Goal: Task Accomplishment & Management: Manage account settings

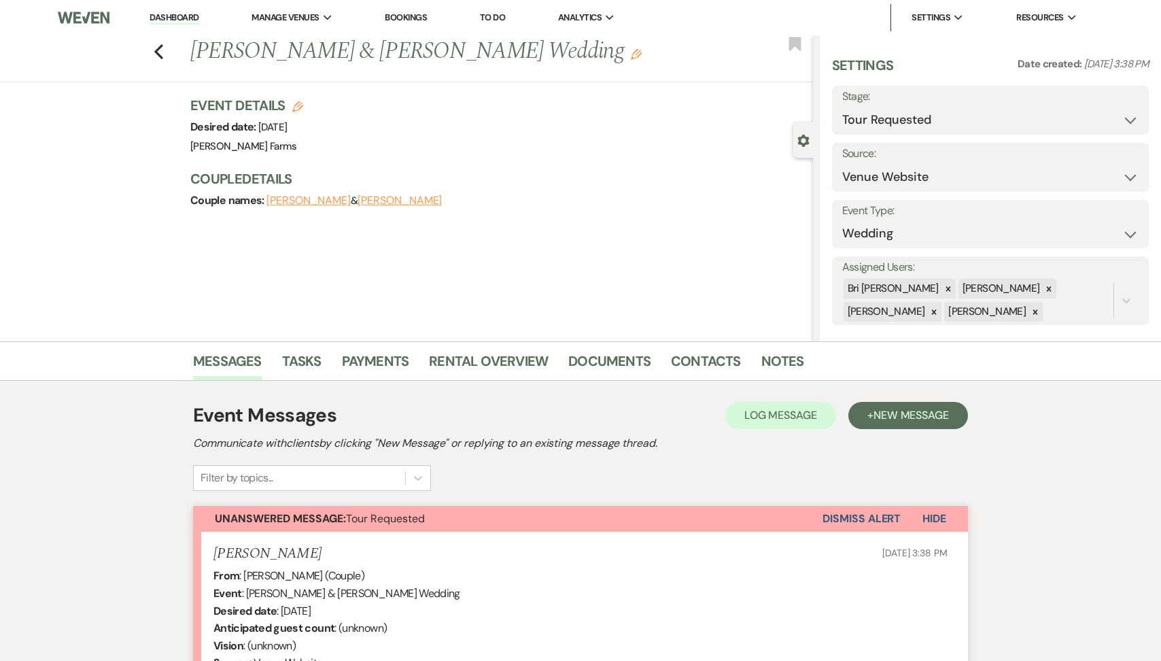
click at [192, 20] on link "Dashboard" at bounding box center [174, 18] width 49 height 13
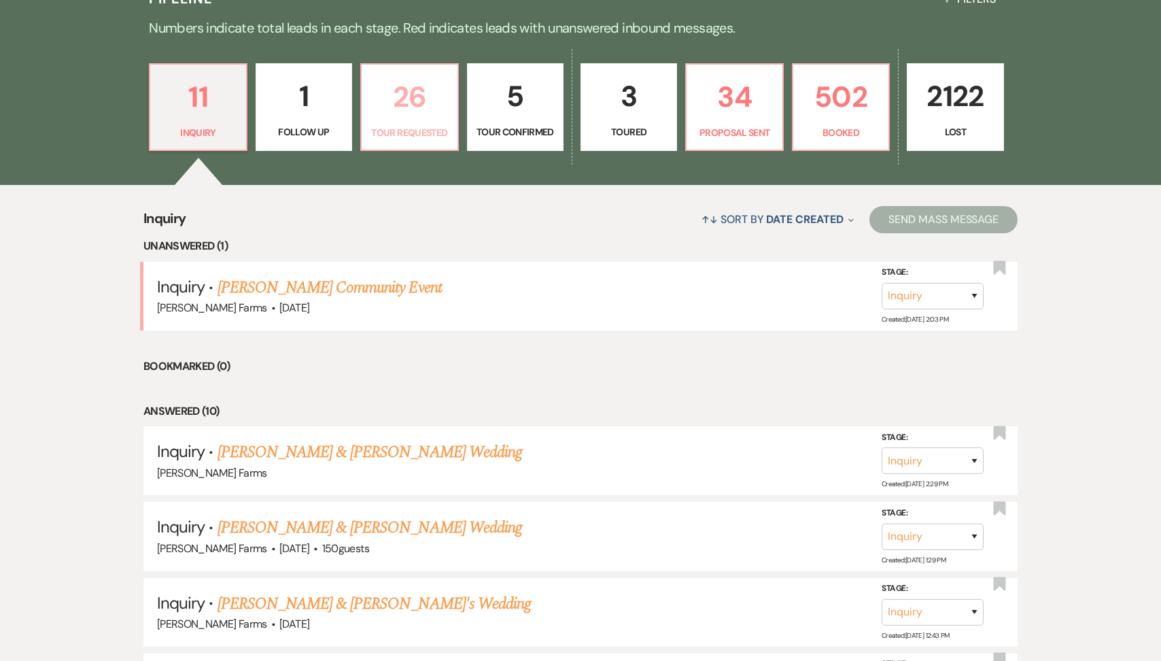
click at [421, 128] on p "Tour Requested" at bounding box center [409, 132] width 79 height 15
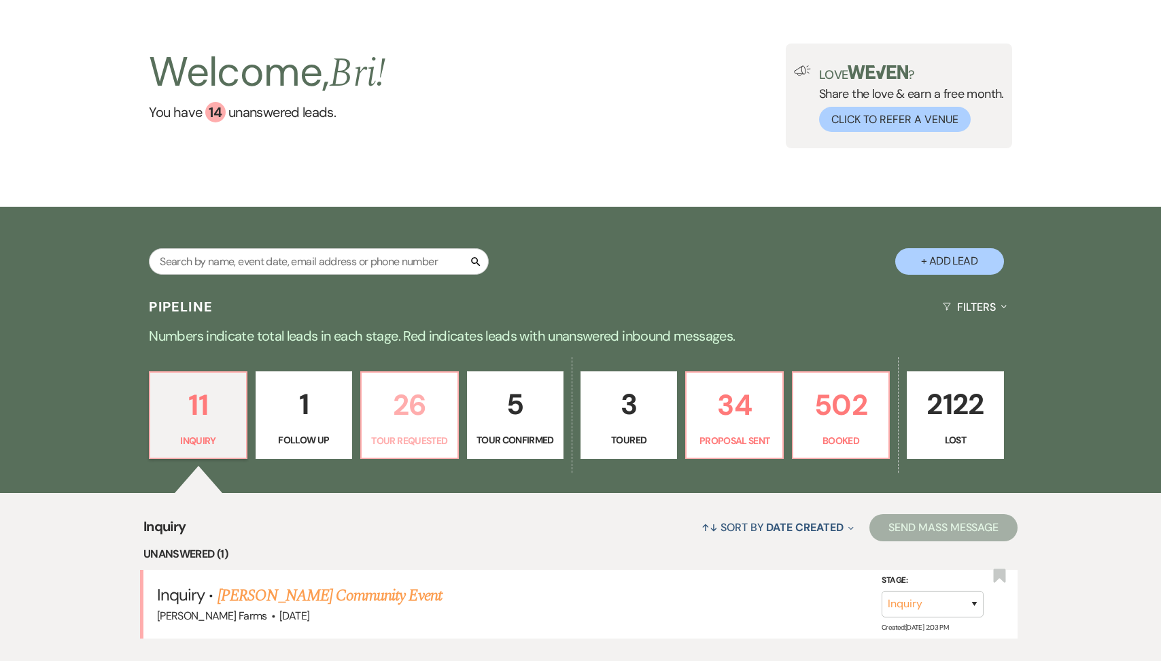
select select "2"
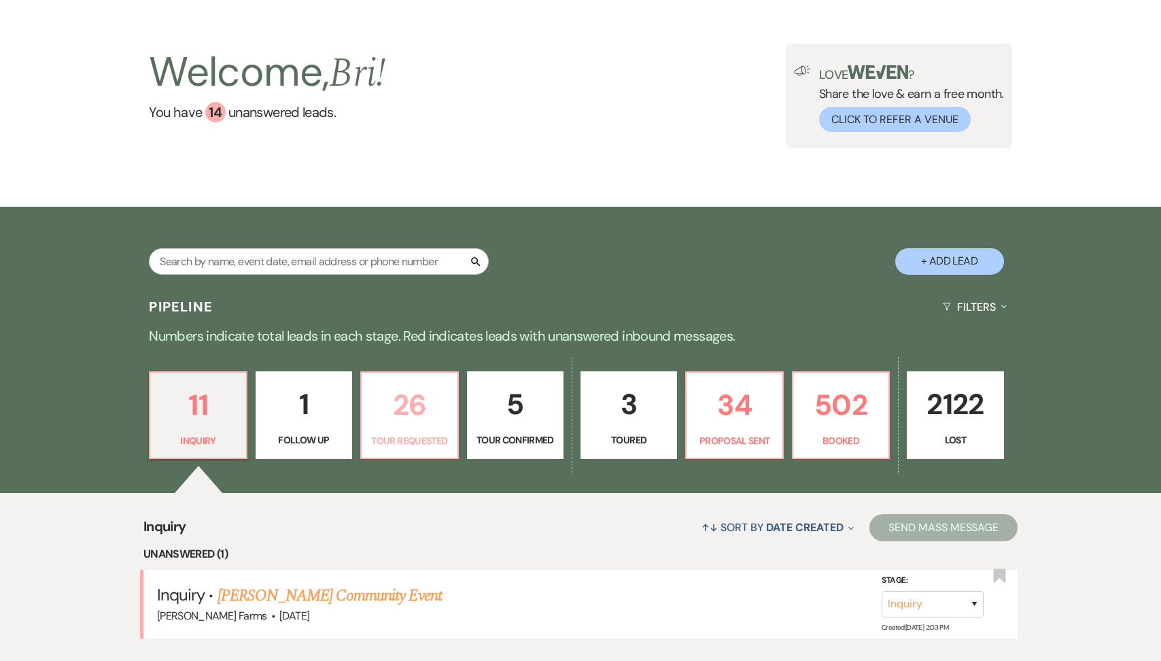
select select "2"
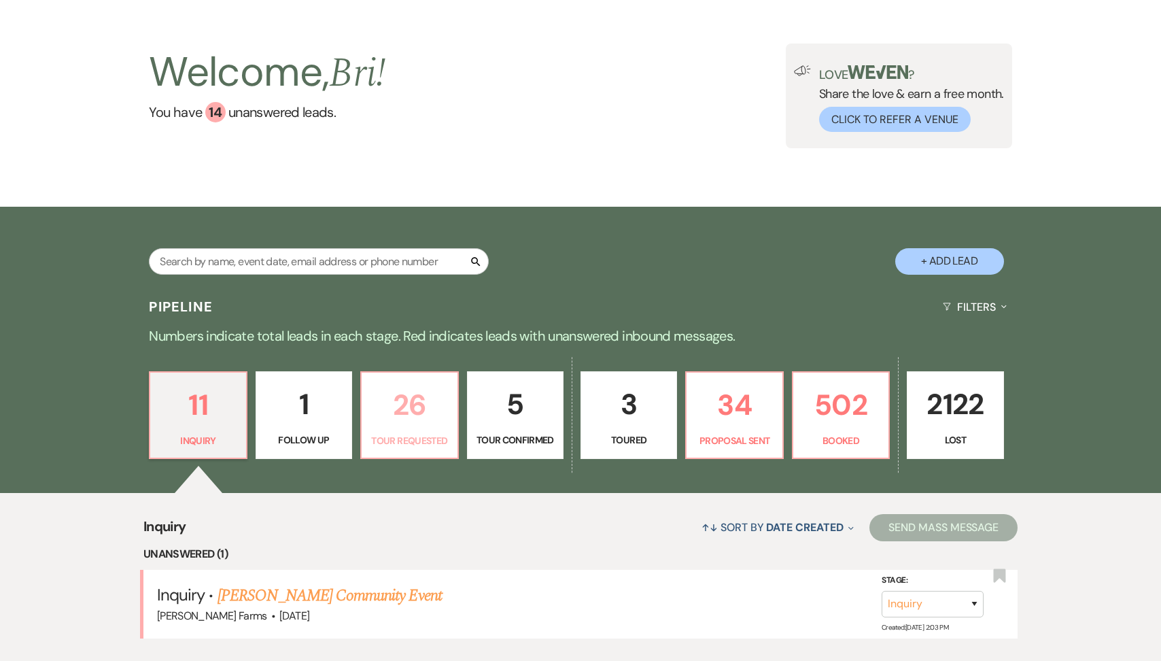
select select "2"
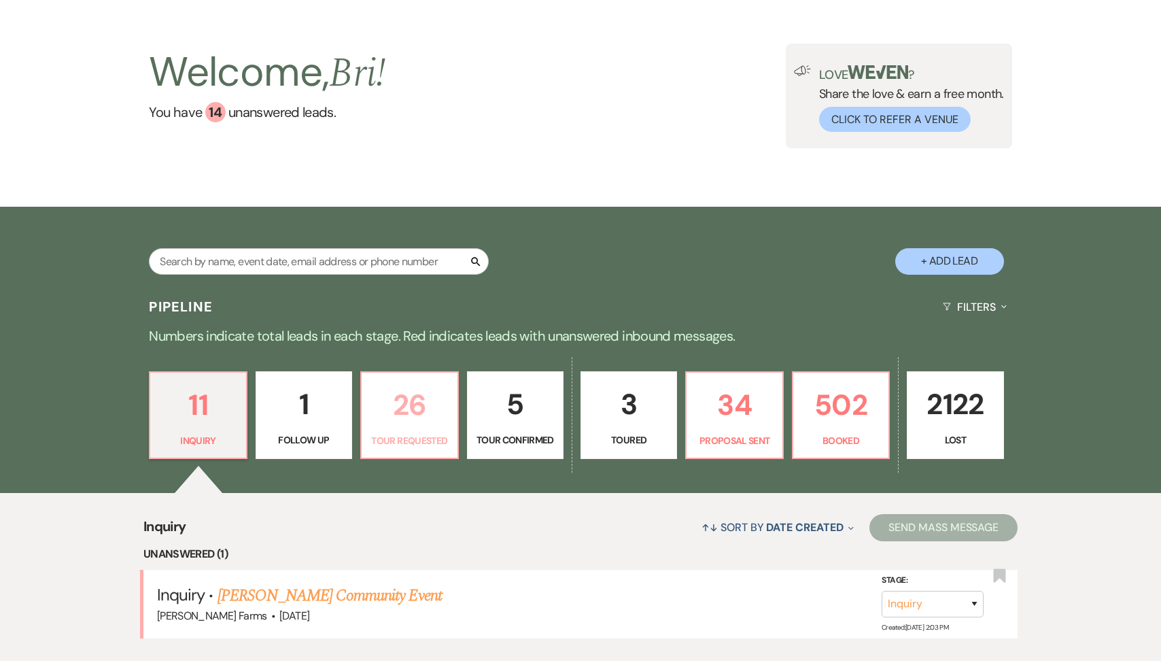
select select "2"
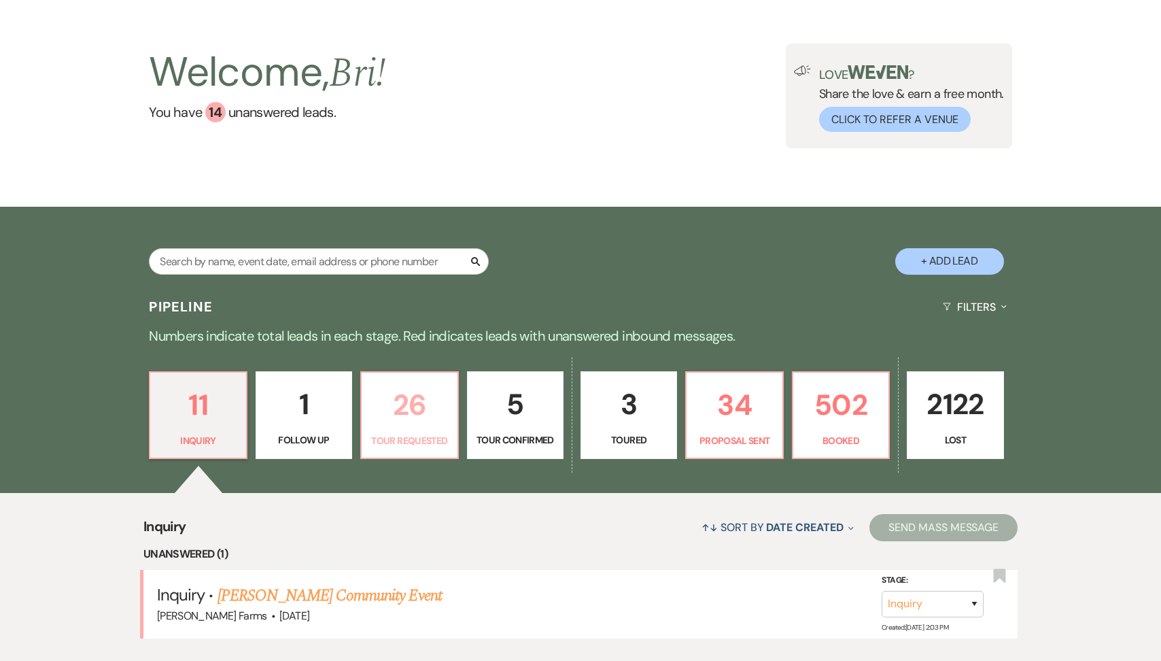
select select "2"
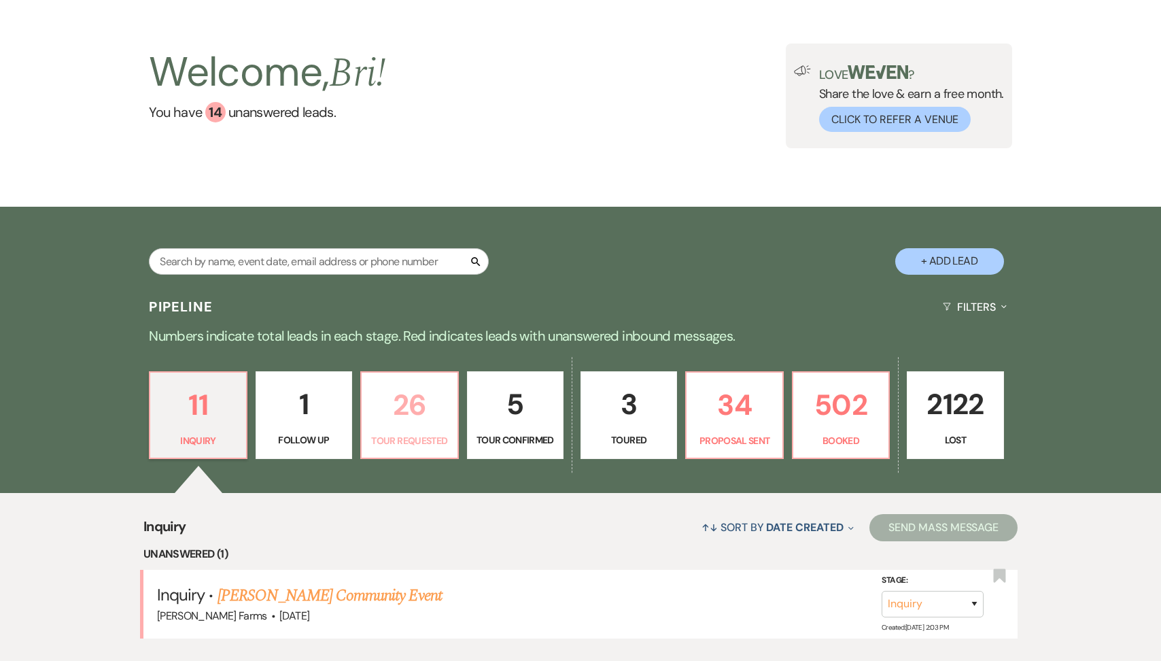
select select "2"
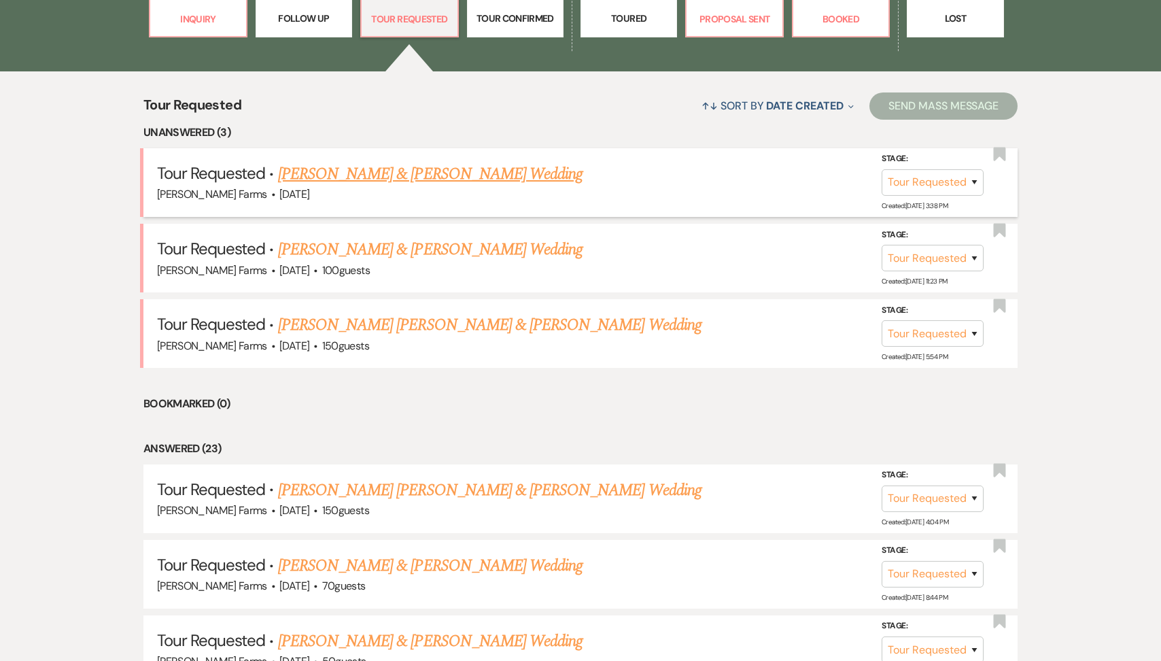
scroll to position [593, 0]
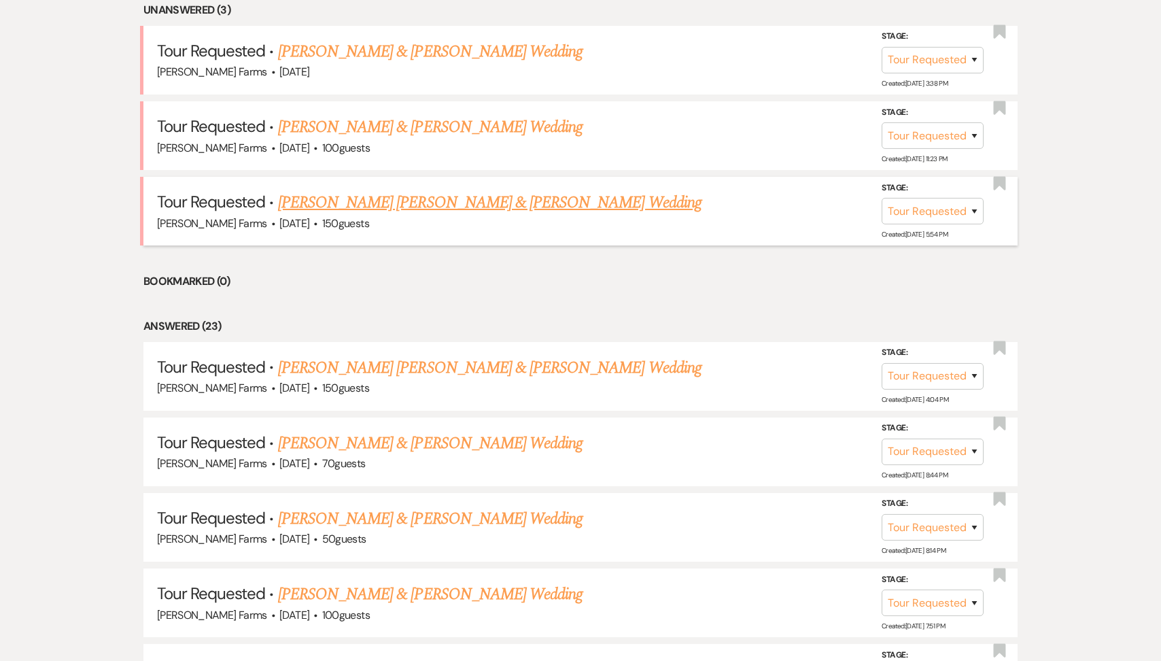
click at [450, 188] on li "Tour Requested · [PERSON_NAME] [PERSON_NAME] & [PERSON_NAME] Wedding [PERSON_NA…" at bounding box center [580, 211] width 874 height 69
click at [450, 203] on link "[PERSON_NAME] [PERSON_NAME] & [PERSON_NAME] Wedding" at bounding box center [489, 202] width 423 height 24
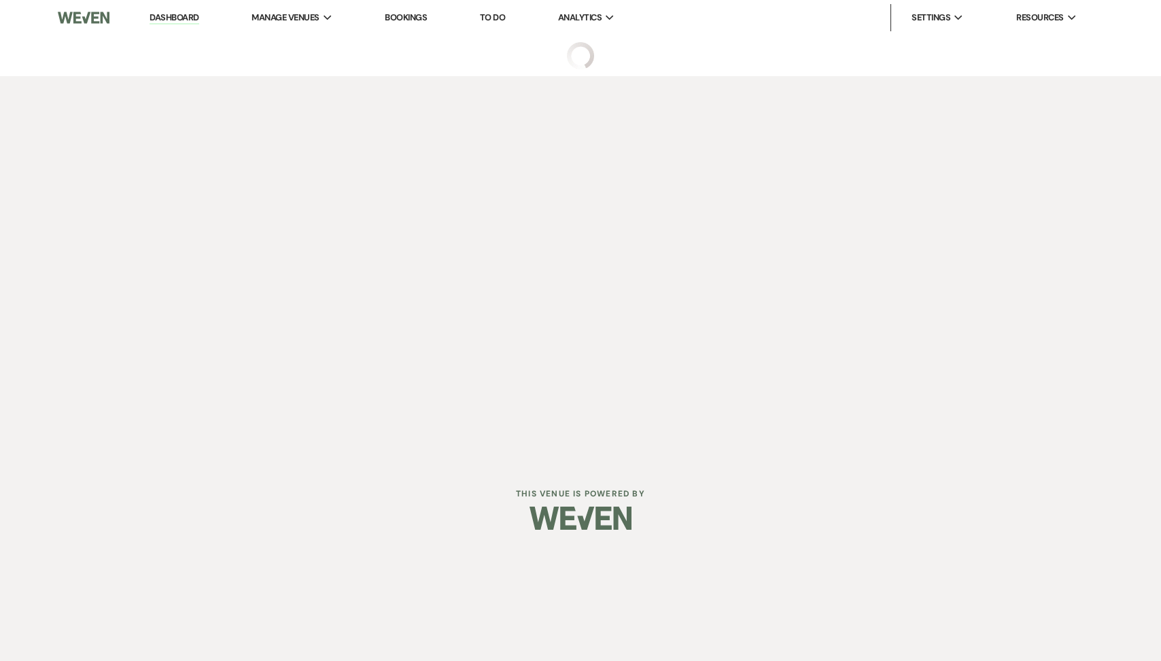
select select "2"
select select "5"
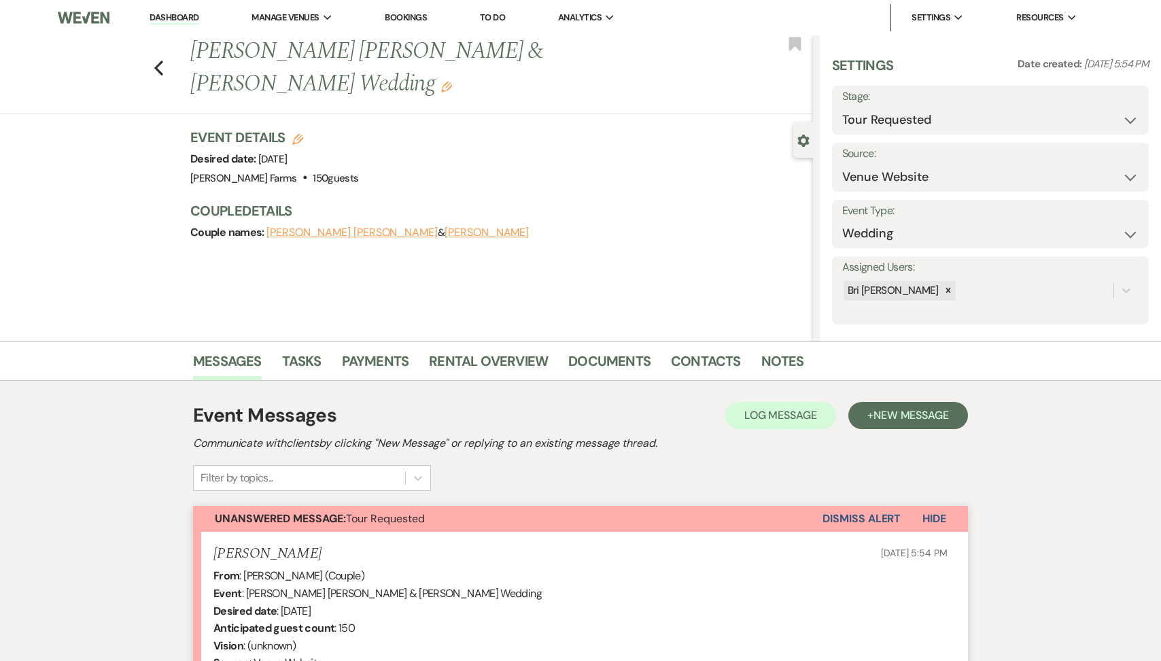
scroll to position [275, 0]
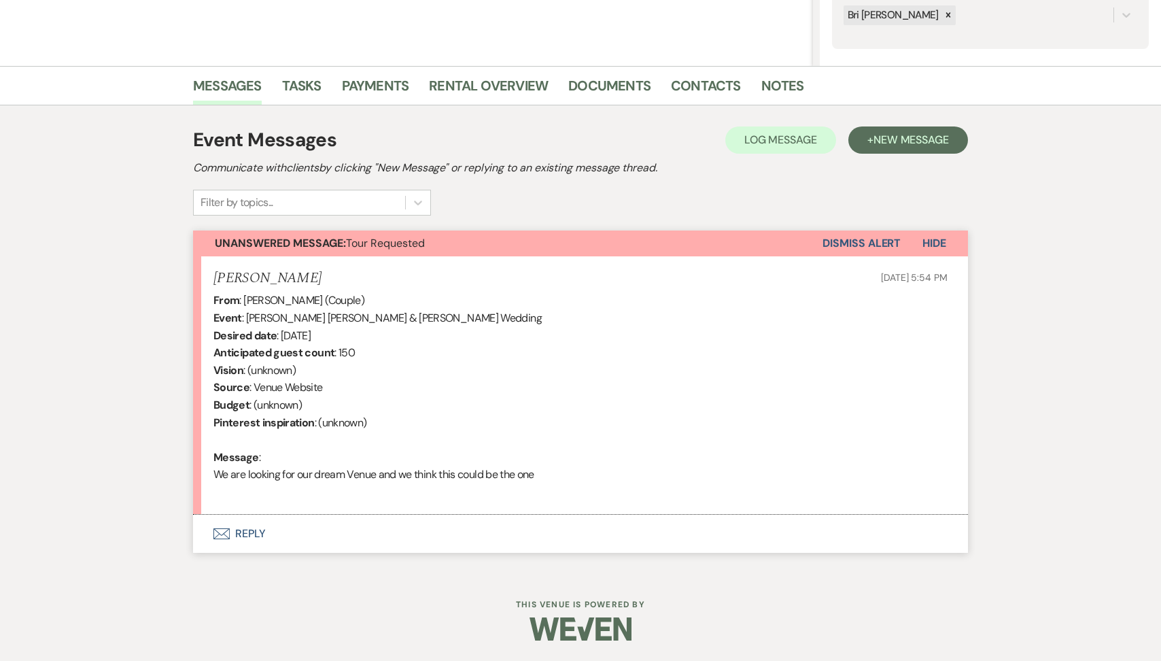
click at [347, 540] on button "Envelope Reply" at bounding box center [580, 533] width 775 height 38
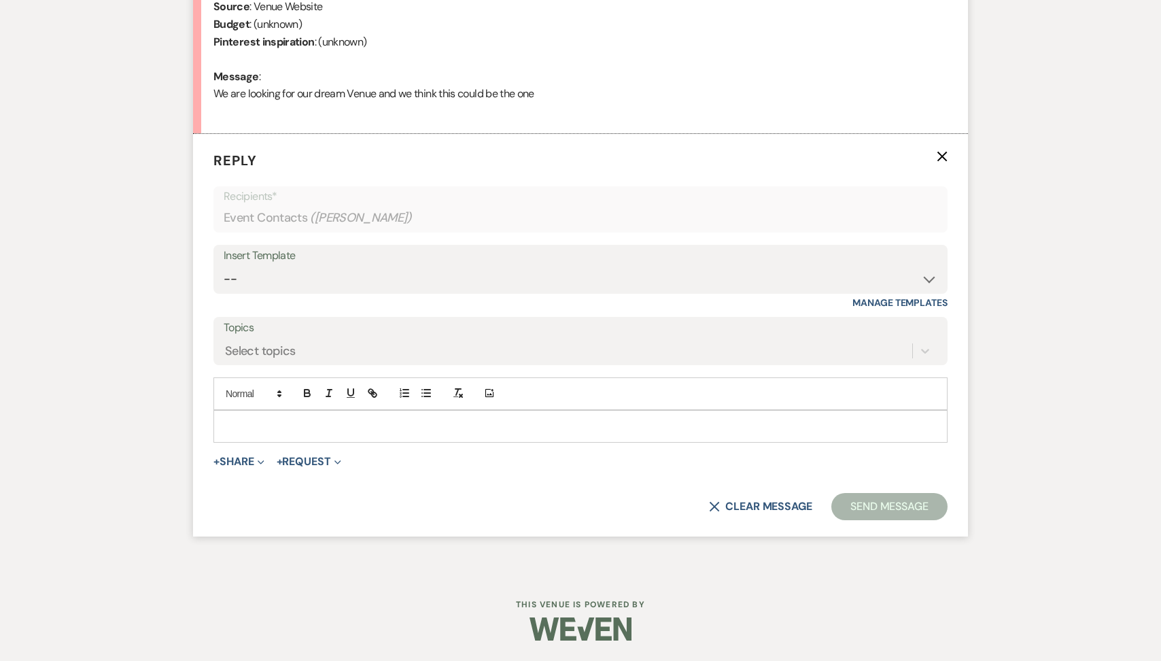
scroll to position [655, 0]
click at [360, 287] on select "-- Tour Request Response Follow Up Contract (Pre-Booked Leads) Weven Planning P…" at bounding box center [581, 279] width 714 height 27
select select "2135"
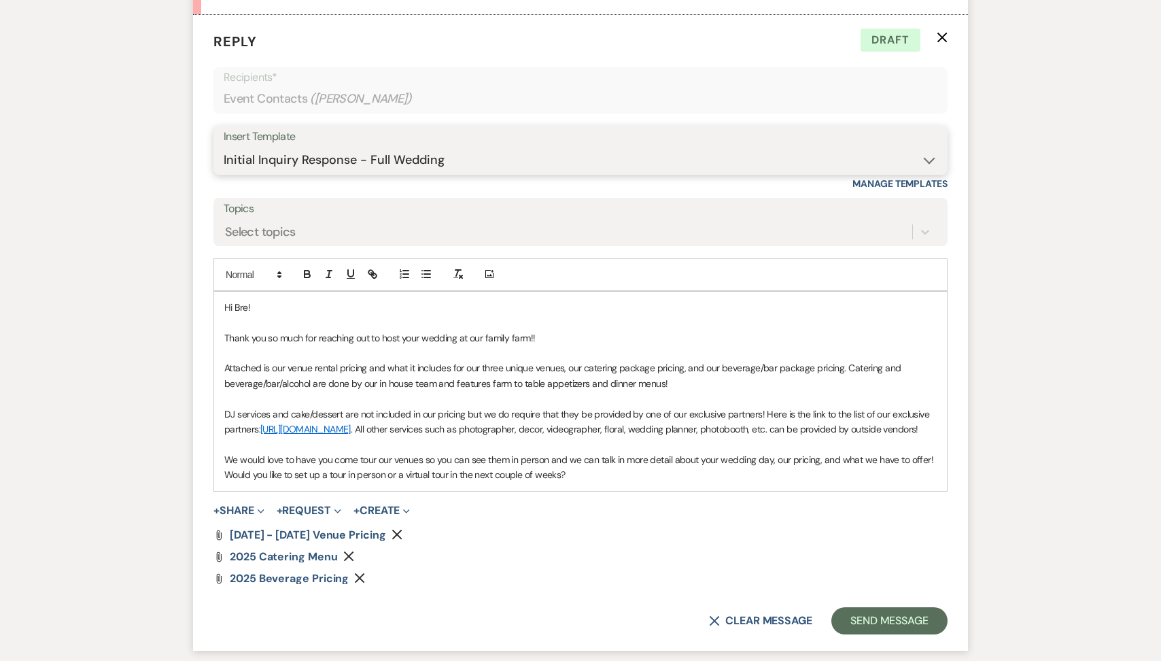
scroll to position [799, 0]
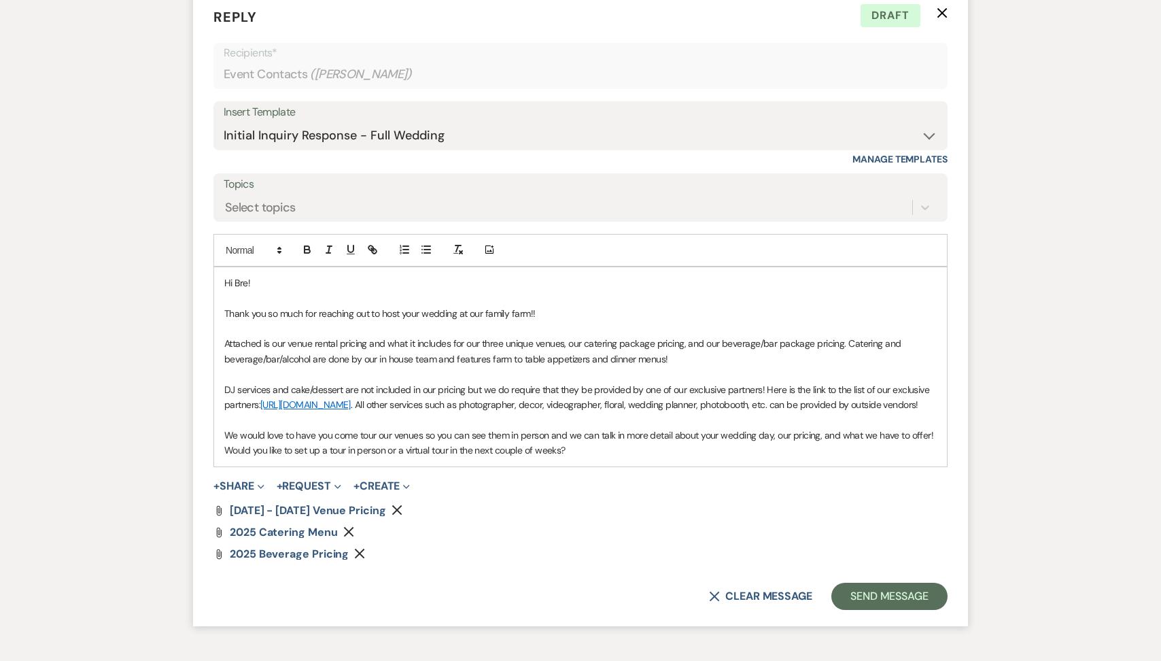
drag, startPoint x: 576, startPoint y: 469, endPoint x: 224, endPoint y: 461, distance: 352.1
click at [224, 461] on div "Hi Bre! Thank you so much for reaching out to host your wedding at our family f…" at bounding box center [580, 366] width 733 height 199
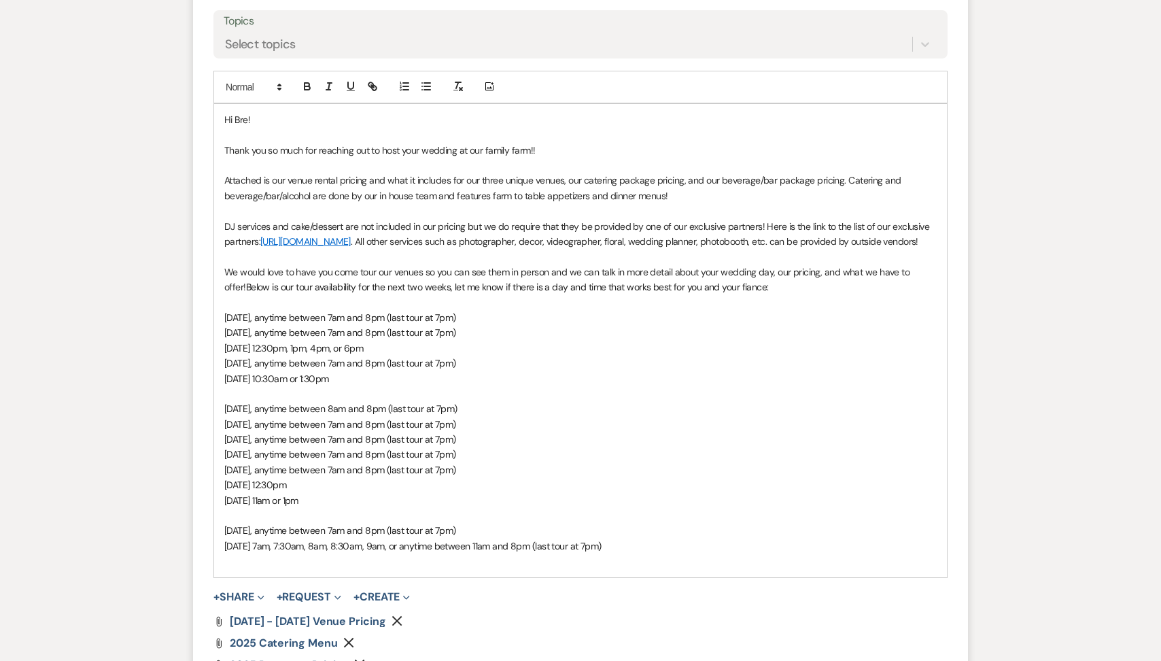
scroll to position [1117, 0]
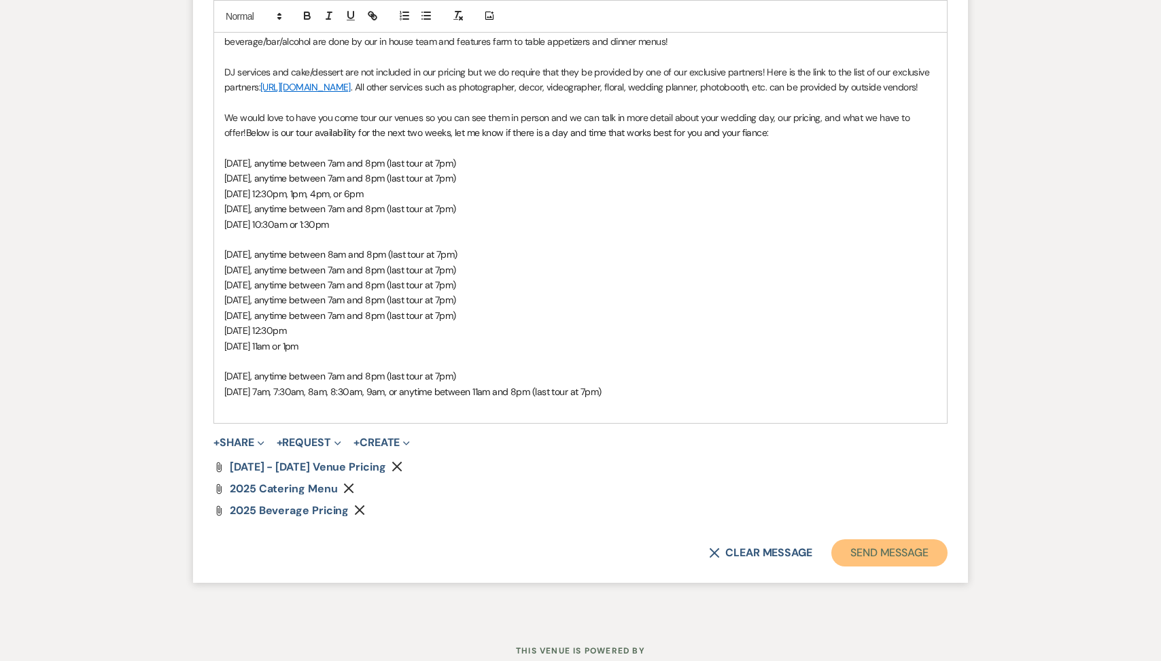
click at [858, 563] on button "Send Message" at bounding box center [889, 552] width 116 height 27
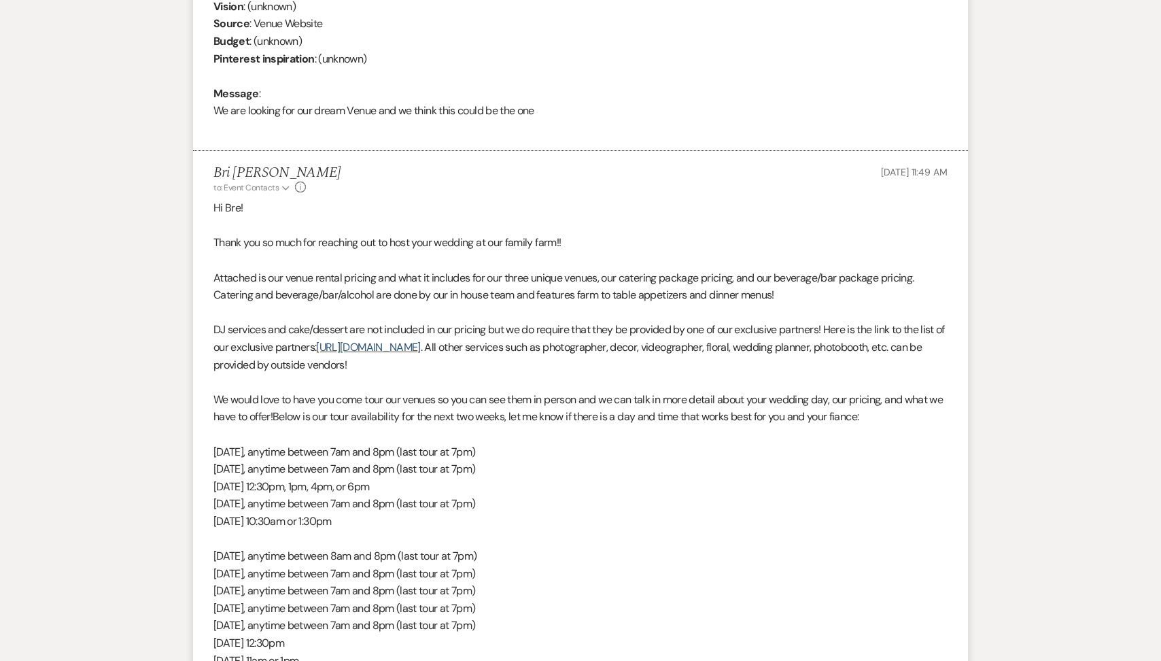
scroll to position [0, 0]
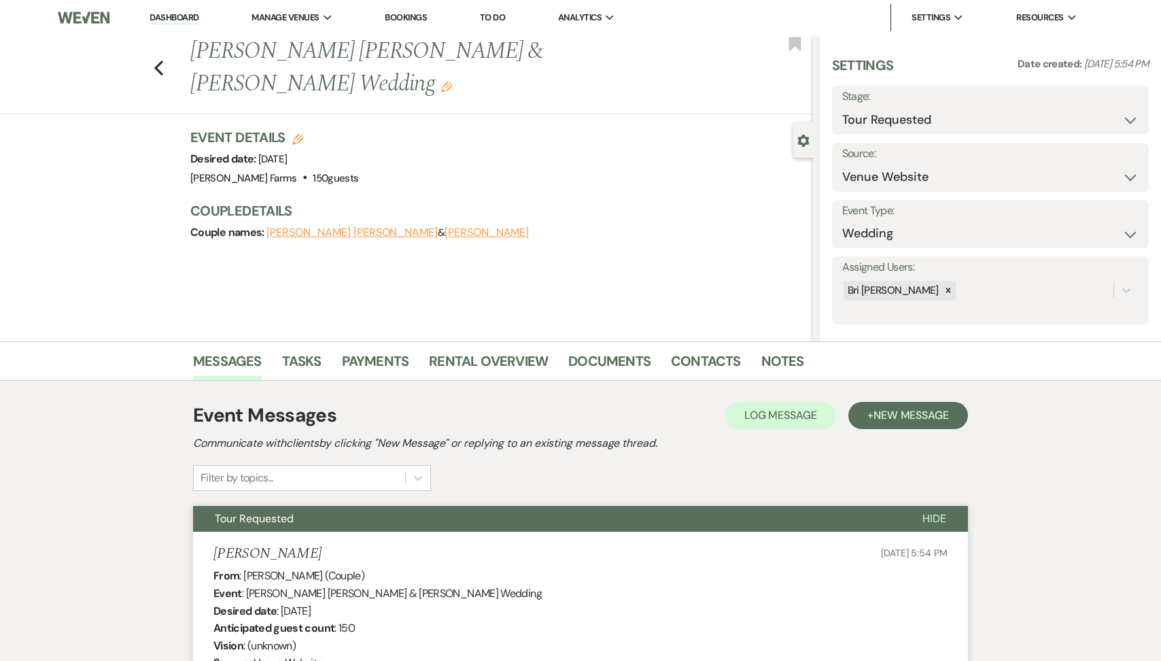
click at [152, 49] on div "Previous [PERSON_NAME] [PERSON_NAME] & [PERSON_NAME] Wedding Edit Bookmark" at bounding box center [403, 74] width 820 height 79
click at [156, 60] on icon "Previous" at bounding box center [159, 68] width 10 height 16
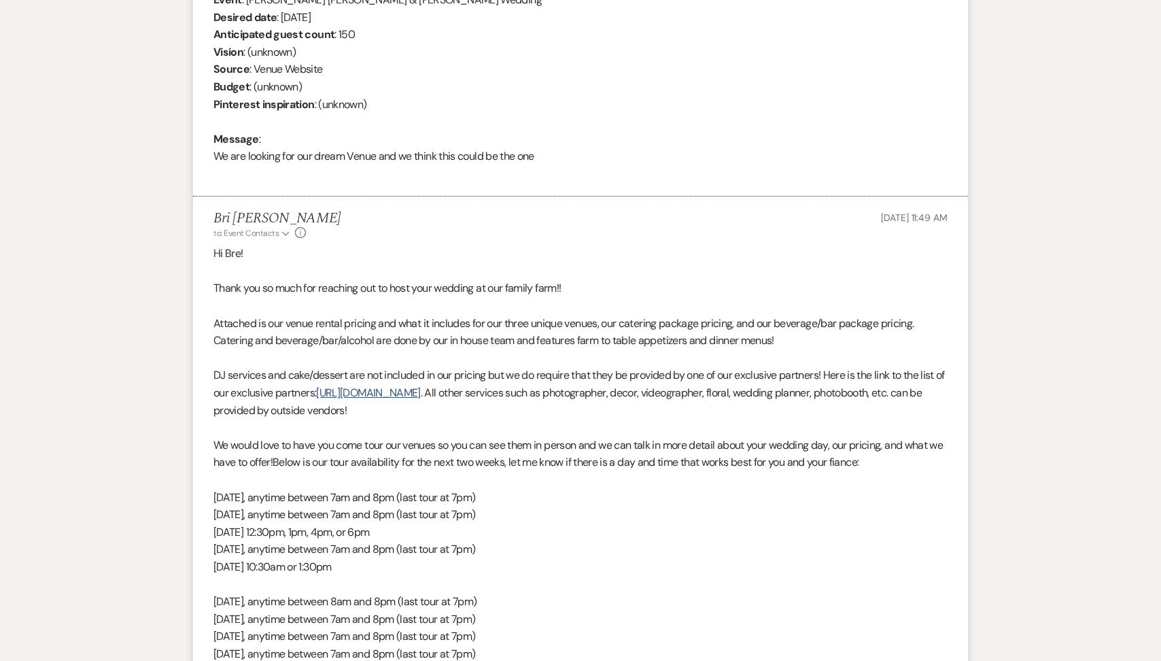
select select "2"
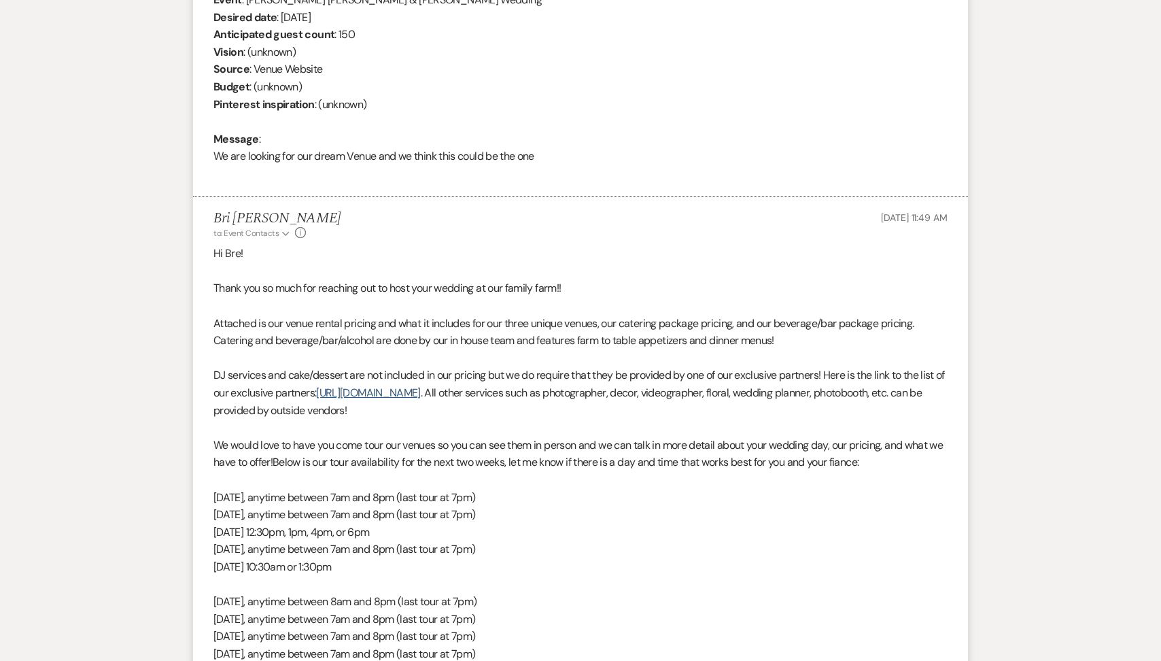
select select "2"
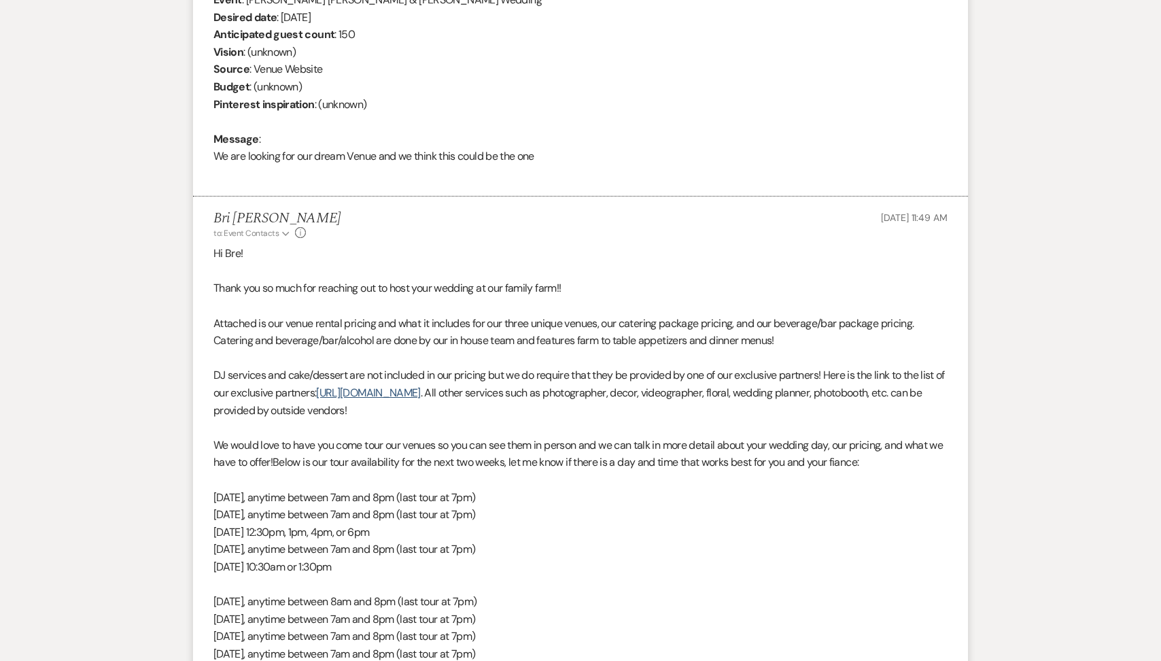
select select "2"
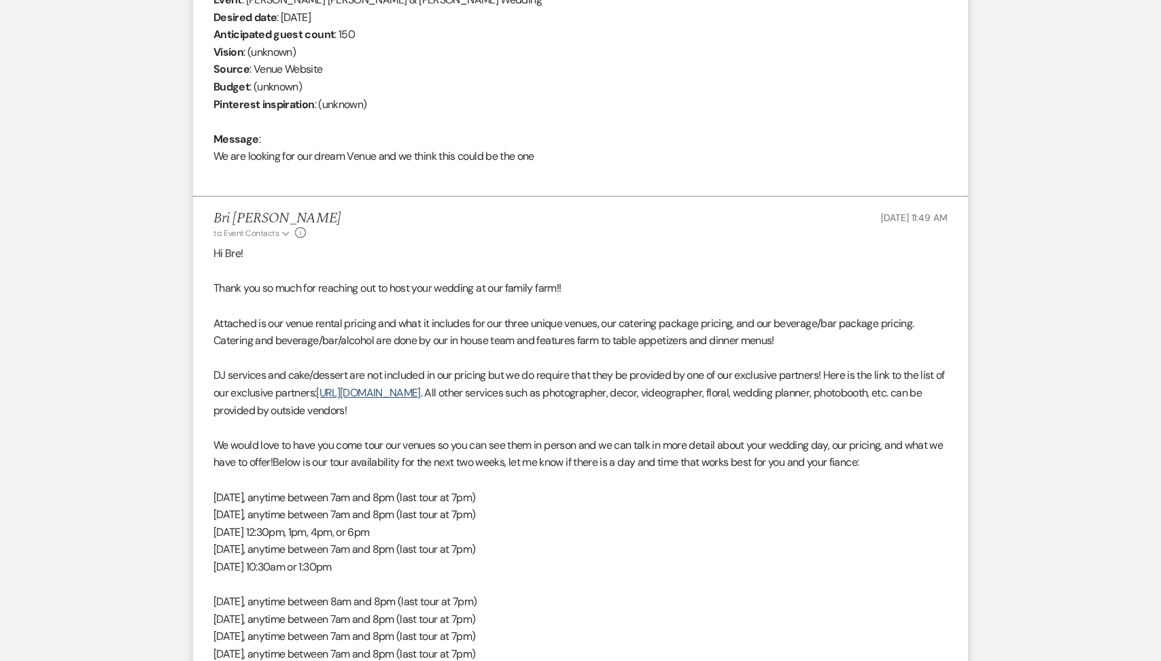
select select "2"
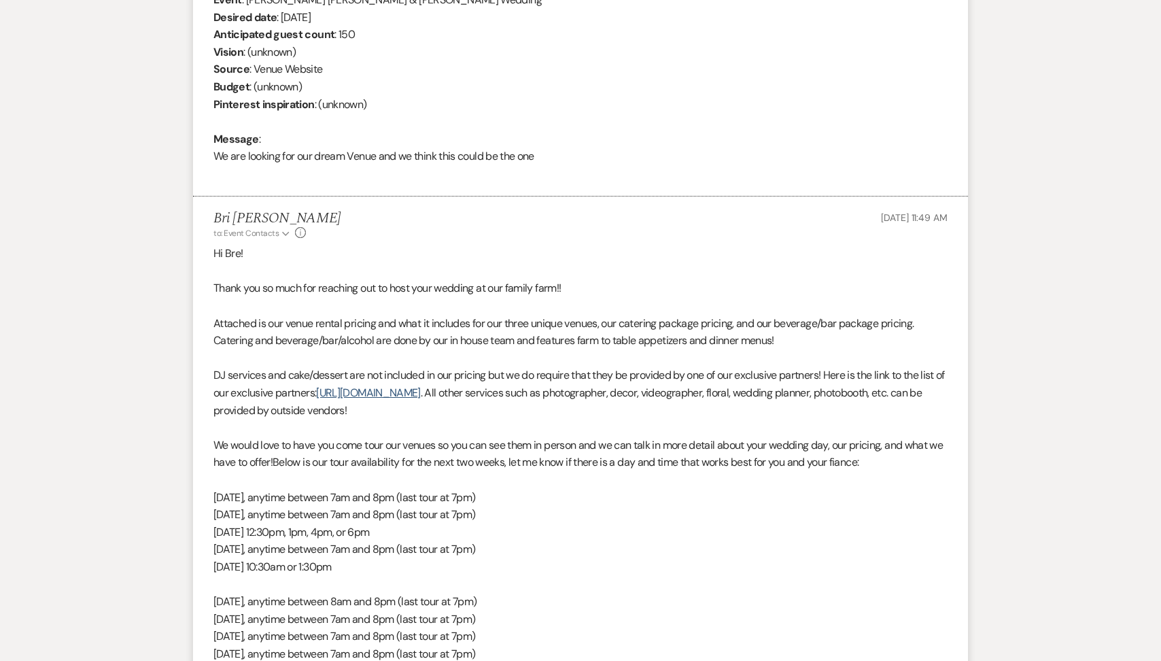
select select "2"
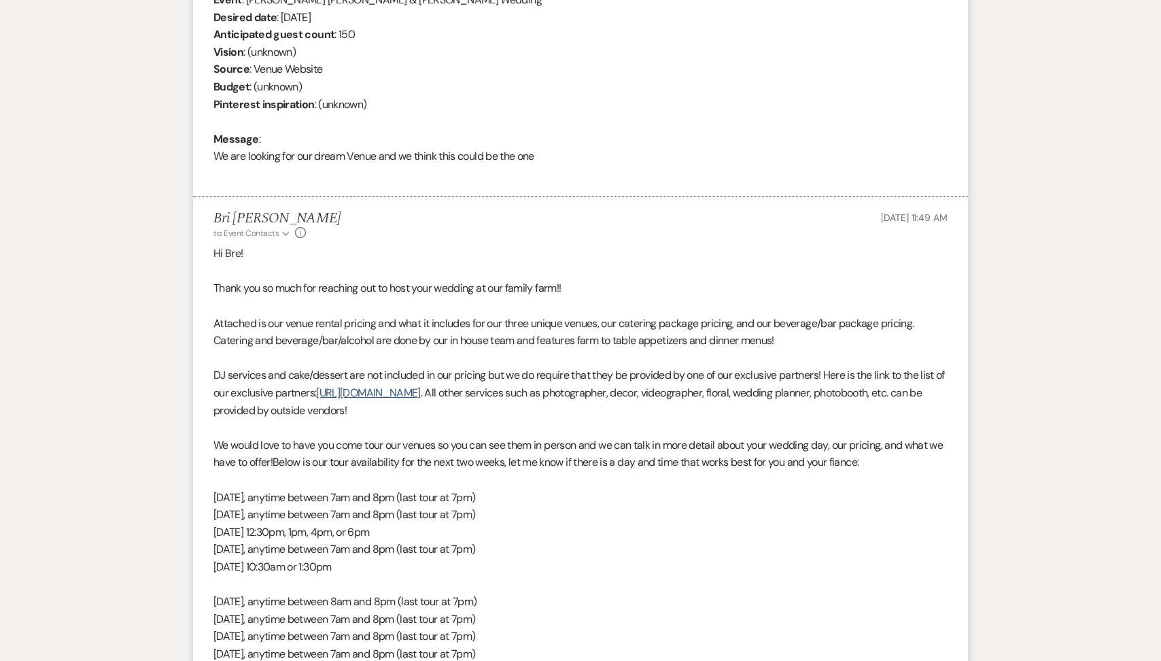
select select "2"
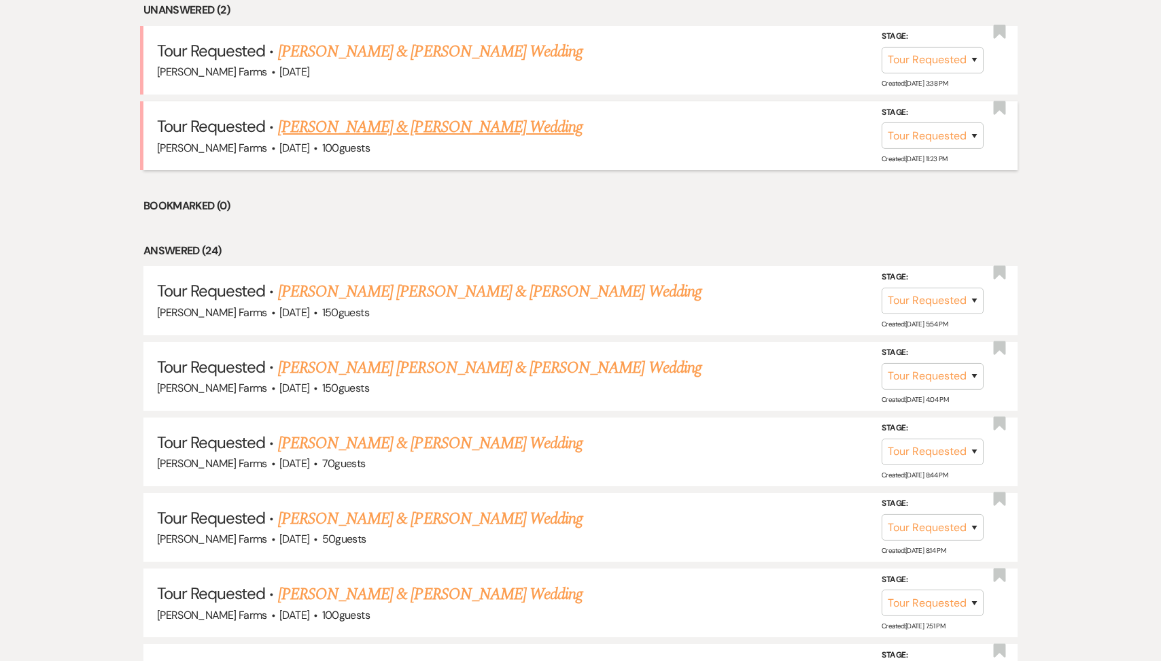
click at [395, 136] on link "[PERSON_NAME] & [PERSON_NAME] Wedding" at bounding box center [430, 127] width 304 height 24
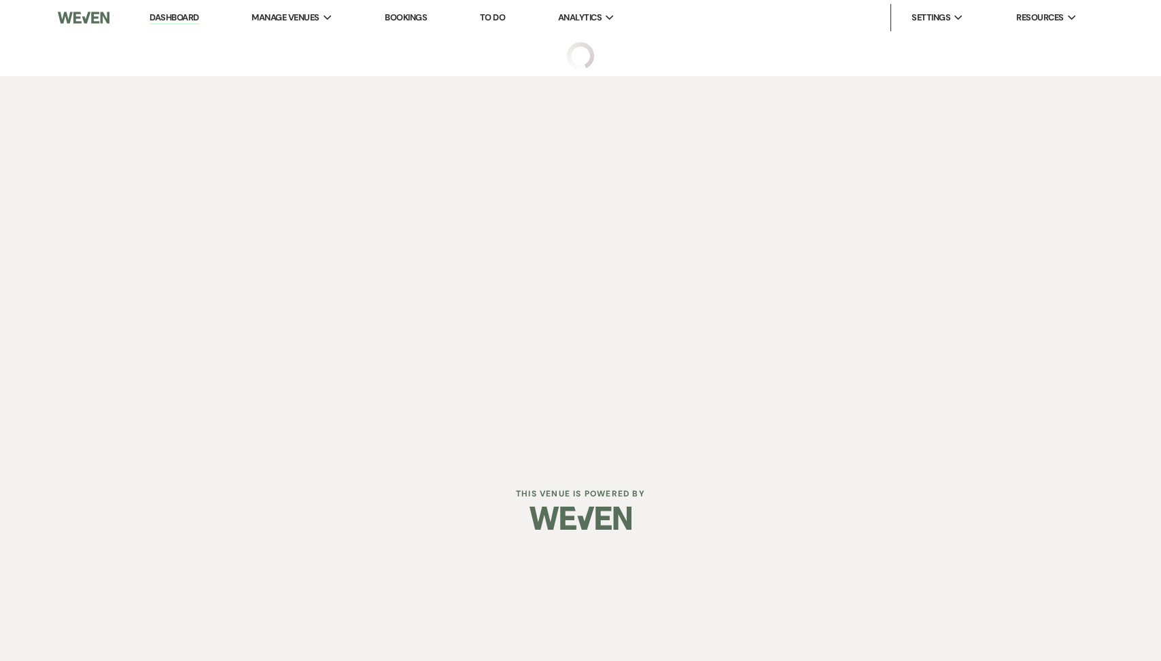
select select "2"
select select "5"
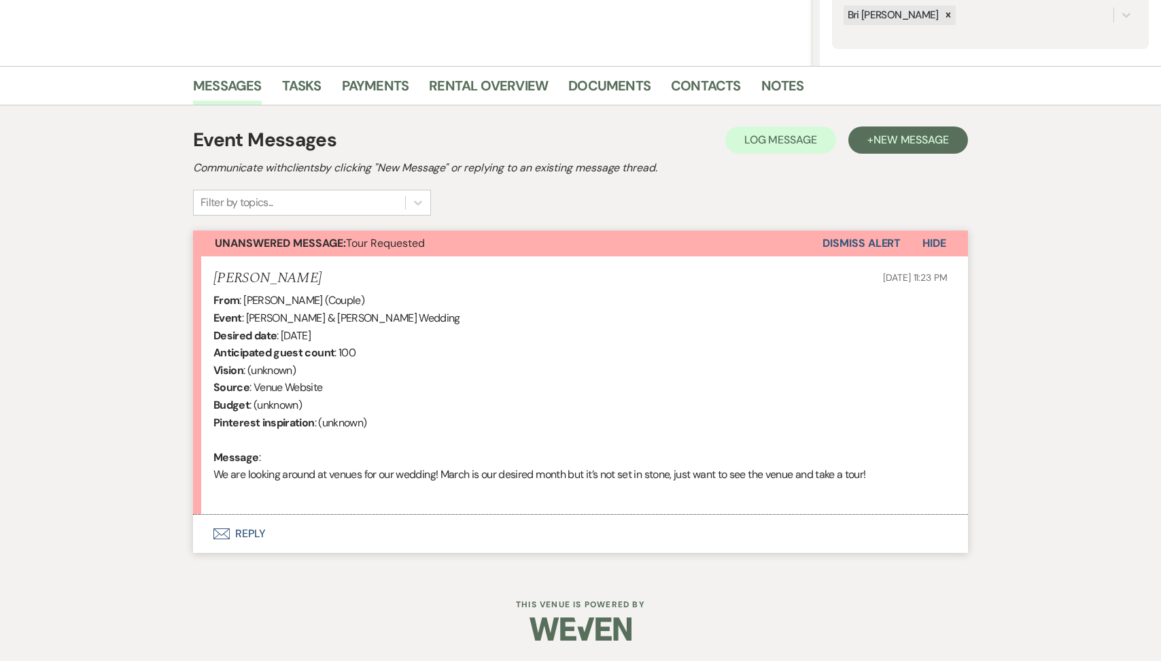
click at [398, 536] on button "Envelope Reply" at bounding box center [580, 533] width 775 height 38
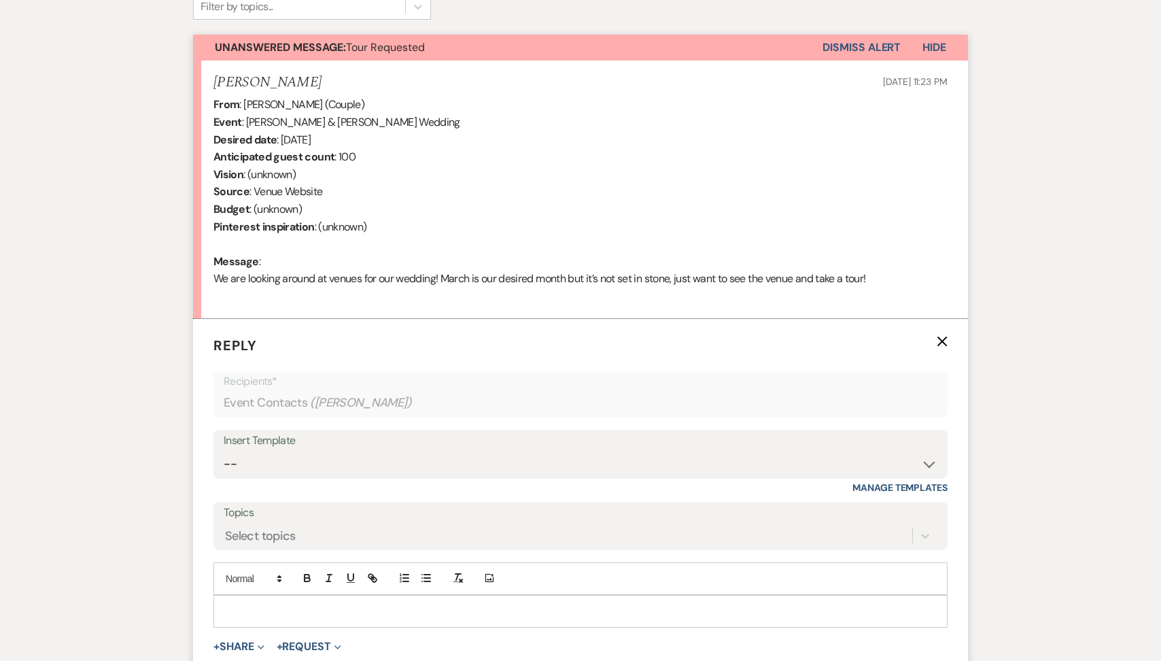
scroll to position [580, 0]
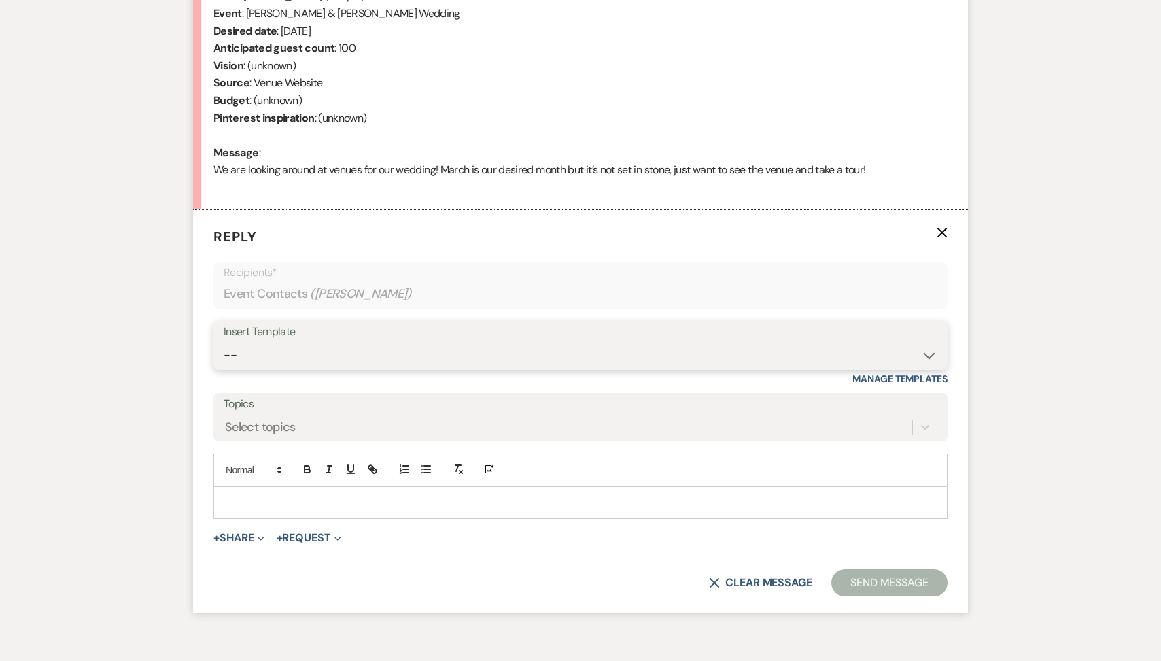
click at [364, 358] on select "-- Tour Request Response Follow Up Contract (Pre-Booked Leads) Weven Planning P…" at bounding box center [581, 355] width 714 height 27
select select "2135"
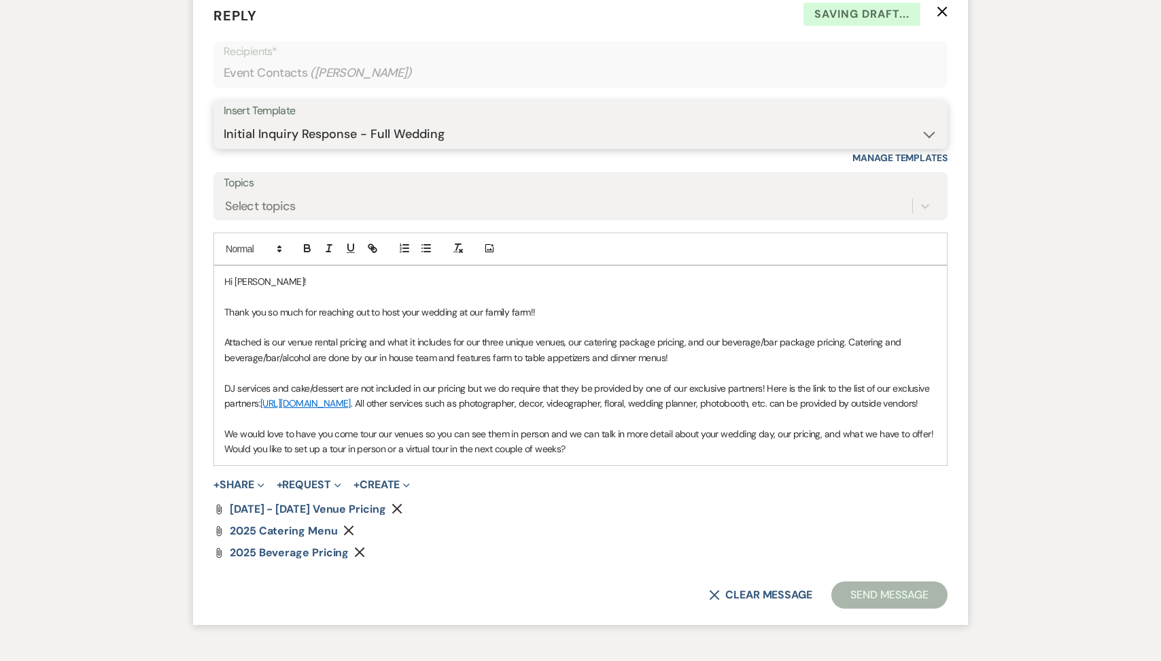
scroll to position [816, 0]
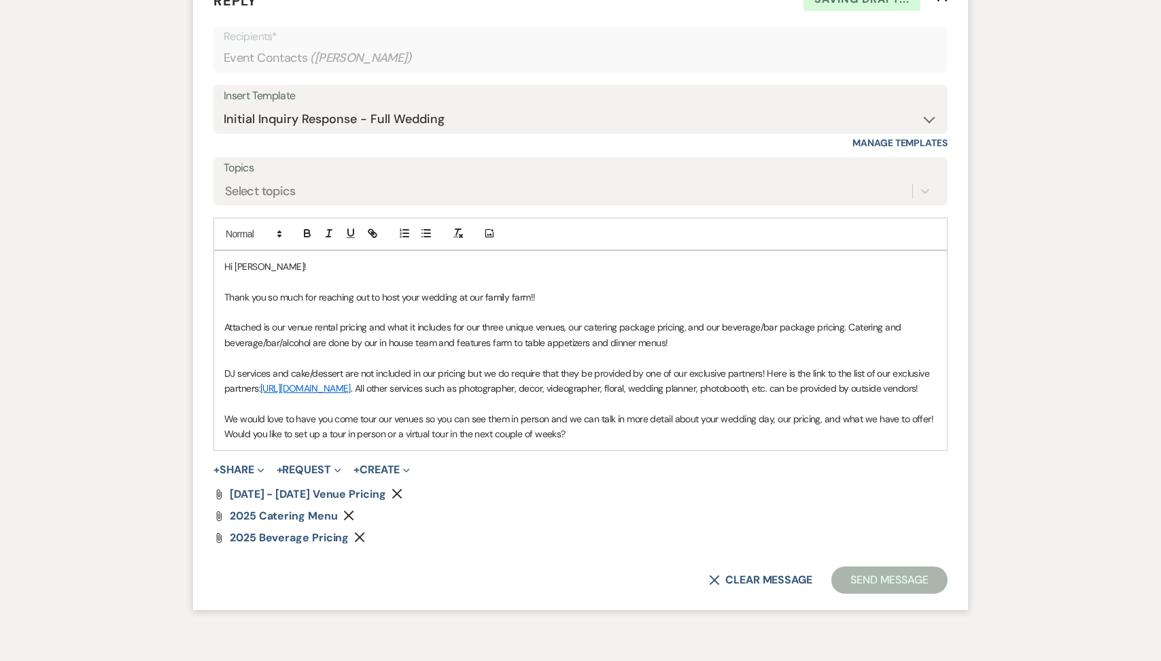
drag, startPoint x: 578, startPoint y: 443, endPoint x: 193, endPoint y: 442, distance: 385.3
click at [194, 442] on form "Reply X Saving draft... Recipients* Event Contacts ( [PERSON_NAME] ) Insert Tem…" at bounding box center [580, 291] width 775 height 635
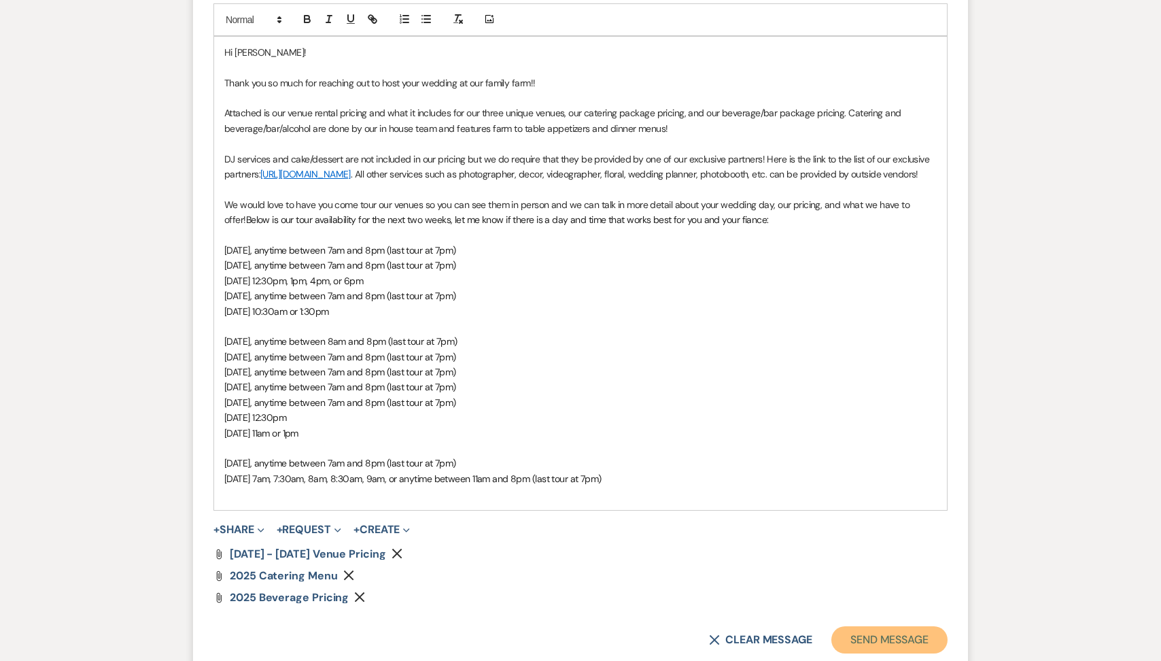
click at [869, 648] on button "Send Message" at bounding box center [889, 639] width 116 height 27
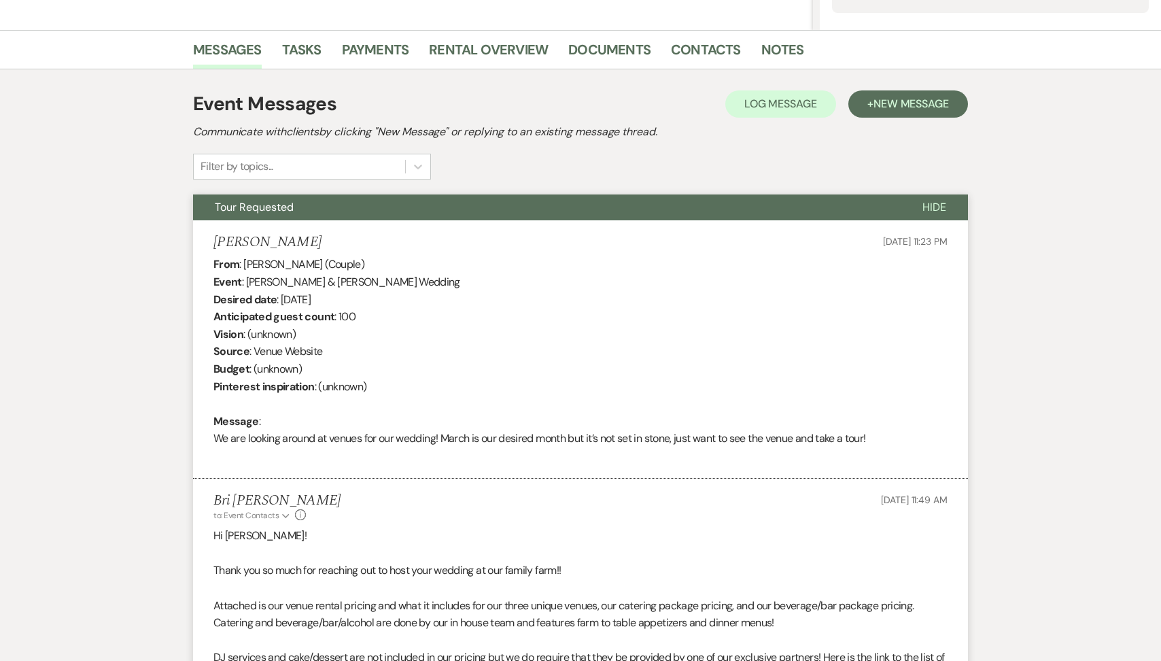
scroll to position [0, 0]
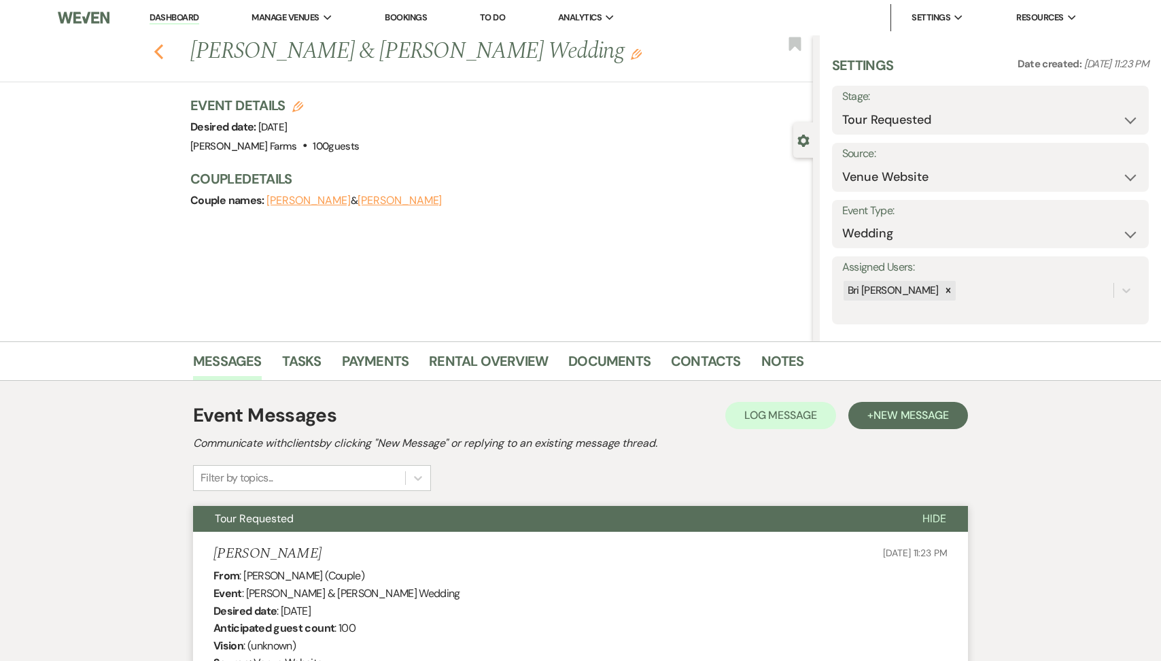
click at [162, 53] on icon "Previous" at bounding box center [159, 51] width 10 height 16
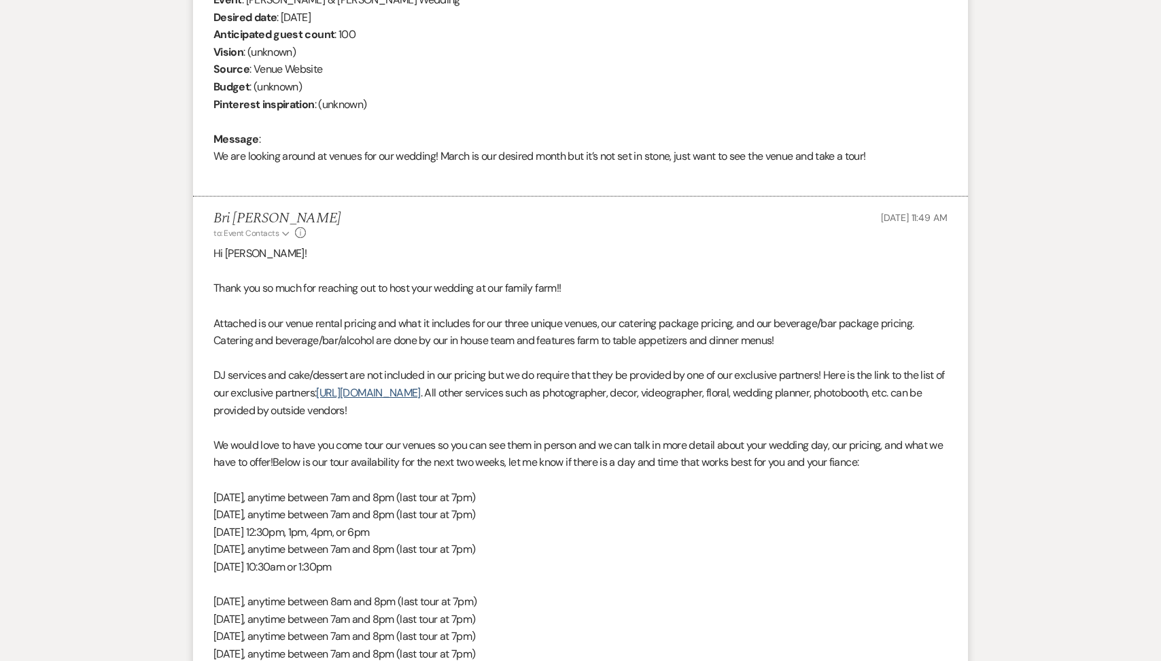
select select "2"
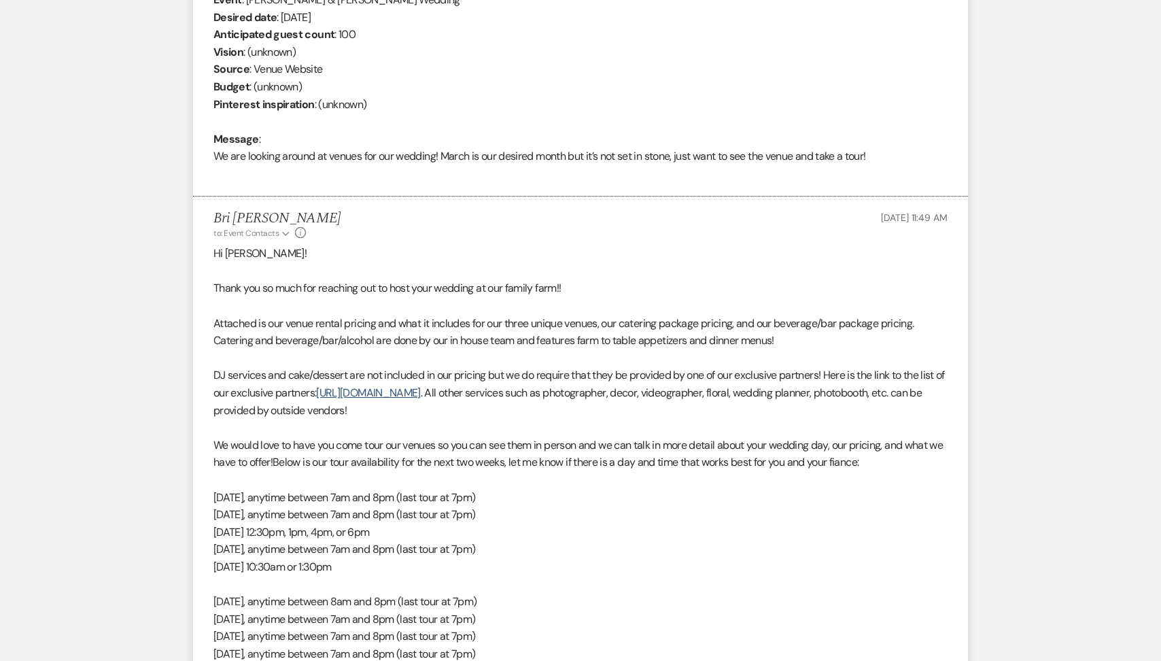
select select "2"
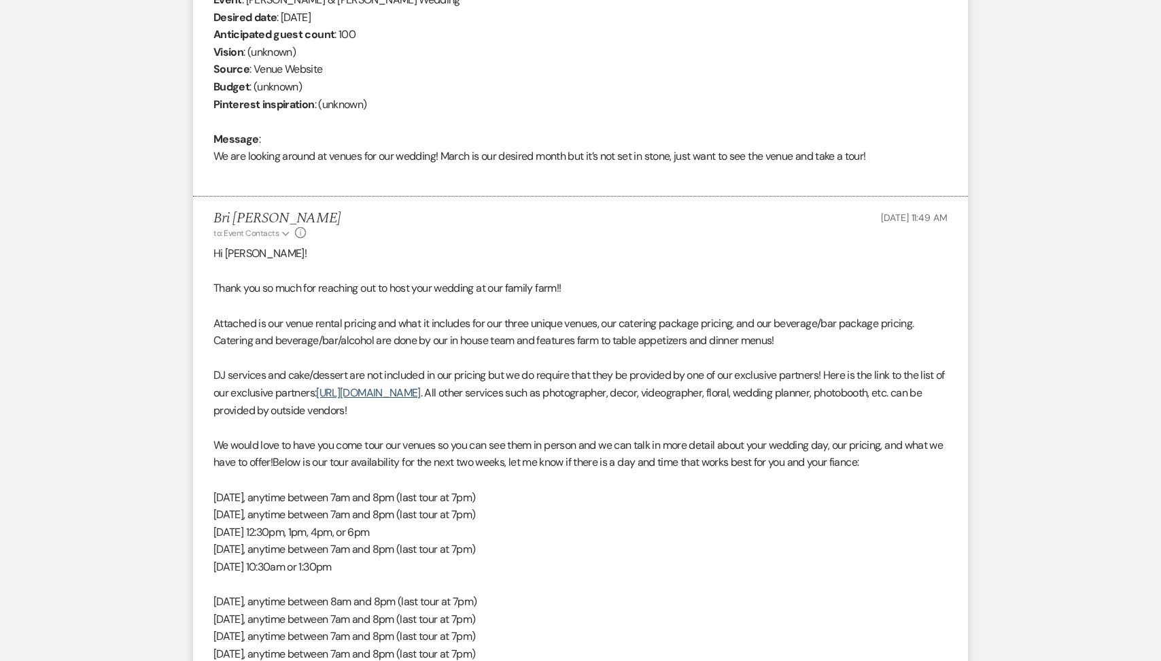
select select "2"
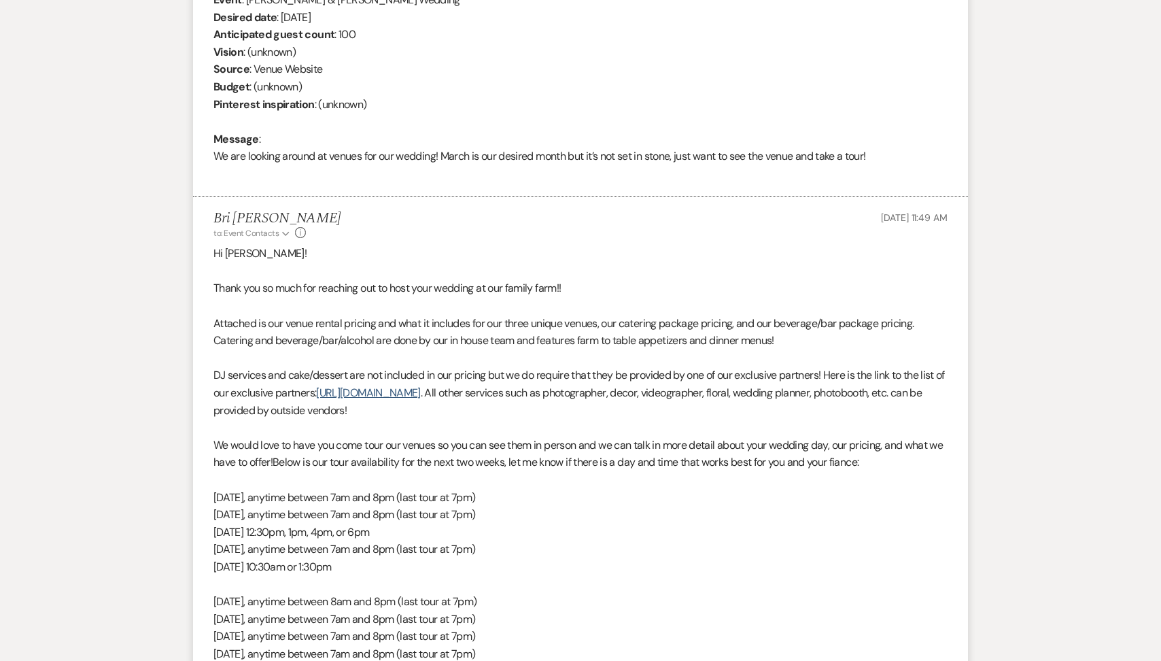
select select "2"
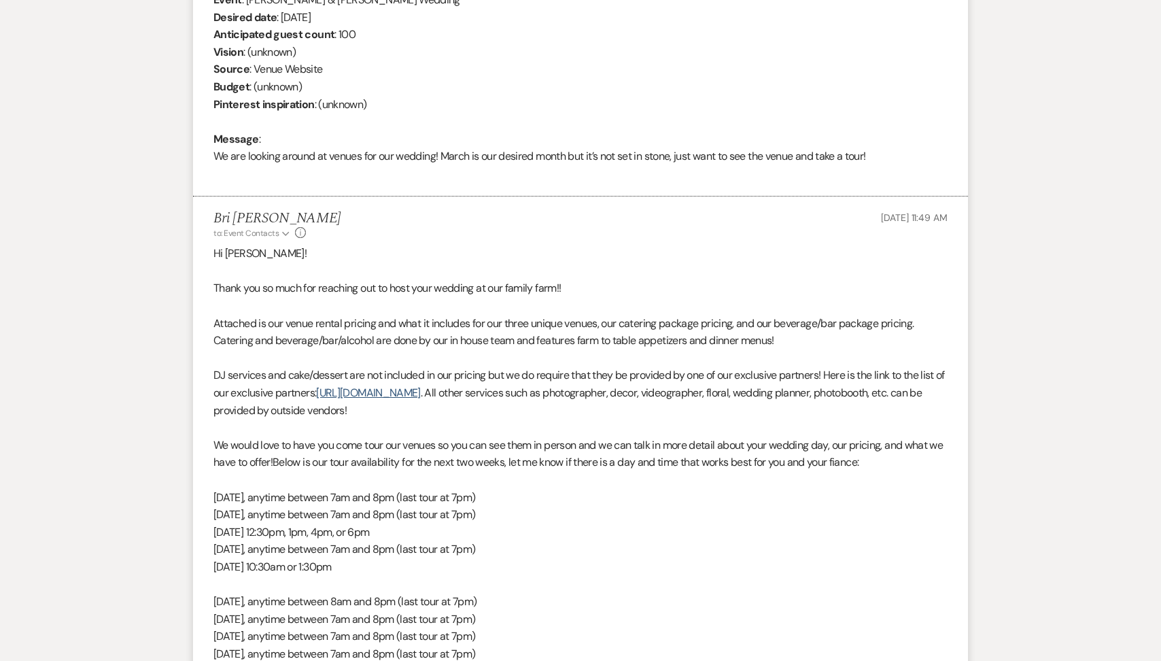
select select "2"
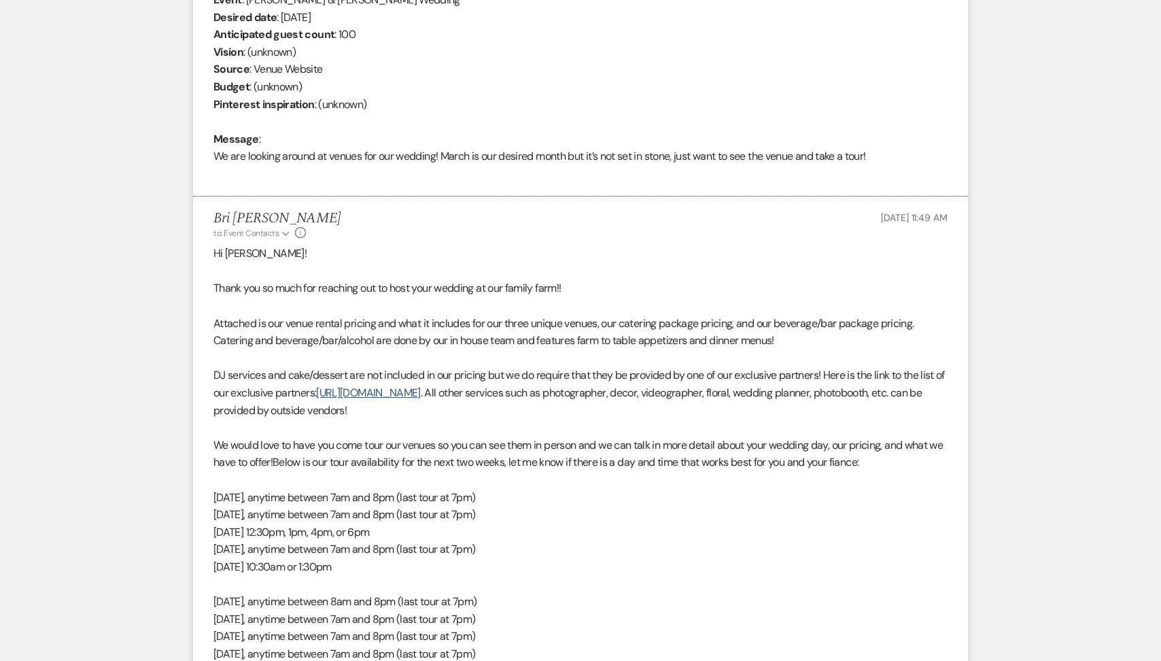
select select "2"
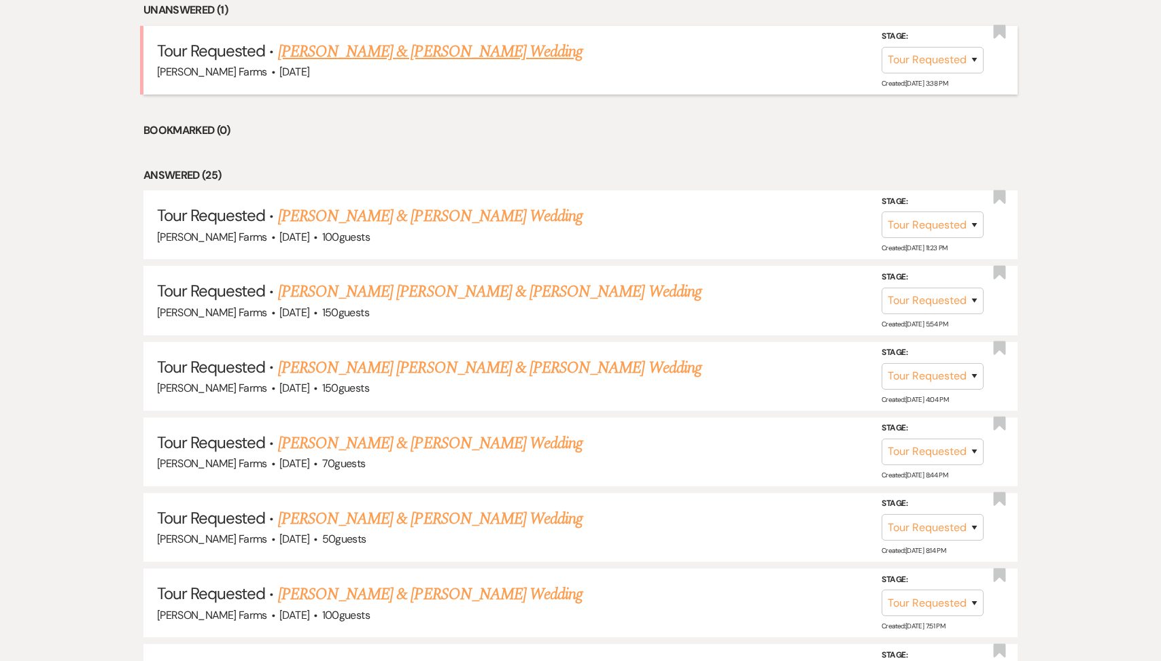
click at [415, 43] on link "[PERSON_NAME] & [PERSON_NAME] Wedding" at bounding box center [430, 51] width 304 height 24
select select "2"
select select "5"
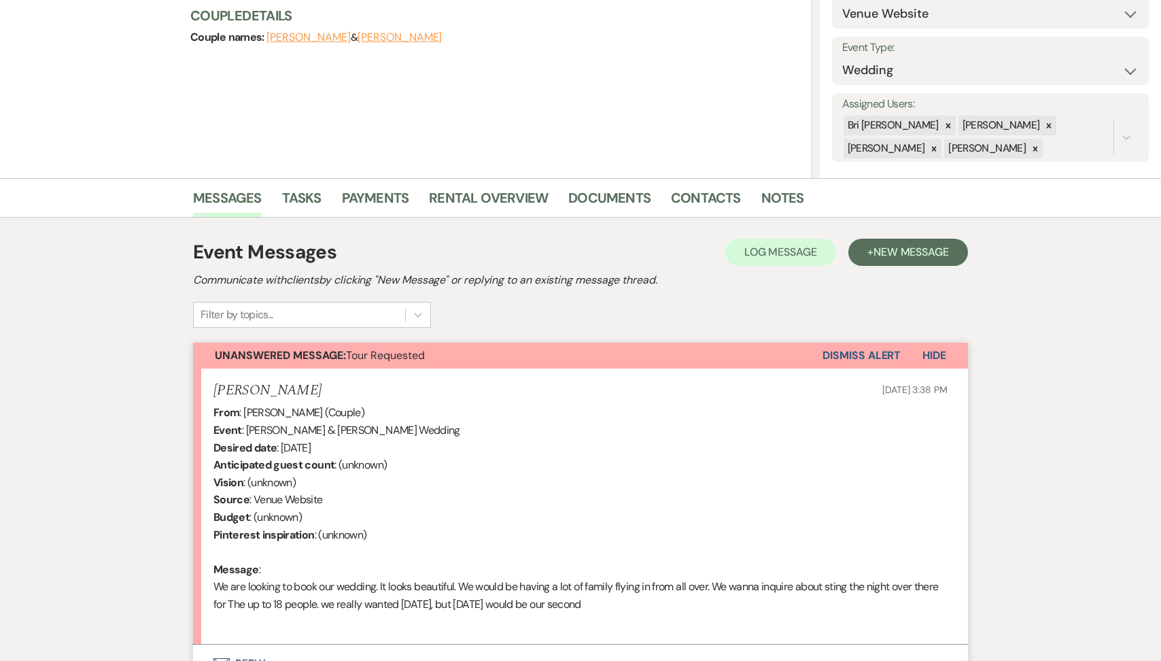
scroll to position [155, 0]
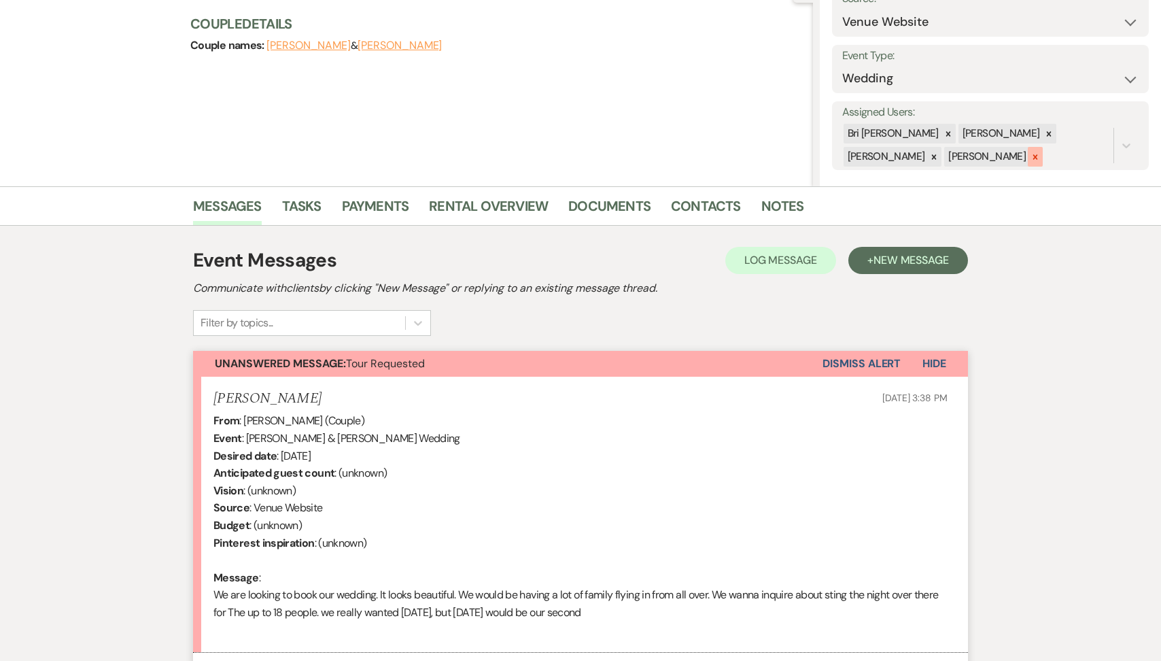
click at [1030, 159] on icon at bounding box center [1035, 157] width 10 height 10
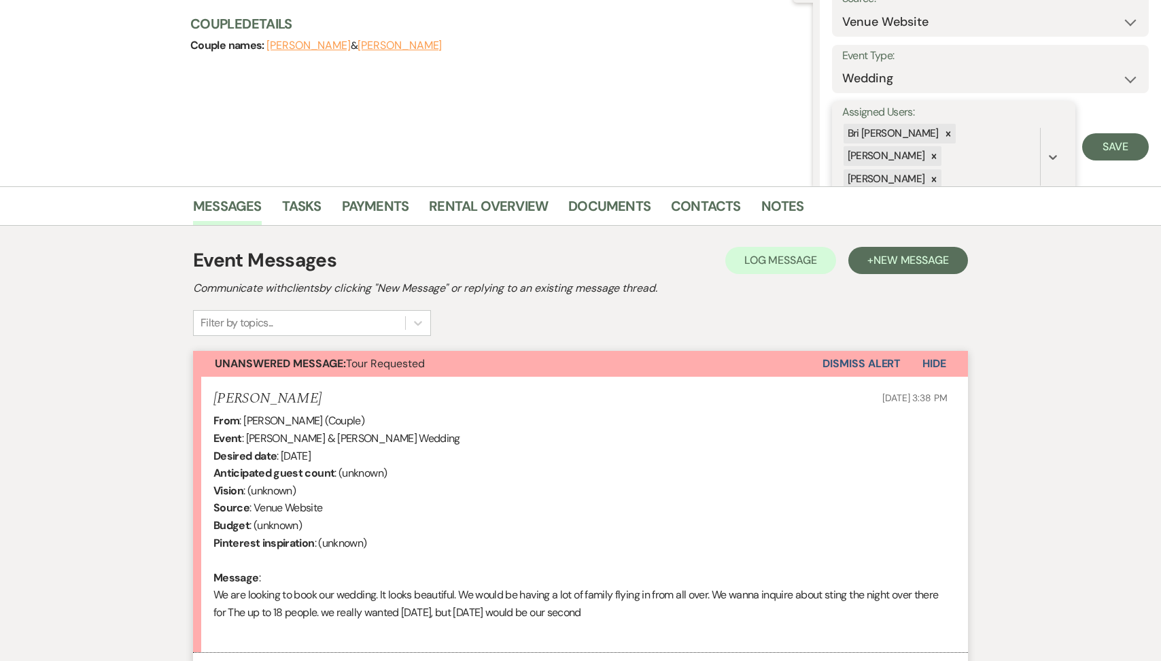
click at [1030, 136] on div "Bri [PERSON_NAME] [PERSON_NAME] [PERSON_NAME]" at bounding box center [941, 156] width 198 height 69
click at [939, 152] on icon at bounding box center [934, 157] width 10 height 10
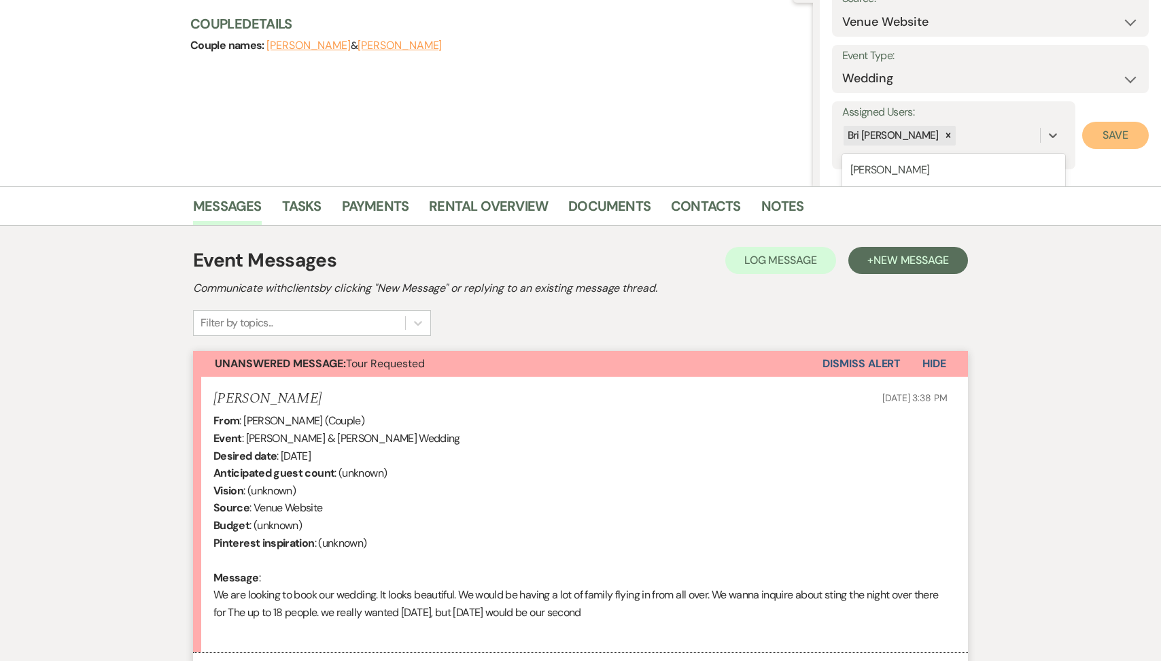
click at [1115, 135] on button "Save" at bounding box center [1115, 135] width 67 height 27
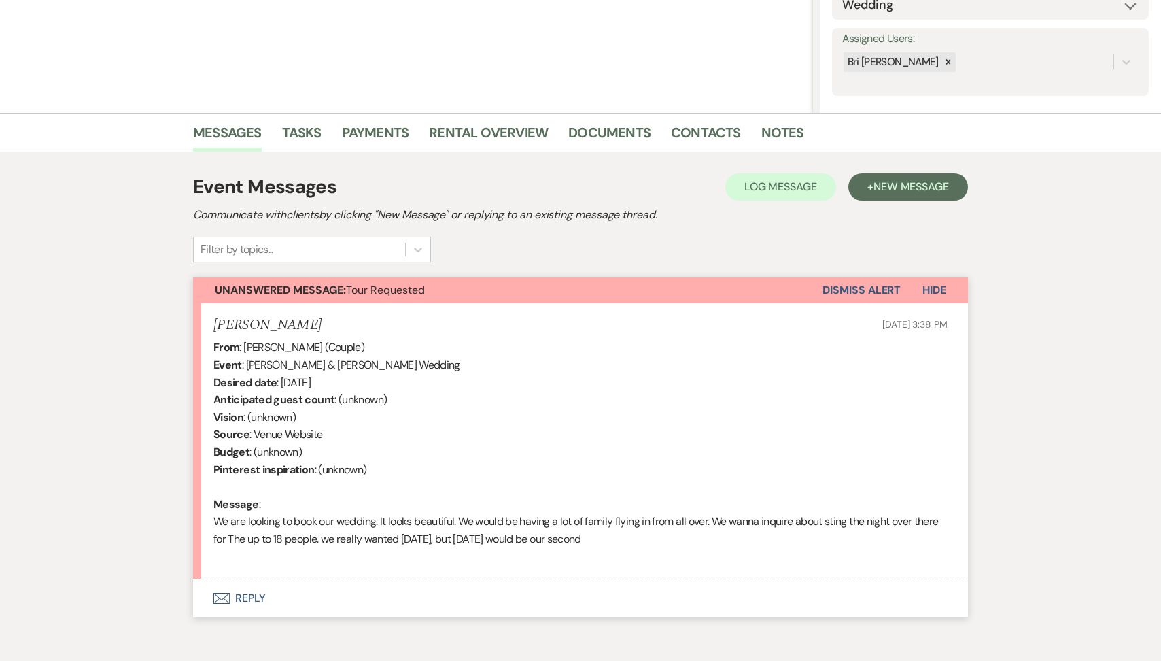
scroll to position [293, 0]
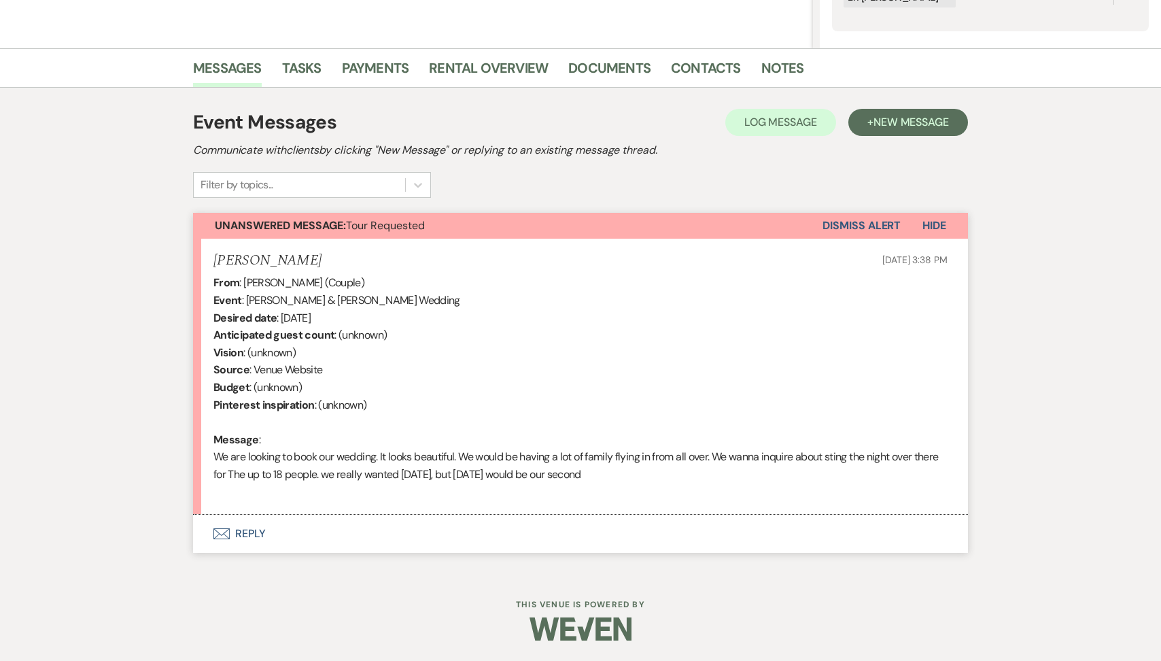
click at [340, 538] on button "Envelope Reply" at bounding box center [580, 533] width 775 height 38
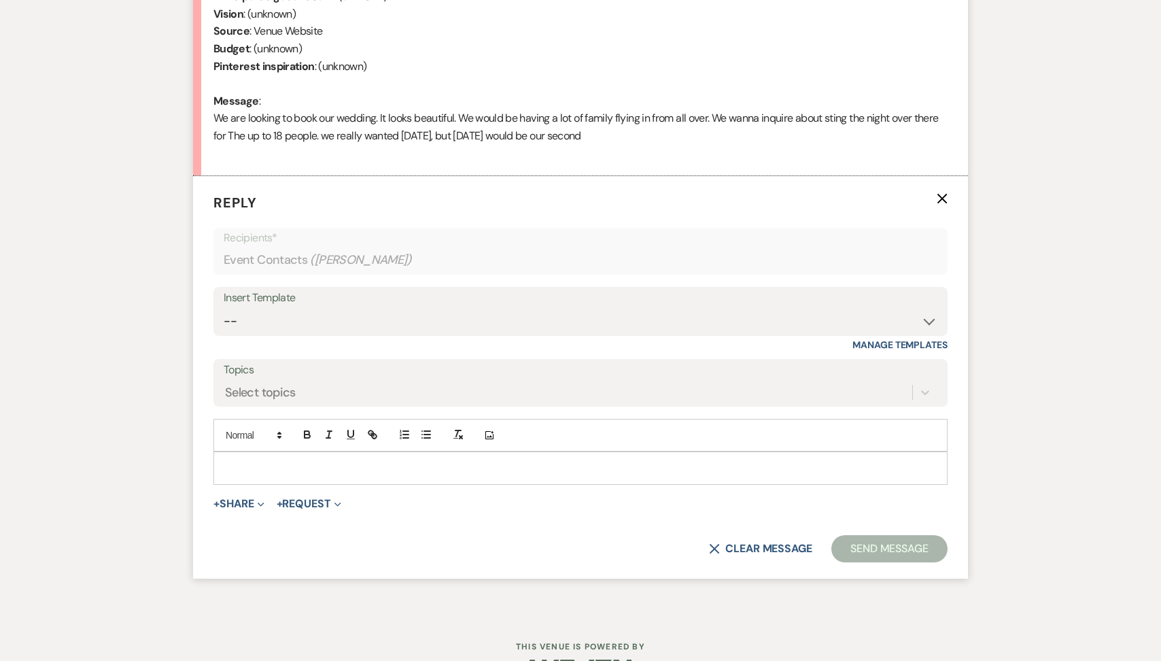
scroll to position [647, 0]
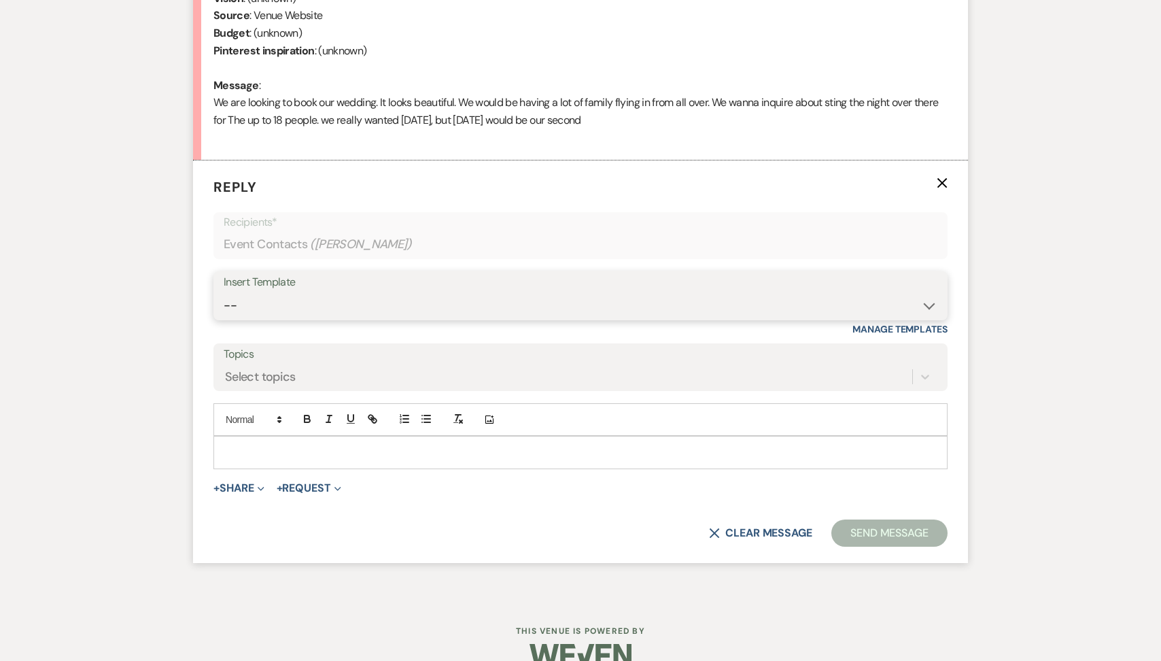
click at [320, 314] on select "-- Tour Request Response Follow Up Contract (Pre-Booked Leads) Weven Planning P…" at bounding box center [581, 305] width 714 height 27
select select "2135"
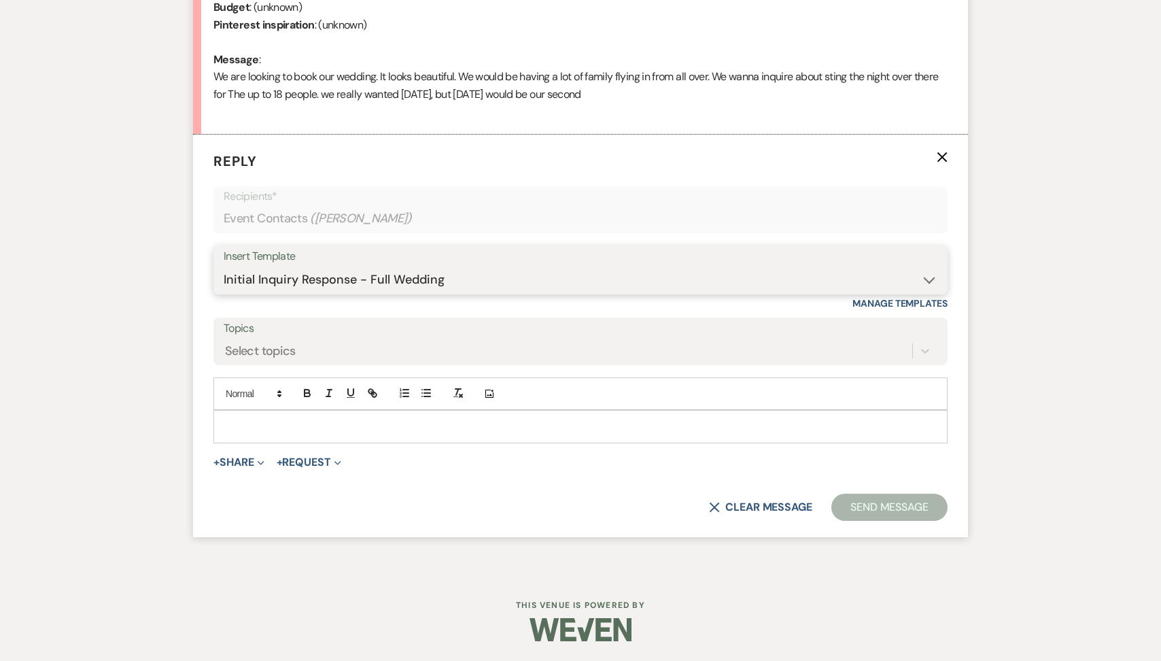
scroll to position [921, 0]
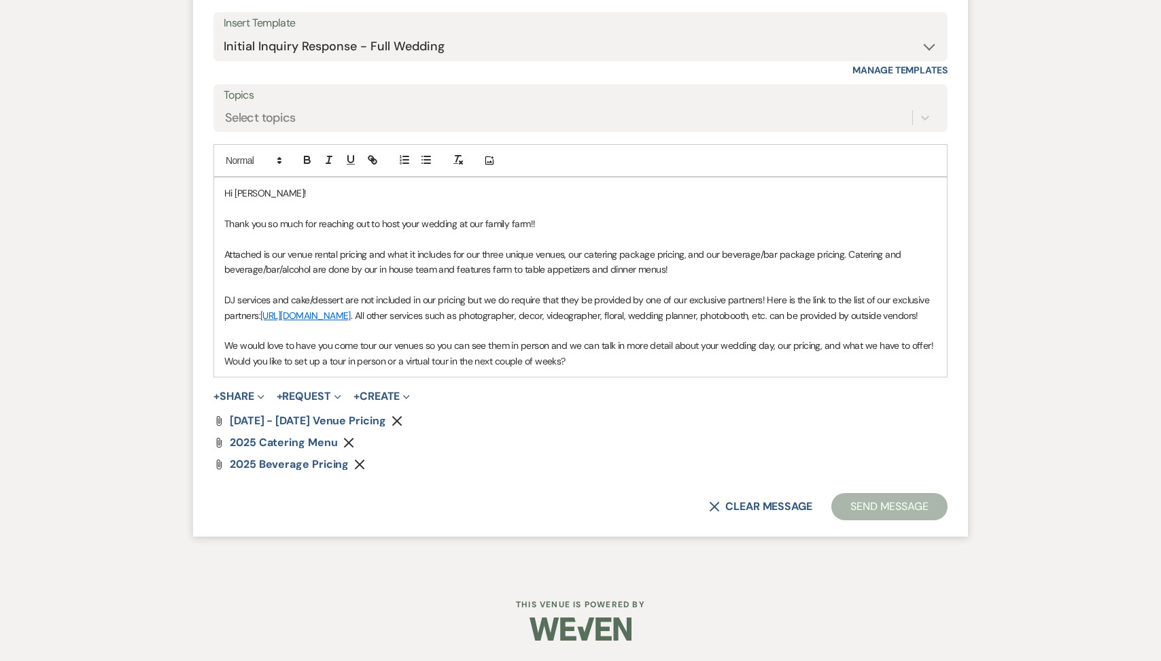
drag, startPoint x: 574, startPoint y: 357, endPoint x: 209, endPoint y: 356, distance: 365.6
click at [209, 356] on form "Reply X Saving draft... Recipients* Event Contacts ( [PERSON_NAME] ) Insert Tem…" at bounding box center [580, 218] width 775 height 635
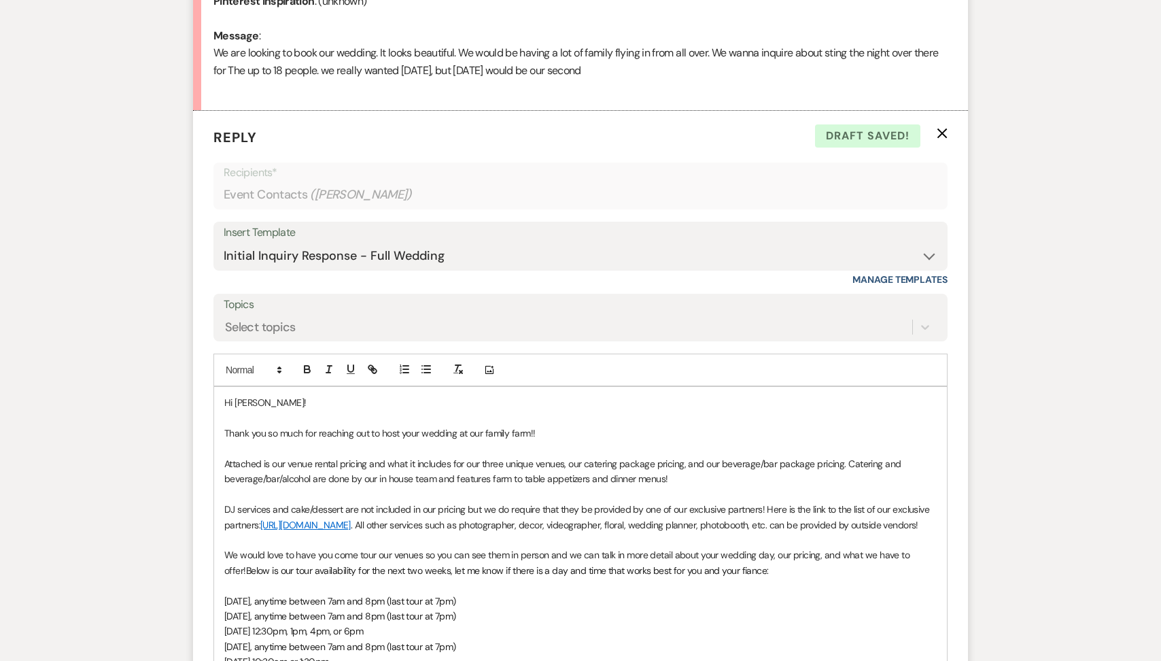
scroll to position [724, 0]
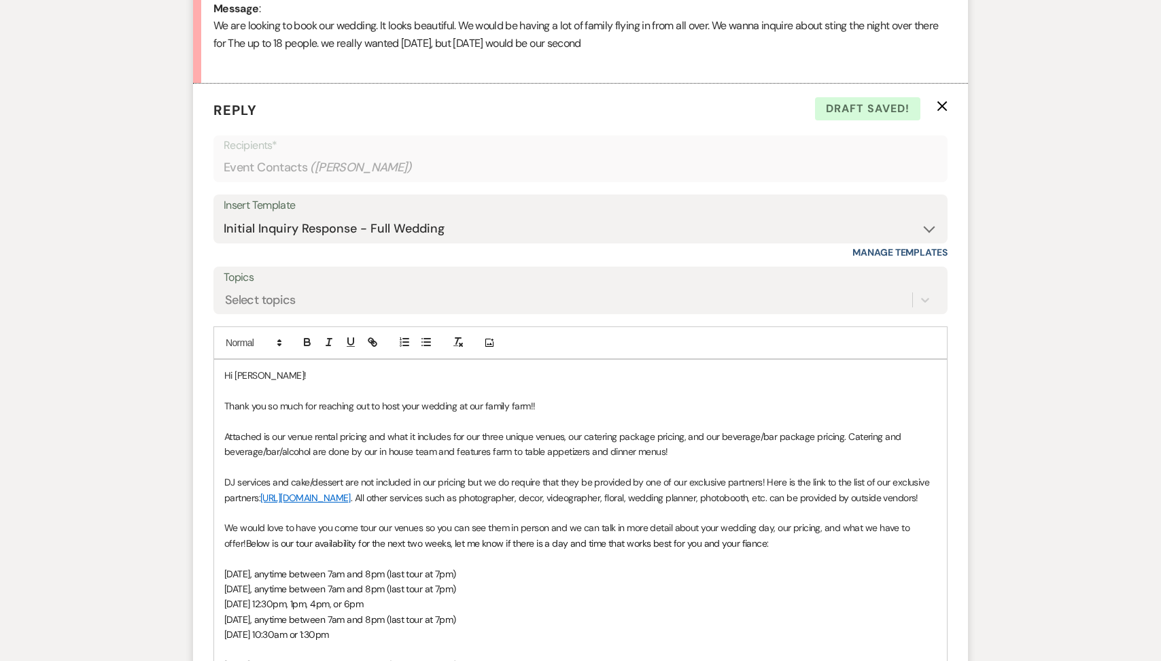
click at [550, 404] on p "Thank you so much for reaching out to host your wedding at our family farm!!" at bounding box center [580, 405] width 712 height 15
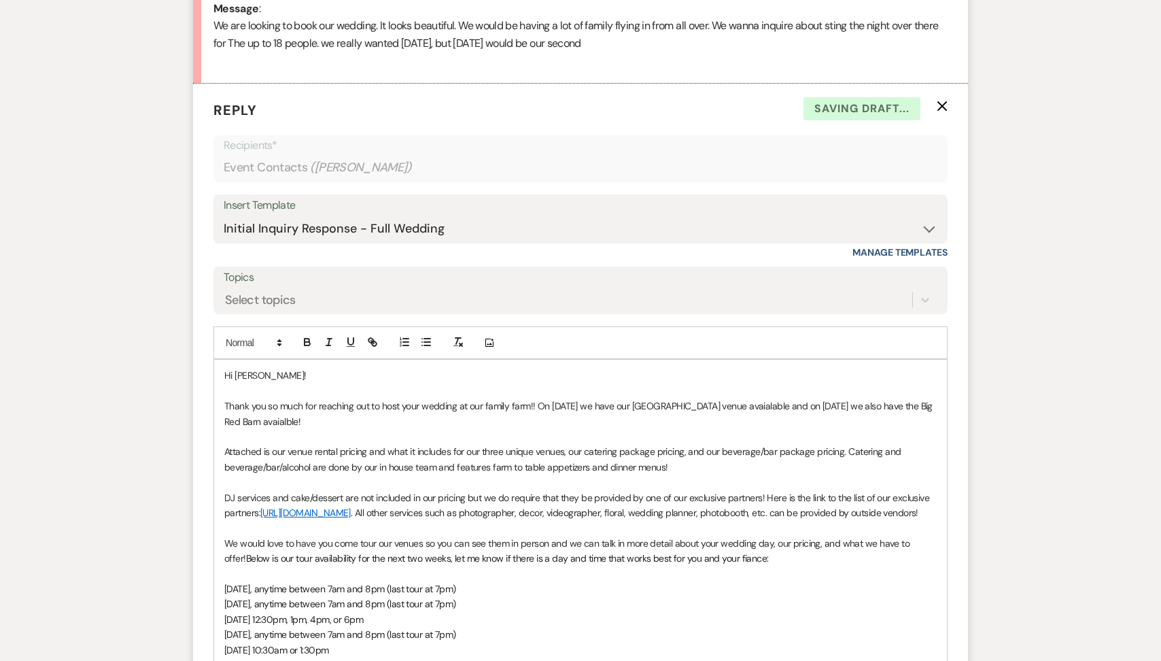
click at [767, 400] on p "Thank you so much for reaching out to host your wedding at our family farm!! On…" at bounding box center [580, 413] width 712 height 31
click at [334, 418] on p "Thank you so much for reaching out to host your wedding at our family farm!! On…" at bounding box center [580, 413] width 712 height 31
click at [393, 445] on p "Attached is our venue rental pricing and what it includes for our three unique …" at bounding box center [580, 459] width 712 height 31
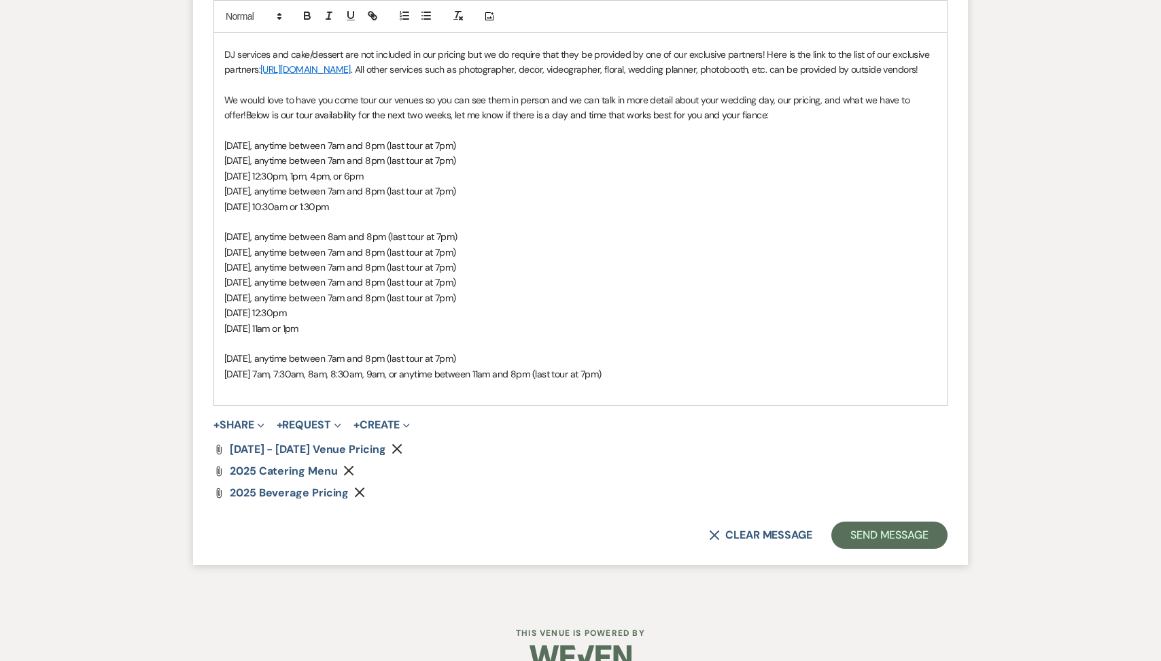
scroll to position [1210, 0]
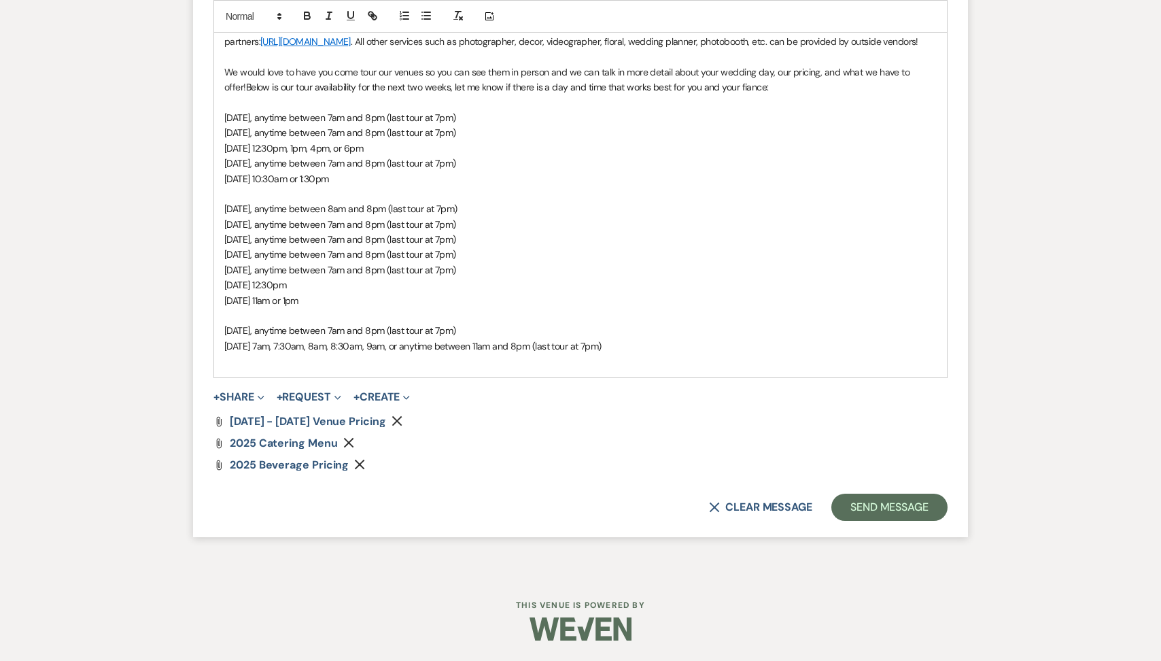
click at [419, 365] on p at bounding box center [580, 360] width 712 height 15
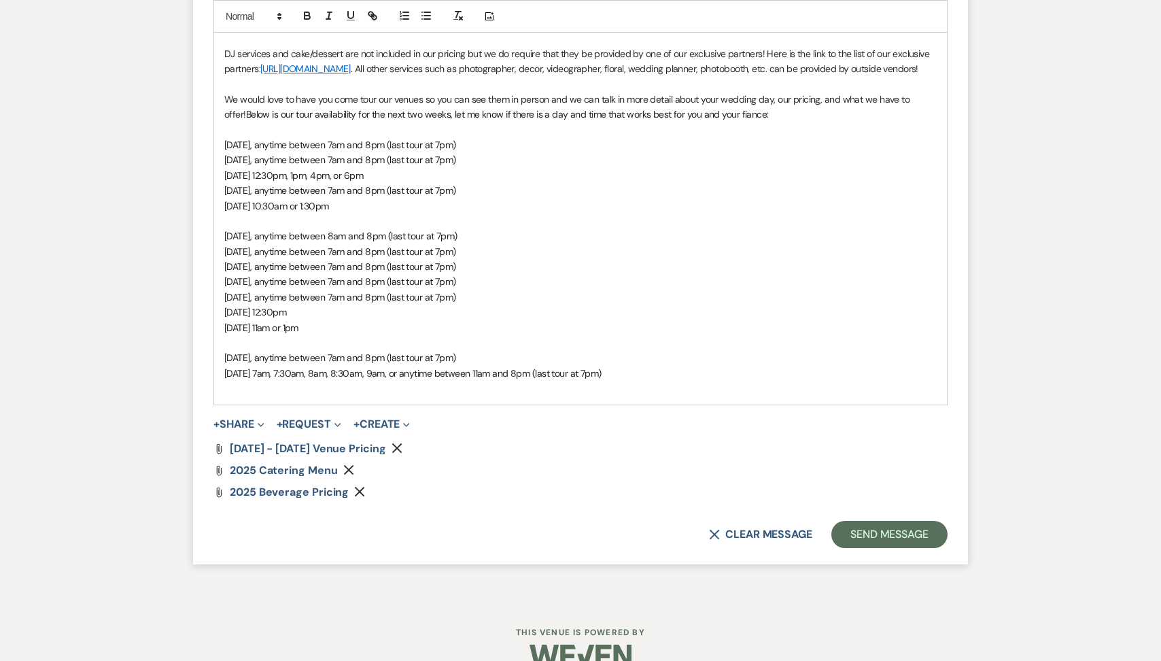
scroll to position [1167, 0]
click at [869, 539] on button "Send Message" at bounding box center [889, 534] width 116 height 27
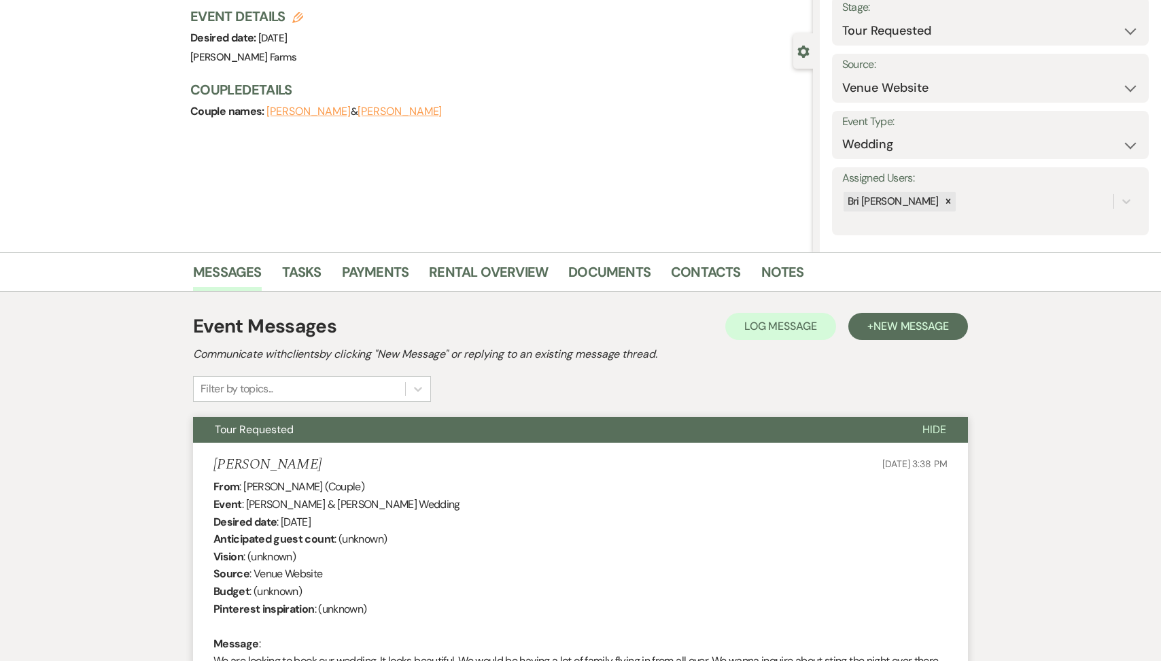
scroll to position [0, 0]
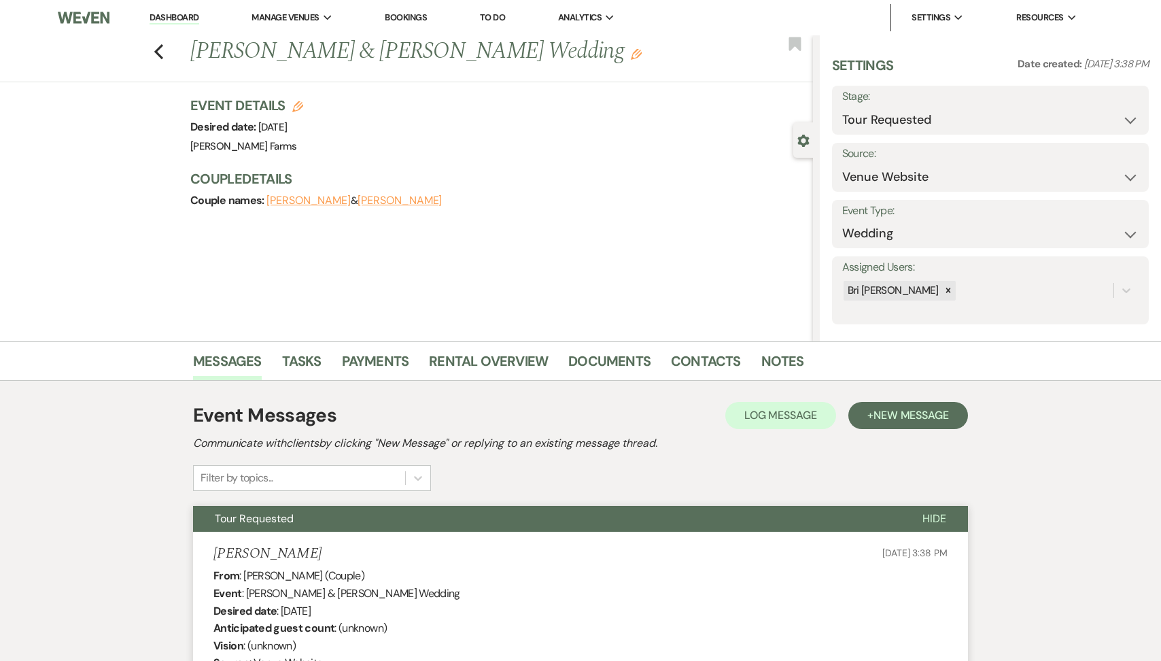
click at [173, 12] on link "Dashboard" at bounding box center [174, 18] width 49 height 13
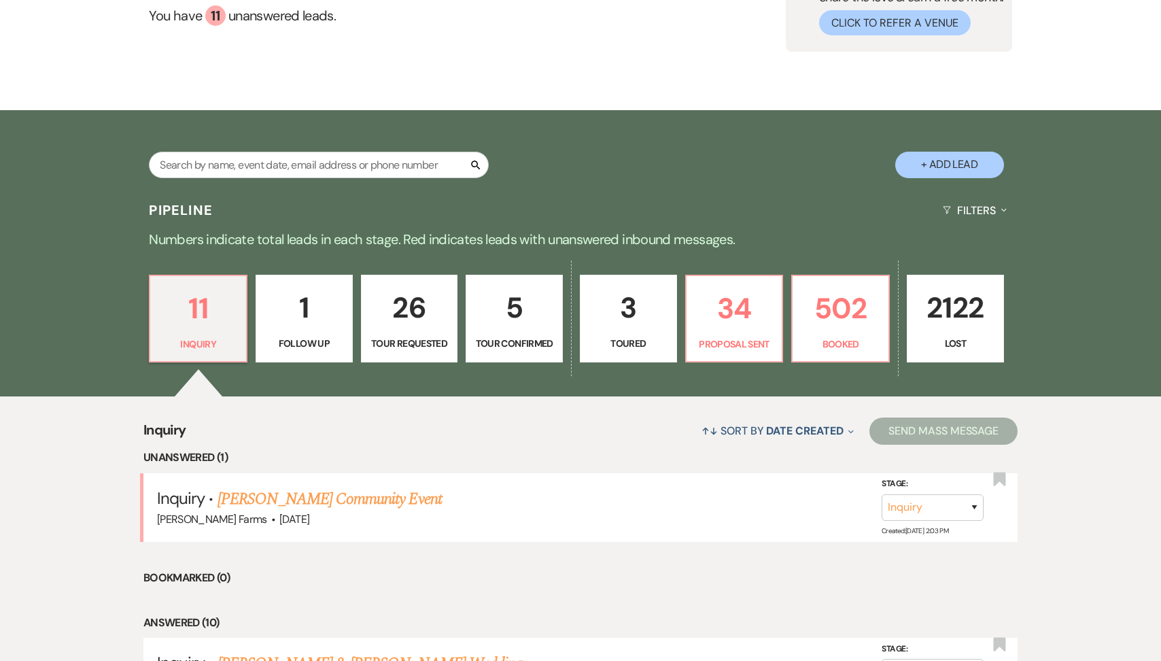
scroll to position [182, 0]
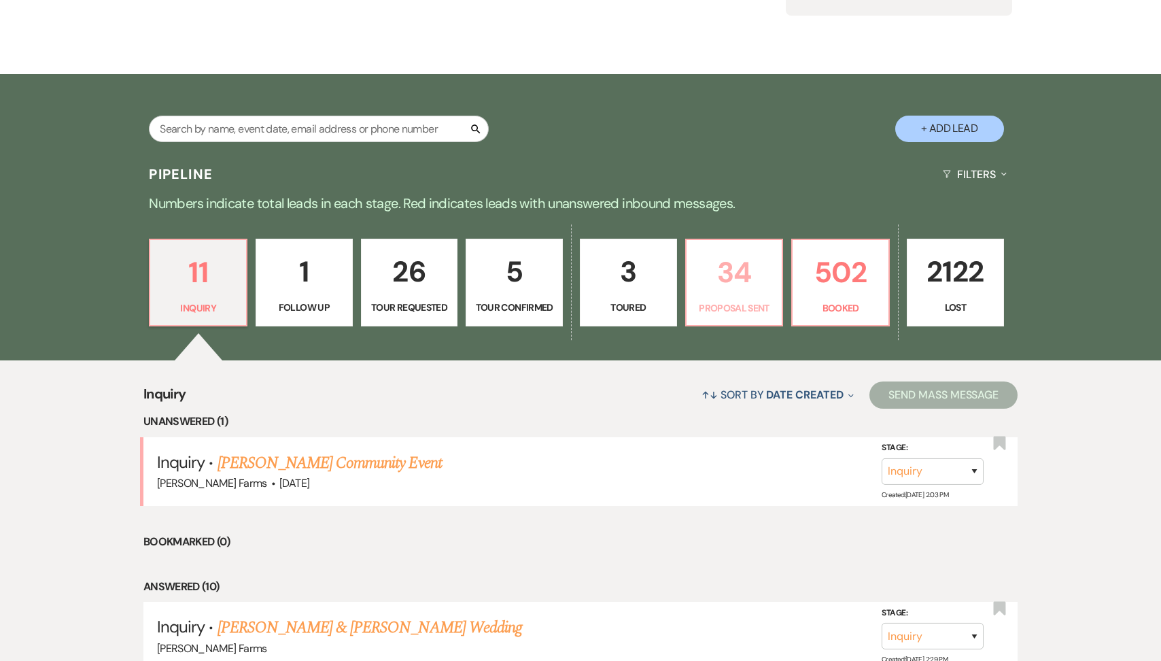
click at [742, 285] on p "34" at bounding box center [735, 272] width 80 height 46
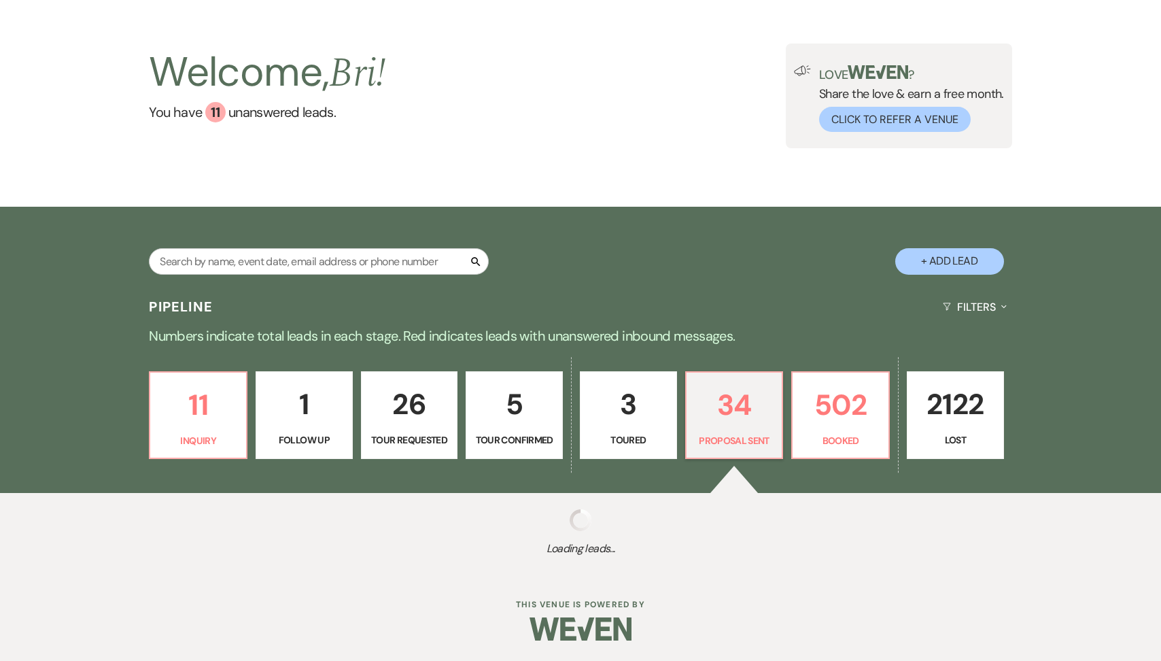
select select "6"
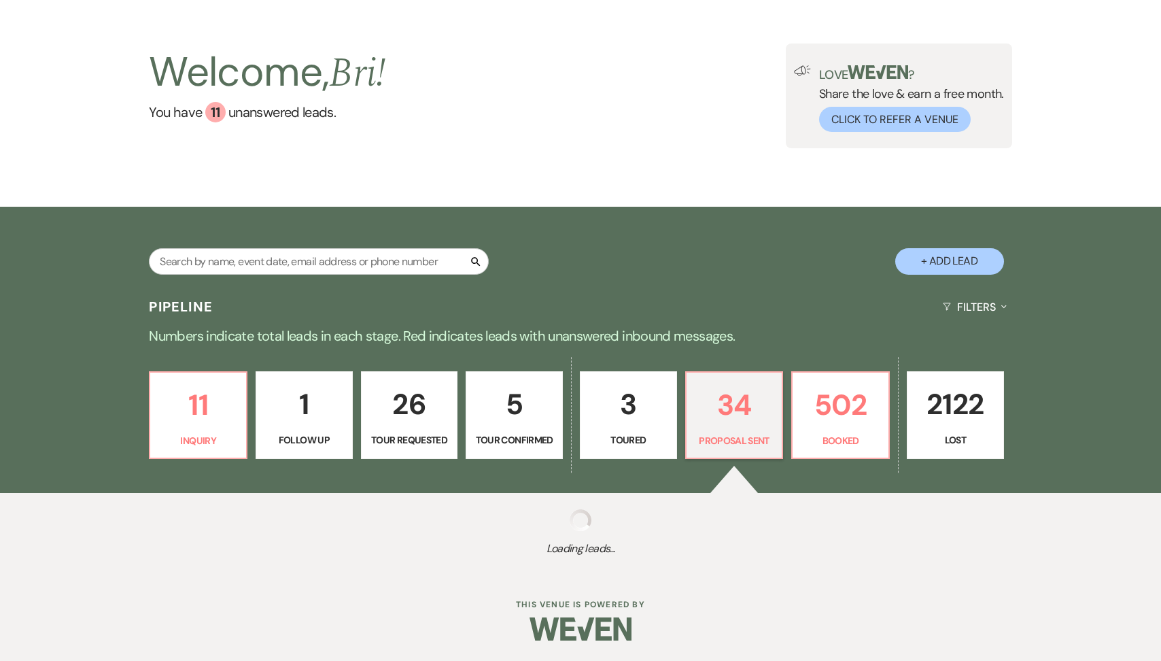
select select "6"
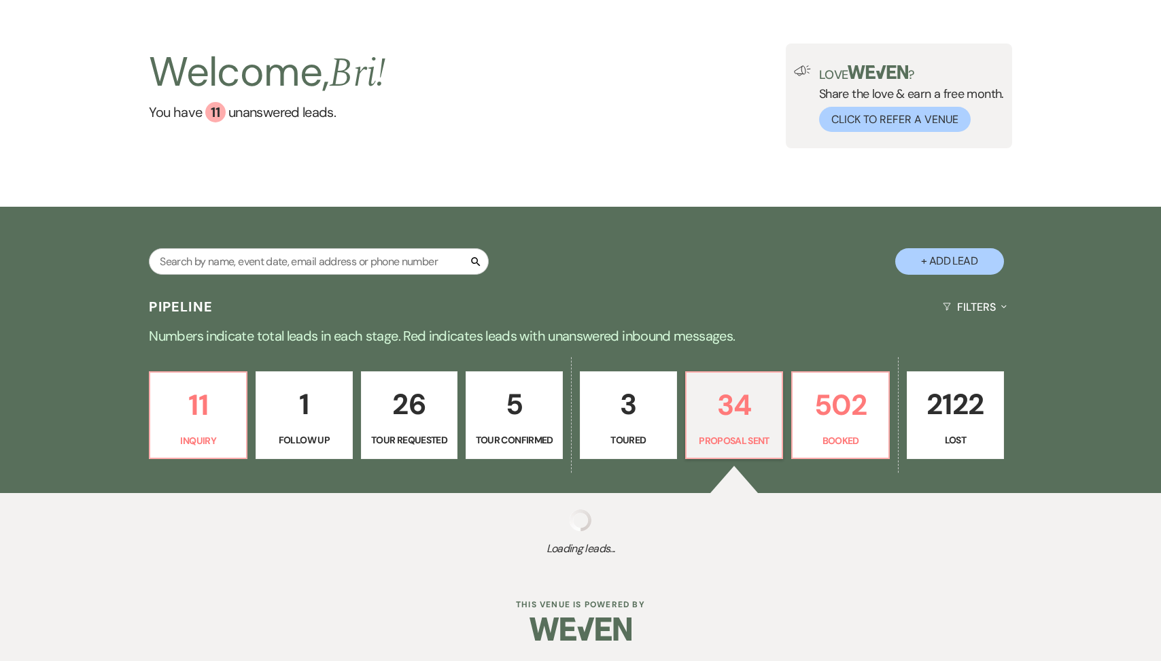
select select "6"
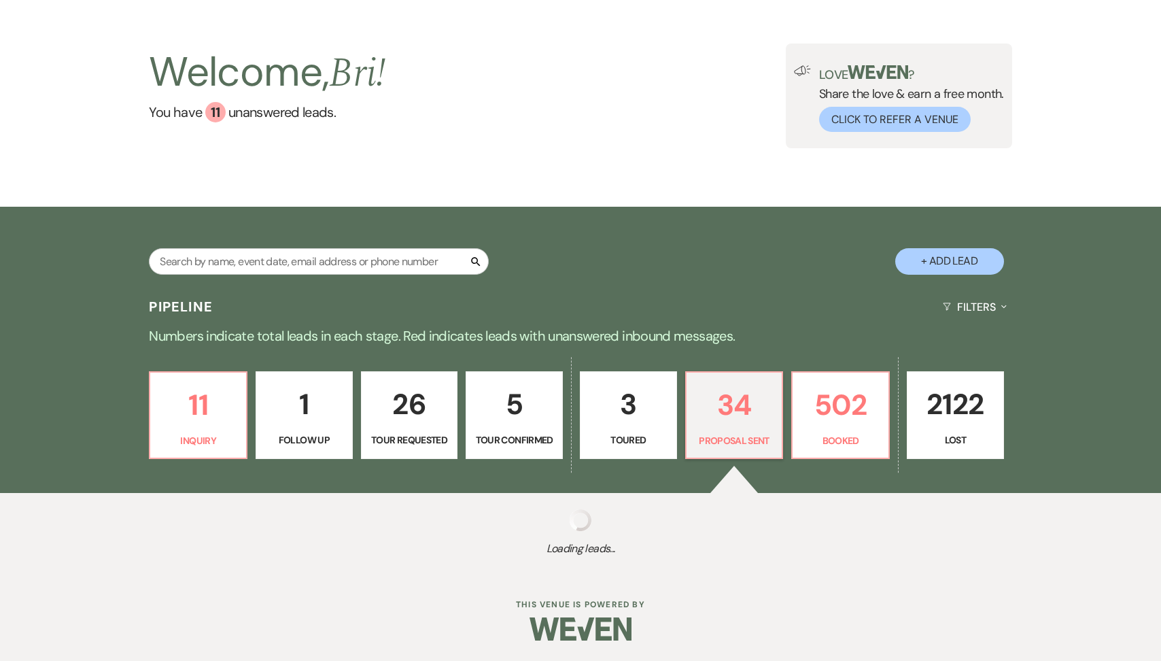
select select "6"
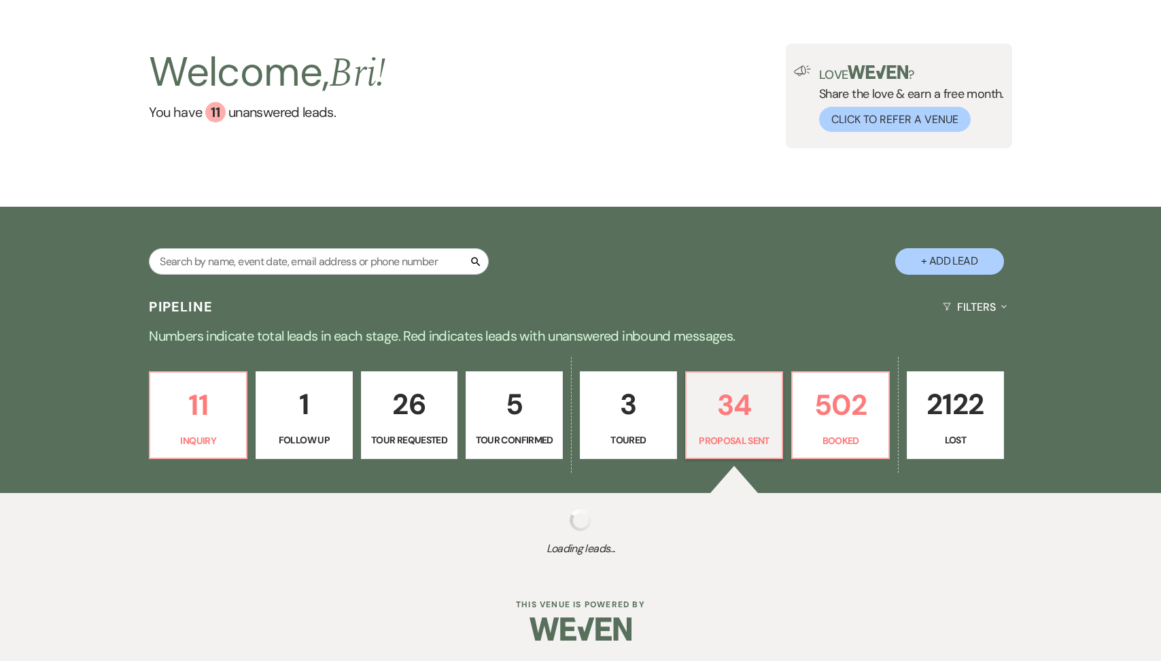
select select "6"
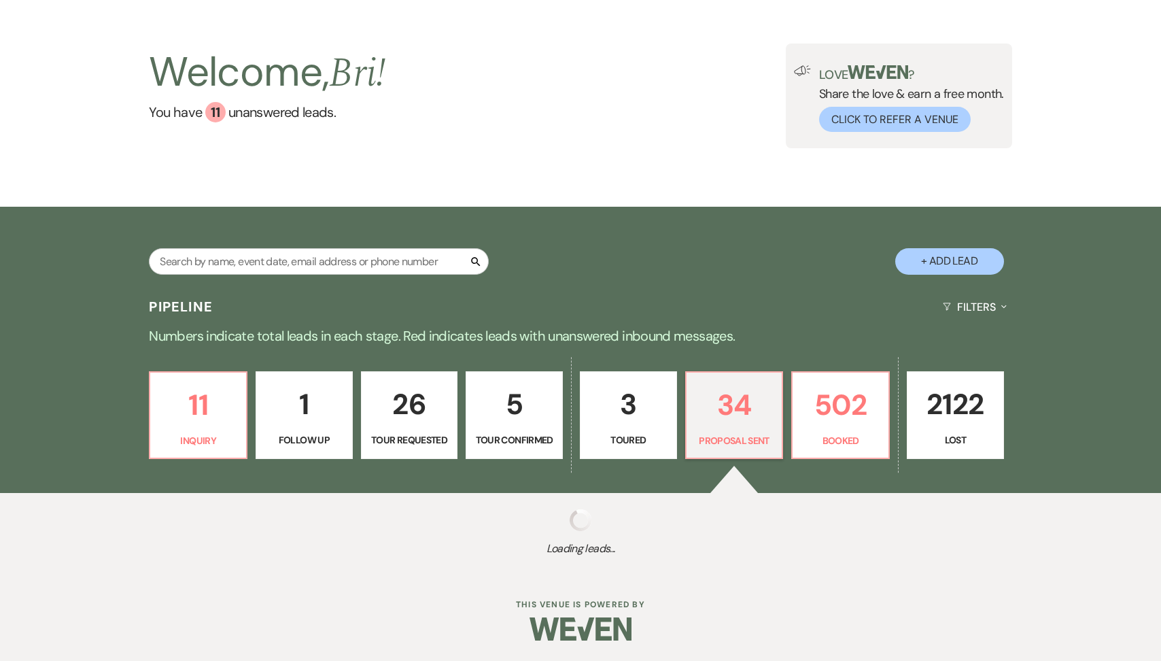
select select "6"
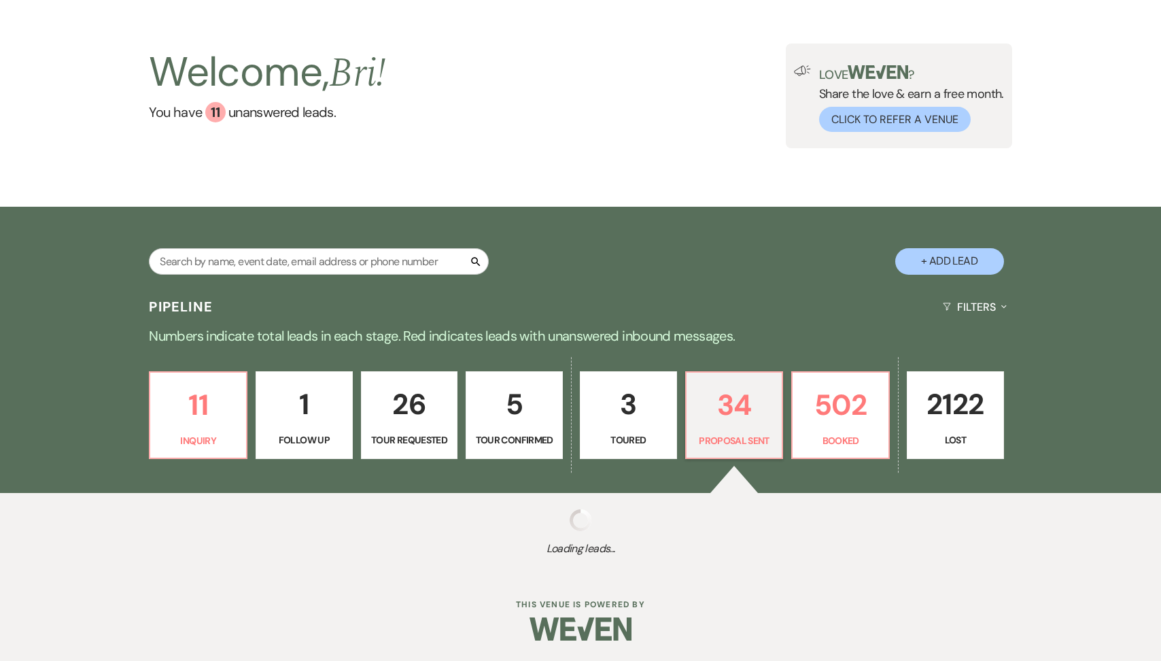
select select "6"
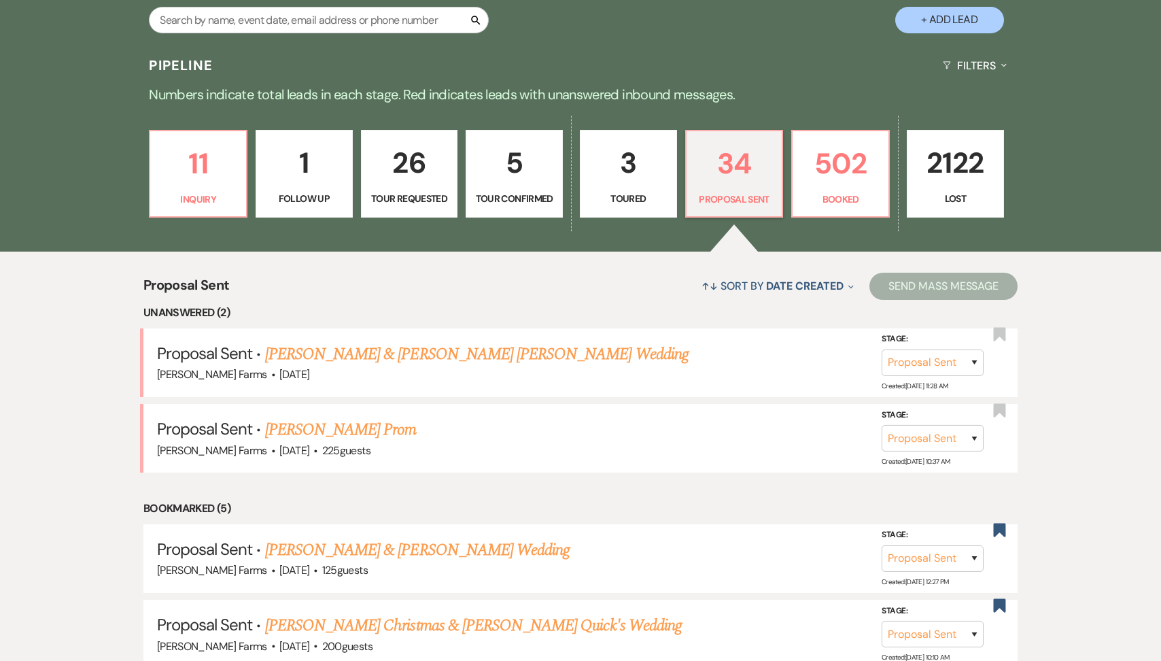
scroll to position [304, 0]
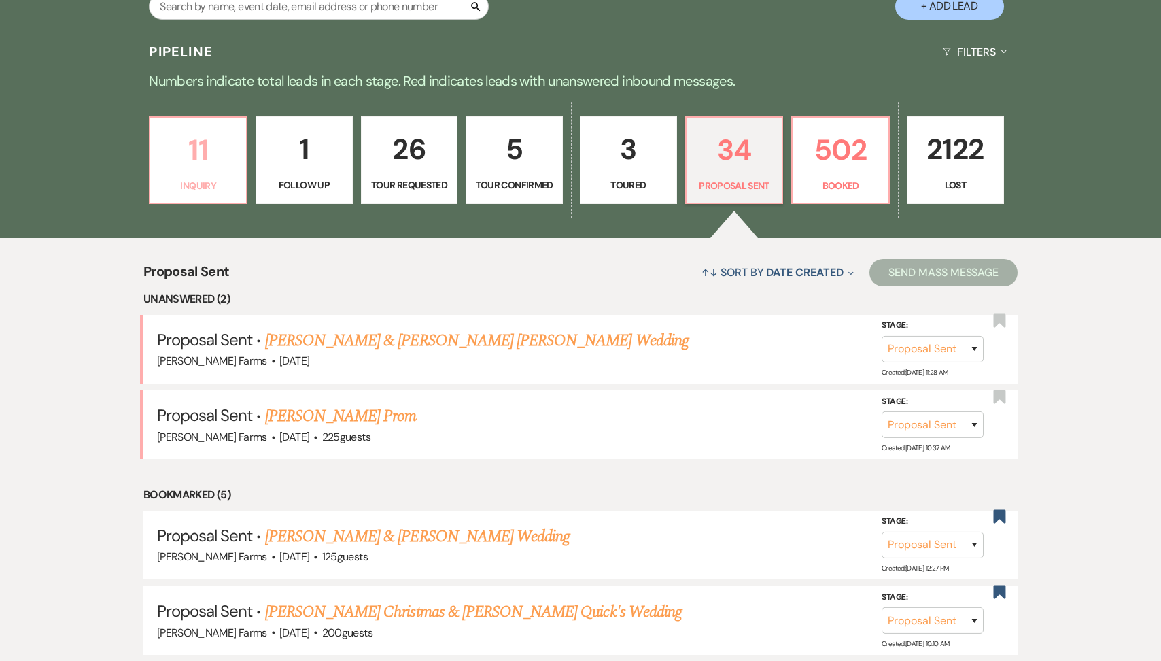
click at [222, 183] on p "Inquiry" at bounding box center [198, 185] width 80 height 15
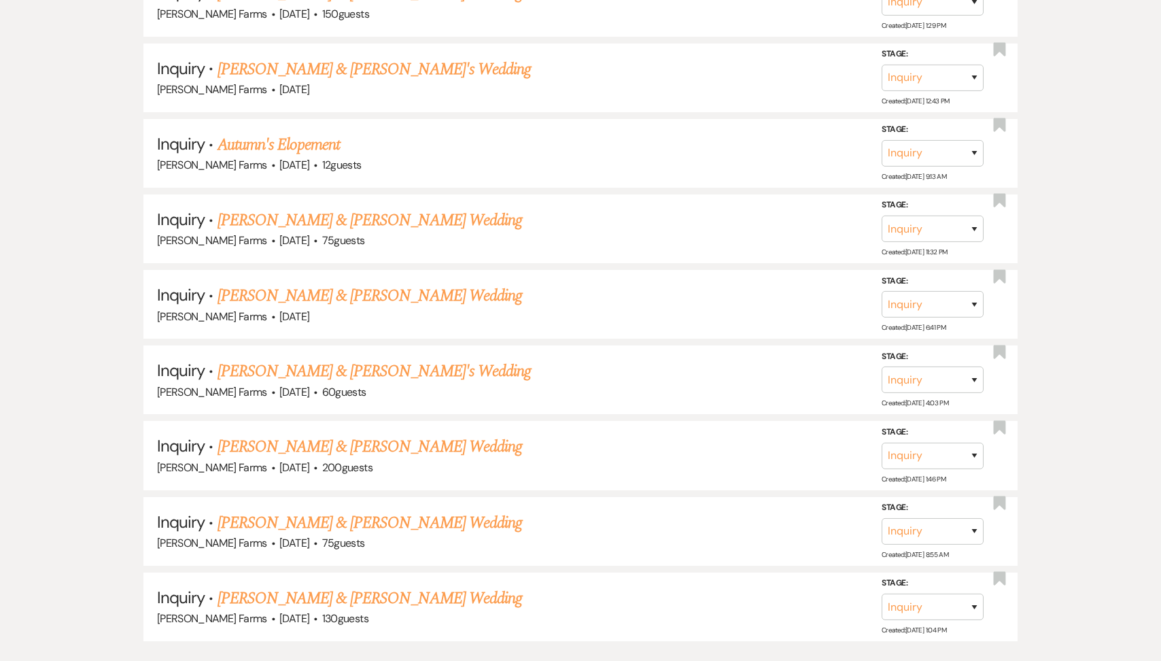
scroll to position [975, 0]
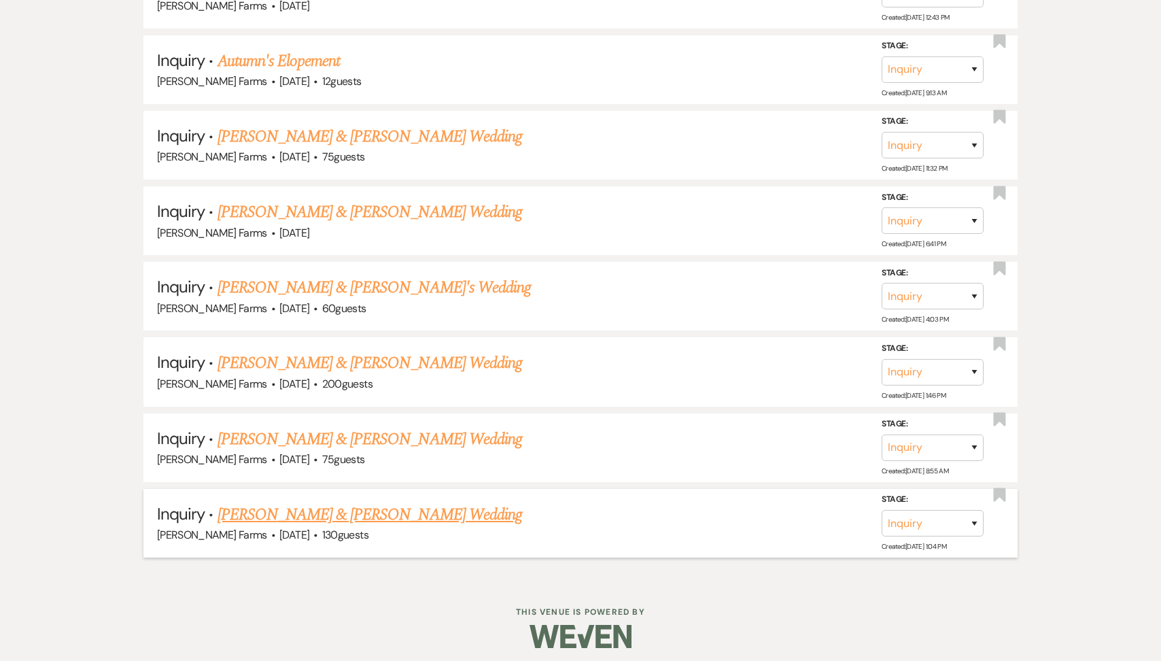
click at [327, 506] on link "[PERSON_NAME] & [PERSON_NAME] Wedding" at bounding box center [369, 514] width 304 height 24
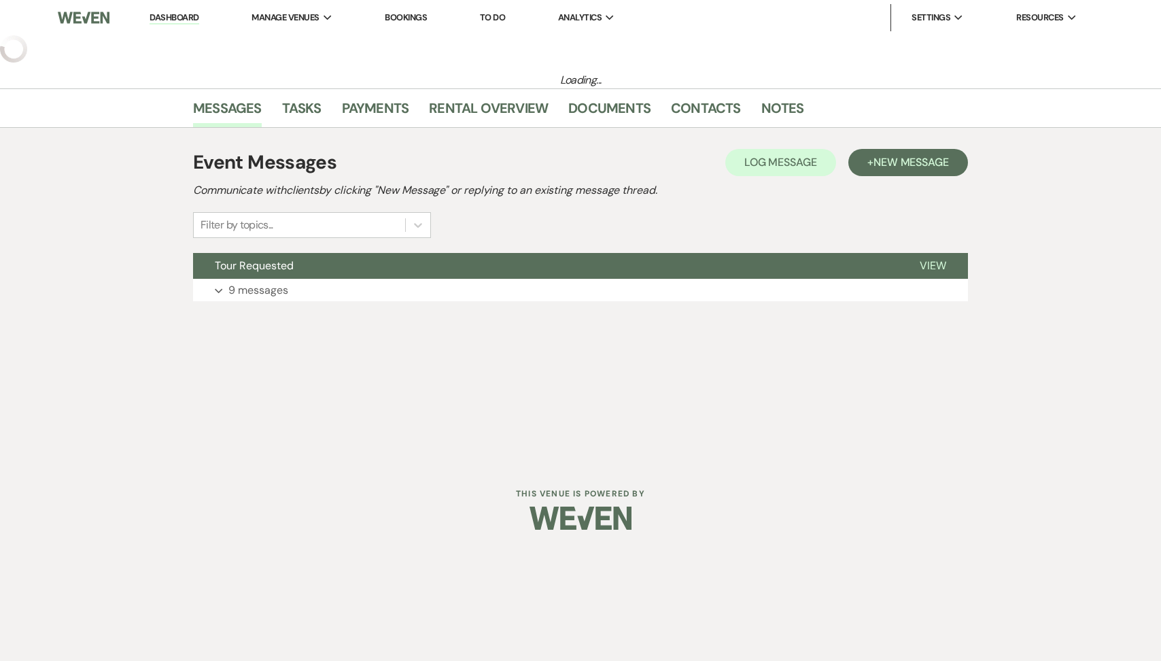
select select "5"
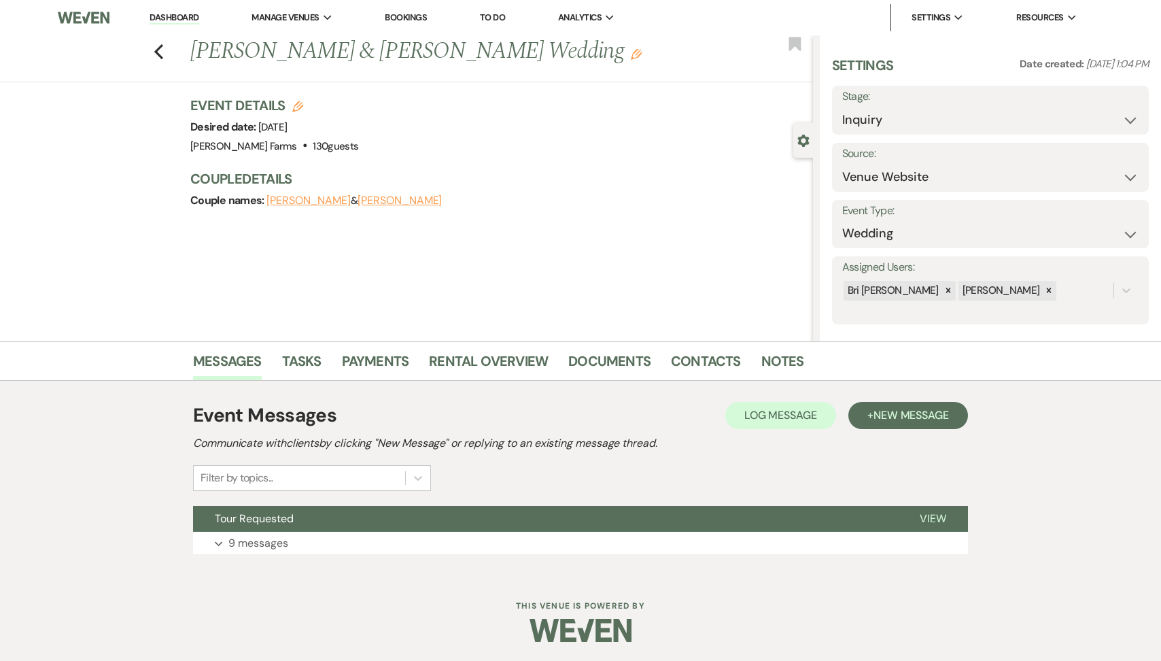
click at [298, 557] on div "Event Messages Log Log Message + New Message Communicate with clients by clicki…" at bounding box center [580, 477] width 775 height 167
click at [290, 528] on button "Tour Requested" at bounding box center [545, 519] width 705 height 26
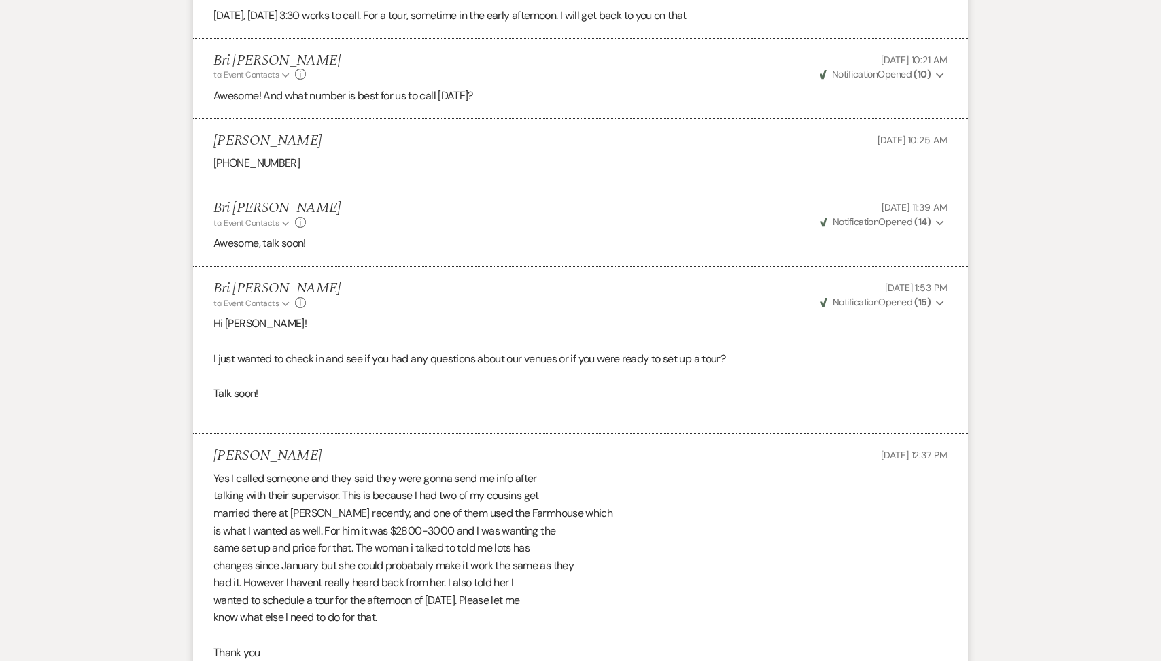
scroll to position [1200, 0]
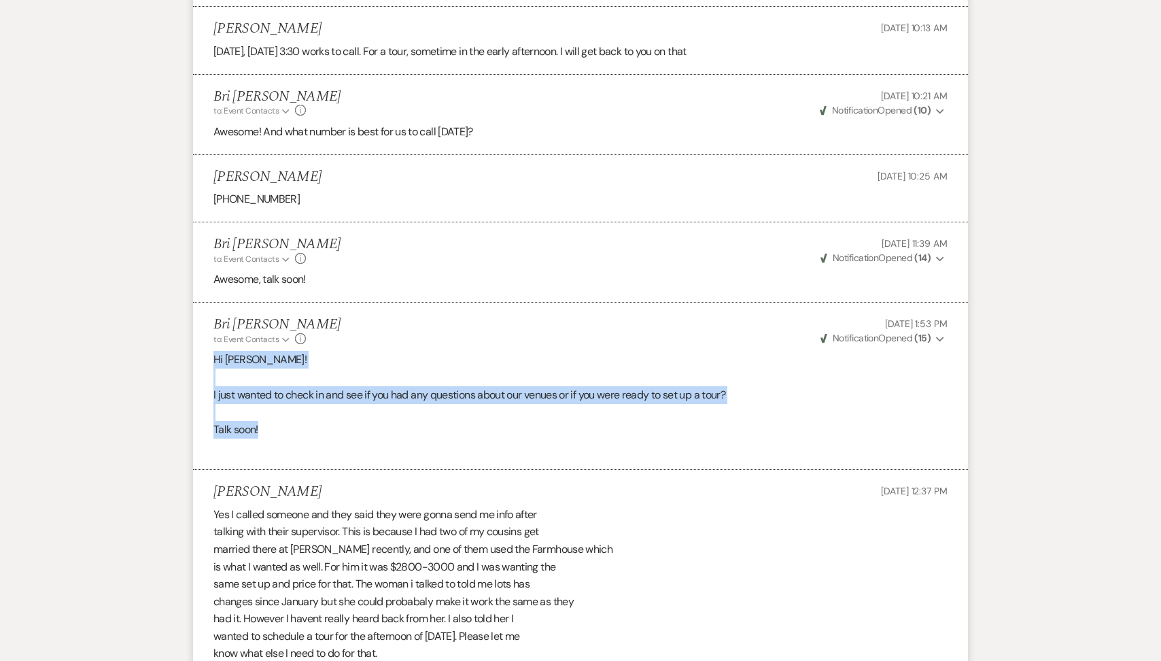
drag, startPoint x: 269, startPoint y: 432, endPoint x: 215, endPoint y: 353, distance: 95.8
click at [215, 353] on div "Hi [PERSON_NAME]! I just wanted to check in and see if you had any questions ab…" at bounding box center [580, 403] width 734 height 105
copy div "Hi [PERSON_NAME]! I just wanted to check in and see if you had any questions ab…"
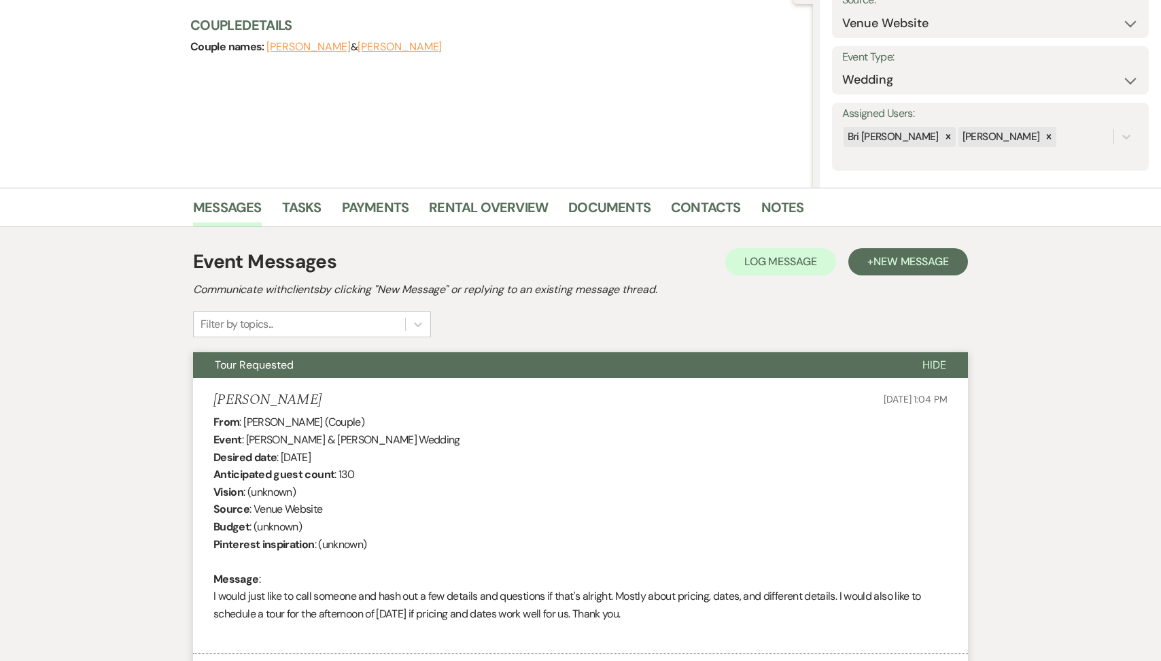
scroll to position [0, 0]
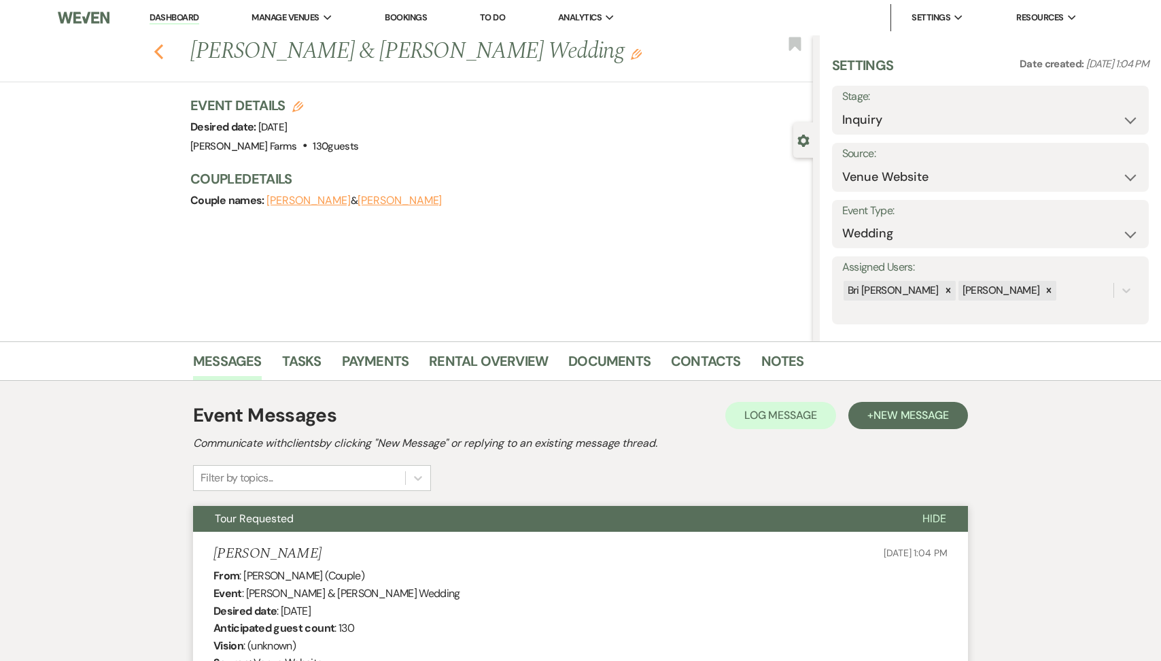
click at [157, 44] on icon "Previous" at bounding box center [159, 51] width 10 height 16
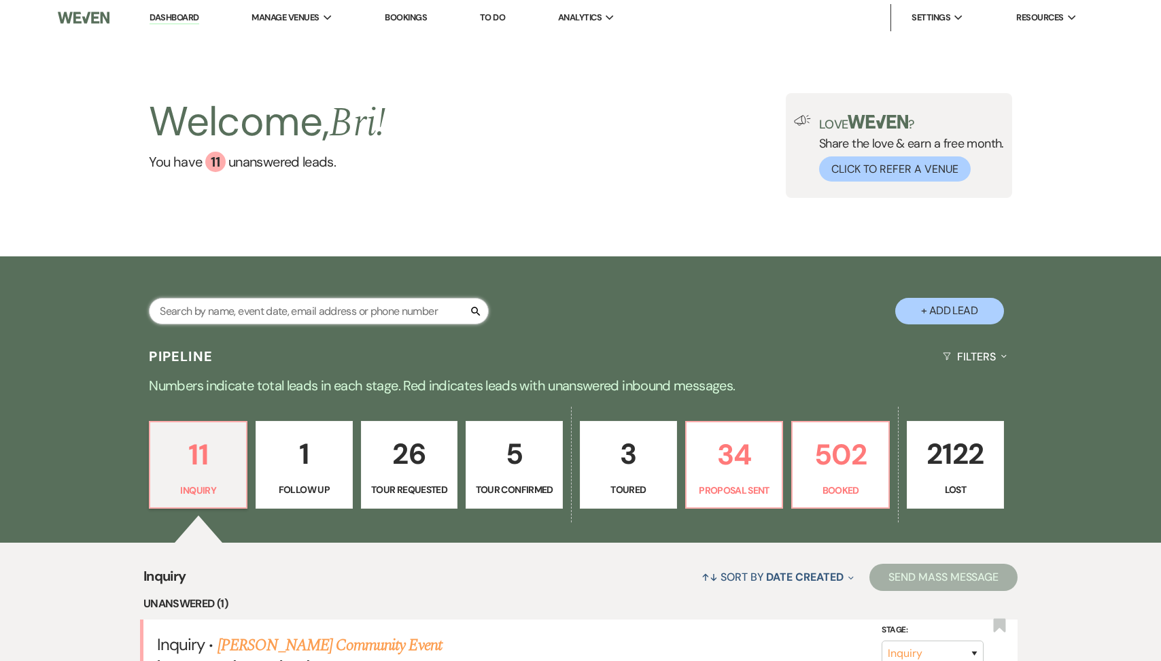
click at [256, 304] on input "text" at bounding box center [319, 311] width 340 height 27
type input "[PERSON_NAME]"
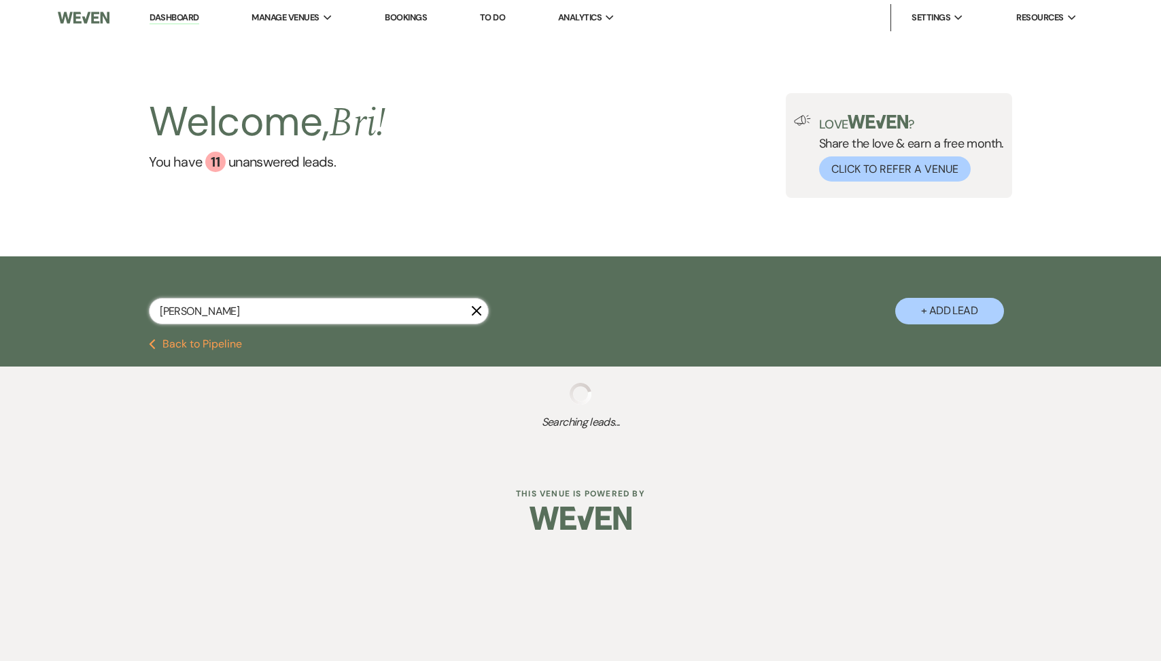
select select "8"
select select "5"
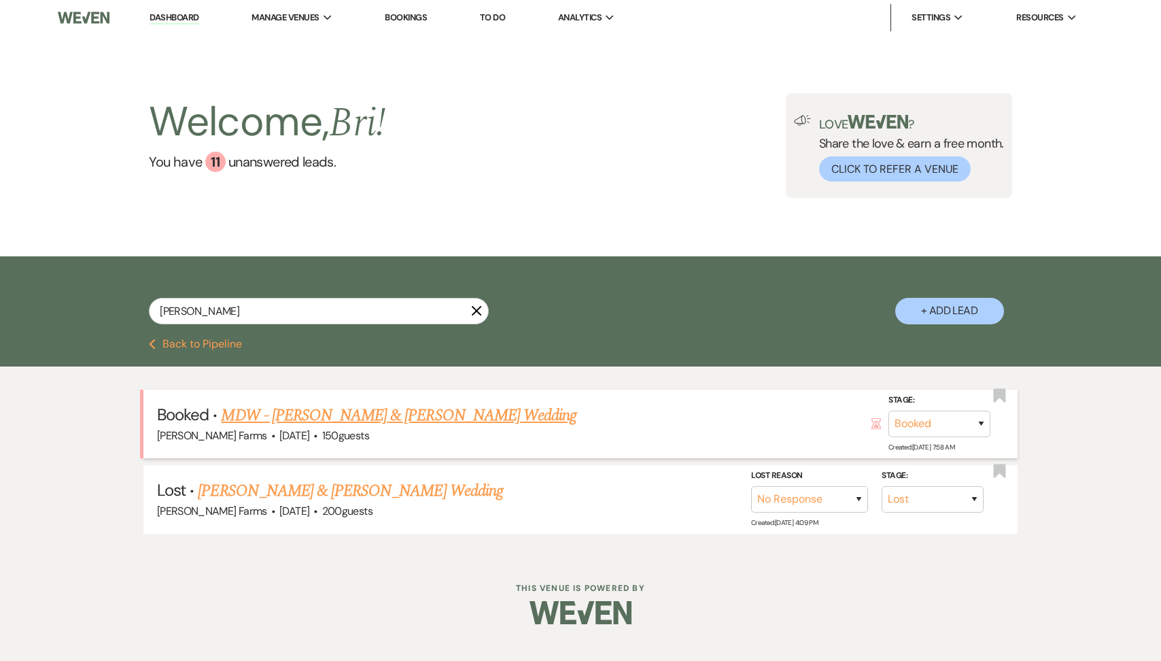
click at [324, 412] on link "MDW - [PERSON_NAME] & [PERSON_NAME] Wedding" at bounding box center [398, 415] width 355 height 24
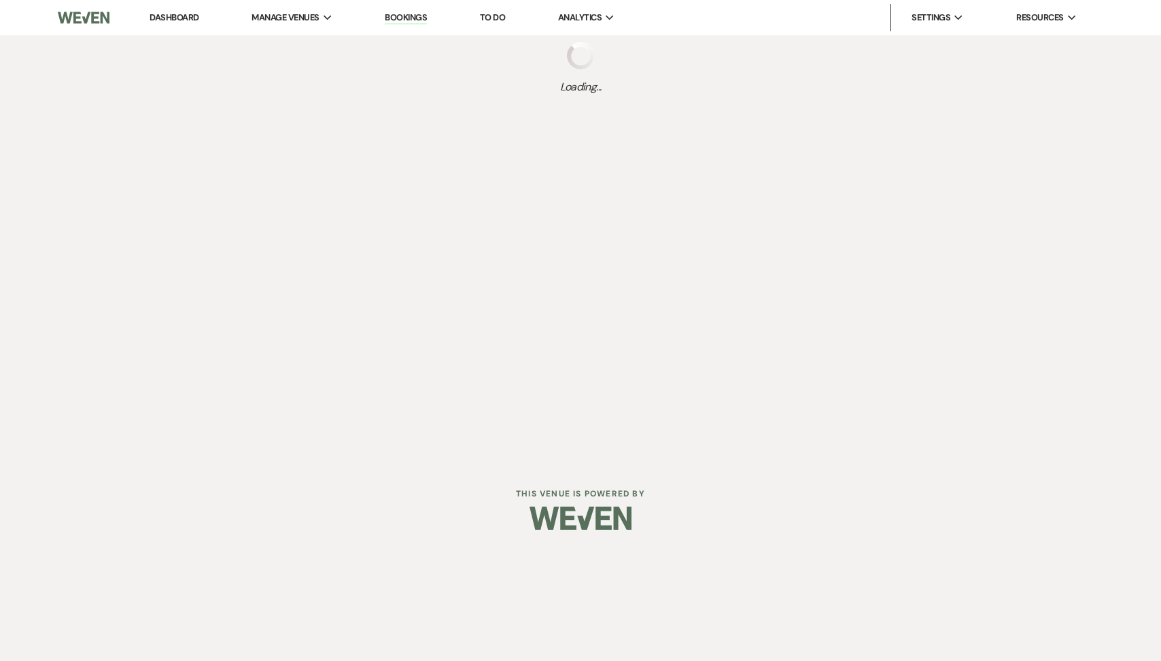
select select "5"
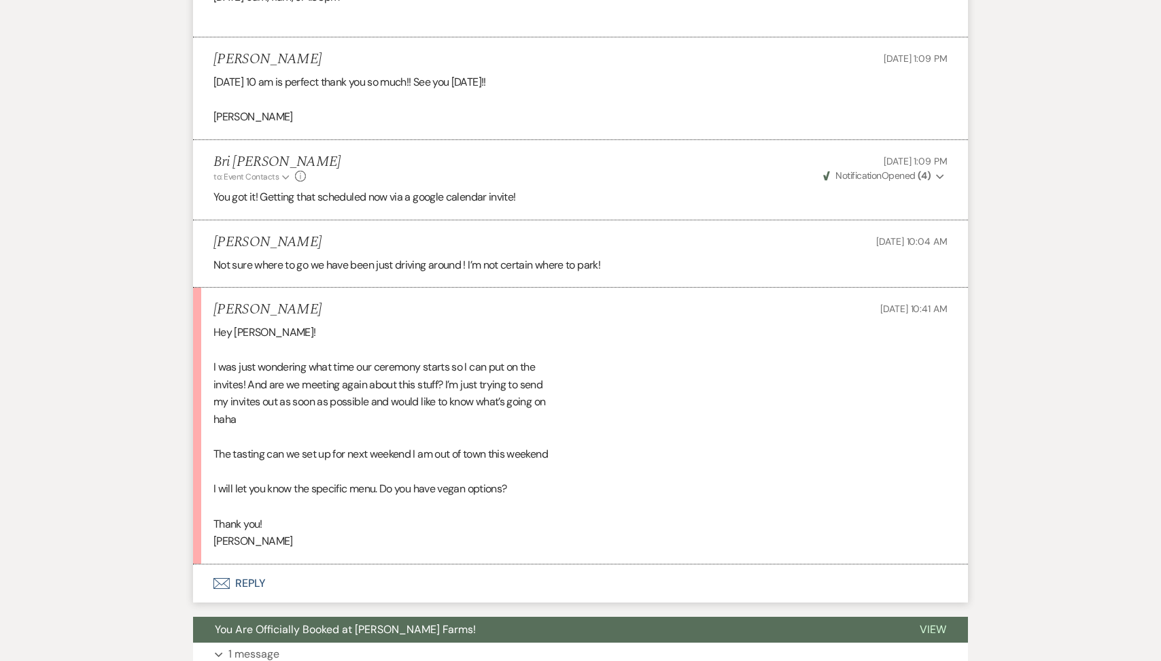
scroll to position [4045, 0]
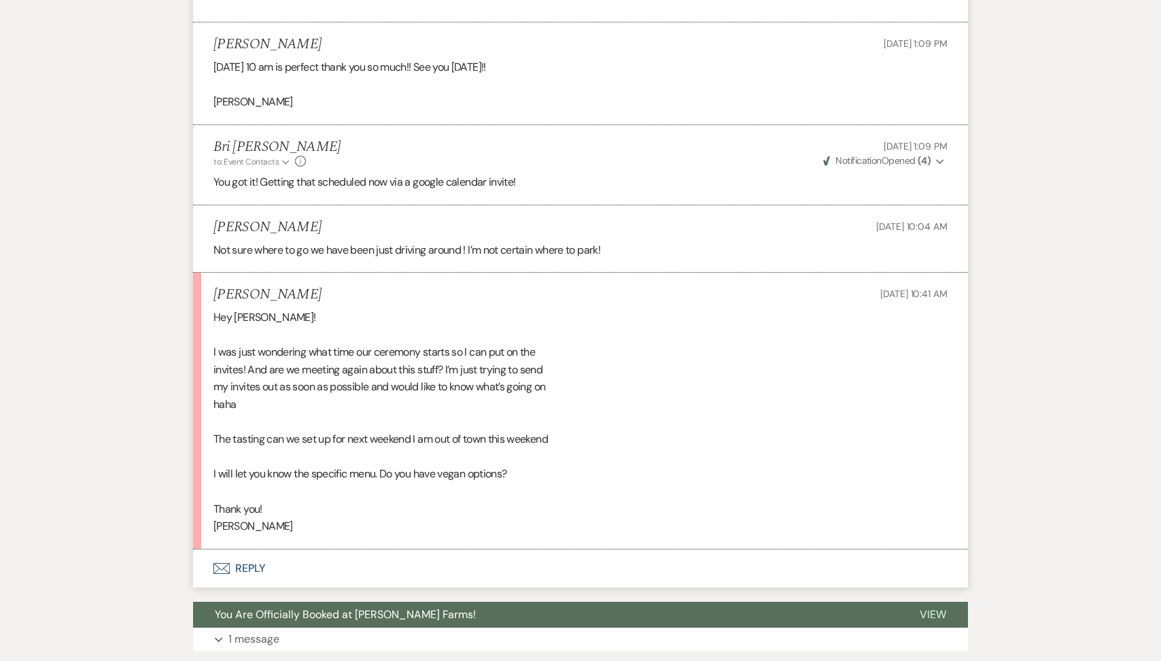
drag, startPoint x: 328, startPoint y: 336, endPoint x: 209, endPoint y: 332, distance: 119.0
click at [209, 332] on li "[PERSON_NAME] [DATE] 10:41 AM Hey Bri! I was just wondering what time our cerem…" at bounding box center [580, 411] width 775 height 276
copy h5 "[PERSON_NAME]"
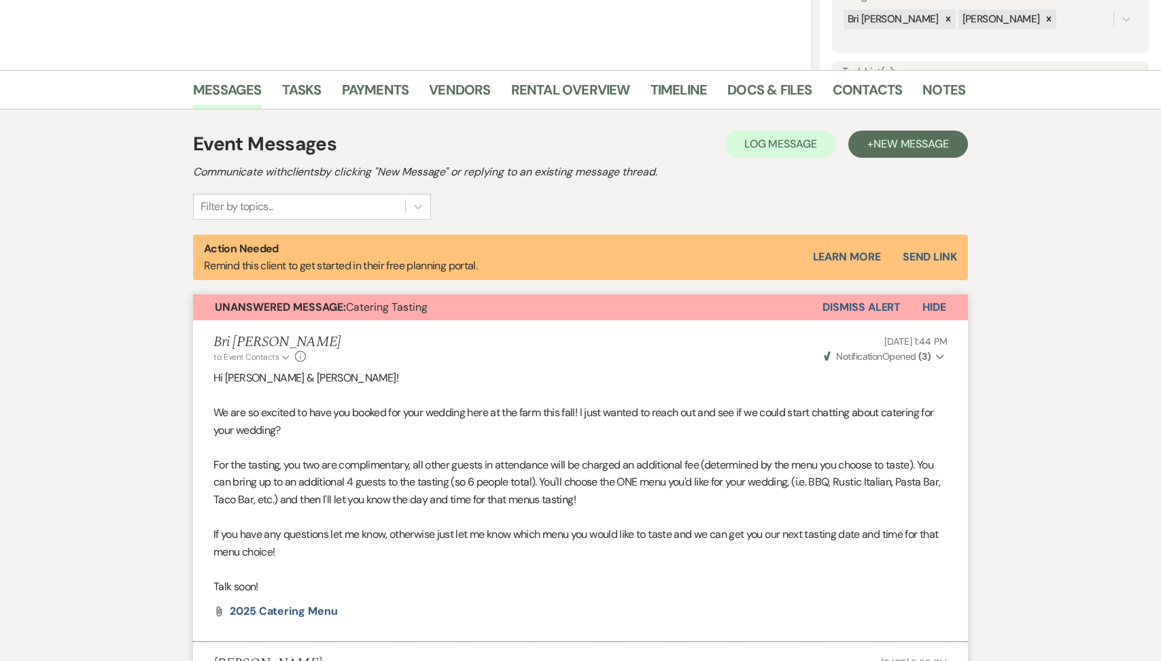
scroll to position [0, 0]
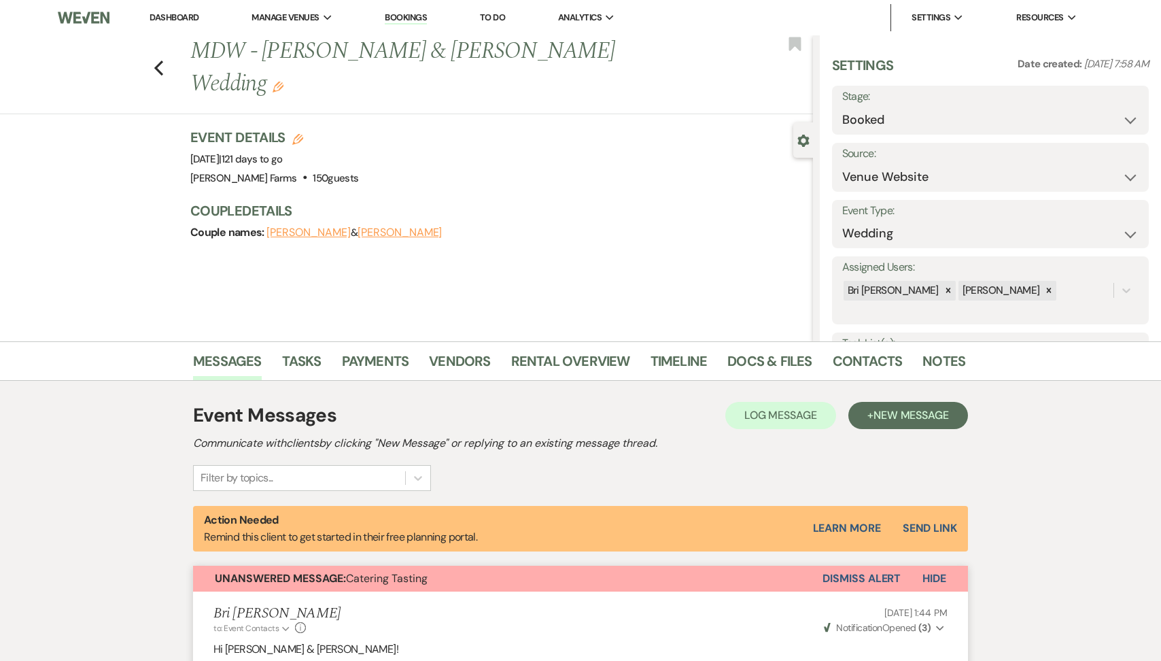
click at [178, 22] on link "Dashboard" at bounding box center [174, 18] width 49 height 12
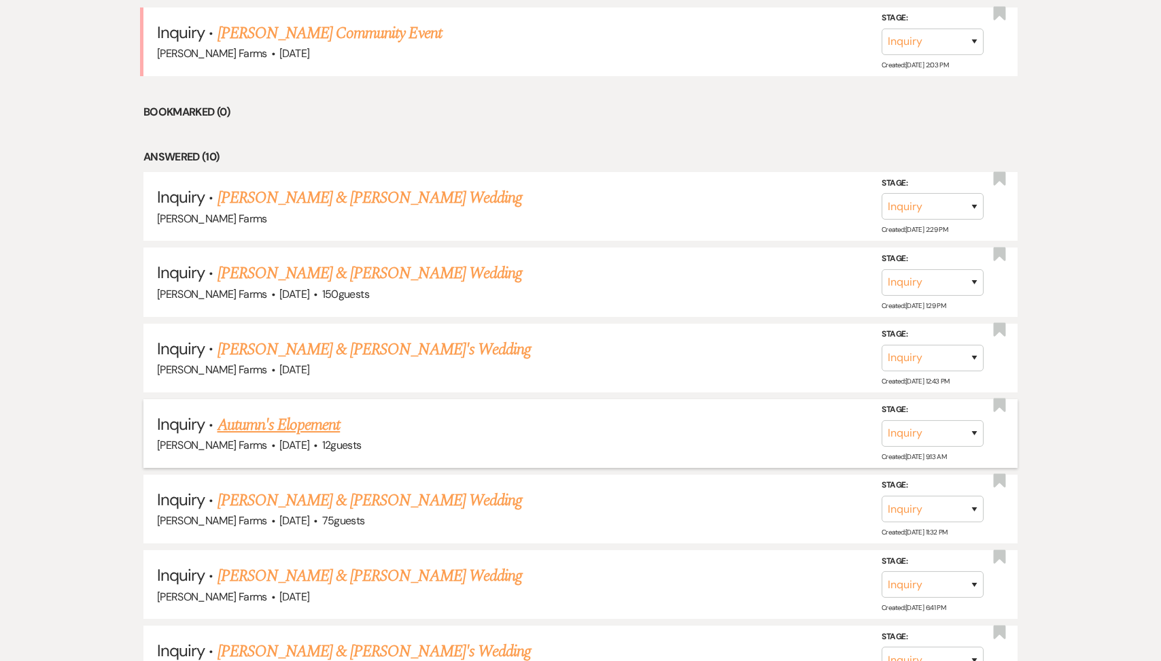
scroll to position [975, 0]
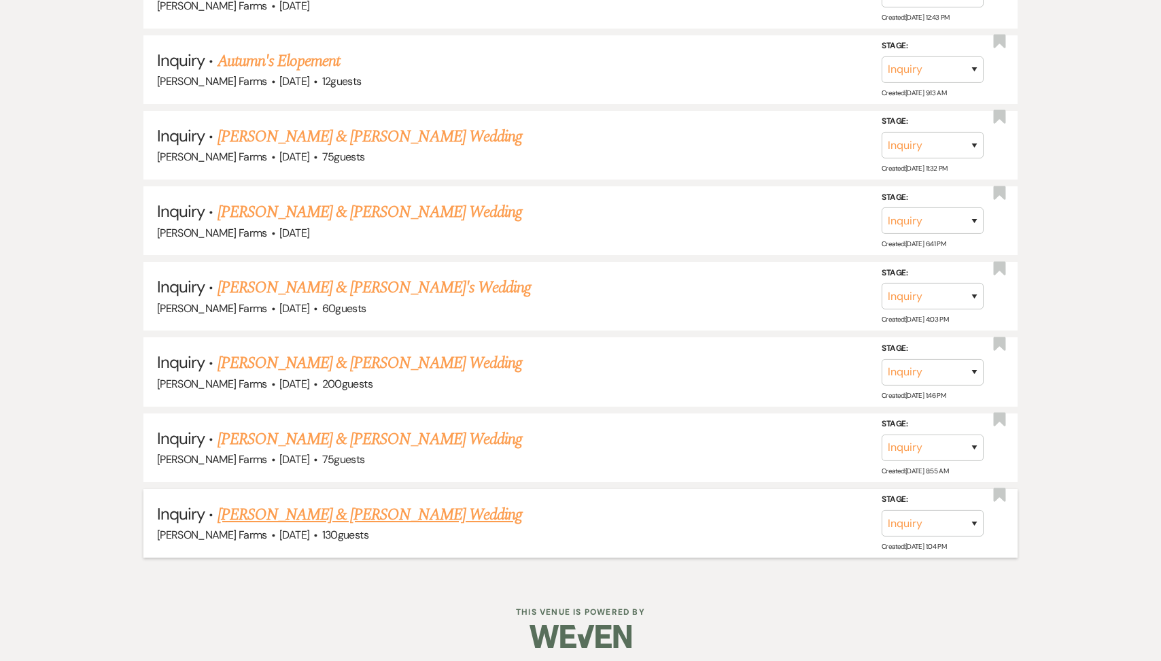
click at [294, 492] on li "Inquiry · [PERSON_NAME] & [PERSON_NAME] Wedding [PERSON_NAME] Farms · [DATE] · …" at bounding box center [580, 523] width 874 height 69
click at [296, 508] on link "[PERSON_NAME] & [PERSON_NAME] Wedding" at bounding box center [369, 514] width 304 height 24
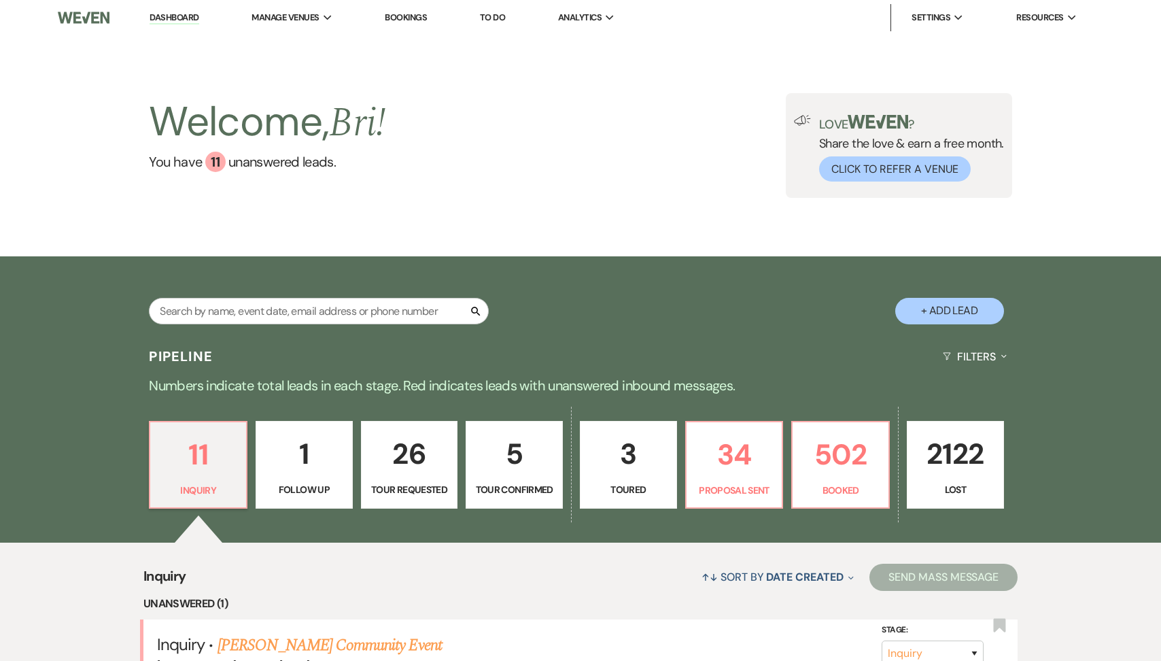
select select "5"
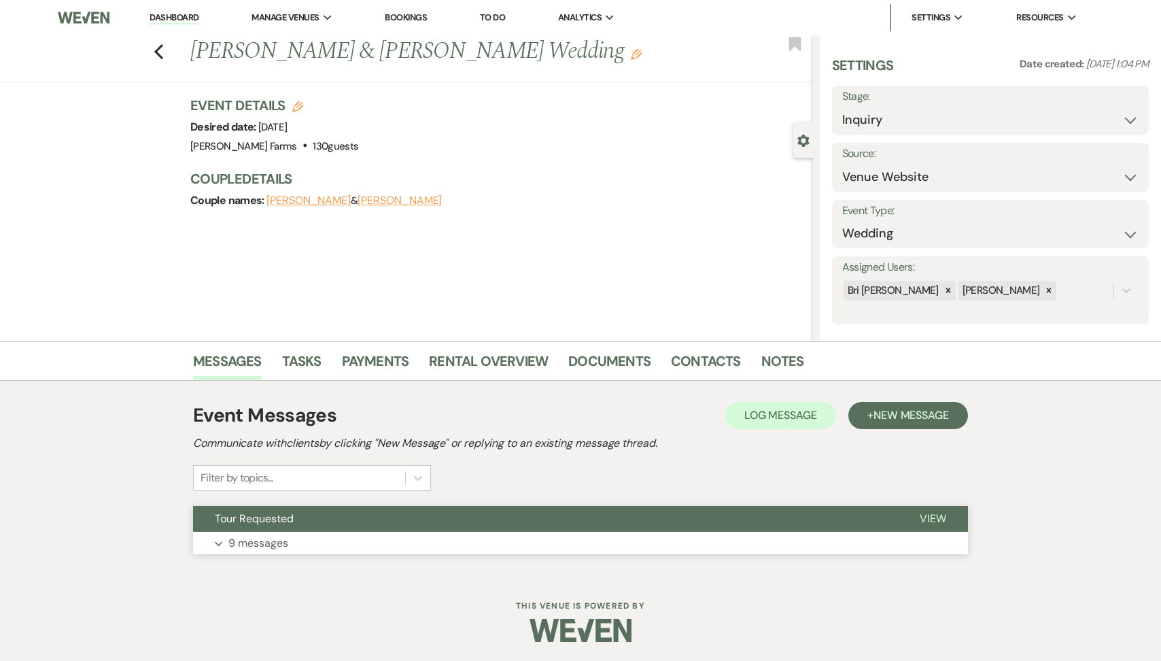
click at [272, 518] on span "Tour Requested" at bounding box center [254, 518] width 79 height 14
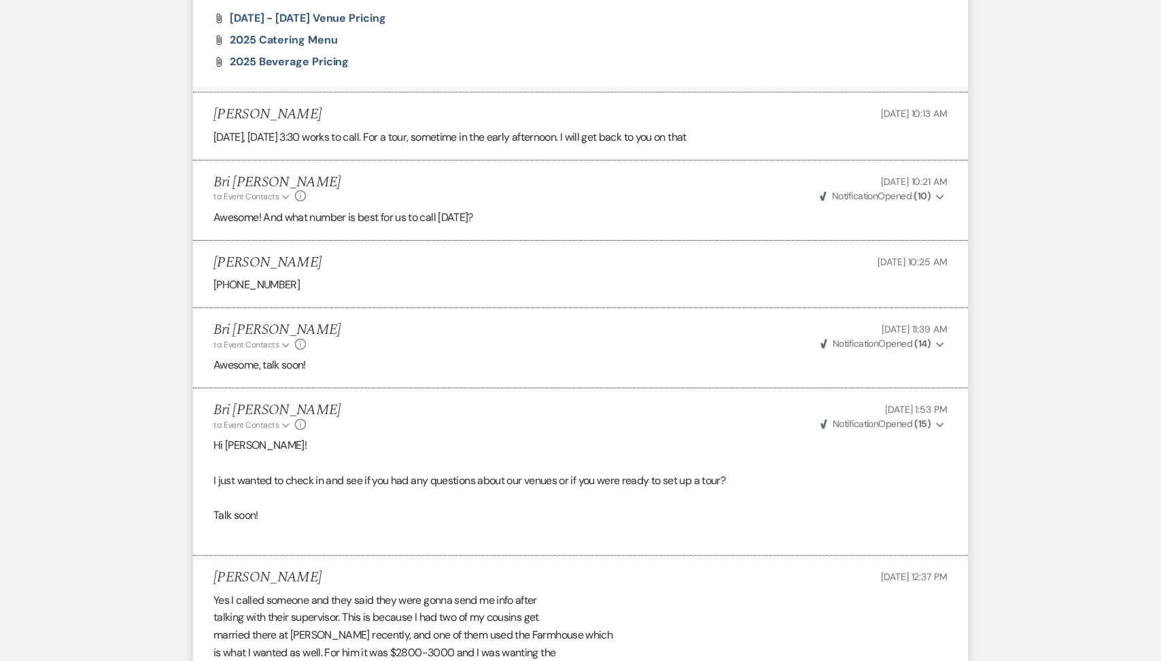
scroll to position [1109, 0]
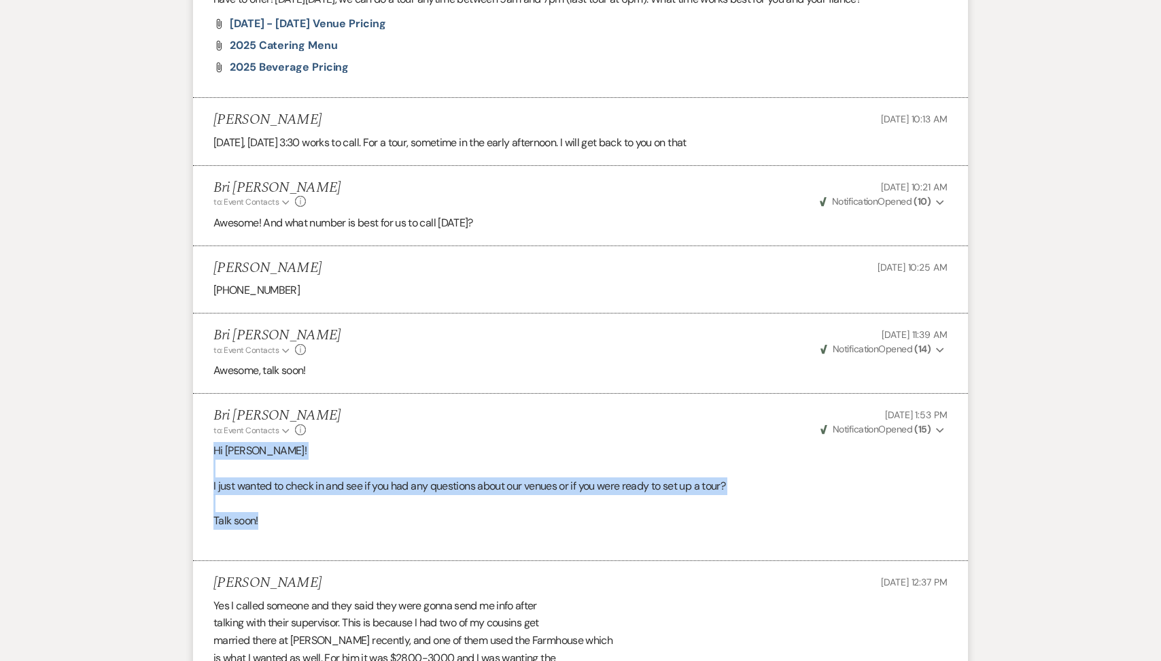
drag, startPoint x: 263, startPoint y: 518, endPoint x: 212, endPoint y: 447, distance: 87.1
click at [212, 447] on li "Bri [PERSON_NAME] to: Event Contacts Expand Info [DATE] 1:53 PM Weven Check Not…" at bounding box center [580, 476] width 775 height 167
copy div "Hi [PERSON_NAME]! I just wanted to check in and see if you had any questions ab…"
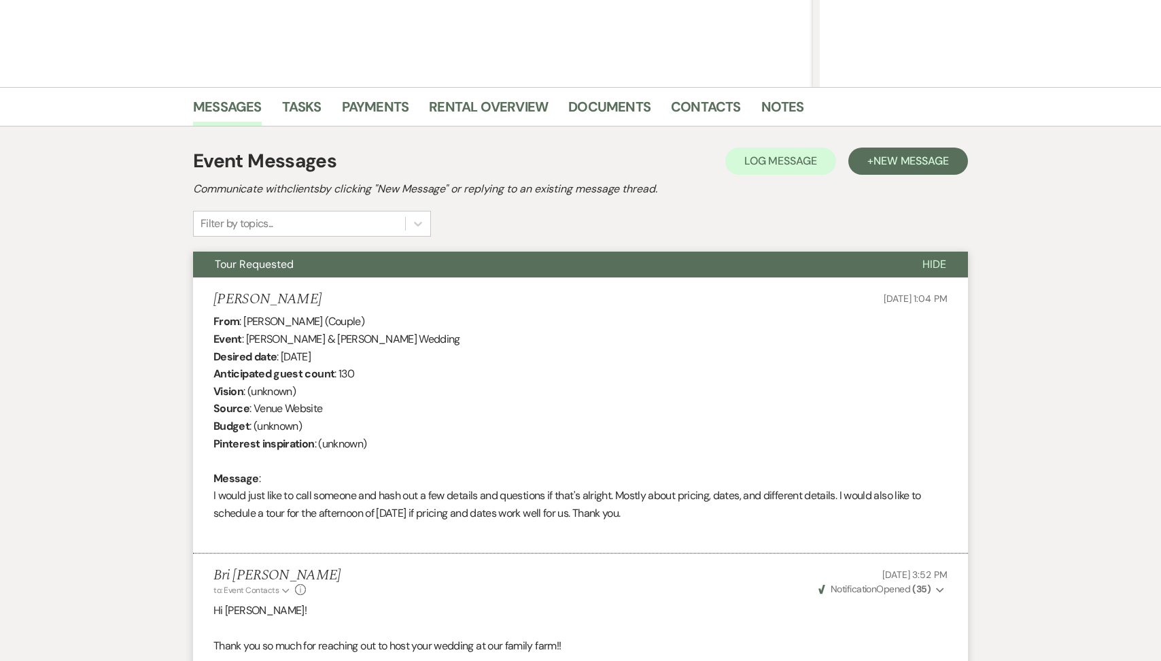
scroll to position [0, 0]
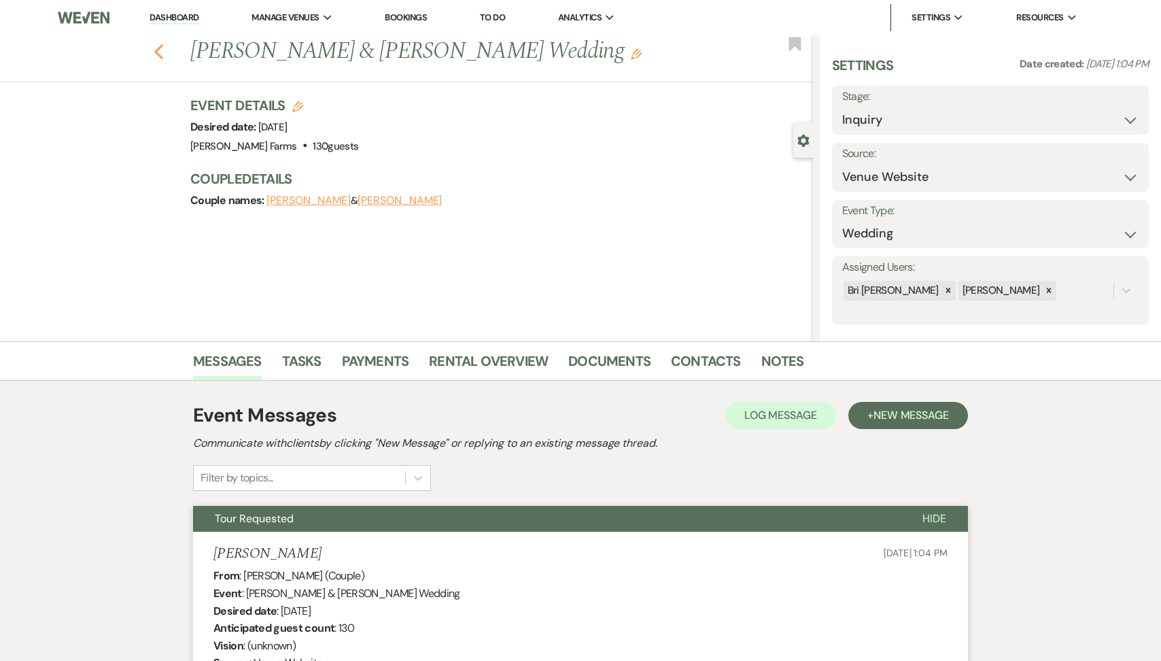
click at [154, 48] on icon "Previous" at bounding box center [159, 51] width 10 height 16
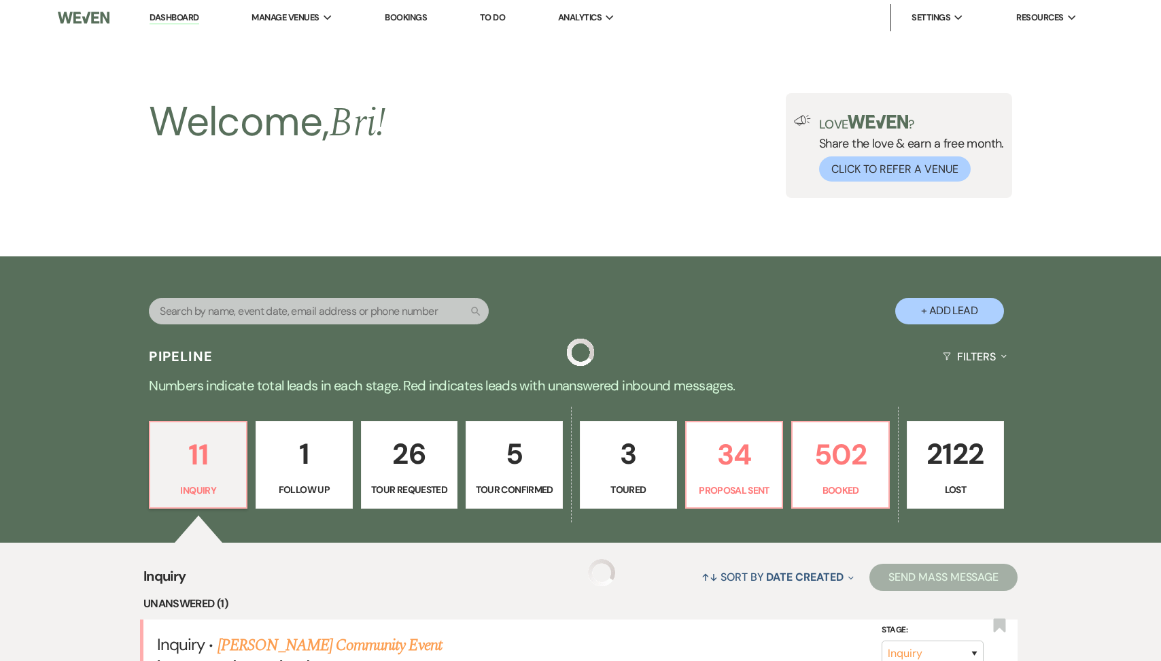
scroll to position [975, 0]
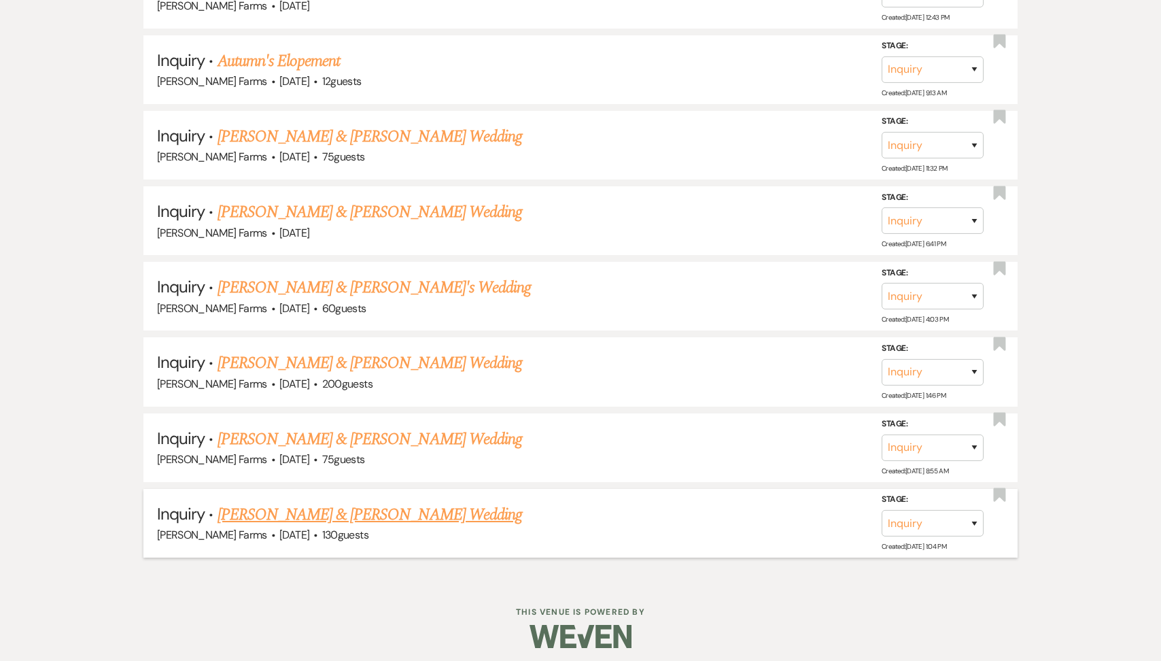
click at [336, 508] on link "[PERSON_NAME] & [PERSON_NAME] Wedding" at bounding box center [369, 514] width 304 height 24
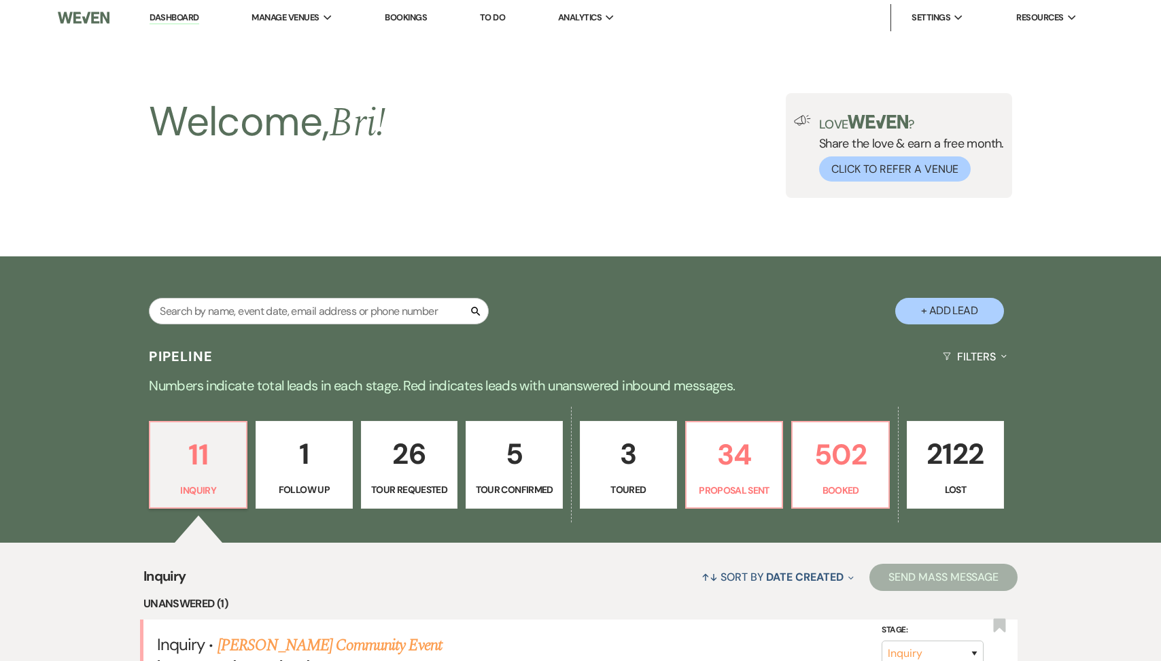
select select "5"
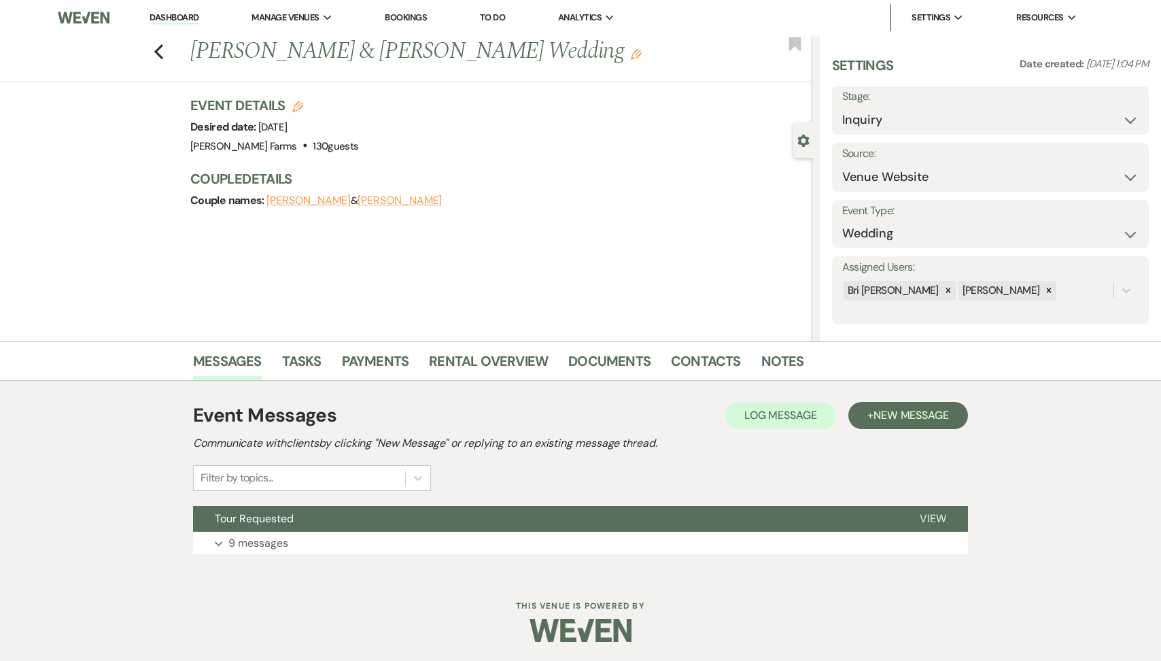
click at [169, 50] on div "Previous [PERSON_NAME] & [PERSON_NAME] Wedding Edit Bookmark" at bounding box center [403, 58] width 820 height 47
click at [161, 48] on icon "Previous" at bounding box center [159, 51] width 10 height 16
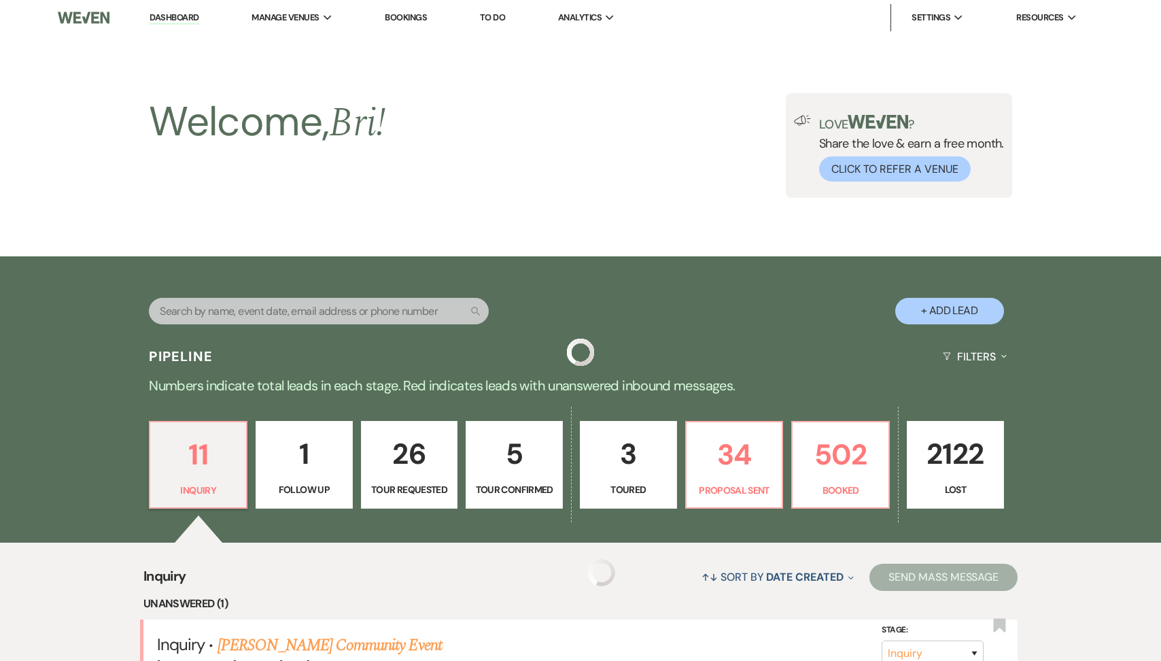
scroll to position [975, 0]
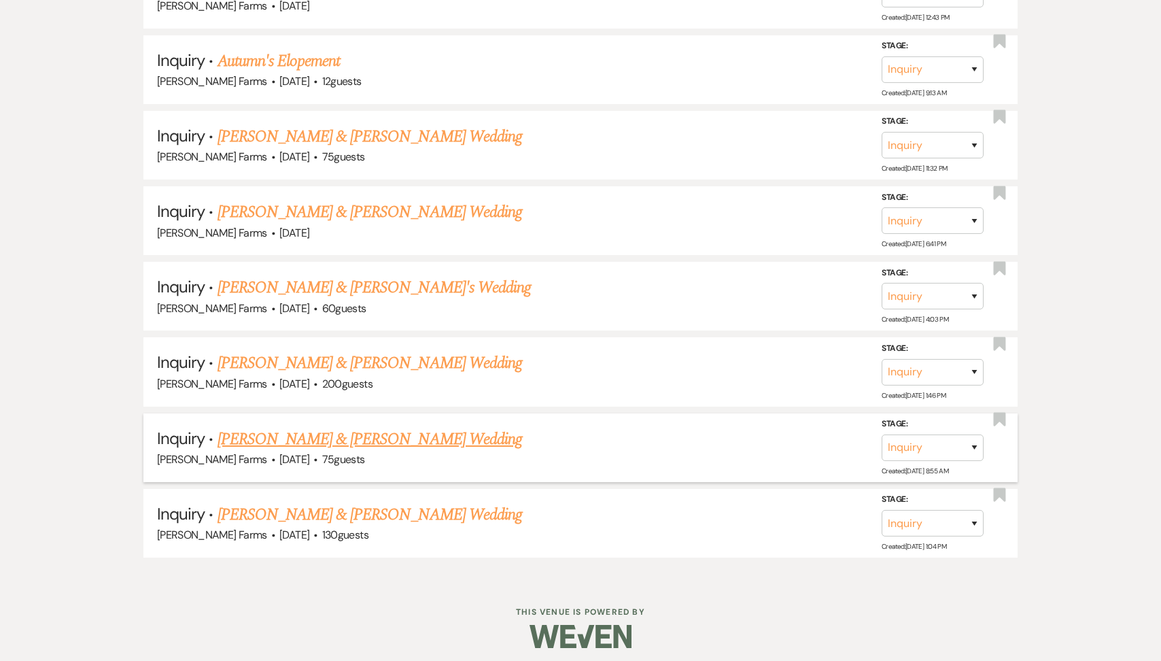
click at [295, 427] on link "[PERSON_NAME] & [PERSON_NAME] Wedding" at bounding box center [369, 439] width 304 height 24
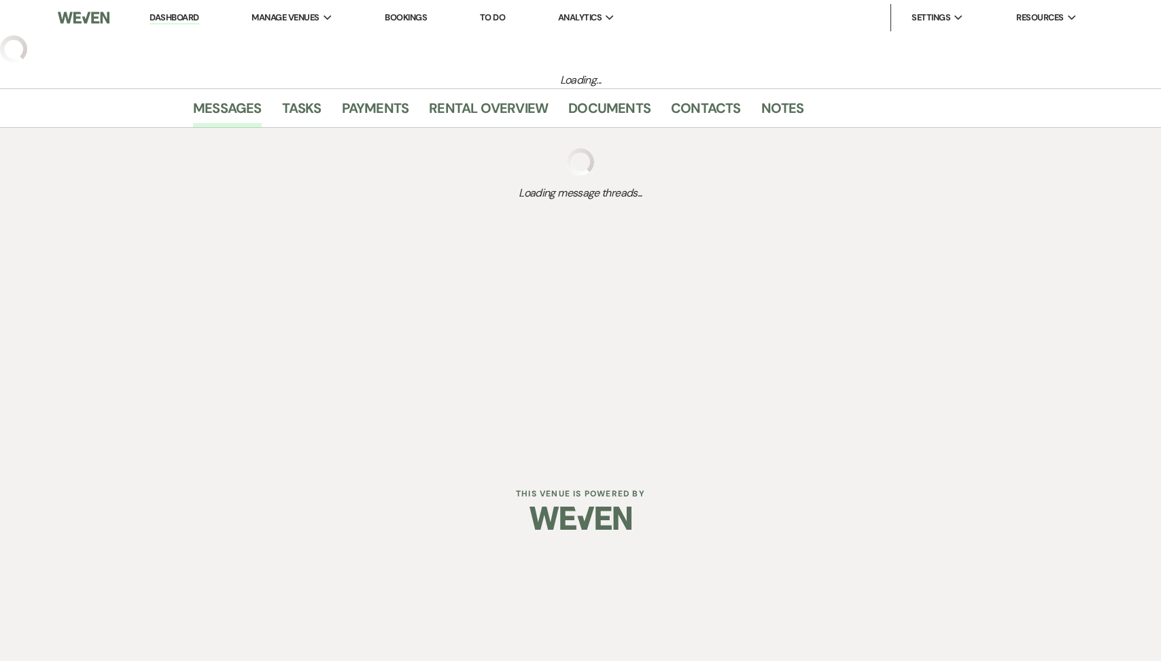
select select "5"
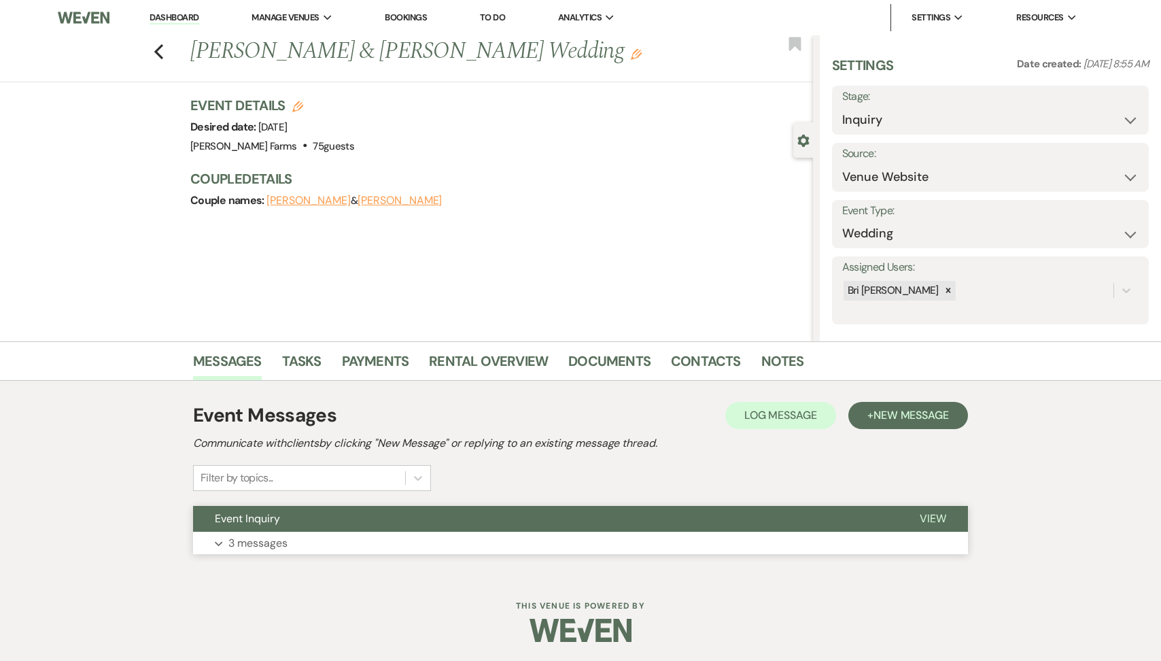
click at [273, 529] on button "Event Inquiry" at bounding box center [545, 519] width 705 height 26
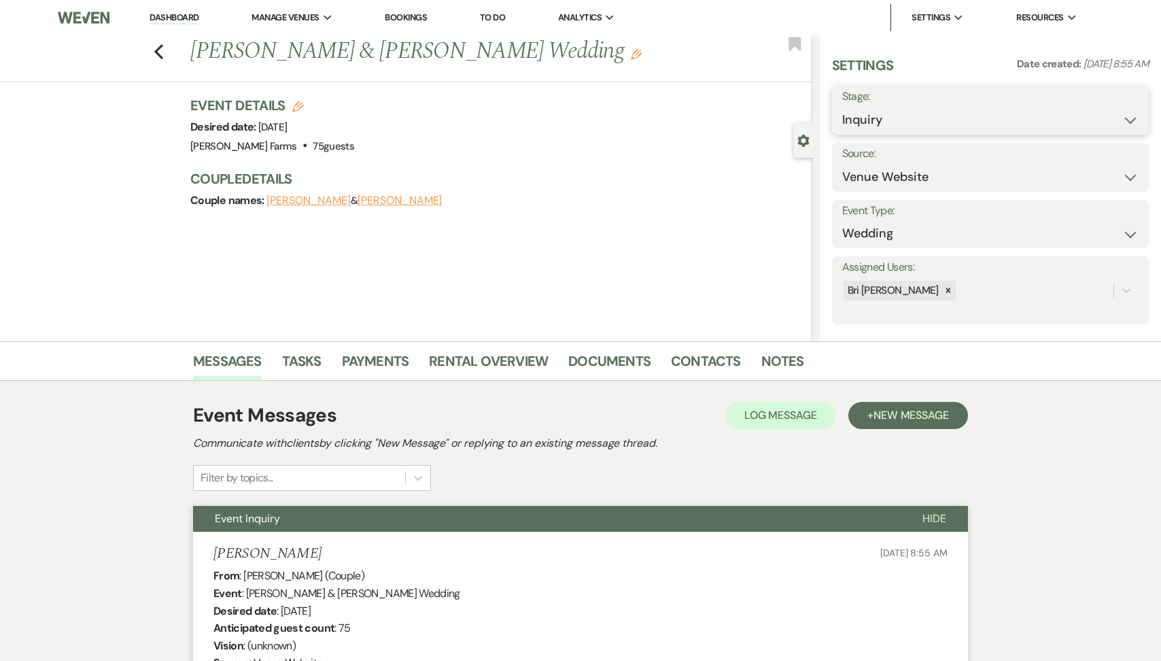
click at [1003, 111] on select "Inquiry Follow Up Tour Requested Tour Confirmed Toured Proposal Sent Booked Lost" at bounding box center [990, 120] width 296 height 27
select select "8"
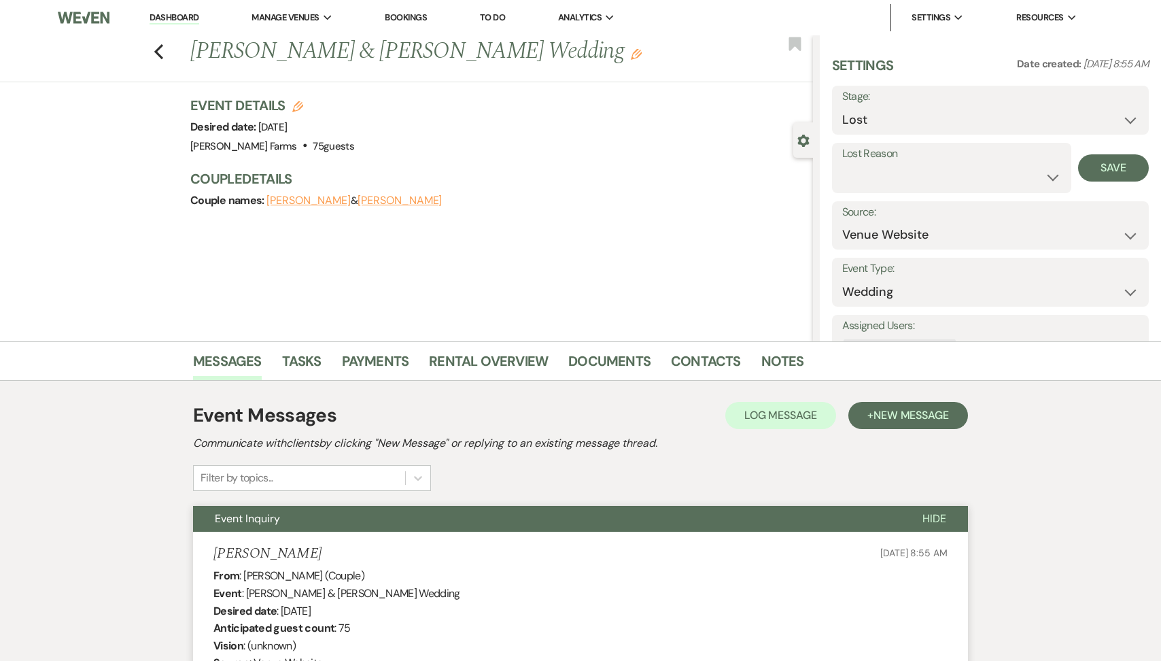
click at [870, 192] on div "Settings Date created: [DATE] 8:55 AM Stage: Inquiry Follow Up Tour Requested T…" at bounding box center [990, 219] width 317 height 327
click at [860, 179] on select "Booked Elsewhere Budget Date Unavailable No Response Not a Good Match Capacity …" at bounding box center [951, 177] width 219 height 27
select select "5"
click at [1095, 162] on button "Save" at bounding box center [1113, 167] width 71 height 27
click at [160, 49] on icon "Previous" at bounding box center [159, 51] width 10 height 16
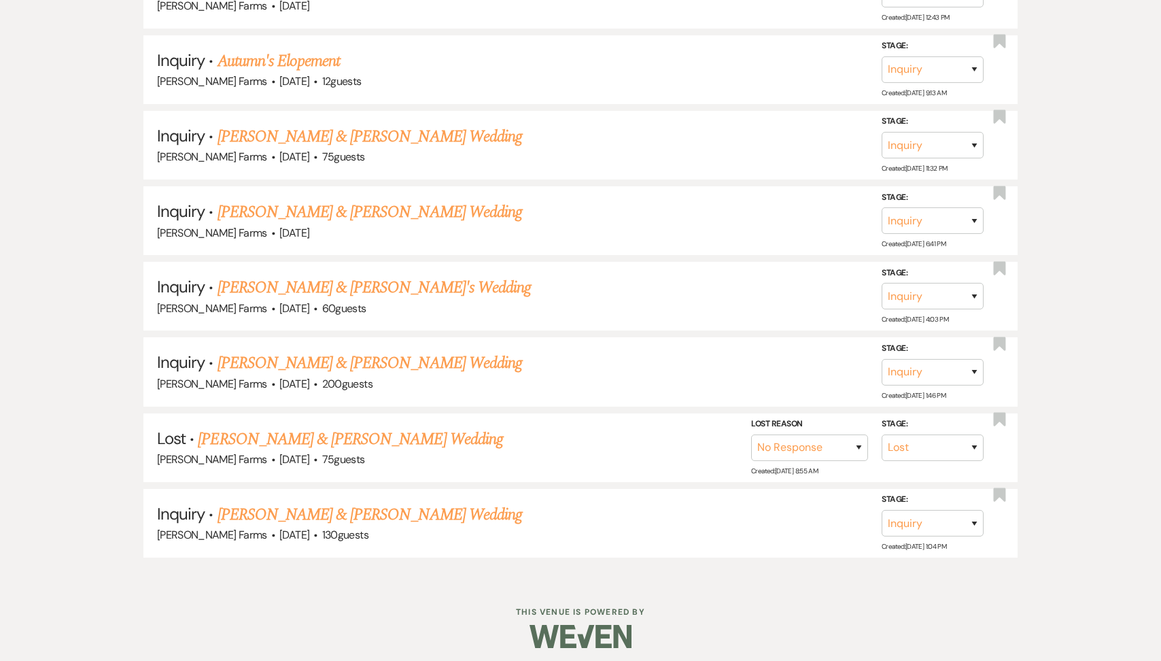
scroll to position [900, 0]
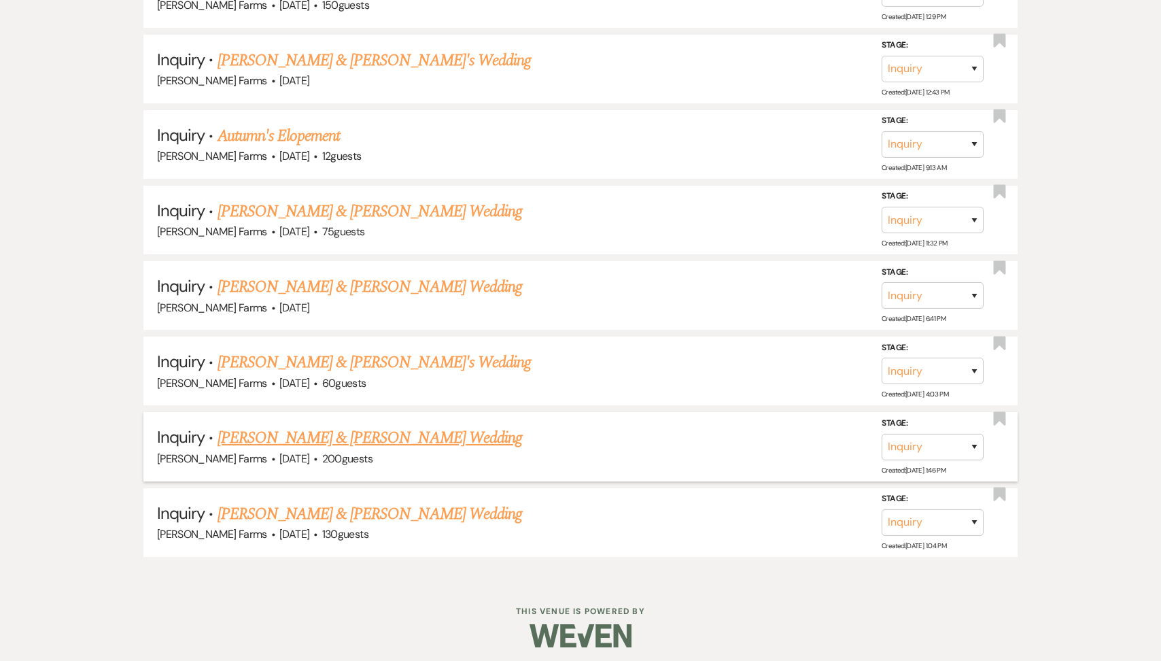
click at [351, 427] on link "[PERSON_NAME] & [PERSON_NAME] Wedding" at bounding box center [369, 437] width 304 height 24
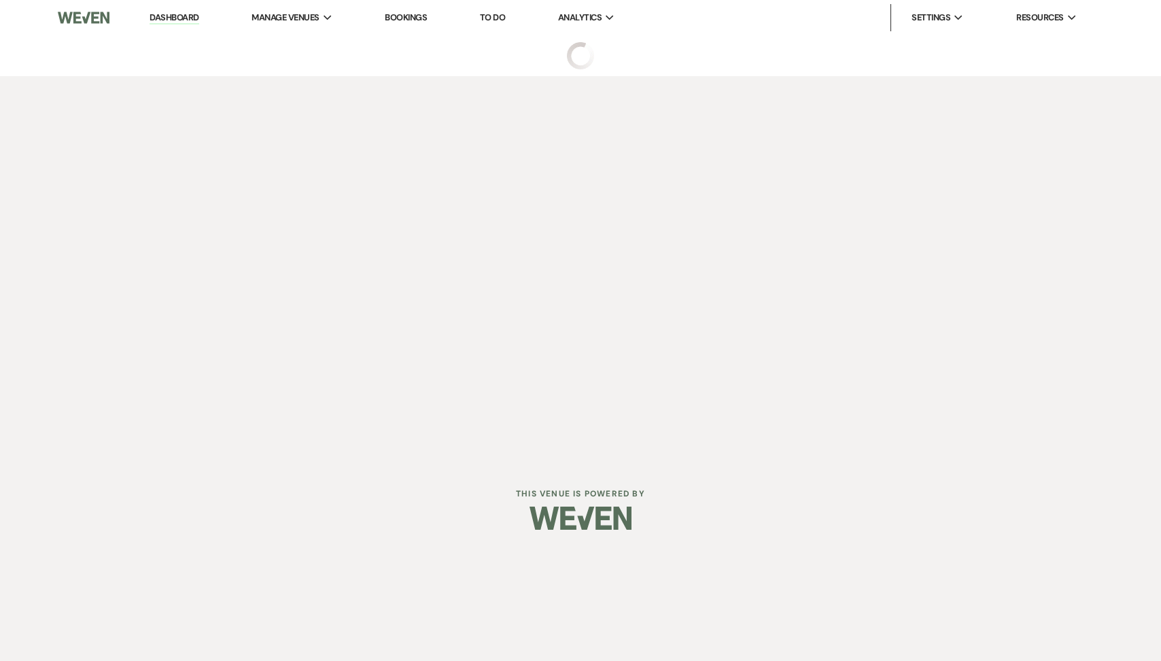
select select "5"
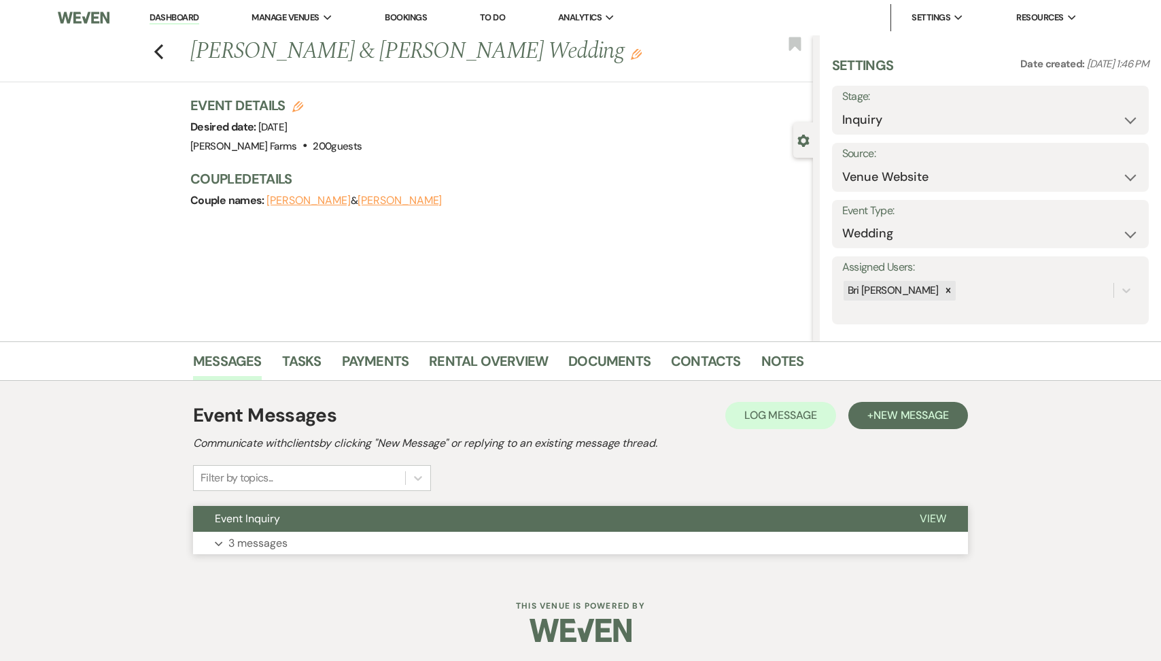
click at [314, 529] on button "Event Inquiry" at bounding box center [545, 519] width 705 height 26
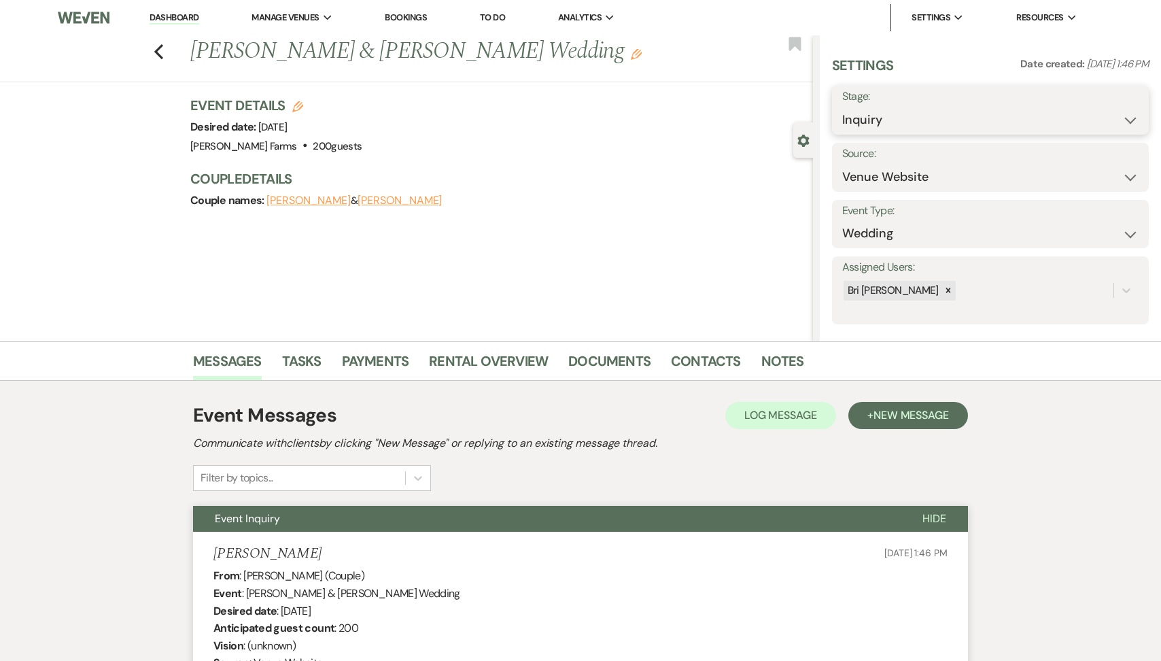
click at [876, 128] on select "Inquiry Follow Up Tour Requested Tour Confirmed Toured Proposal Sent Booked Lost" at bounding box center [990, 120] width 296 height 27
select select "8"
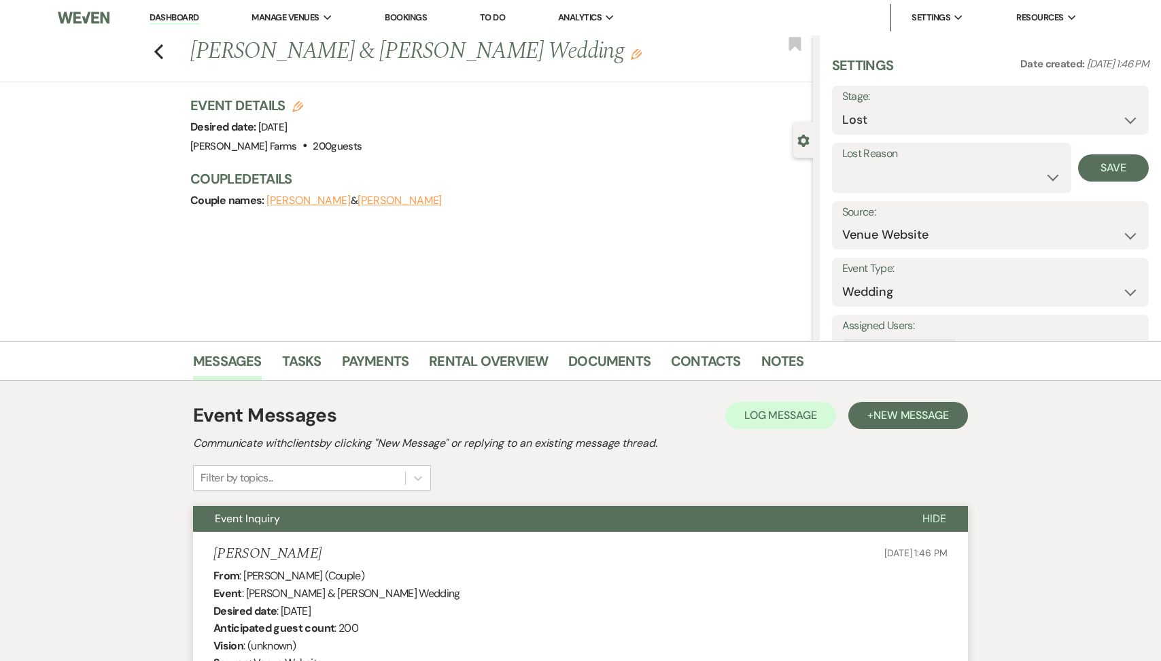
select select "5"
click at [1122, 166] on button "Save" at bounding box center [1113, 167] width 71 height 27
click at [156, 54] on use "button" at bounding box center [158, 51] width 9 height 15
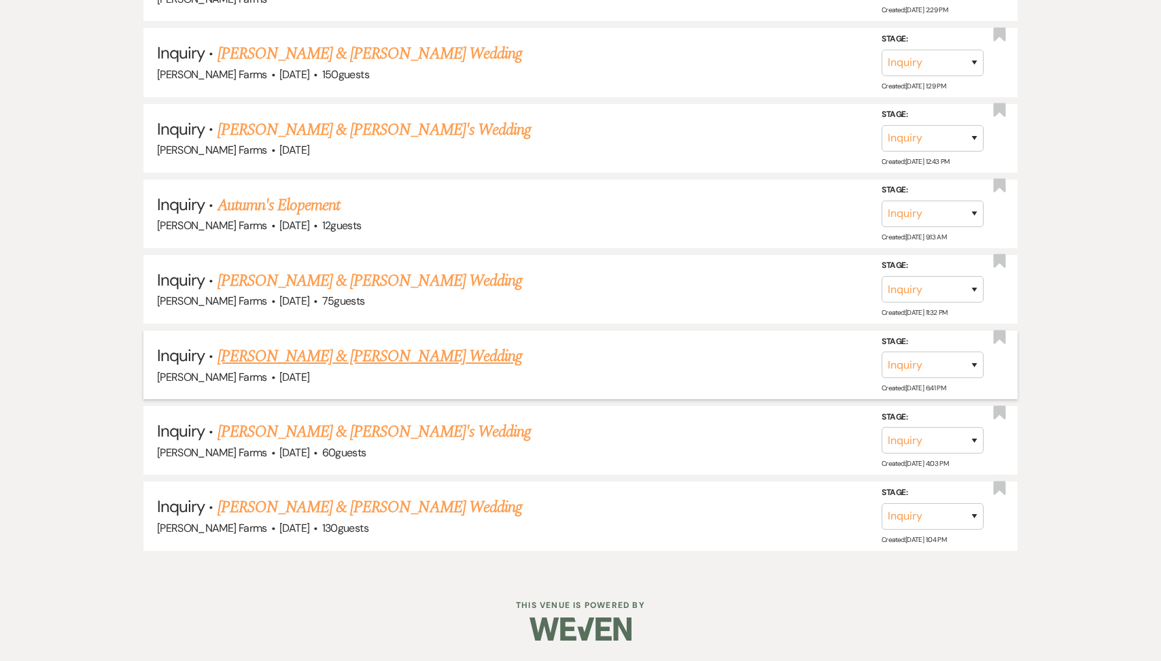
scroll to position [826, 0]
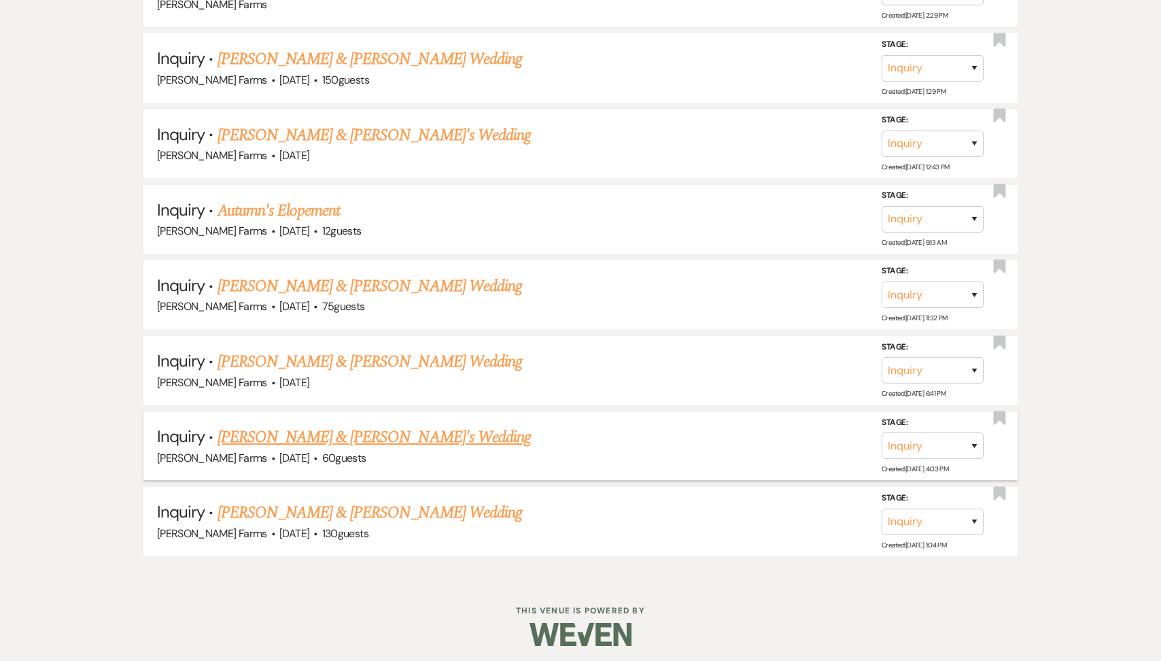
click at [347, 430] on link "[PERSON_NAME] & [PERSON_NAME]'s Wedding" at bounding box center [374, 437] width 314 height 24
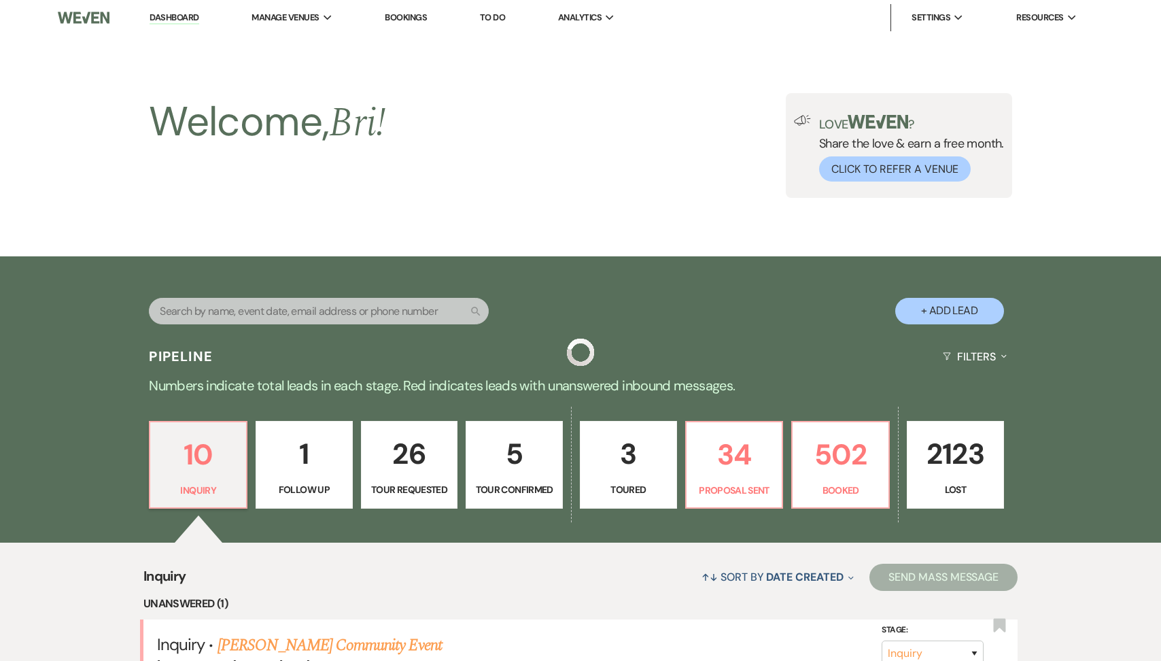
select select "5"
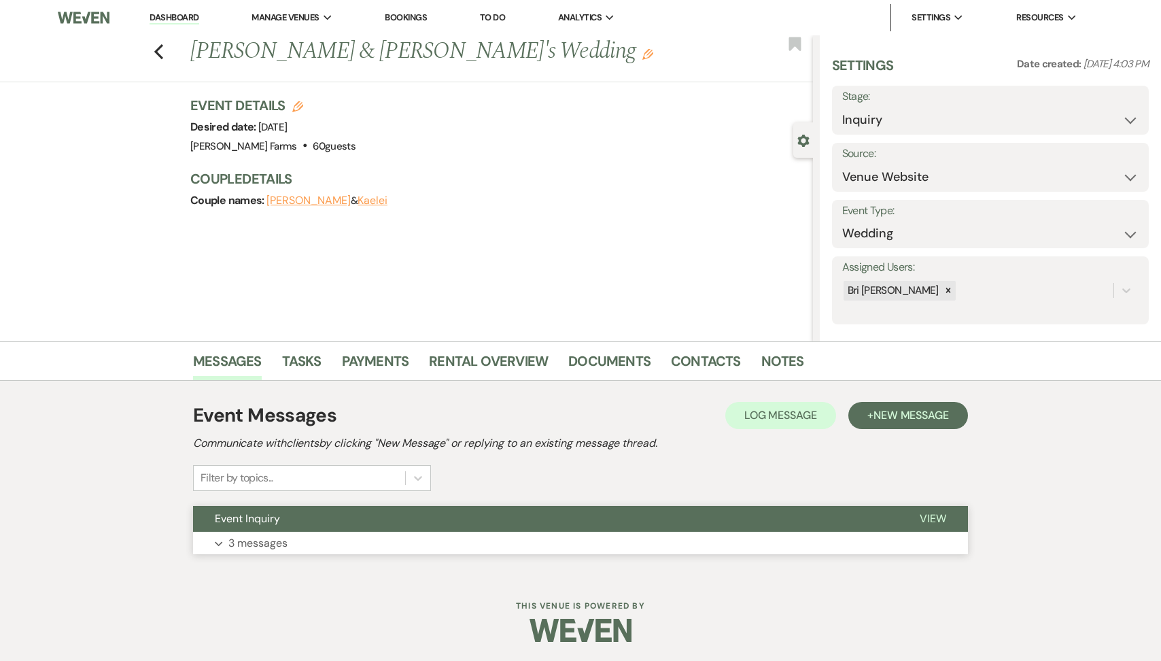
click at [326, 538] on button "Expand 3 messages" at bounding box center [580, 542] width 775 height 23
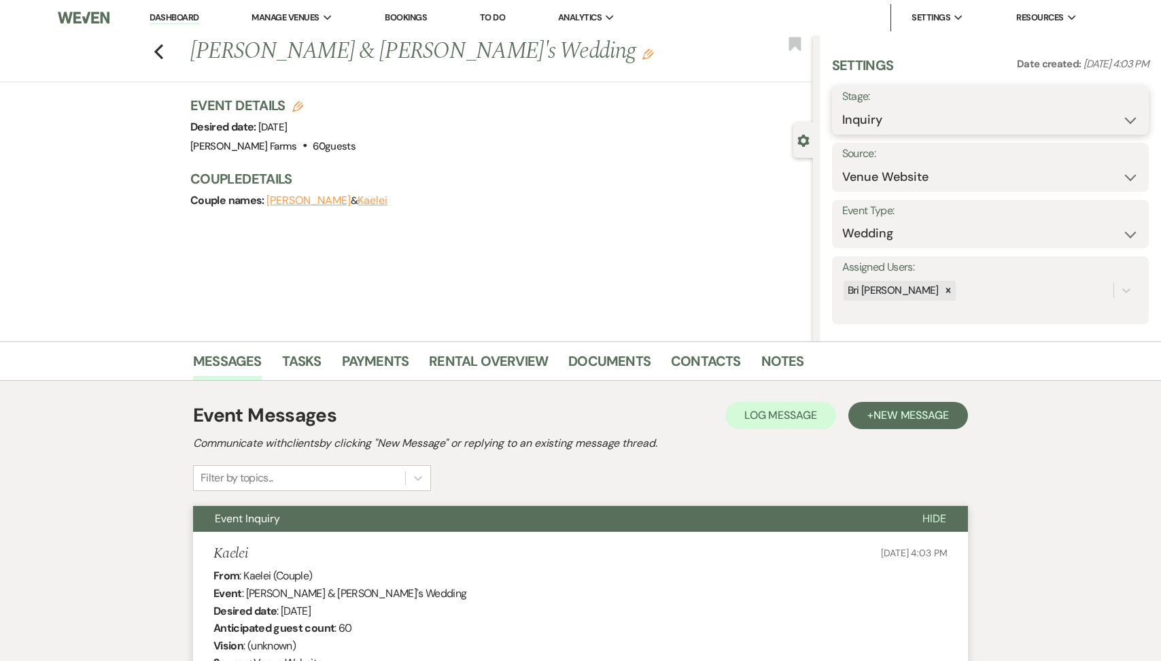
click at [892, 123] on select "Inquiry Follow Up Tour Requested Tour Confirmed Toured Proposal Sent Booked Lost" at bounding box center [990, 120] width 296 height 27
select select "8"
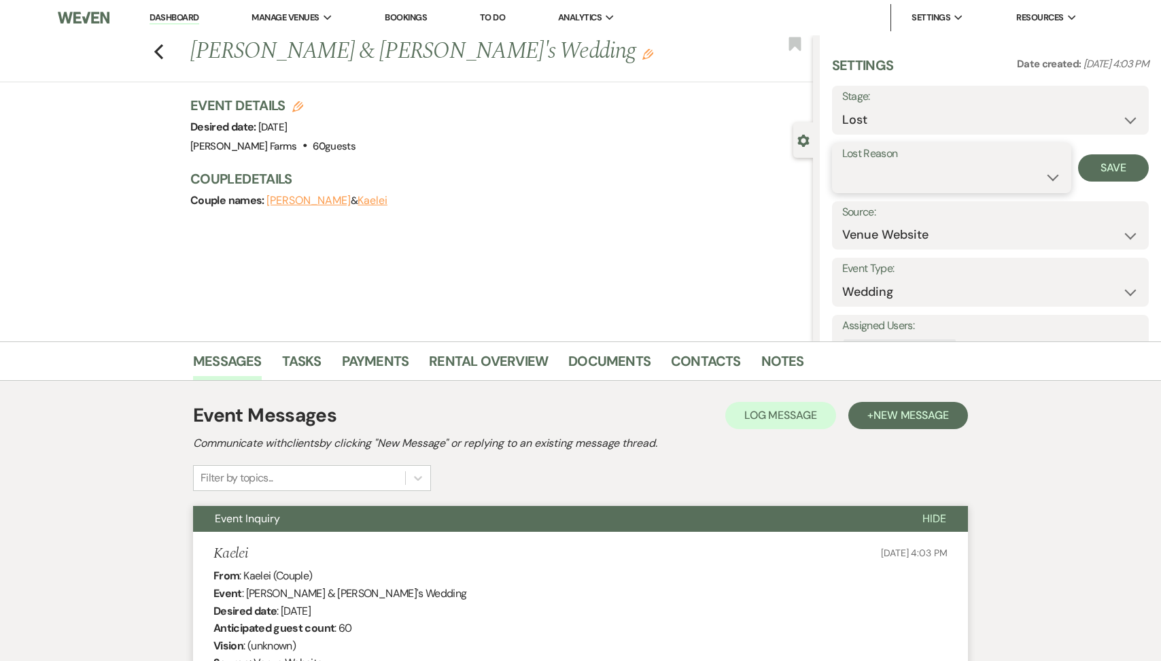
click at [871, 176] on select "Booked Elsewhere Budget Date Unavailable No Response Not a Good Match Capacity …" at bounding box center [951, 177] width 219 height 27
select select "5"
click at [1092, 171] on button "Save" at bounding box center [1113, 167] width 71 height 27
click at [159, 46] on icon "Previous" at bounding box center [159, 51] width 10 height 16
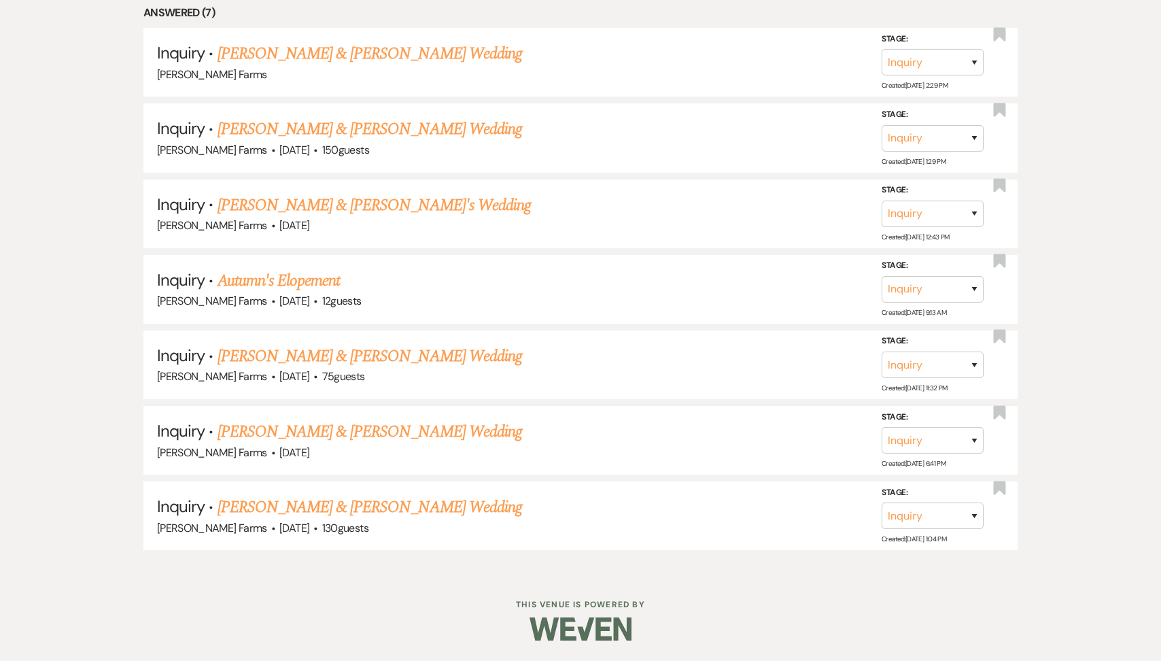
scroll to position [751, 0]
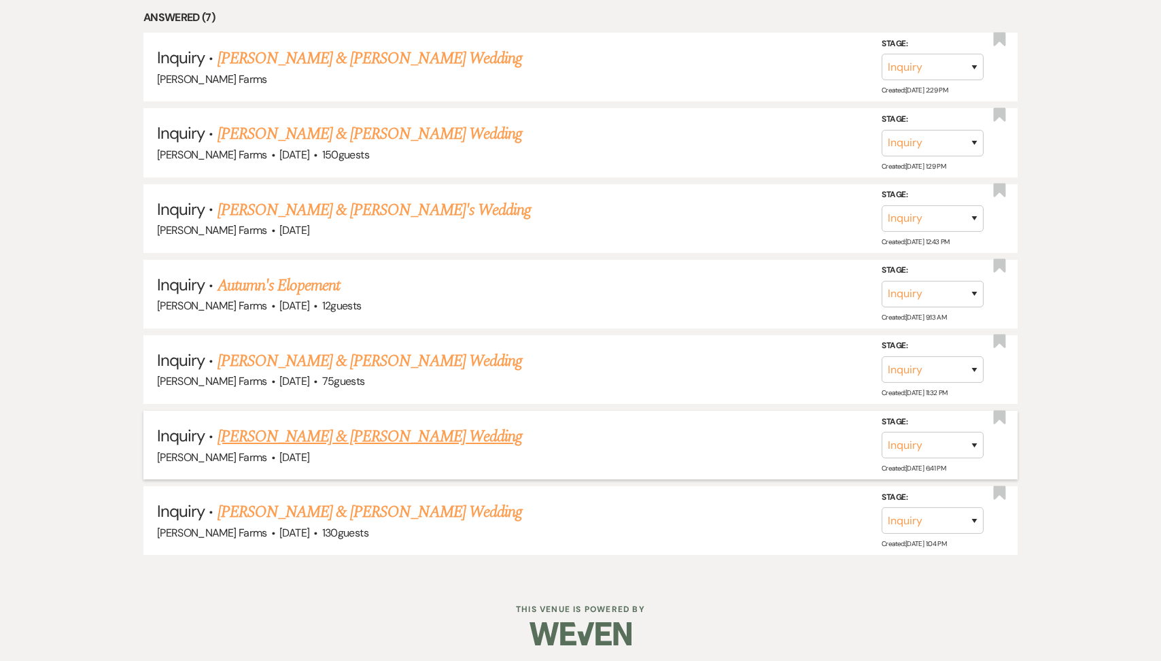
click at [301, 432] on link "[PERSON_NAME] & [PERSON_NAME] Wedding" at bounding box center [369, 436] width 304 height 24
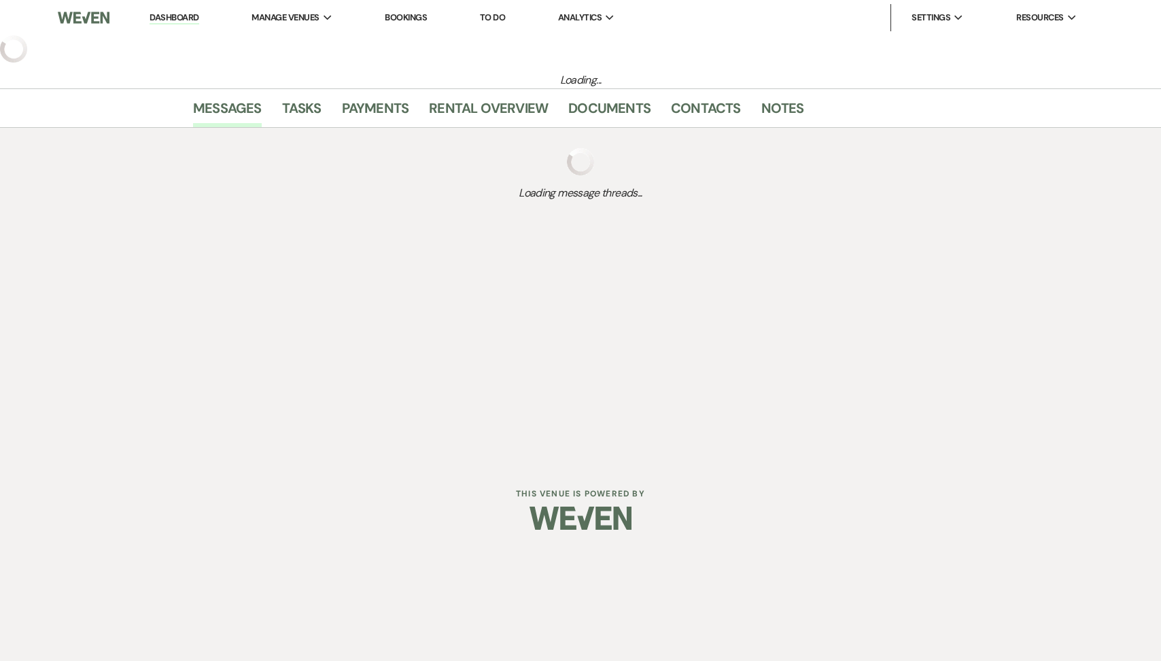
select select "5"
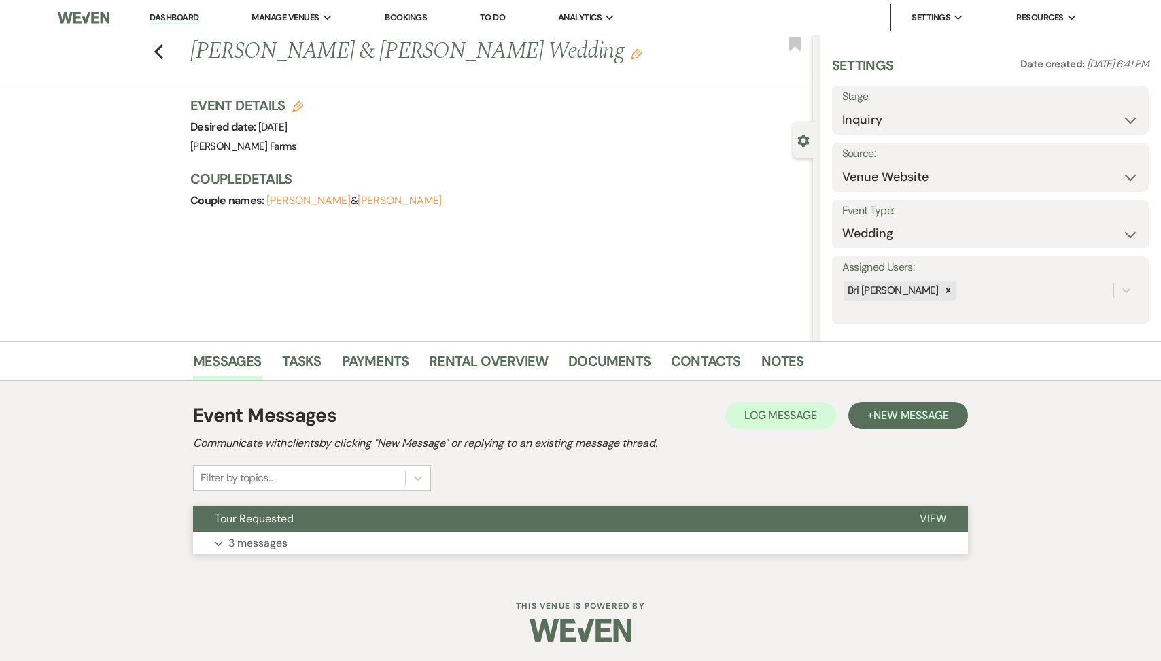
click at [304, 514] on button "Tour Requested" at bounding box center [545, 519] width 705 height 26
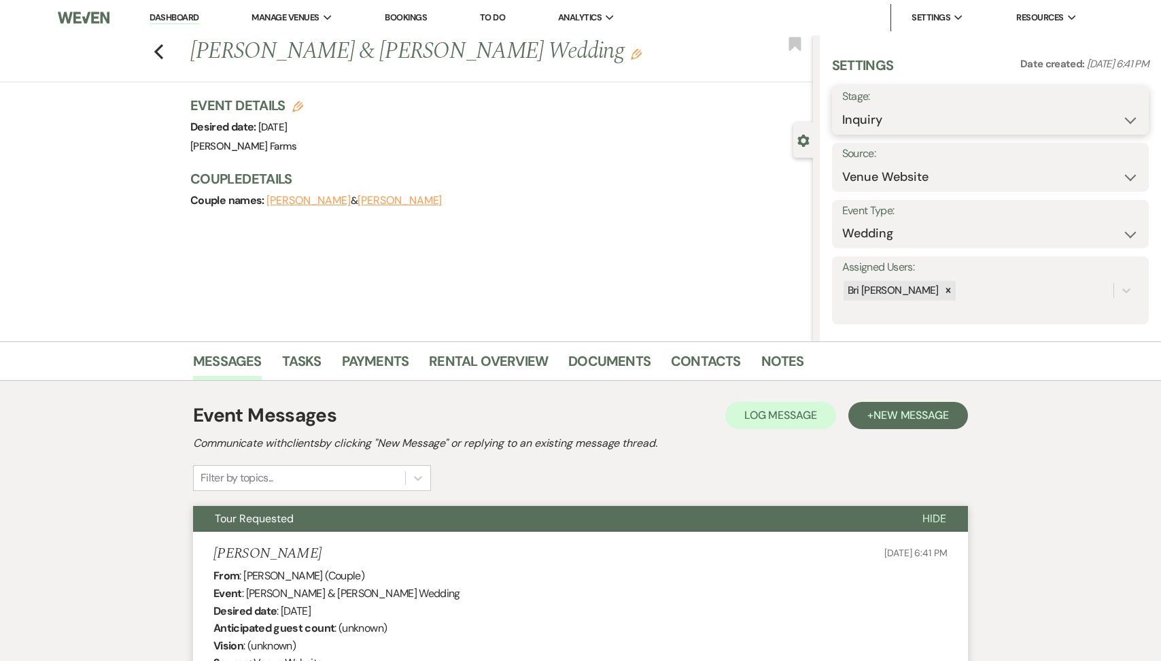
click at [912, 109] on select "Inquiry Follow Up Tour Requested Tour Confirmed Toured Proposal Sent Booked Lost" at bounding box center [990, 120] width 296 height 27
select select "8"
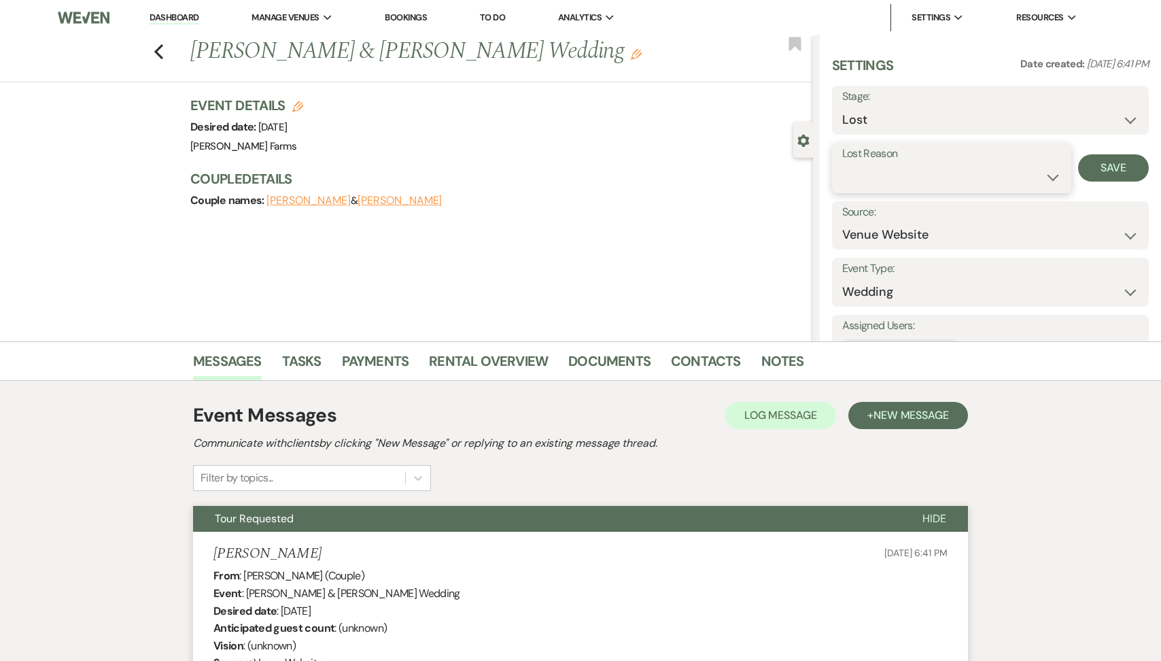
click at [881, 171] on select "Booked Elsewhere Budget Date Unavailable No Response Not a Good Match Capacity …" at bounding box center [951, 177] width 219 height 27
select select "5"
click at [1105, 177] on button "Save" at bounding box center [1113, 167] width 71 height 27
click at [158, 51] on icon "Previous" at bounding box center [159, 51] width 10 height 16
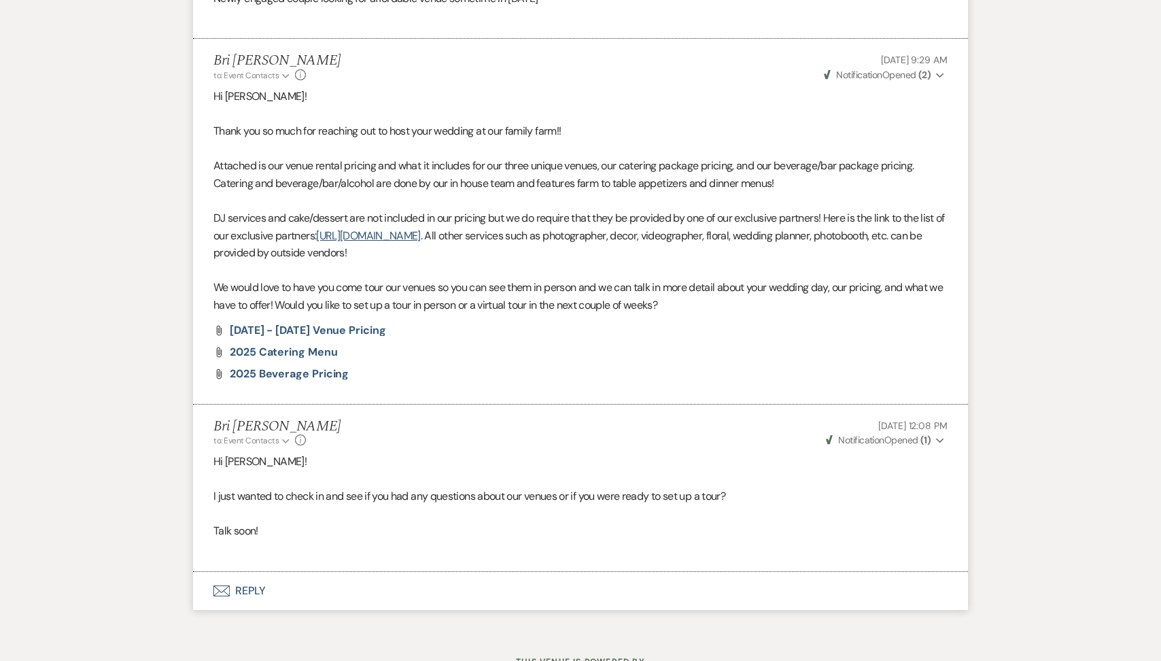
select select "8"
select select "5"
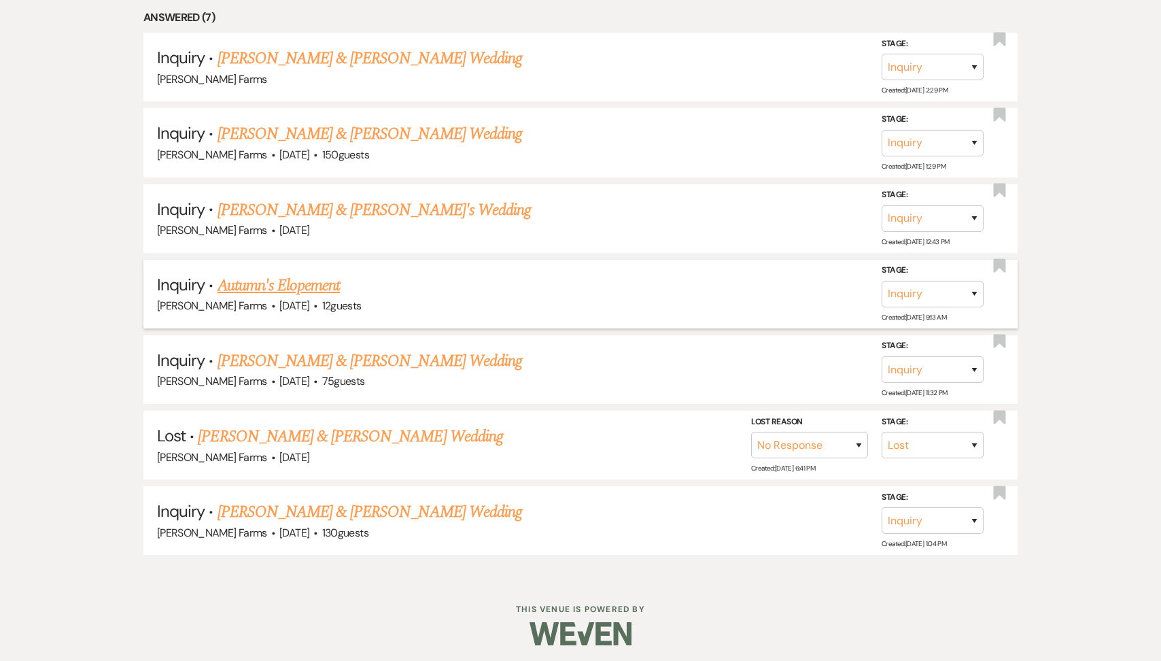
scroll to position [676, 0]
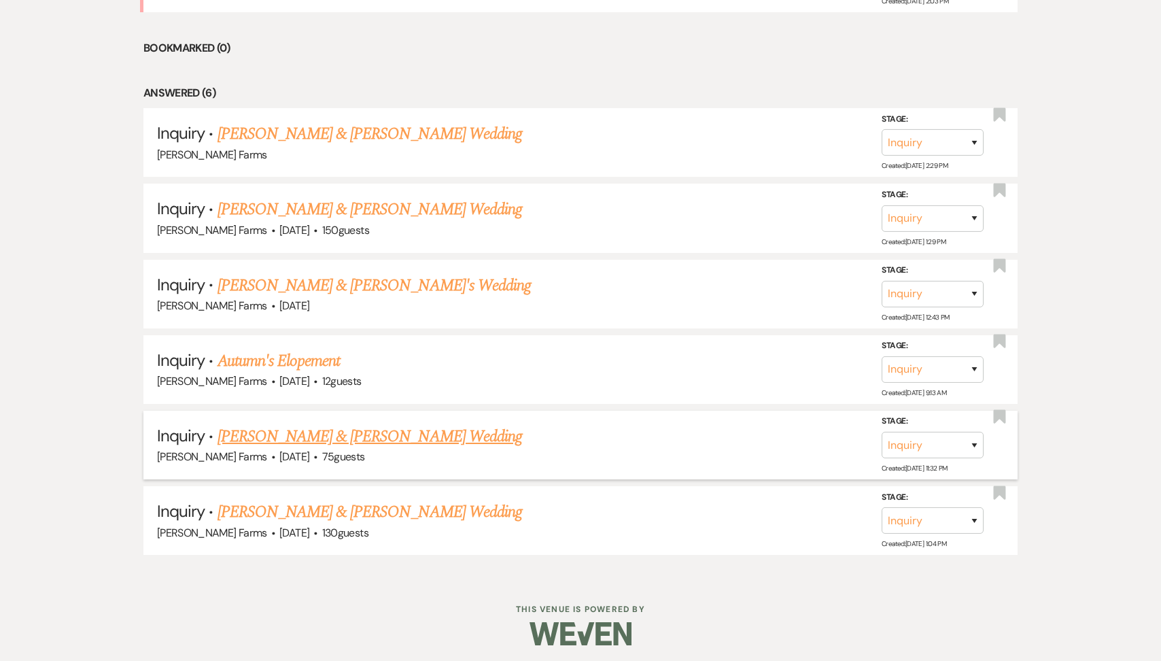
click at [296, 437] on link "[PERSON_NAME] & [PERSON_NAME] Wedding" at bounding box center [369, 436] width 304 height 24
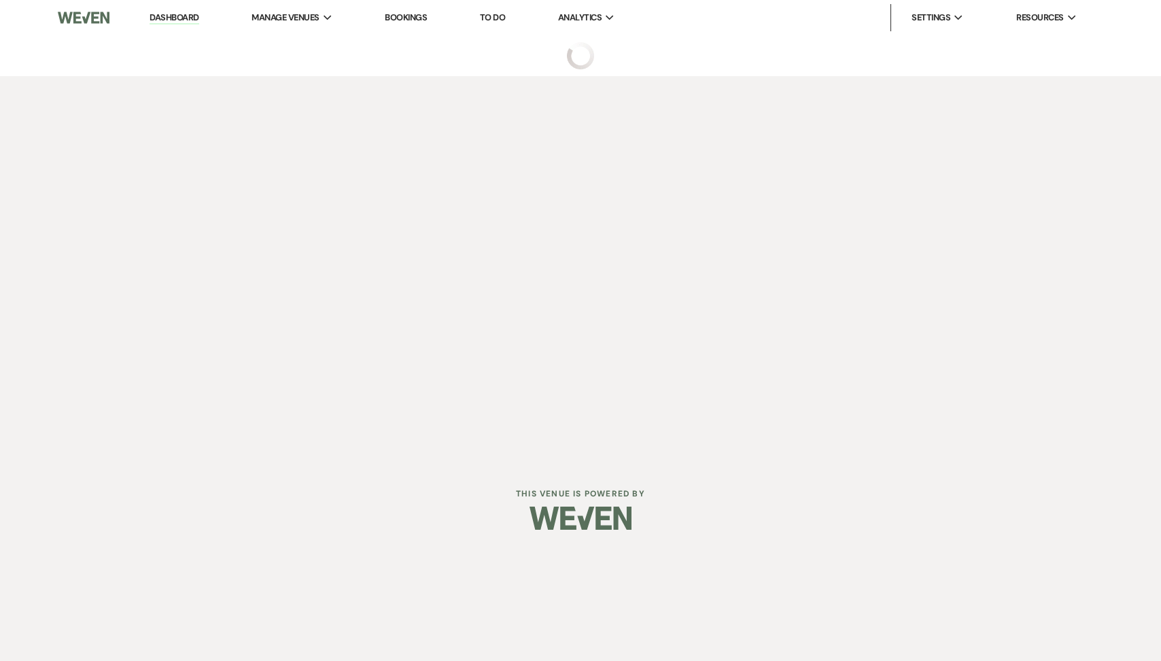
select select "5"
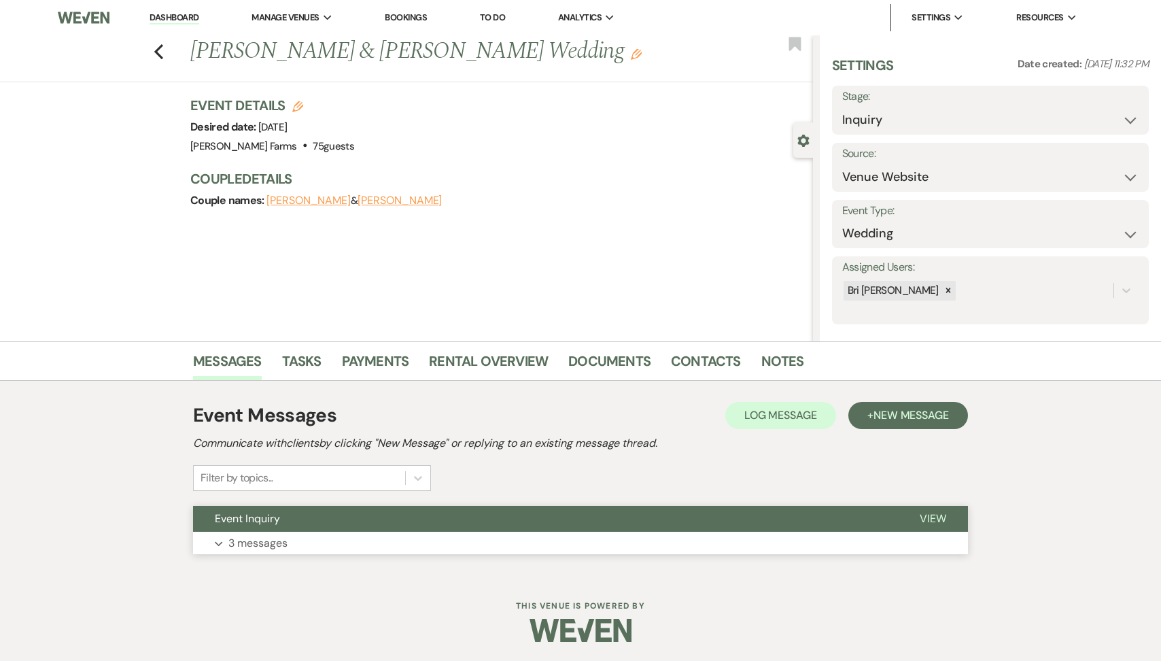
click at [301, 508] on button "Event Inquiry" at bounding box center [545, 519] width 705 height 26
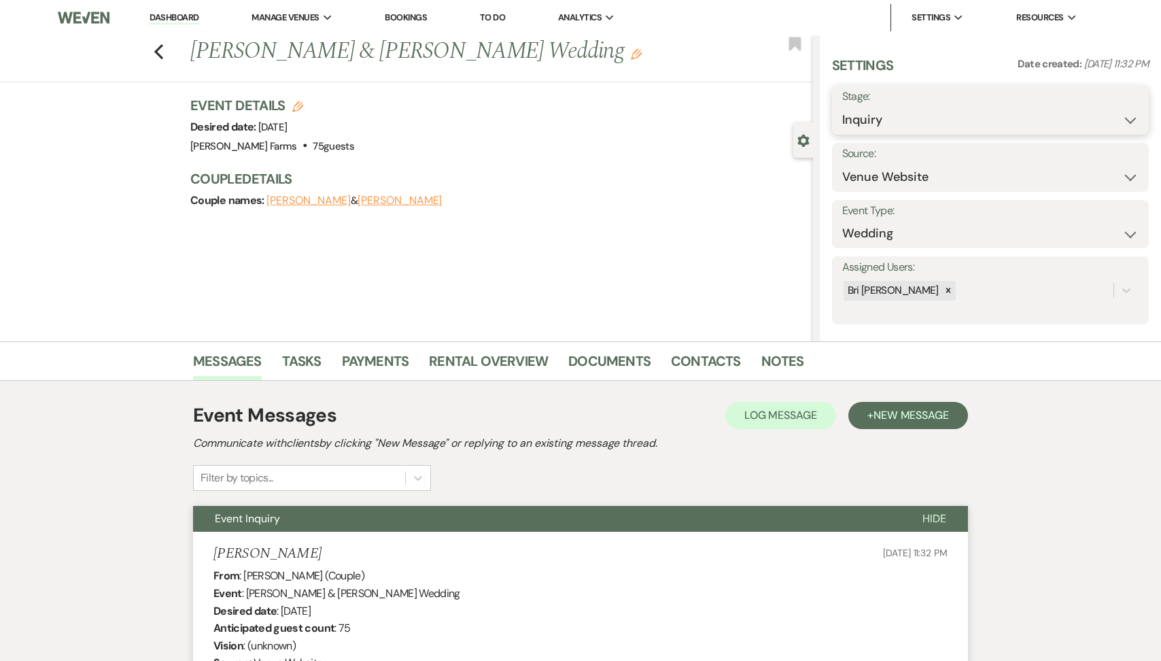
click at [906, 125] on select "Inquiry Follow Up Tour Requested Tour Confirmed Toured Proposal Sent Booked Lost" at bounding box center [990, 120] width 296 height 27
select select "8"
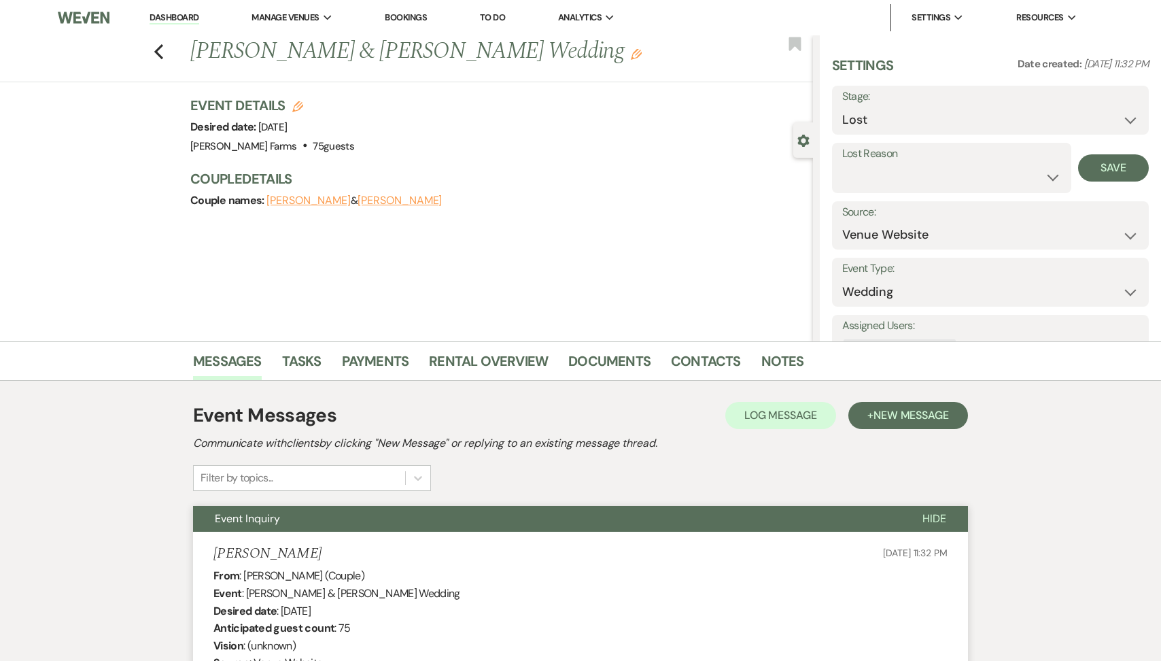
select select "5"
click at [1100, 164] on button "Save" at bounding box center [1113, 167] width 71 height 27
click at [160, 43] on icon "Previous" at bounding box center [159, 51] width 10 height 16
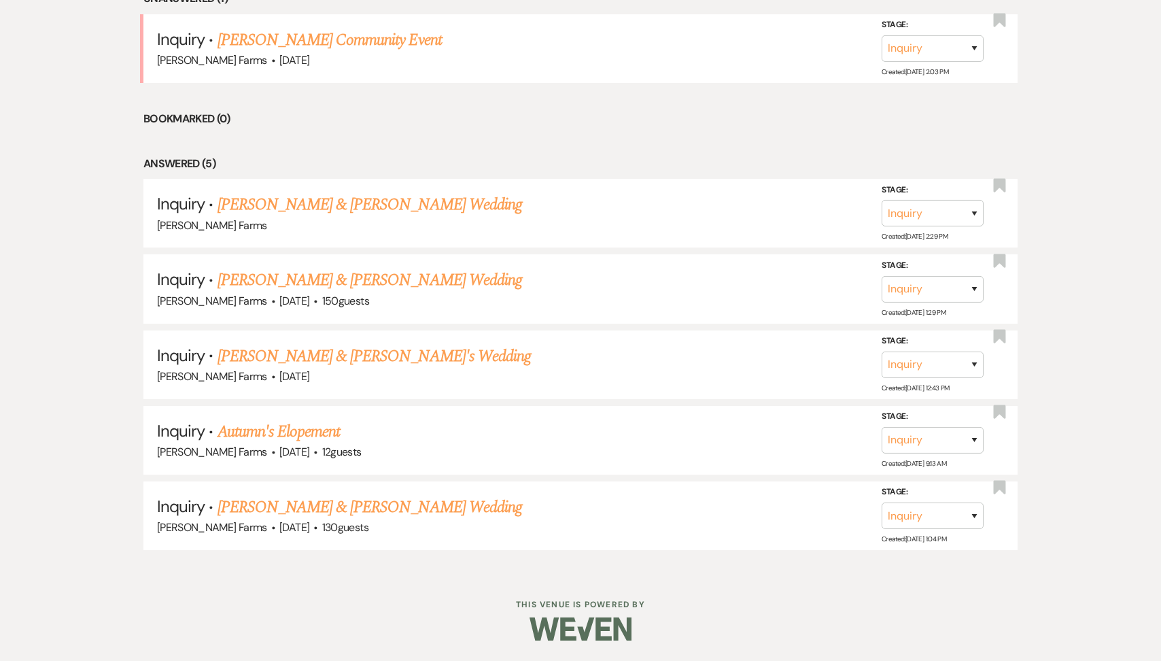
scroll to position [601, 0]
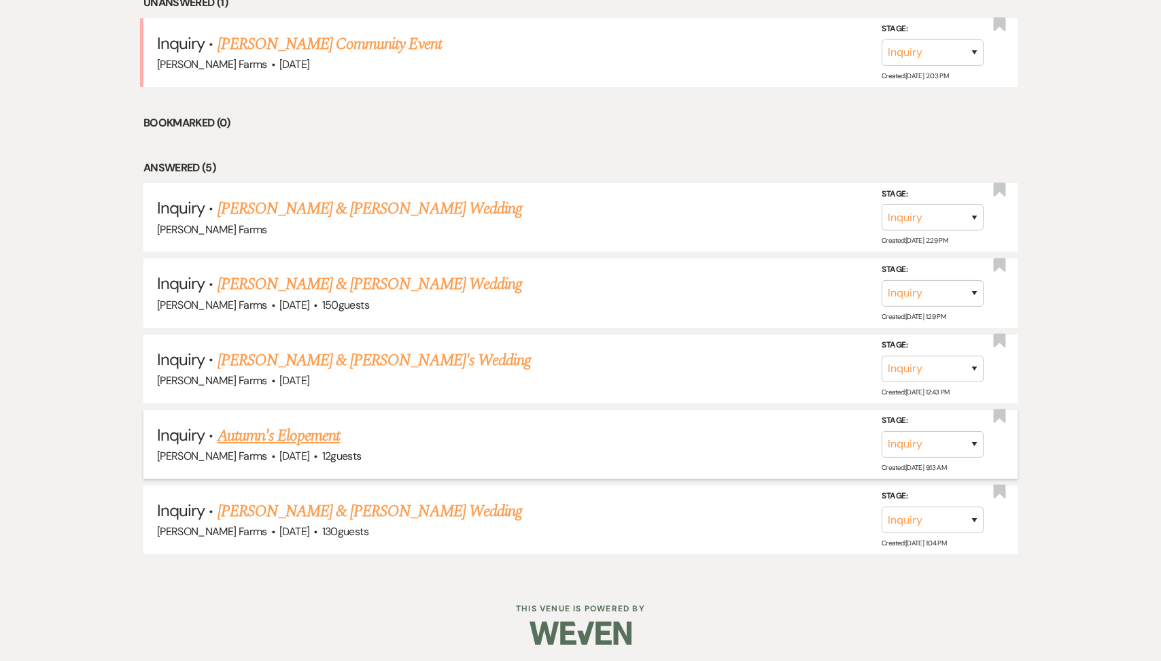
click at [288, 432] on link "Autumn's Elopement" at bounding box center [278, 435] width 123 height 24
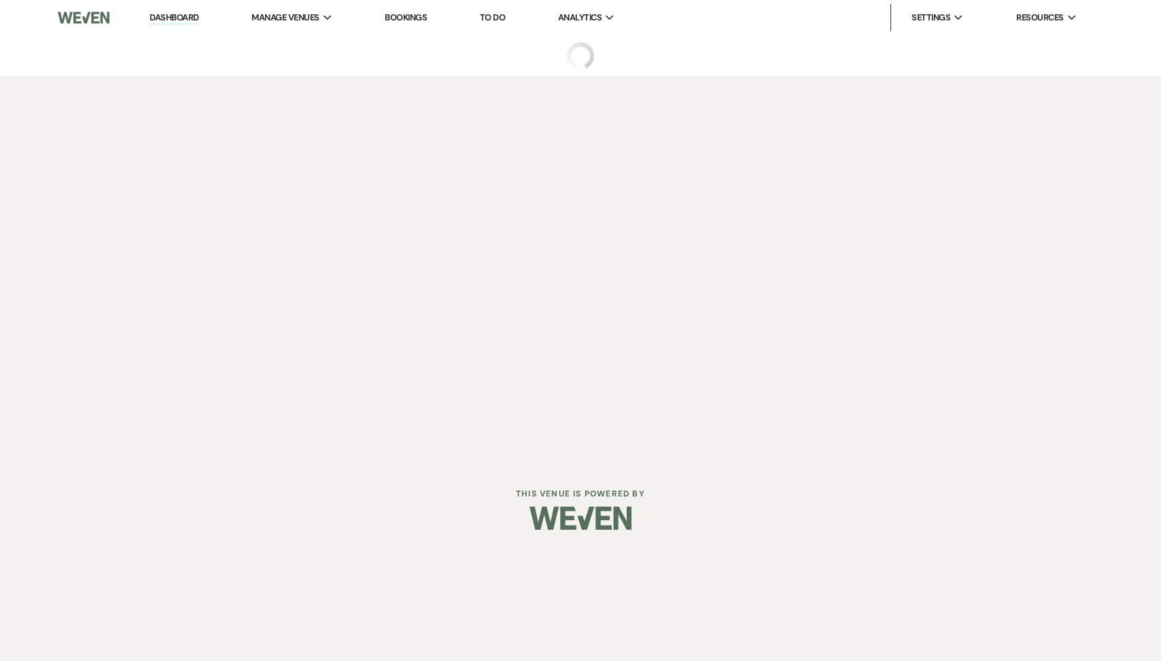
select select "5"
select select "13"
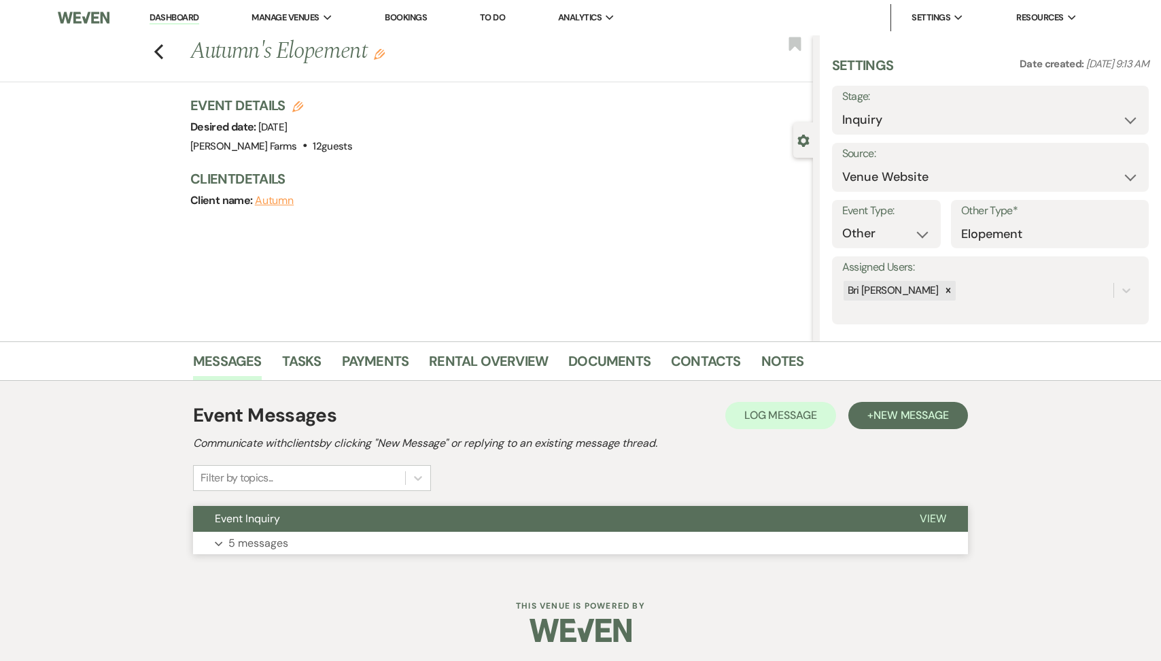
click at [299, 509] on button "Event Inquiry" at bounding box center [545, 519] width 705 height 26
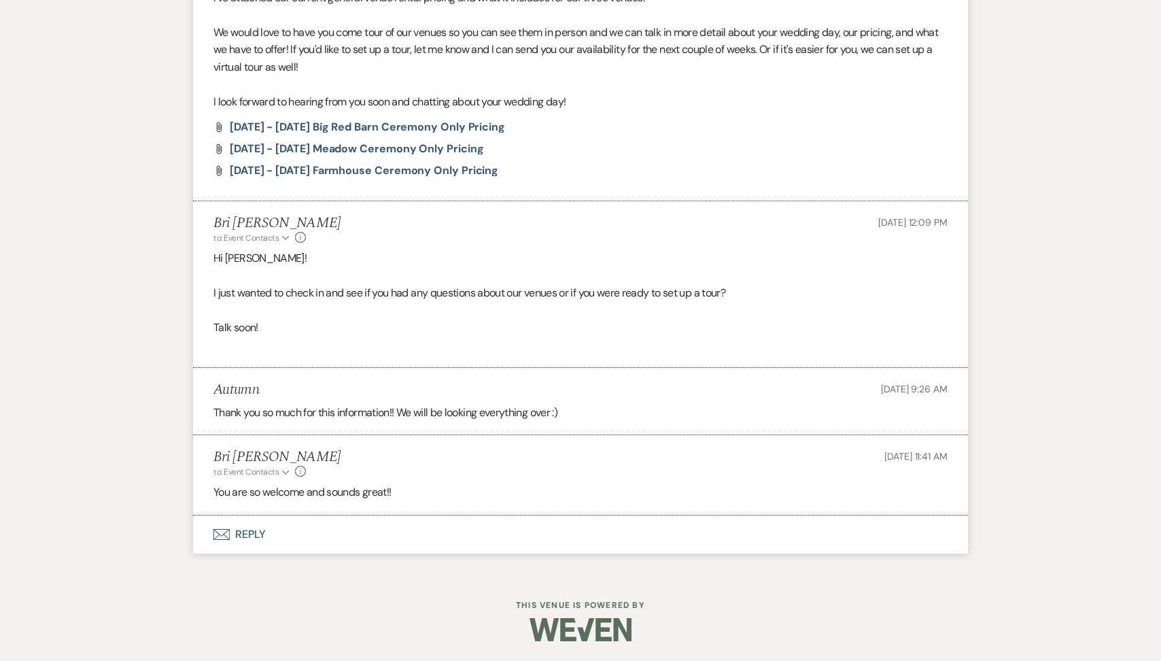
scroll to position [919, 0]
click at [329, 538] on button "Envelope Reply" at bounding box center [580, 535] width 775 height 38
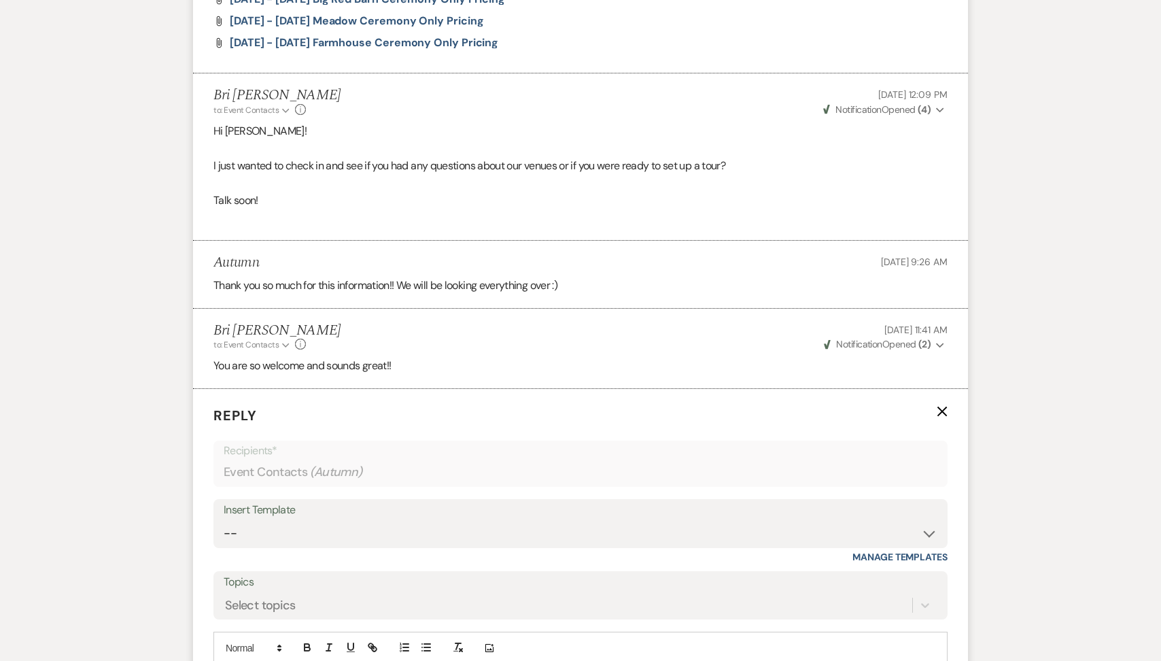
scroll to position [0, 0]
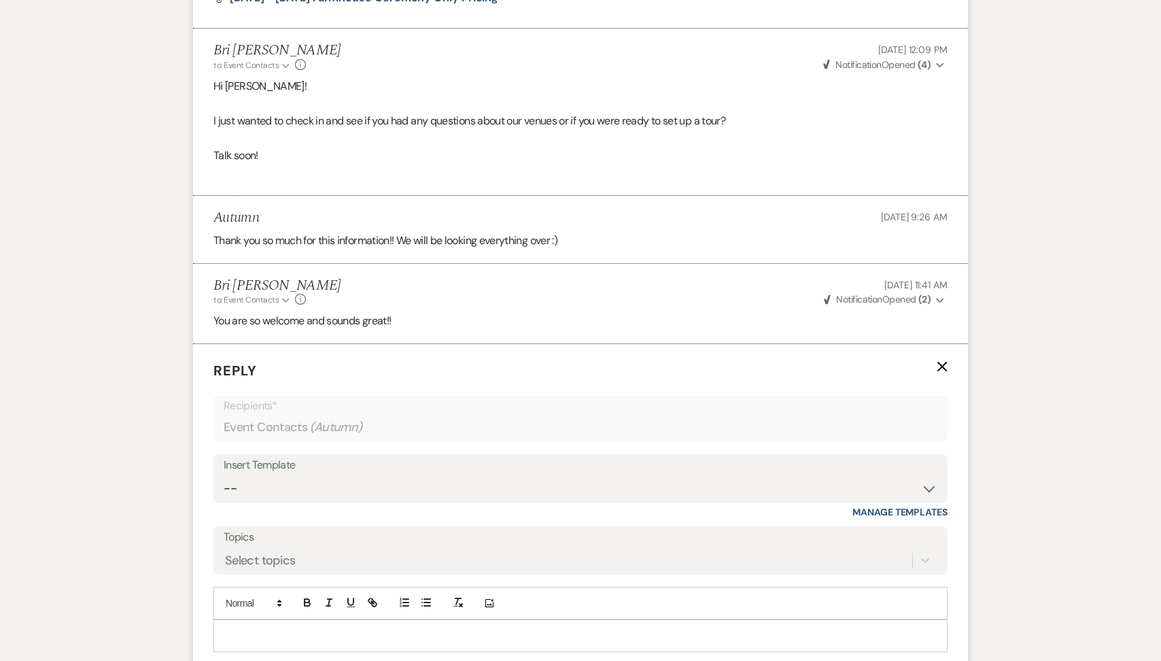
click at [288, 625] on div at bounding box center [580, 635] width 733 height 31
paste div
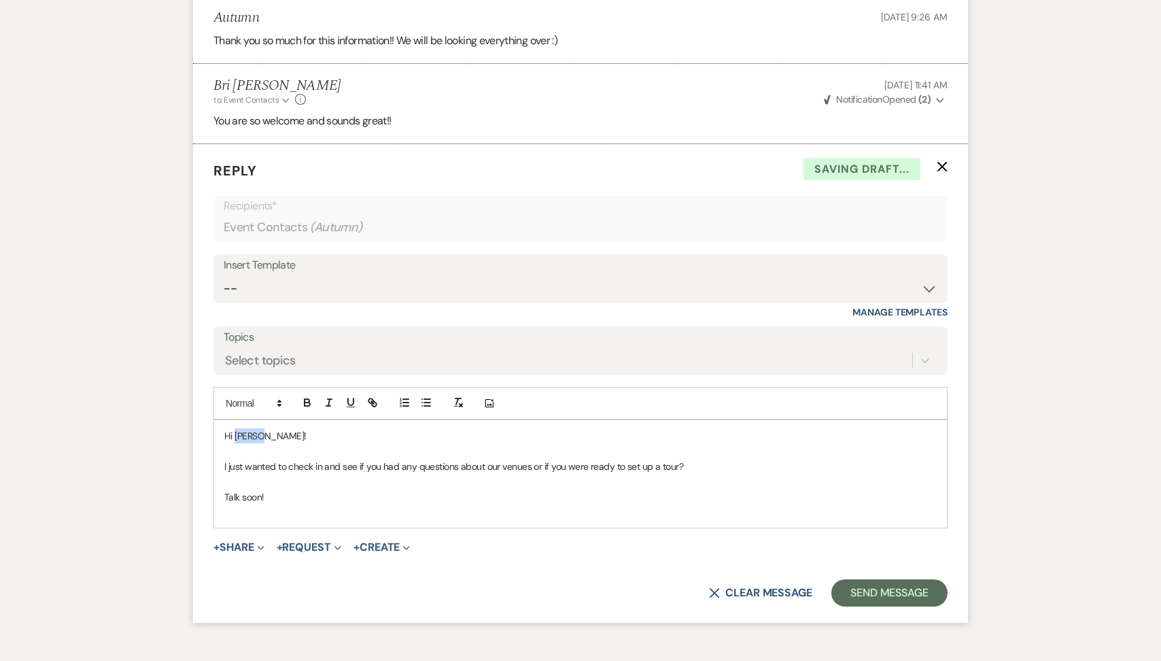
drag, startPoint x: 266, startPoint y: 434, endPoint x: 236, endPoint y: 432, distance: 30.6
click at [236, 432] on p "Hi [PERSON_NAME]!" at bounding box center [580, 435] width 712 height 15
click at [855, 591] on button "Send Message" at bounding box center [889, 592] width 116 height 27
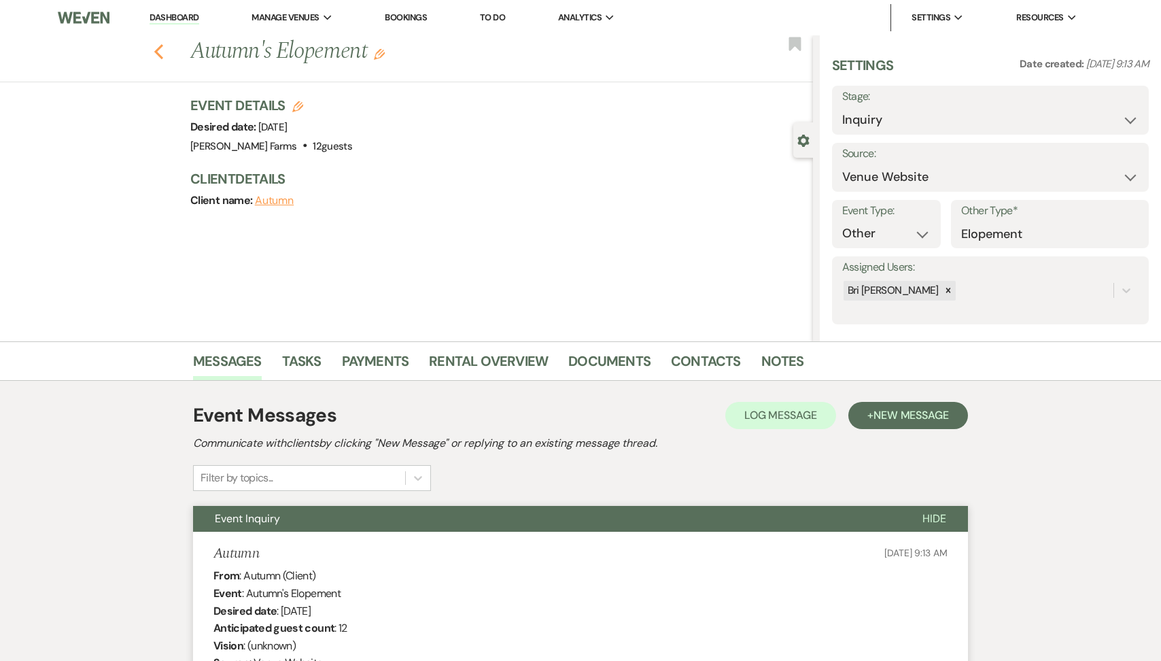
click at [156, 46] on icon "Previous" at bounding box center [159, 51] width 10 height 16
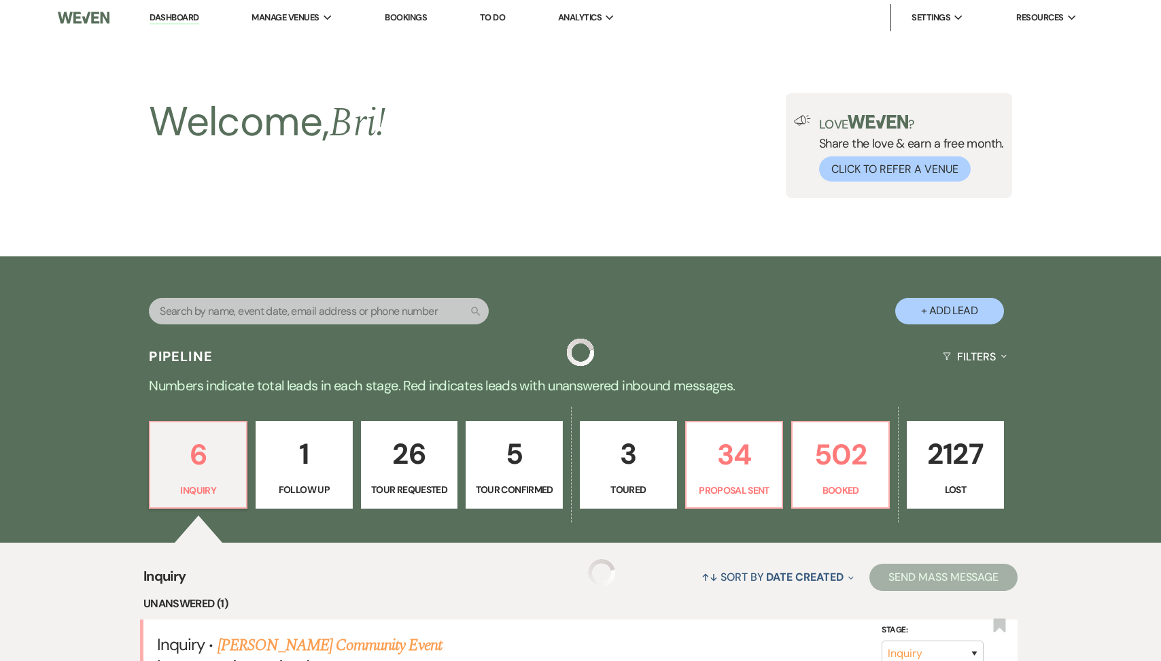
scroll to position [601, 0]
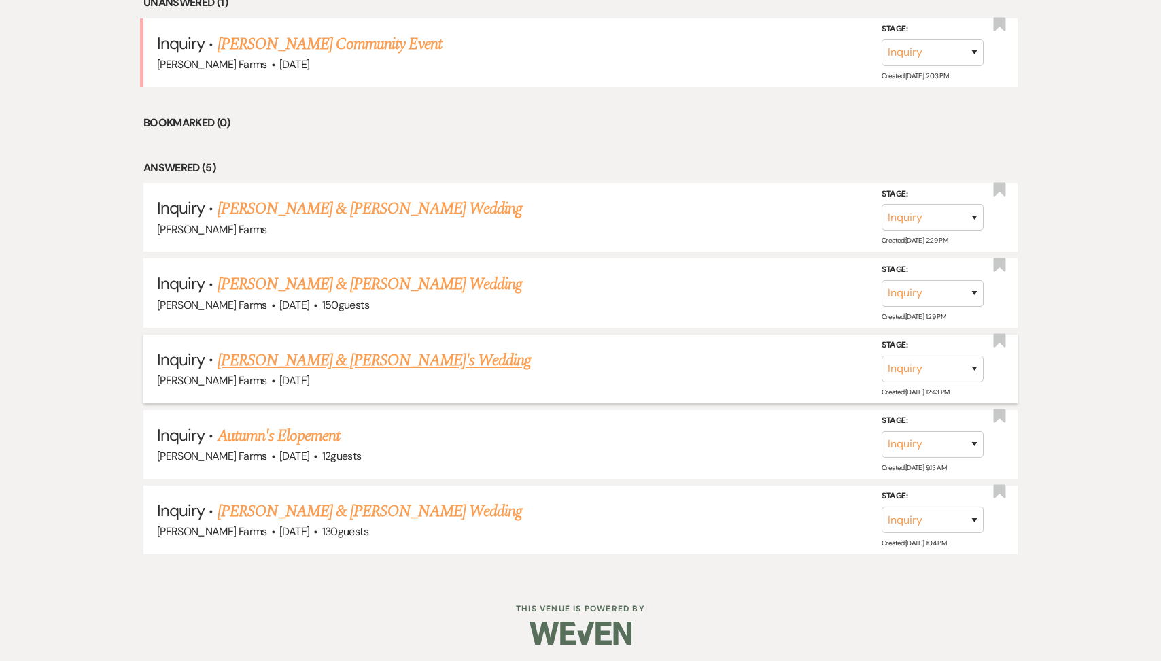
click at [311, 356] on link "[PERSON_NAME] & [PERSON_NAME]'s Wedding" at bounding box center [374, 360] width 314 height 24
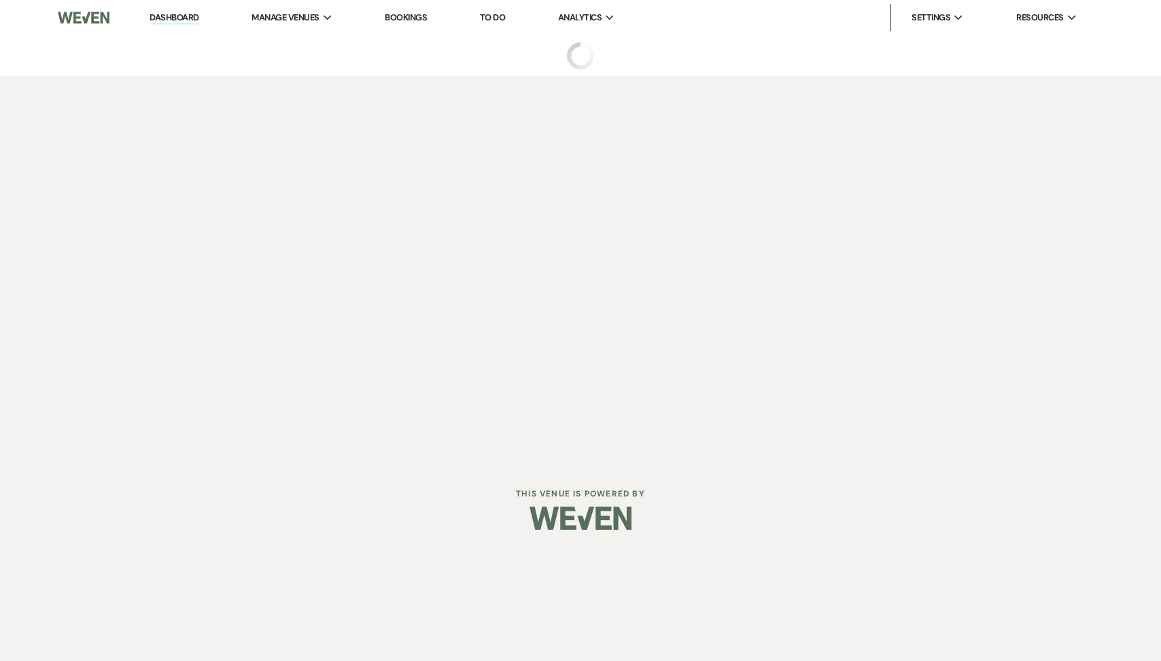
select select "5"
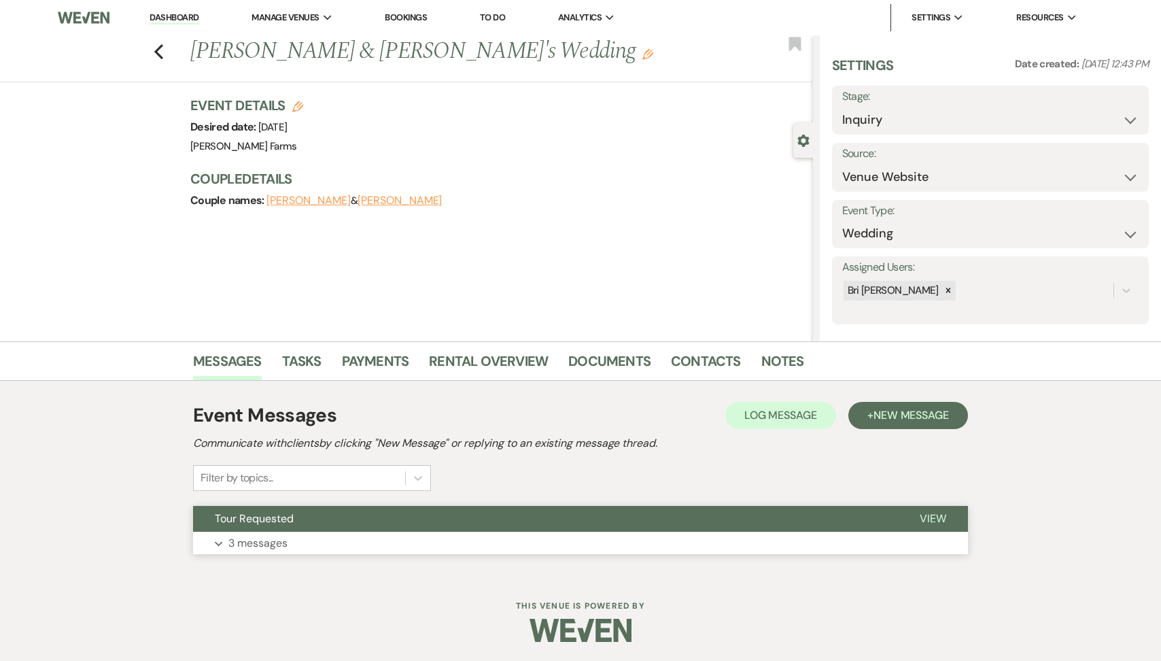
click at [281, 525] on button "Tour Requested" at bounding box center [545, 519] width 705 height 26
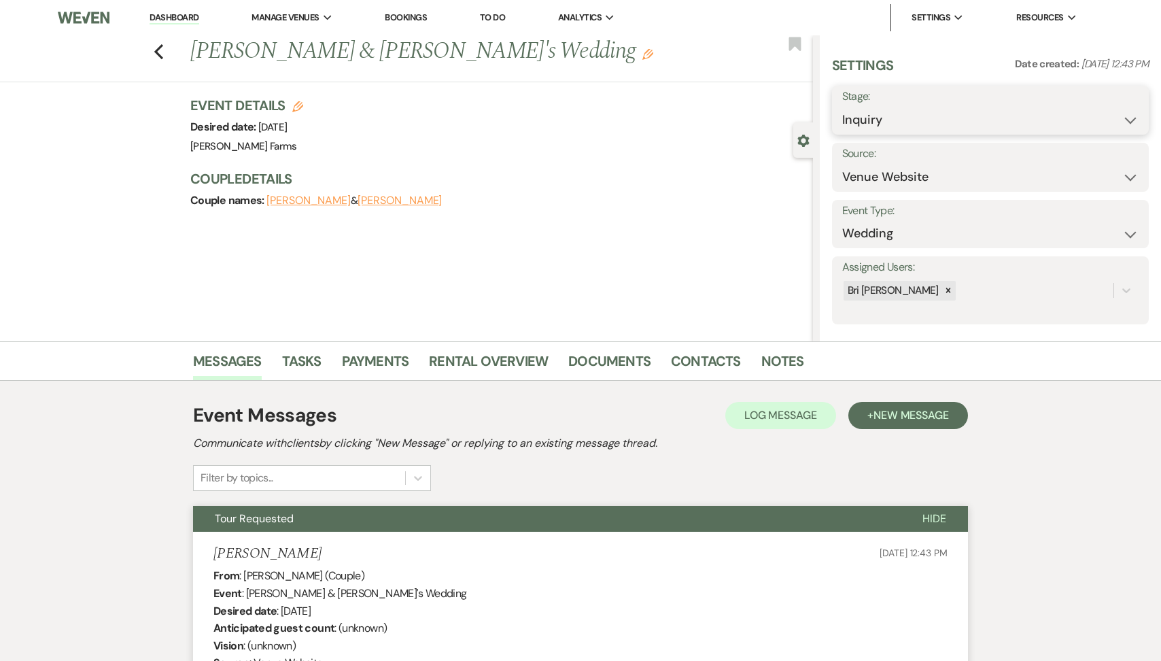
click at [1007, 130] on select "Inquiry Follow Up Tour Requested Tour Confirmed Toured Proposal Sent Booked Lost" at bounding box center [990, 120] width 296 height 27
select select "8"
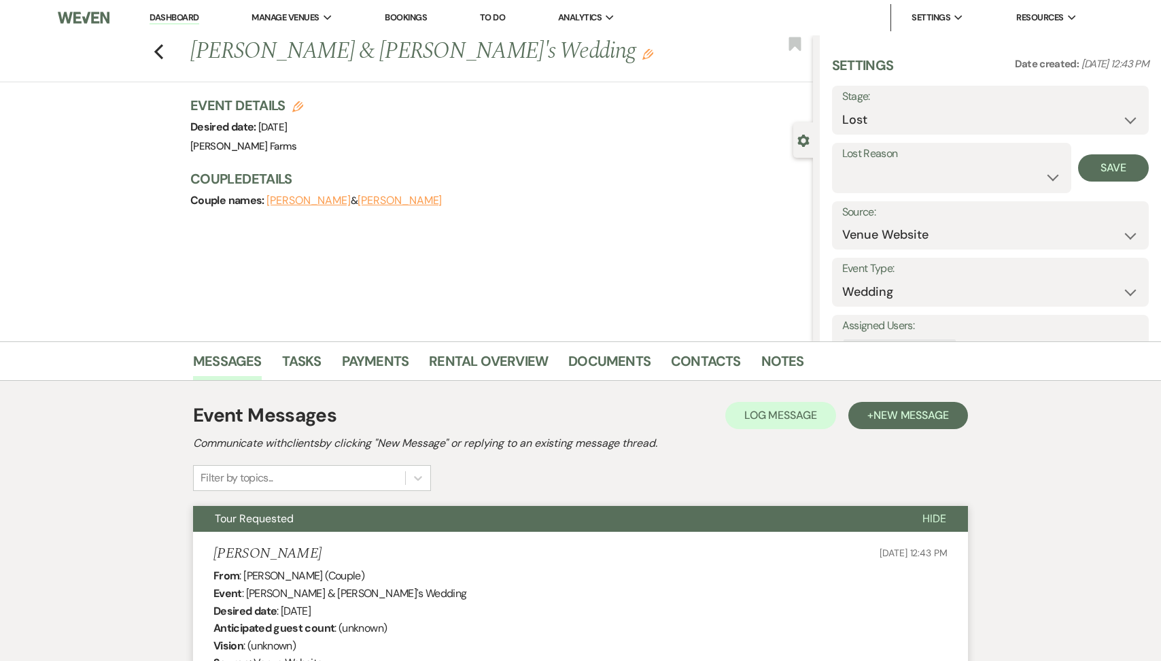
select select "5"
click at [1111, 163] on button "Save" at bounding box center [1113, 167] width 71 height 27
click at [156, 47] on icon "Previous" at bounding box center [159, 51] width 10 height 16
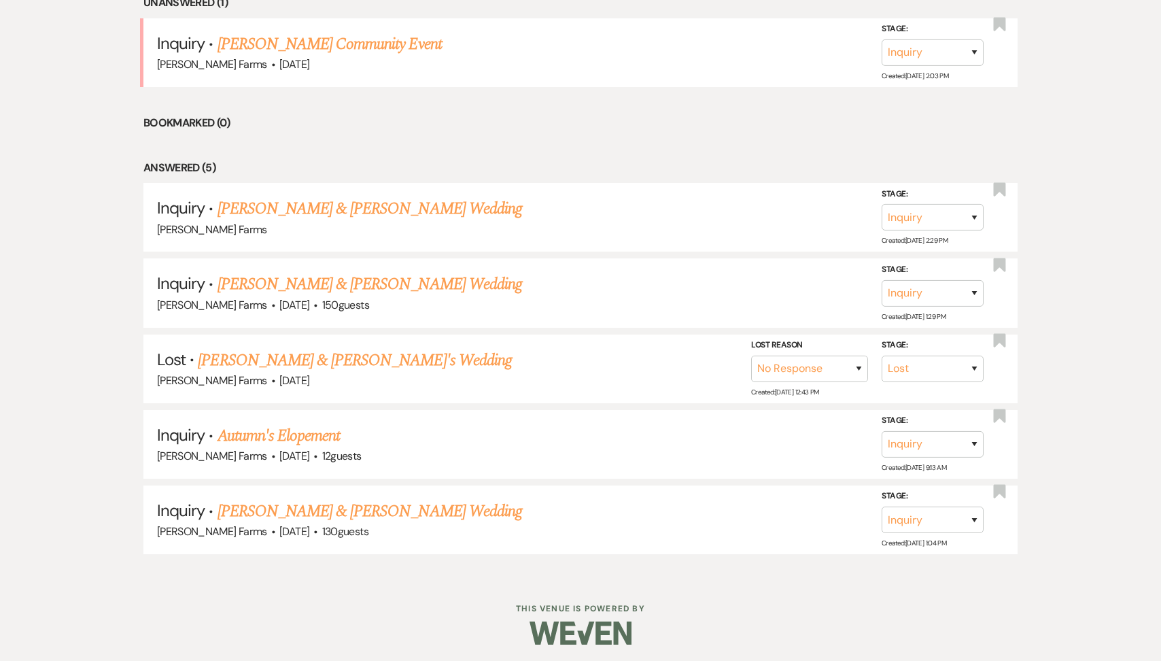
scroll to position [526, 0]
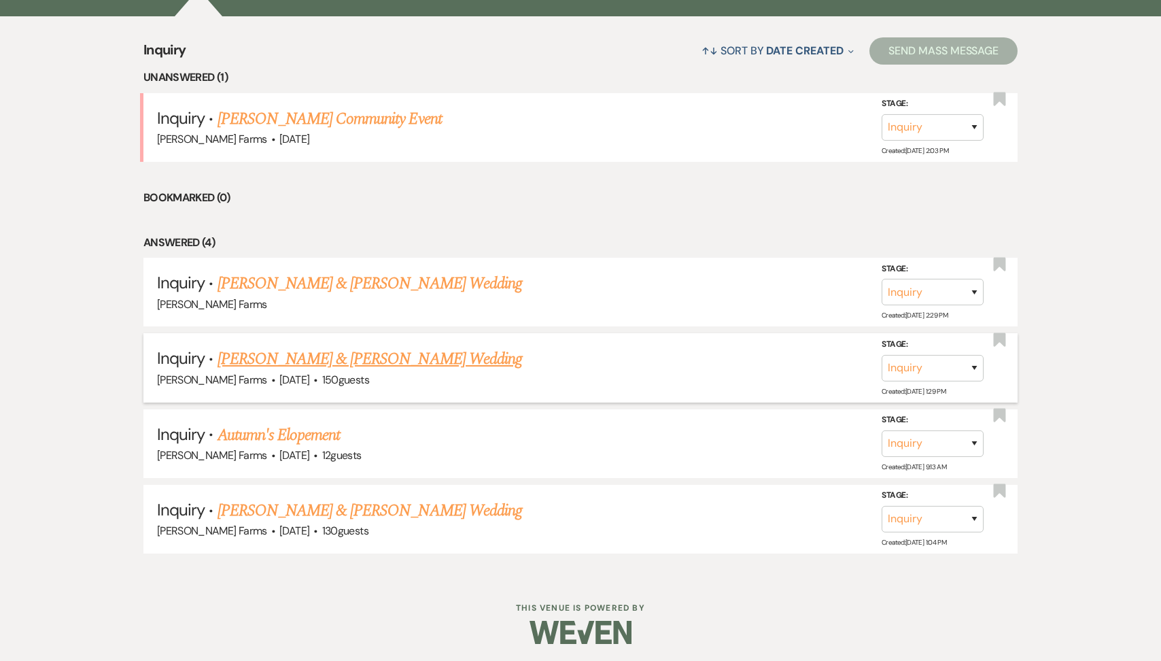
click at [325, 362] on link "[PERSON_NAME] & [PERSON_NAME] Wedding" at bounding box center [369, 359] width 304 height 24
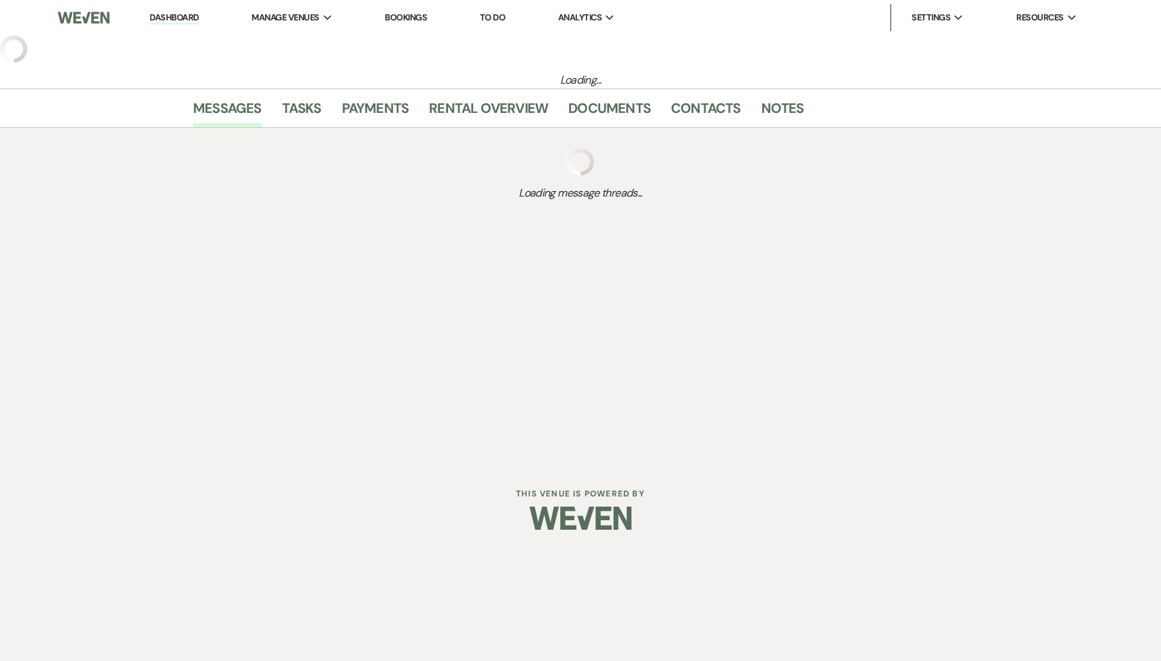
select select "5"
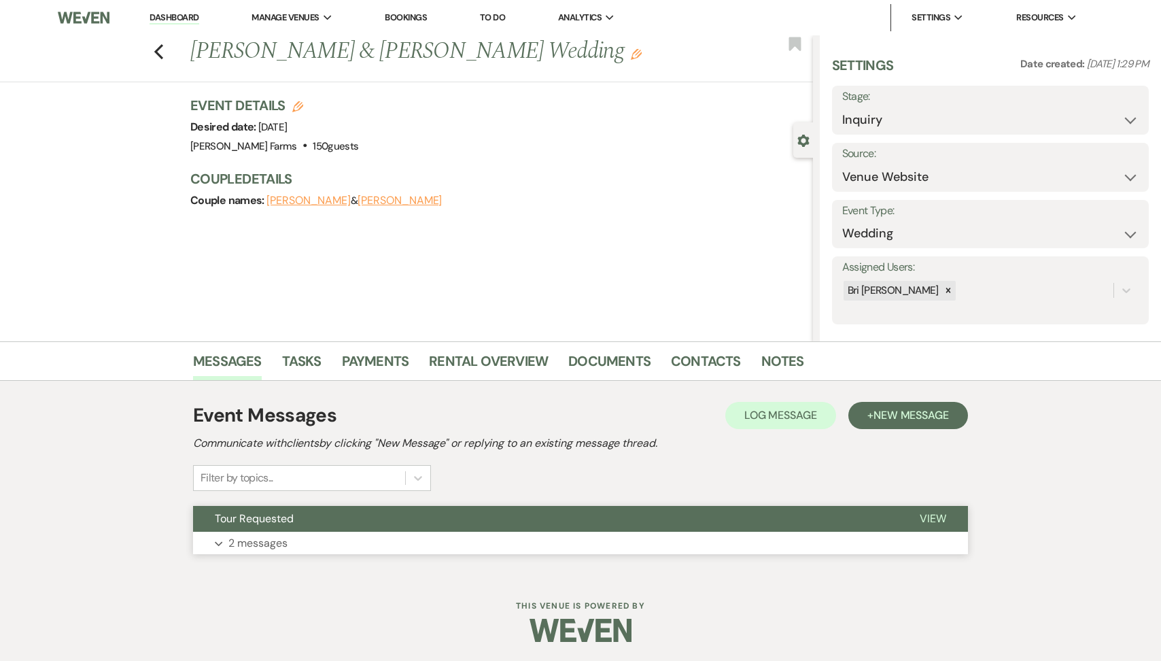
click at [292, 551] on button "Expand 2 messages" at bounding box center [580, 542] width 775 height 23
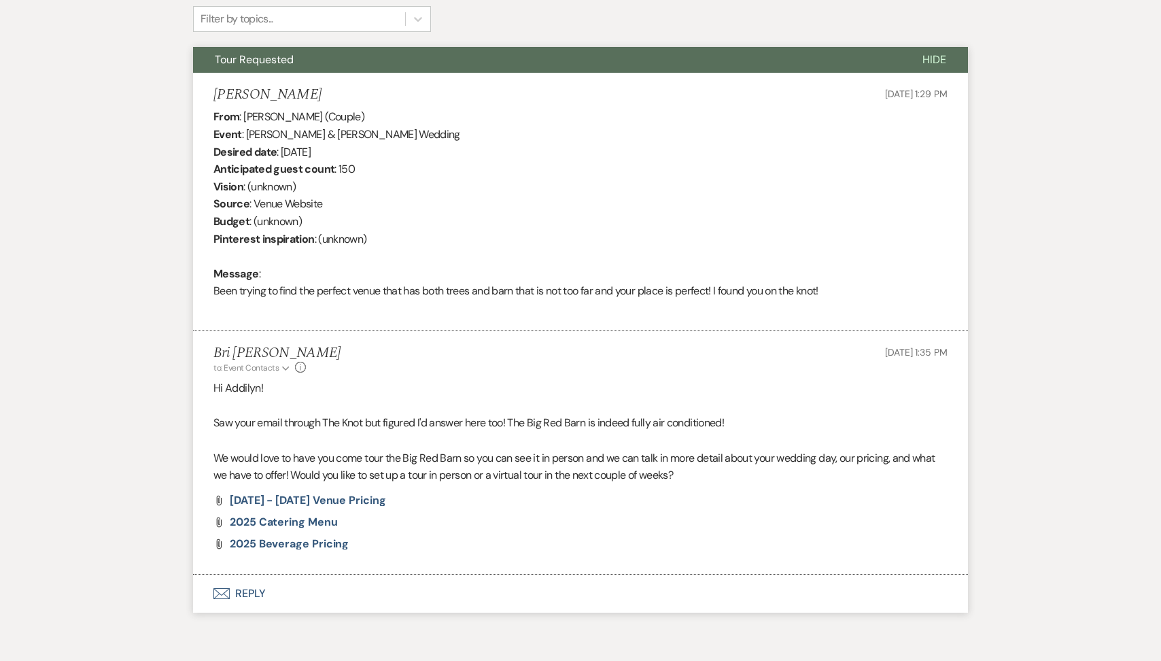
scroll to position [518, 0]
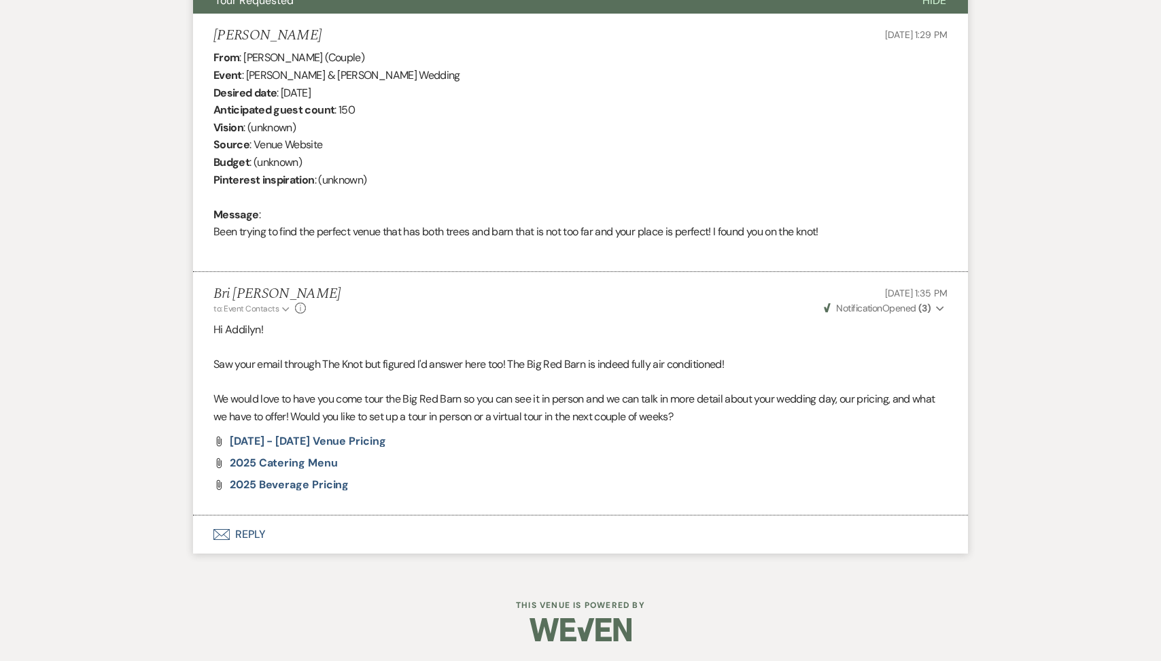
click at [323, 533] on button "Envelope Reply" at bounding box center [580, 534] width 775 height 38
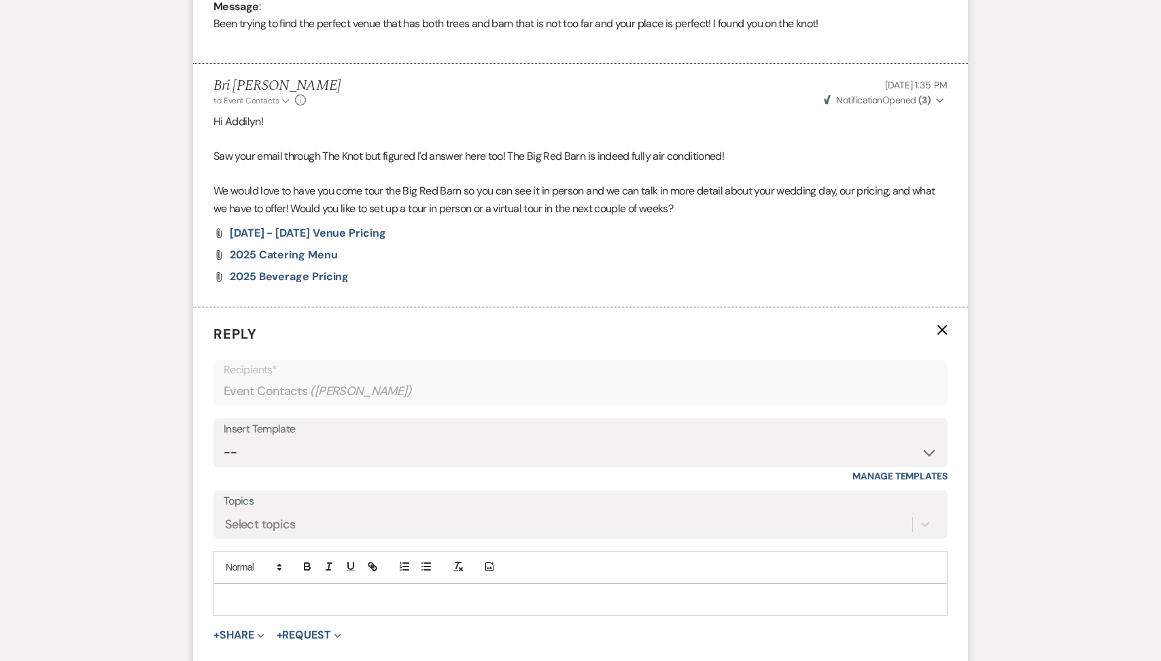
scroll to position [743, 0]
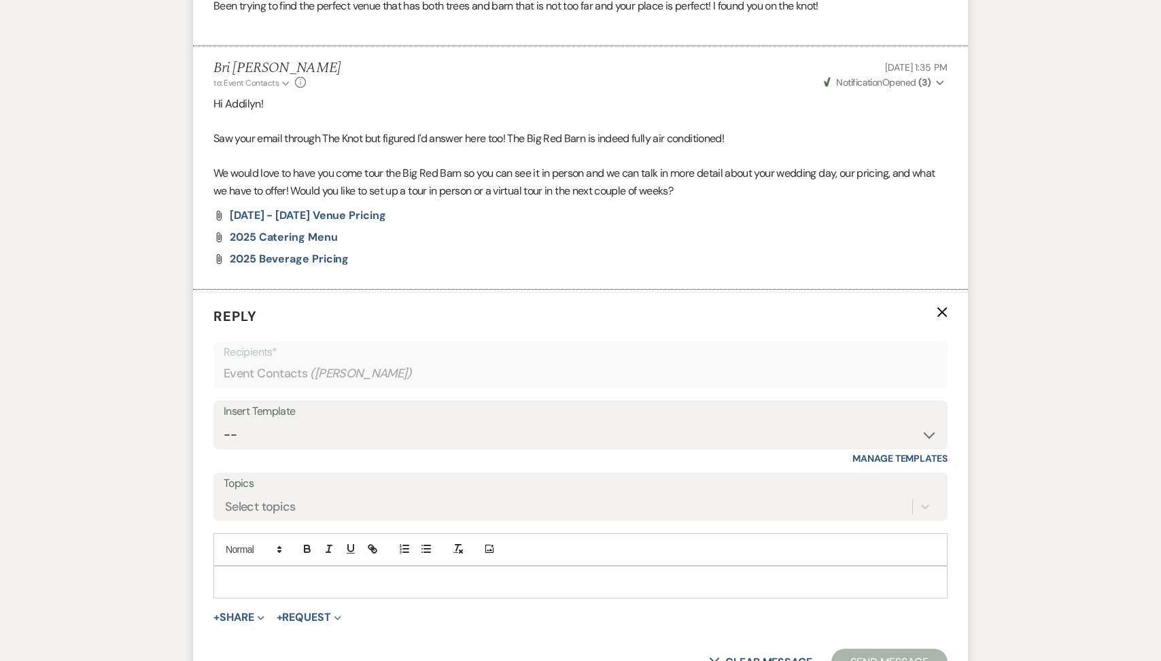
click at [294, 582] on p at bounding box center [580, 581] width 712 height 15
paste div
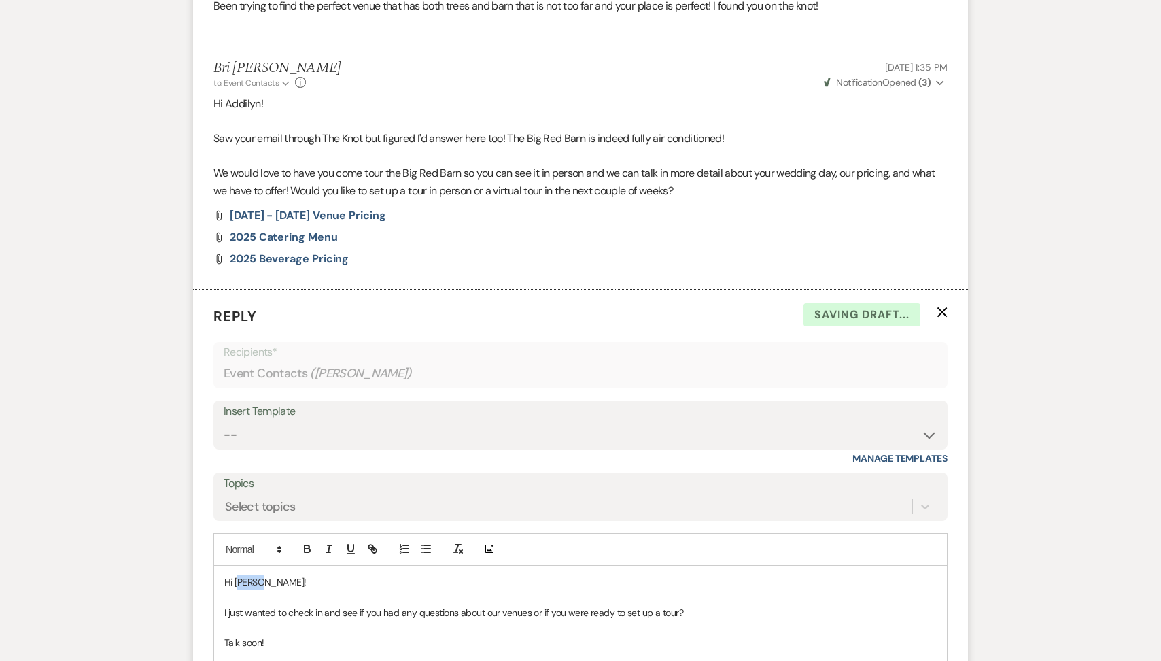
drag, startPoint x: 273, startPoint y: 582, endPoint x: 239, endPoint y: 578, distance: 34.8
click at [239, 578] on p "Hi [PERSON_NAME]!" at bounding box center [580, 581] width 712 height 15
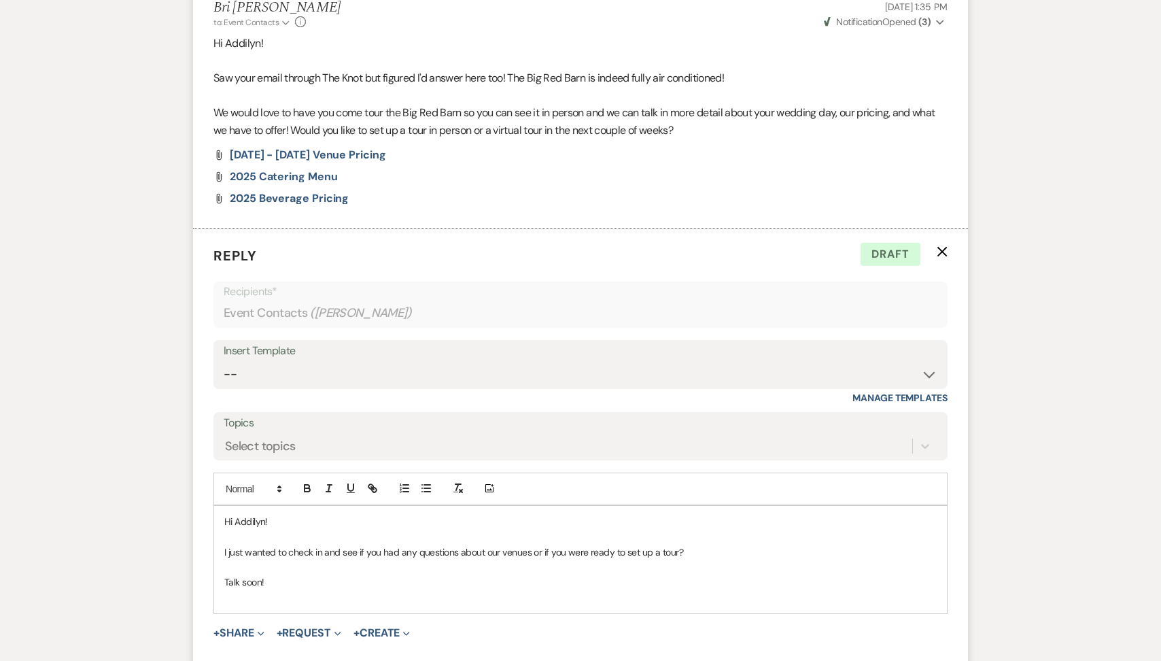
scroll to position [975, 0]
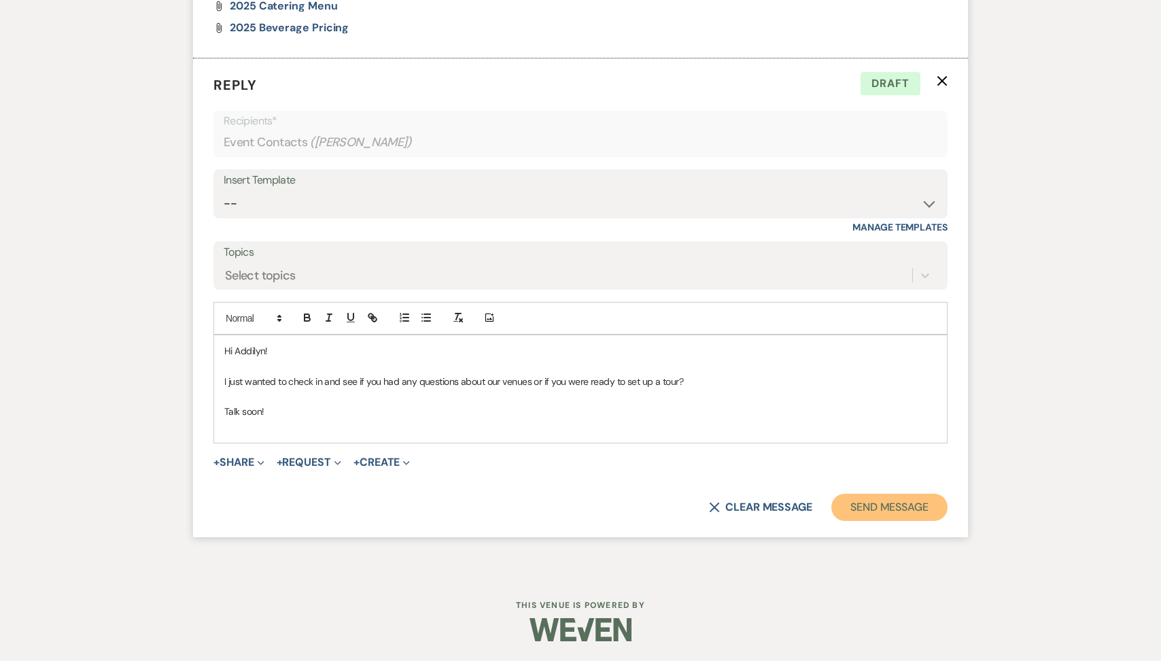
click at [883, 510] on button "Send Message" at bounding box center [889, 506] width 116 height 27
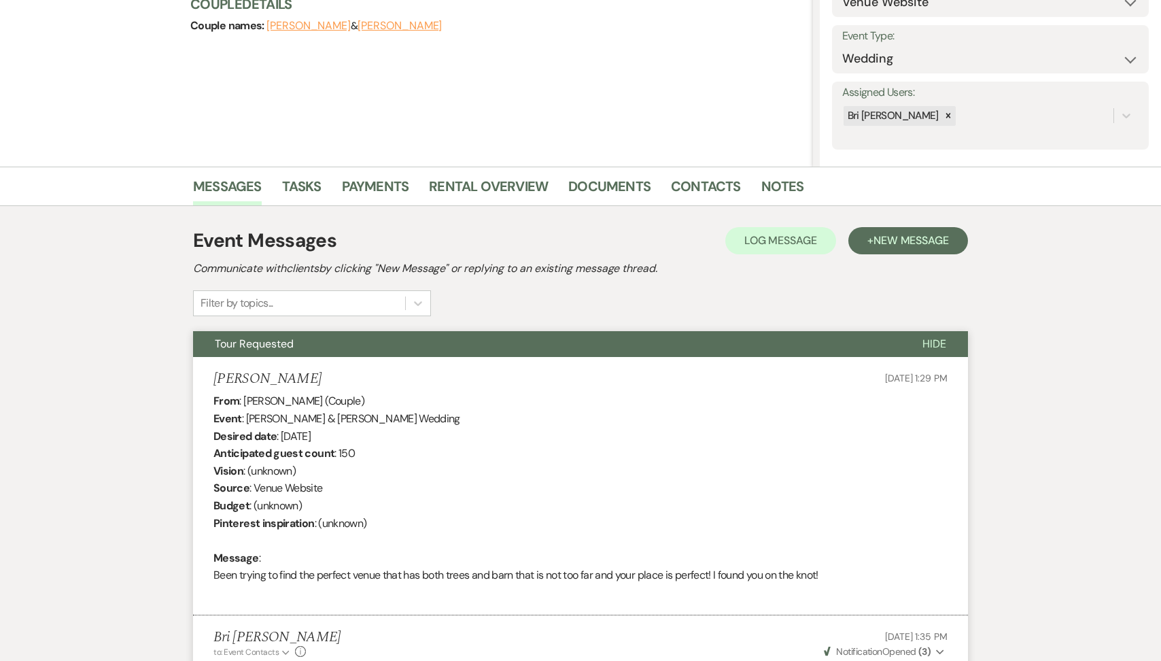
scroll to position [0, 0]
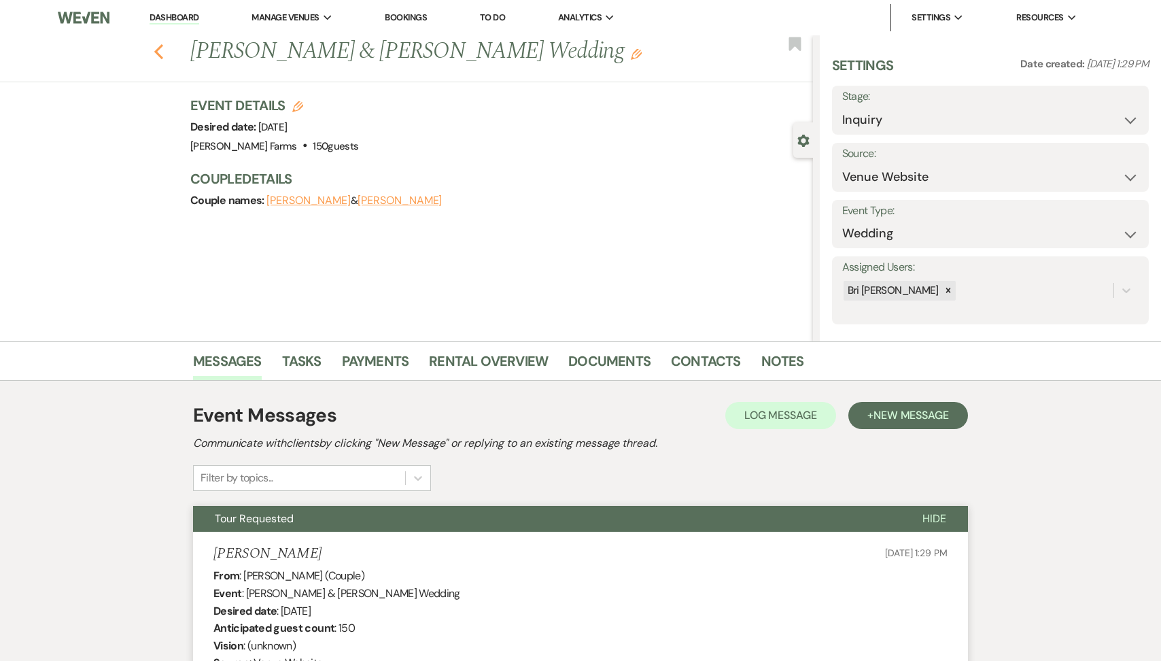
click at [159, 54] on icon "Previous" at bounding box center [159, 51] width 10 height 16
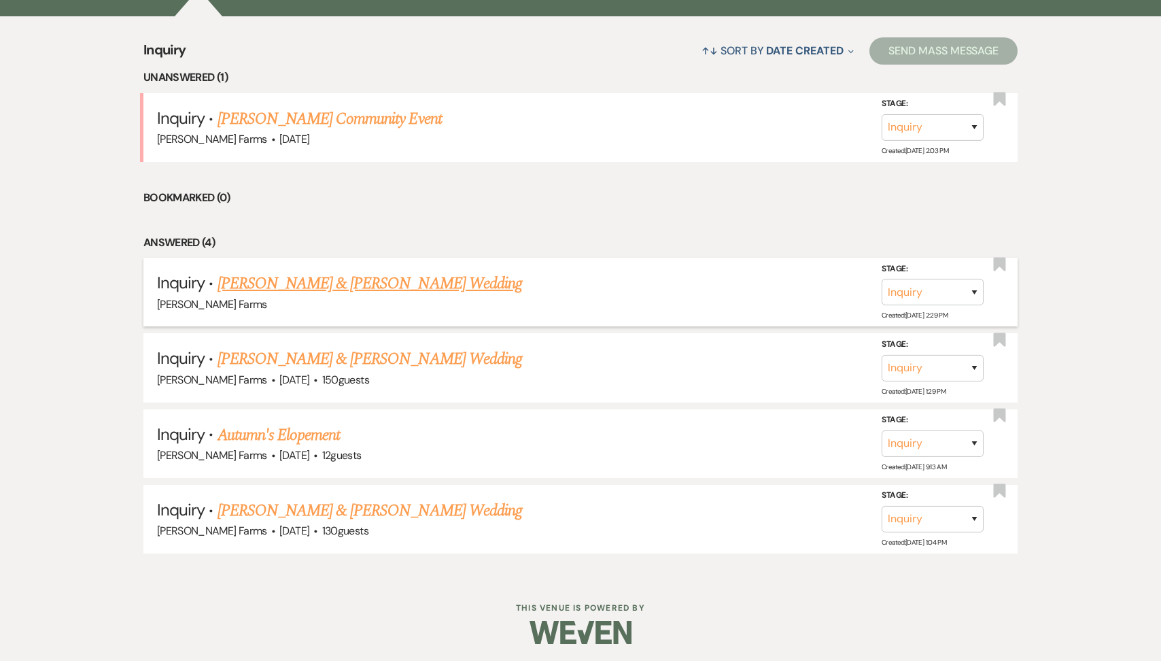
click at [370, 279] on link "[PERSON_NAME] & [PERSON_NAME] Wedding" at bounding box center [369, 283] width 304 height 24
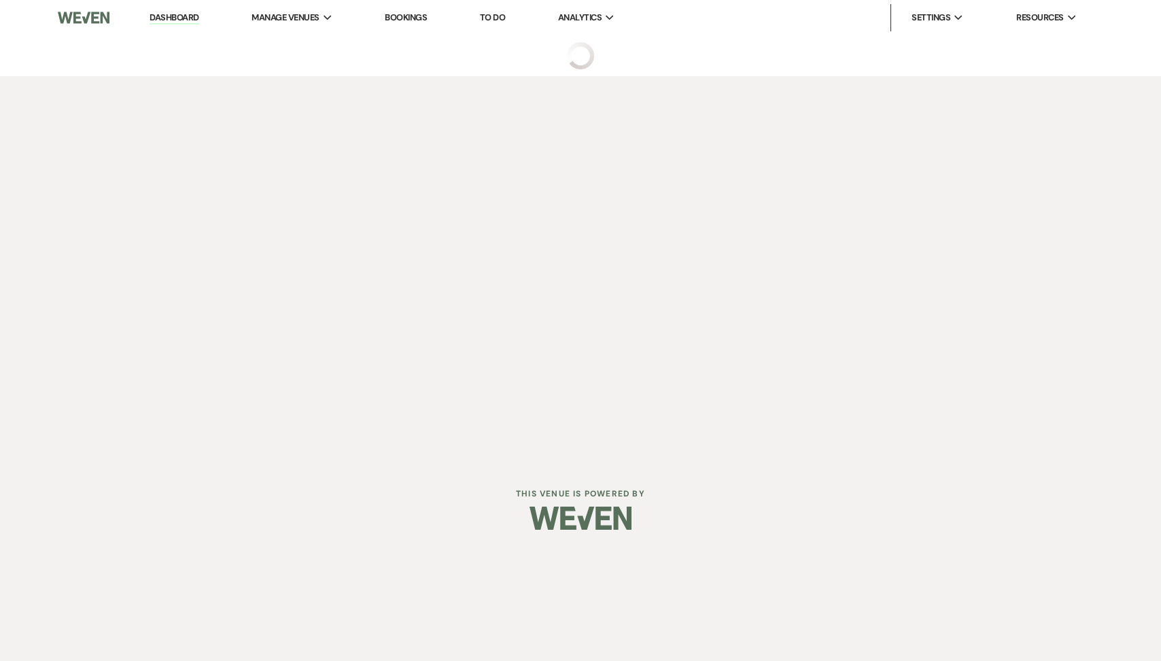
select select "5"
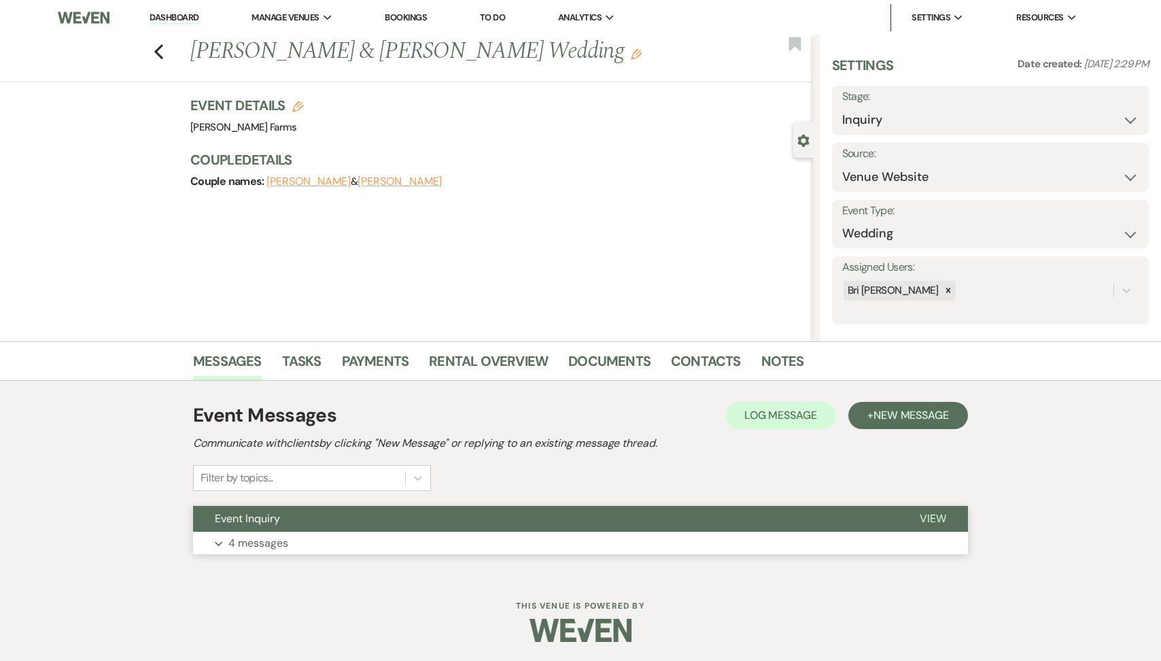
click at [334, 524] on button "Event Inquiry" at bounding box center [545, 519] width 705 height 26
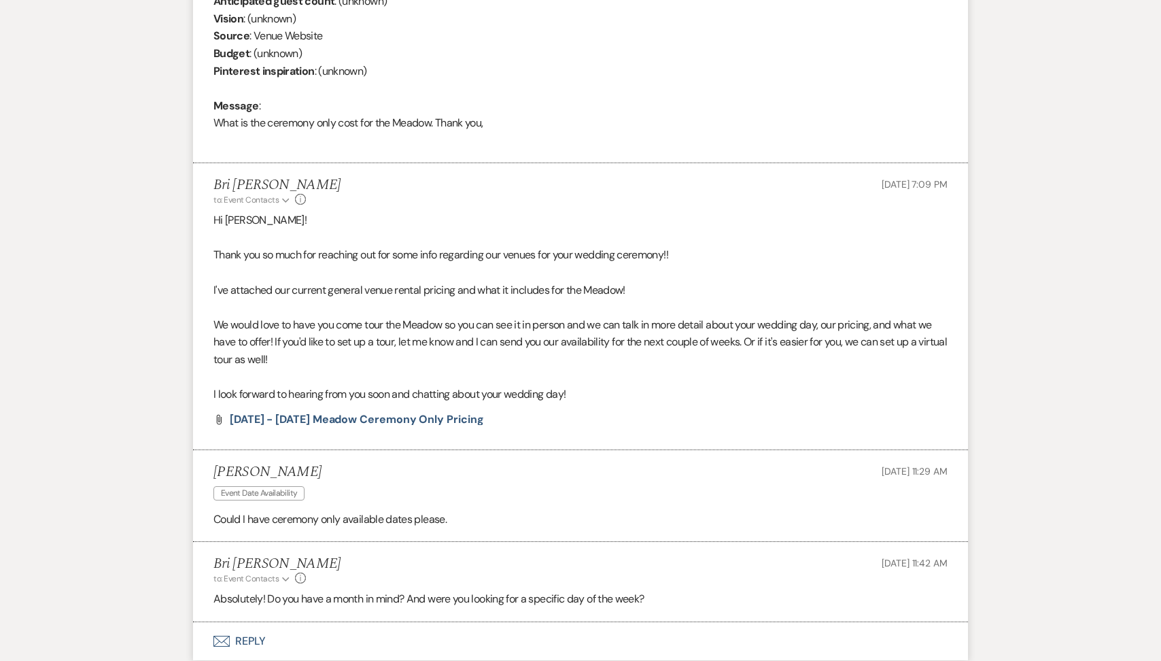
scroll to position [733, 0]
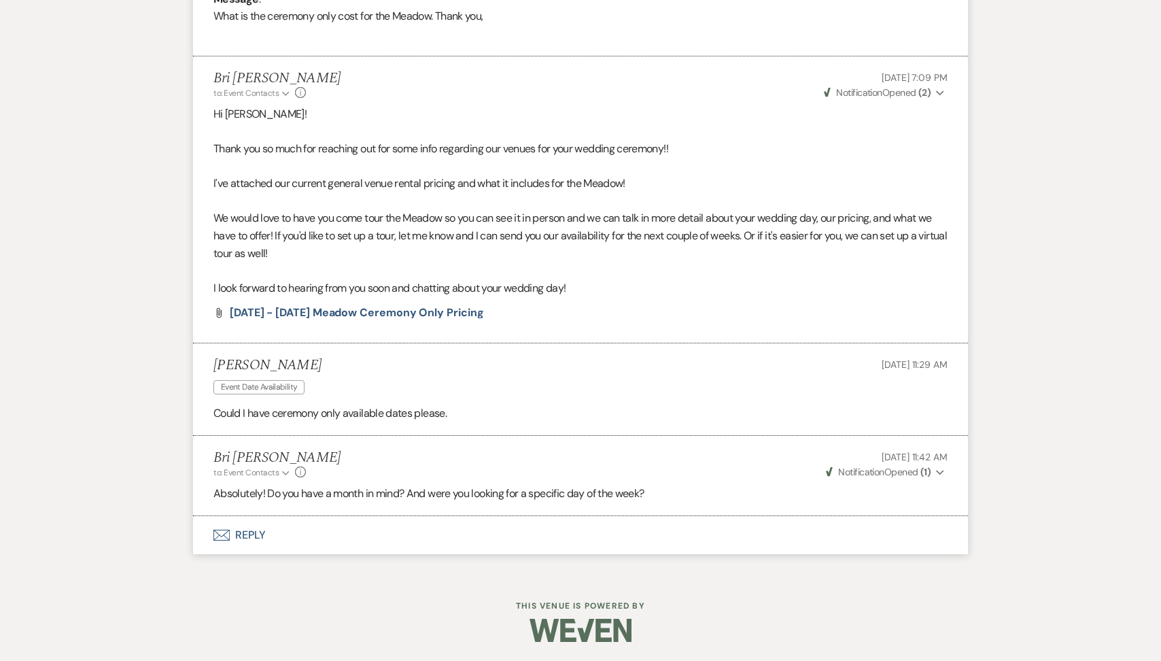
click at [330, 542] on button "Envelope Reply" at bounding box center [580, 535] width 775 height 38
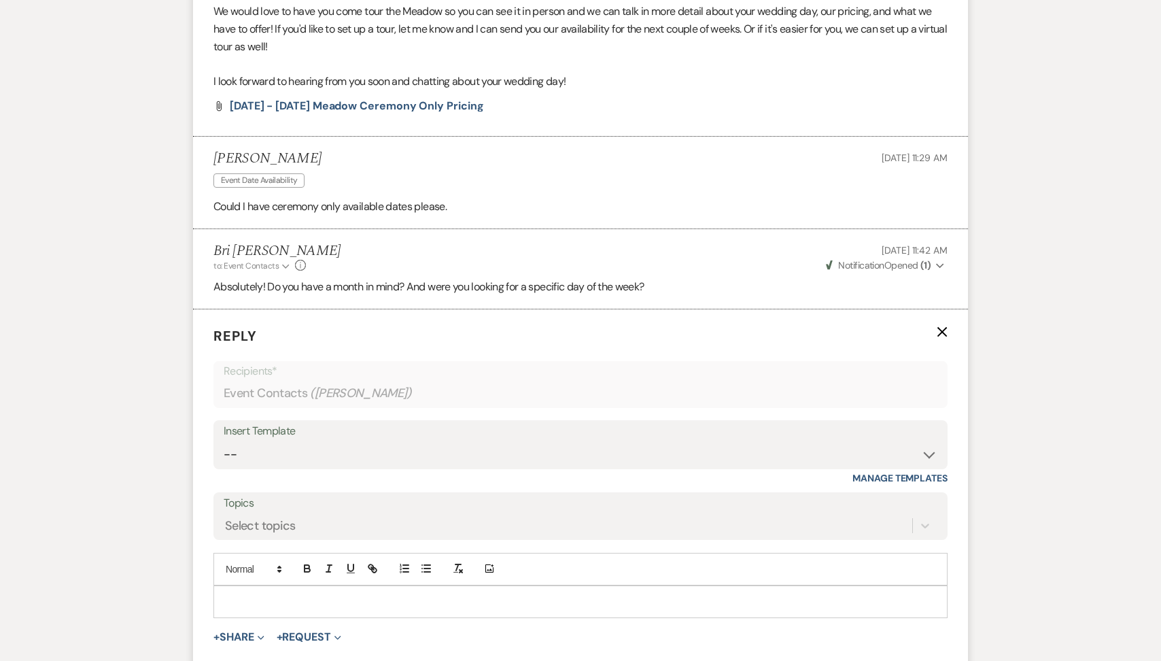
scroll to position [1038, 0]
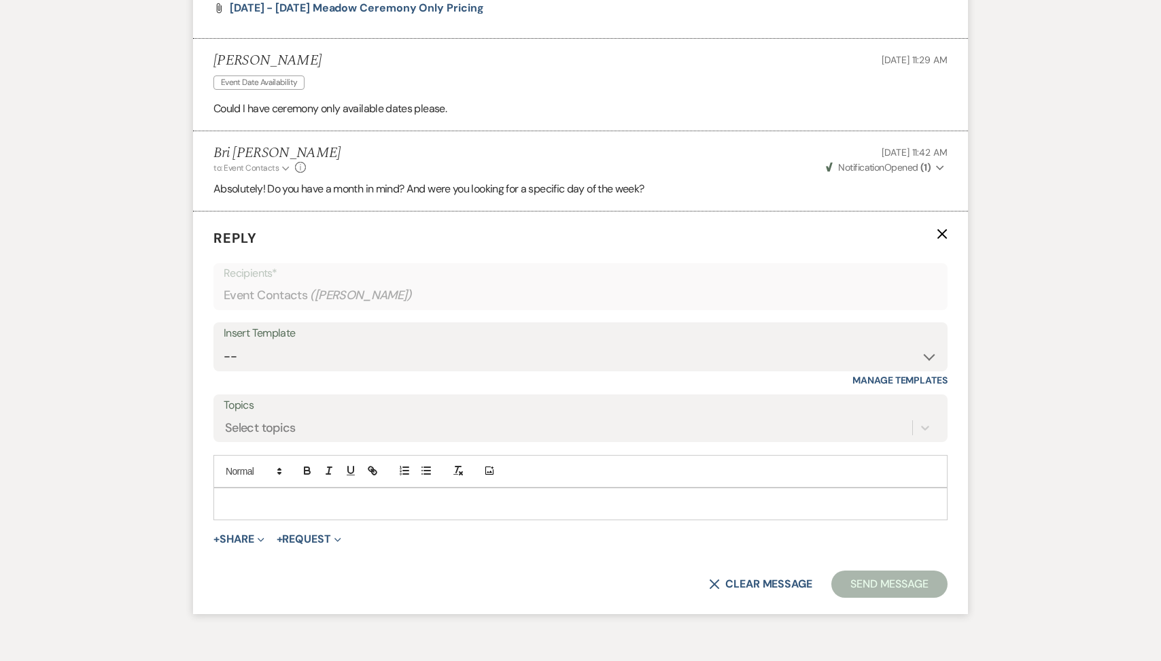
click at [296, 496] on p at bounding box center [580, 503] width 712 height 15
paste div
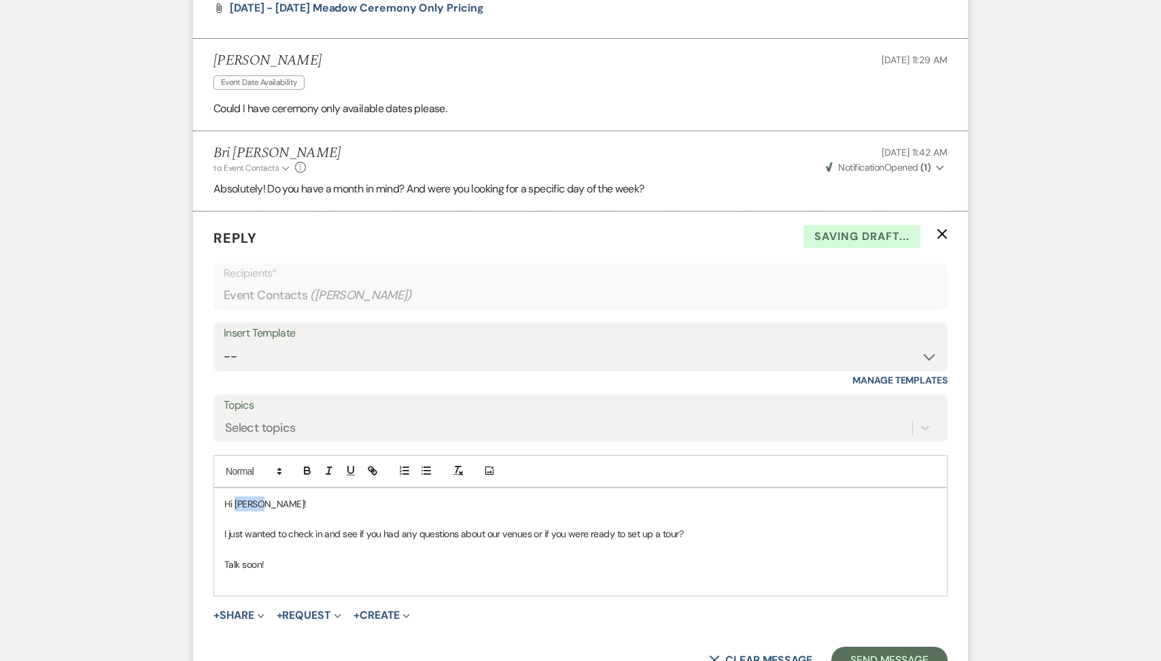
drag, startPoint x: 273, startPoint y: 502, endPoint x: 235, endPoint y: 500, distance: 38.1
click at [235, 500] on p "Hi [PERSON_NAME]!" at bounding box center [580, 503] width 712 height 15
drag, startPoint x: 525, startPoint y: 535, endPoint x: 326, endPoint y: 531, distance: 199.2
click at [326, 531] on span "I just wanted to check in and see if you had any questions about our venues or …" at bounding box center [453, 533] width 459 height 12
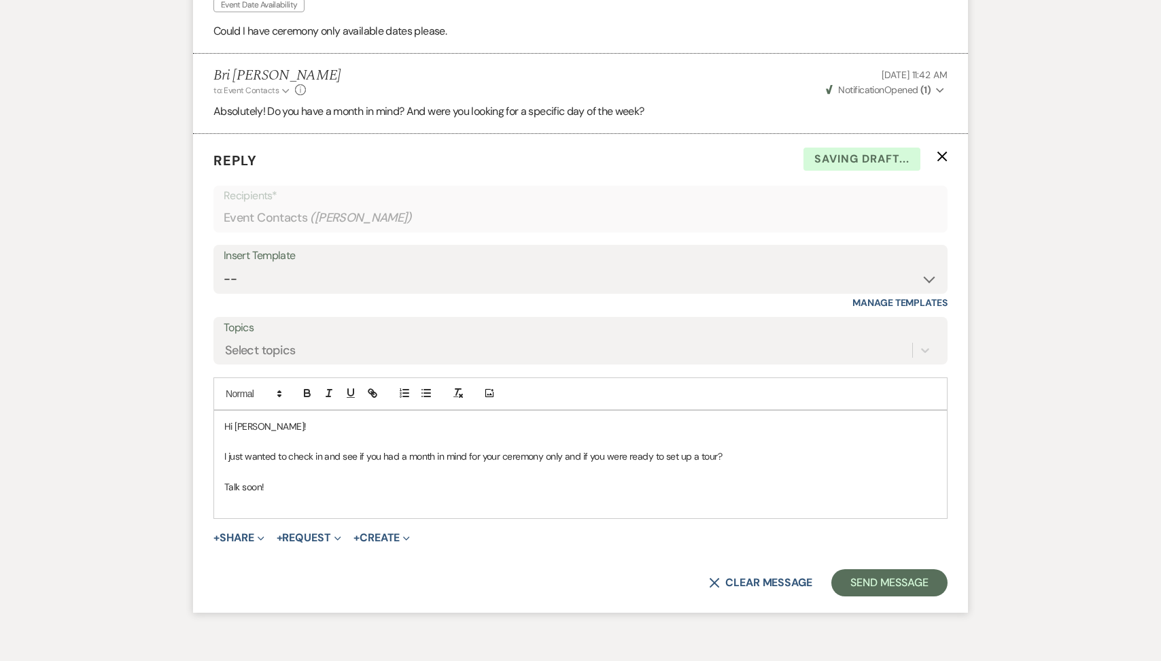
scroll to position [1121, 0]
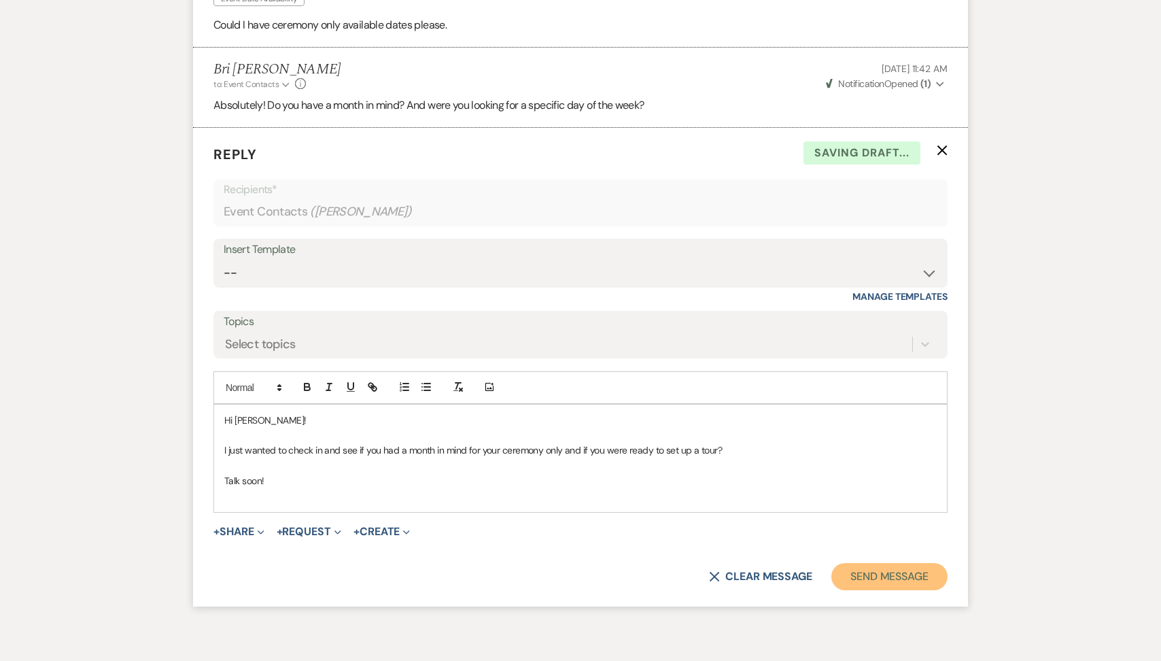
click at [891, 577] on button "Send Message" at bounding box center [889, 576] width 116 height 27
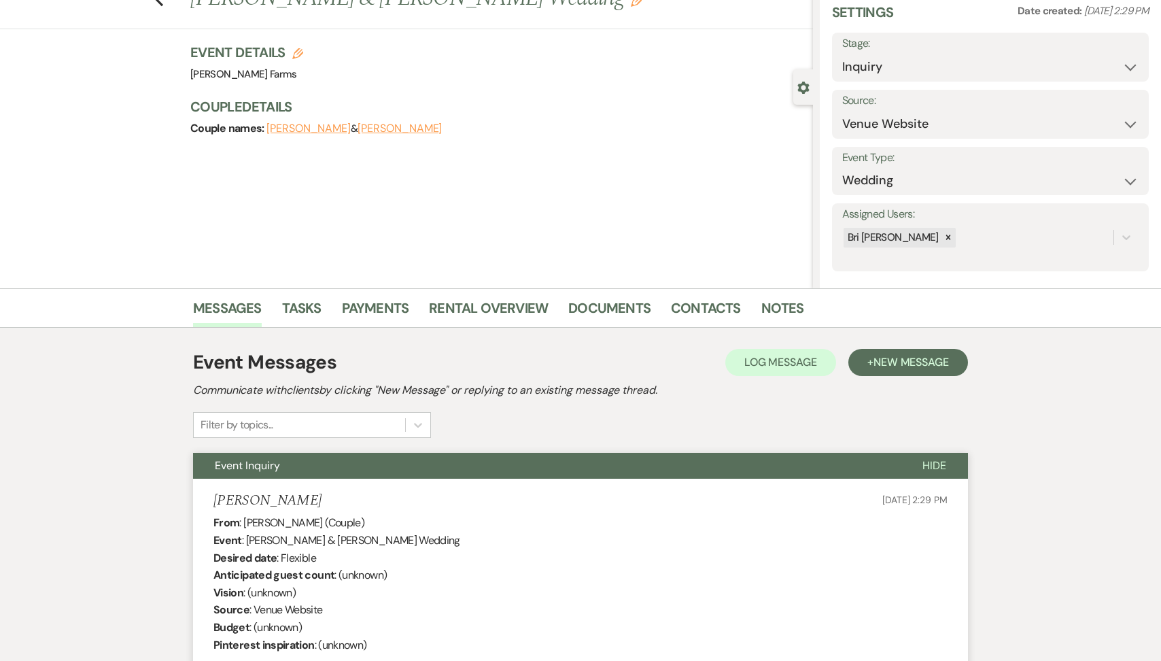
scroll to position [0, 0]
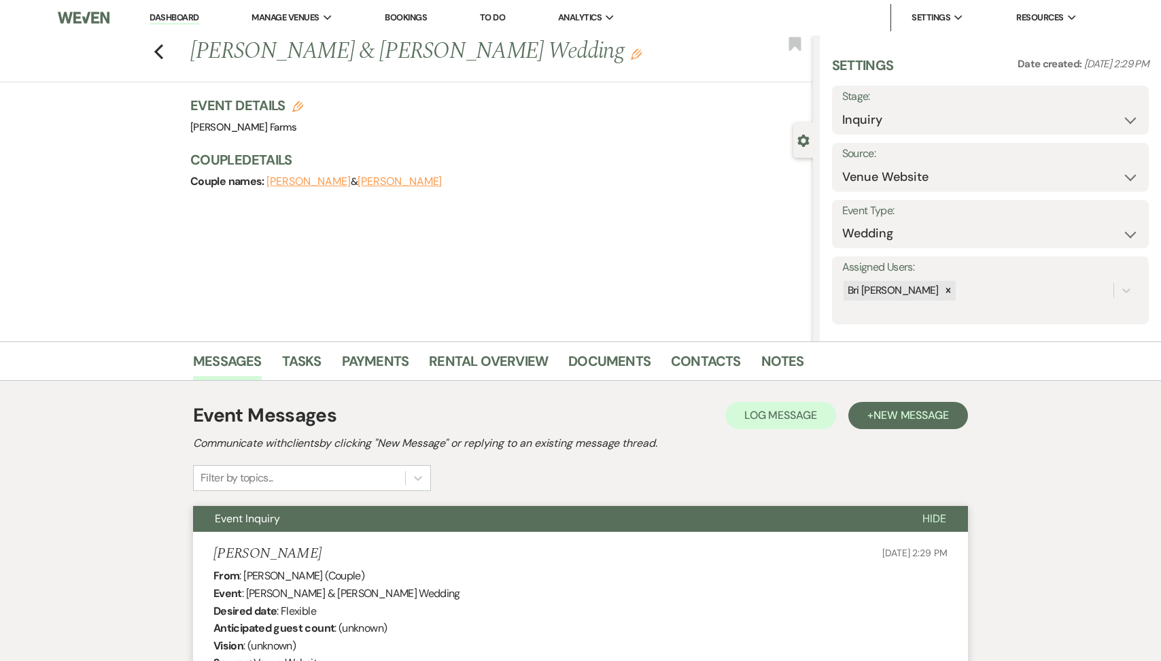
click at [164, 51] on div "Previous [PERSON_NAME] & [PERSON_NAME] Wedding Edit Bookmark" at bounding box center [403, 58] width 820 height 47
click at [160, 48] on use "button" at bounding box center [158, 51] width 9 height 15
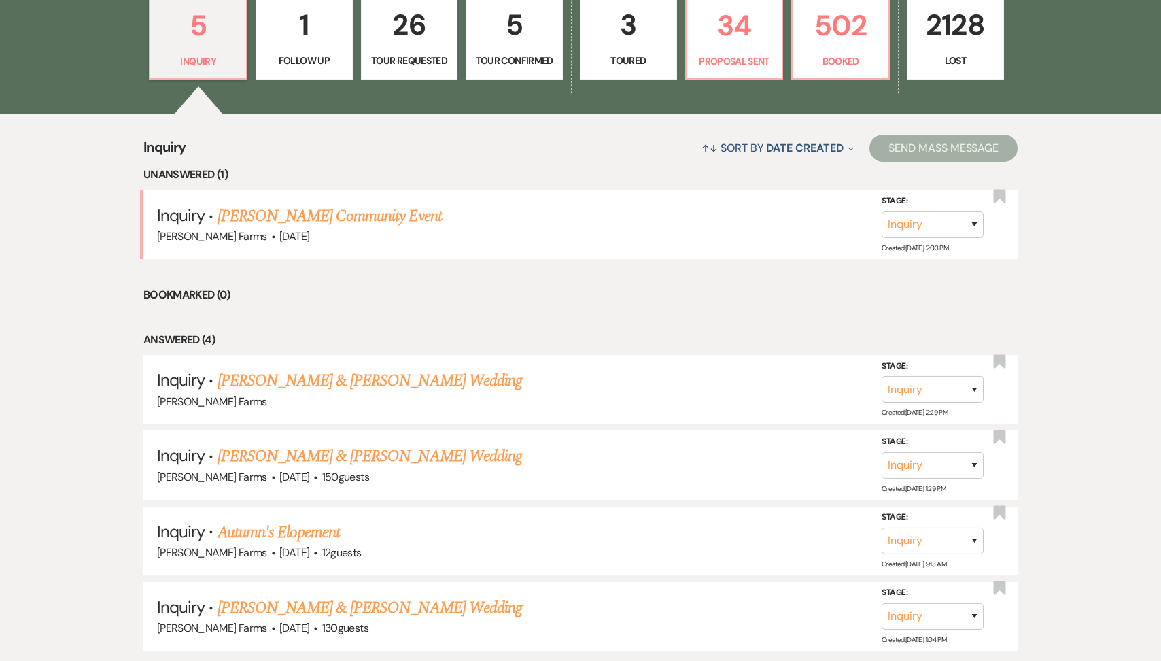
click at [317, 39] on p "1" at bounding box center [304, 25] width 80 height 46
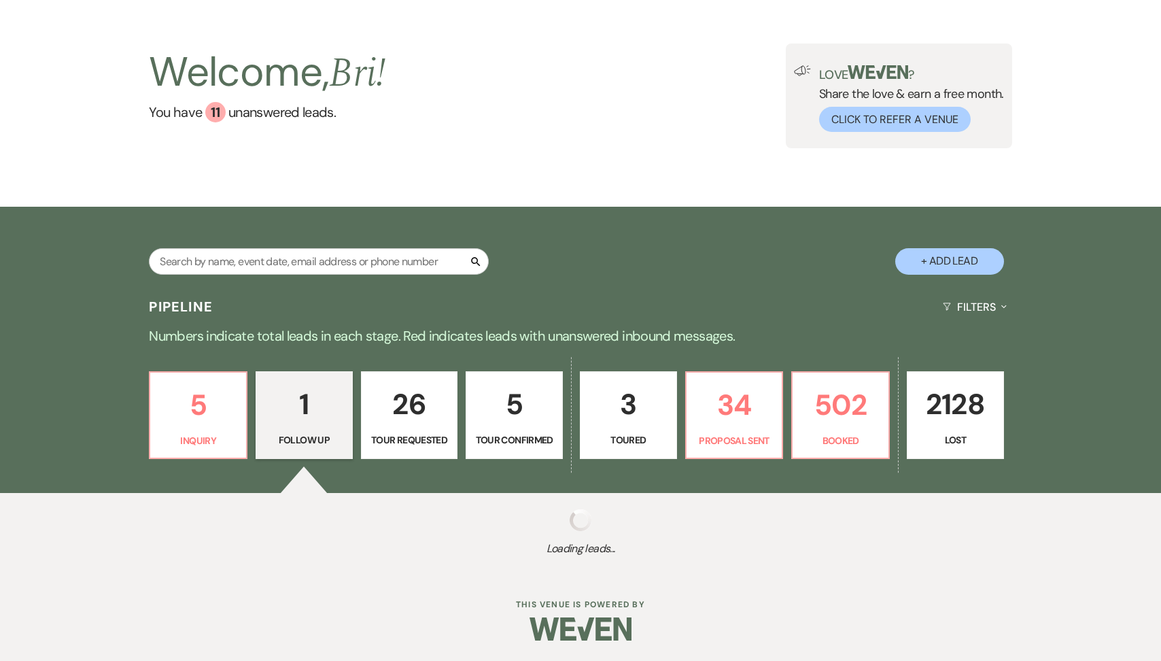
scroll to position [226, 0]
select select "9"
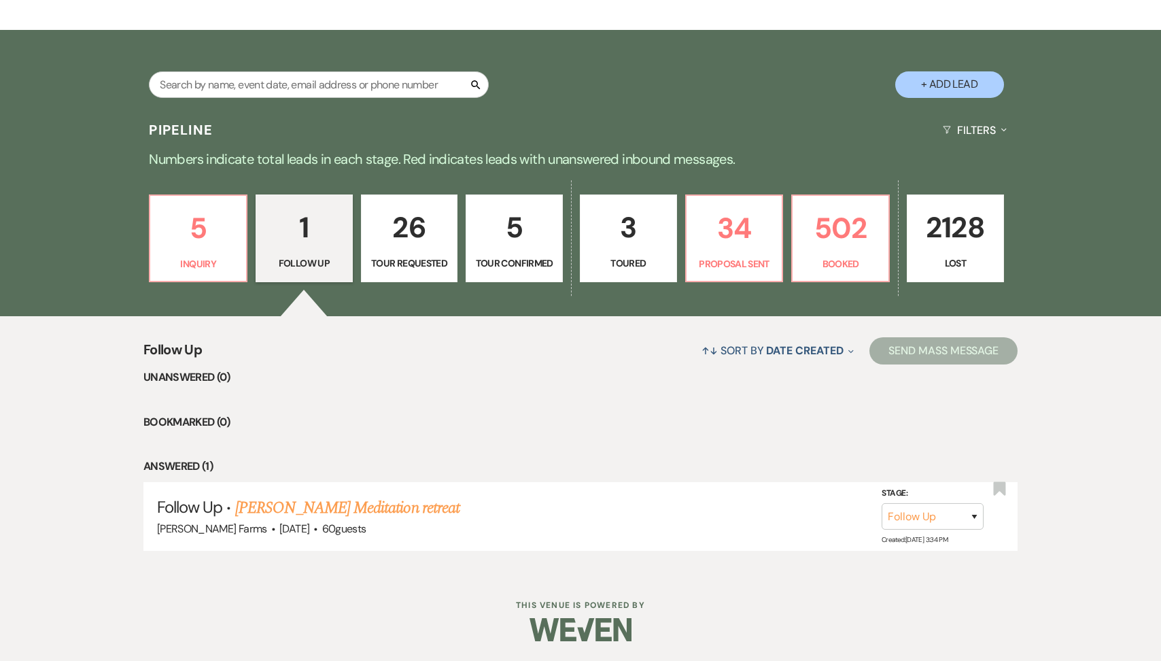
click at [402, 241] on p "26" at bounding box center [410, 228] width 80 height 46
select select "2"
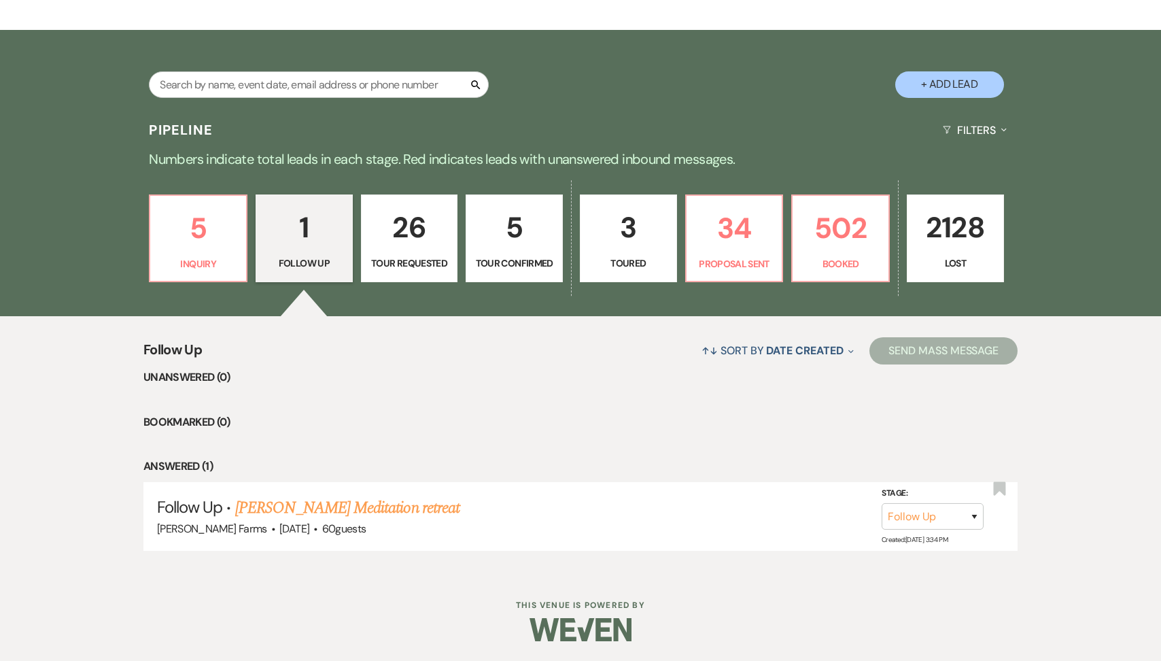
select select "2"
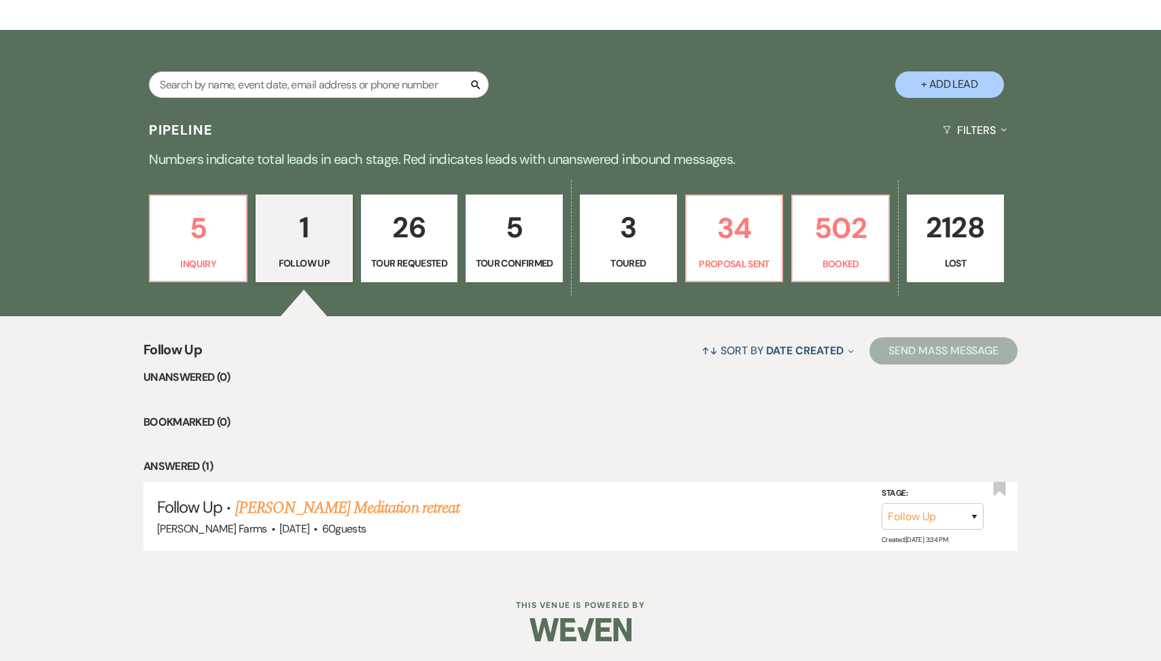
select select "2"
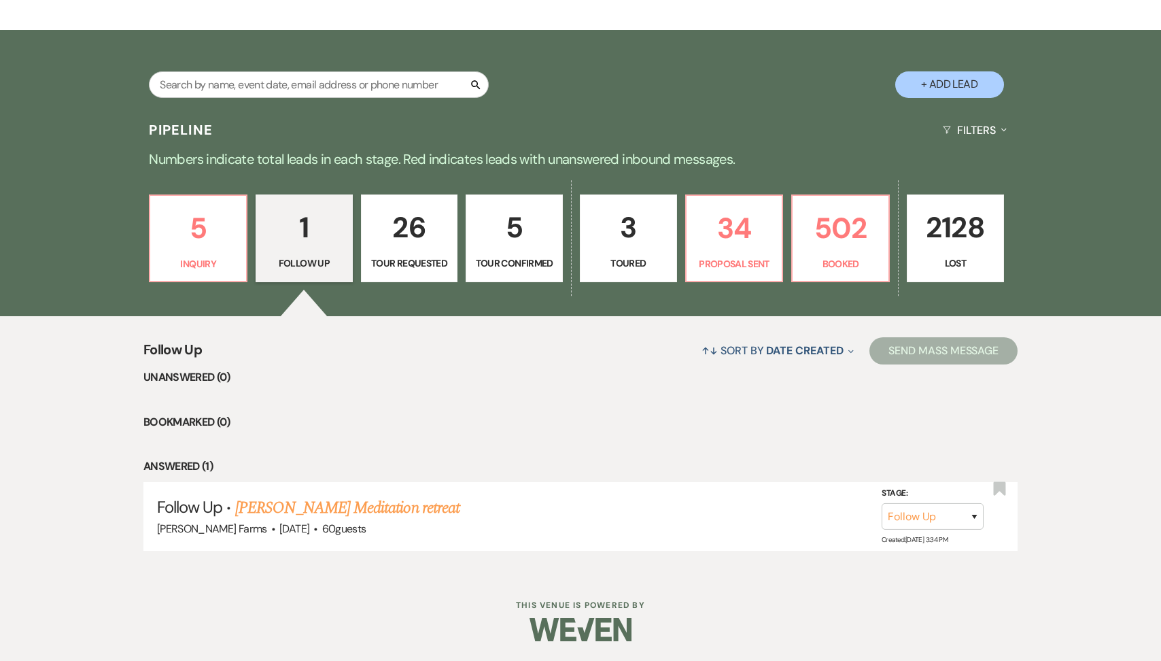
select select "2"
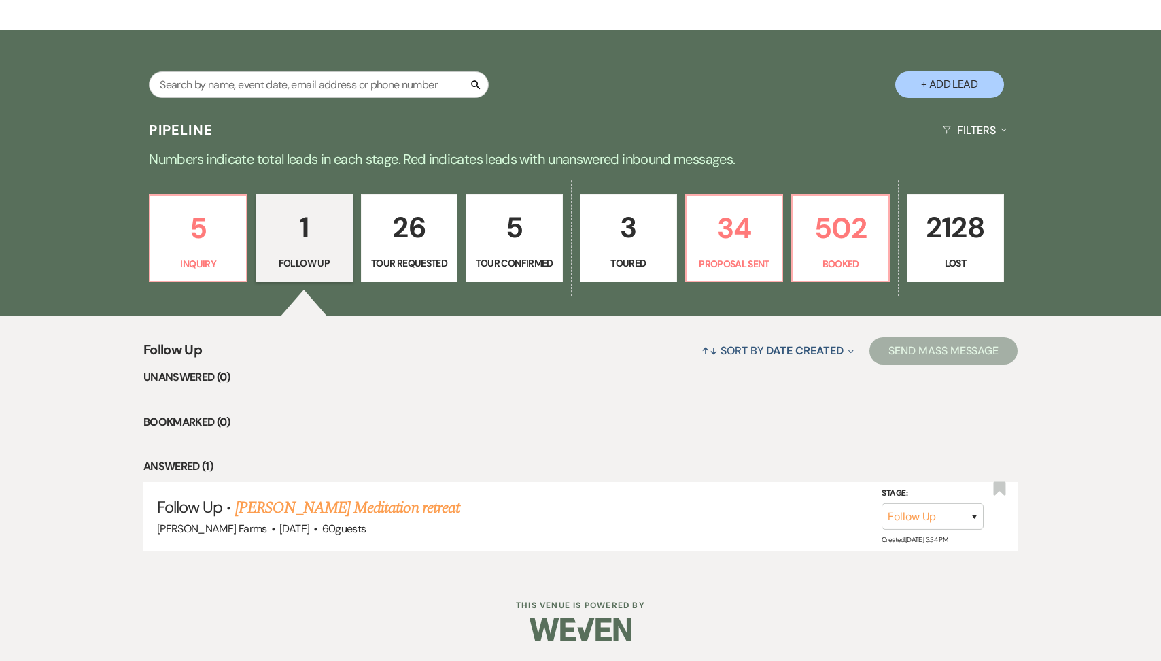
select select "2"
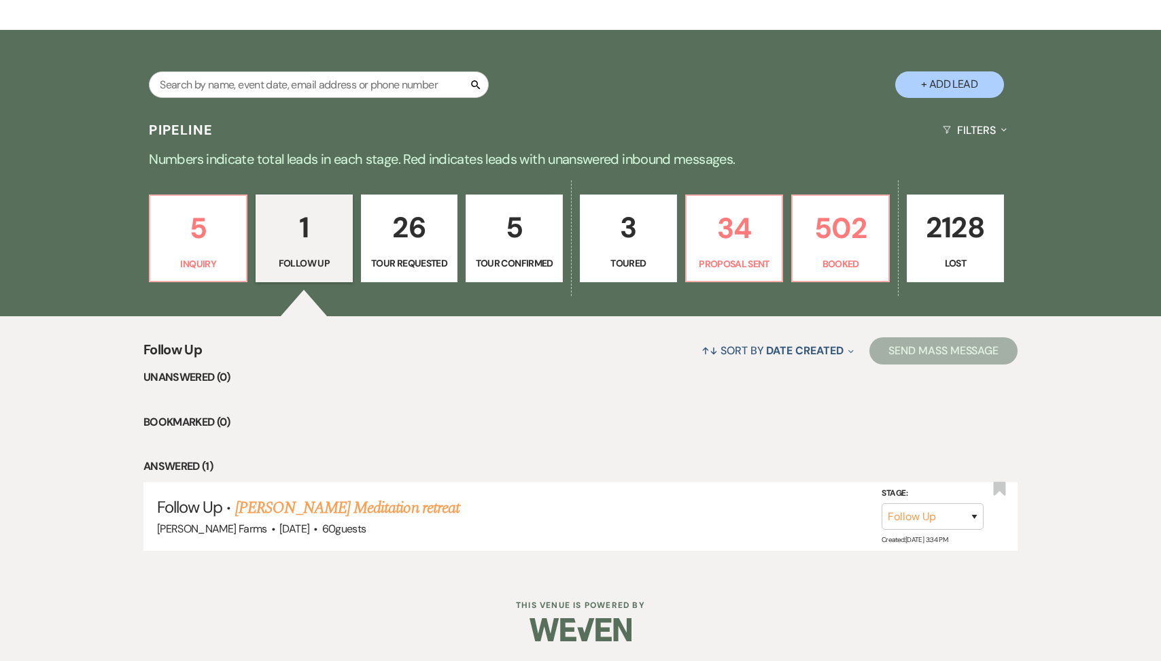
select select "2"
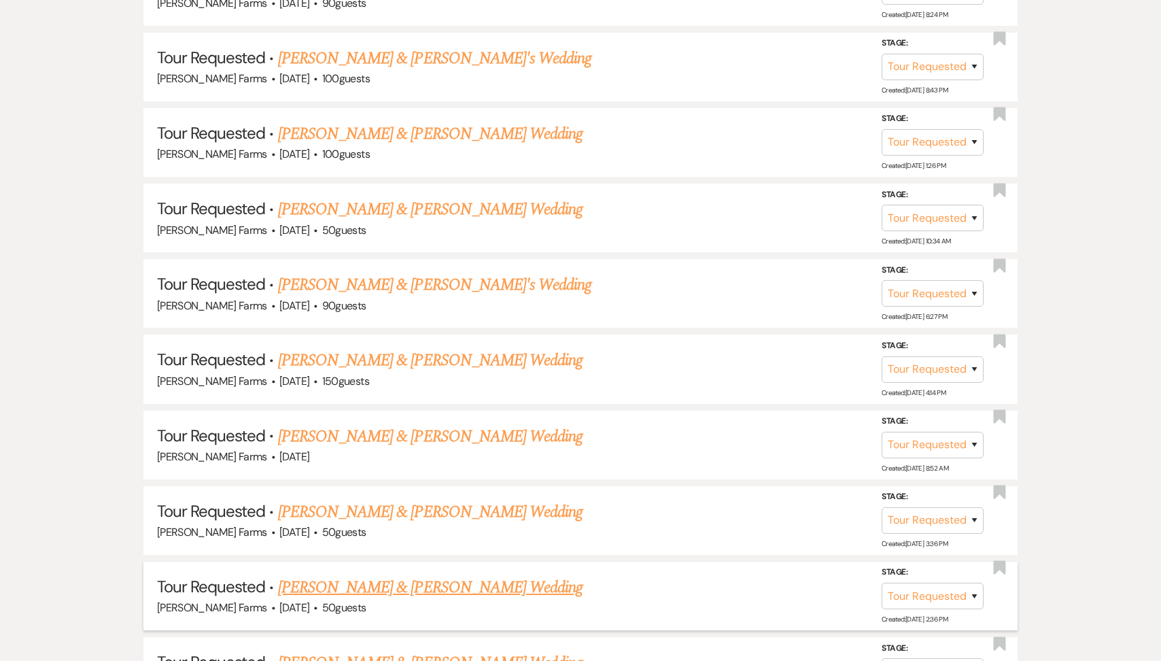
scroll to position [2099, 0]
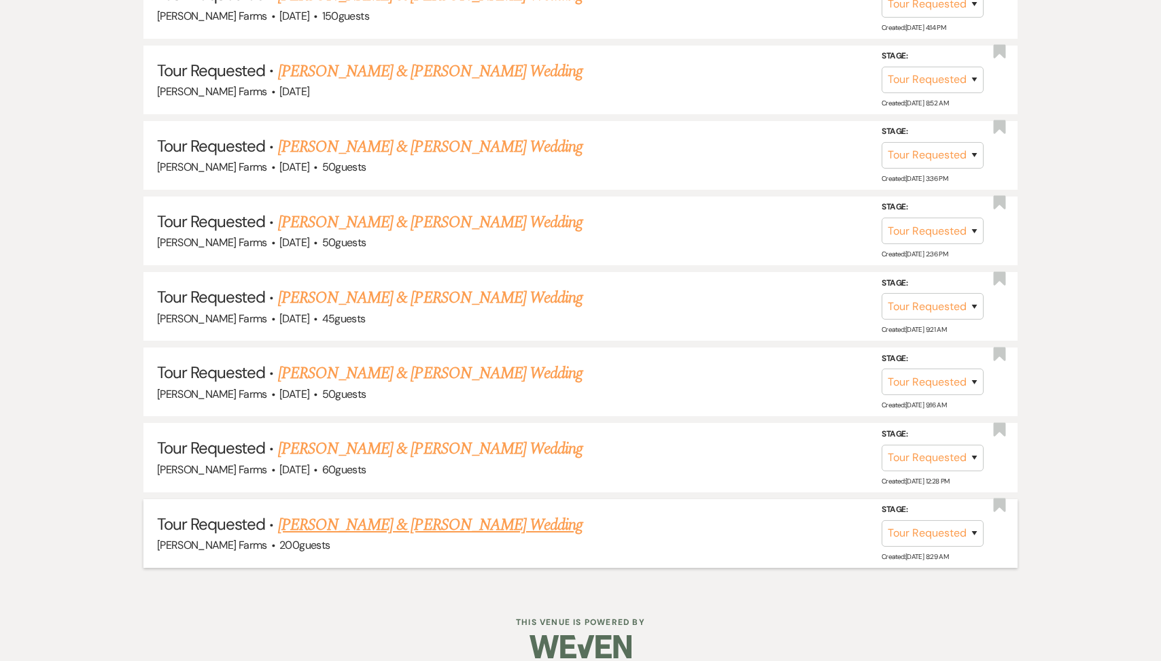
click at [324, 512] on link "[PERSON_NAME] & [PERSON_NAME] Wedding" at bounding box center [430, 524] width 304 height 24
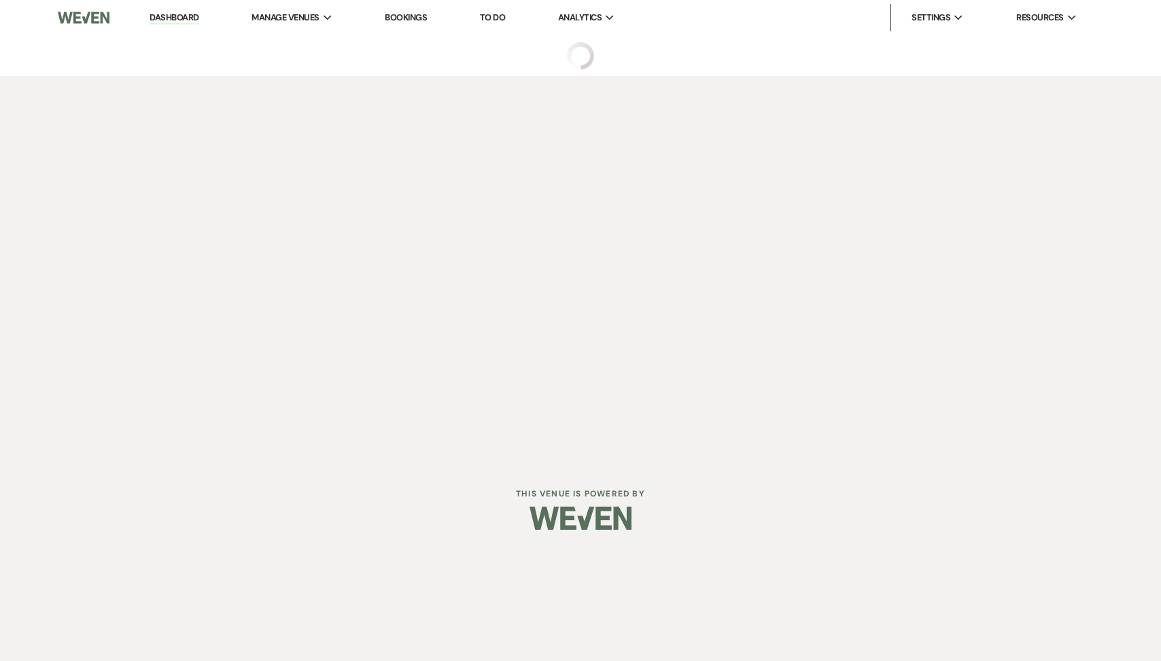
select select "2"
select select "5"
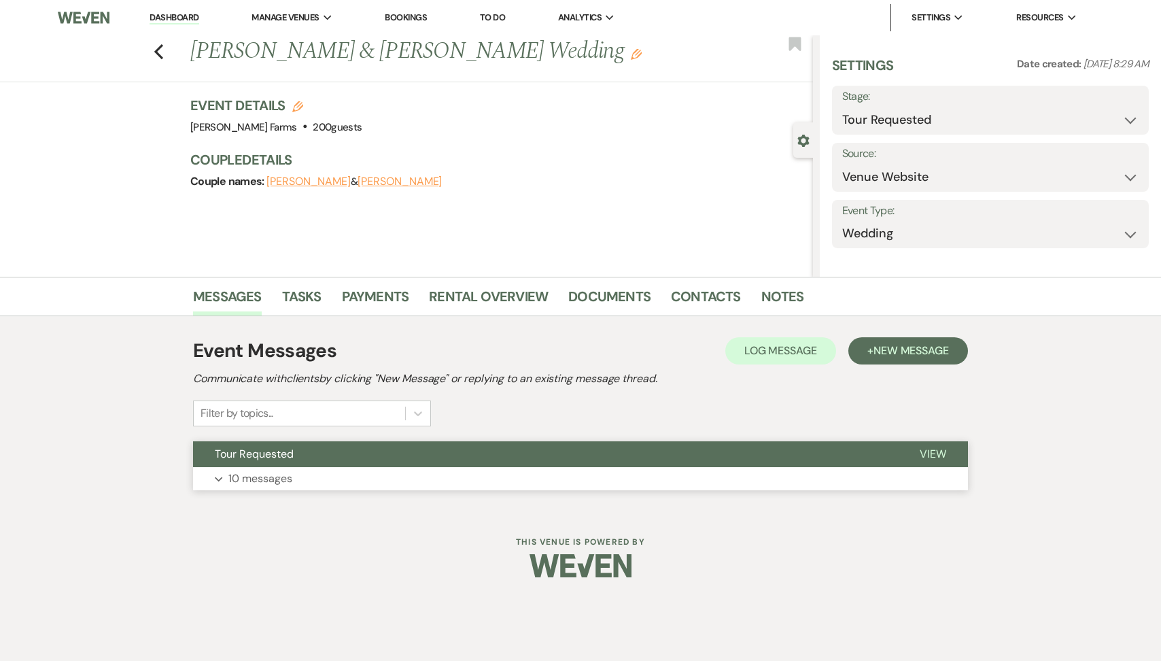
click at [294, 483] on button "Expand 10 messages" at bounding box center [580, 478] width 775 height 23
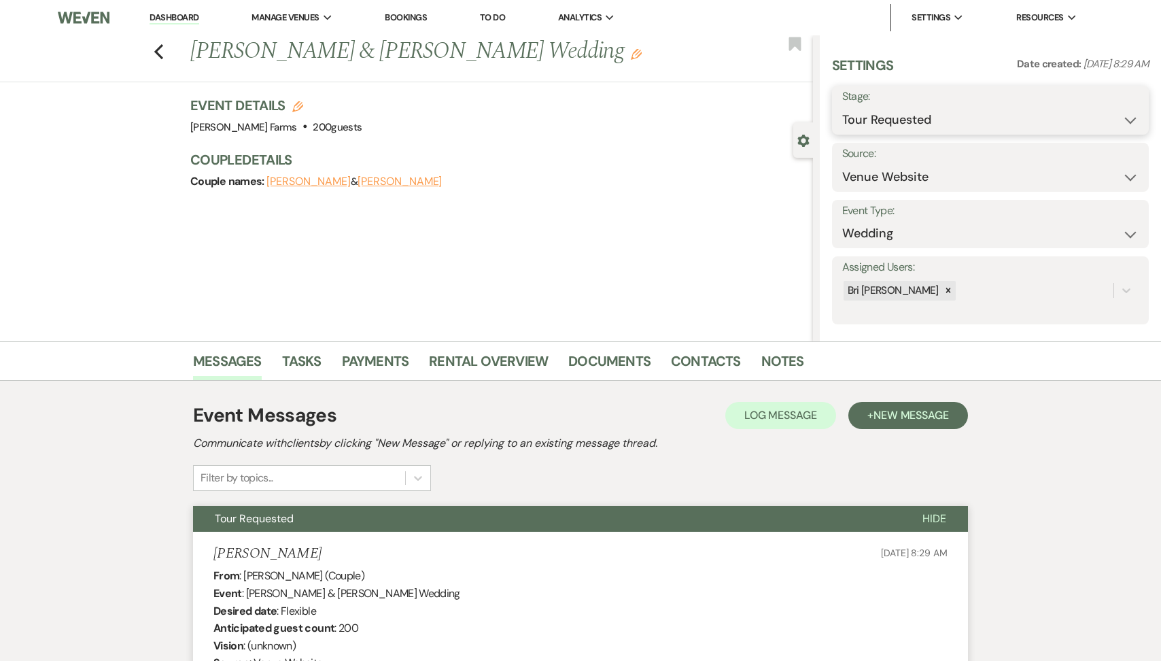
click at [934, 125] on select "Inquiry Follow Up Tour Requested Tour Confirmed Toured Proposal Sent Booked Lost" at bounding box center [990, 120] width 296 height 27
select select "8"
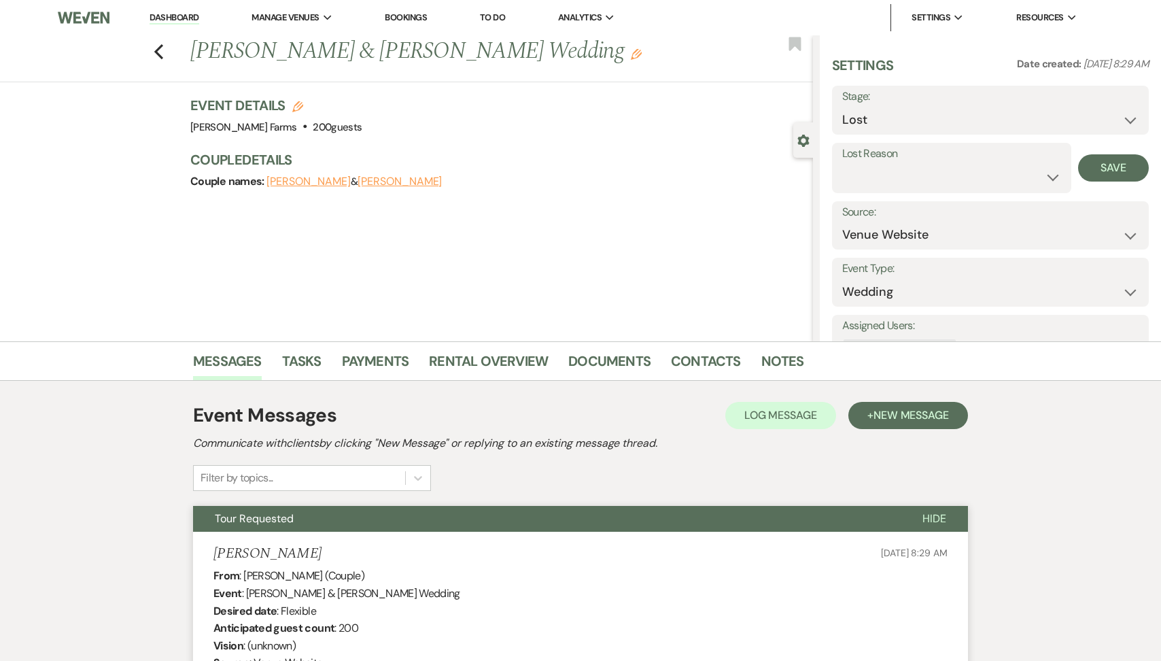
click at [894, 162] on label "Lost Reason" at bounding box center [951, 154] width 219 height 20
click at [891, 179] on select "Booked Elsewhere Budget Date Unavailable No Response Not a Good Match Capacity …" at bounding box center [951, 177] width 219 height 27
click at [878, 189] on select "Booked Elsewhere Budget Date Unavailable No Response Not a Good Match Capacity …" at bounding box center [951, 177] width 219 height 27
click at [879, 175] on select "Booked Elsewhere Budget Date Unavailable No Response Not a Good Match Capacity …" at bounding box center [951, 177] width 219 height 27
select select "5"
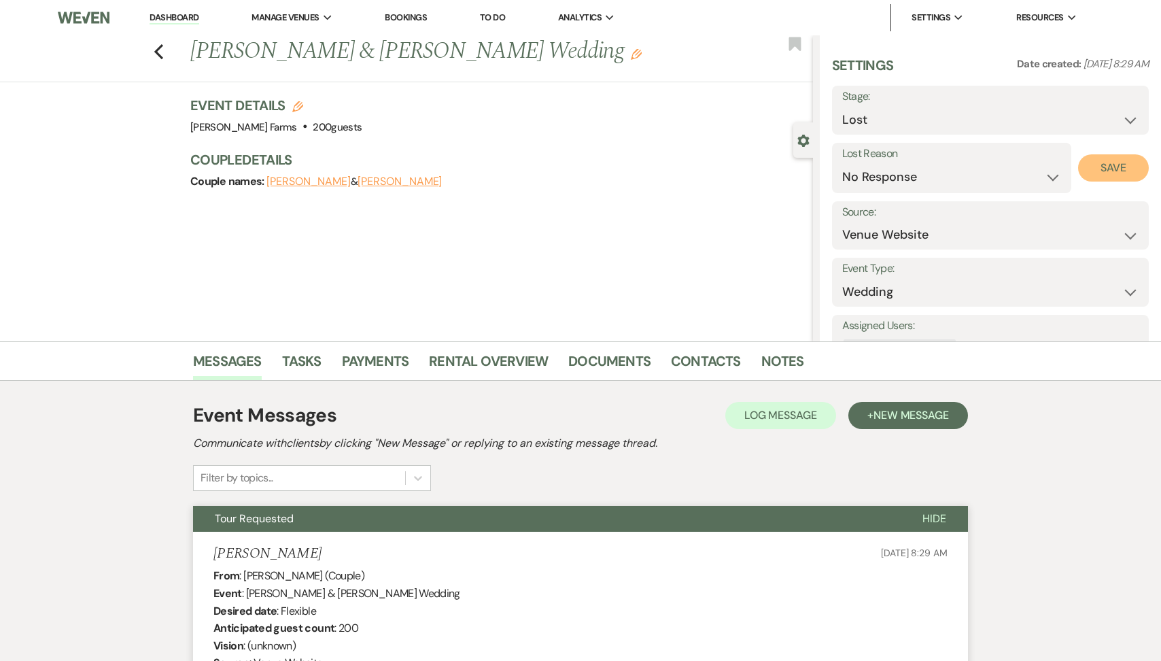
click at [1098, 167] on button "Save" at bounding box center [1113, 167] width 71 height 27
click at [159, 51] on icon "Previous" at bounding box center [159, 51] width 10 height 16
select select "2"
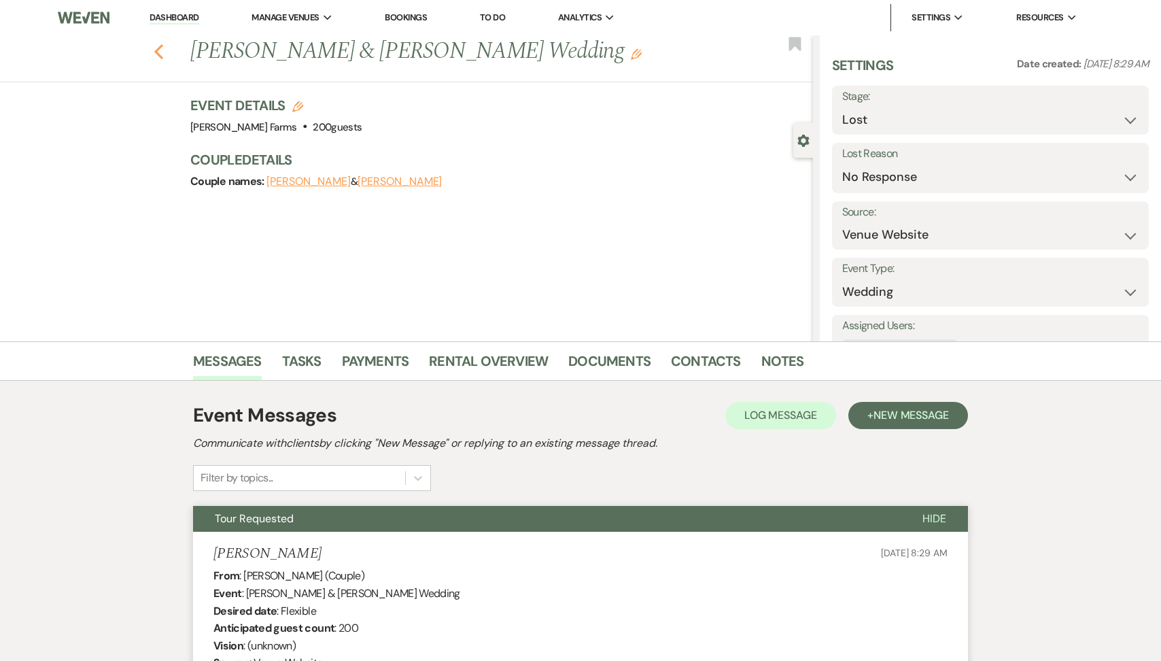
select select "2"
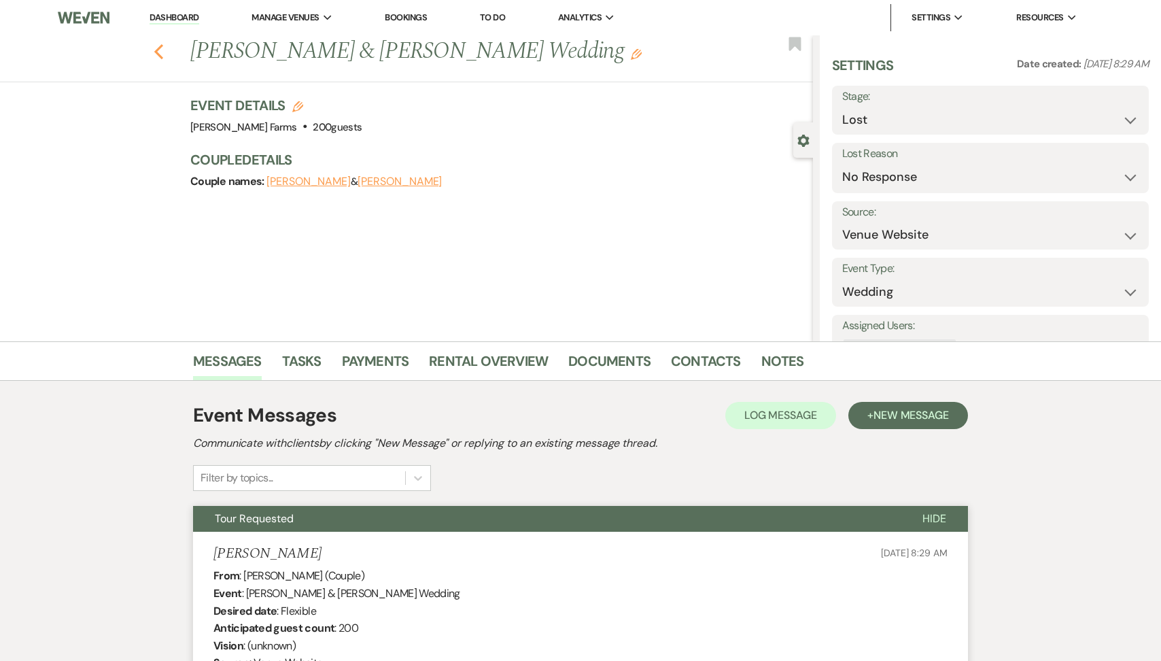
select select "2"
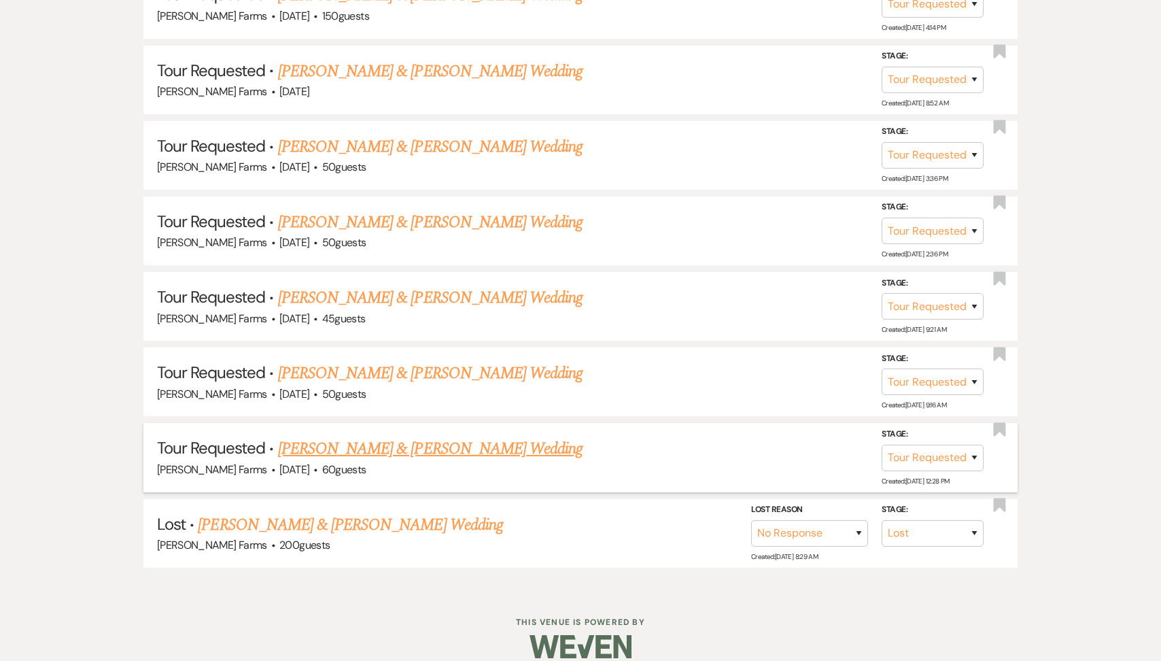
scroll to position [2024, 0]
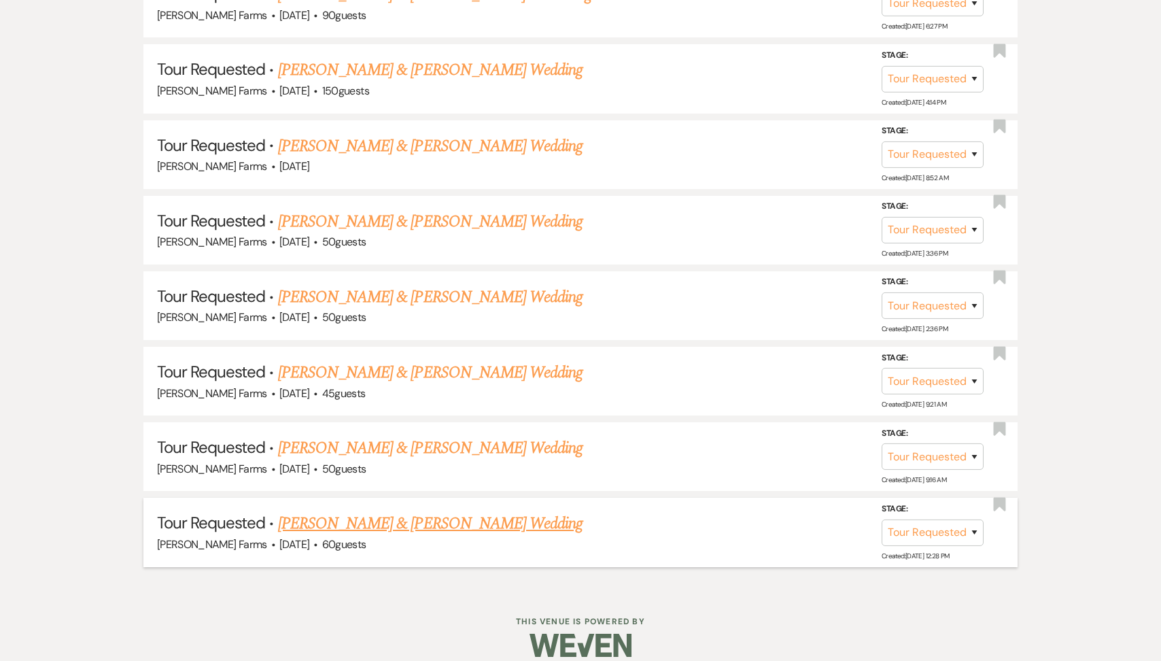
click at [343, 511] on link "[PERSON_NAME] & [PERSON_NAME] Wedding" at bounding box center [430, 523] width 304 height 24
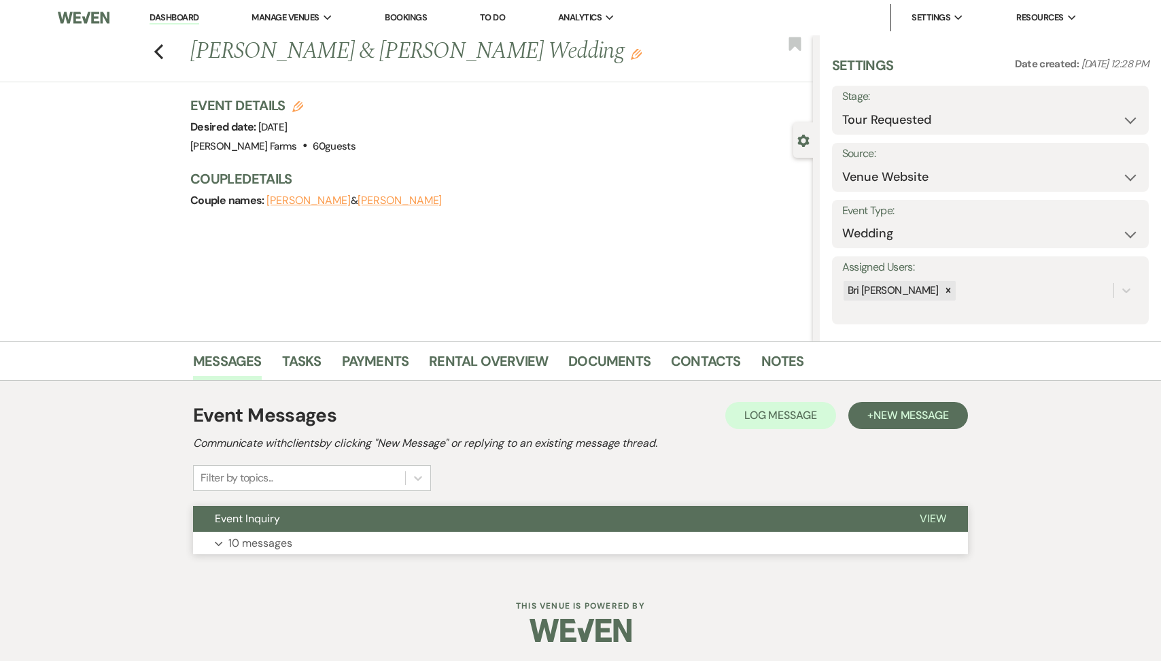
click at [306, 522] on button "Event Inquiry" at bounding box center [545, 519] width 705 height 26
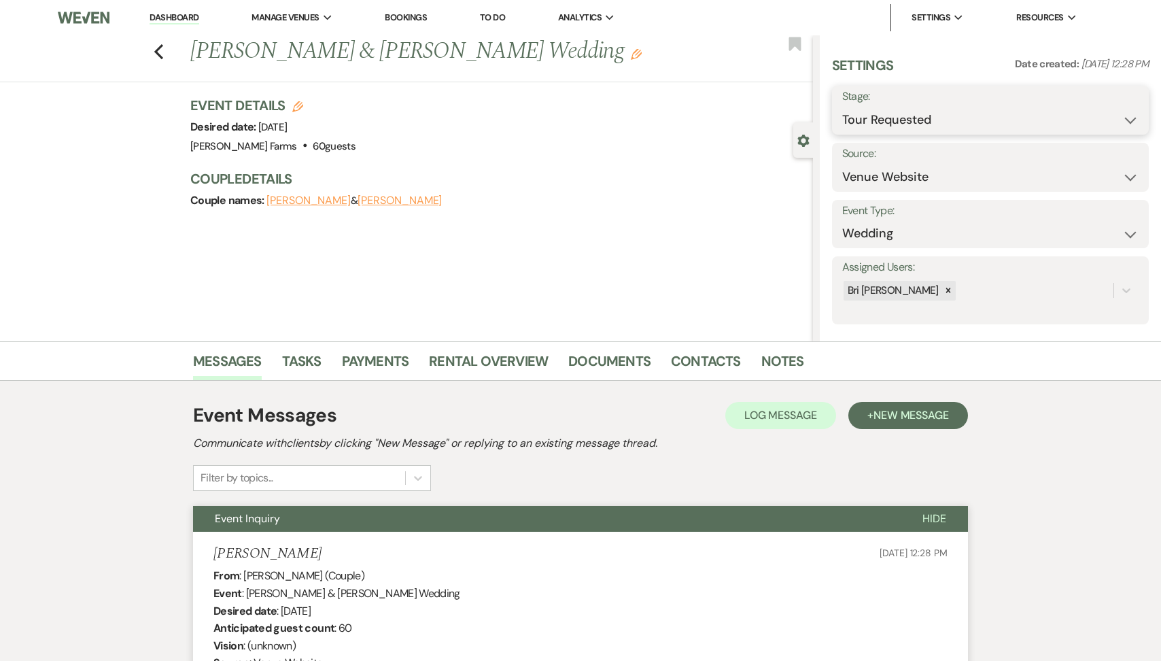
click at [871, 126] on select "Inquiry Follow Up Tour Requested Tour Confirmed Toured Proposal Sent Booked Lost" at bounding box center [990, 120] width 296 height 27
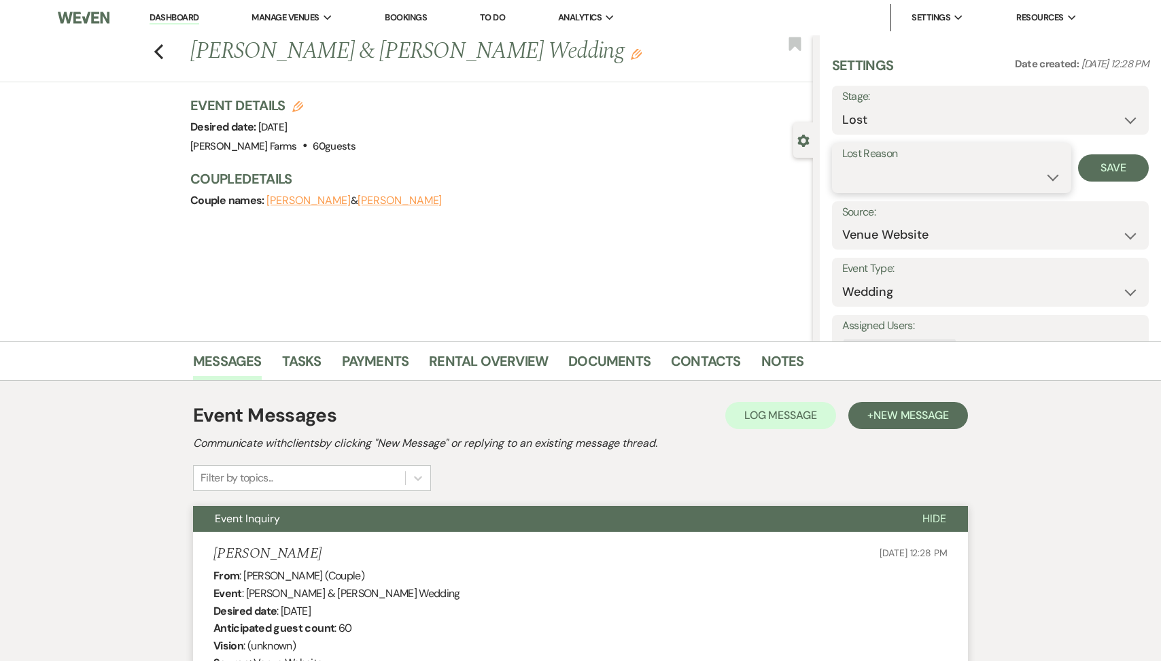
click at [873, 173] on select "Booked Elsewhere Budget Date Unavailable No Response Not a Good Match Capacity …" at bounding box center [951, 177] width 219 height 27
click at [1104, 181] on button "Save" at bounding box center [1113, 167] width 71 height 27
click at [157, 55] on icon "Previous" at bounding box center [159, 51] width 10 height 16
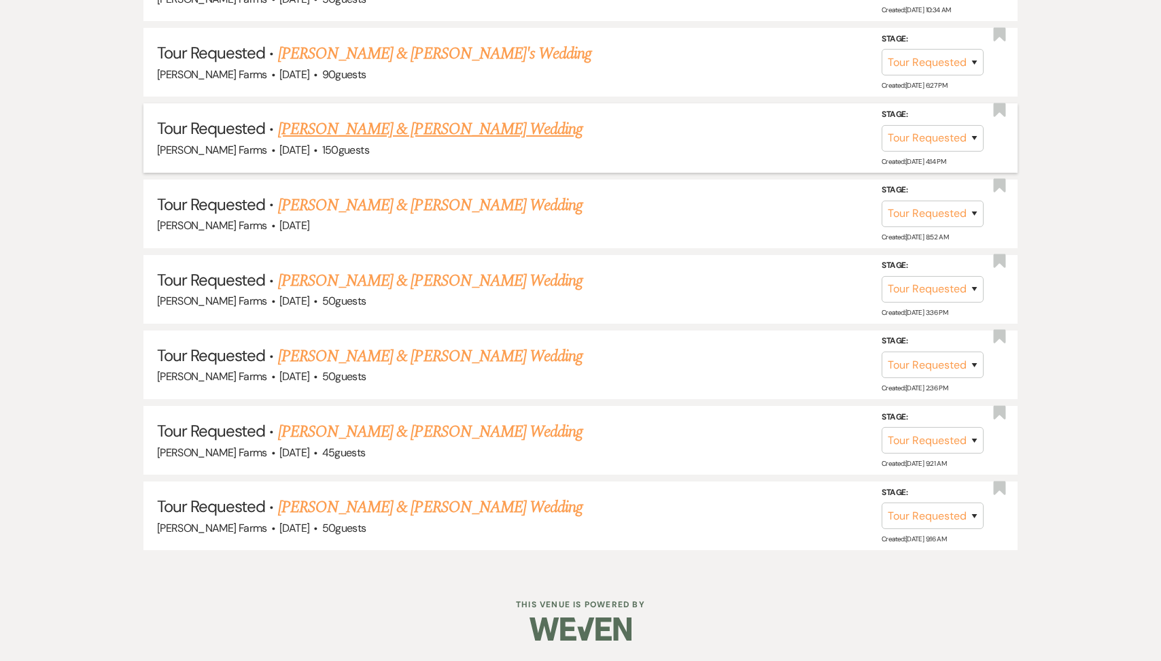
scroll to position [1949, 0]
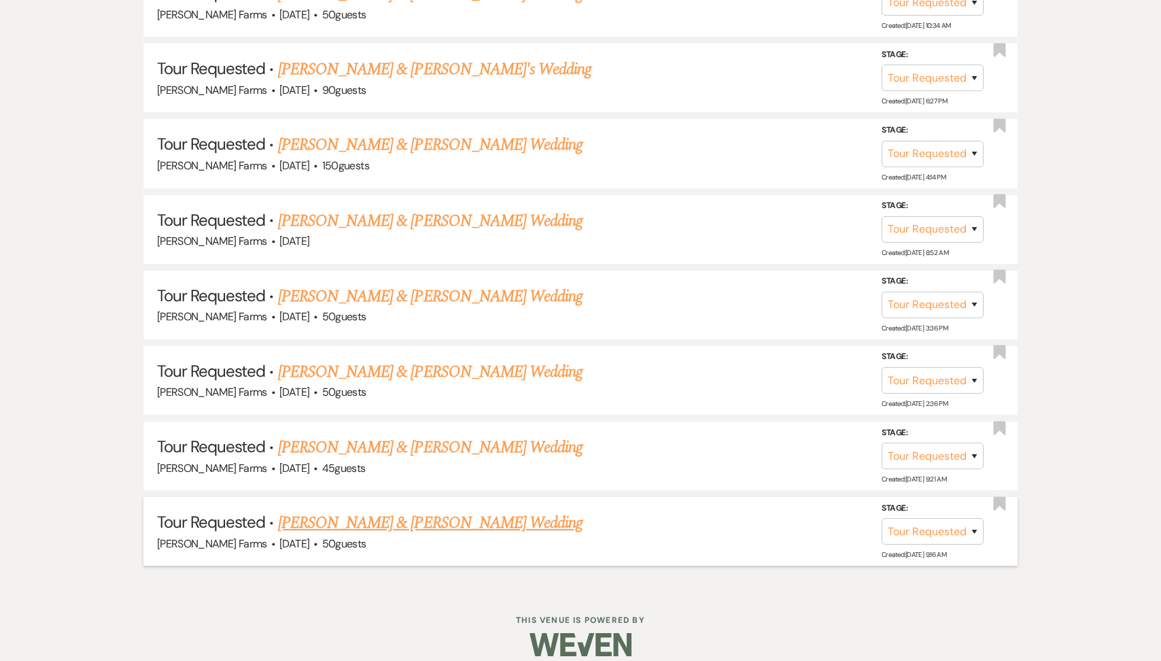
click at [383, 510] on link "[PERSON_NAME] & [PERSON_NAME] Wedding" at bounding box center [430, 522] width 304 height 24
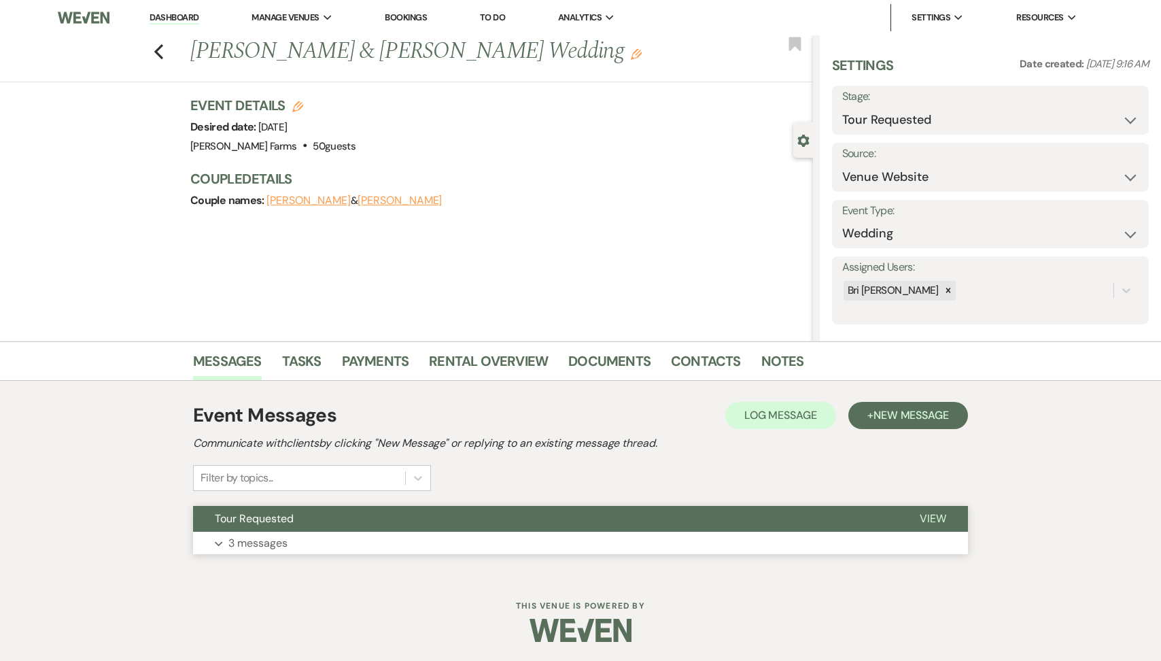
click at [296, 522] on button "Tour Requested" at bounding box center [545, 519] width 705 height 26
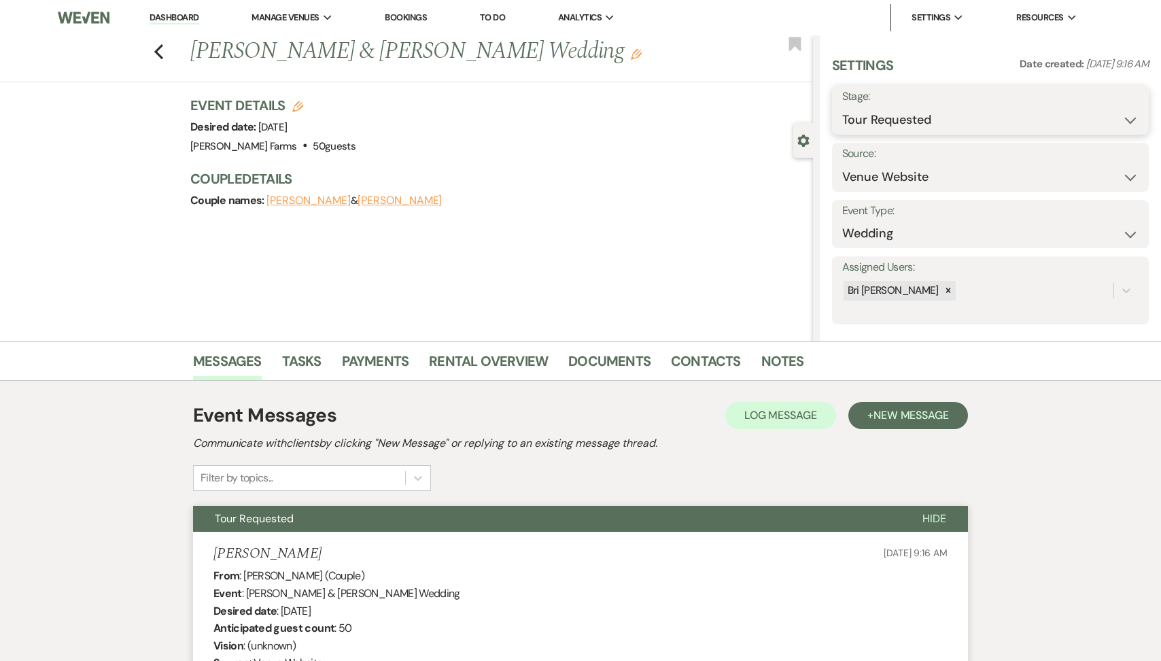
click at [925, 111] on select "Inquiry Follow Up Tour Requested Tour Confirmed Toured Proposal Sent Booked Lost" at bounding box center [990, 120] width 296 height 27
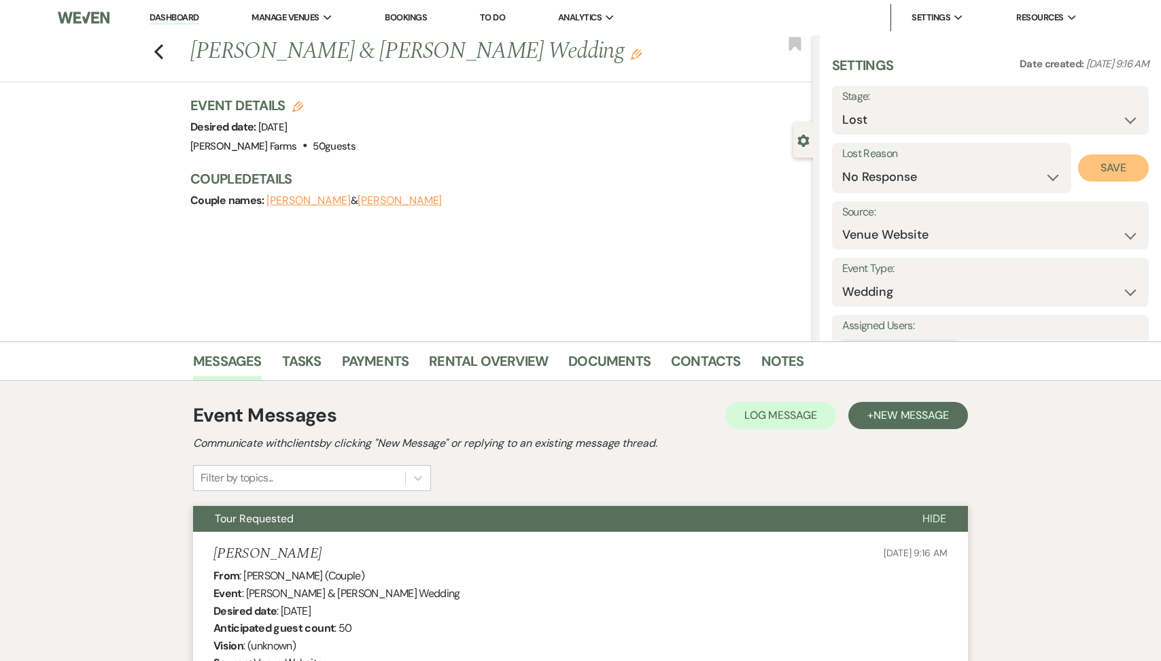
click at [1127, 160] on button "Save" at bounding box center [1113, 167] width 71 height 27
click at [159, 44] on icon "Previous" at bounding box center [159, 51] width 10 height 16
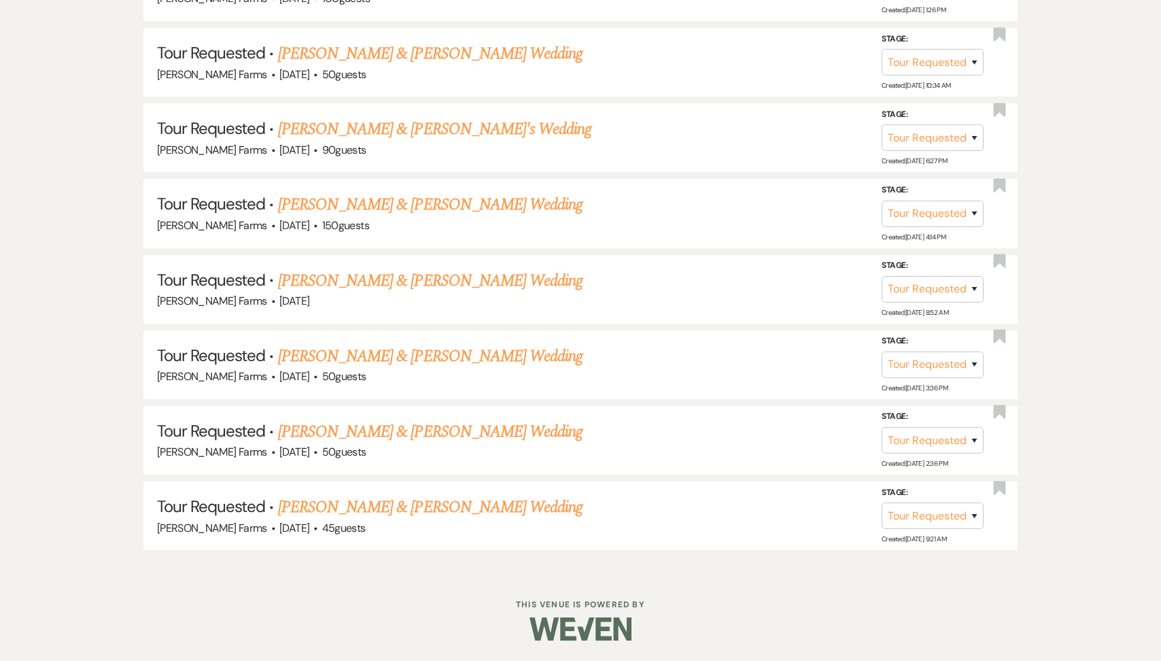
scroll to position [1874, 0]
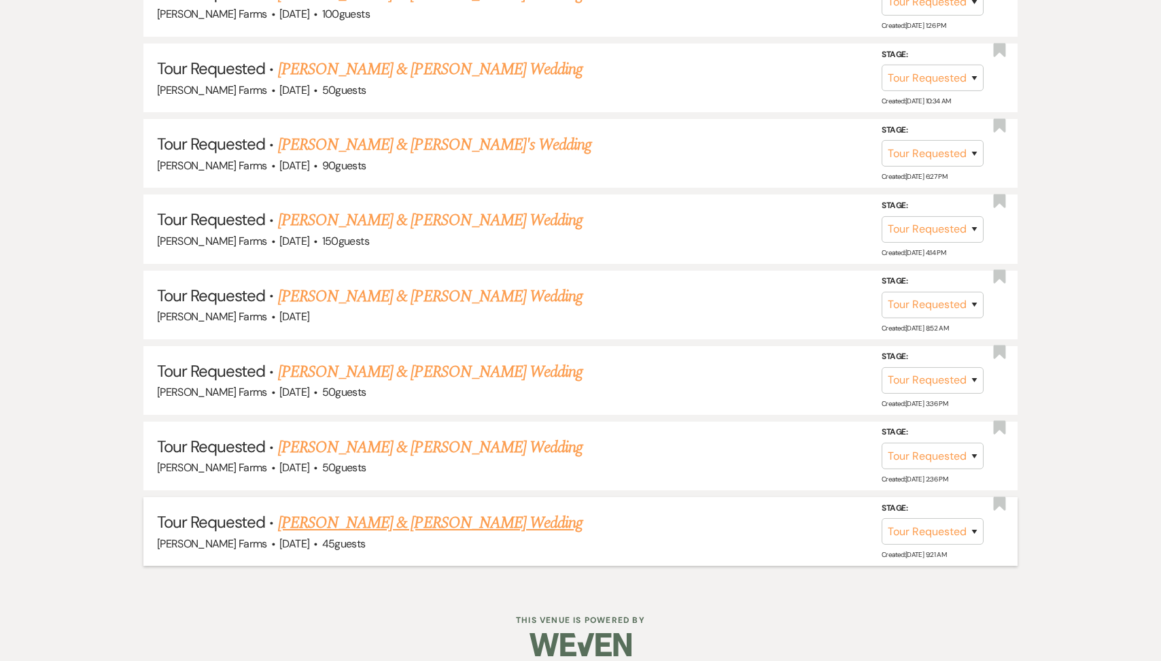
click at [385, 497] on li "Tour Requested · [PERSON_NAME] & [PERSON_NAME] Wedding [PERSON_NAME] Farms · [D…" at bounding box center [580, 531] width 874 height 69
click at [362, 510] on link "[PERSON_NAME] & [PERSON_NAME] Wedding" at bounding box center [430, 522] width 304 height 24
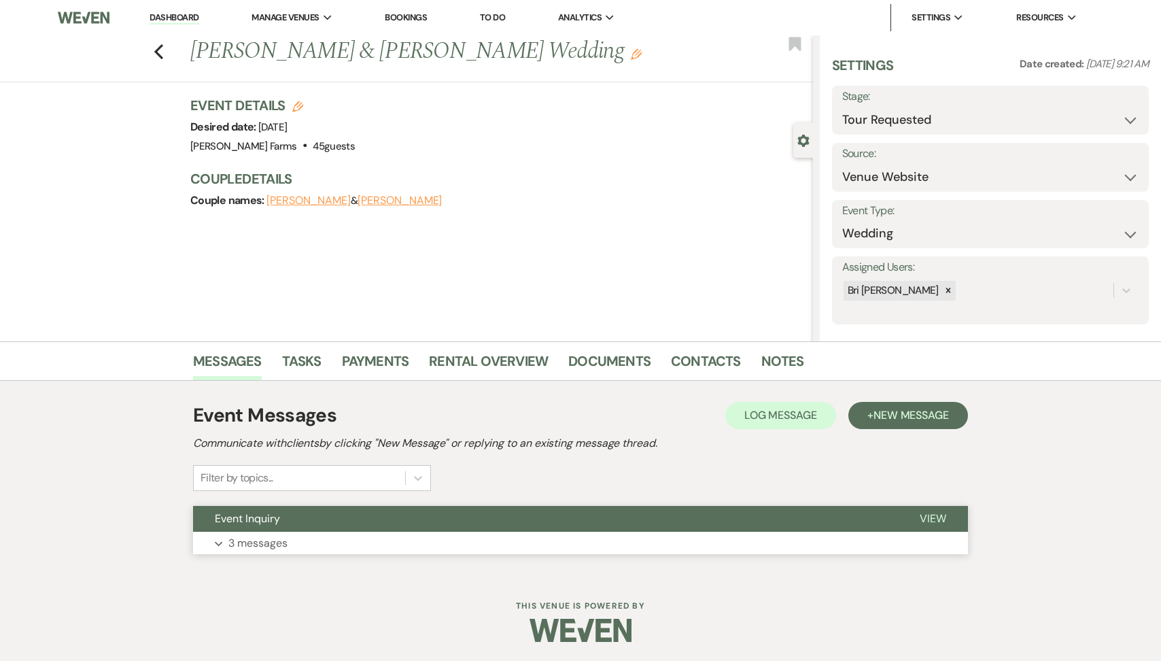
click at [268, 541] on p "3 messages" at bounding box center [257, 543] width 59 height 18
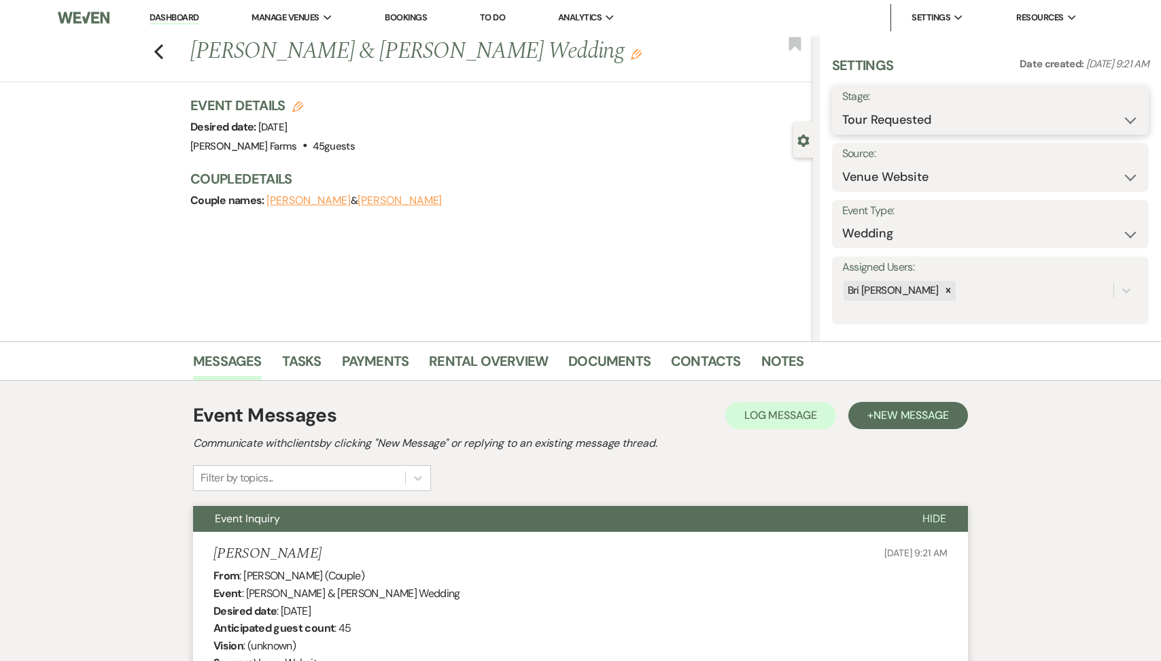
click at [950, 125] on select "Inquiry Follow Up Tour Requested Tour Confirmed Toured Proposal Sent Booked Lost" at bounding box center [990, 120] width 296 height 27
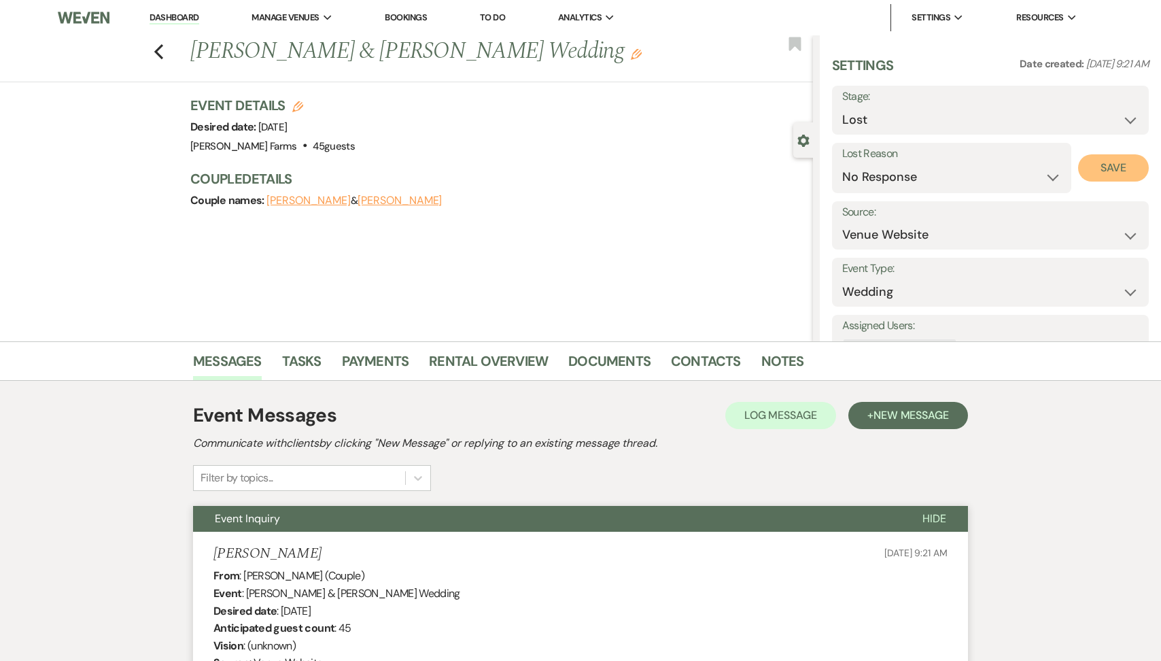
click at [1101, 171] on button "Save" at bounding box center [1113, 167] width 71 height 27
click at [165, 50] on div "Previous [PERSON_NAME] & [PERSON_NAME] Wedding Edit Bookmark" at bounding box center [403, 58] width 820 height 47
click at [162, 48] on icon "Previous" at bounding box center [159, 51] width 10 height 16
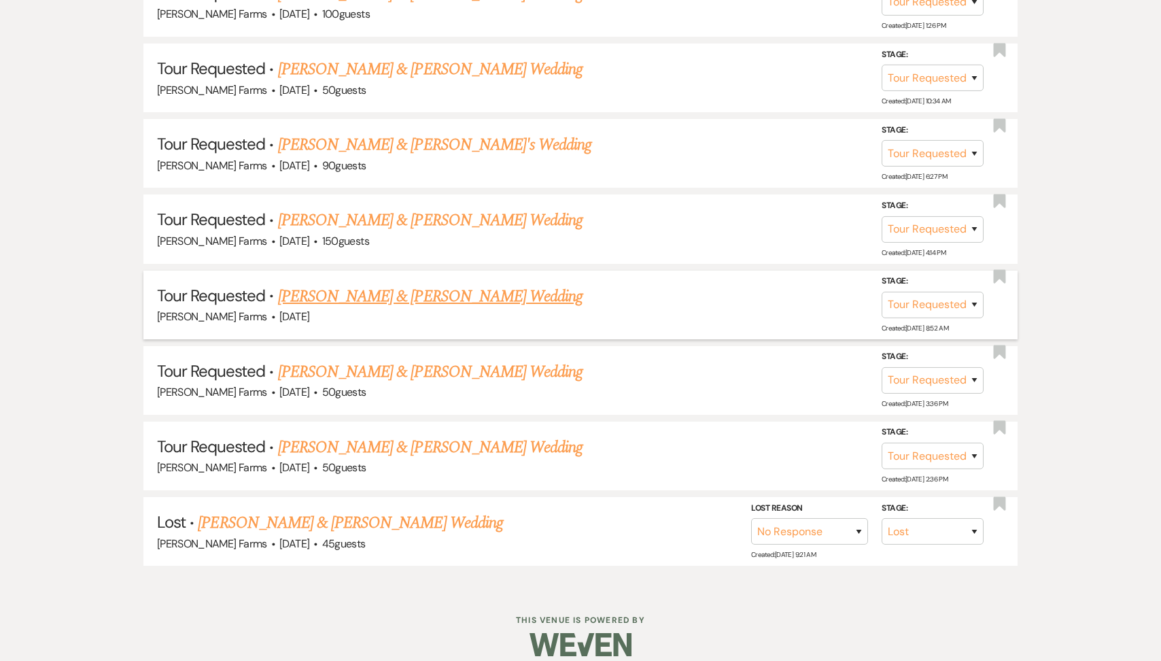
scroll to position [1799, 0]
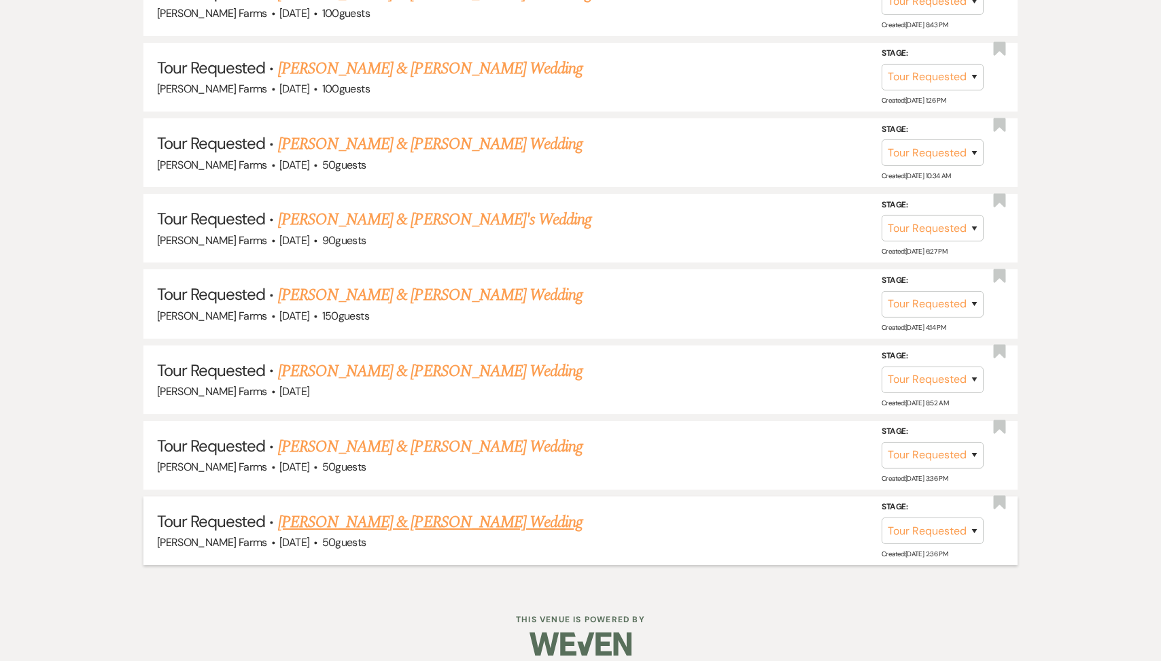
click at [355, 510] on link "[PERSON_NAME] & [PERSON_NAME] Wedding" at bounding box center [430, 522] width 304 height 24
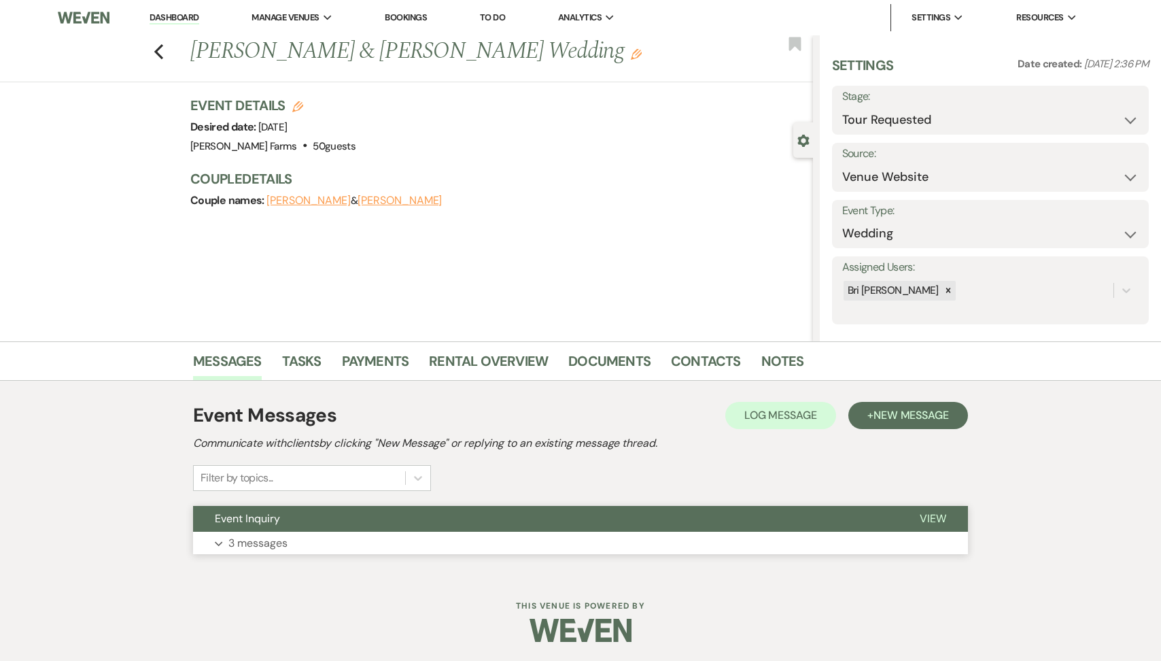
click at [299, 523] on button "Event Inquiry" at bounding box center [545, 519] width 705 height 26
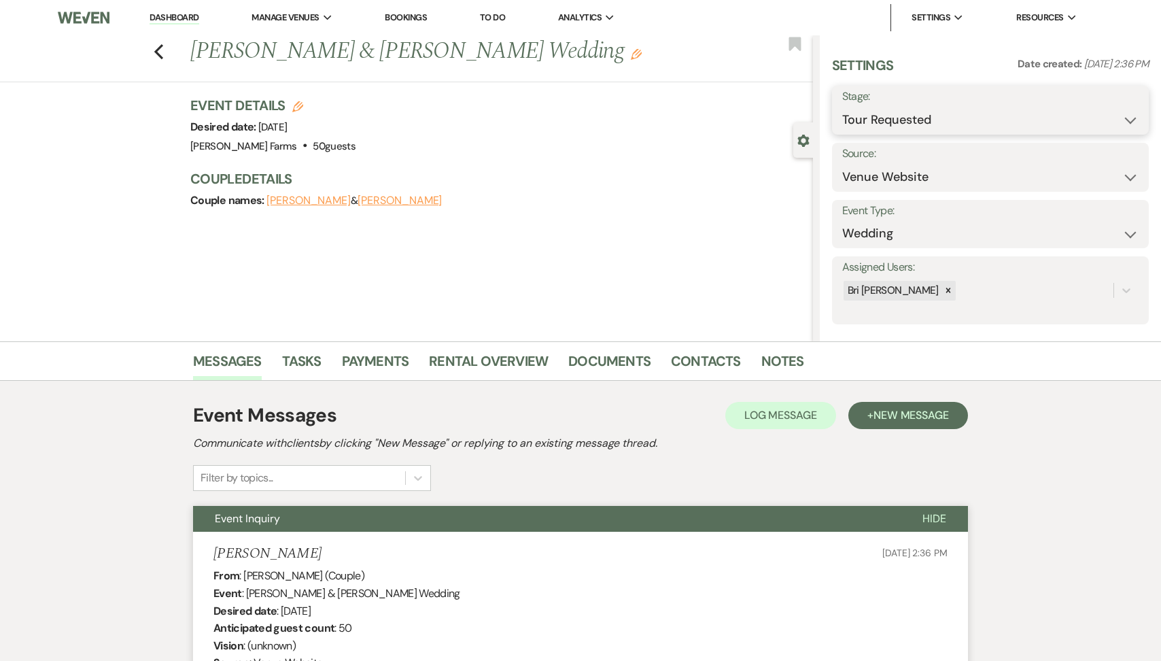
click at [958, 113] on select "Inquiry Follow Up Tour Requested Tour Confirmed Toured Proposal Sent Booked Lost" at bounding box center [990, 120] width 296 height 27
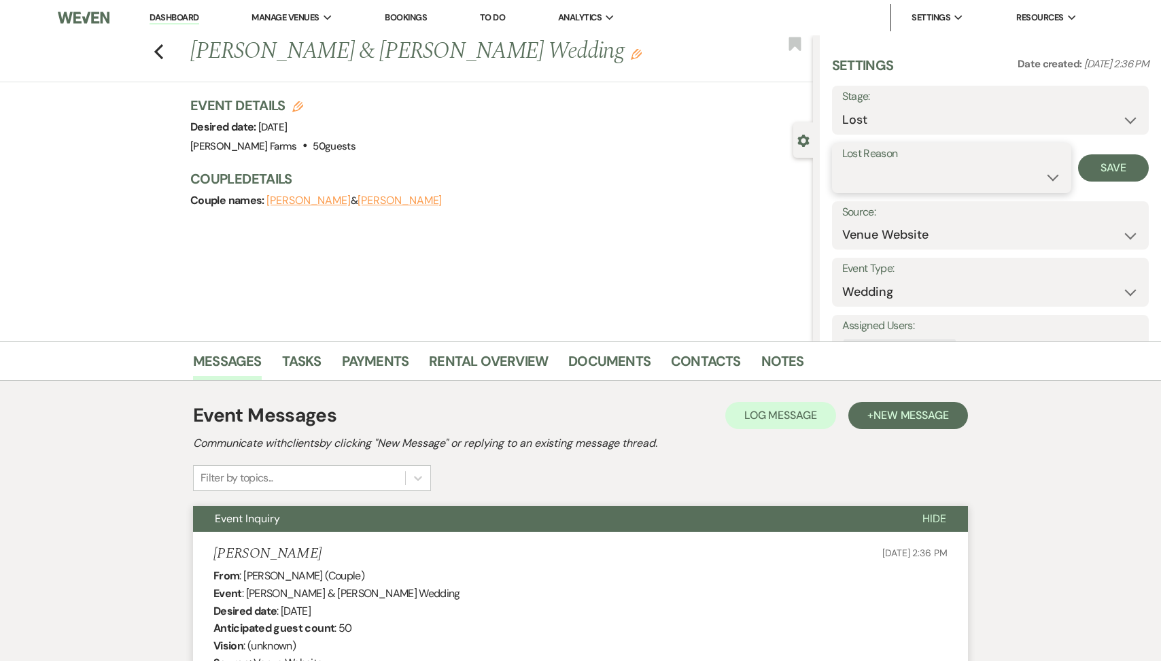
click at [869, 179] on select "Booked Elsewhere Budget Date Unavailable No Response Not a Good Match Capacity …" at bounding box center [951, 177] width 219 height 27
click at [1108, 165] on button "Save" at bounding box center [1113, 167] width 71 height 27
click at [157, 52] on use "button" at bounding box center [158, 51] width 9 height 15
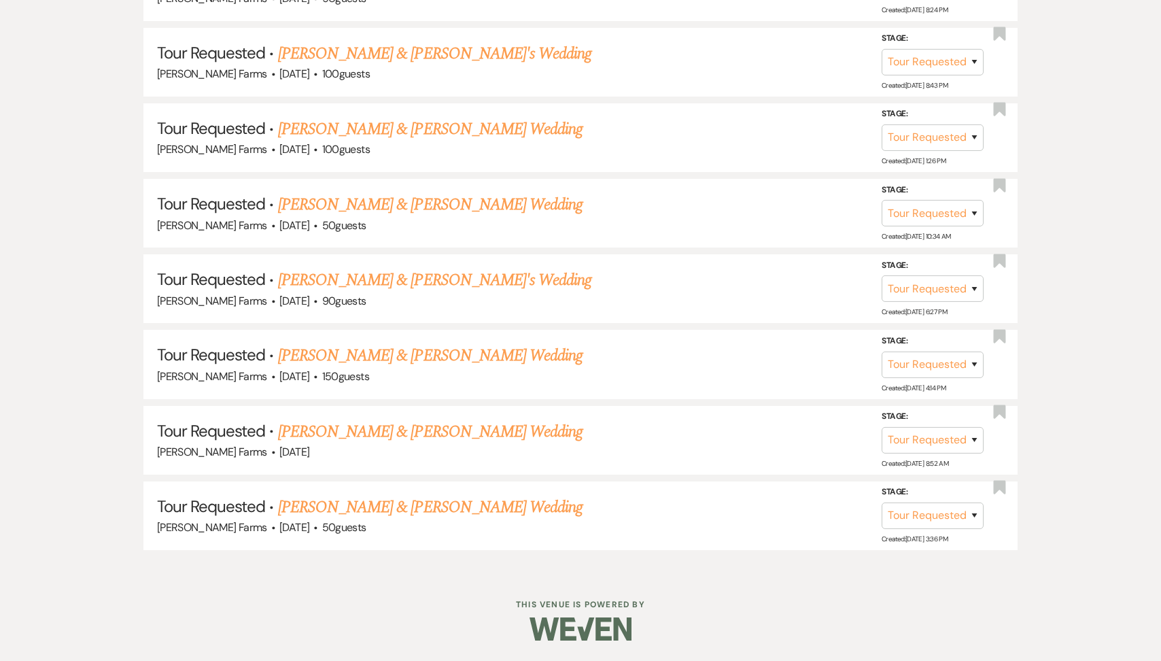
scroll to position [1724, 0]
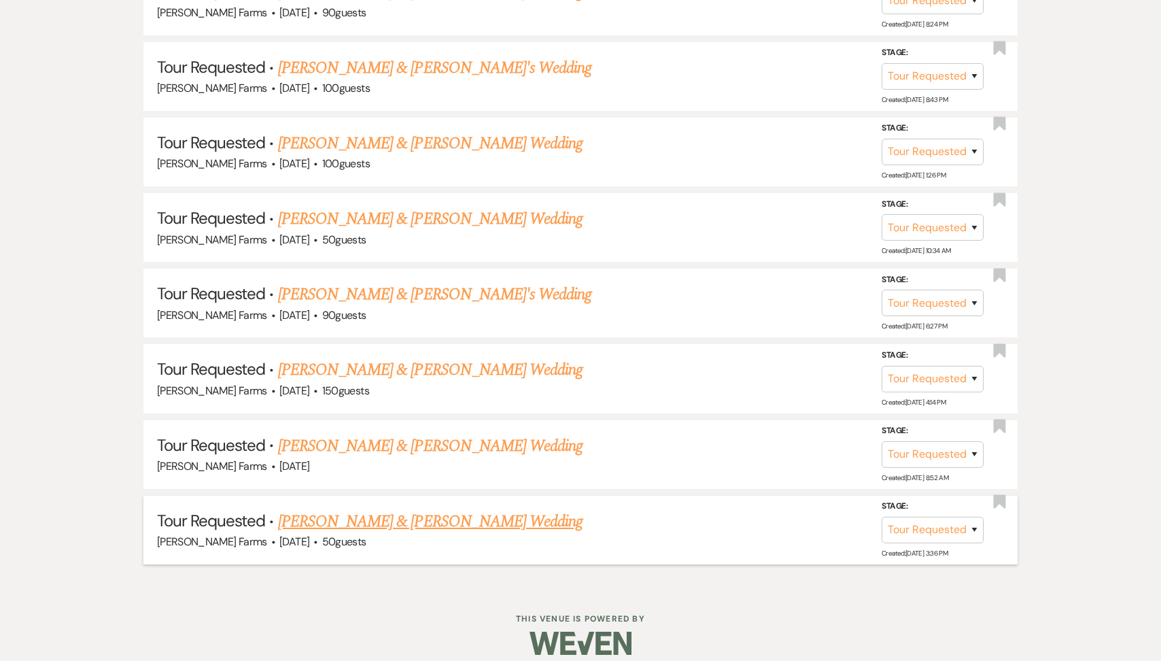
click at [332, 509] on link "[PERSON_NAME] & [PERSON_NAME] Wedding" at bounding box center [430, 521] width 304 height 24
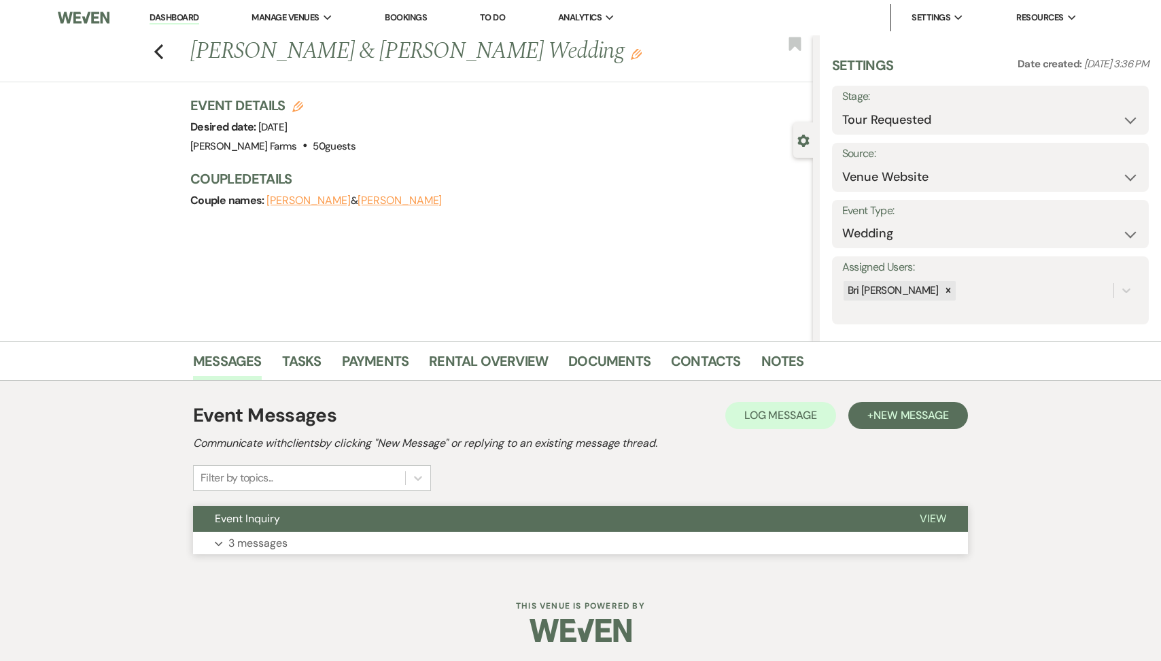
click at [299, 259] on div "Previous [PERSON_NAME] & [PERSON_NAME] Wedding Edit Bookmark Gear Settings Sett…" at bounding box center [406, 188] width 813 height 306
click at [299, 553] on button "Expand 3 messages" at bounding box center [580, 542] width 775 height 23
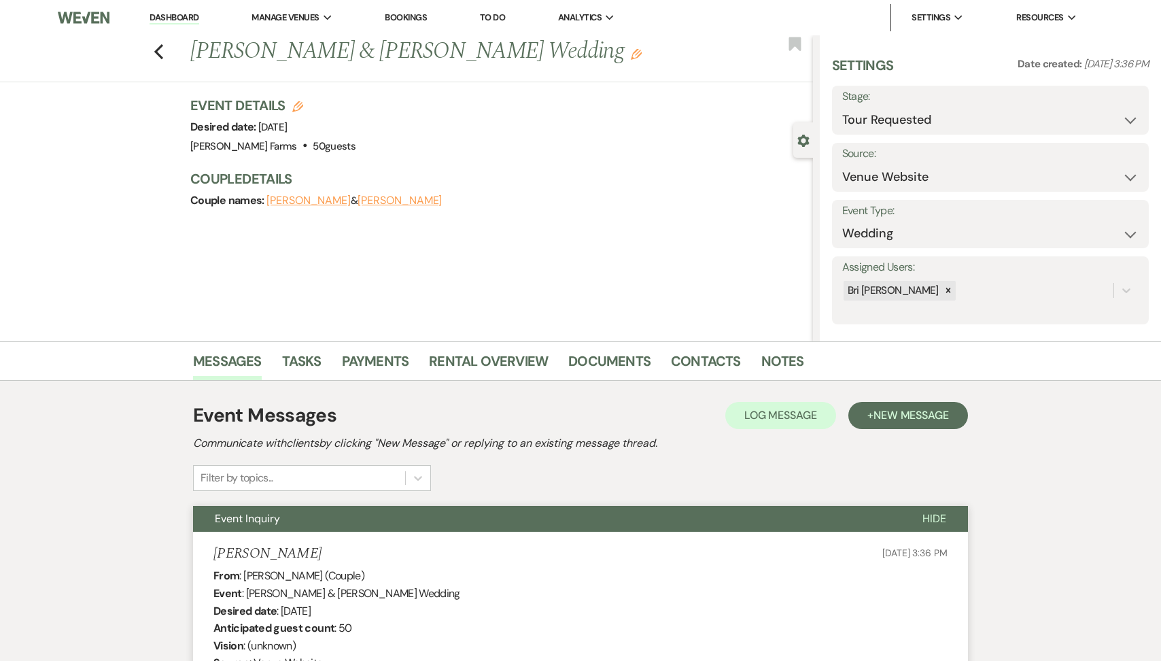
click at [913, 135] on div "Settings Date created: [DATE] 3:36 PM Stage: Inquiry Follow Up Tour Requested T…" at bounding box center [990, 190] width 317 height 268
click at [894, 117] on select "Inquiry Follow Up Tour Requested Tour Confirmed Toured Proposal Sent Booked Lost" at bounding box center [990, 120] width 296 height 27
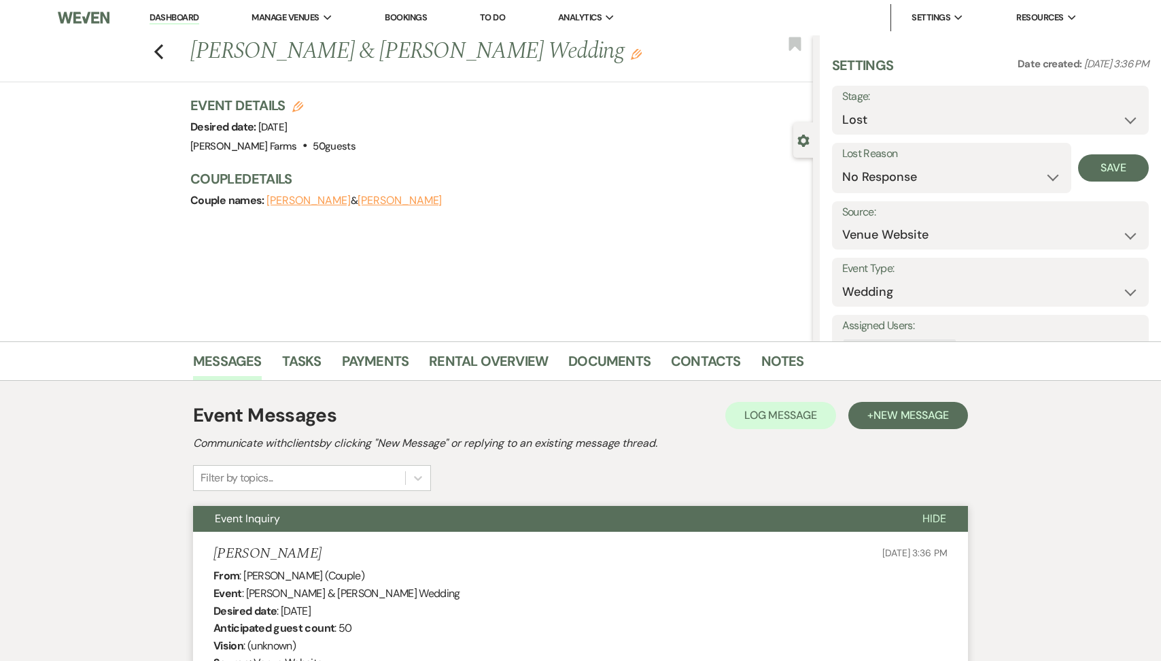
click at [1081, 188] on div "Lost Reason Booked Elsewhere Budget Date Unavailable No Response Not a Good Mat…" at bounding box center [990, 168] width 317 height 50
click at [1090, 169] on button "Save" at bounding box center [1113, 167] width 71 height 27
click at [156, 49] on use "button" at bounding box center [158, 51] width 9 height 15
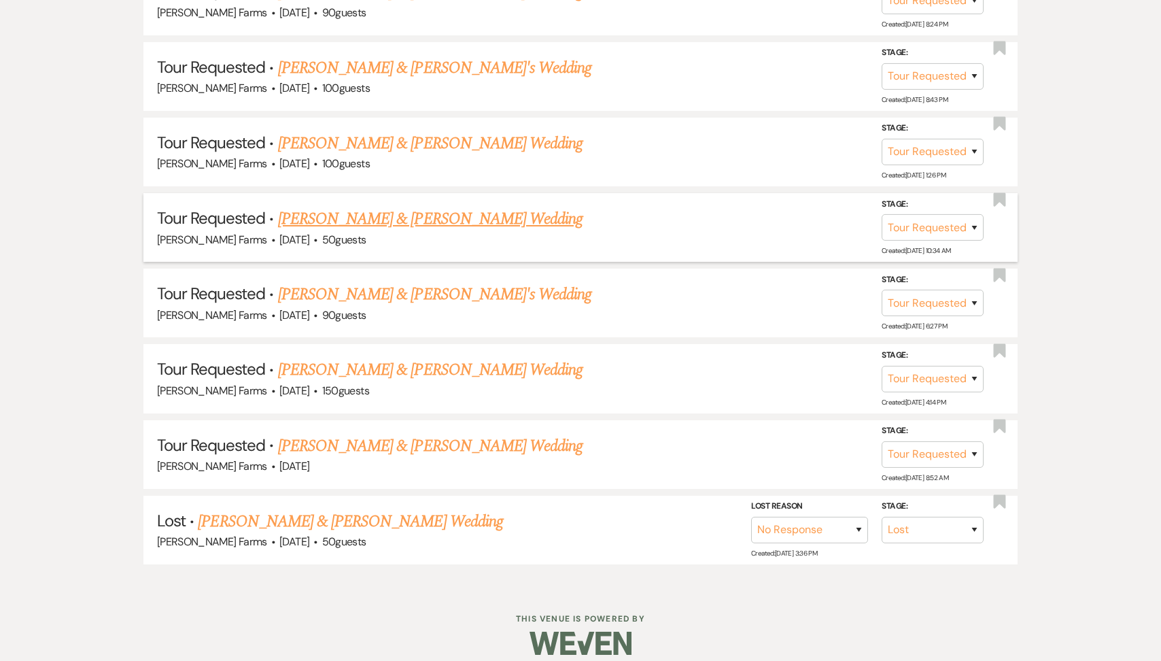
scroll to position [1649, 0]
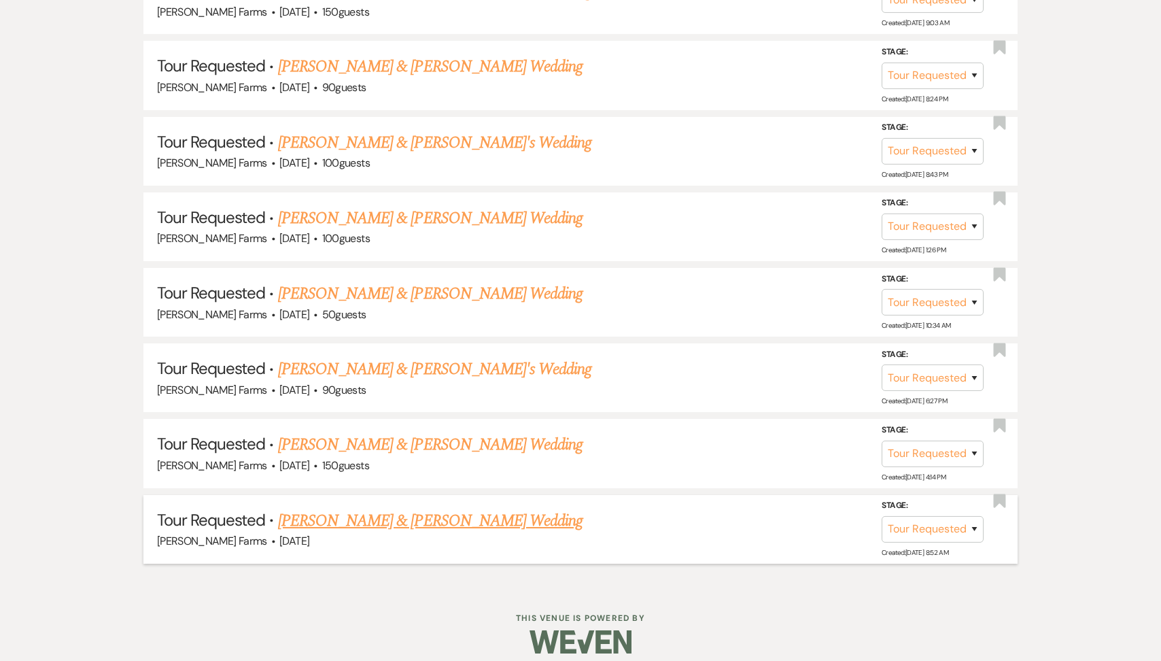
click at [344, 511] on link "[PERSON_NAME] & [PERSON_NAME] Wedding" at bounding box center [430, 520] width 304 height 24
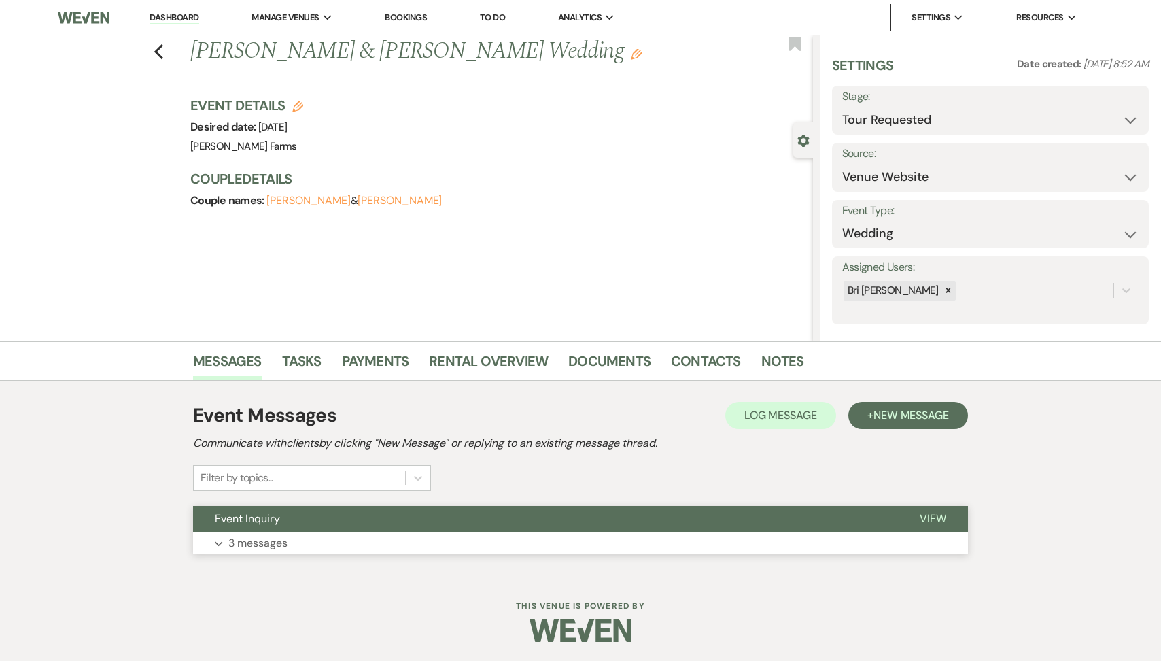
click at [305, 528] on button "Event Inquiry" at bounding box center [545, 519] width 705 height 26
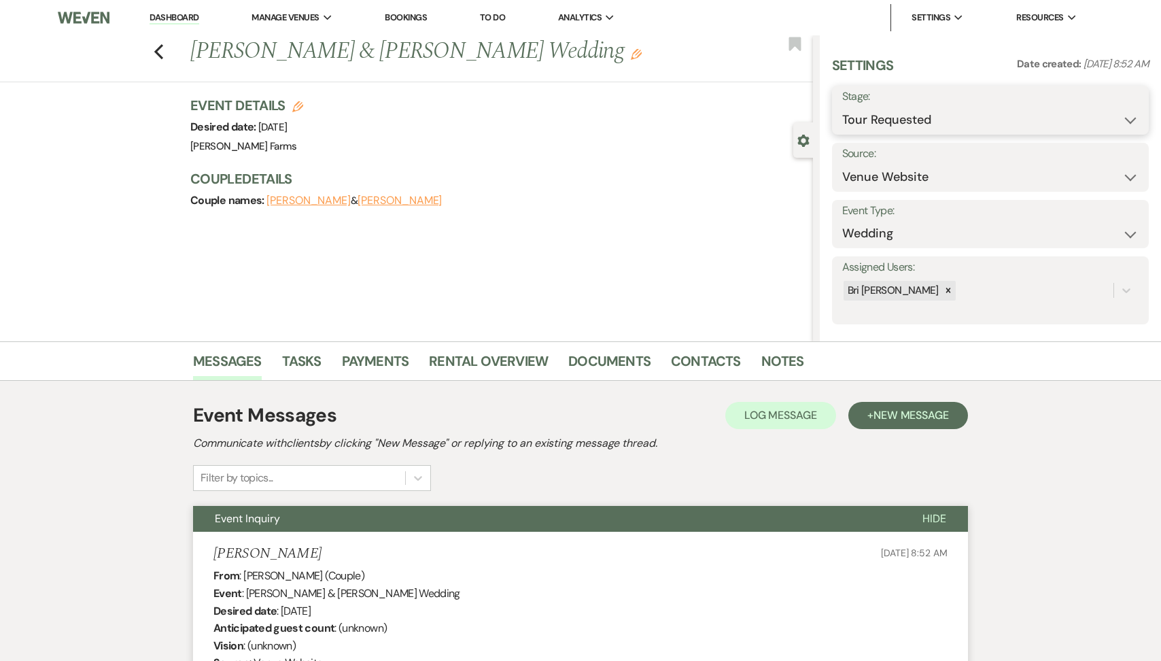
click at [871, 114] on select "Inquiry Follow Up Tour Requested Tour Confirmed Toured Proposal Sent Booked Lost" at bounding box center [990, 120] width 296 height 27
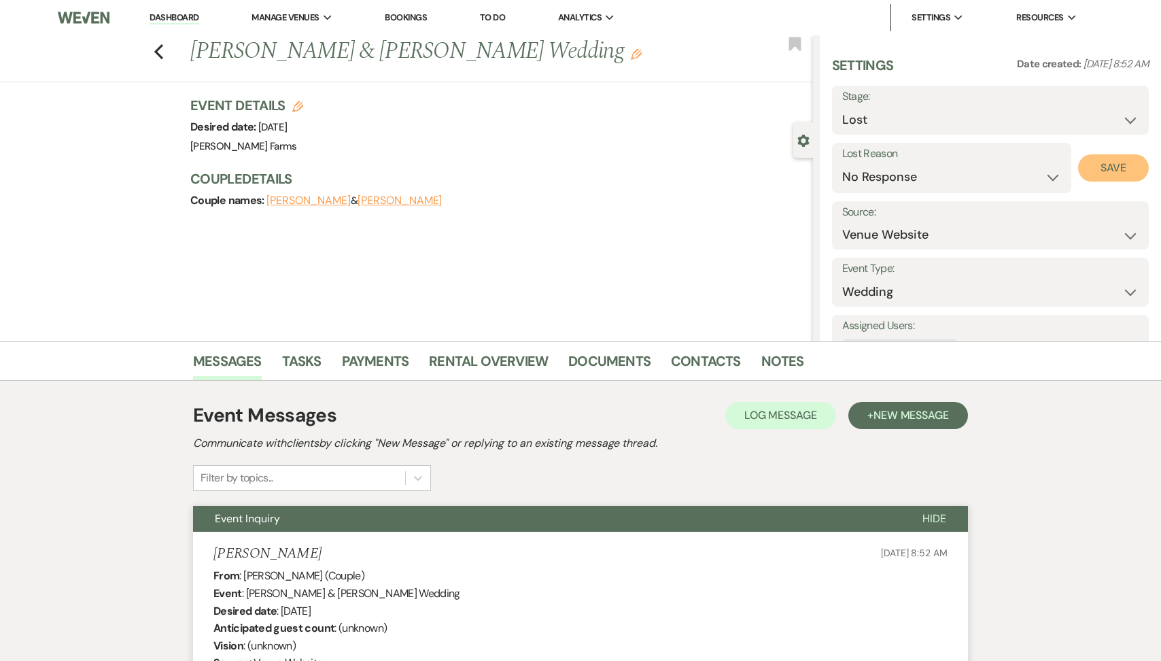
click at [1127, 162] on button "Save" at bounding box center [1113, 167] width 71 height 27
click at [159, 48] on use "button" at bounding box center [158, 51] width 9 height 15
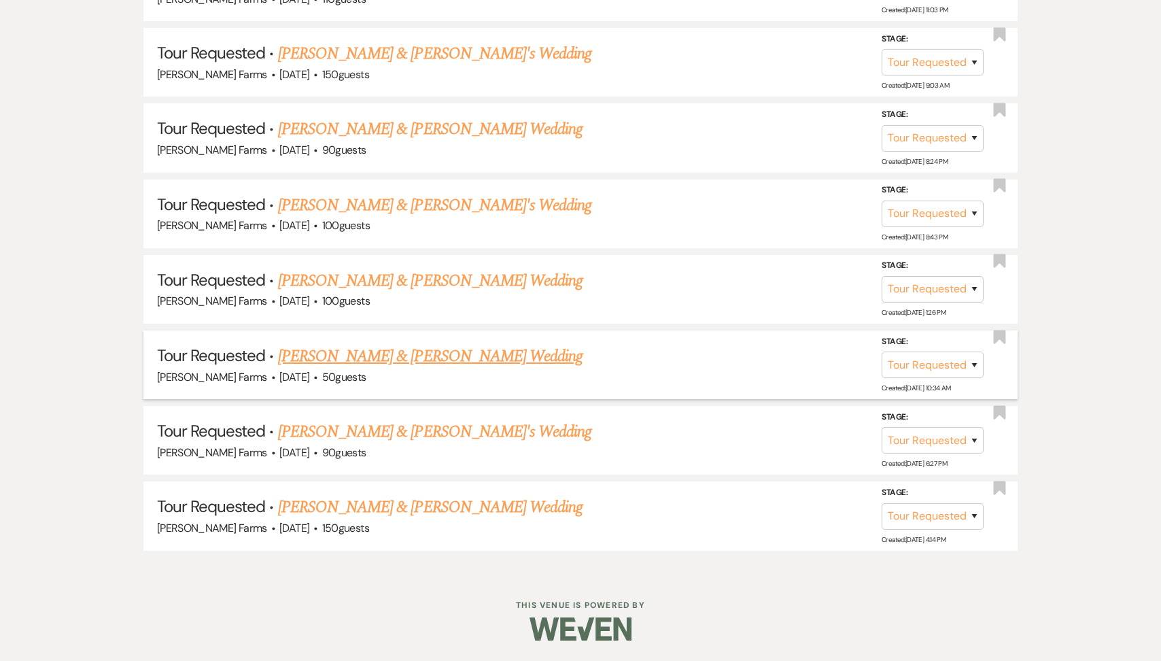
scroll to position [1575, 0]
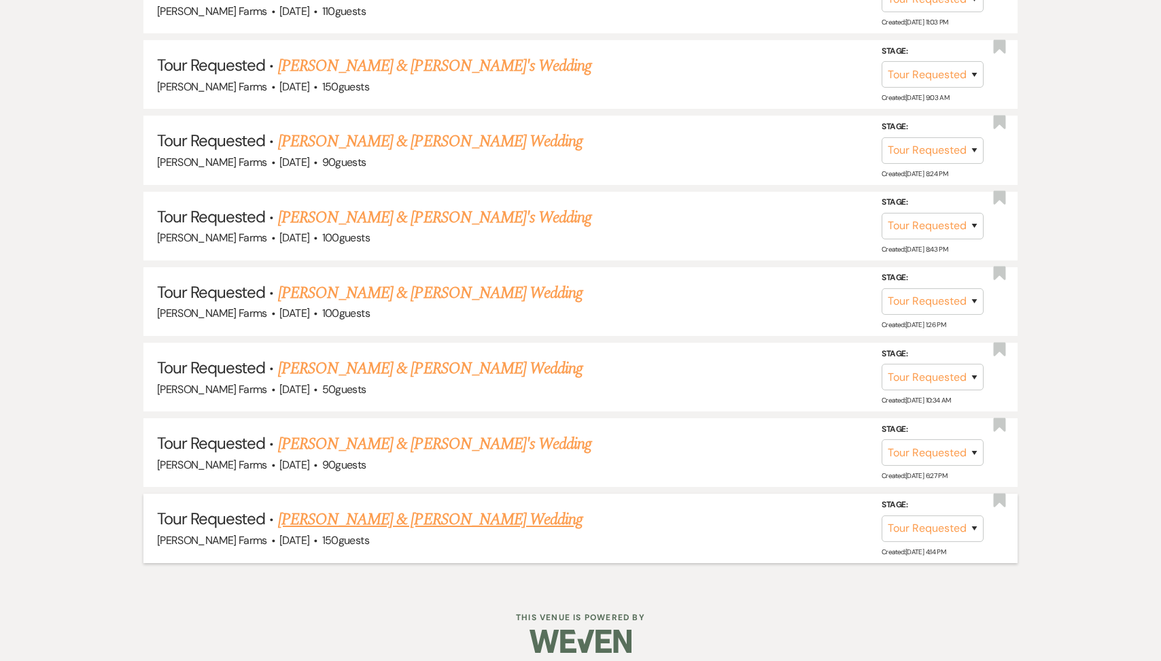
click at [321, 493] on li "Tour Requested · [PERSON_NAME] & [PERSON_NAME] Wedding [PERSON_NAME] Farms · [D…" at bounding box center [580, 527] width 874 height 69
click at [322, 507] on link "[PERSON_NAME] & [PERSON_NAME] Wedding" at bounding box center [430, 519] width 304 height 24
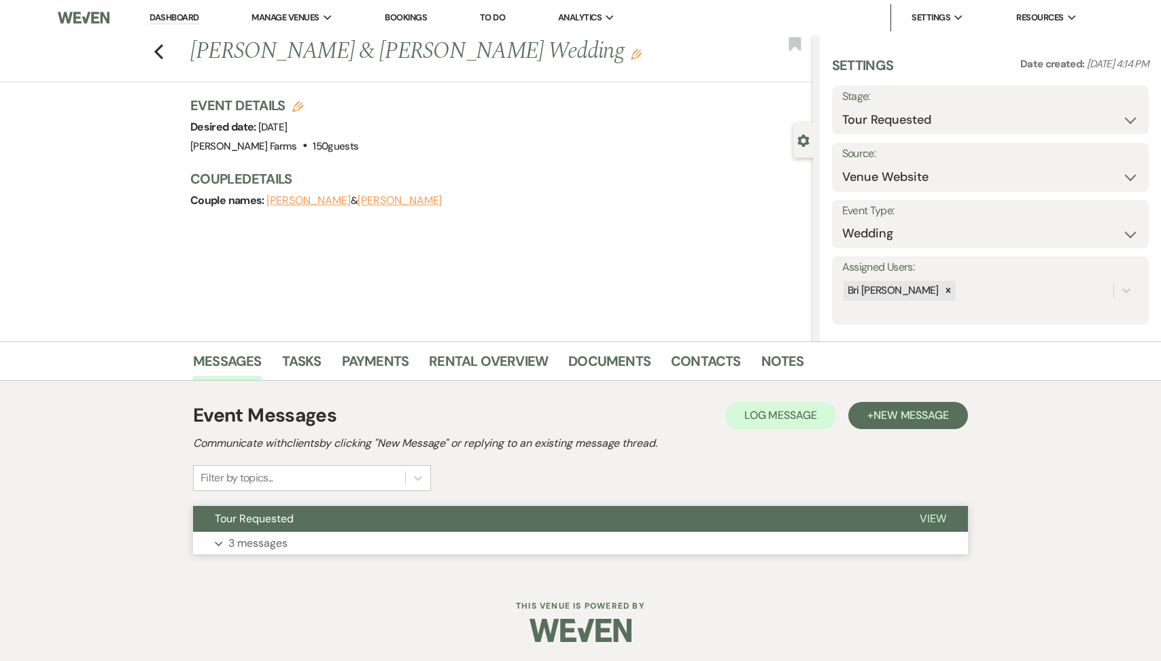
click at [310, 512] on button "Tour Requested" at bounding box center [545, 519] width 705 height 26
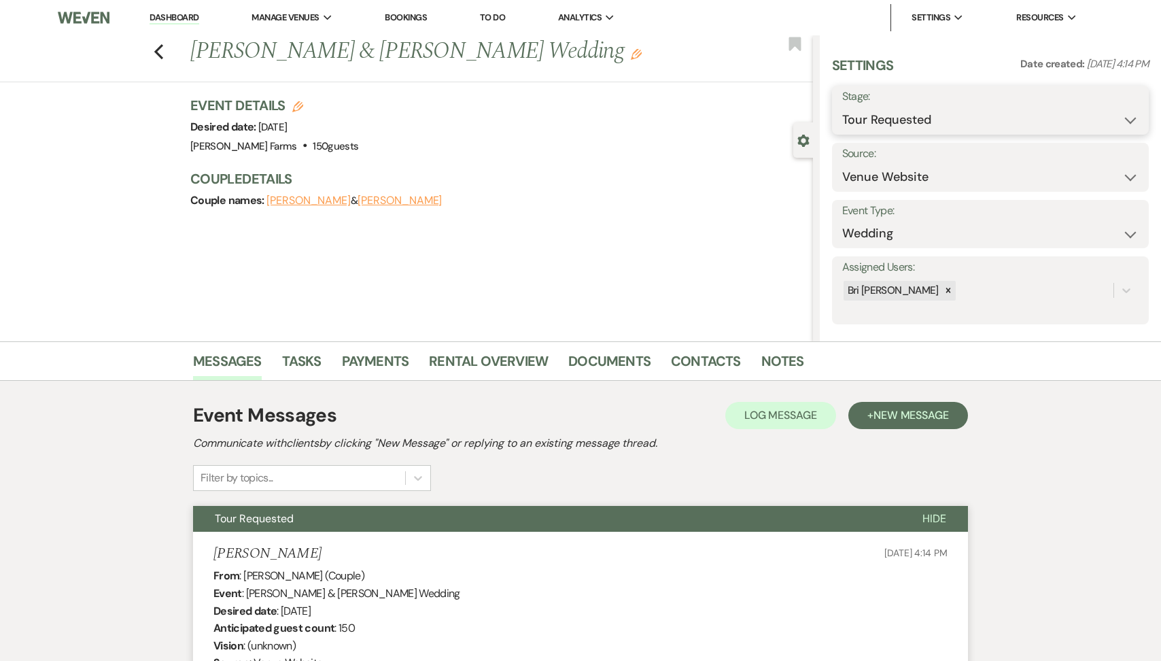
click at [921, 117] on select "Inquiry Follow Up Tour Requested Tour Confirmed Toured Proposal Sent Booked Lost" at bounding box center [990, 120] width 296 height 27
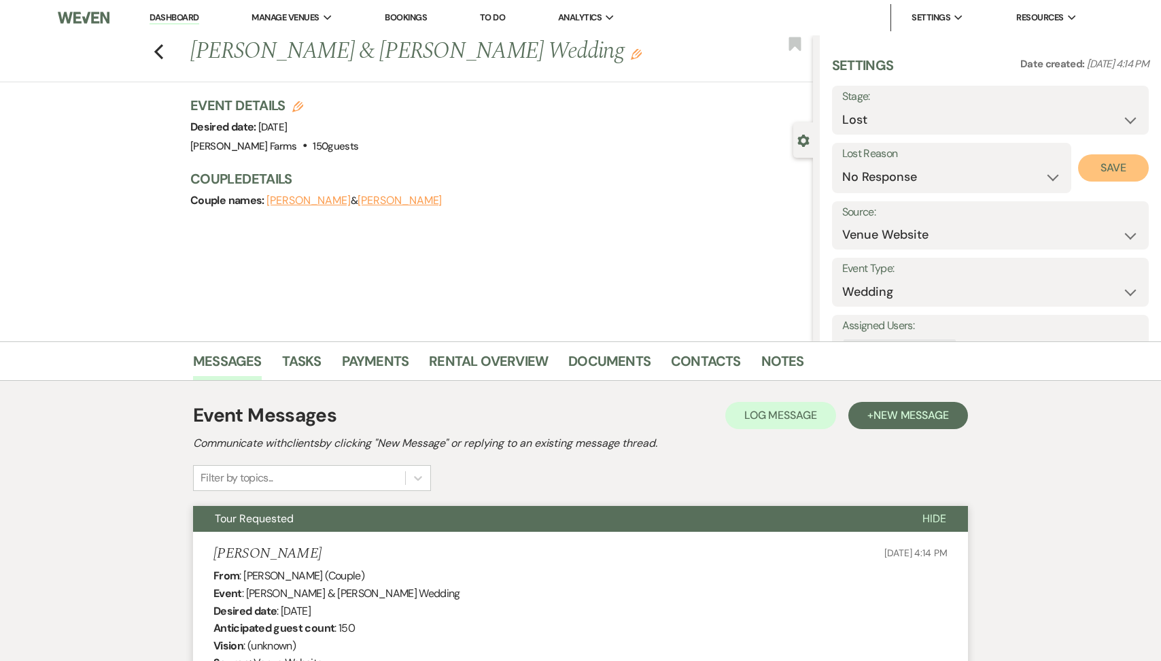
click at [1107, 167] on button "Save" at bounding box center [1113, 167] width 71 height 27
click at [158, 50] on use "button" at bounding box center [158, 51] width 9 height 15
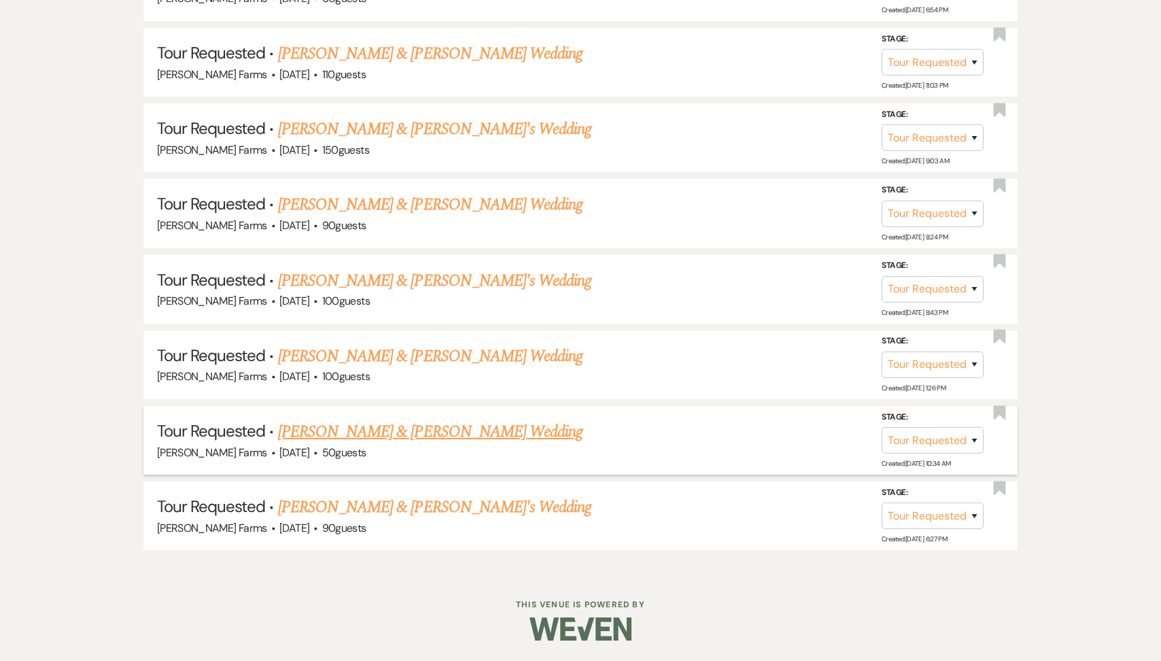
scroll to position [1499, 0]
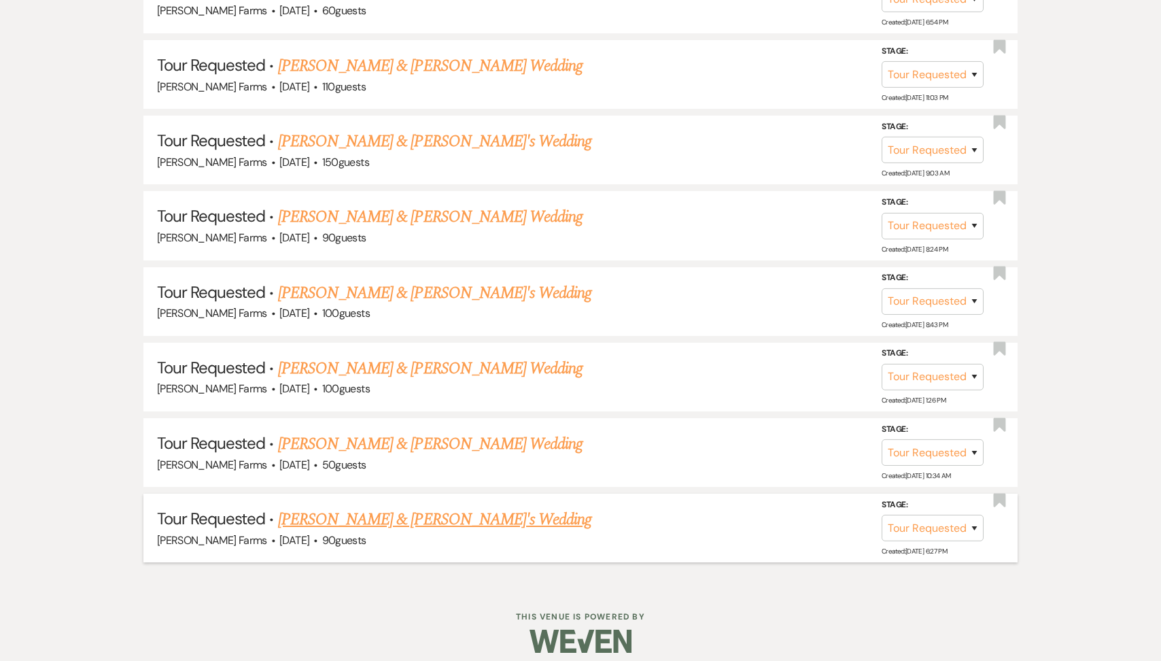
click at [338, 507] on link "[PERSON_NAME] & [PERSON_NAME]'s Wedding" at bounding box center [435, 519] width 314 height 24
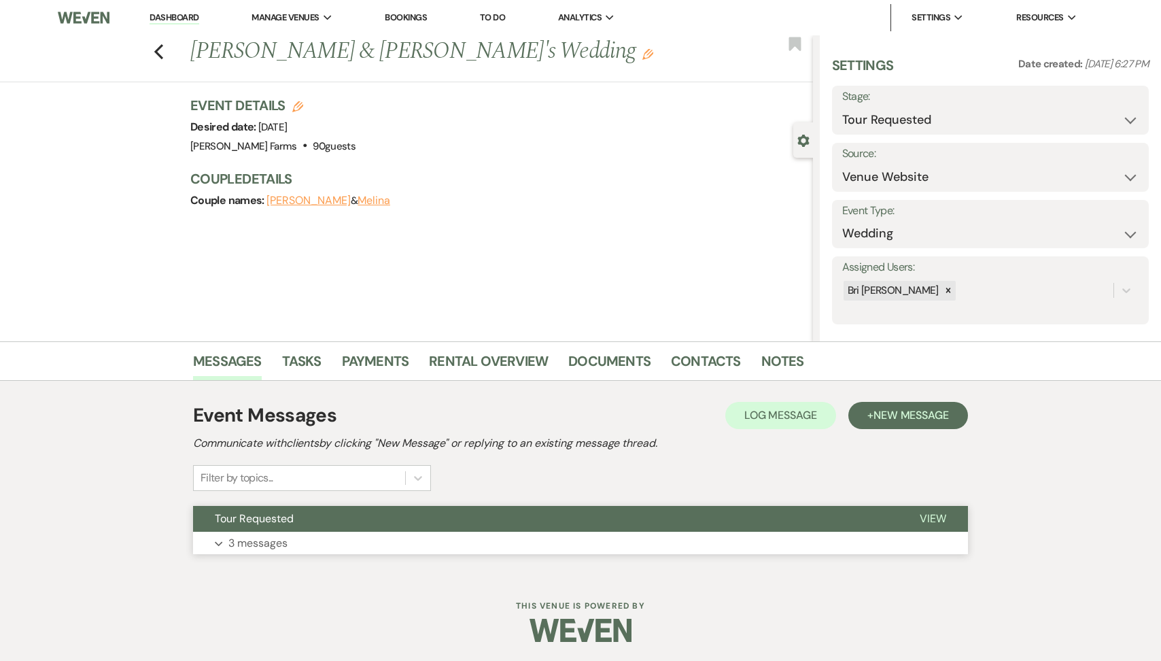
click at [302, 519] on button "Tour Requested" at bounding box center [545, 519] width 705 height 26
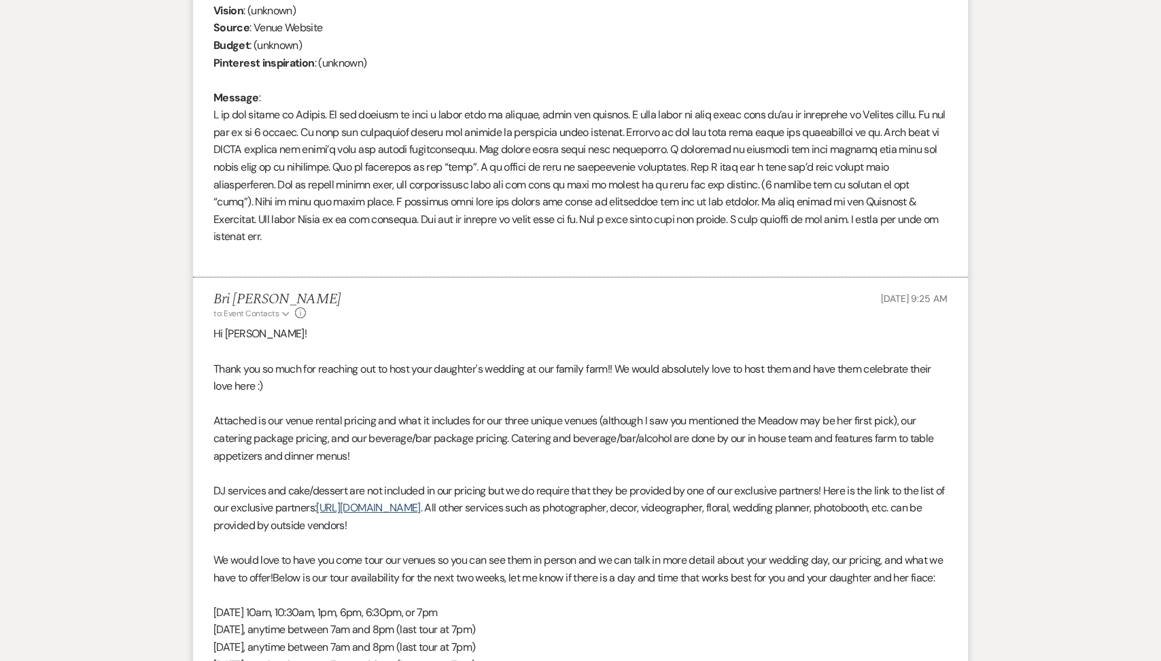
scroll to position [278, 0]
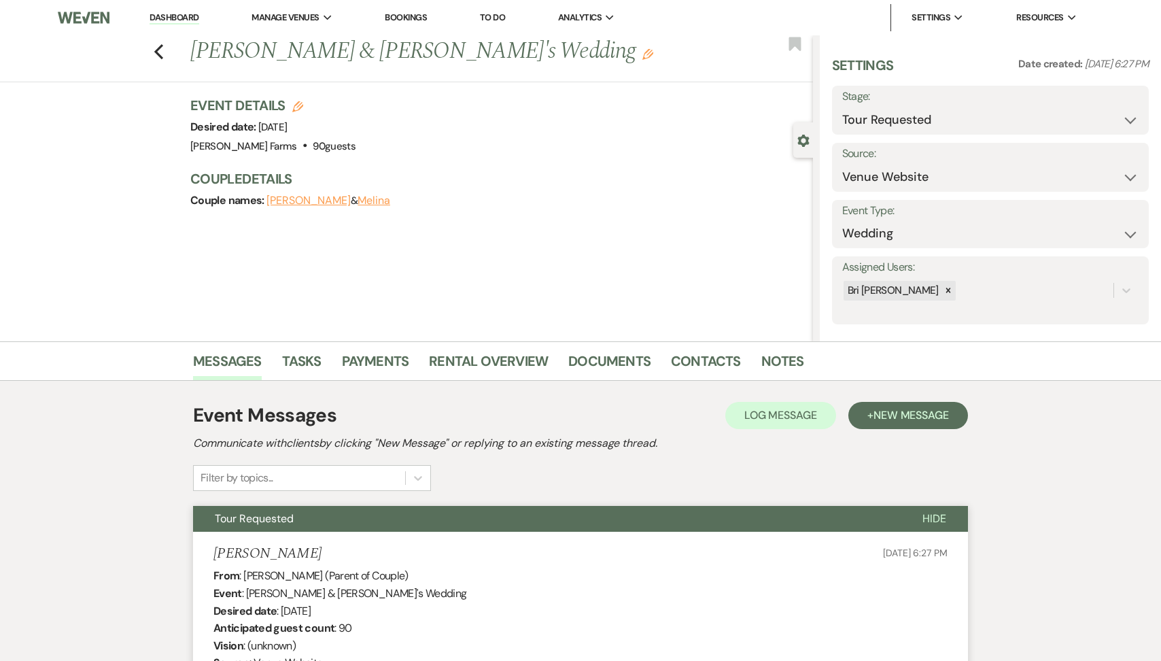
click at [911, 133] on div "Stage: Inquiry Follow Up Tour Requested Tour Confirmed Toured Proposal Sent Boo…" at bounding box center [990, 110] width 317 height 49
click at [907, 122] on select "Inquiry Follow Up Tour Requested Tour Confirmed Toured Proposal Sent Booked Lost" at bounding box center [990, 120] width 296 height 27
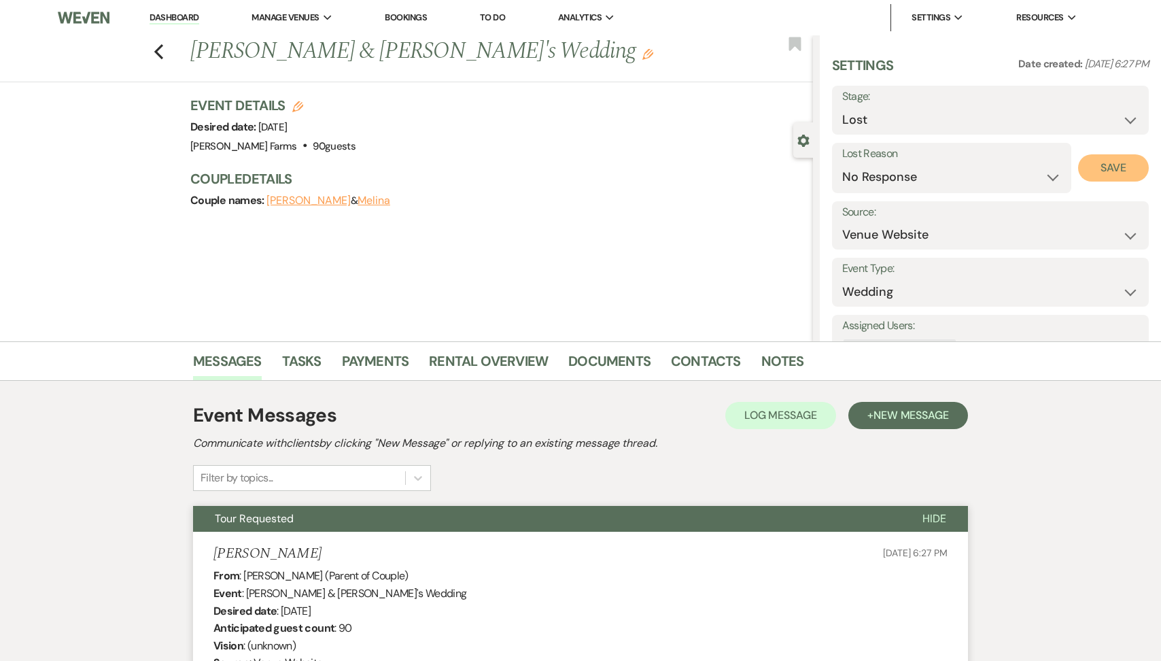
click at [1122, 161] on button "Save" at bounding box center [1113, 167] width 71 height 27
click at [152, 49] on div "Previous [PERSON_NAME] & [PERSON_NAME]'s Wedding Edit Bookmark" at bounding box center [403, 58] width 820 height 47
click at [158, 51] on icon "Previous" at bounding box center [159, 51] width 10 height 16
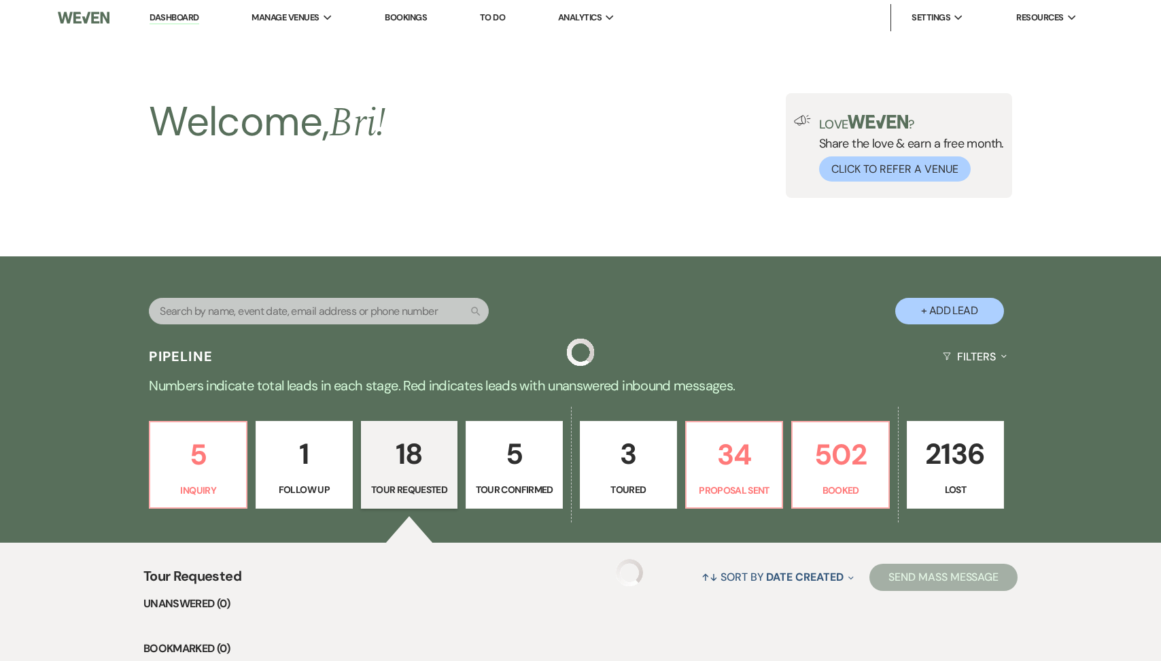
scroll to position [1424, 0]
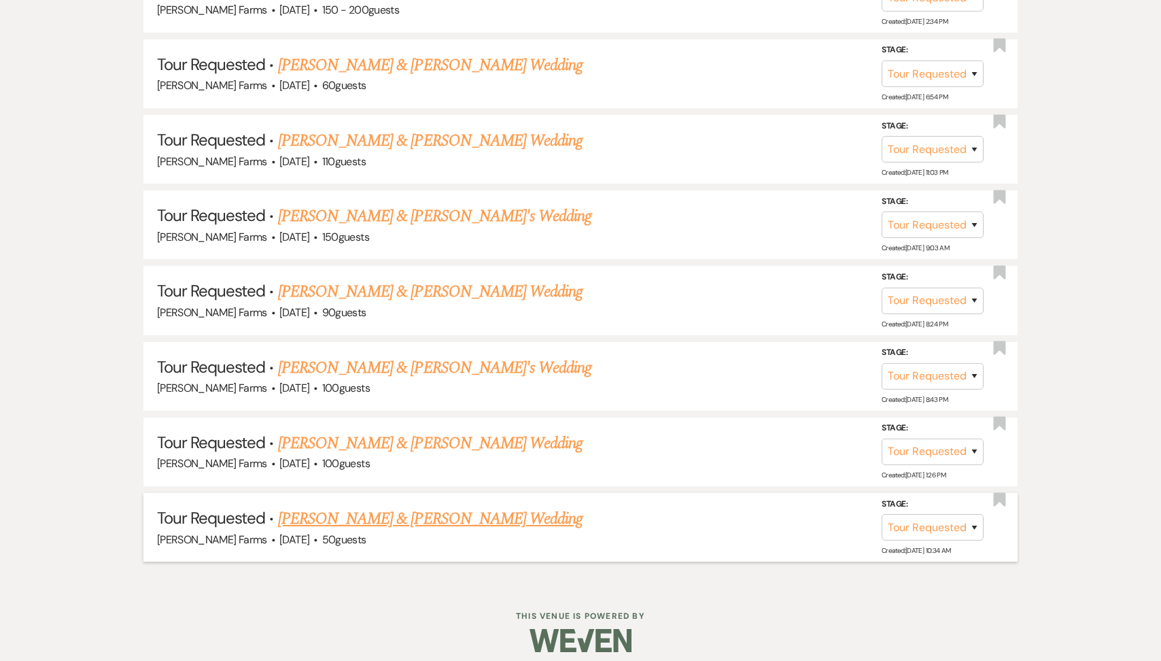
click at [347, 506] on link "[PERSON_NAME] & [PERSON_NAME] Wedding" at bounding box center [430, 518] width 304 height 24
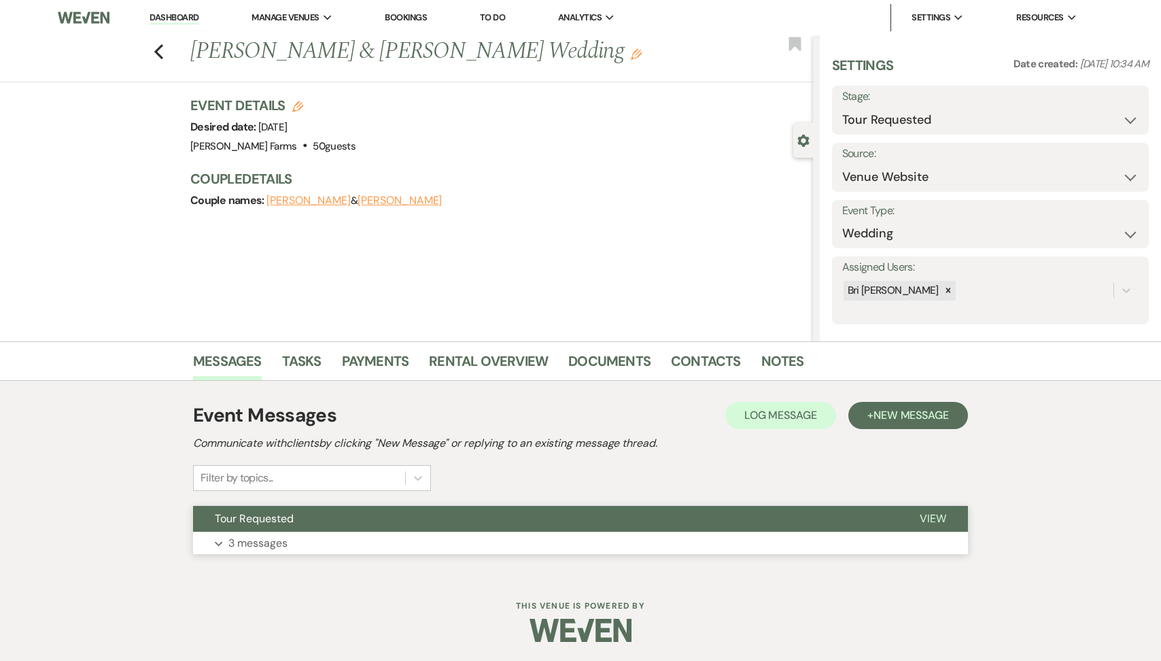
click at [313, 517] on button "Tour Requested" at bounding box center [545, 519] width 705 height 26
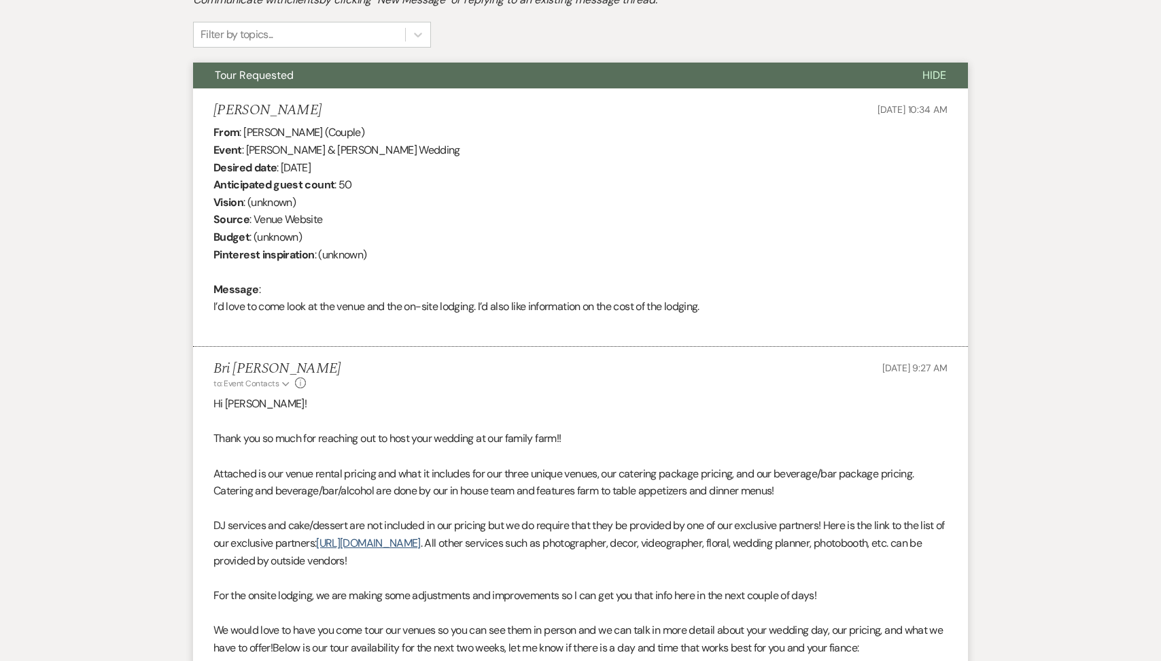
scroll to position [53, 0]
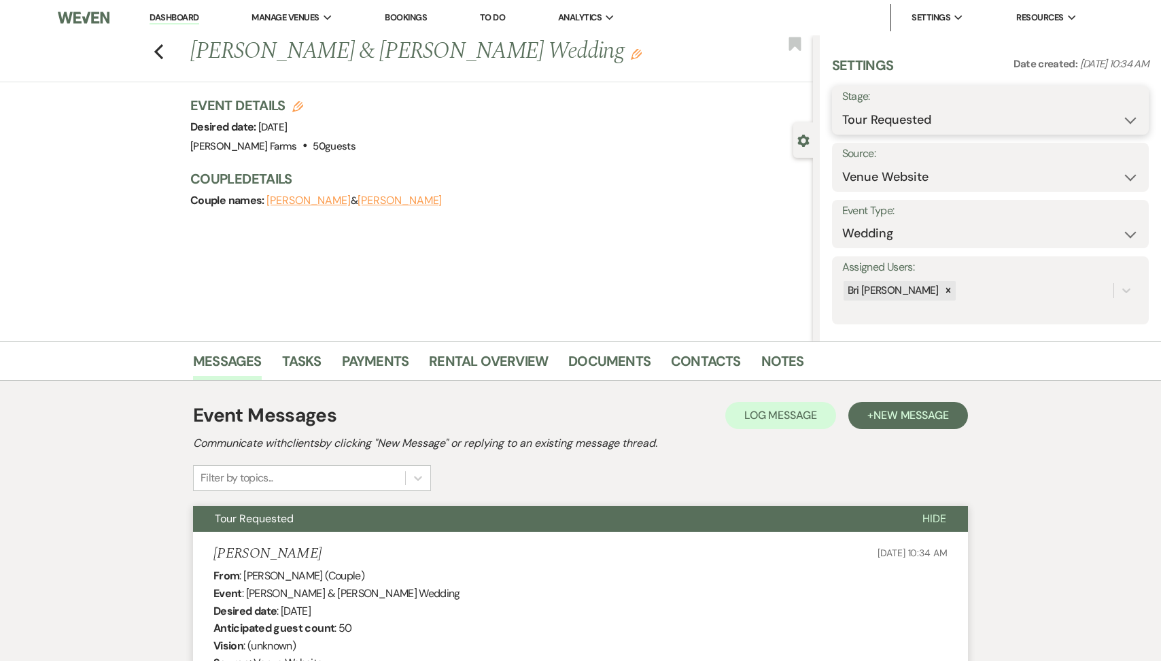
click at [894, 128] on select "Inquiry Follow Up Tour Requested Tour Confirmed Toured Proposal Sent Booked Lost" at bounding box center [990, 120] width 296 height 27
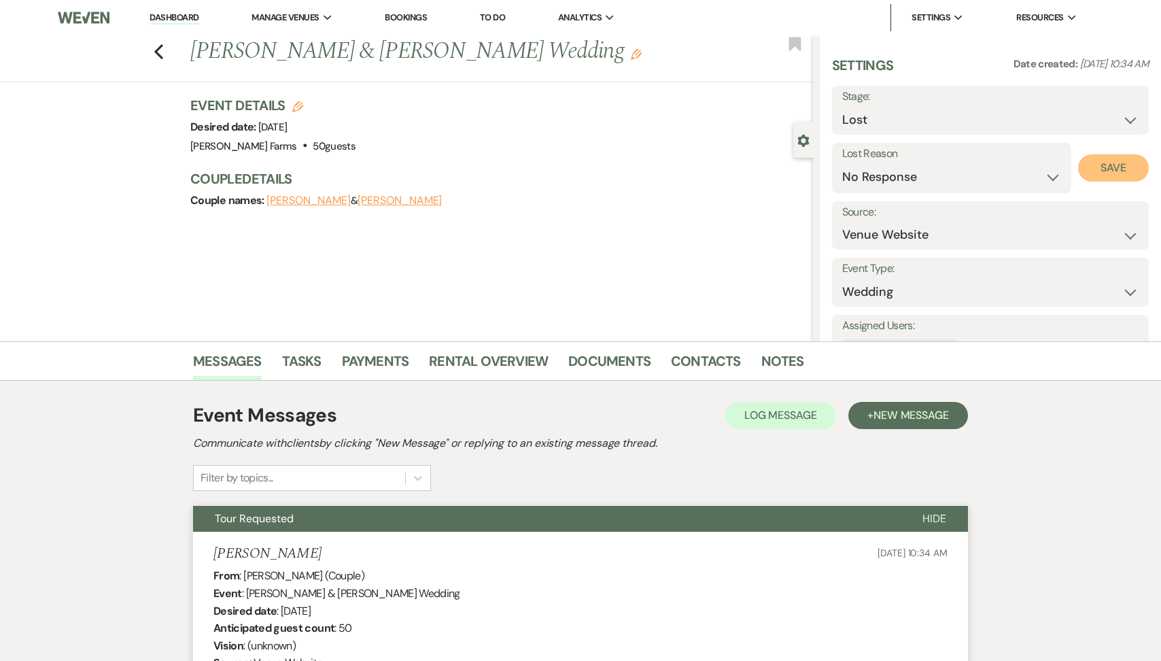
click at [1101, 173] on button "Save" at bounding box center [1113, 167] width 71 height 27
click at [159, 53] on icon "Previous" at bounding box center [159, 51] width 10 height 16
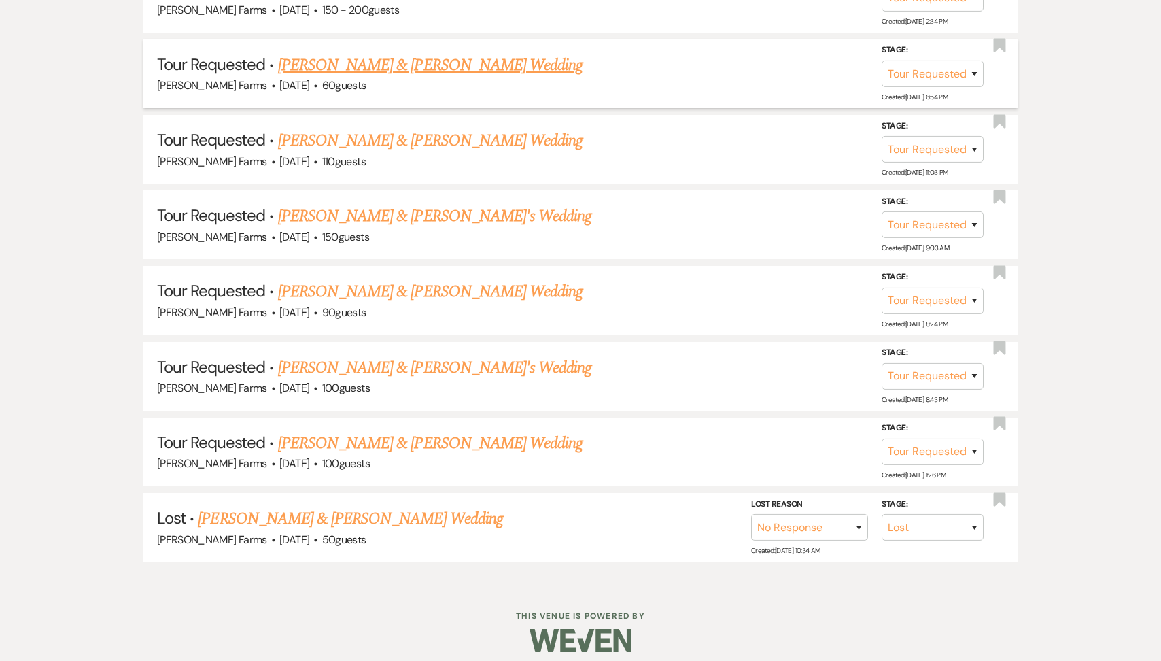
scroll to position [1350, 0]
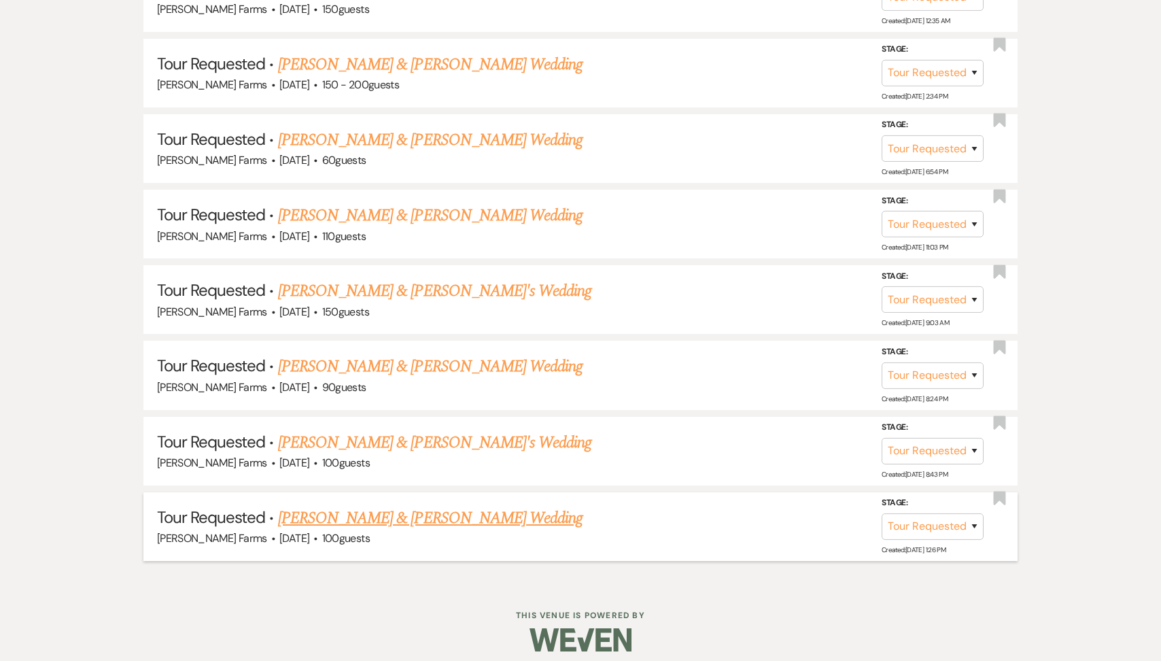
click at [344, 510] on link "[PERSON_NAME] & [PERSON_NAME] Wedding" at bounding box center [430, 518] width 304 height 24
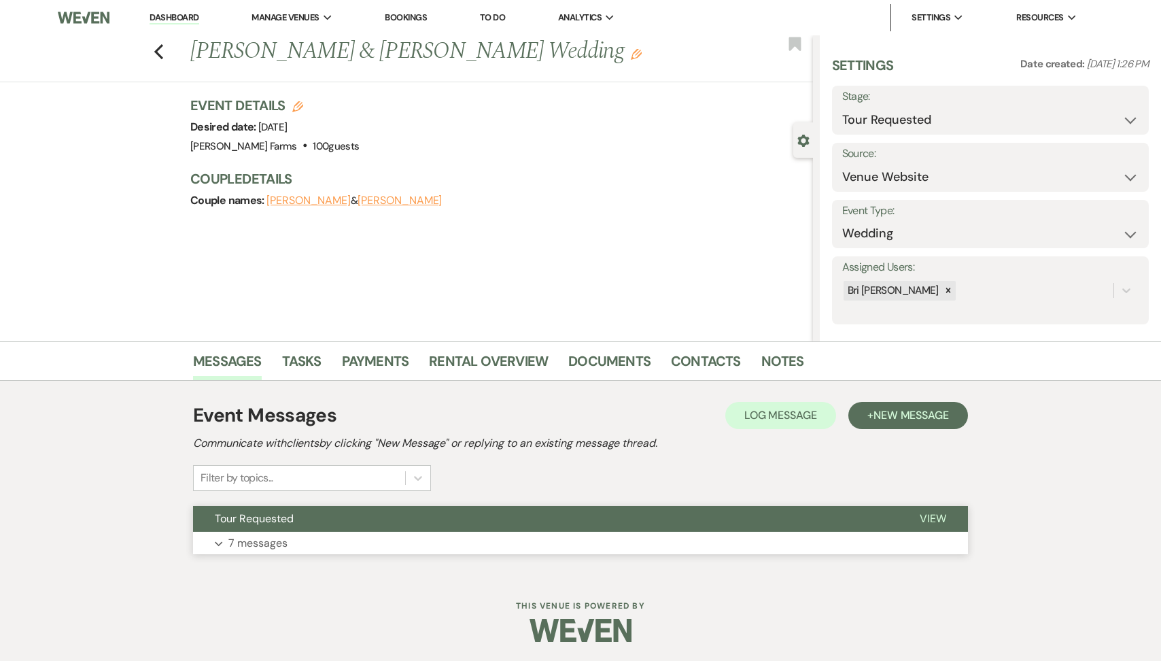
click at [304, 524] on button "Tour Requested" at bounding box center [545, 519] width 705 height 26
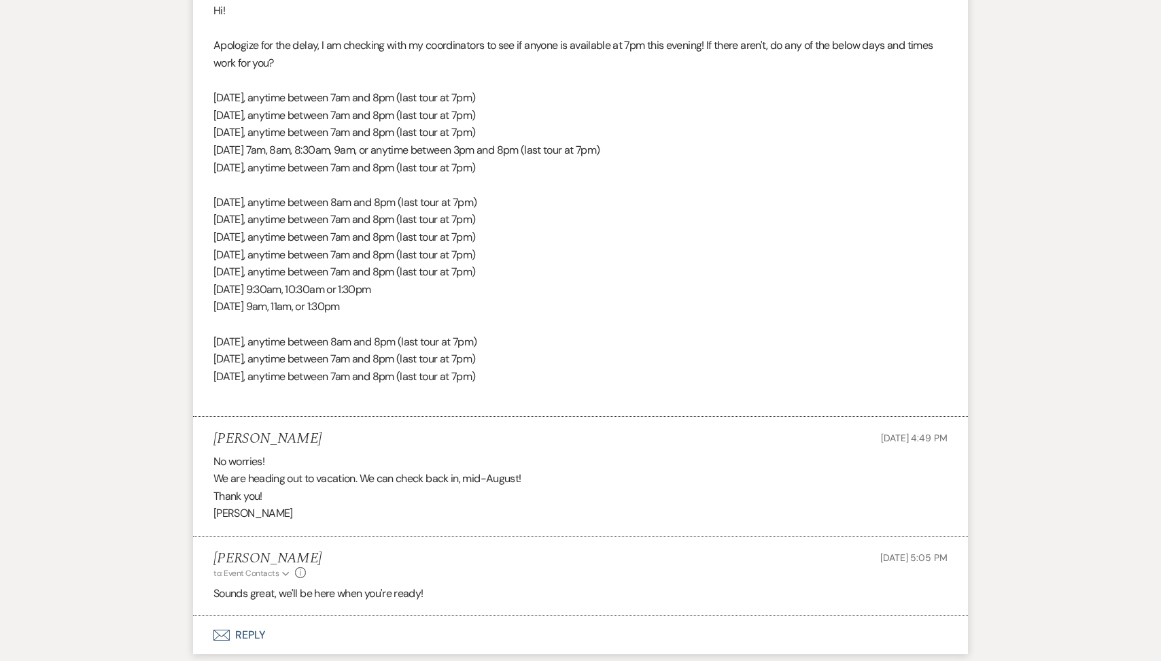
scroll to position [1873, 0]
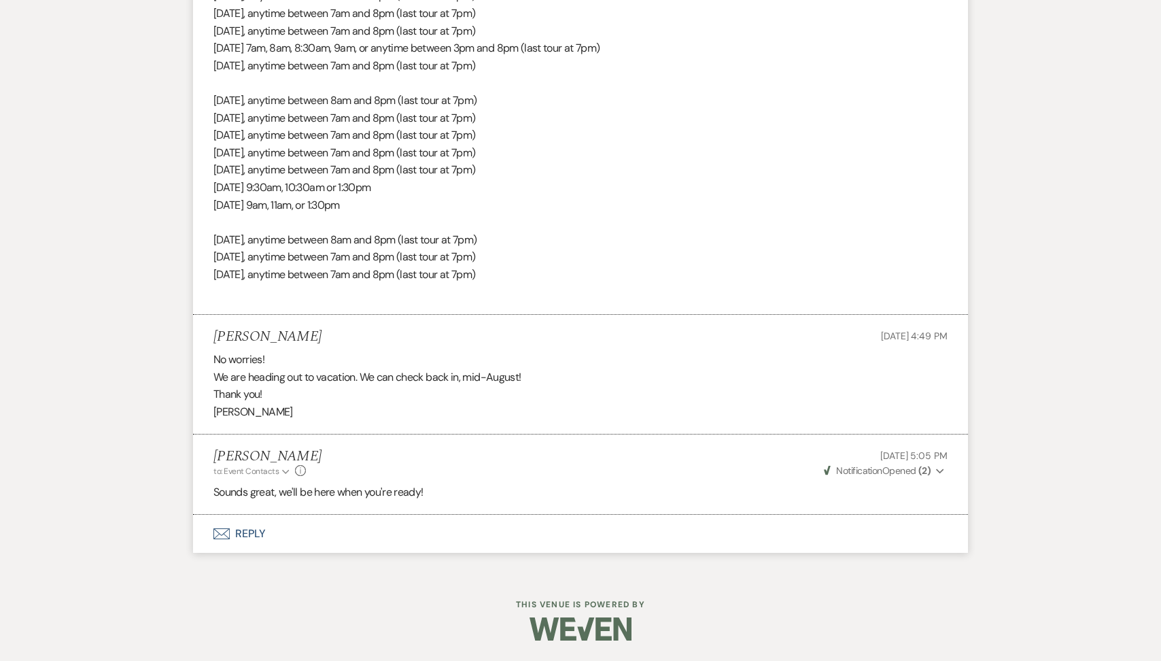
click at [363, 529] on button "Envelope Reply" at bounding box center [580, 533] width 775 height 38
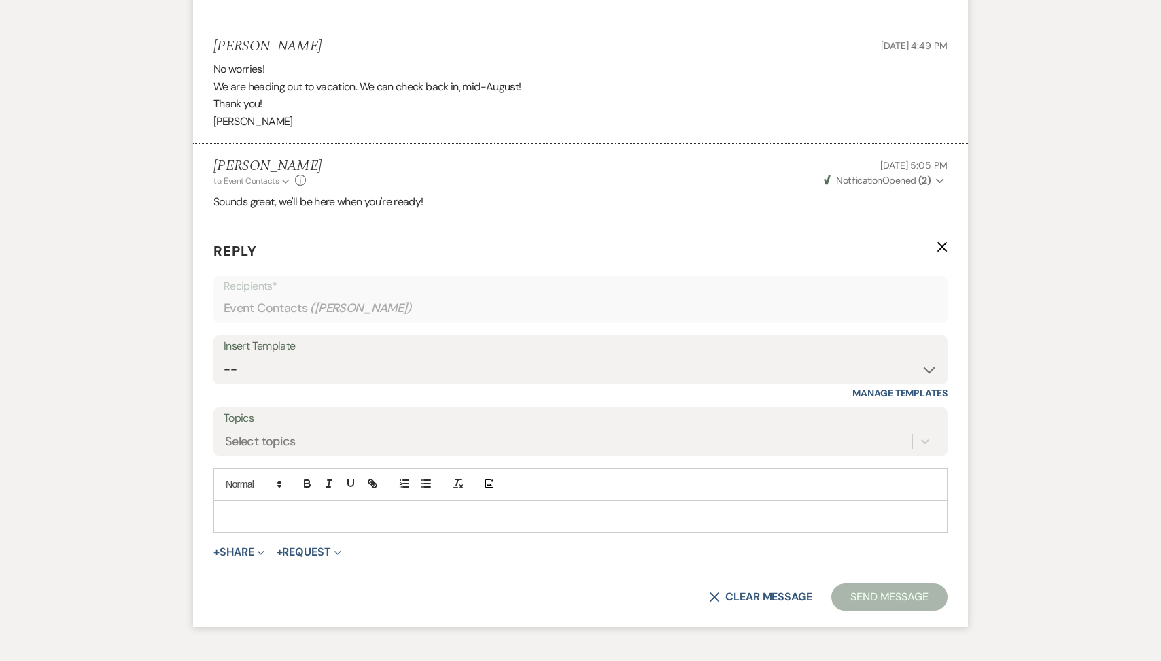
scroll to position [2170, 0]
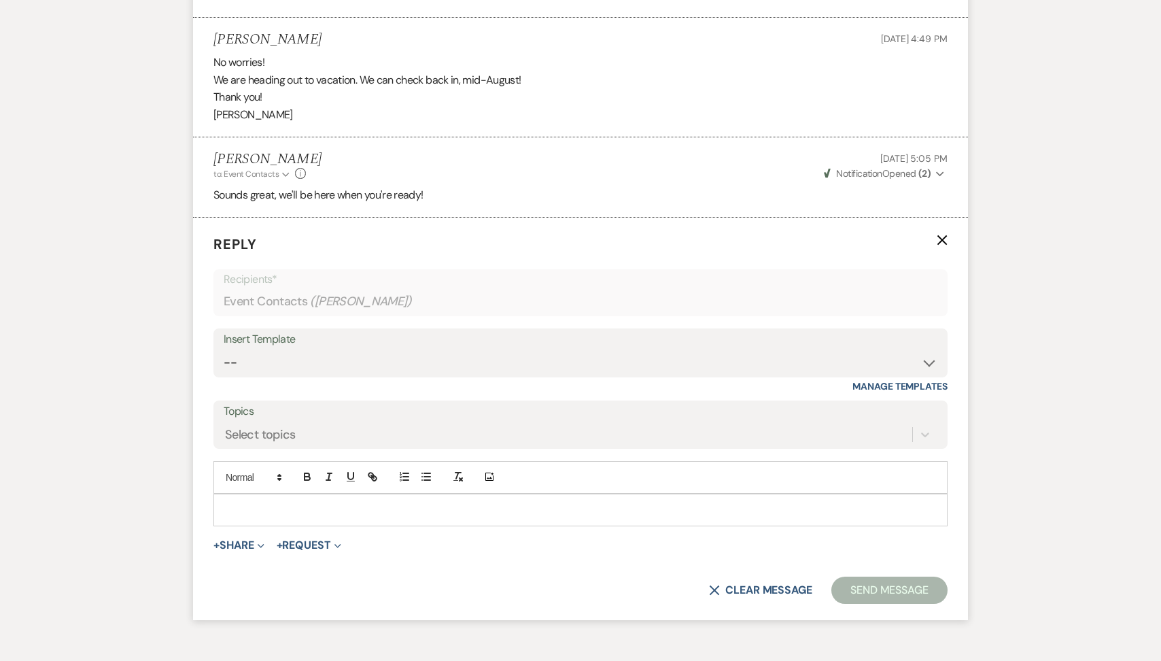
click at [298, 516] on p at bounding box center [580, 509] width 712 height 15
paste div
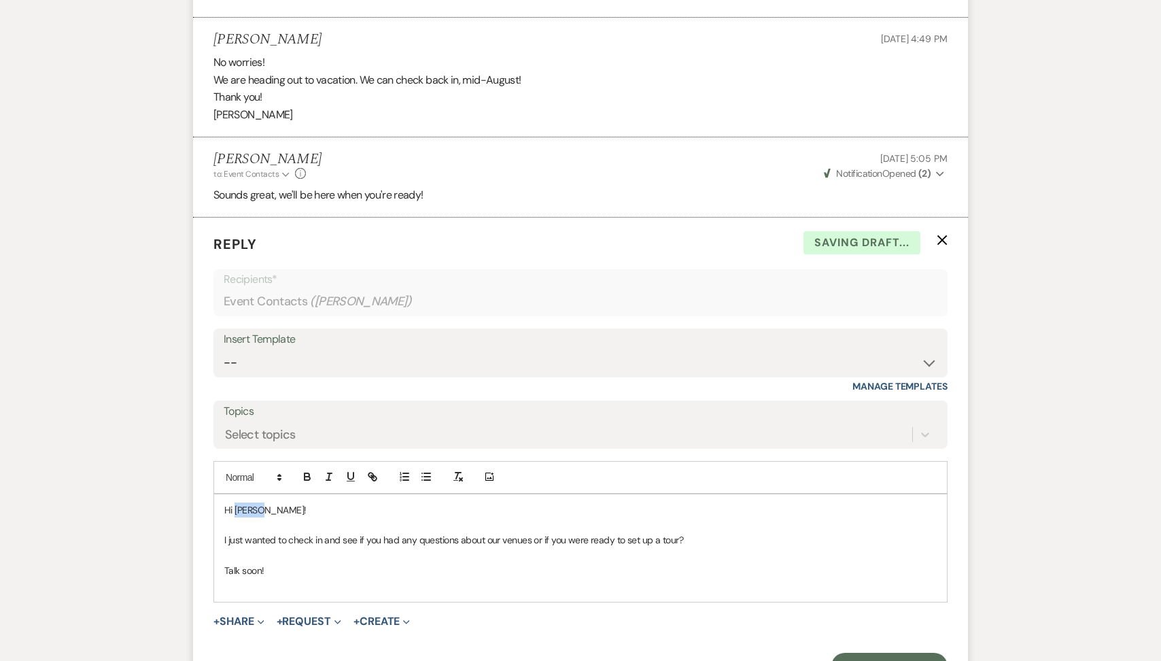
drag, startPoint x: 274, startPoint y: 509, endPoint x: 236, endPoint y: 506, distance: 38.2
click at [236, 506] on p "Hi [PERSON_NAME]!" at bounding box center [580, 509] width 712 height 15
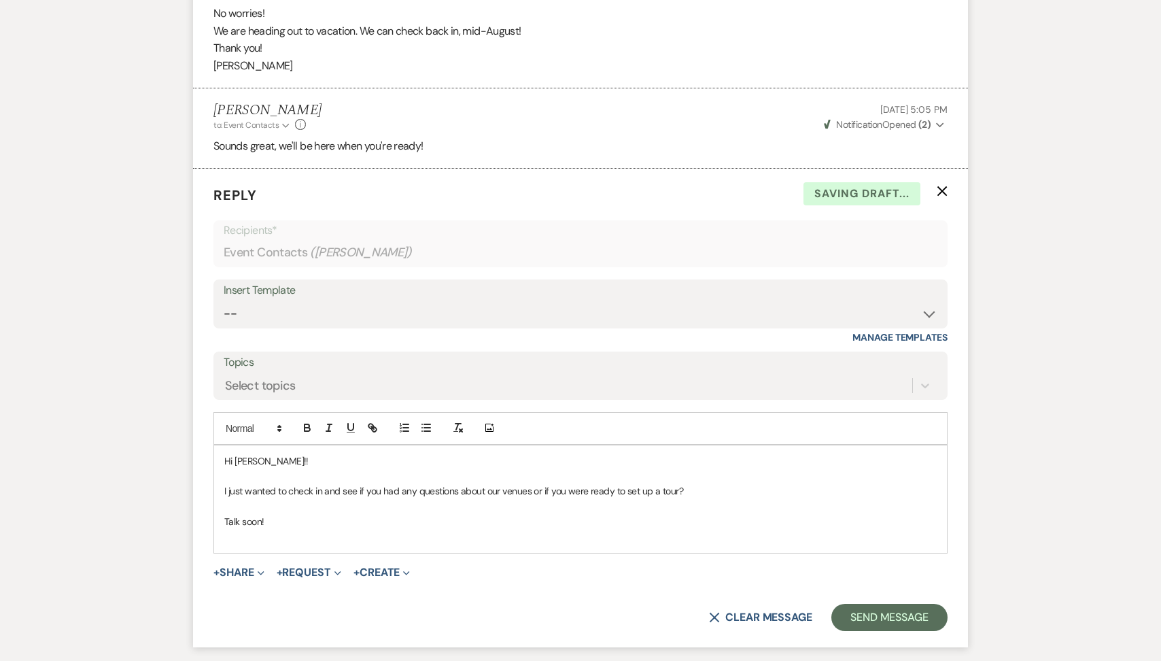
scroll to position [2232, 0]
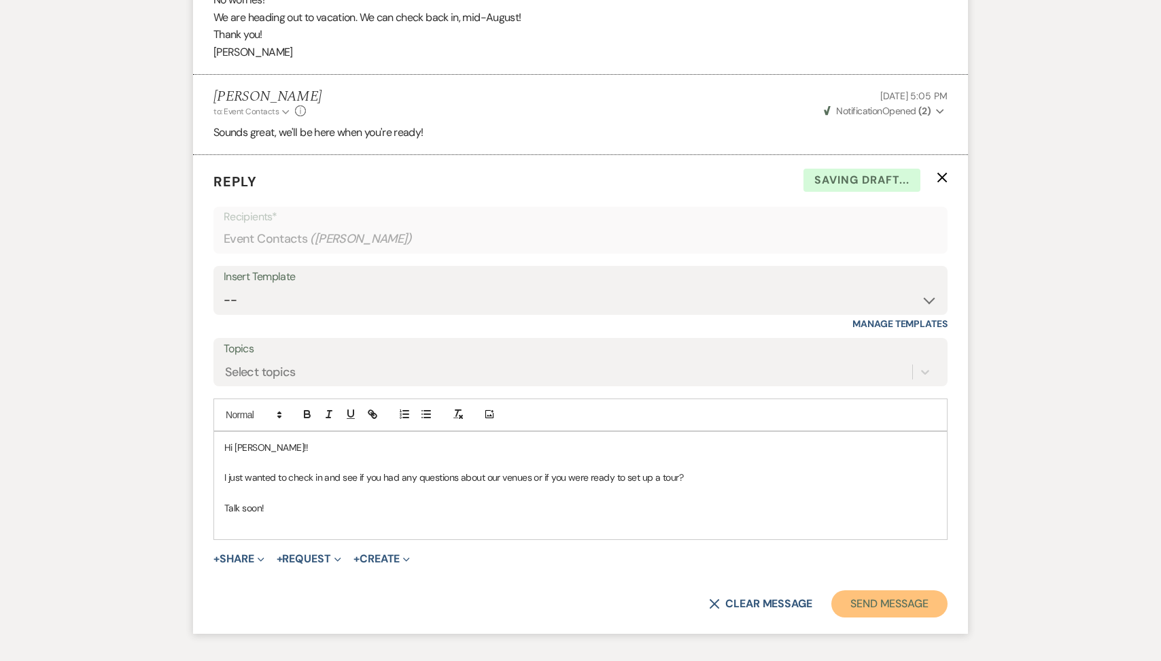
click at [879, 616] on button "Send Message" at bounding box center [889, 603] width 116 height 27
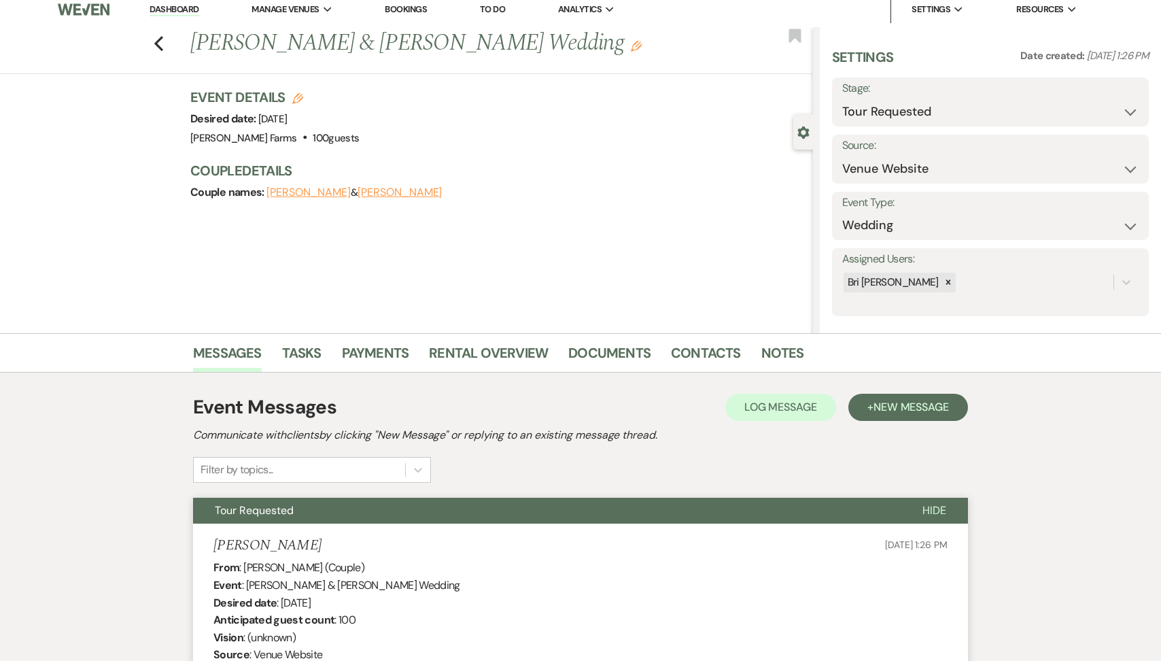
scroll to position [0, 0]
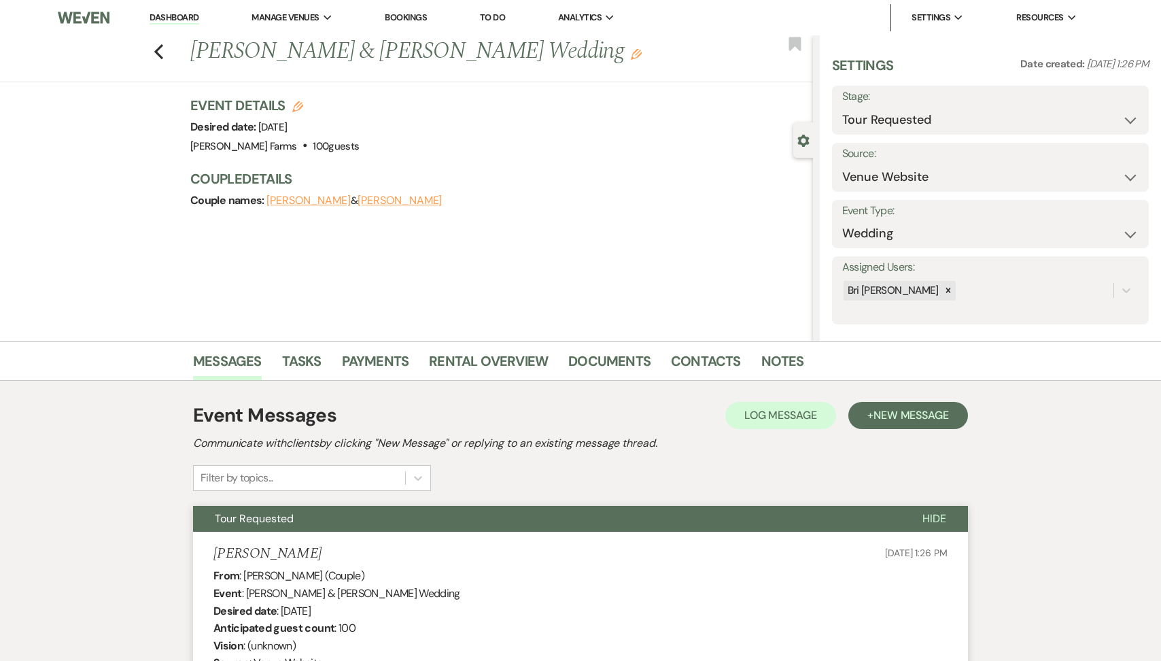
click at [163, 52] on div "Previous [PERSON_NAME] & [PERSON_NAME] Wedding Edit Bookmark" at bounding box center [403, 58] width 820 height 47
click at [157, 50] on use "button" at bounding box center [158, 51] width 9 height 15
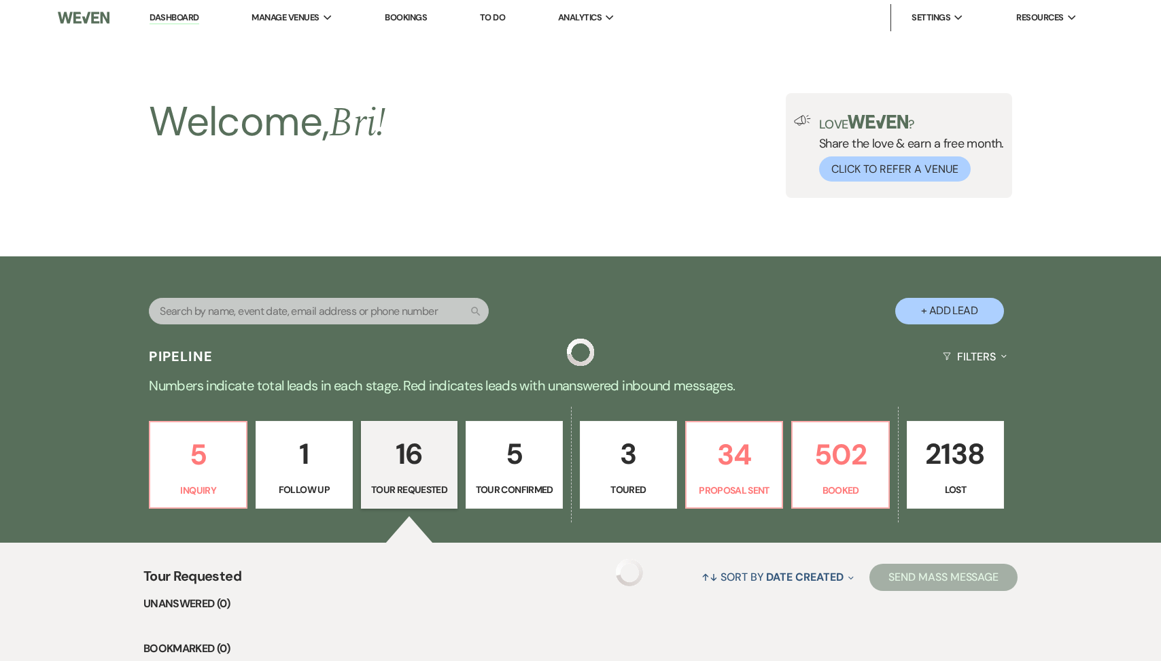
scroll to position [1350, 0]
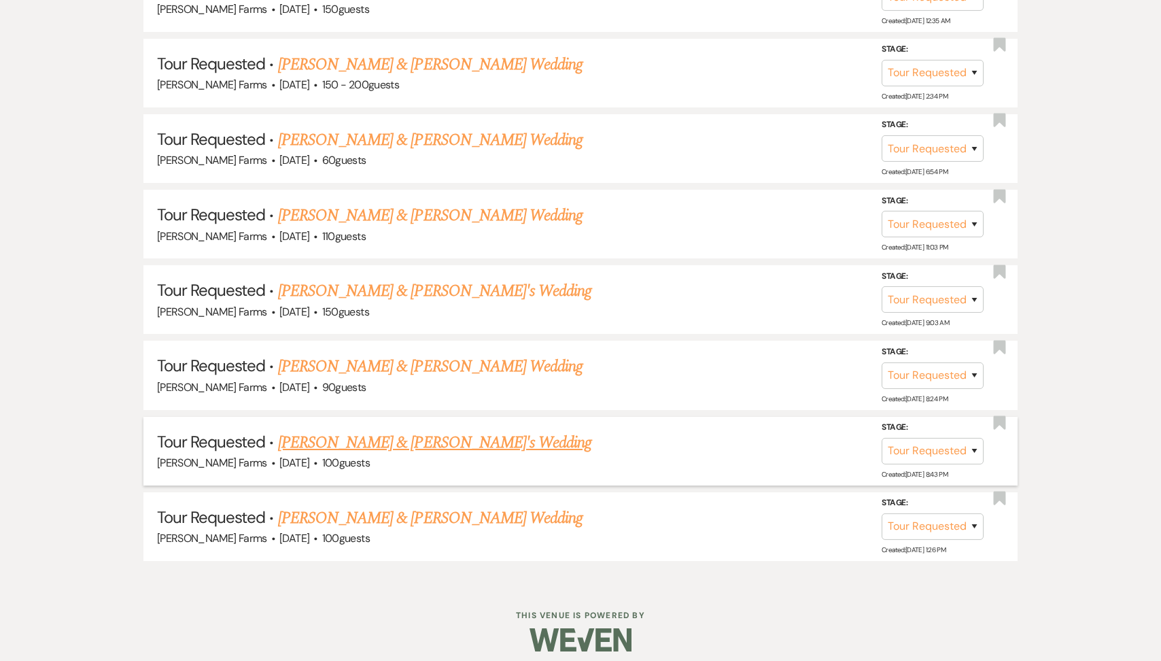
click at [399, 437] on link "[PERSON_NAME] & [PERSON_NAME]'s Wedding" at bounding box center [435, 442] width 314 height 24
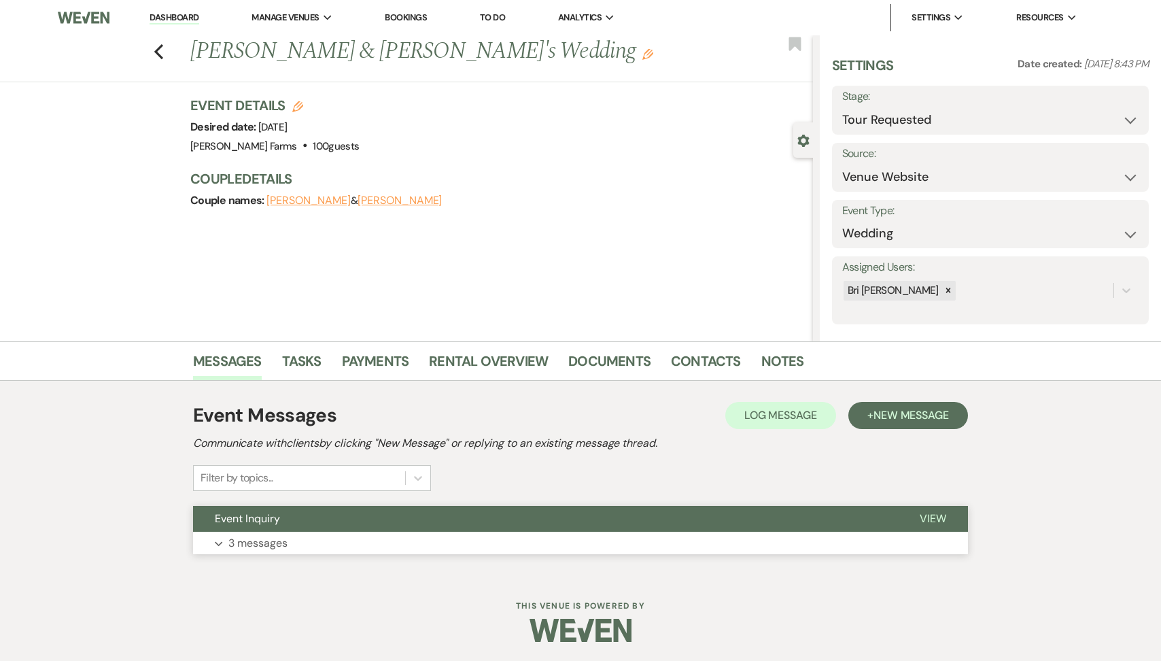
click at [277, 527] on button "Event Inquiry" at bounding box center [545, 519] width 705 height 26
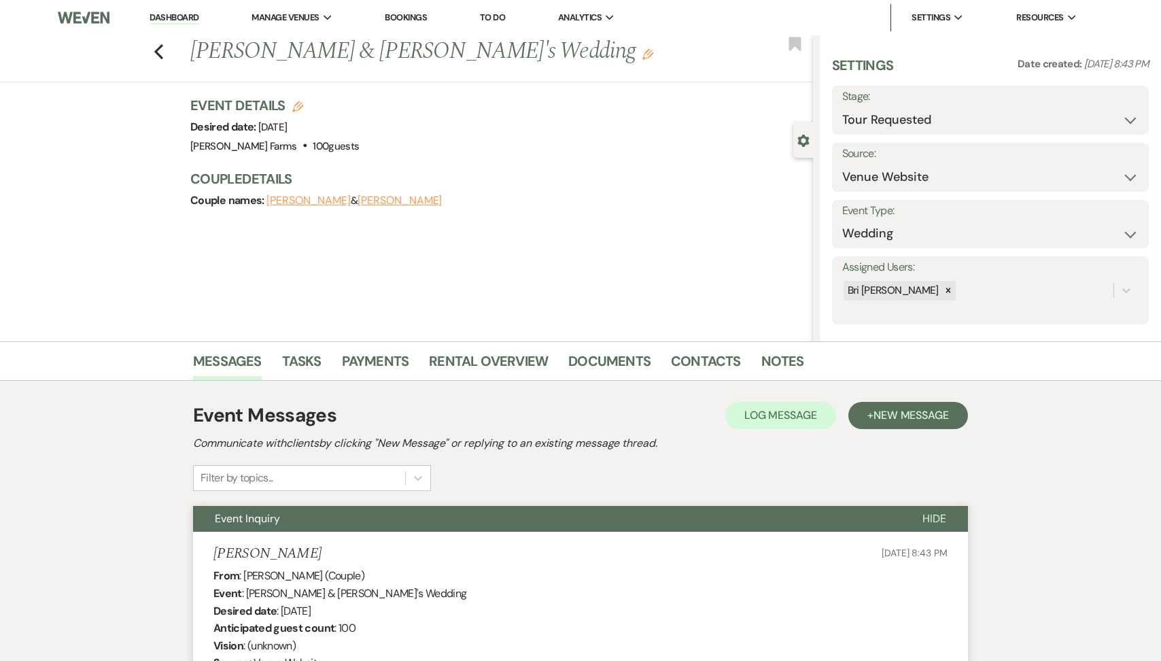
click at [929, 105] on label "Stage:" at bounding box center [990, 97] width 296 height 20
click at [924, 124] on select "Inquiry Follow Up Tour Requested Tour Confirmed Toured Proposal Sent Booked Lost" at bounding box center [990, 120] width 296 height 27
click at [900, 125] on select "Inquiry Follow Up Tour Requested Tour Confirmed Toured Proposal Sent Booked Lost" at bounding box center [953, 120] width 222 height 27
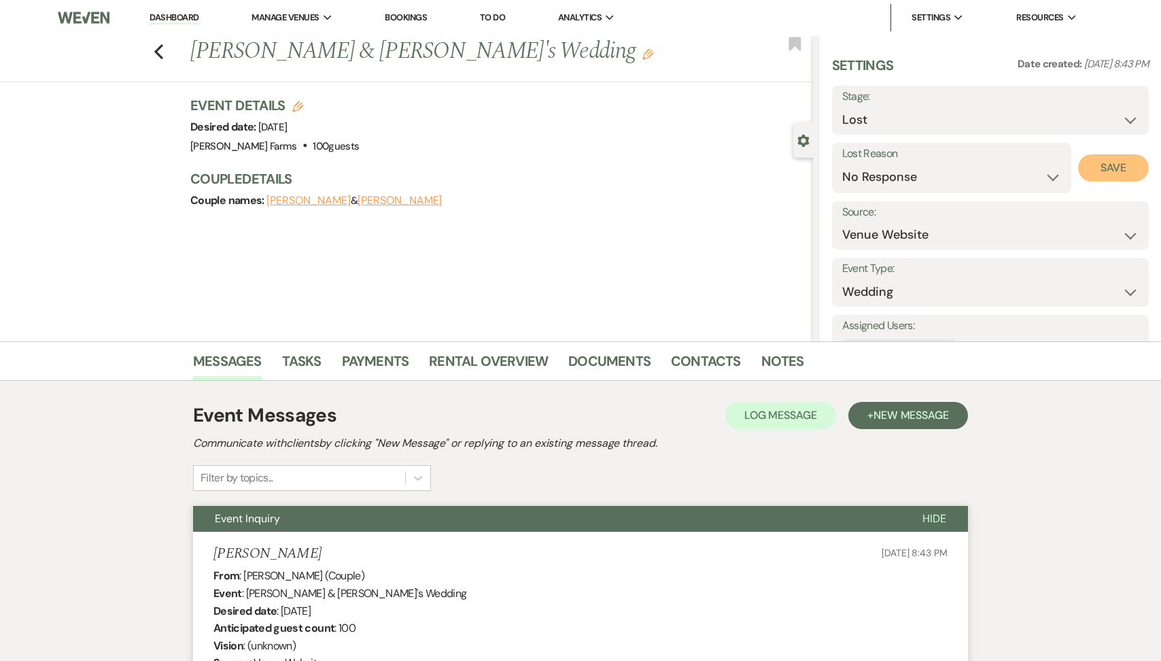
click at [1108, 173] on button "Save" at bounding box center [1113, 167] width 71 height 27
click at [162, 47] on icon "Previous" at bounding box center [159, 51] width 10 height 16
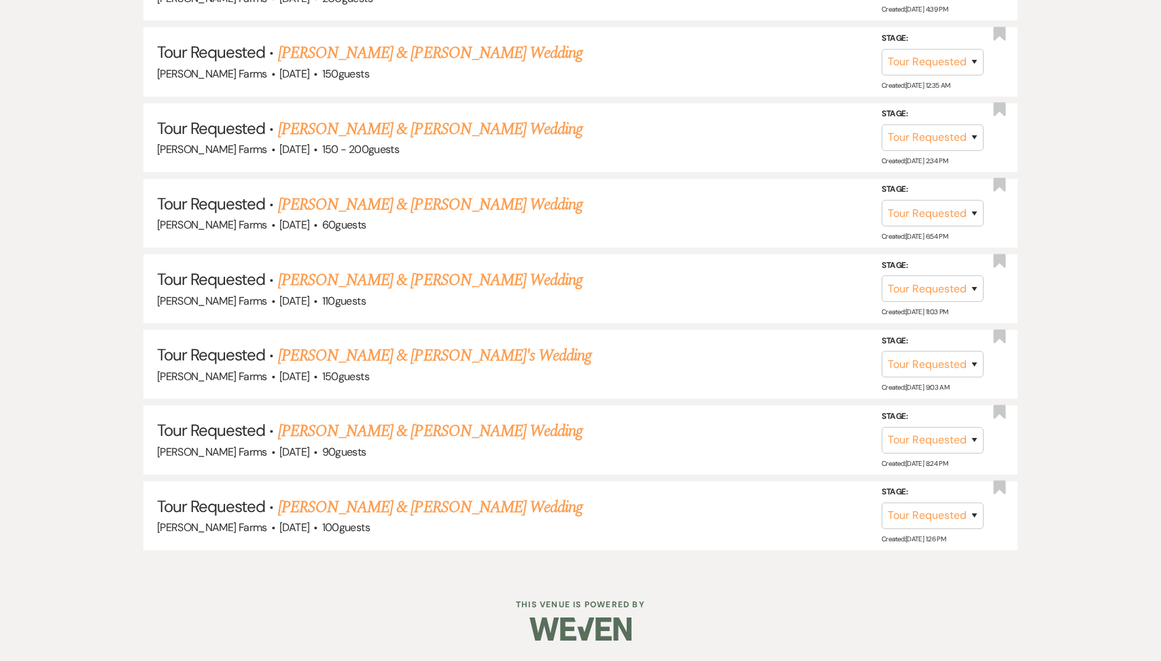
scroll to position [1275, 0]
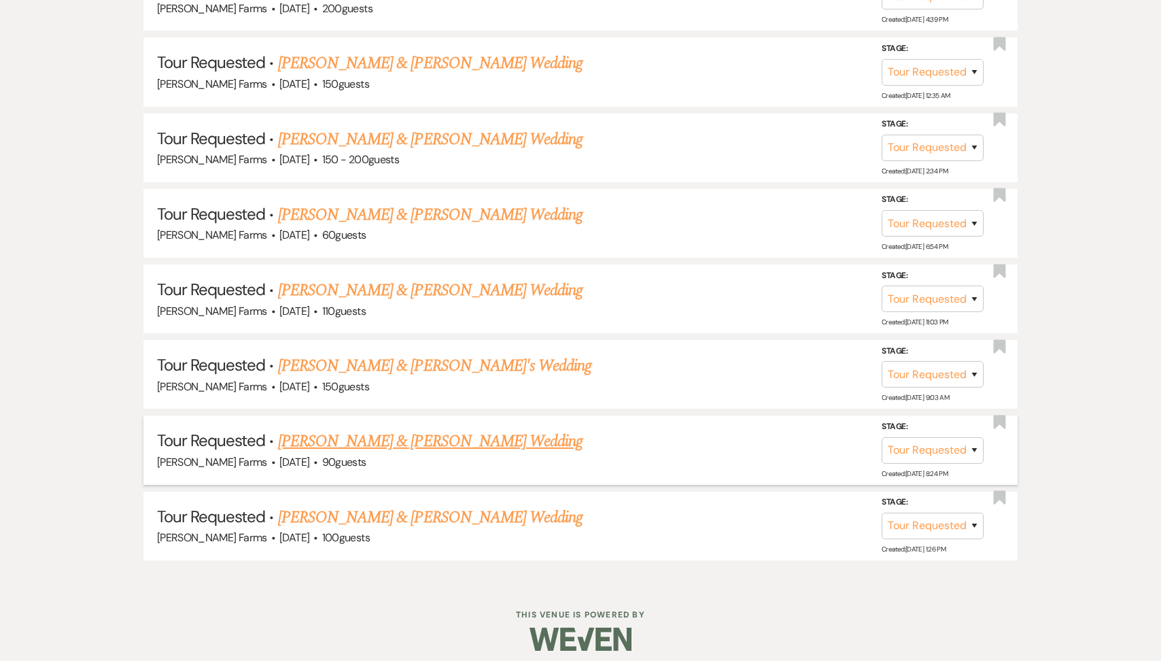
click at [379, 438] on link "[PERSON_NAME] & [PERSON_NAME] Wedding" at bounding box center [430, 441] width 304 height 24
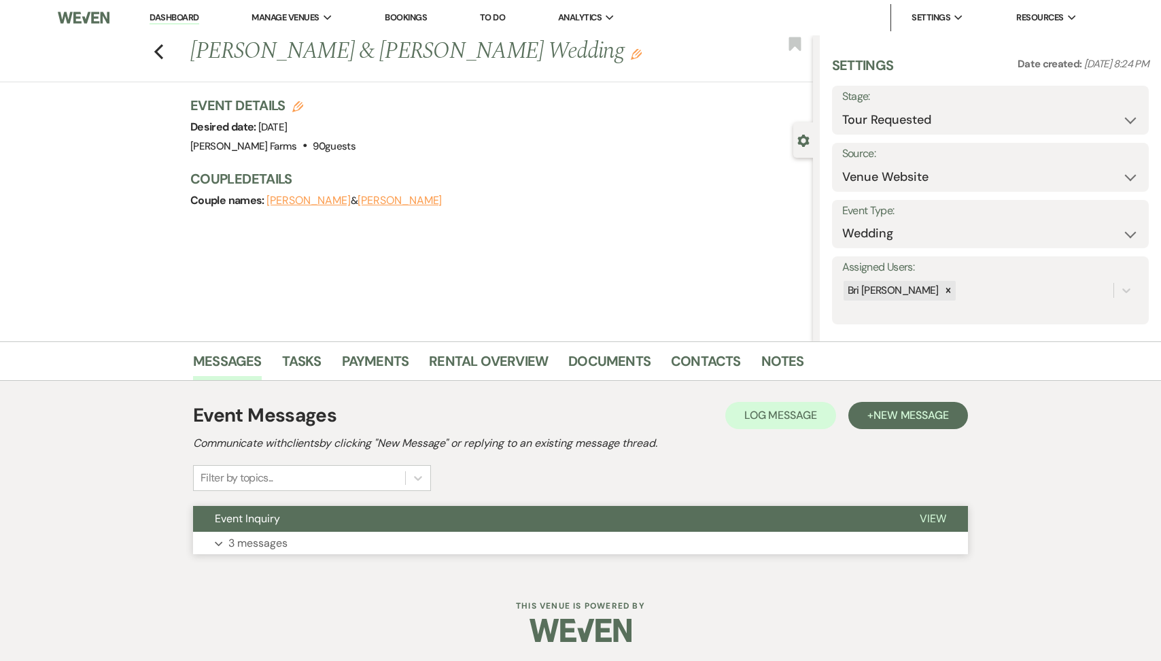
click at [281, 527] on button "Event Inquiry" at bounding box center [545, 519] width 705 height 26
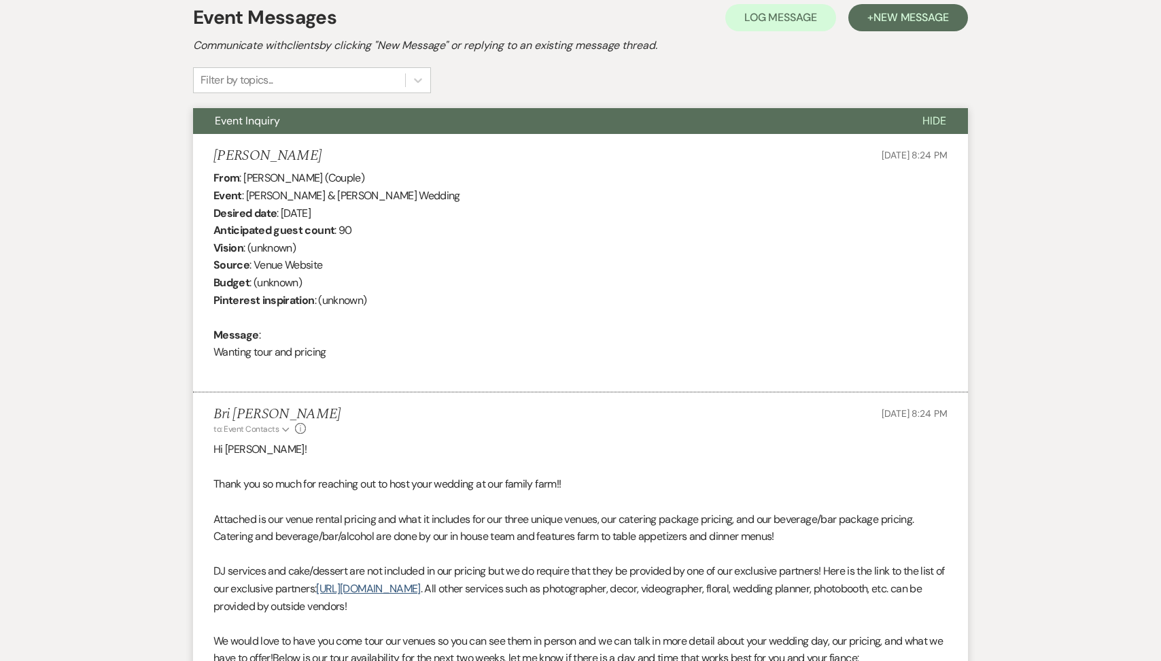
scroll to position [158, 0]
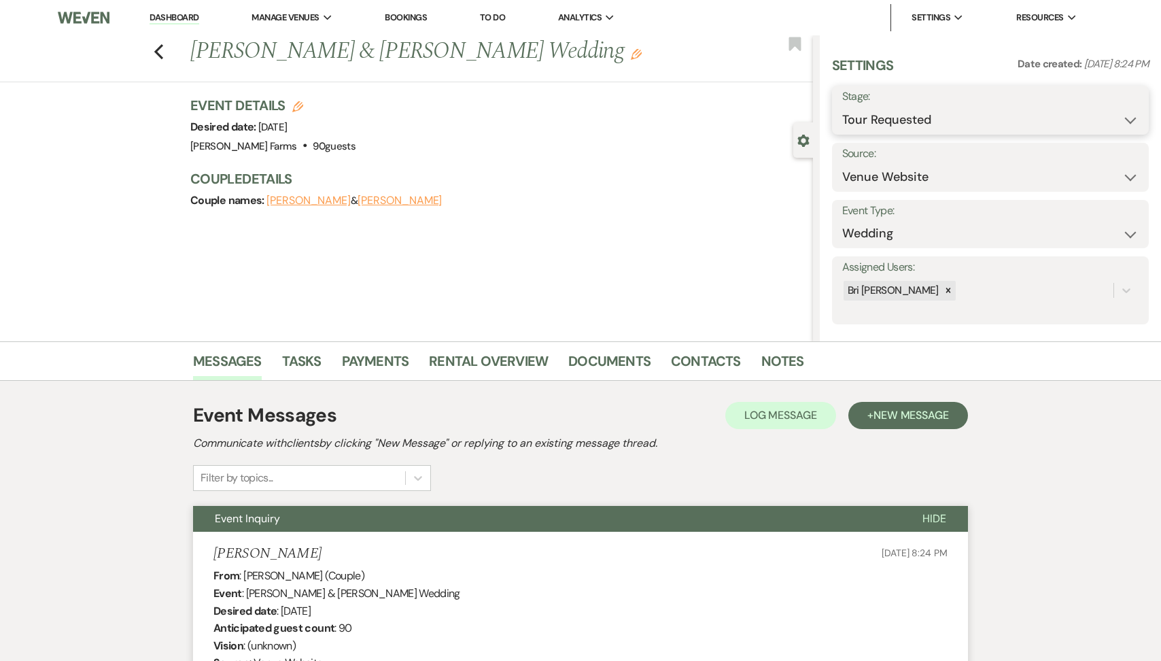
click at [964, 122] on select "Inquiry Follow Up Tour Requested Tour Confirmed Toured Proposal Sent Booked Lost" at bounding box center [990, 120] width 296 height 27
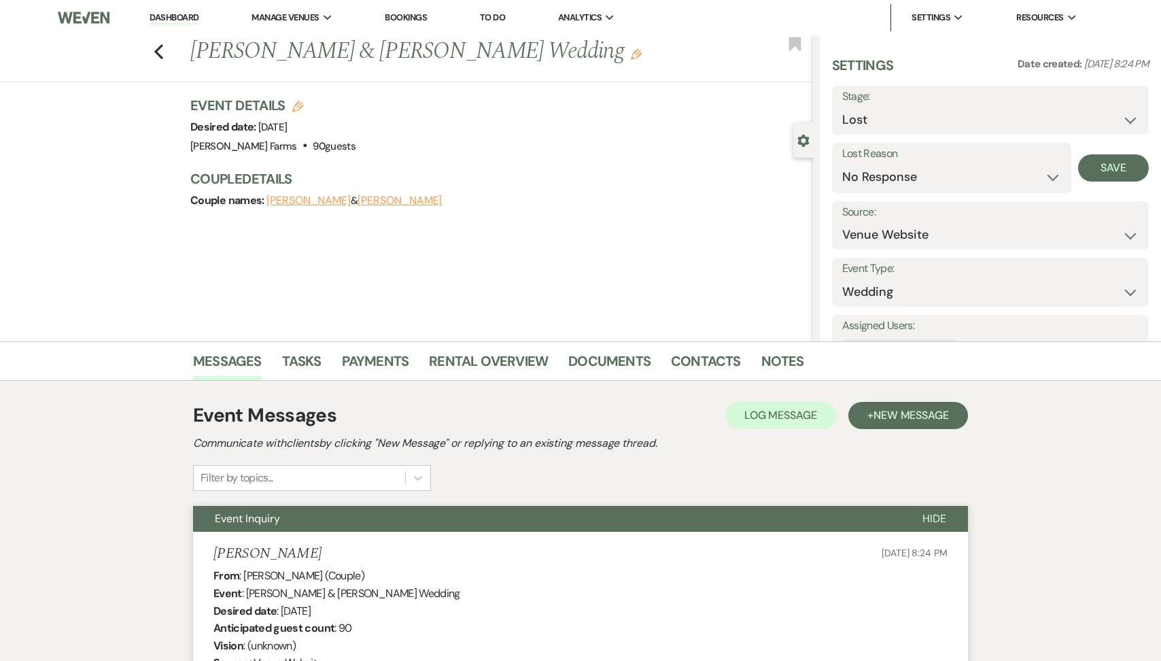
click at [1111, 182] on div "Lost Reason Booked Elsewhere Budget Date Unavailable No Response Not a Good Mat…" at bounding box center [990, 168] width 317 height 50
click at [1104, 172] on button "Save" at bounding box center [1113, 167] width 71 height 27
click at [155, 51] on use "button" at bounding box center [158, 51] width 9 height 15
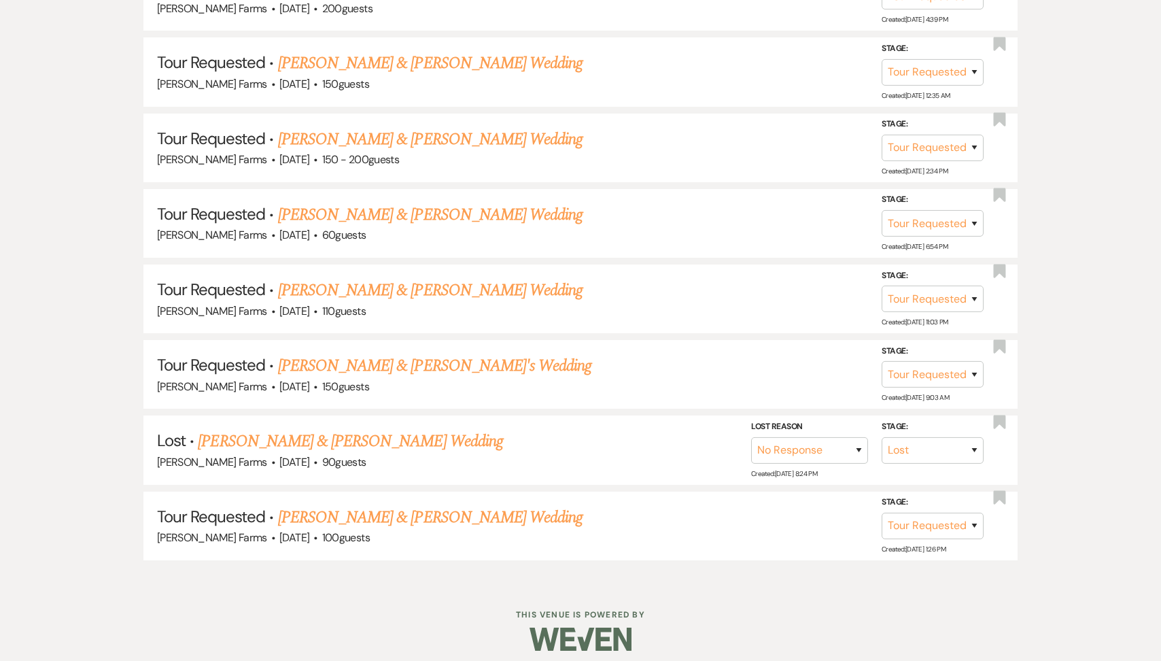
scroll to position [1200, 0]
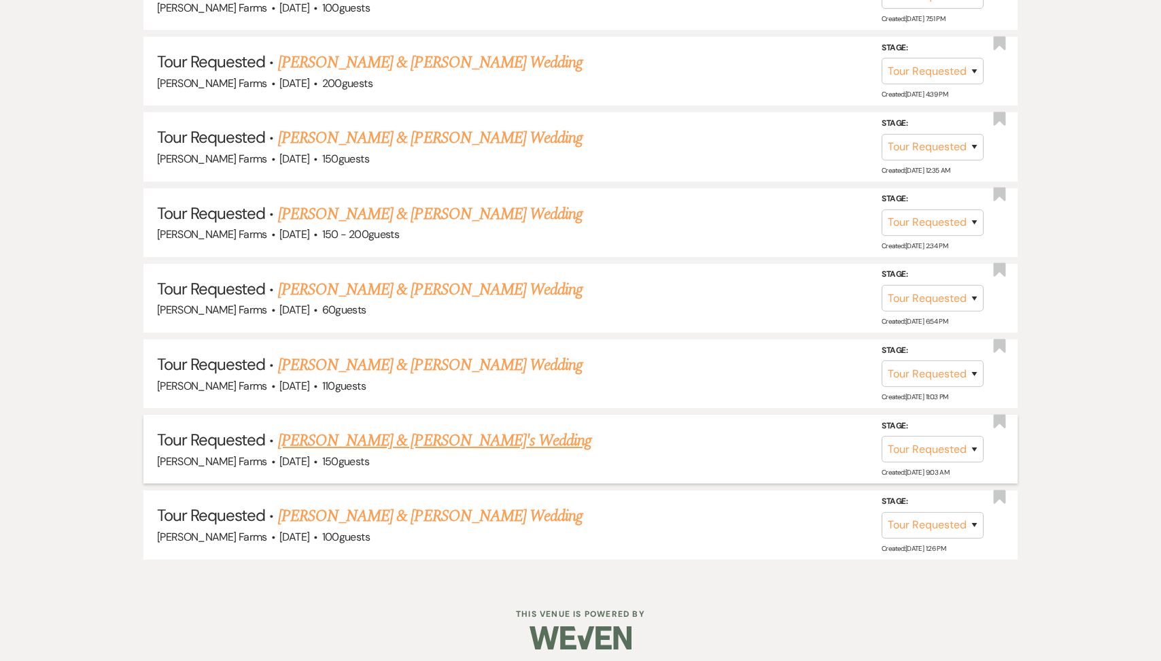
click at [341, 428] on link "[PERSON_NAME] & [PERSON_NAME]'s Wedding" at bounding box center [435, 440] width 314 height 24
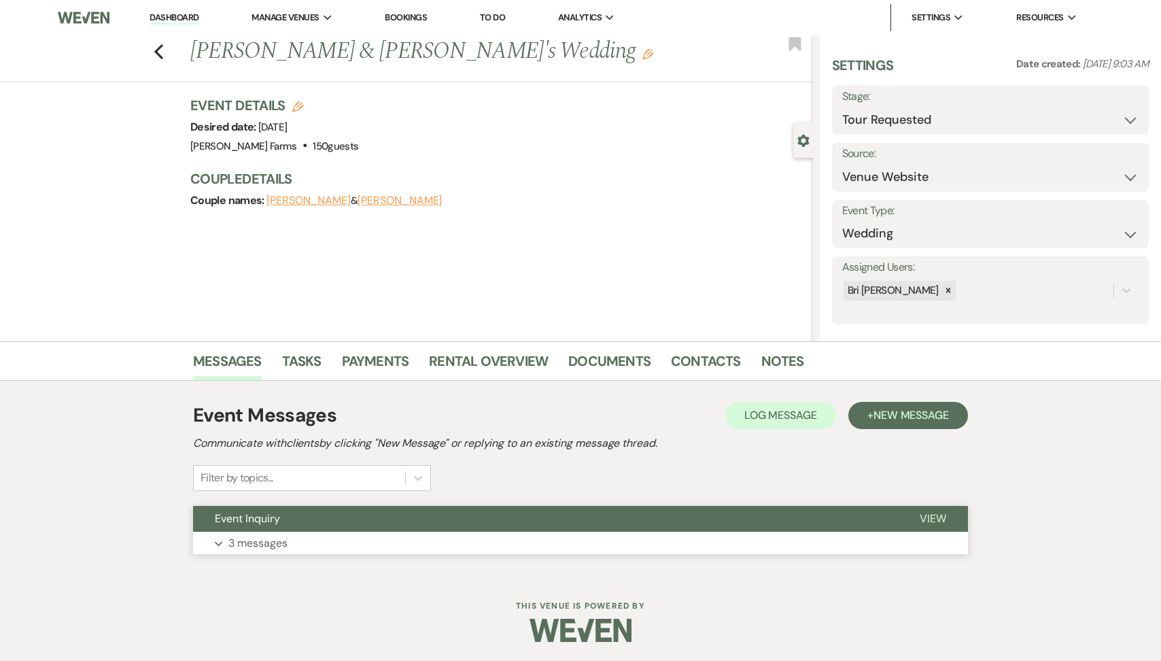
click at [298, 525] on button "Event Inquiry" at bounding box center [545, 519] width 705 height 26
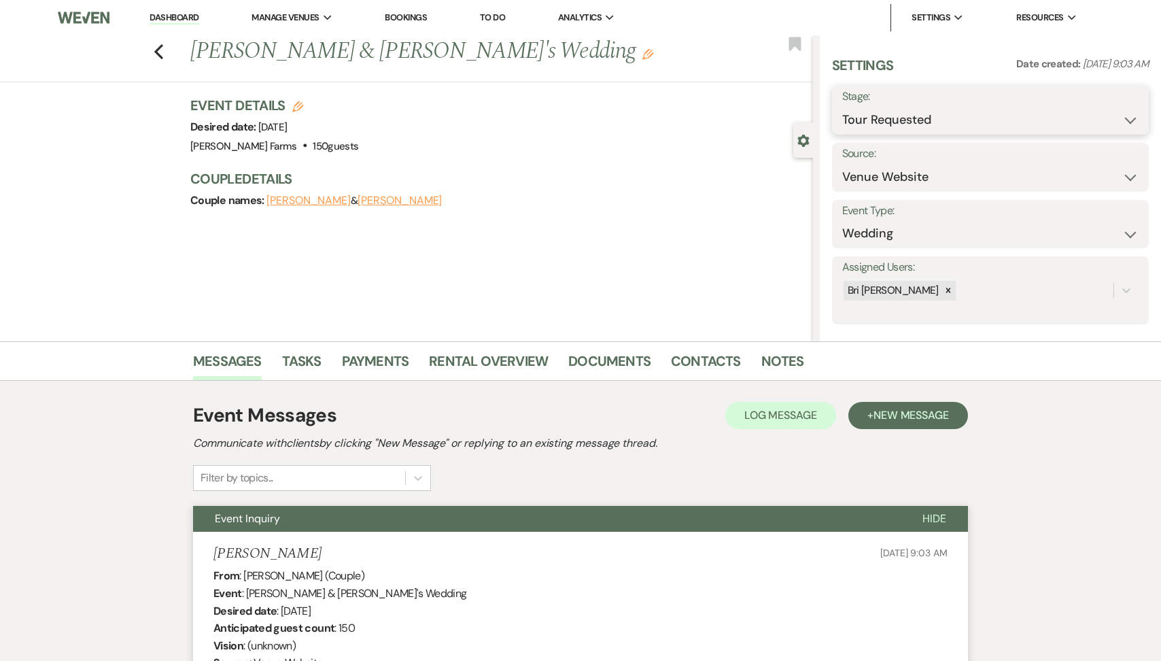
click at [966, 110] on select "Inquiry Follow Up Tour Requested Tour Confirmed Toured Proposal Sent Booked Lost" at bounding box center [990, 120] width 296 height 27
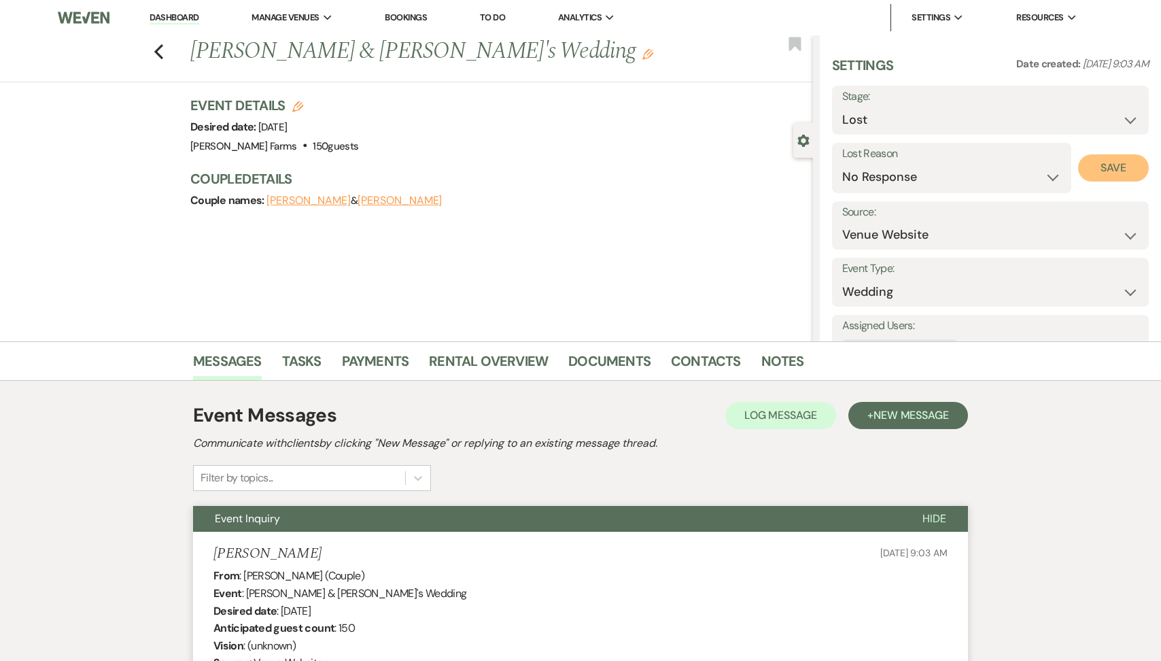
click at [1123, 168] on button "Save" at bounding box center [1113, 167] width 71 height 27
click at [159, 48] on use "button" at bounding box center [158, 51] width 9 height 15
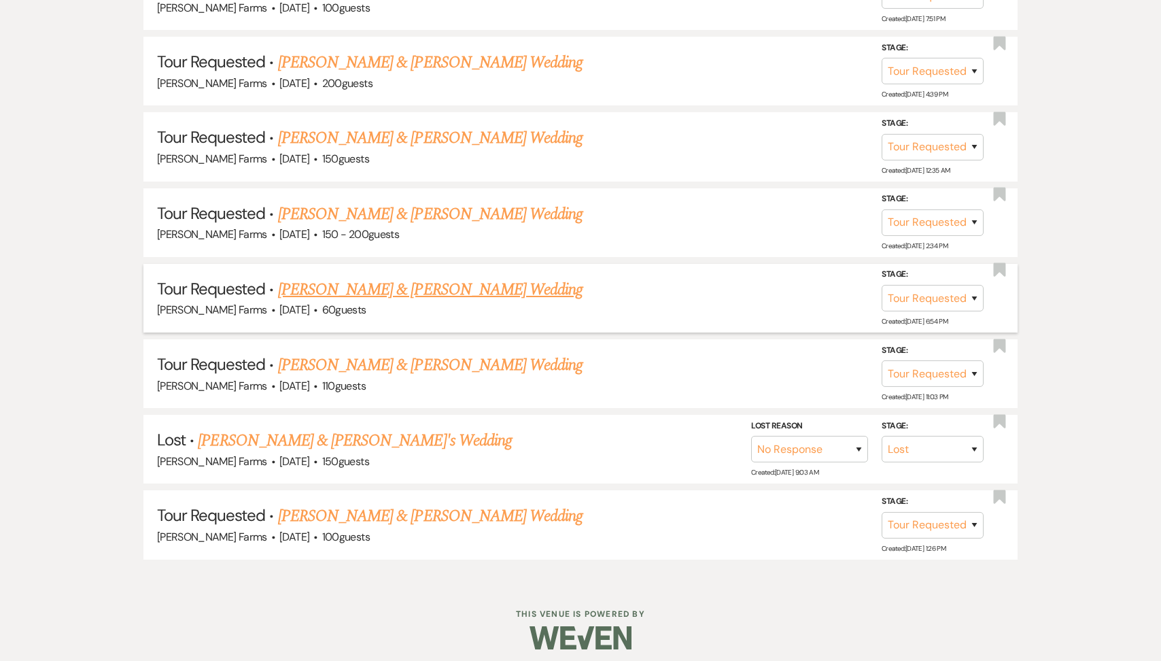
scroll to position [1125, 0]
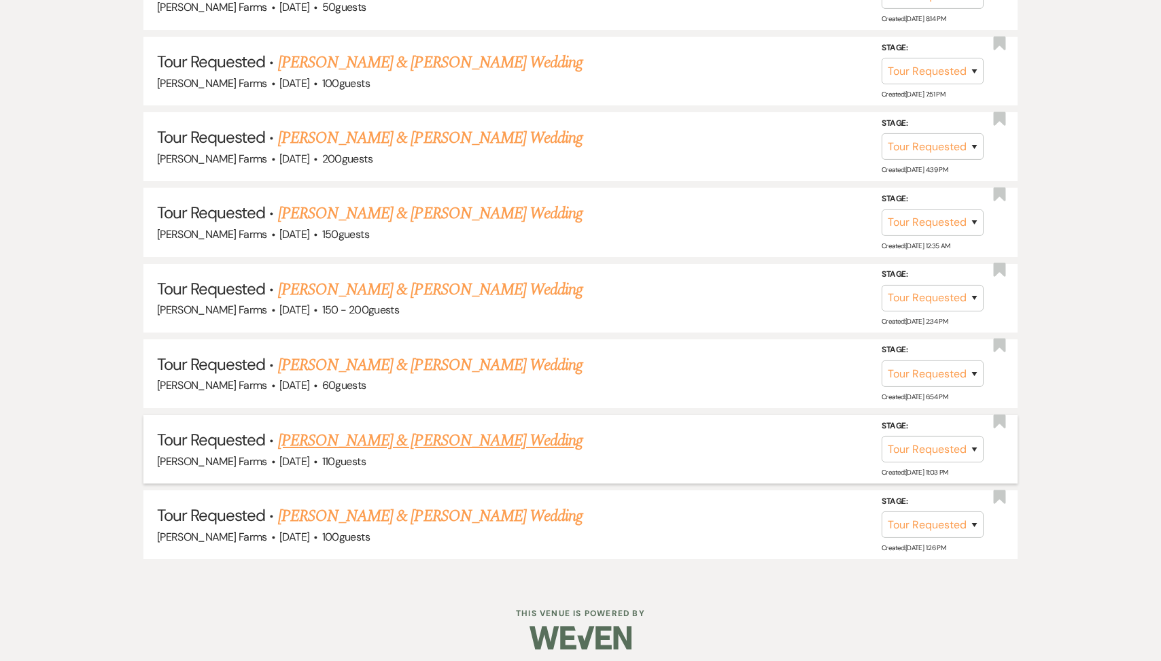
click at [376, 431] on link "[PERSON_NAME] & [PERSON_NAME] Wedding" at bounding box center [430, 440] width 304 height 24
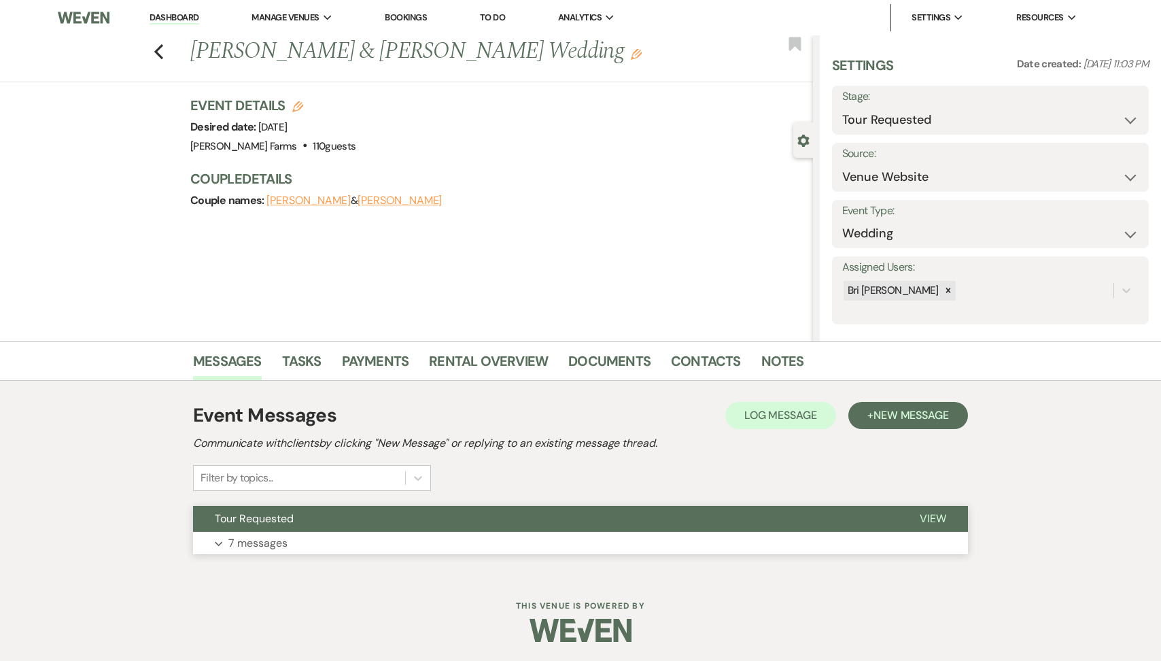
click at [327, 512] on button "Tour Requested" at bounding box center [545, 519] width 705 height 26
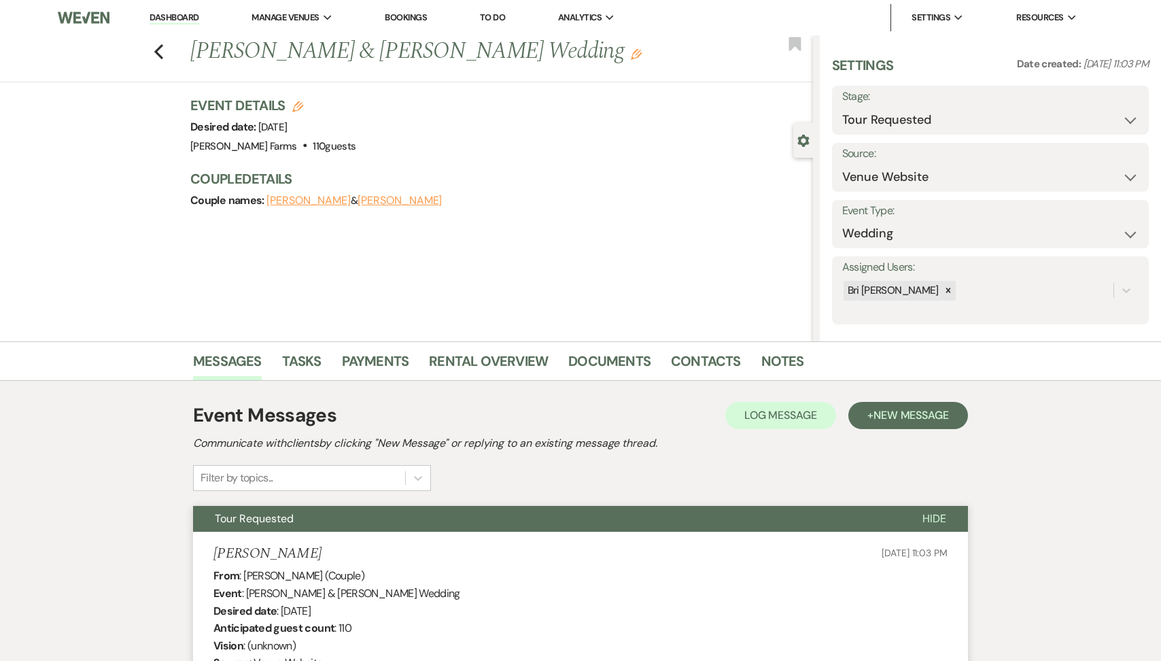
click at [167, 52] on div "Previous [PERSON_NAME] & [PERSON_NAME] Wedding Edit Bookmark" at bounding box center [403, 58] width 820 height 47
click at [162, 50] on icon "Previous" at bounding box center [159, 51] width 10 height 16
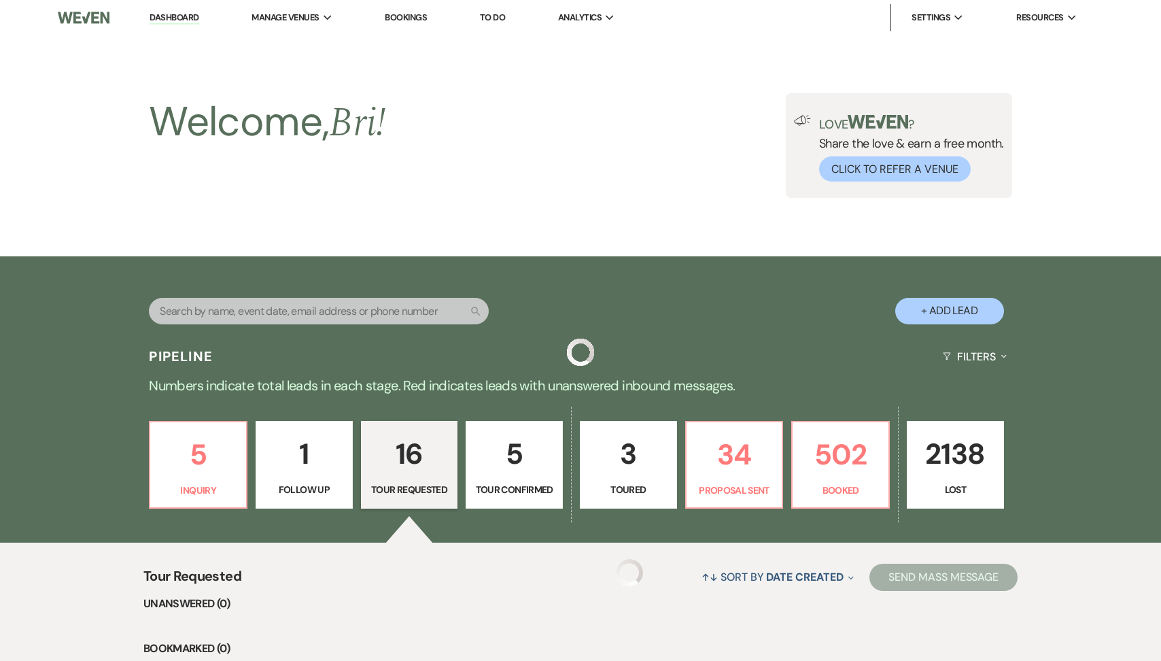
scroll to position [1125, 0]
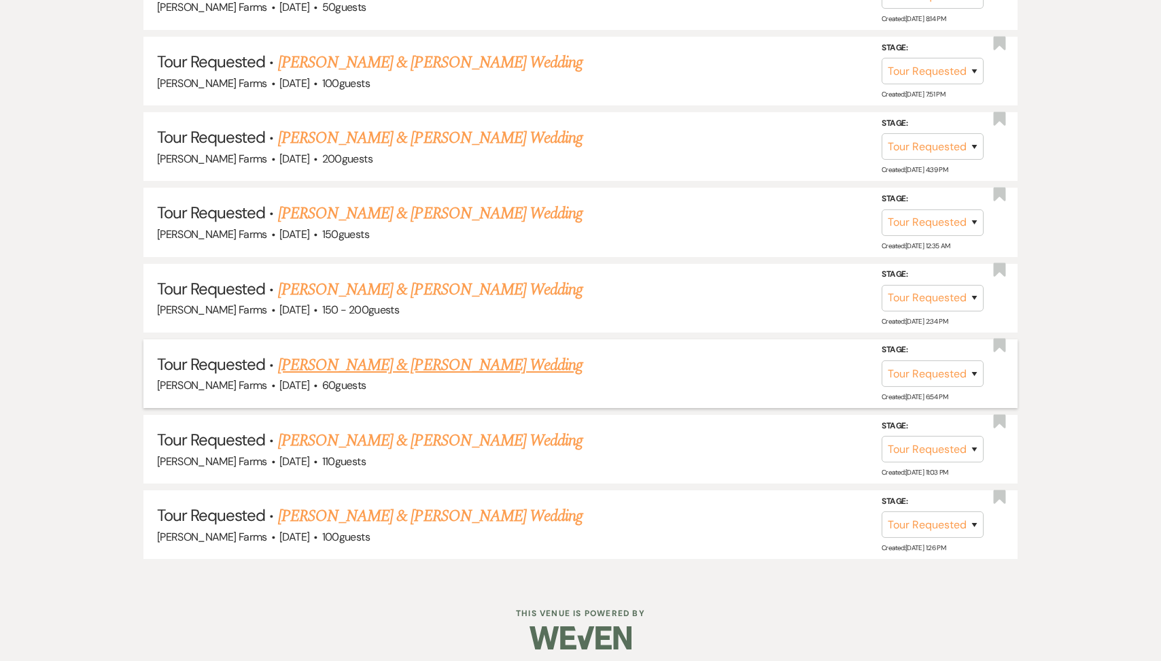
click at [418, 368] on link "[PERSON_NAME] & [PERSON_NAME] Wedding" at bounding box center [430, 365] width 304 height 24
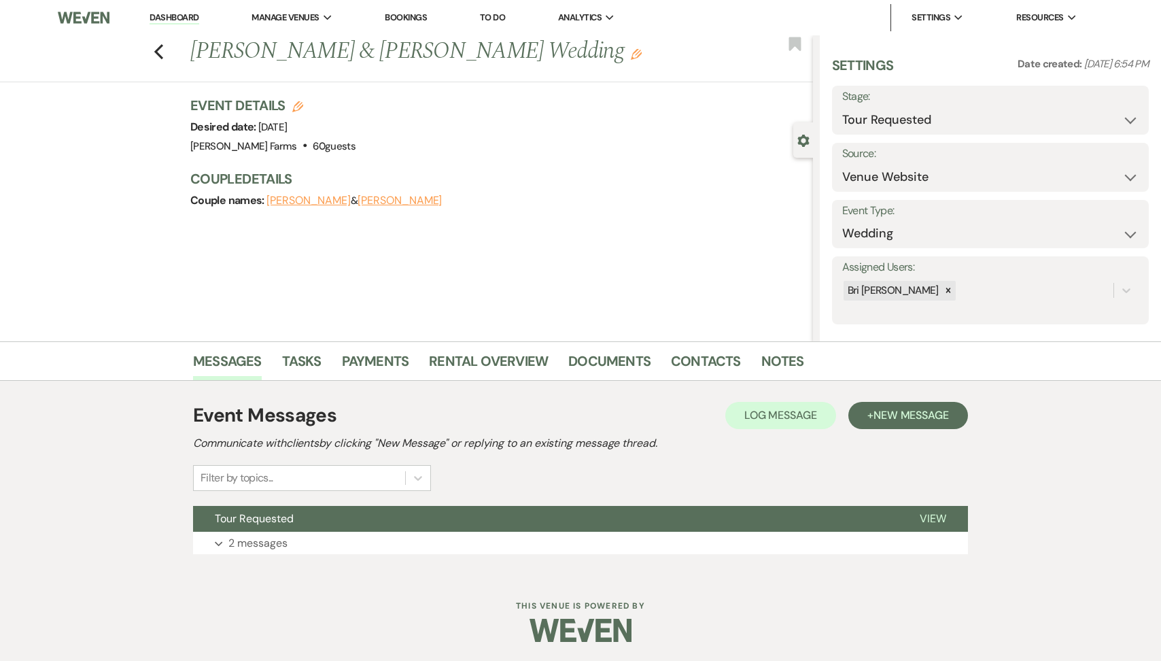
click at [258, 554] on div "Event Messages Log Log Message + New Message Communicate with clients by clicki…" at bounding box center [580, 477] width 775 height 167
click at [253, 540] on p "2 messages" at bounding box center [257, 543] width 59 height 18
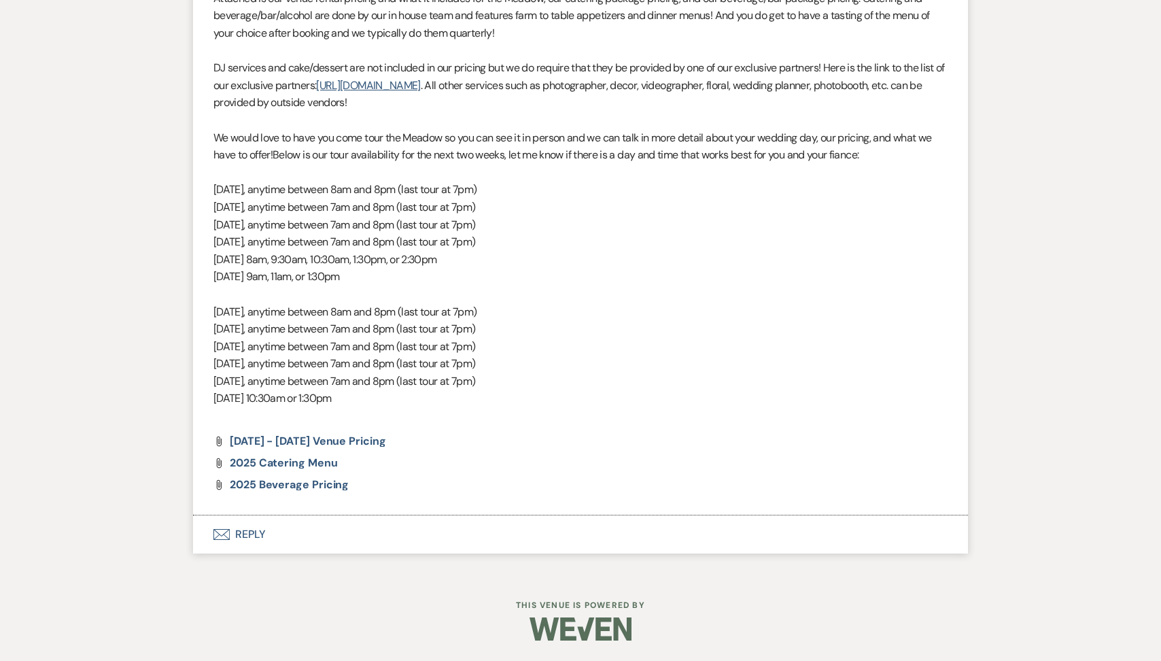
click at [368, 529] on button "Envelope Reply" at bounding box center [580, 534] width 775 height 38
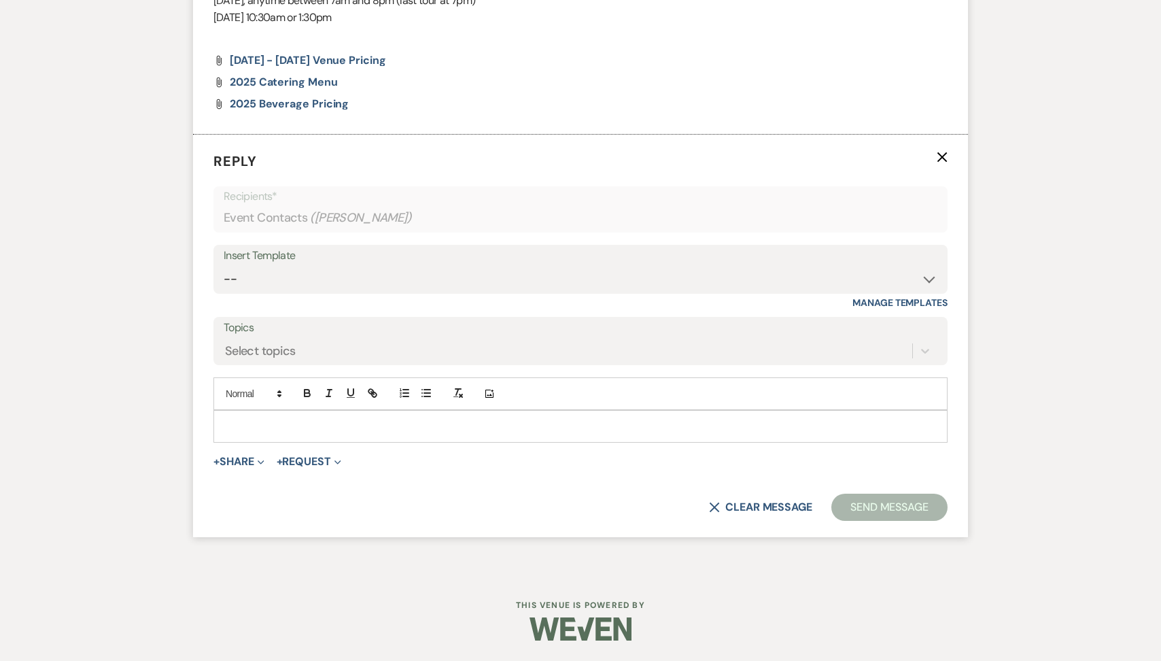
click at [303, 432] on p at bounding box center [580, 426] width 712 height 15
paste div
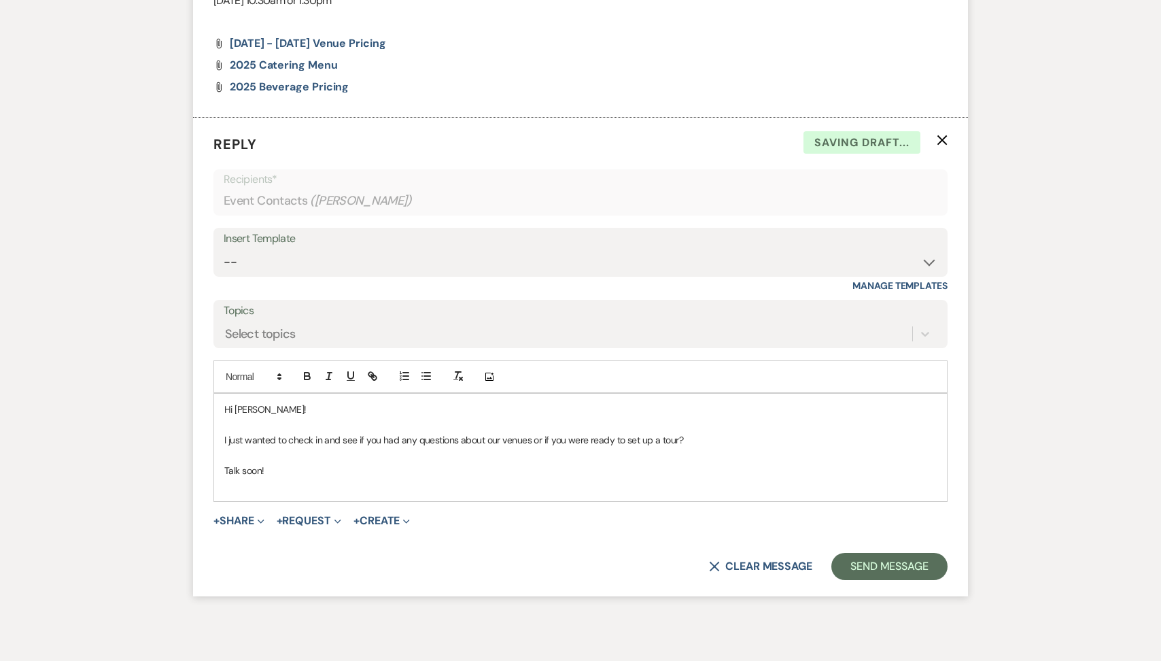
scroll to position [1335, 0]
drag, startPoint x: 276, startPoint y: 424, endPoint x: 237, endPoint y: 421, distance: 39.5
click at [237, 415] on p "Hi [PERSON_NAME]!" at bounding box center [580, 407] width 712 height 15
click at [877, 578] on button "Send Message" at bounding box center [889, 564] width 116 height 27
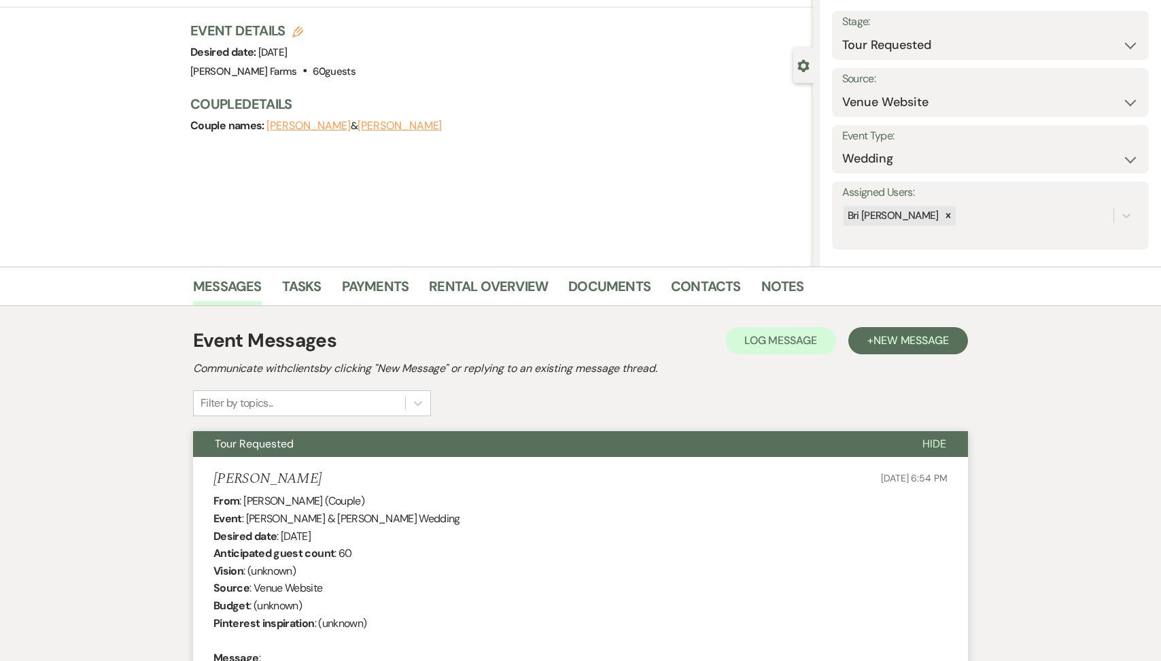
scroll to position [0, 0]
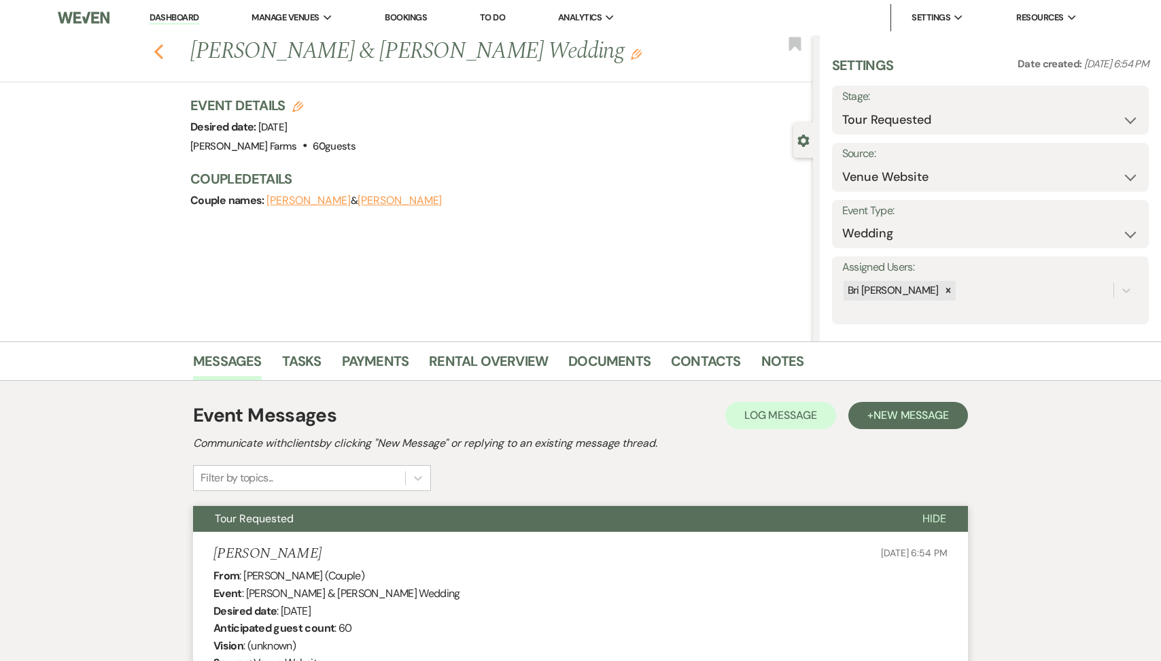
click at [159, 47] on use "button" at bounding box center [158, 51] width 9 height 15
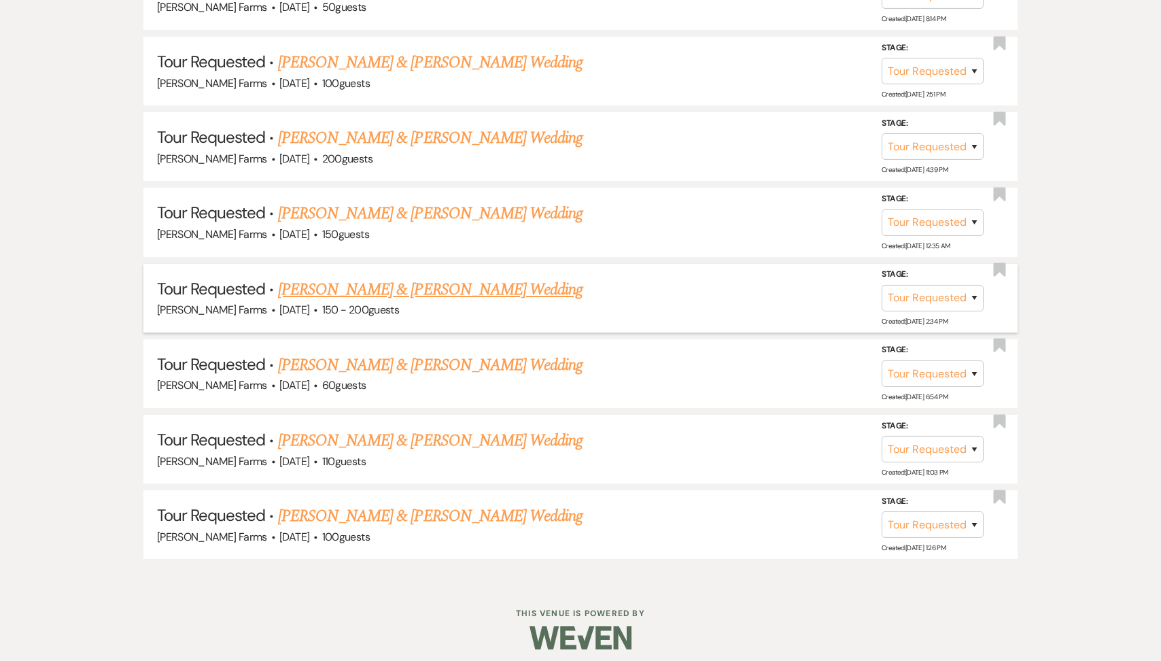
click at [400, 279] on link "[PERSON_NAME] & [PERSON_NAME] Wedding" at bounding box center [430, 289] width 304 height 24
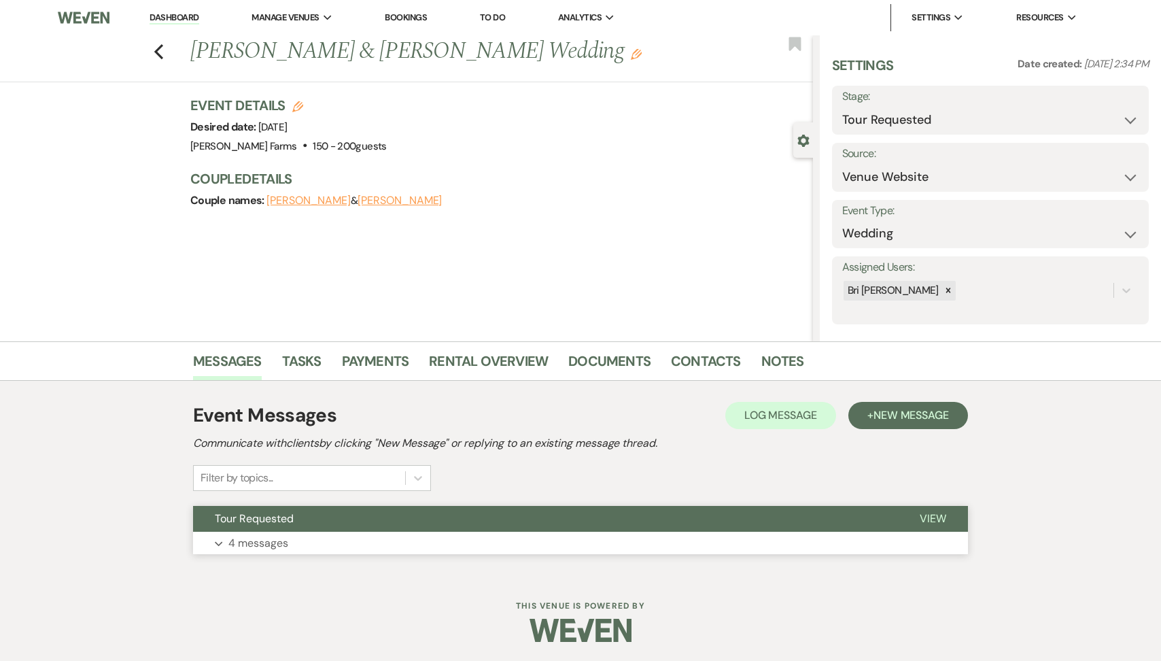
click at [283, 520] on span "Tour Requested" at bounding box center [254, 518] width 79 height 14
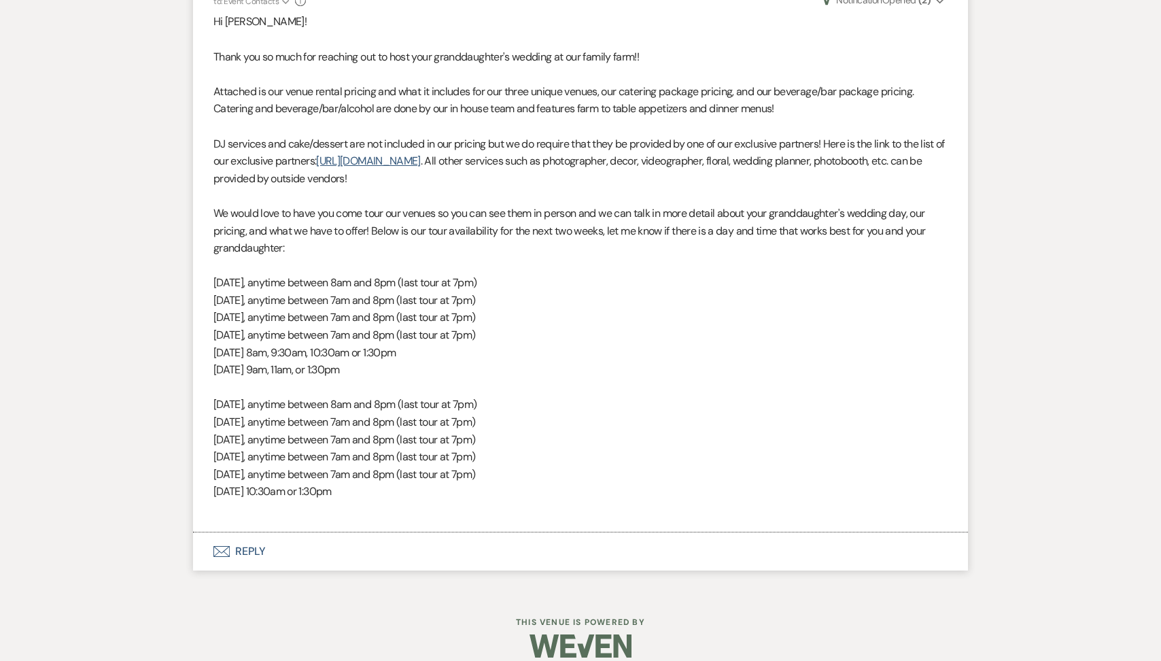
click at [323, 535] on button "Envelope Reply" at bounding box center [580, 551] width 775 height 38
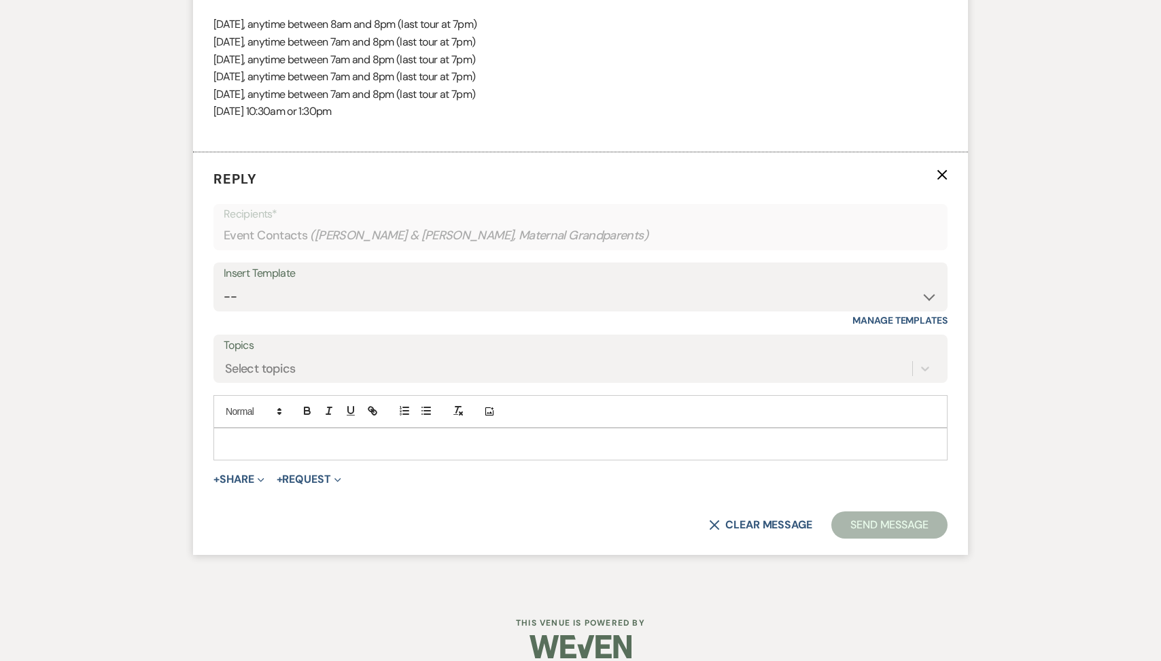
click at [294, 428] on div at bounding box center [580, 443] width 733 height 31
paste div
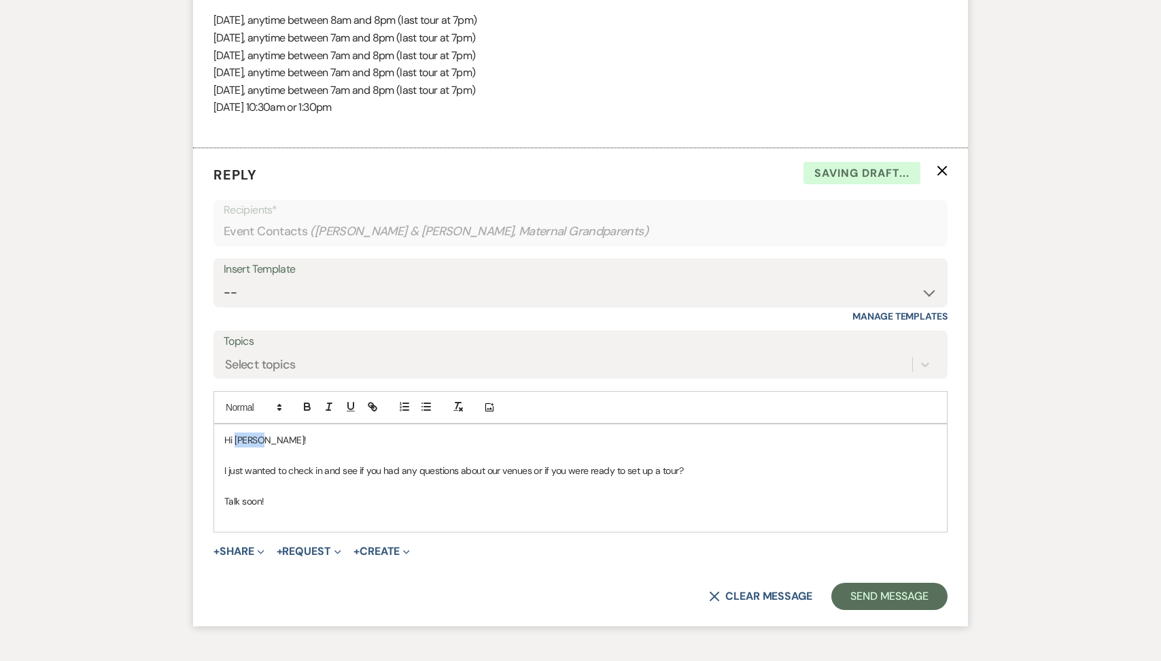
drag, startPoint x: 275, startPoint y: 428, endPoint x: 234, endPoint y: 425, distance: 40.9
click at [234, 432] on p "Hi [PERSON_NAME]!" at bounding box center [580, 439] width 712 height 15
click at [893, 587] on button "Send Message" at bounding box center [889, 595] width 116 height 27
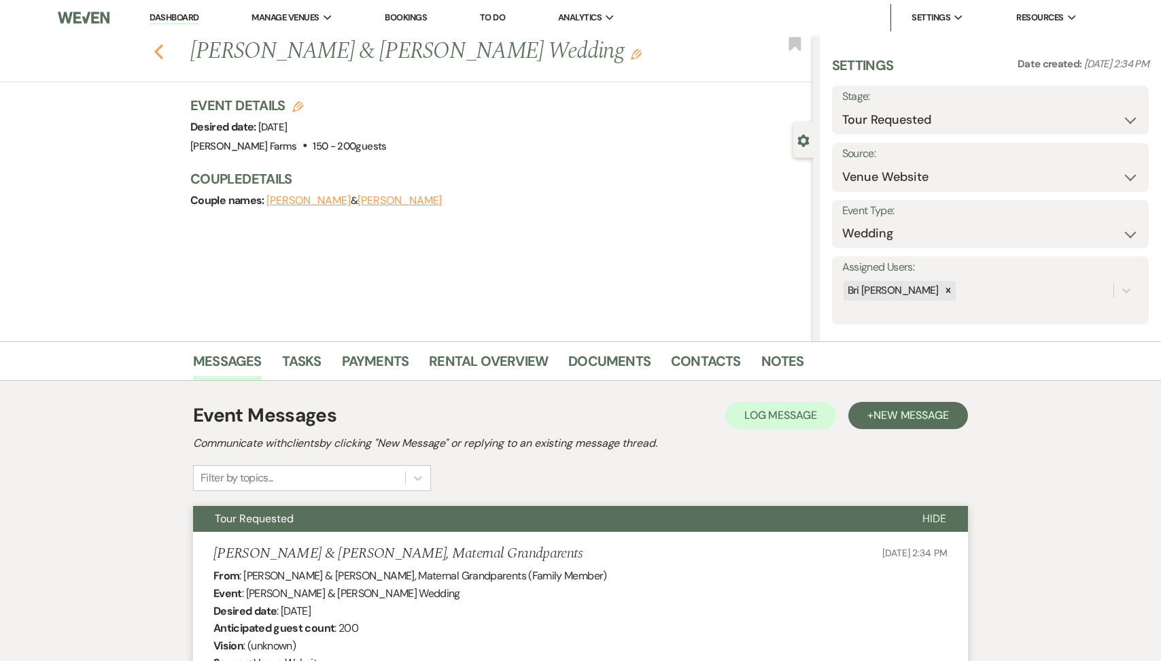
click at [161, 43] on icon "Previous" at bounding box center [159, 51] width 10 height 16
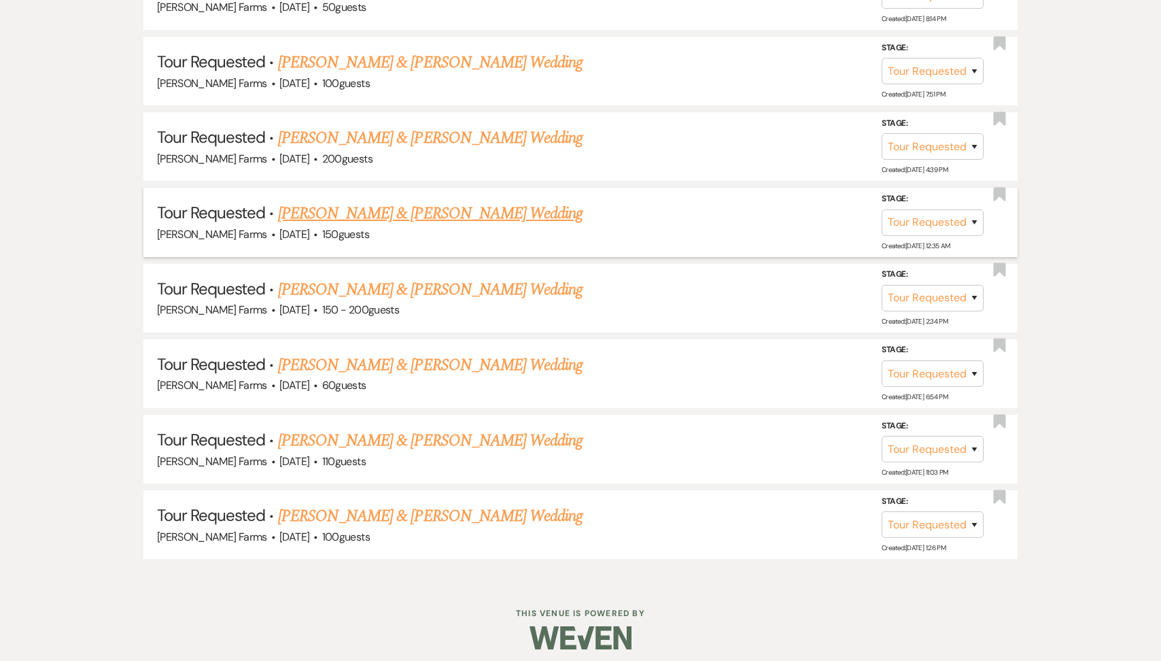
click at [394, 201] on link "[PERSON_NAME] & [PERSON_NAME] Wedding" at bounding box center [430, 213] width 304 height 24
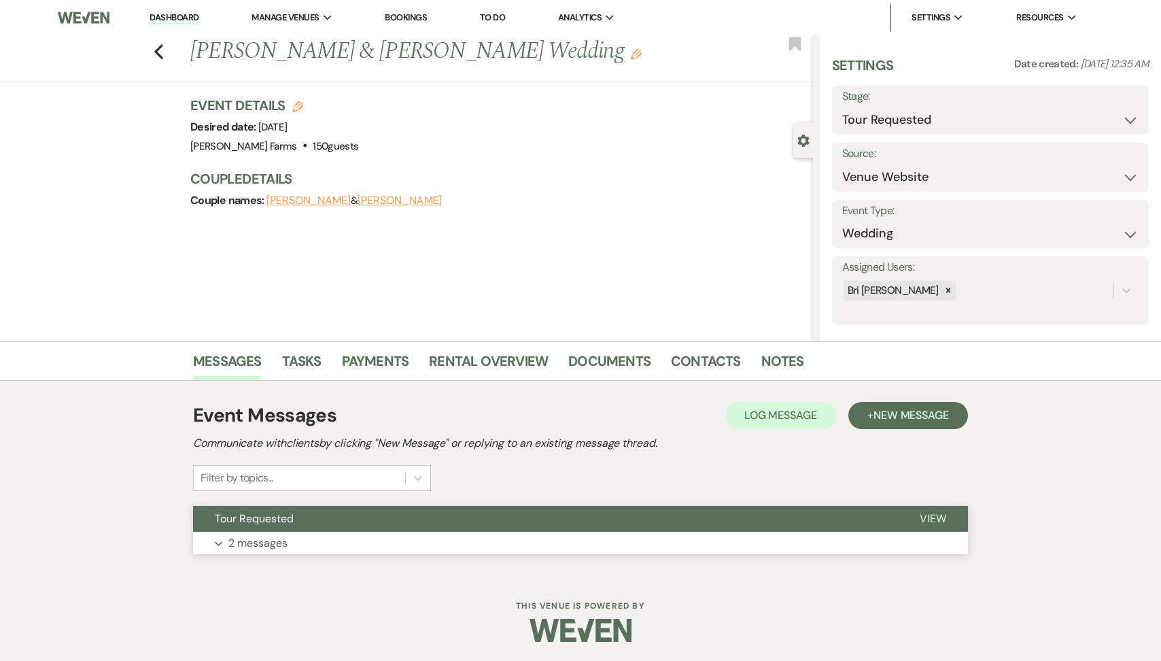
click at [353, 540] on button "Expand 2 messages" at bounding box center [580, 542] width 775 height 23
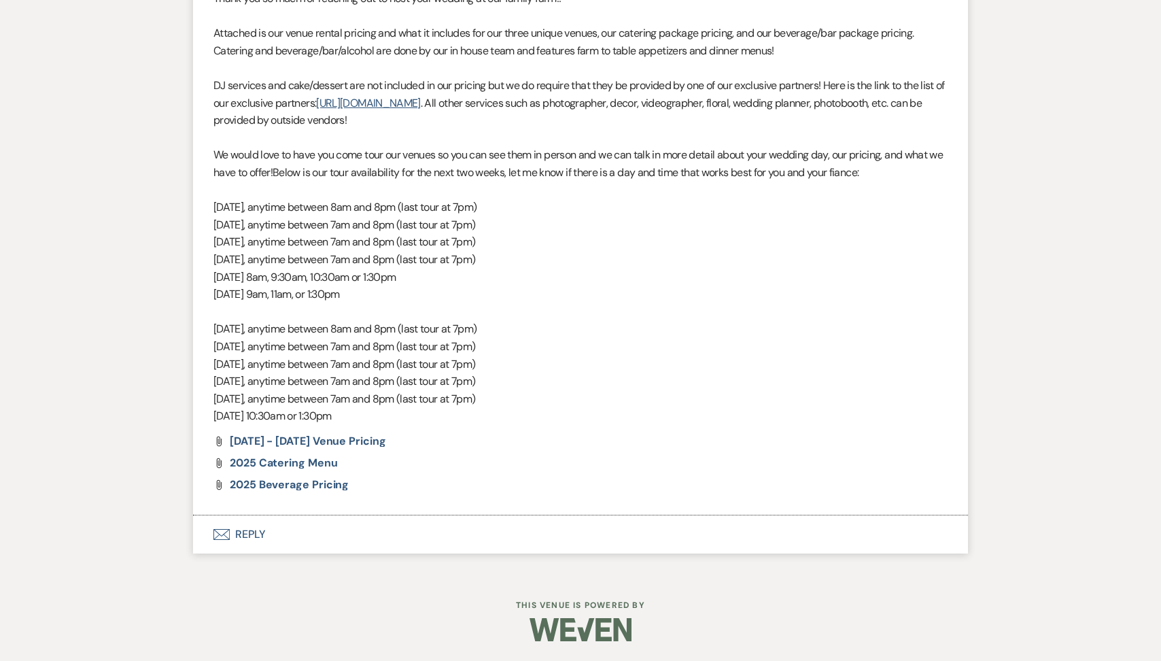
click at [336, 527] on button "Envelope Reply" at bounding box center [580, 534] width 775 height 38
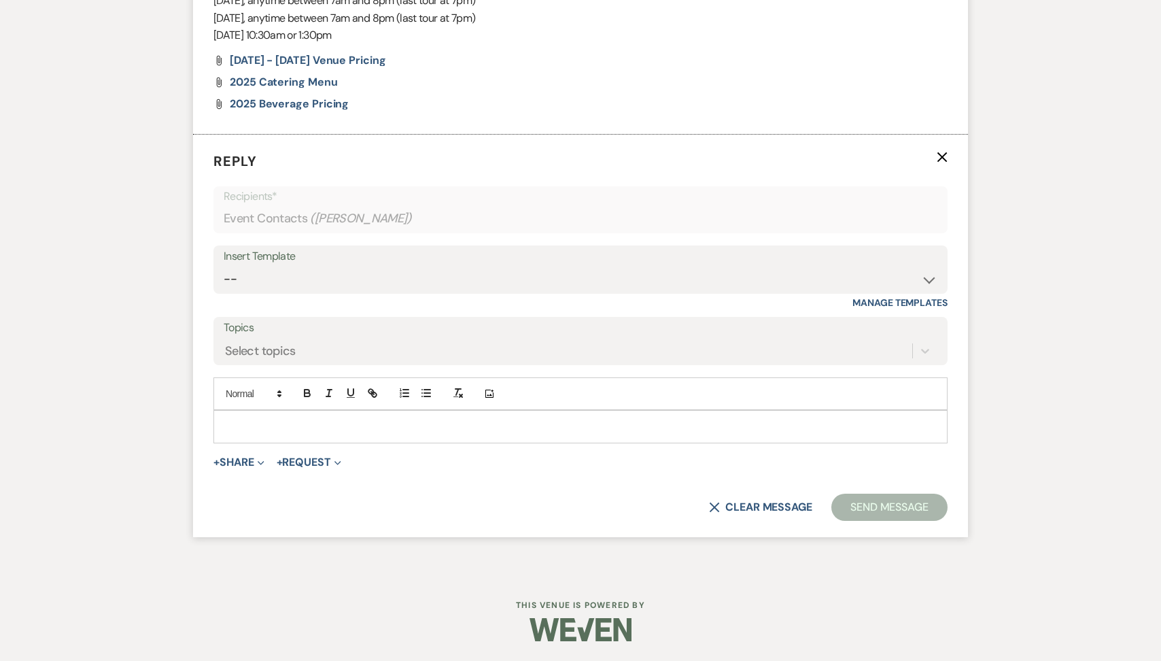
click at [296, 433] on div at bounding box center [580, 425] width 733 height 31
paste div
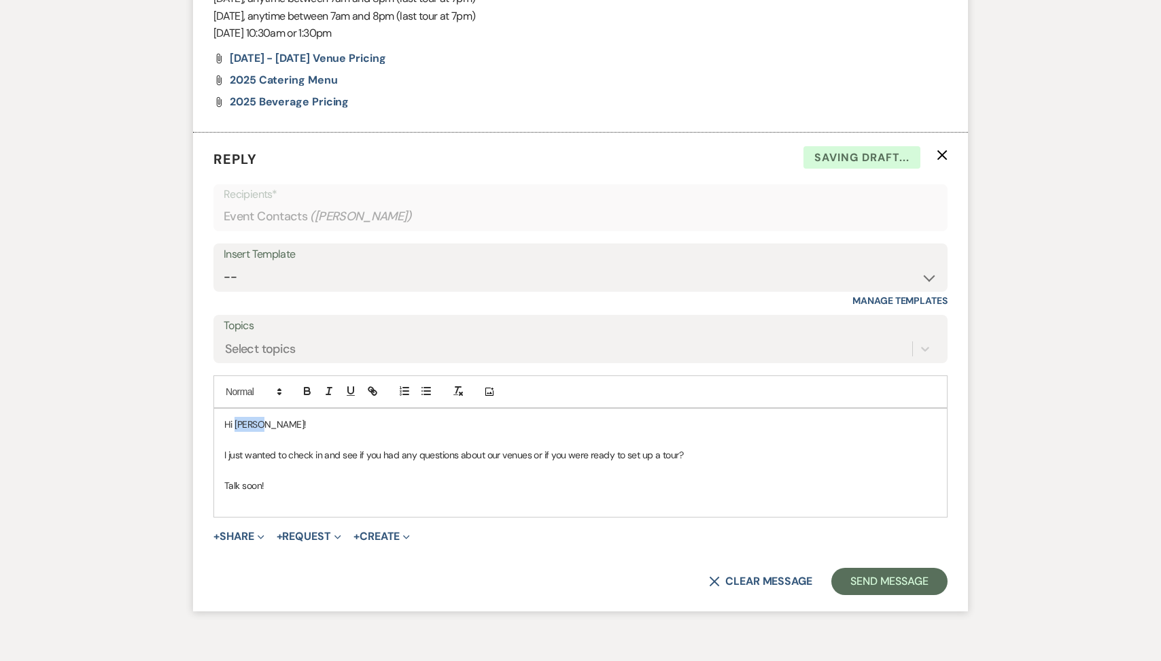
drag, startPoint x: 279, startPoint y: 430, endPoint x: 236, endPoint y: 424, distance: 43.2
click at [237, 424] on p "Hi [PERSON_NAME]!" at bounding box center [580, 424] width 712 height 15
click at [874, 574] on button "Send Message" at bounding box center [889, 580] width 116 height 27
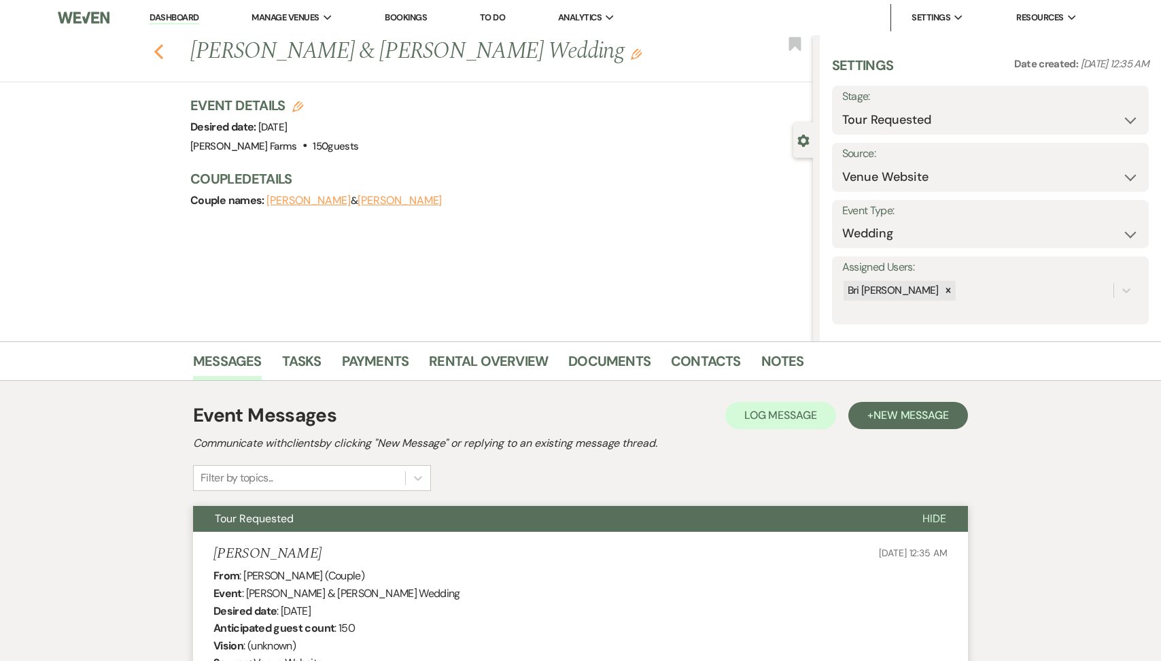
click at [160, 49] on icon "Previous" at bounding box center [159, 51] width 10 height 16
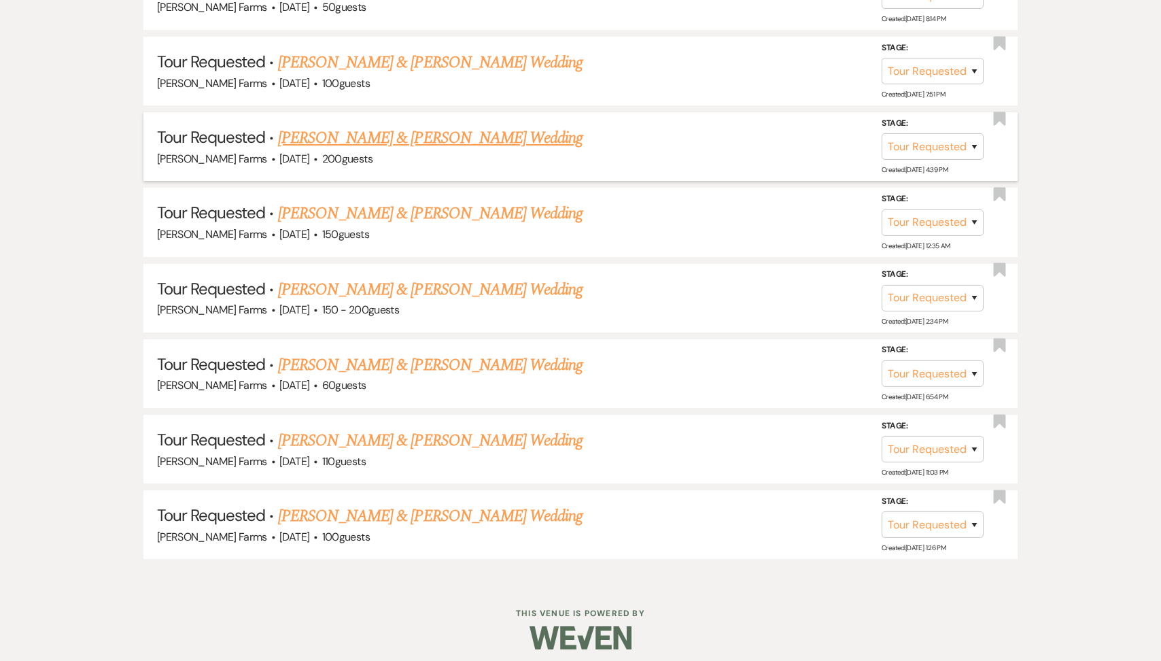
click at [466, 143] on link "[PERSON_NAME] & [PERSON_NAME] Wedding" at bounding box center [430, 138] width 304 height 24
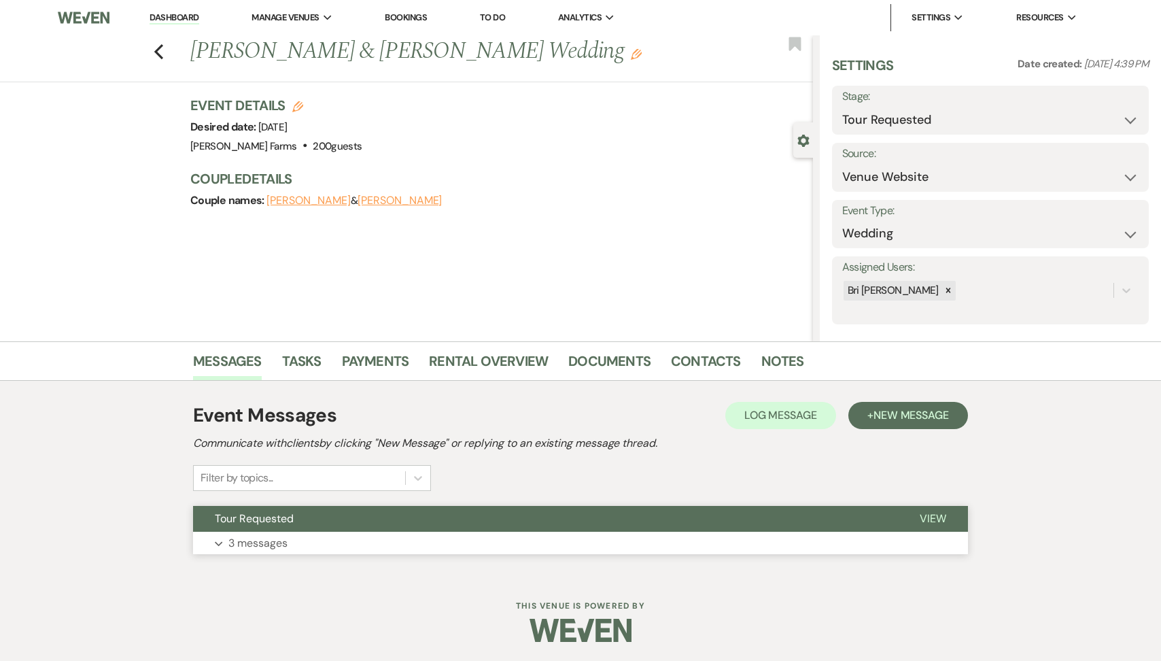
click at [370, 516] on button "Tour Requested" at bounding box center [545, 519] width 705 height 26
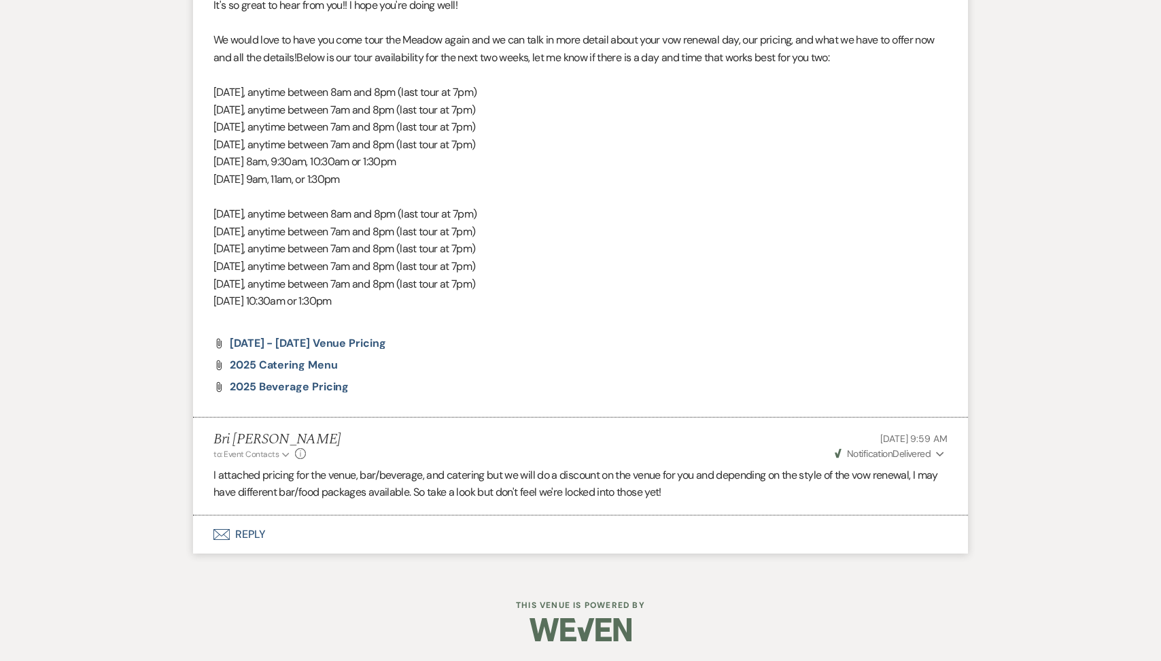
click at [371, 538] on button "Envelope Reply" at bounding box center [580, 534] width 775 height 38
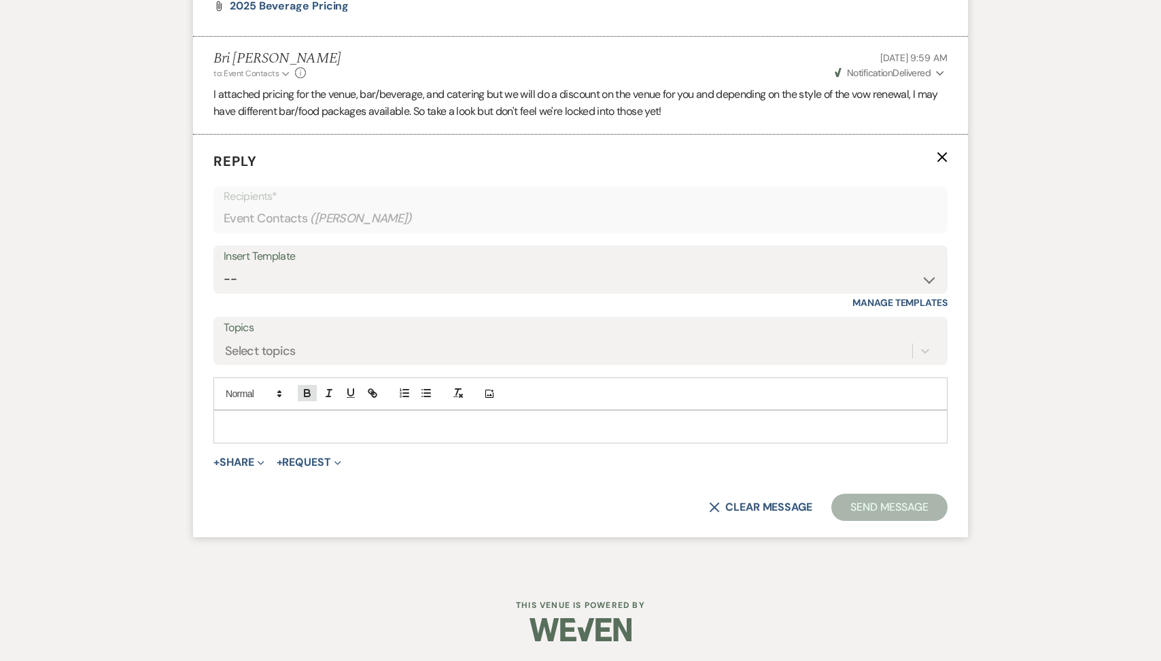
click at [309, 397] on icon "button" at bounding box center [307, 393] width 12 height 12
click at [294, 428] on p "﻿" at bounding box center [580, 426] width 712 height 15
paste div
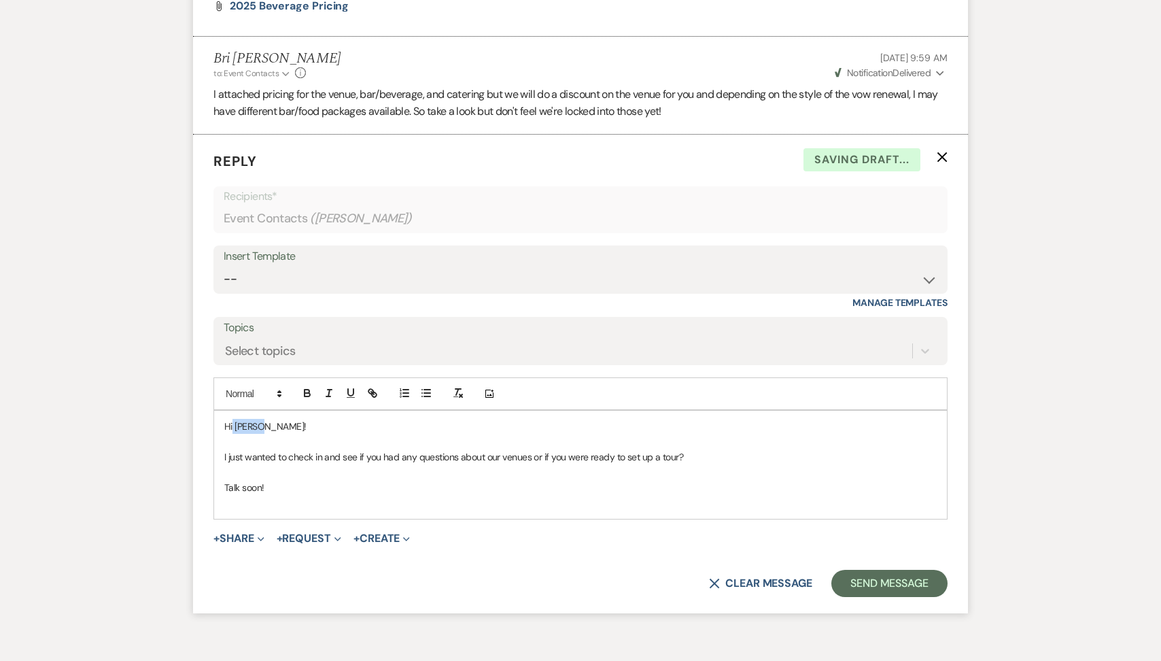
drag, startPoint x: 284, startPoint y: 423, endPoint x: 232, endPoint y: 423, distance: 52.3
click at [232, 423] on p "Hi [PERSON_NAME]!" at bounding box center [580, 426] width 712 height 15
click at [877, 575] on button "Send Message" at bounding box center [889, 583] width 116 height 27
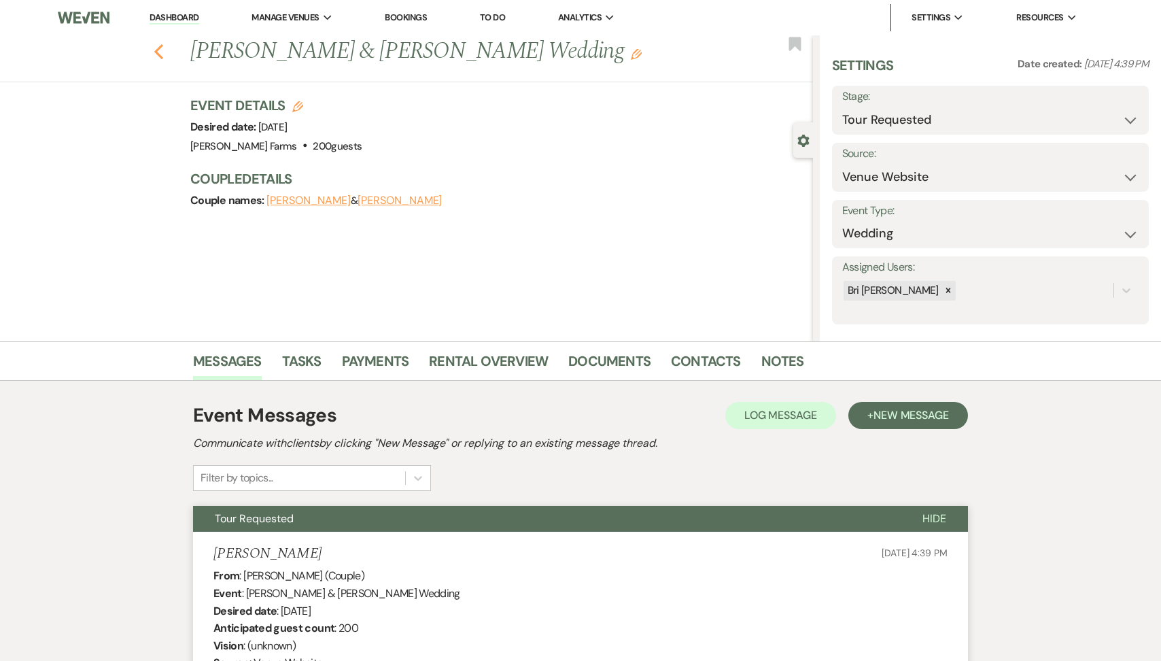
click at [161, 48] on icon "Previous" at bounding box center [159, 51] width 10 height 16
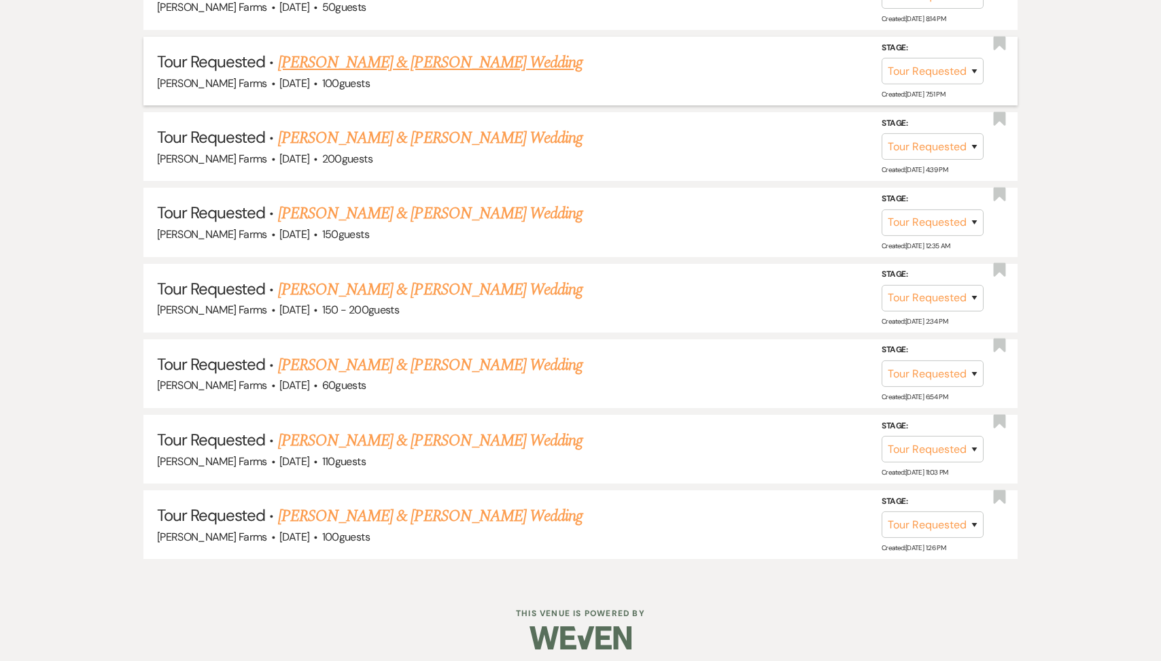
click at [448, 58] on link "[PERSON_NAME] & [PERSON_NAME] Wedding" at bounding box center [430, 62] width 304 height 24
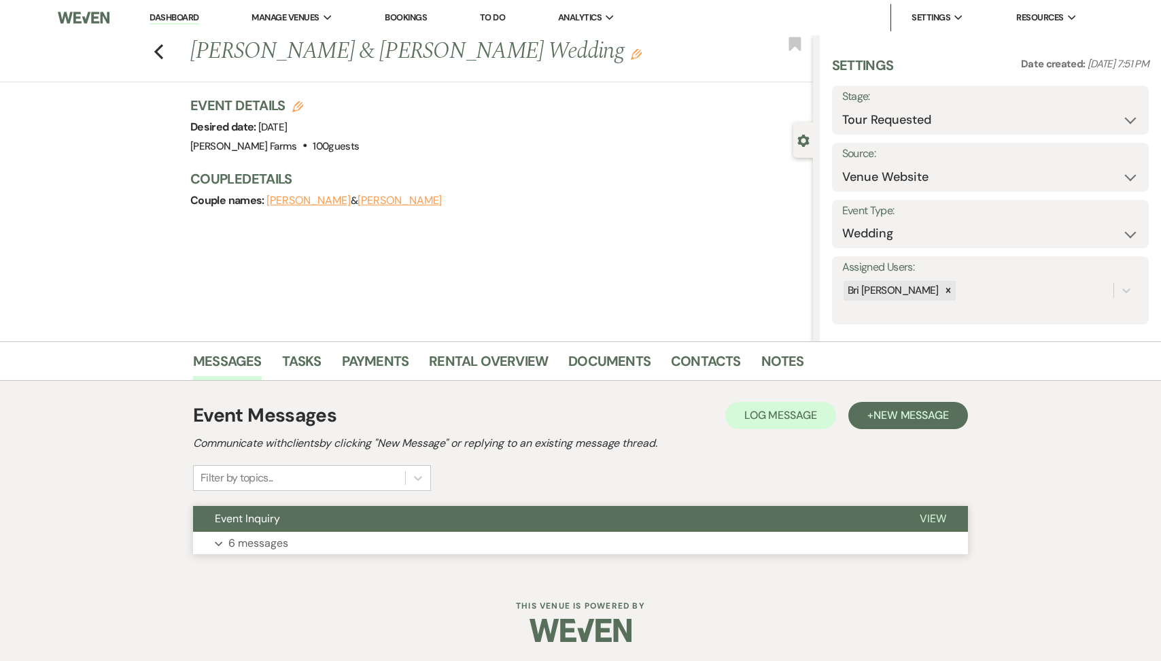
click at [334, 516] on button "Event Inquiry" at bounding box center [545, 519] width 705 height 26
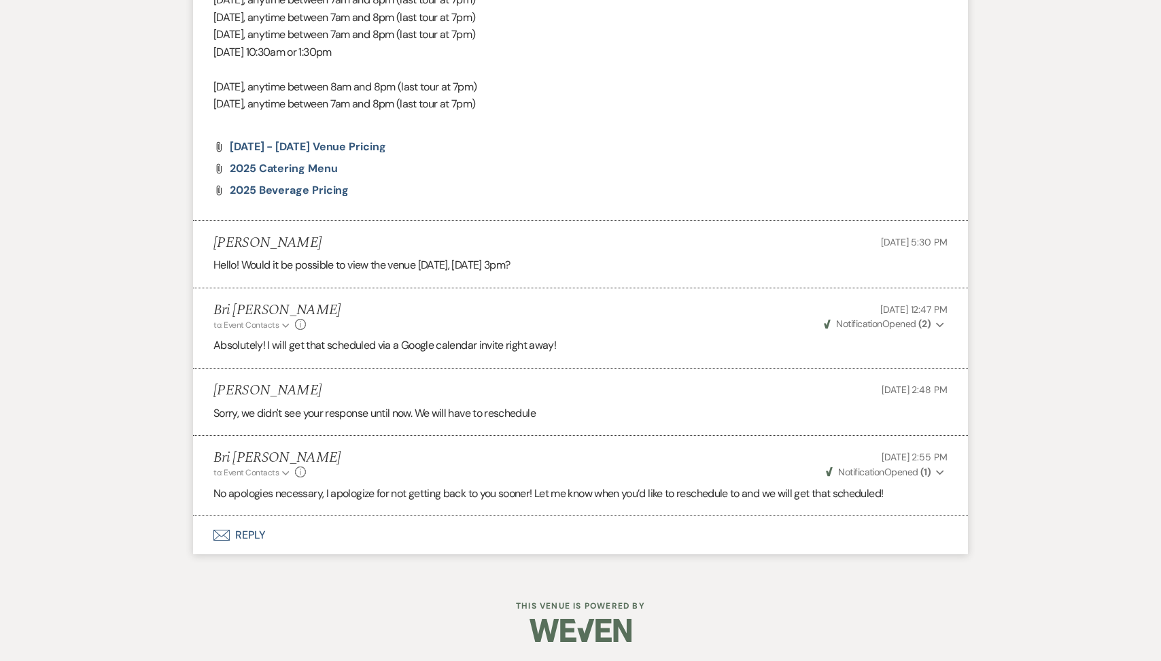
click at [328, 530] on button "Envelope Reply" at bounding box center [580, 535] width 775 height 38
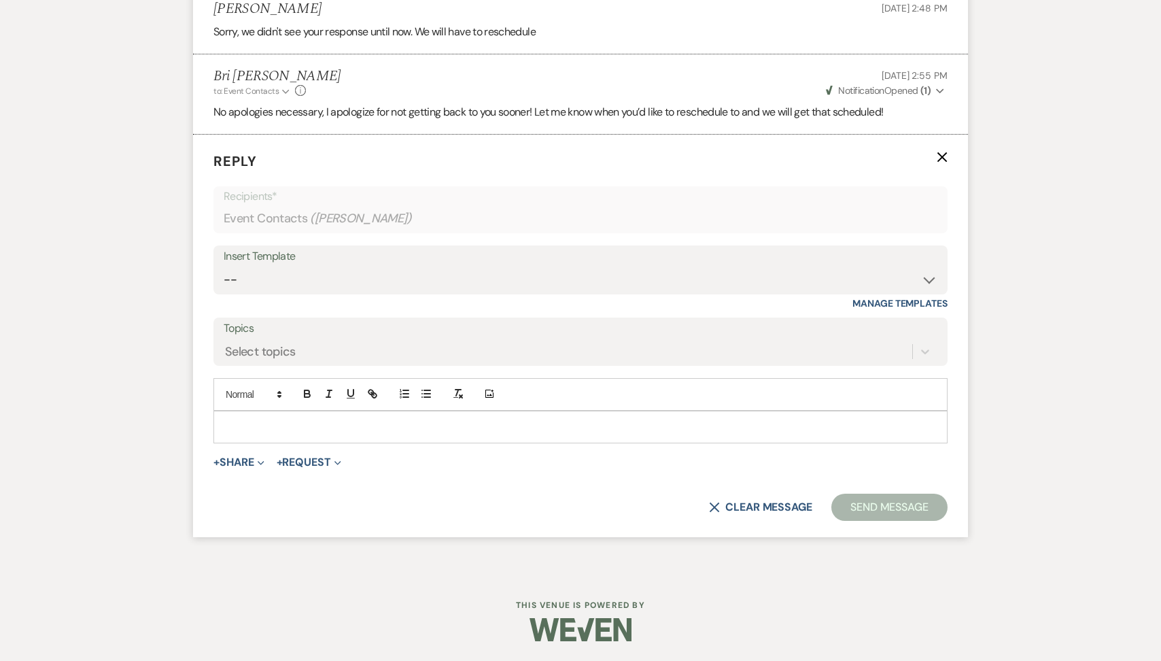
click at [301, 423] on p at bounding box center [580, 426] width 712 height 15
paste div
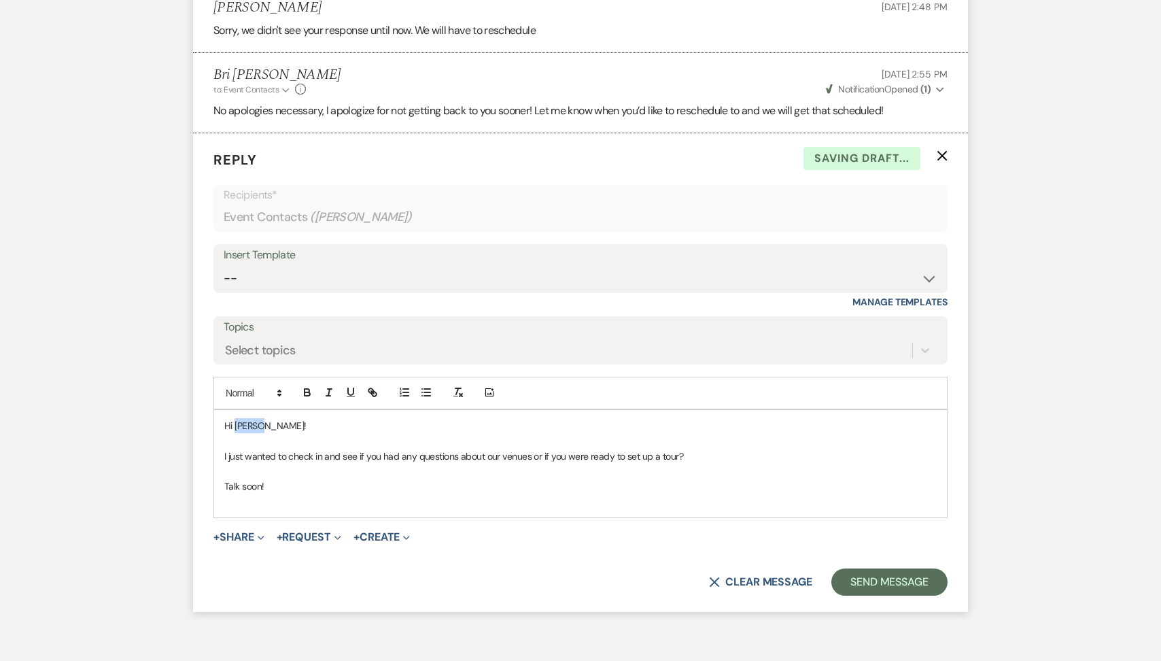
drag, startPoint x: 276, startPoint y: 423, endPoint x: 233, endPoint y: 424, distance: 42.8
click at [234, 424] on p "Hi [PERSON_NAME]!" at bounding box center [580, 425] width 712 height 15
drag, startPoint x: 654, startPoint y: 457, endPoint x: 620, endPoint y: 457, distance: 34.7
click at [620, 457] on span "I just wanted to check in and see if you had any questions about our venues or …" at bounding box center [453, 456] width 459 height 12
click at [578, 466] on p at bounding box center [580, 470] width 712 height 15
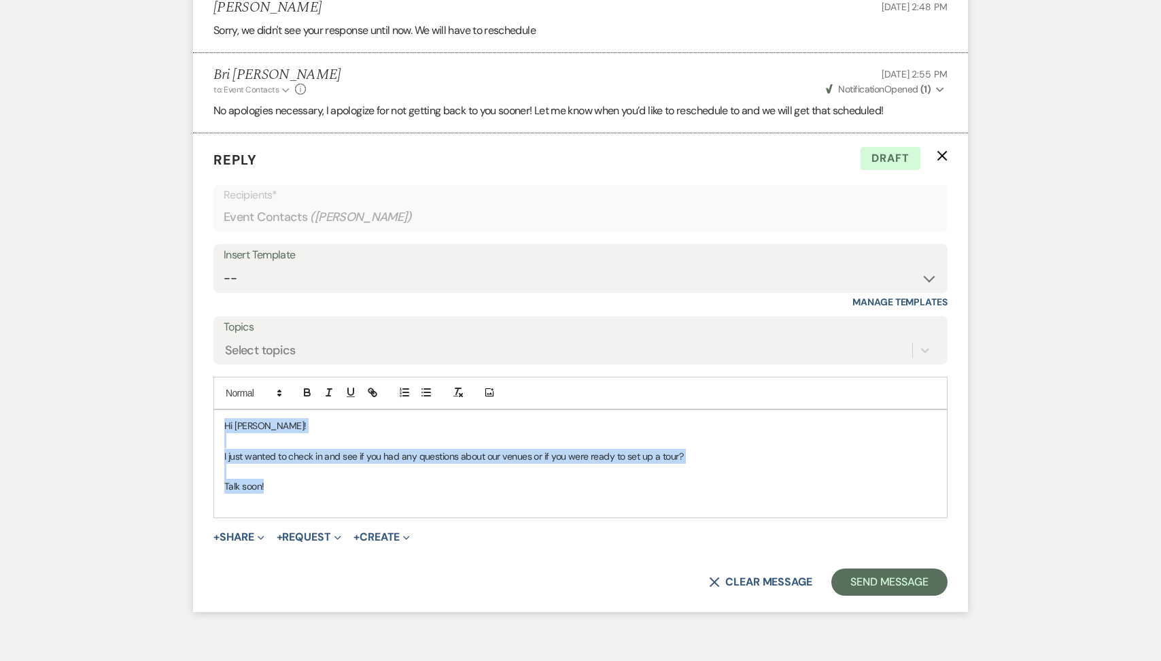
drag, startPoint x: 315, startPoint y: 487, endPoint x: 194, endPoint y: 409, distance: 144.0
click at [194, 409] on form "Reply X Draft Recipients* Event Contacts ( [PERSON_NAME] ) Insert Template -- T…" at bounding box center [580, 372] width 775 height 478
copy div "Hi [PERSON_NAME]! I just wanted to check in and see if you had any questions ab…"
click at [908, 588] on button "Send Message" at bounding box center [889, 581] width 116 height 27
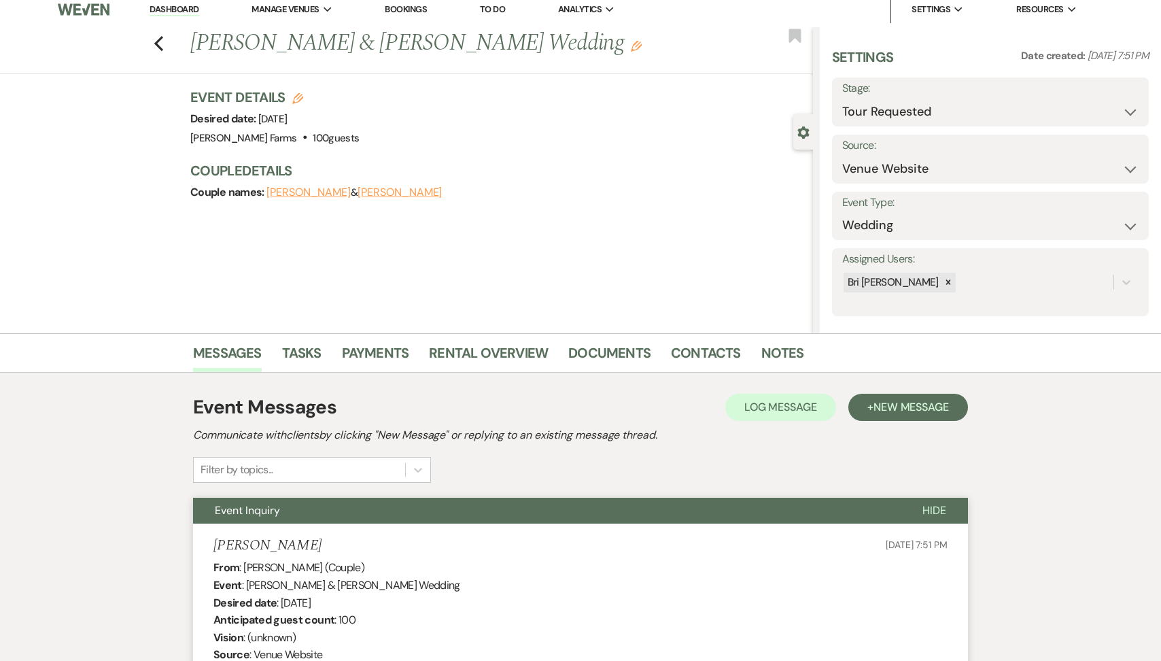
scroll to position [0, 0]
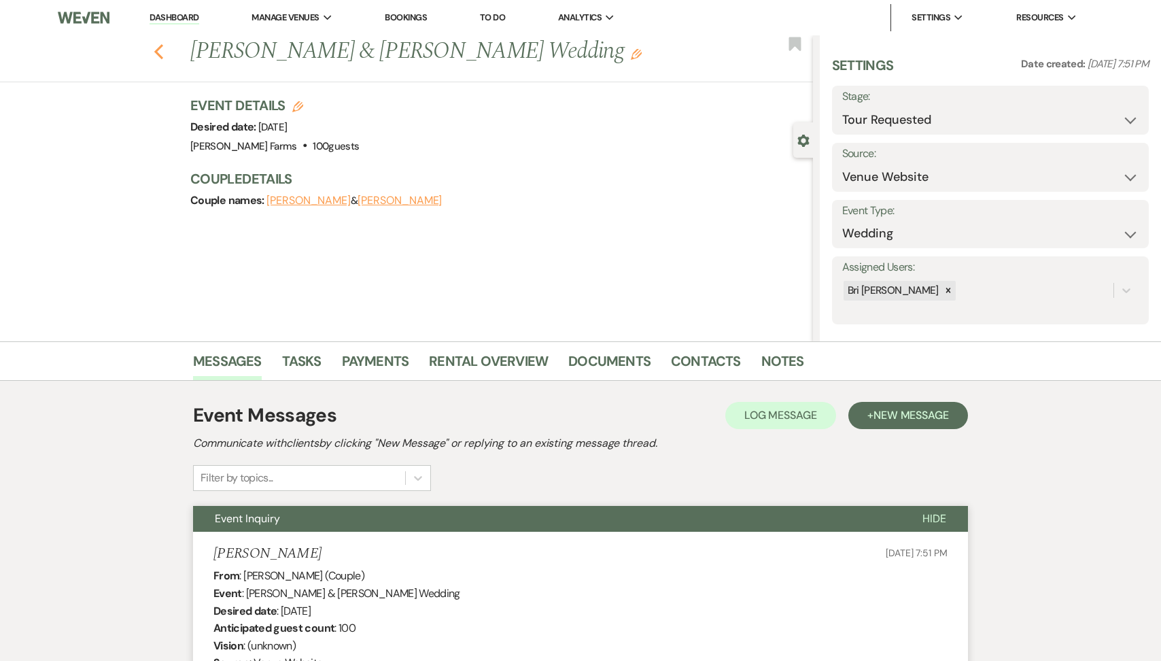
click at [159, 50] on icon "Previous" at bounding box center [159, 51] width 10 height 16
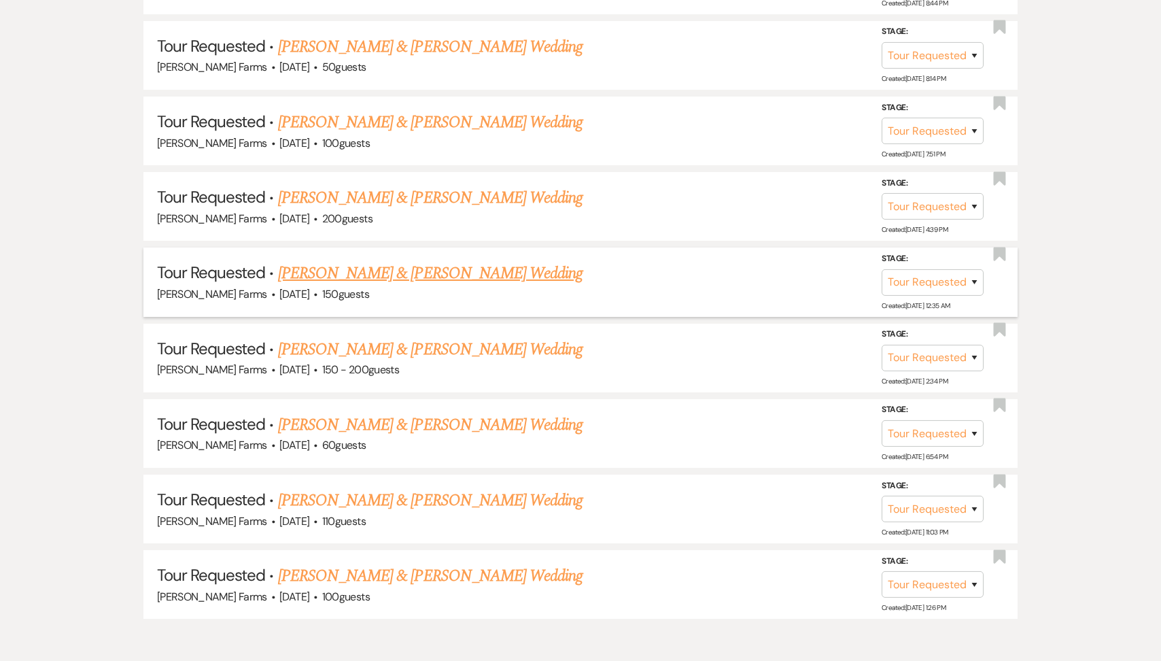
scroll to position [1040, 0]
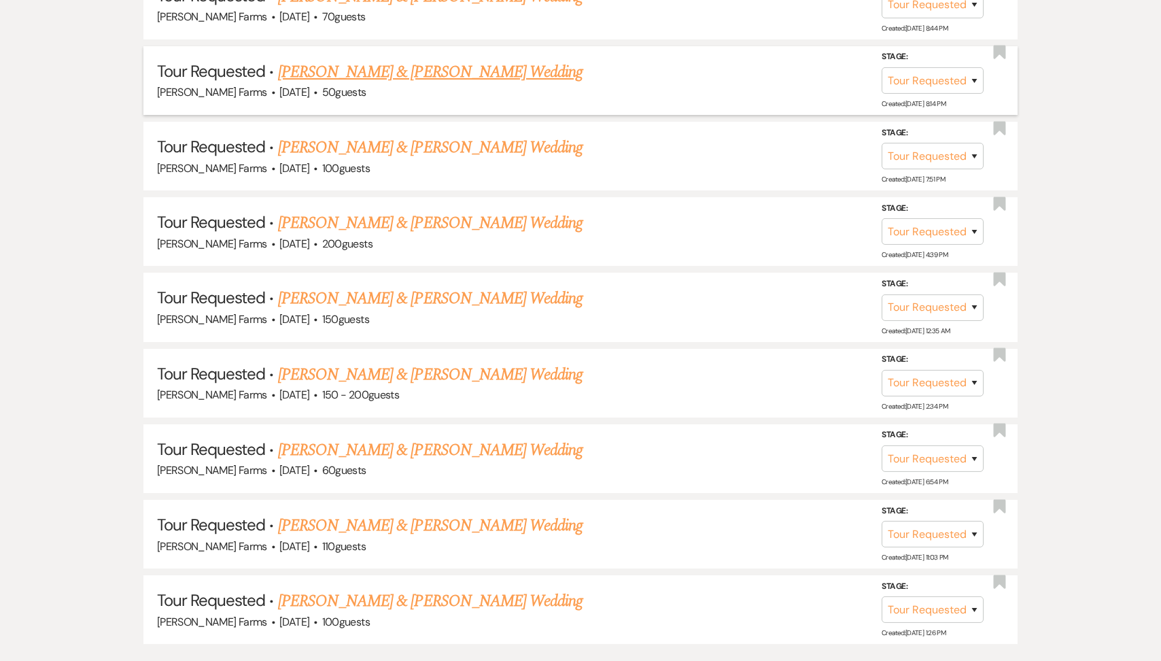
click at [450, 65] on link "[PERSON_NAME] & [PERSON_NAME] Wedding" at bounding box center [430, 72] width 304 height 24
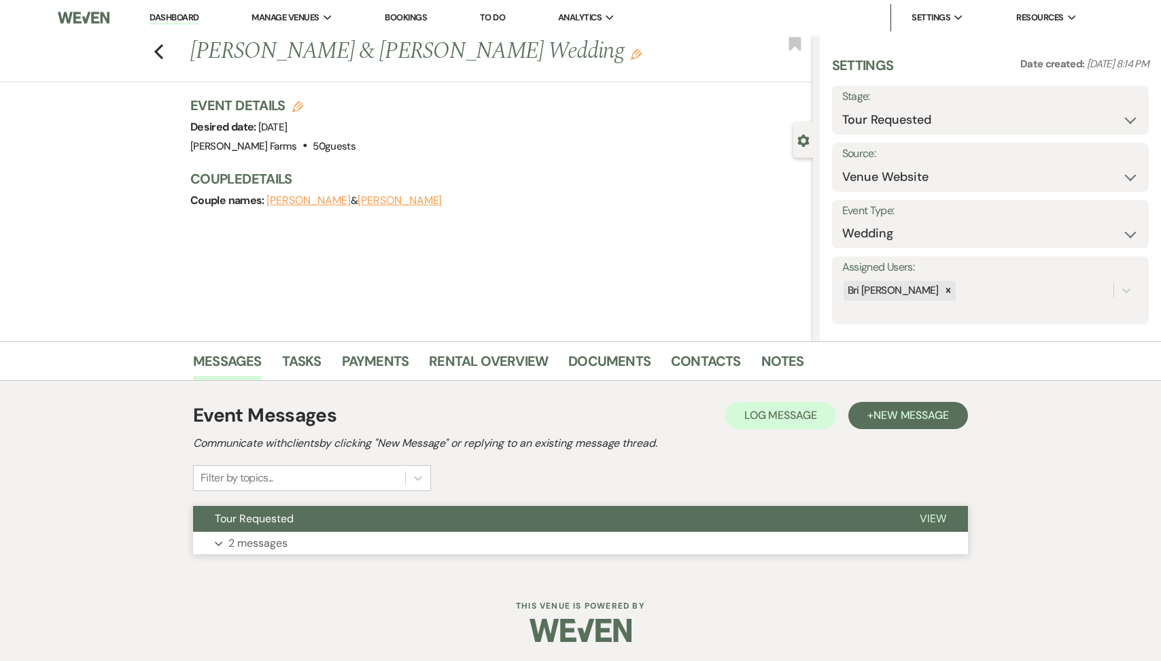
click at [330, 529] on button "Tour Requested" at bounding box center [545, 519] width 705 height 26
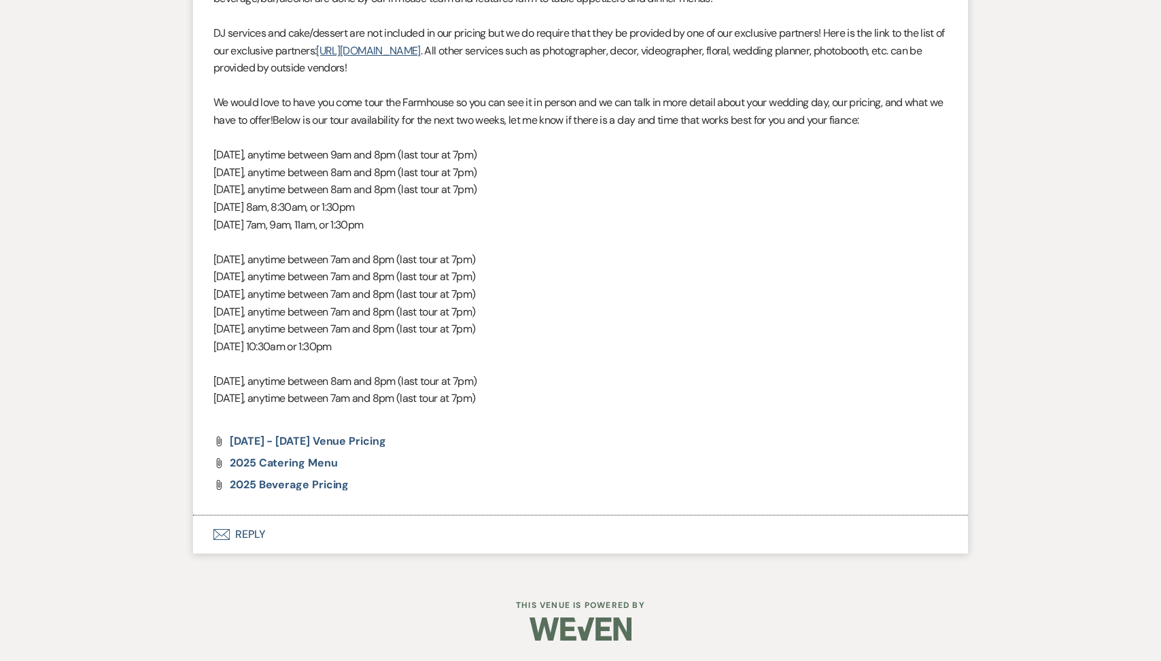
click at [321, 537] on button "Envelope Reply" at bounding box center [580, 534] width 775 height 38
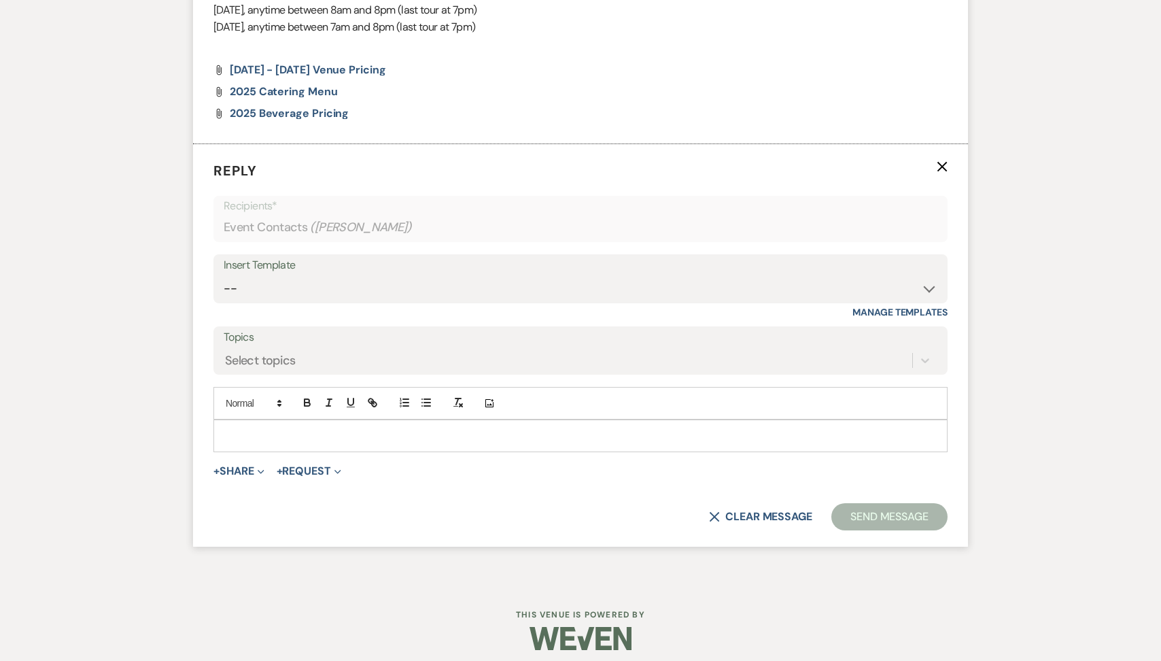
scroll to position [1316, 0]
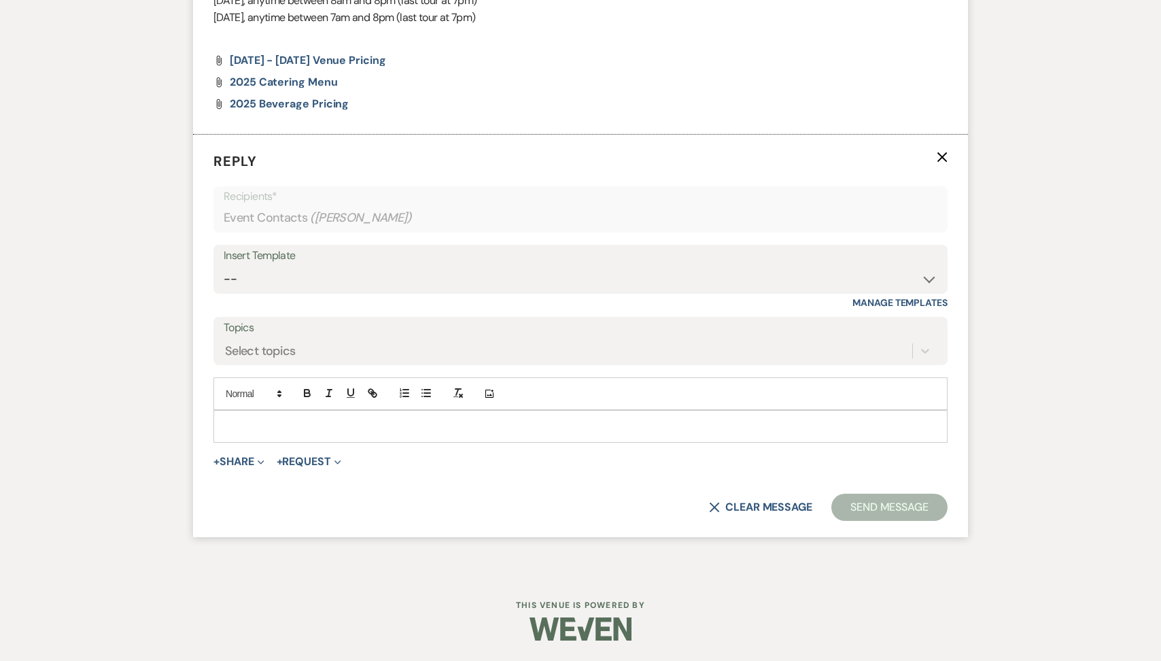
click at [292, 430] on p at bounding box center [580, 426] width 712 height 15
paste div
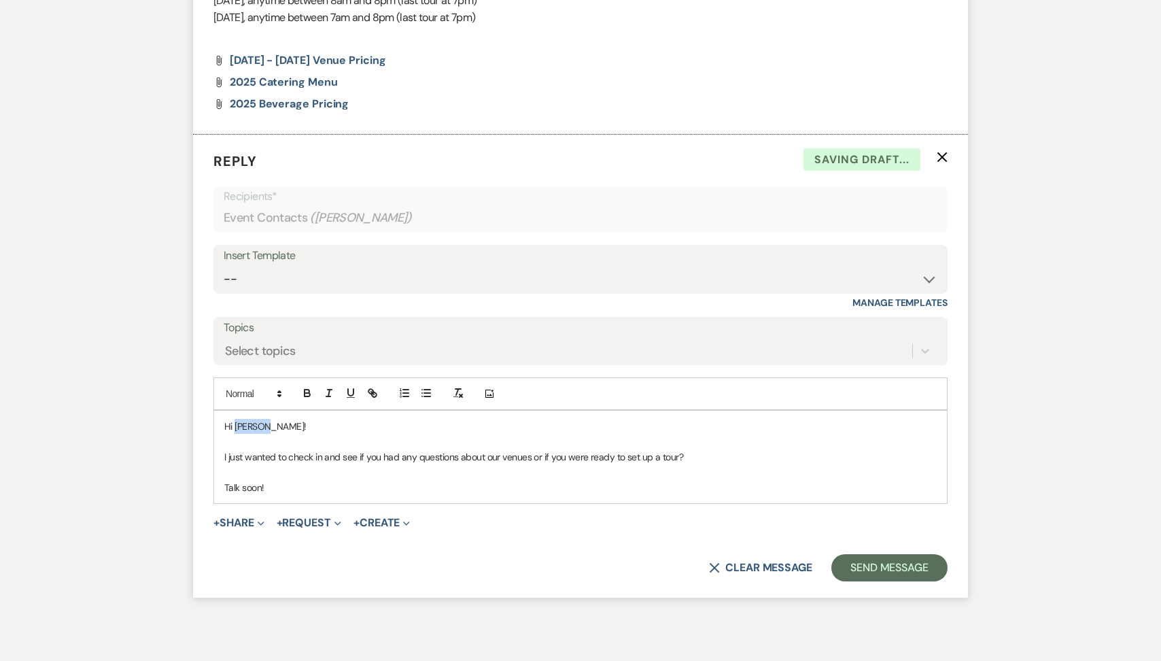
drag, startPoint x: 276, startPoint y: 424, endPoint x: 234, endPoint y: 423, distance: 41.5
click at [234, 423] on p "Hi [PERSON_NAME]!" at bounding box center [580, 426] width 712 height 15
click at [885, 557] on button "Send Message" at bounding box center [889, 567] width 116 height 27
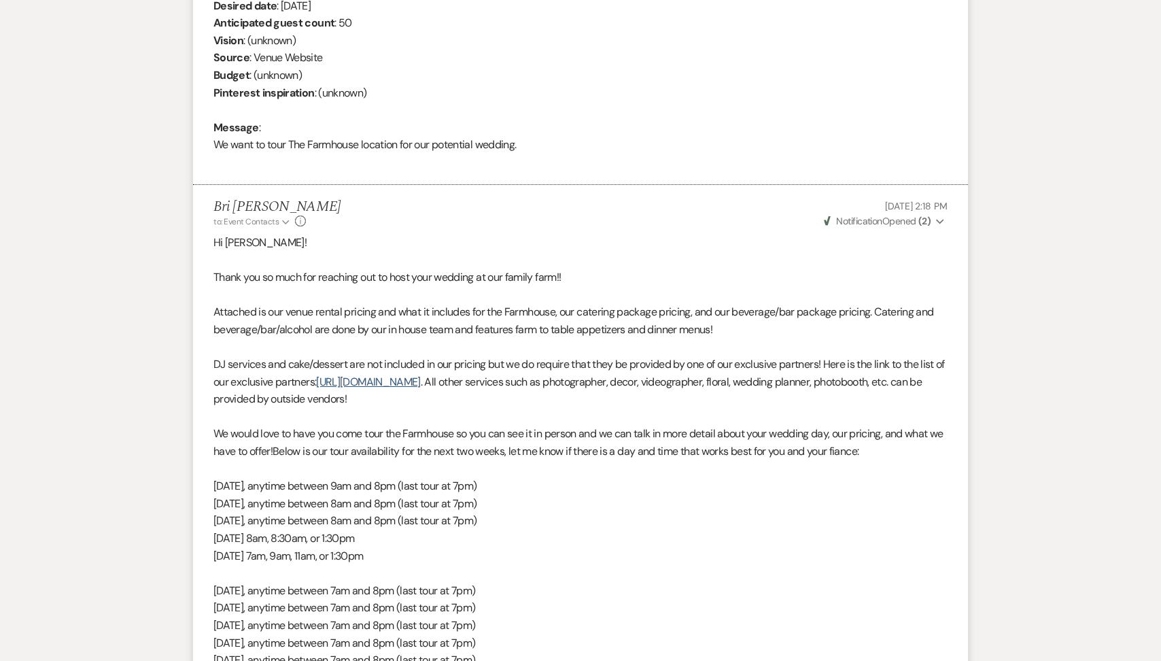
scroll to position [0, 0]
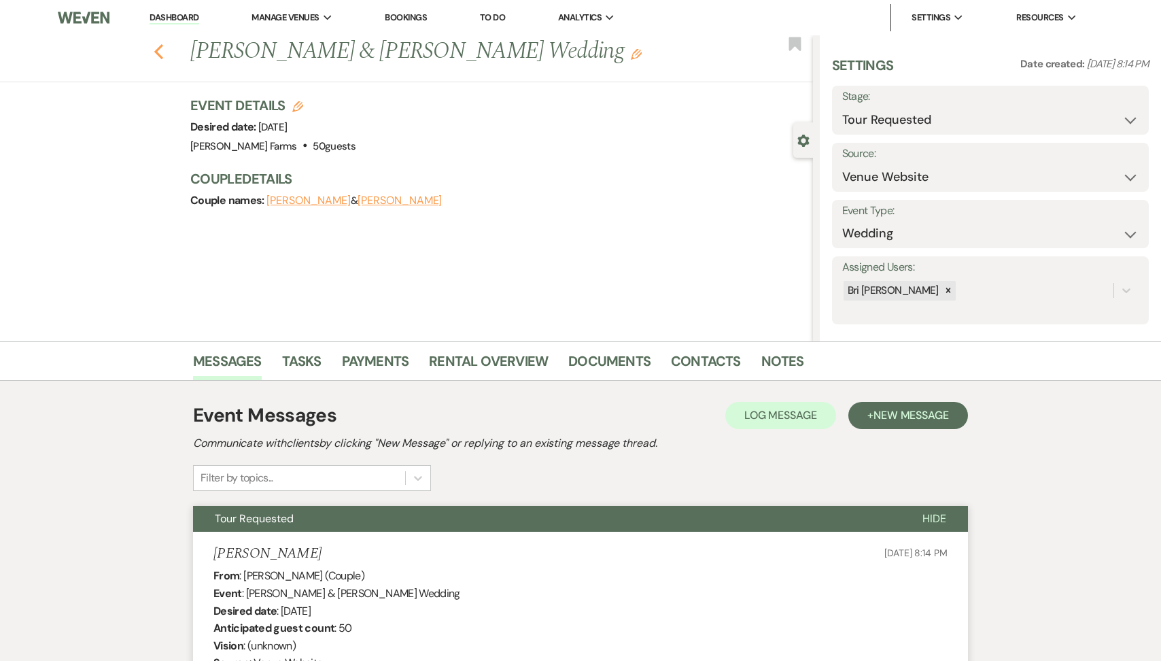
click at [161, 56] on use "button" at bounding box center [158, 51] width 9 height 15
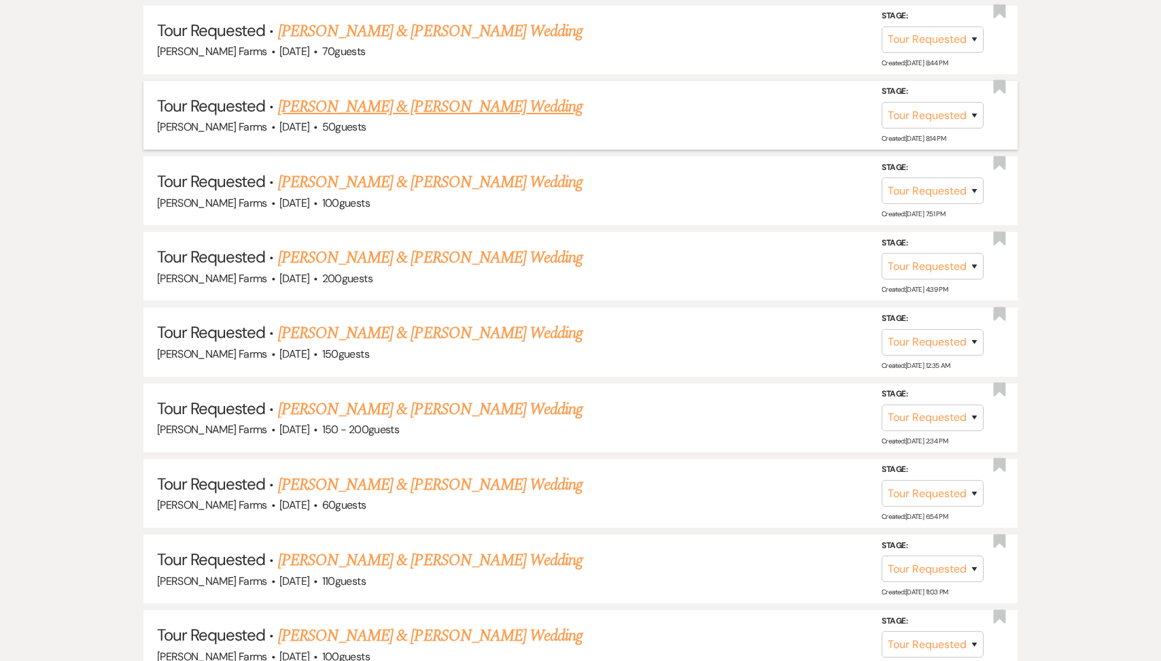
scroll to position [994, 0]
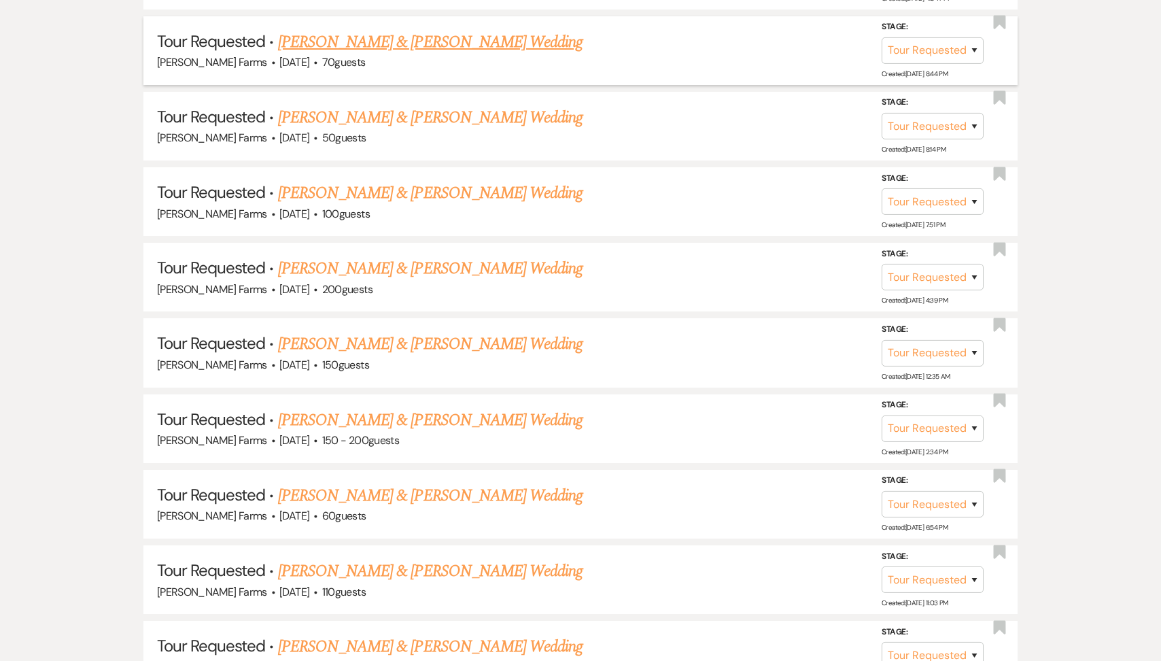
click at [412, 35] on link "[PERSON_NAME] & [PERSON_NAME] Wedding" at bounding box center [430, 42] width 304 height 24
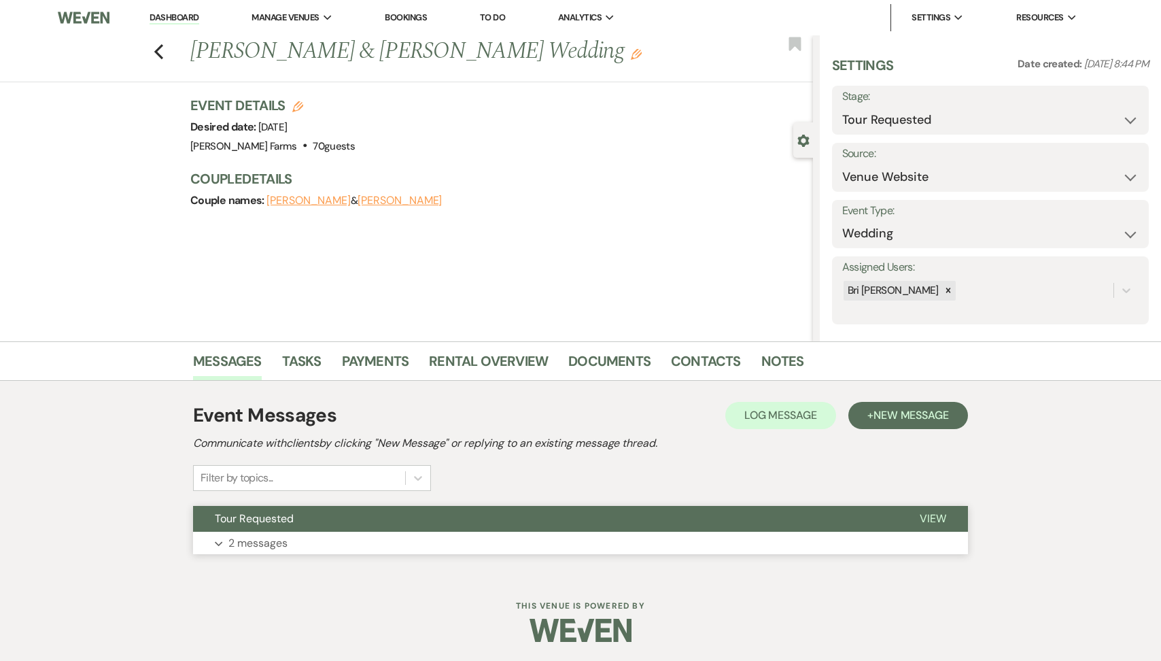
click at [286, 527] on button "Tour Requested" at bounding box center [545, 519] width 705 height 26
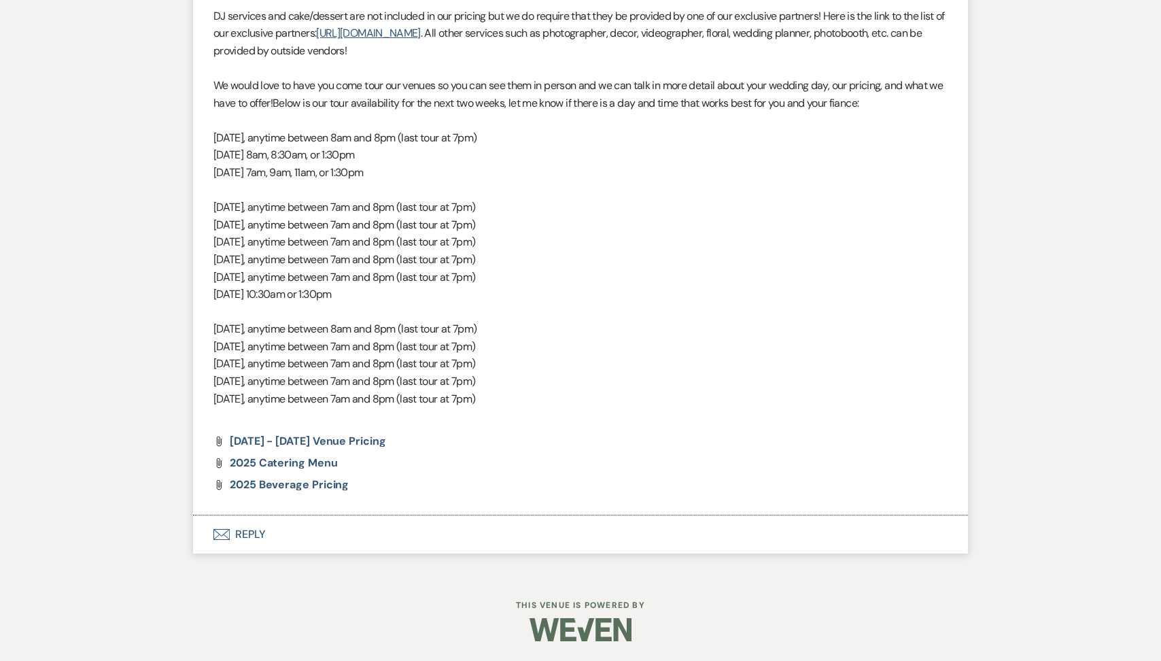
click at [323, 540] on button "Envelope Reply" at bounding box center [580, 534] width 775 height 38
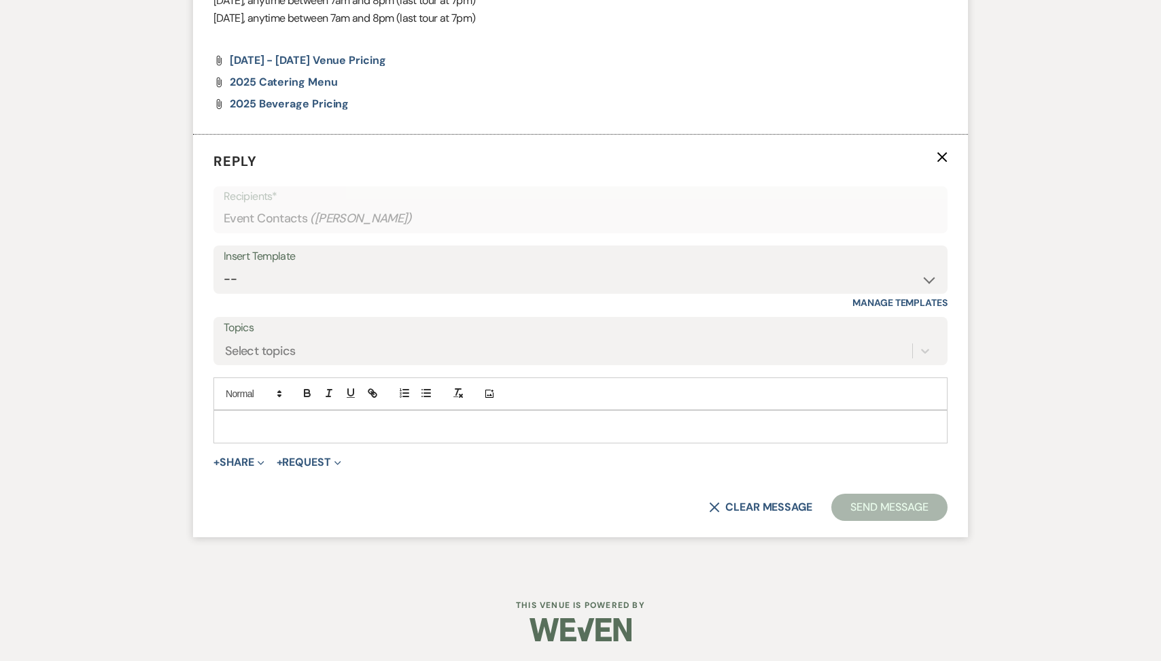
click at [285, 427] on p at bounding box center [580, 426] width 712 height 15
paste div
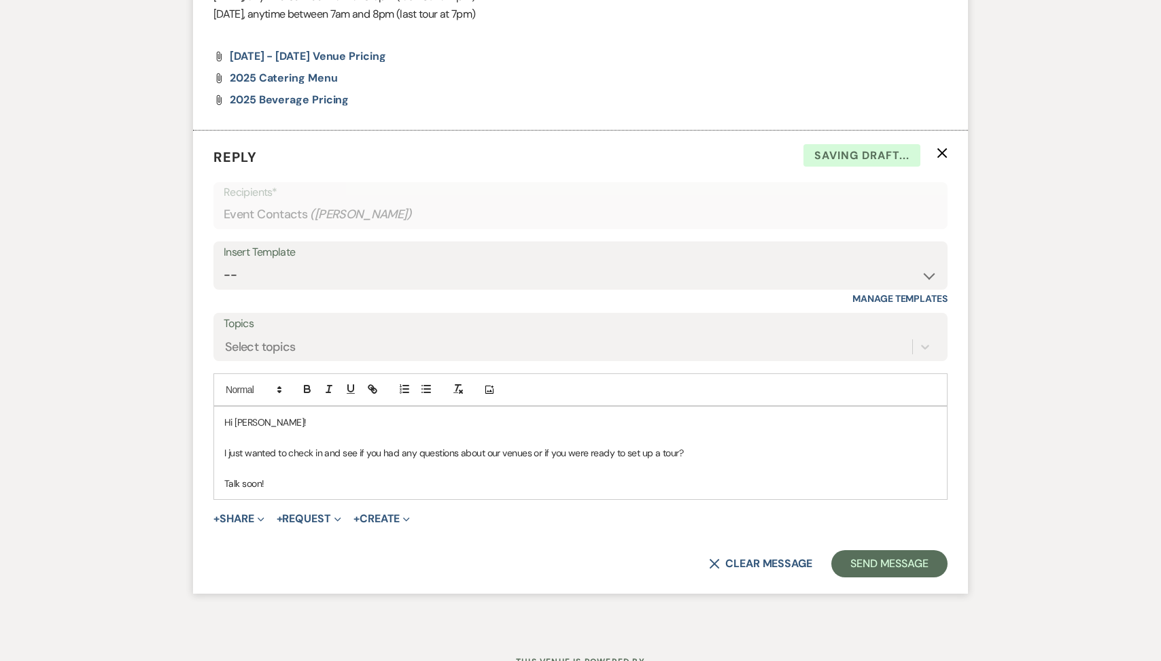
scroll to position [1357, 0]
drag, startPoint x: 272, startPoint y: 425, endPoint x: 234, endPoint y: 424, distance: 38.1
click at [234, 424] on p "Hi [PERSON_NAME]!" at bounding box center [580, 420] width 712 height 15
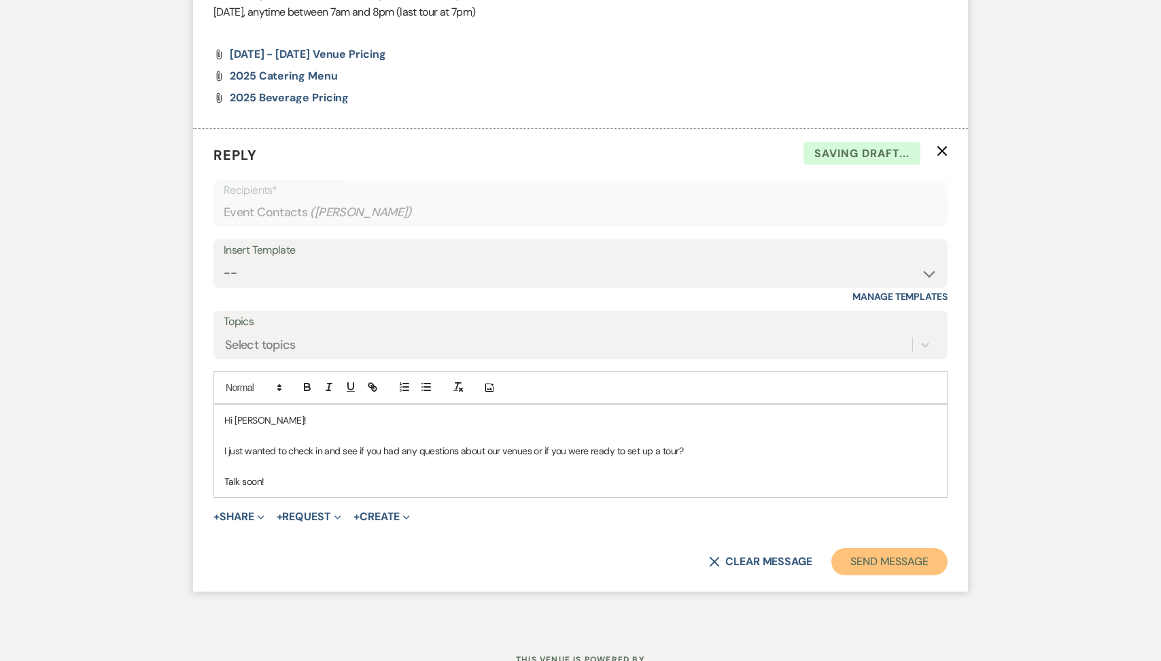
click at [889, 563] on button "Send Message" at bounding box center [889, 561] width 116 height 27
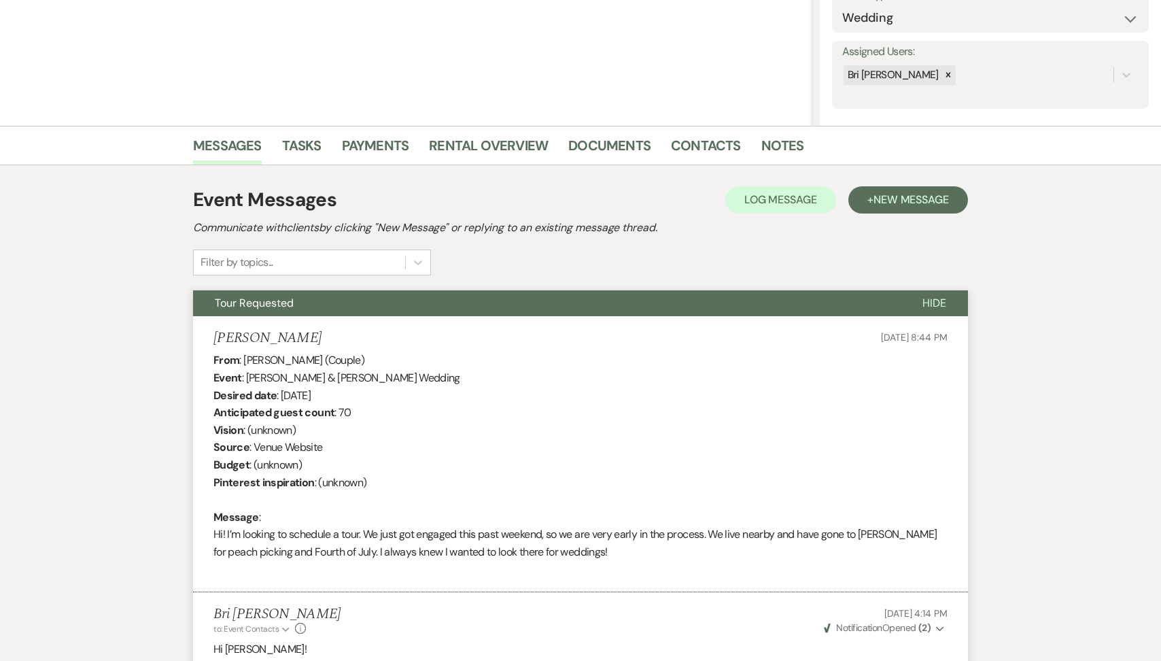
scroll to position [0, 0]
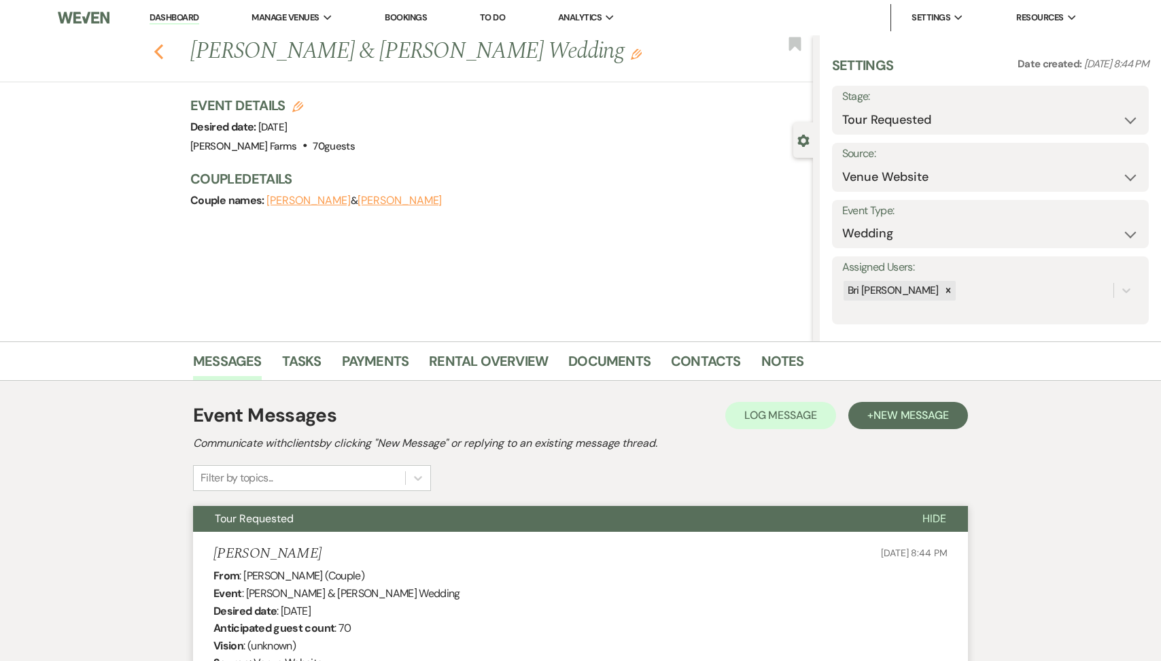
click at [157, 46] on icon "Previous" at bounding box center [159, 51] width 10 height 16
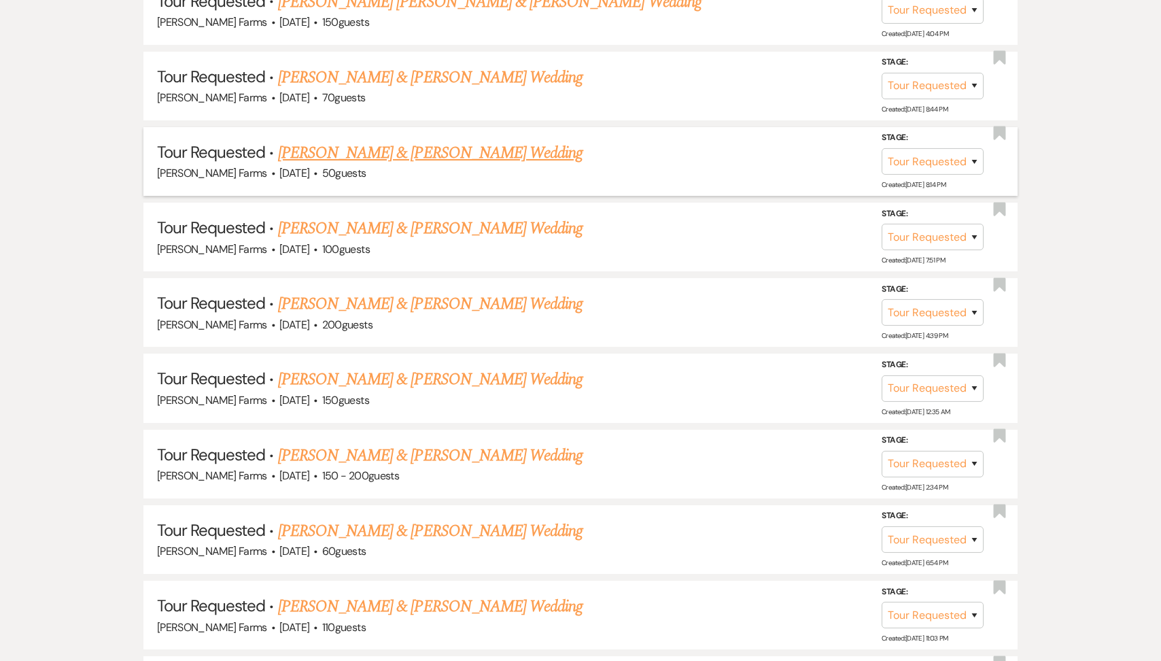
scroll to position [953, 0]
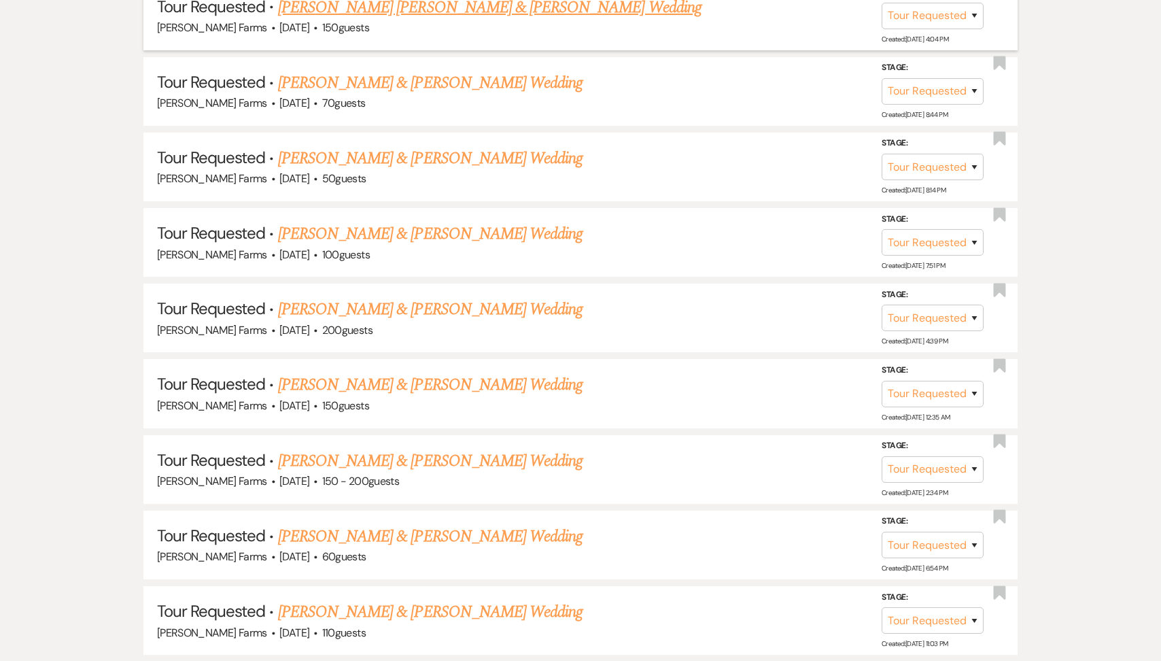
click at [396, 23] on div "[PERSON_NAME] Farms · [DATE] · 150 guests" at bounding box center [580, 28] width 847 height 18
click at [379, 9] on link "[PERSON_NAME] [PERSON_NAME] & [PERSON_NAME] Wedding" at bounding box center [489, 7] width 423 height 24
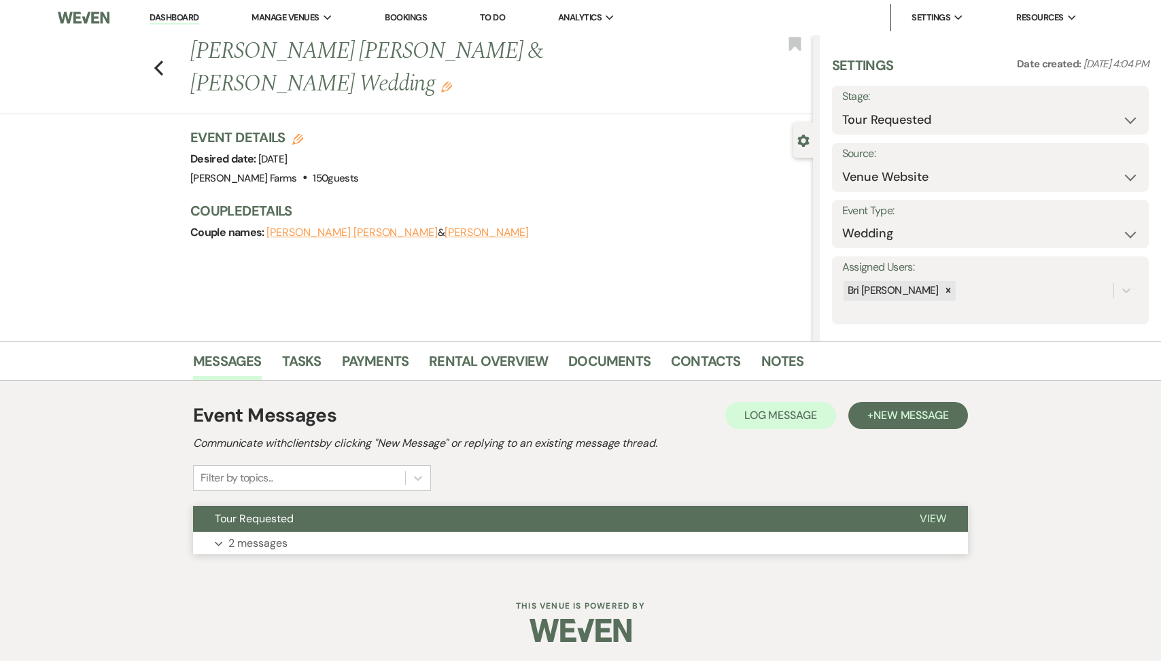
click at [319, 506] on button "Tour Requested" at bounding box center [545, 519] width 705 height 26
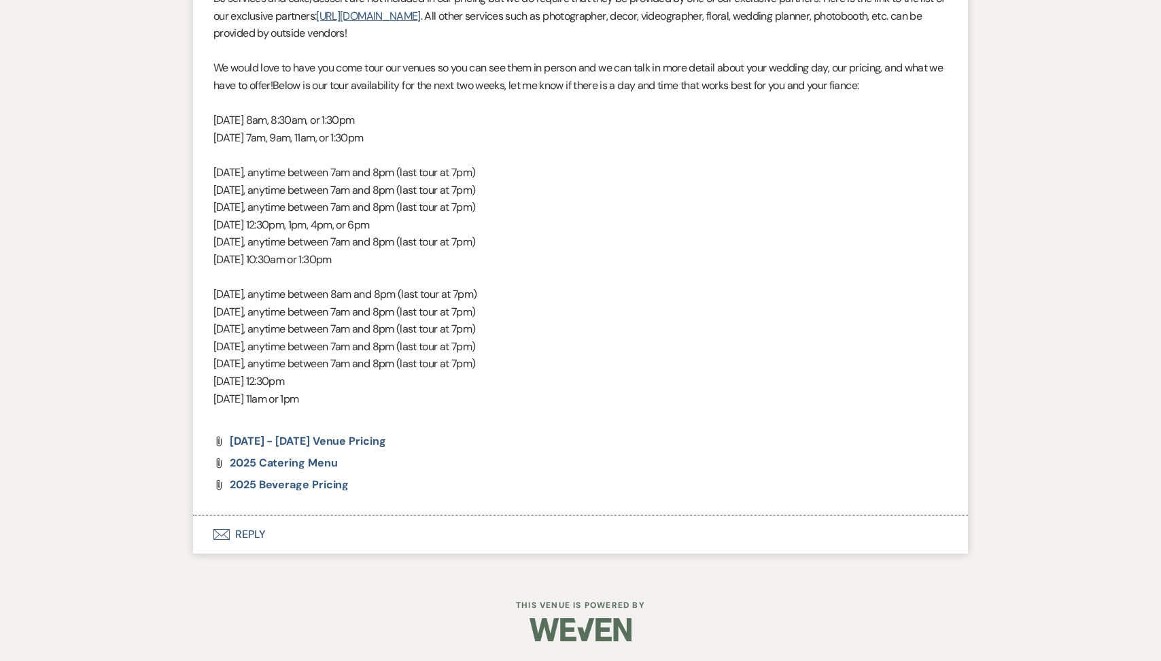
click at [337, 531] on button "Envelope Reply" at bounding box center [580, 534] width 775 height 38
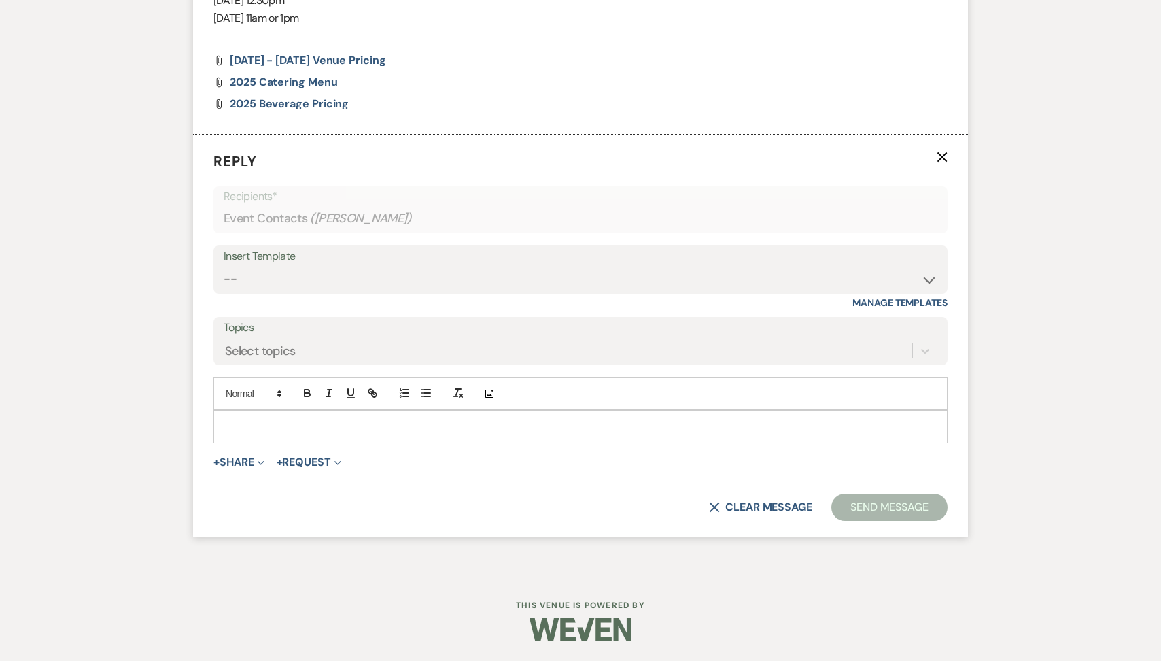
click at [284, 415] on div at bounding box center [580, 425] width 733 height 31
paste div
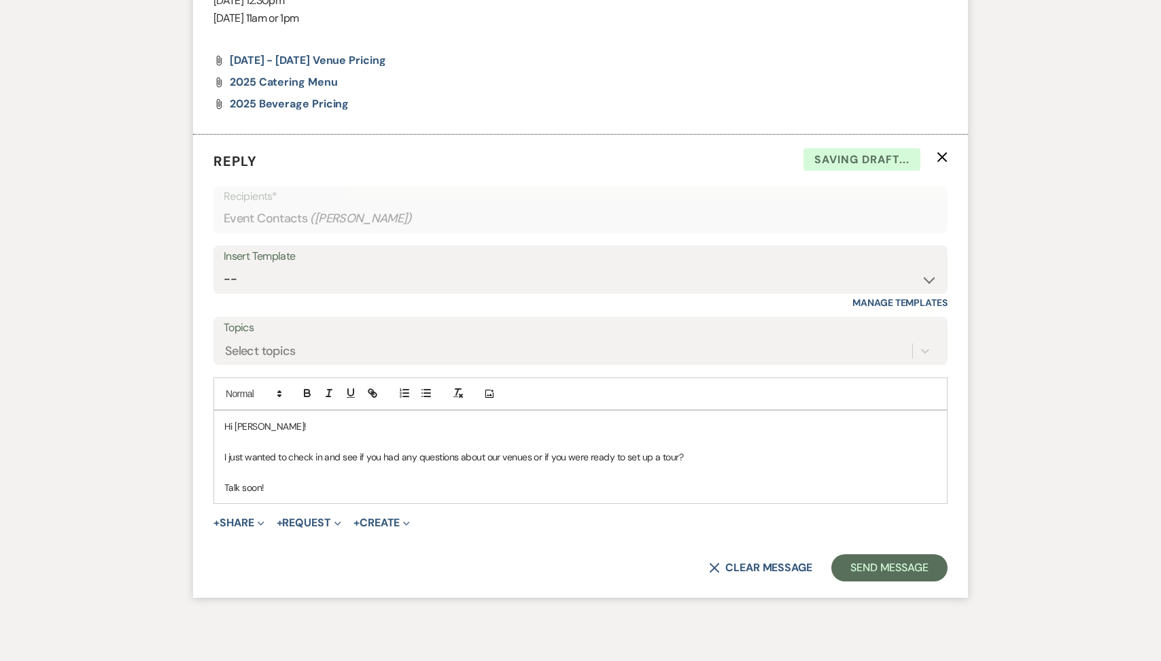
scroll to position [1358, 0]
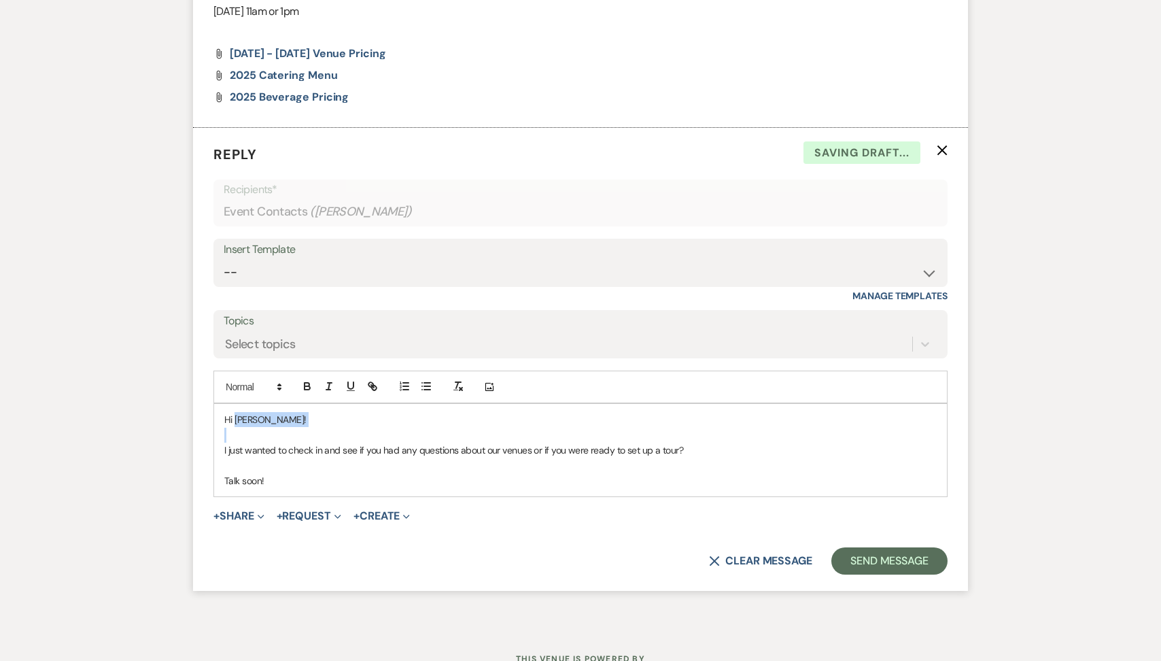
drag, startPoint x: 279, startPoint y: 427, endPoint x: 234, endPoint y: 421, distance: 44.5
click at [234, 421] on div "Hi [PERSON_NAME]! I just wanted to check in and see if you had any questions ab…" at bounding box center [580, 450] width 733 height 92
click at [849, 550] on button "Send Message" at bounding box center [889, 560] width 116 height 27
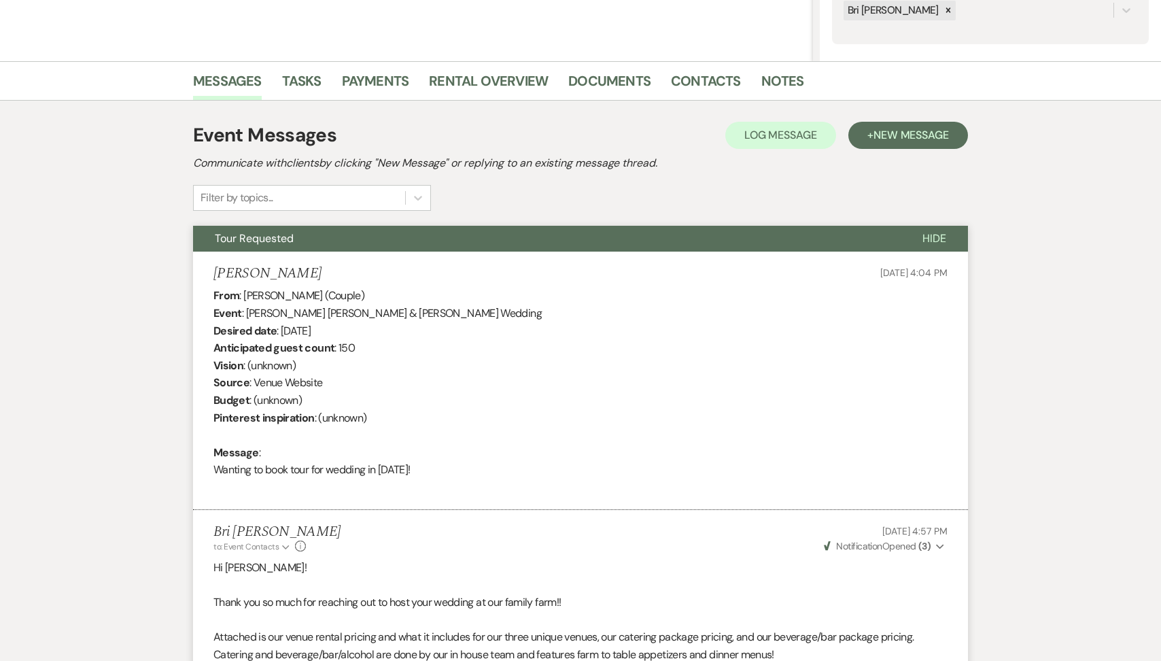
scroll to position [0, 0]
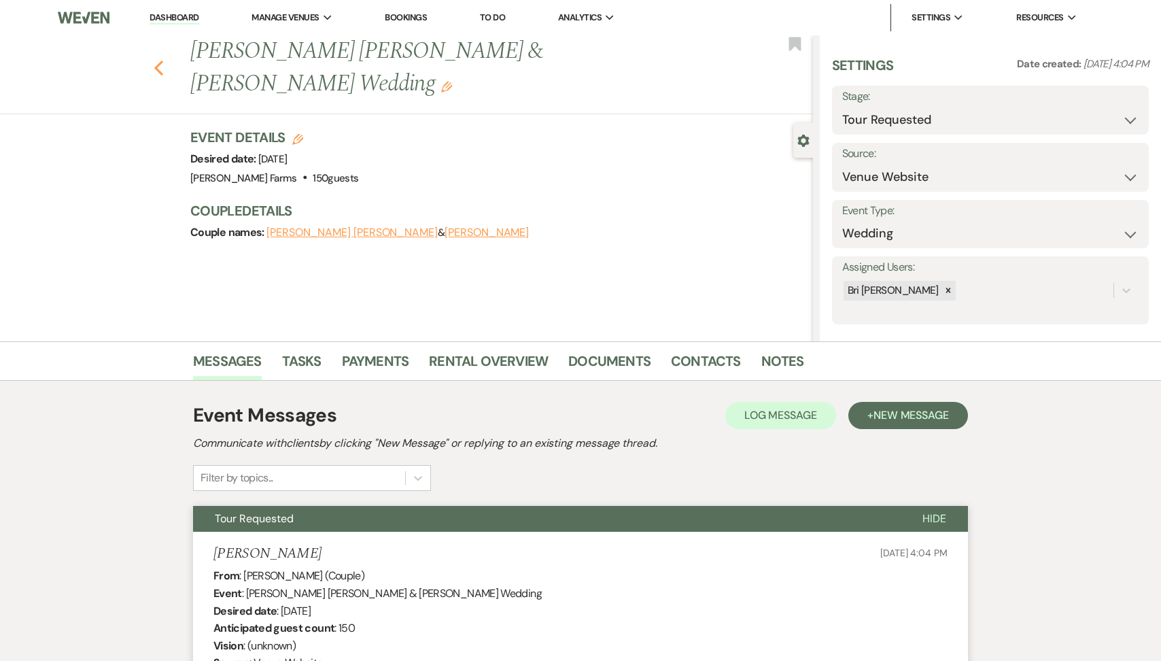
click at [157, 60] on icon "Previous" at bounding box center [159, 68] width 10 height 16
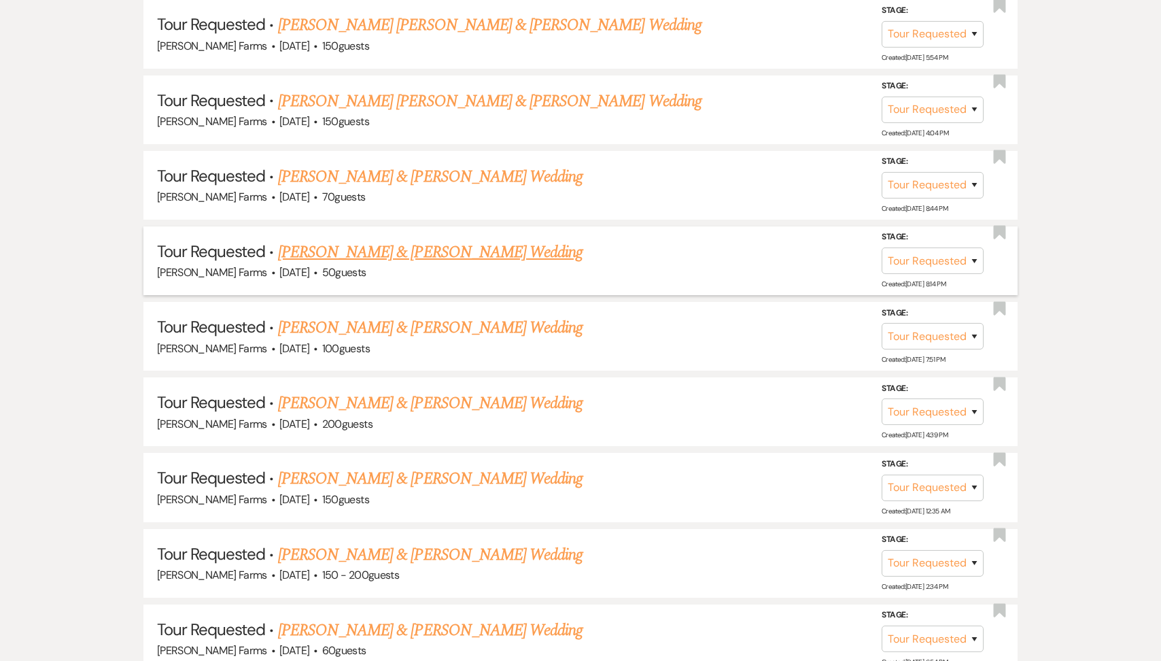
scroll to position [855, 0]
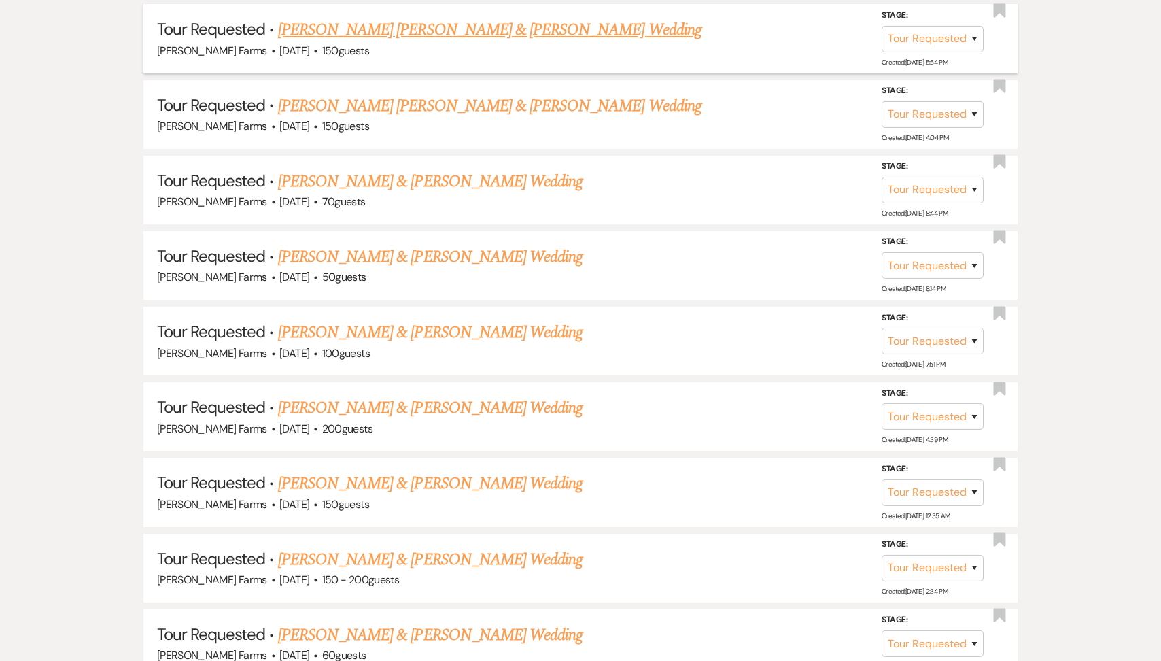
click at [434, 46] on div "[PERSON_NAME] Farms · [DATE] · 150 guests" at bounding box center [580, 51] width 847 height 18
click at [414, 31] on link "[PERSON_NAME] [PERSON_NAME] & [PERSON_NAME] Wedding" at bounding box center [489, 30] width 423 height 24
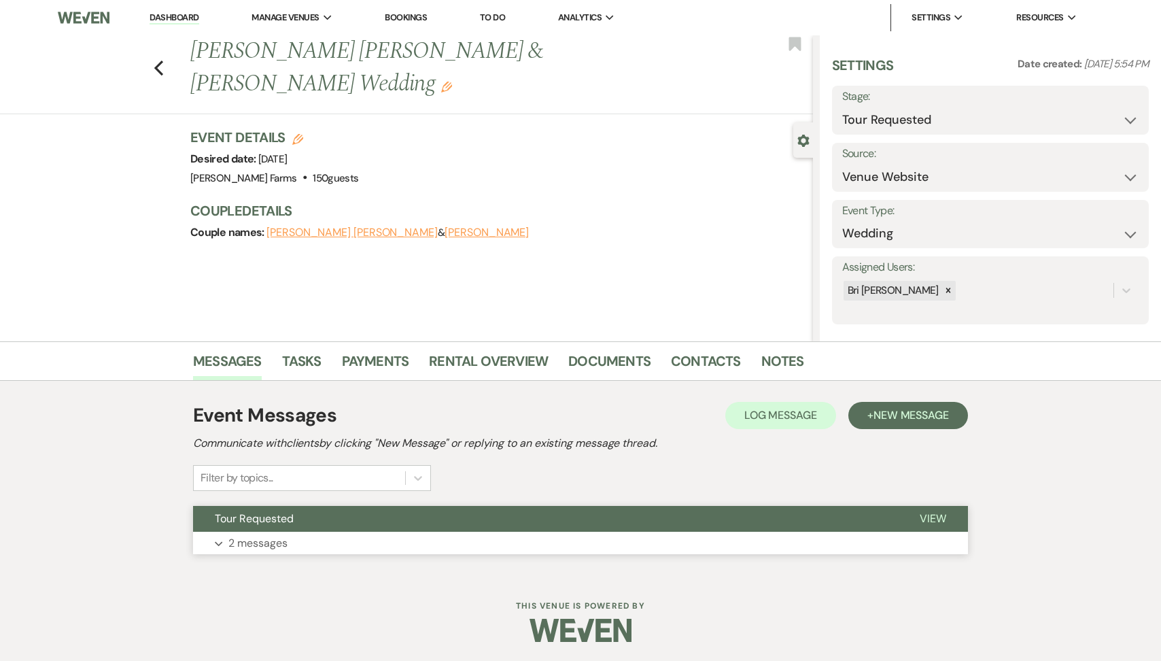
click at [329, 534] on button "Expand 2 messages" at bounding box center [580, 542] width 775 height 23
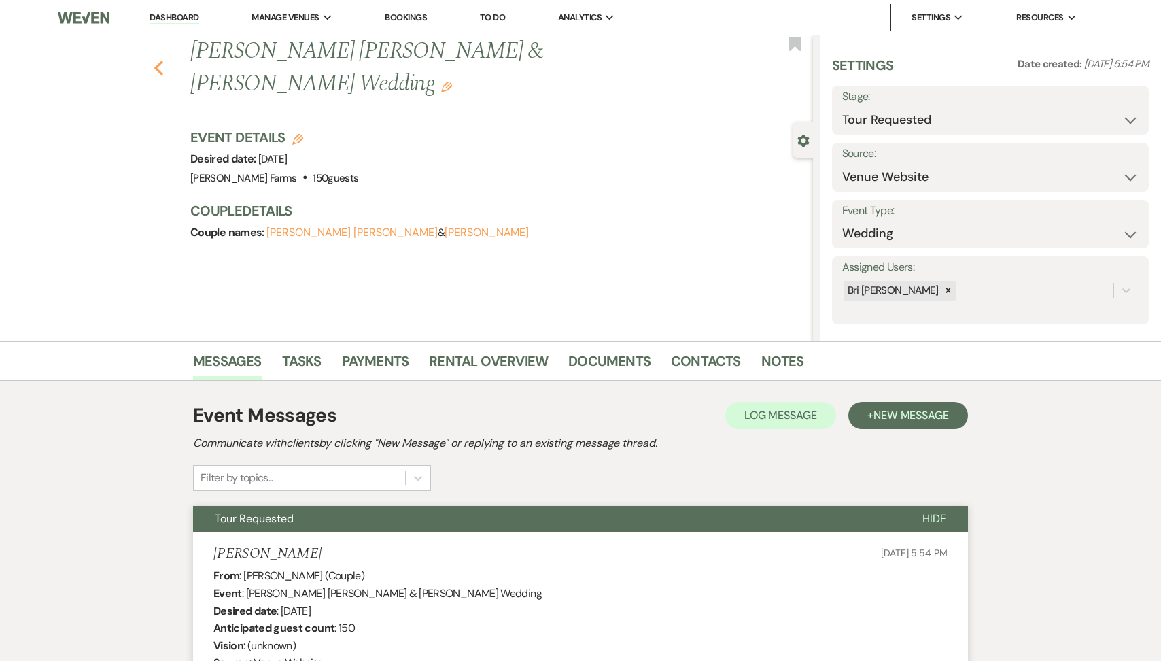
click at [157, 60] on use "button" at bounding box center [158, 67] width 9 height 15
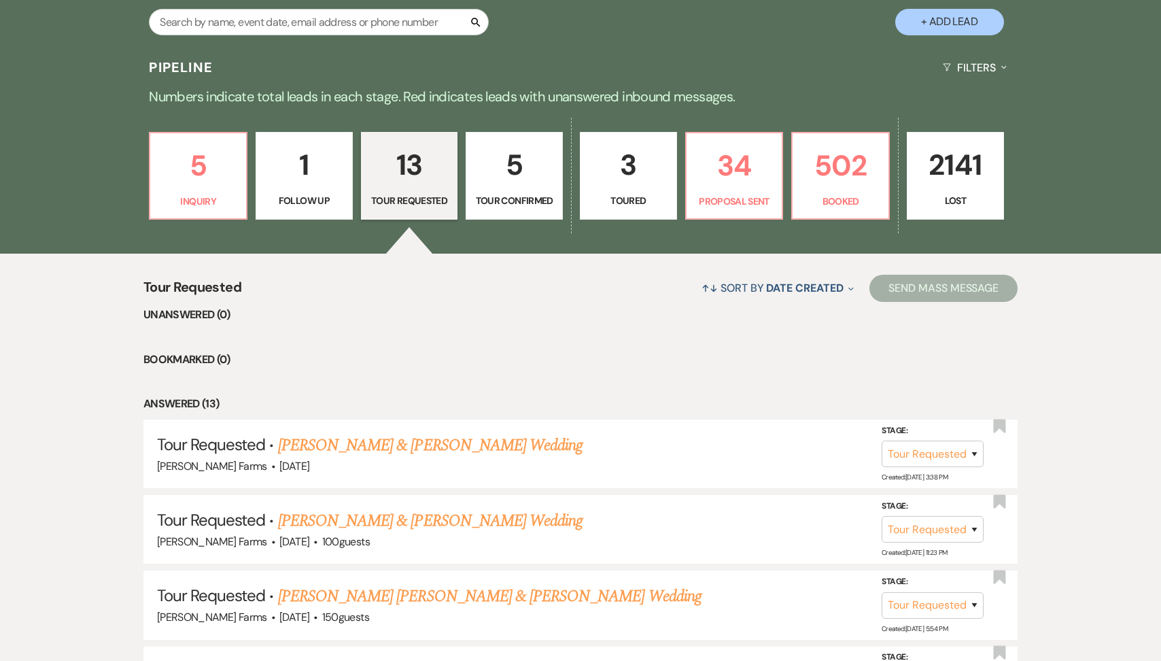
scroll to position [273, 0]
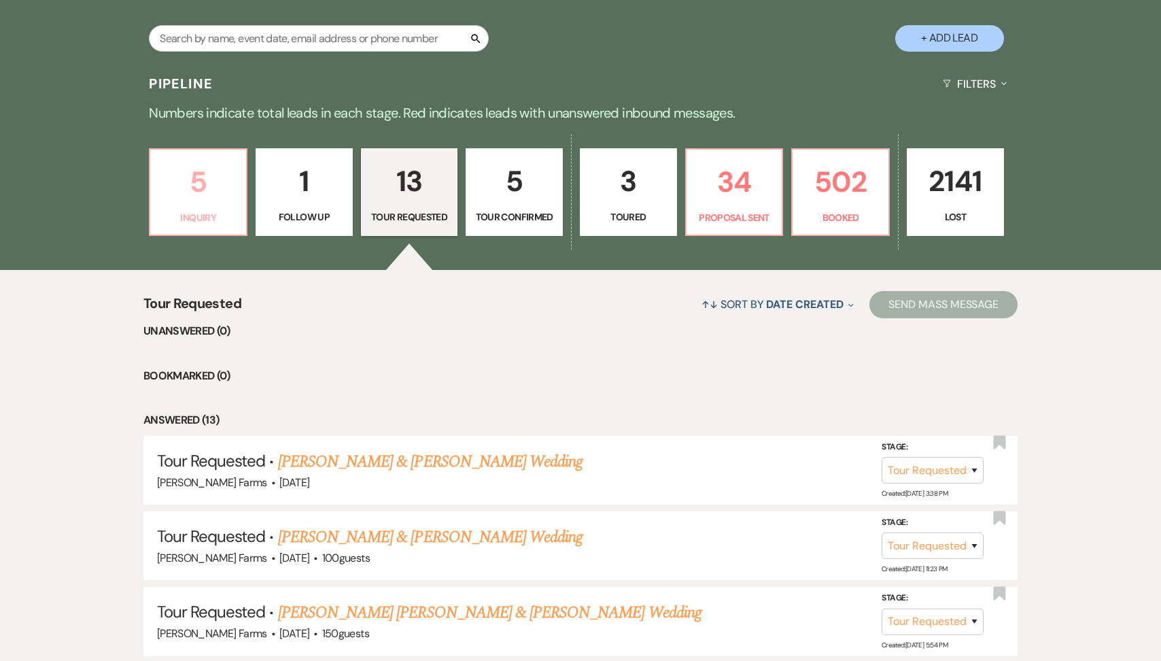
click at [233, 190] on p "5" at bounding box center [198, 182] width 80 height 46
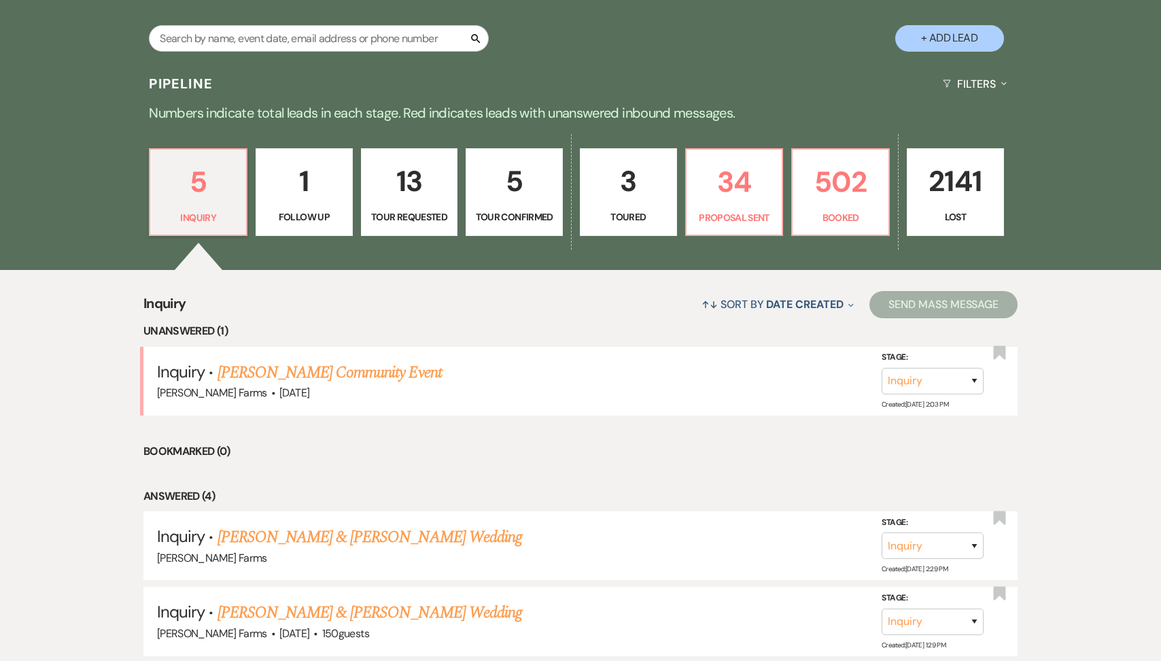
click at [540, 206] on link "5 Tour Confirmed" at bounding box center [514, 192] width 97 height 88
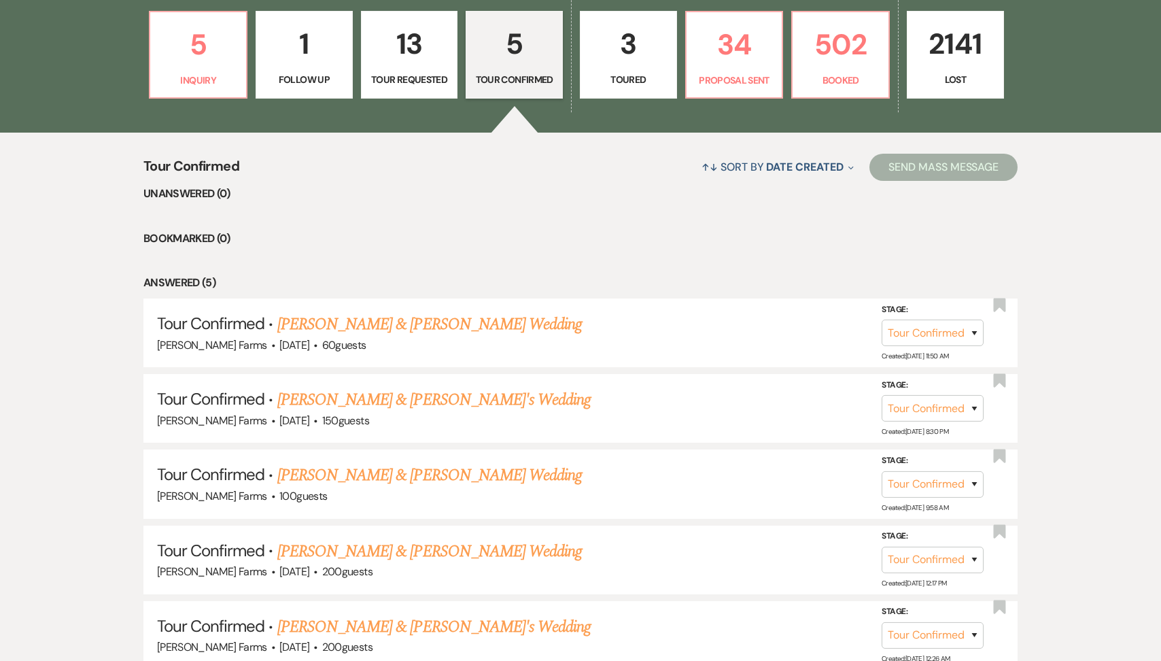
scroll to position [526, 0]
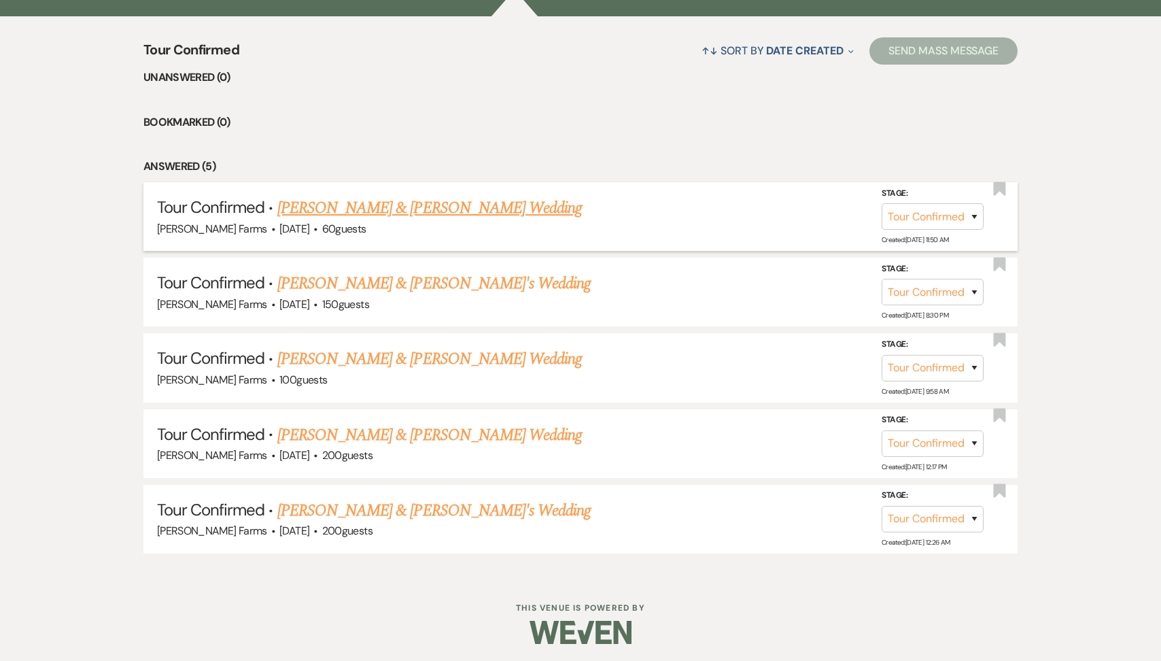
click at [444, 206] on link "[PERSON_NAME] & [PERSON_NAME] Wedding" at bounding box center [429, 208] width 304 height 24
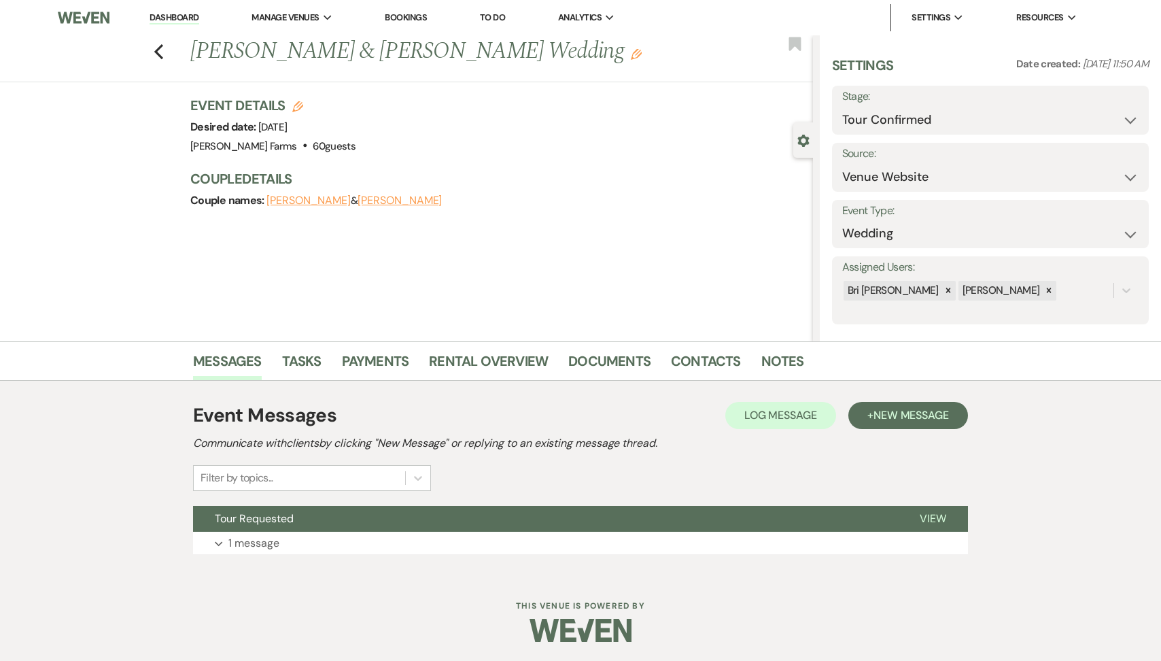
click at [166, 22] on link "Dashboard" at bounding box center [174, 18] width 49 height 13
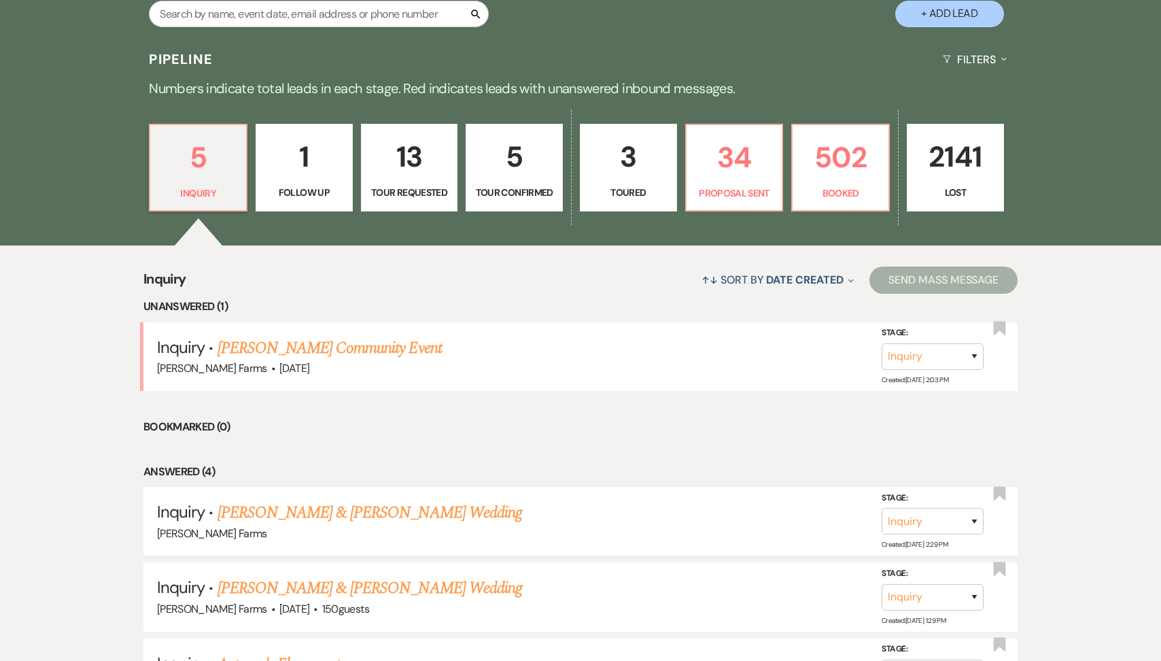
click at [525, 188] on p "Tour Confirmed" at bounding box center [514, 192] width 80 height 15
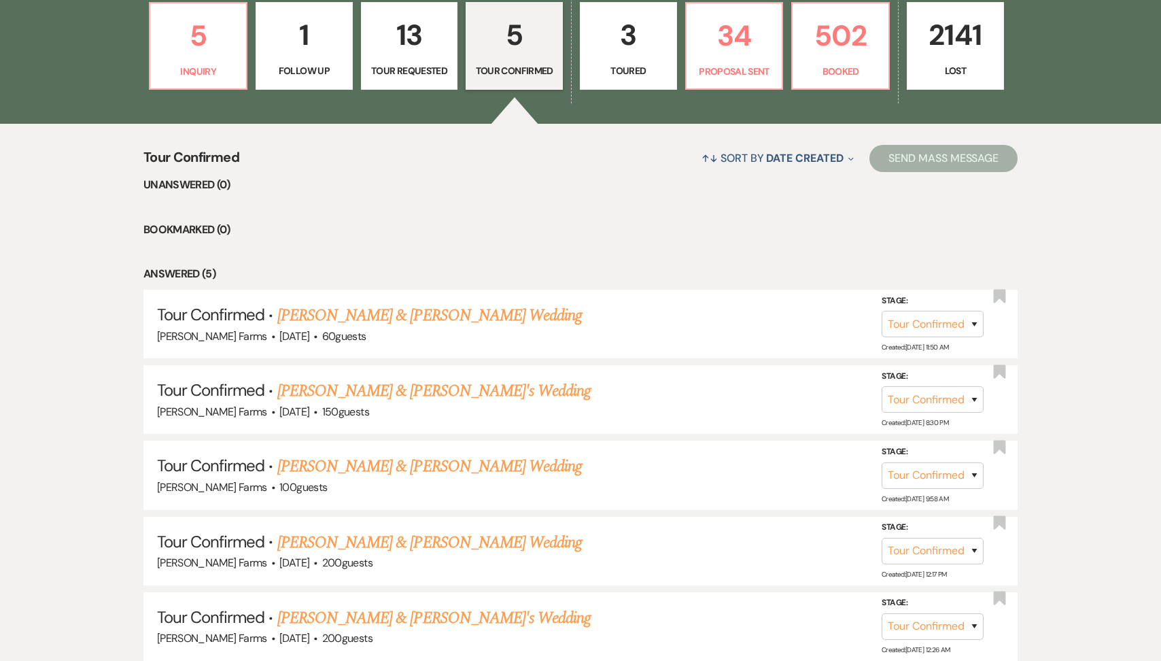
scroll to position [526, 0]
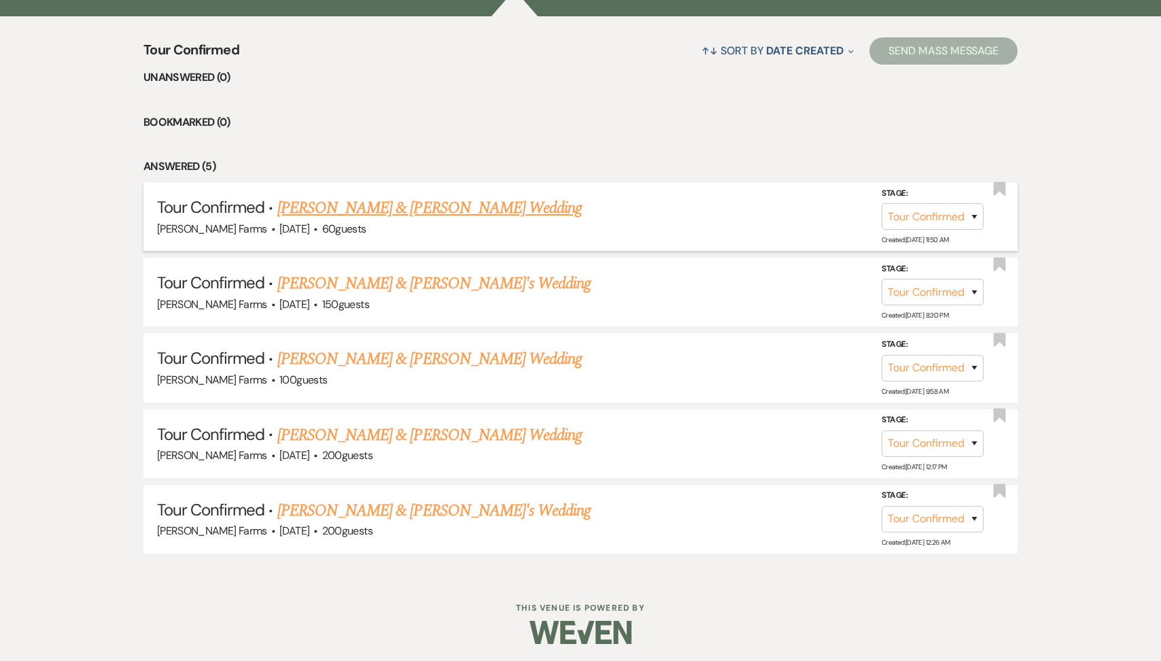
click at [444, 213] on link "[PERSON_NAME] & [PERSON_NAME] Wedding" at bounding box center [429, 208] width 304 height 24
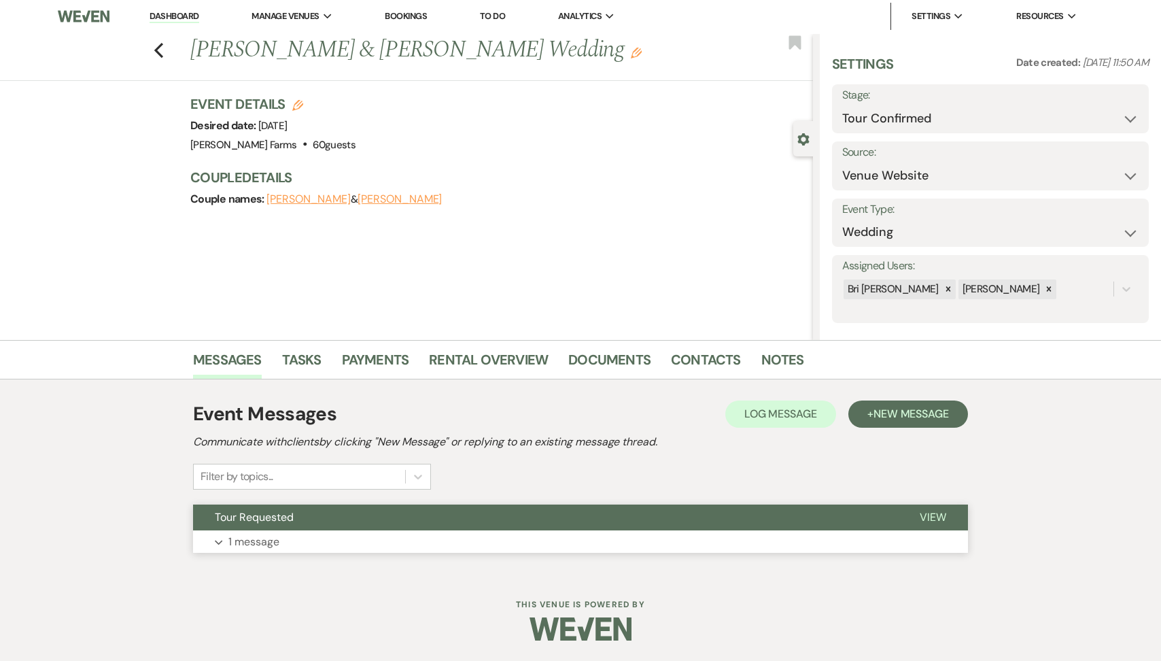
click at [330, 530] on button "Expand 1 message" at bounding box center [580, 541] width 775 height 23
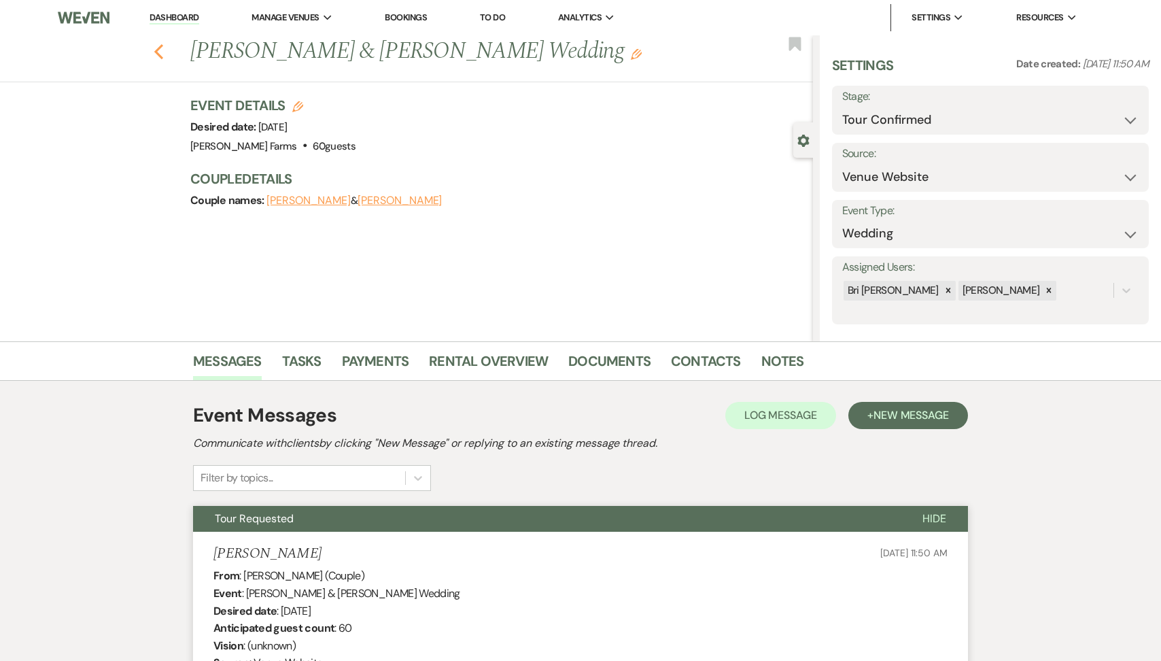
click at [159, 51] on icon "Previous" at bounding box center [159, 51] width 10 height 16
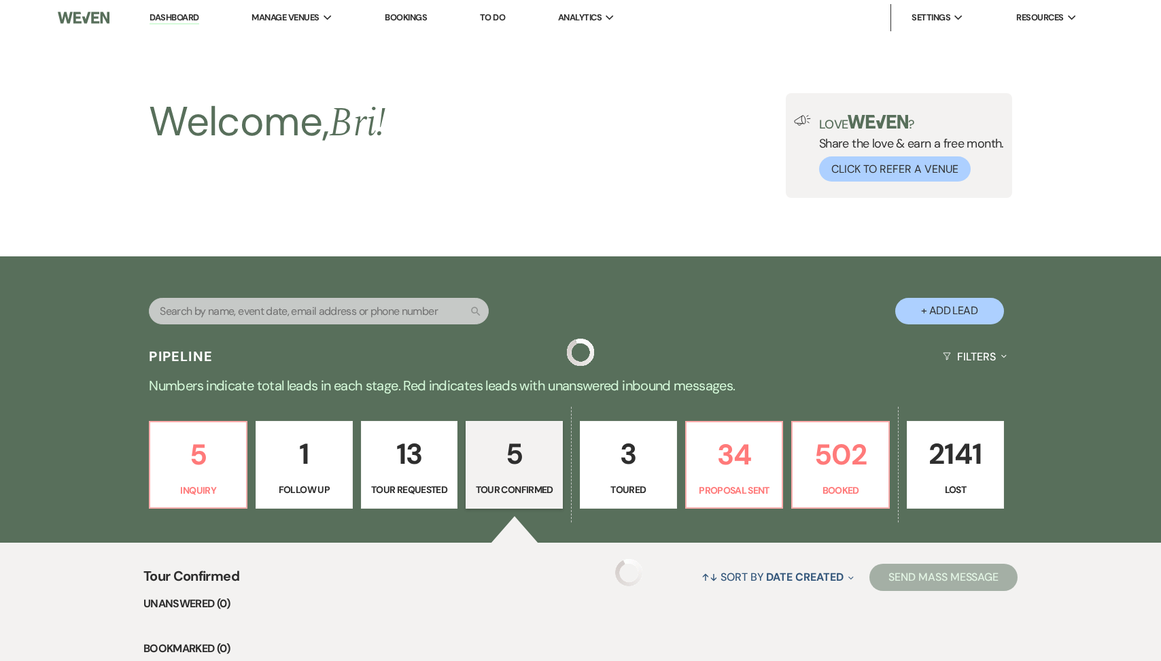
scroll to position [526, 0]
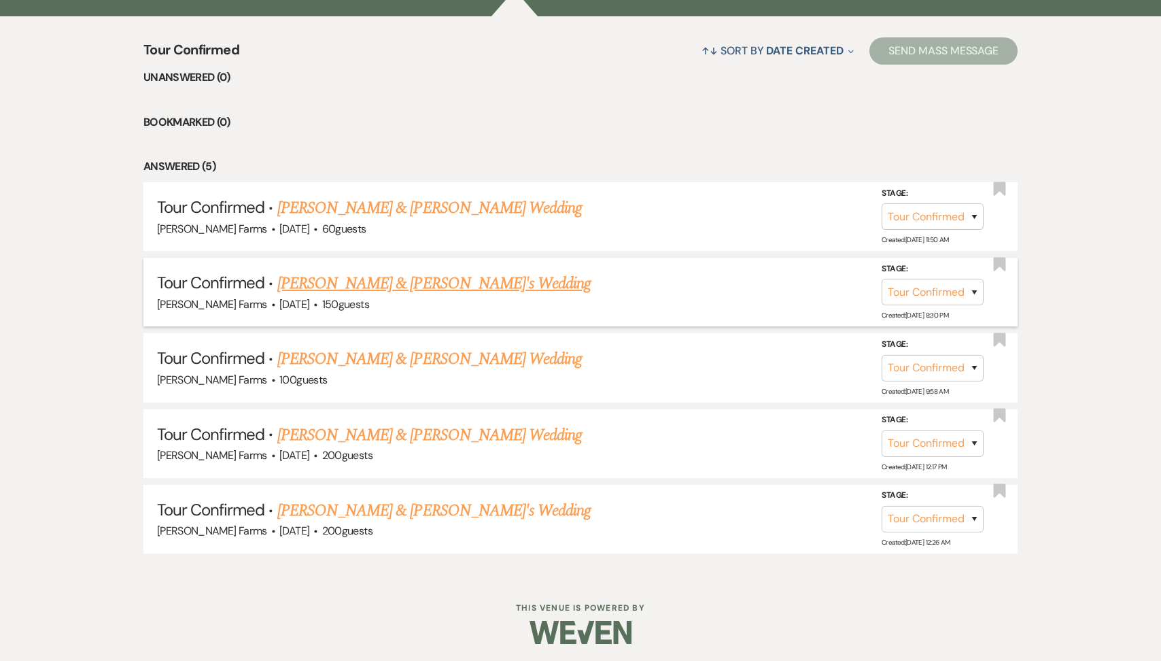
click at [379, 279] on link "[PERSON_NAME] & [PERSON_NAME]'s Wedding" at bounding box center [434, 283] width 314 height 24
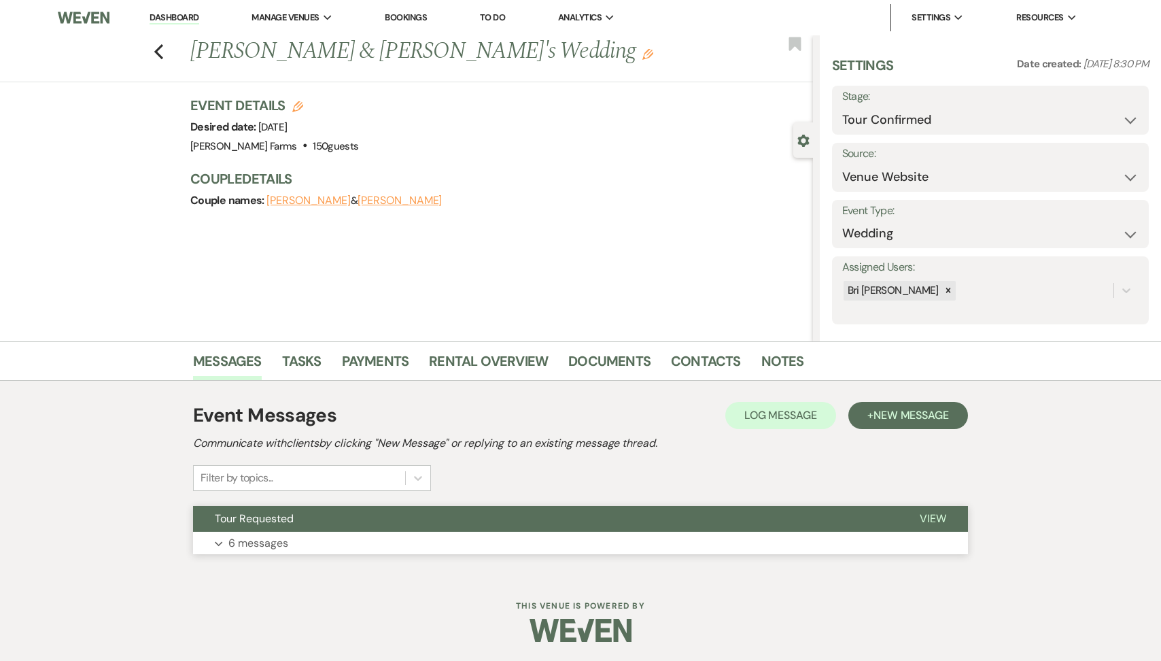
click at [298, 536] on button "Expand 6 messages" at bounding box center [580, 542] width 775 height 23
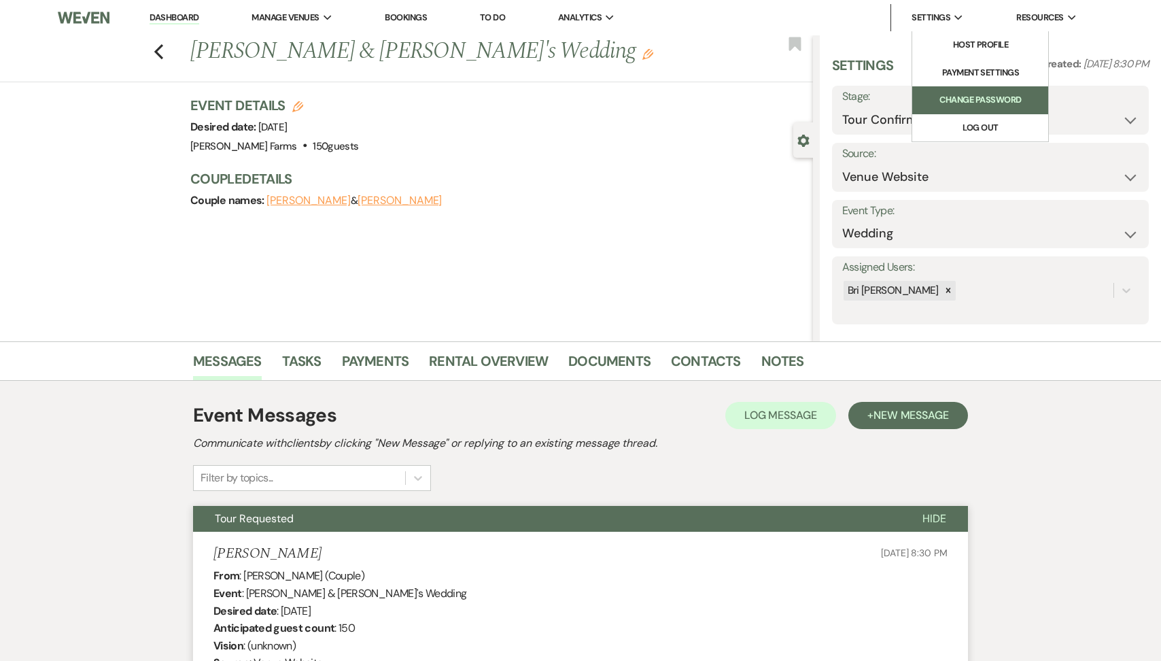
click at [922, 103] on li "Change Password" at bounding box center [980, 100] width 122 height 14
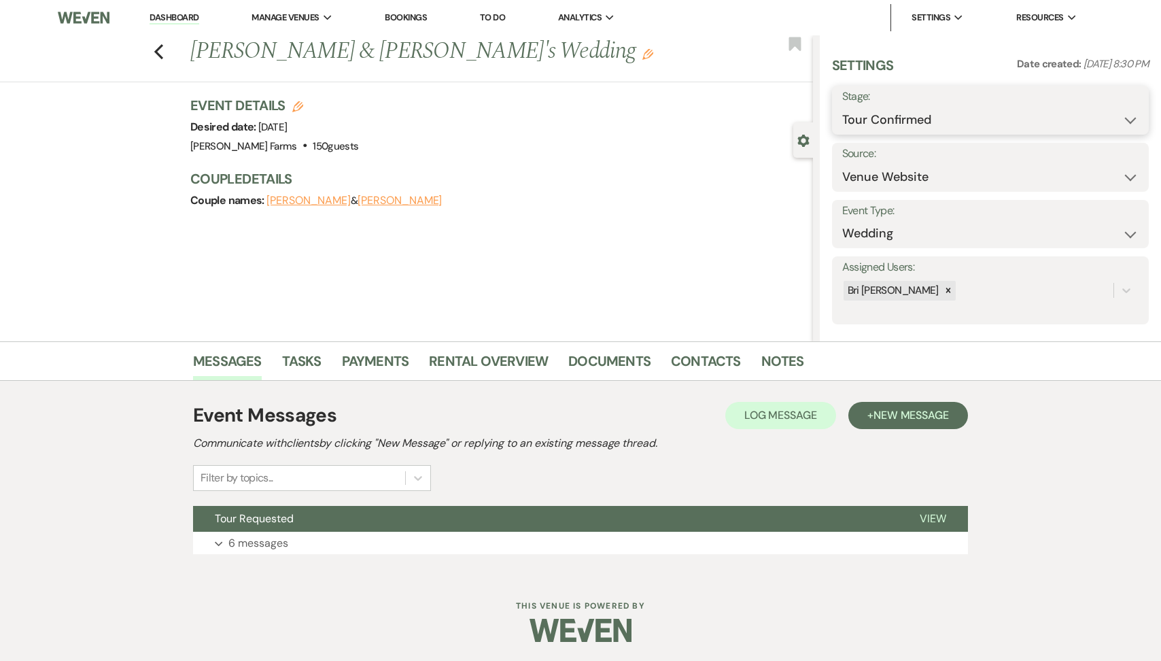
click at [920, 124] on select "Inquiry Follow Up Tour Requested Tour Confirmed Toured Proposal Sent Booked Lost" at bounding box center [990, 120] width 296 height 27
click at [1100, 105] on button "Save" at bounding box center [1114, 110] width 67 height 27
click at [163, 52] on icon "Previous" at bounding box center [159, 51] width 10 height 16
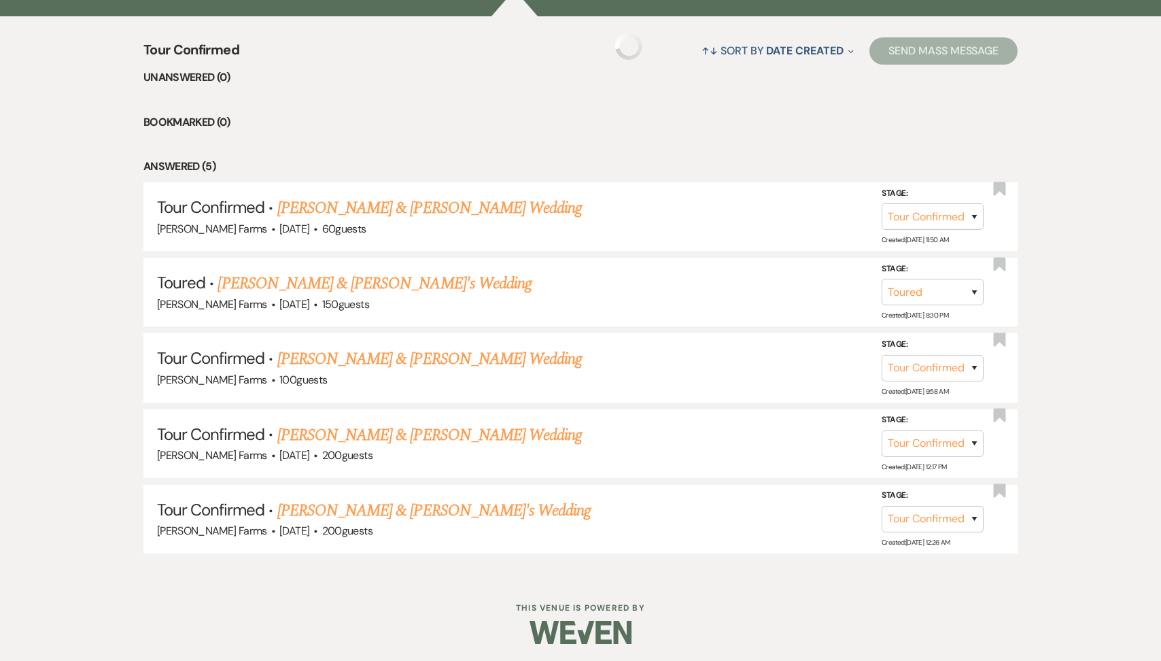
scroll to position [451, 0]
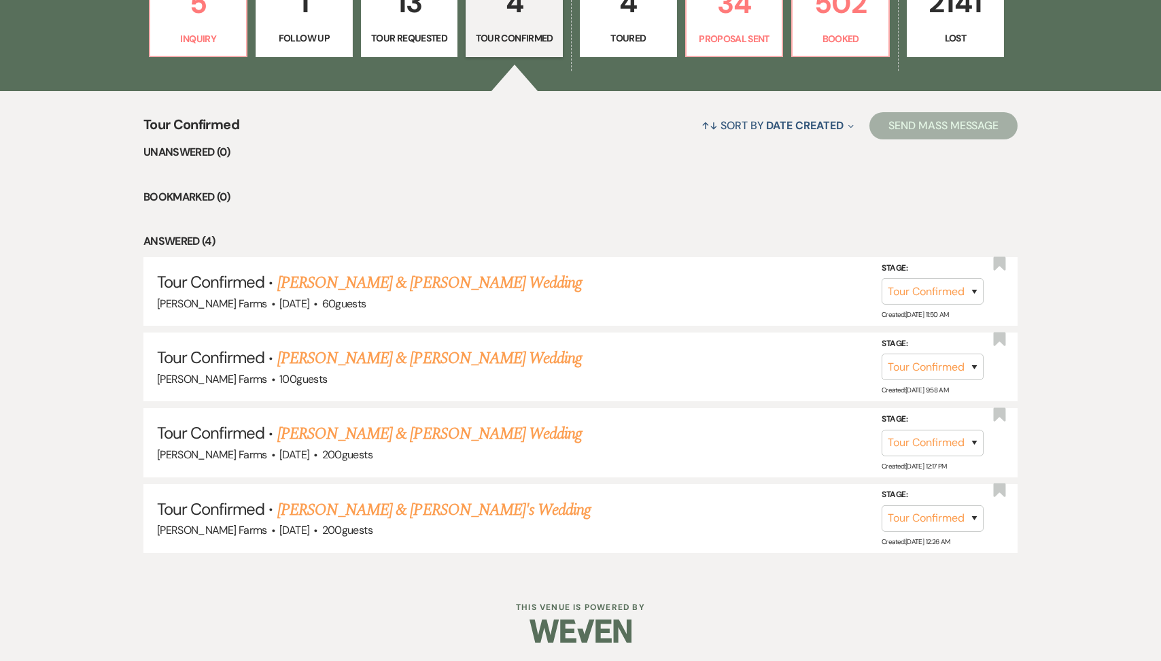
click at [638, 34] on p "Toured" at bounding box center [629, 38] width 80 height 15
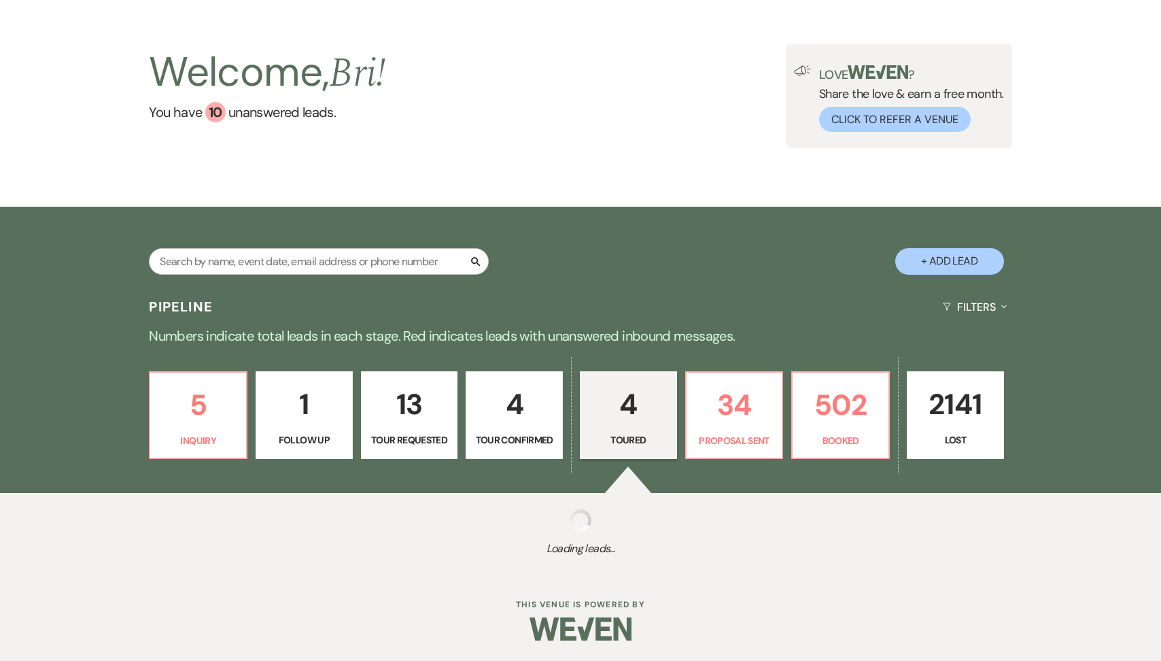
scroll to position [451, 0]
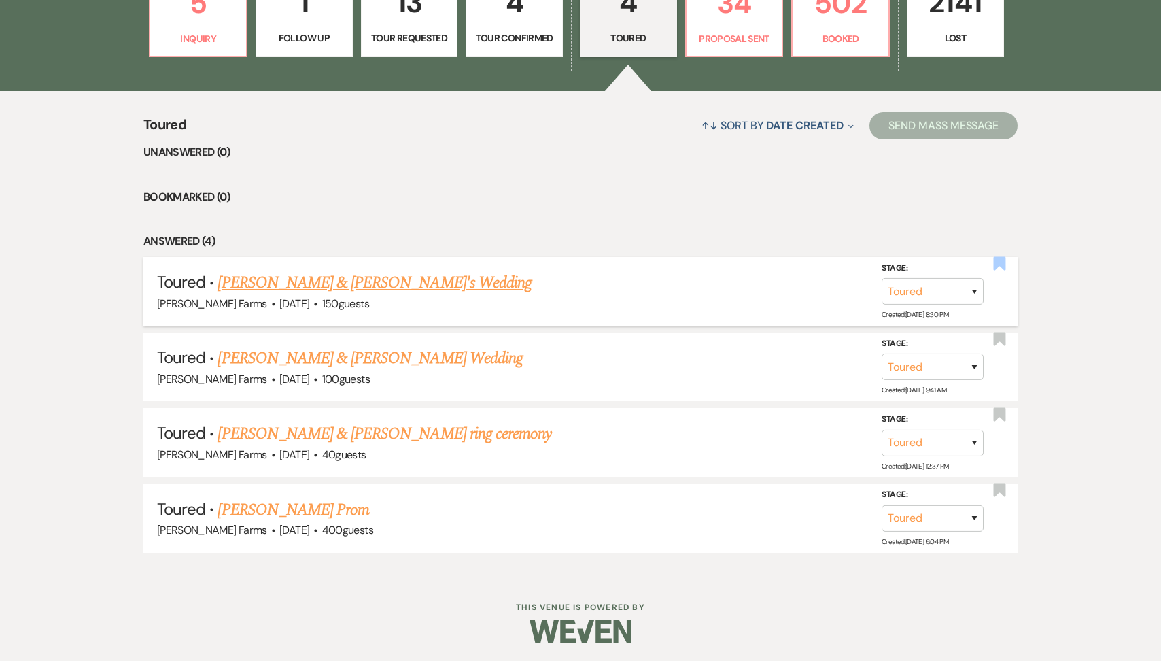
click at [1002, 265] on use "button" at bounding box center [1000, 263] width 12 height 14
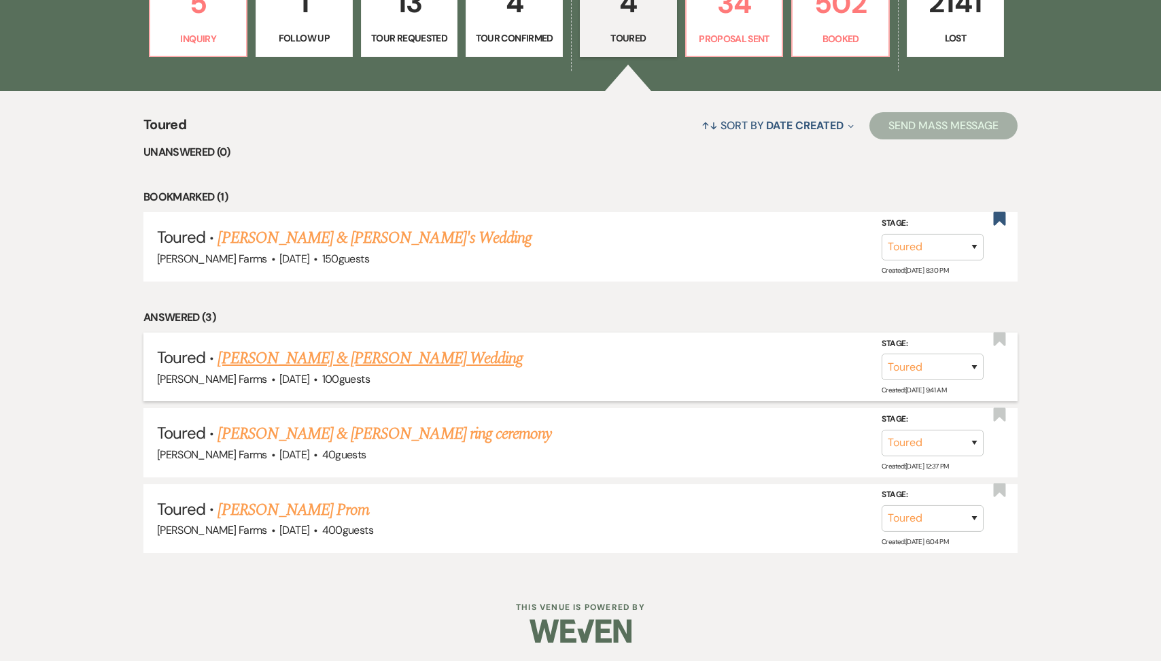
click at [427, 347] on link "[PERSON_NAME] & [PERSON_NAME] Wedding" at bounding box center [369, 358] width 304 height 24
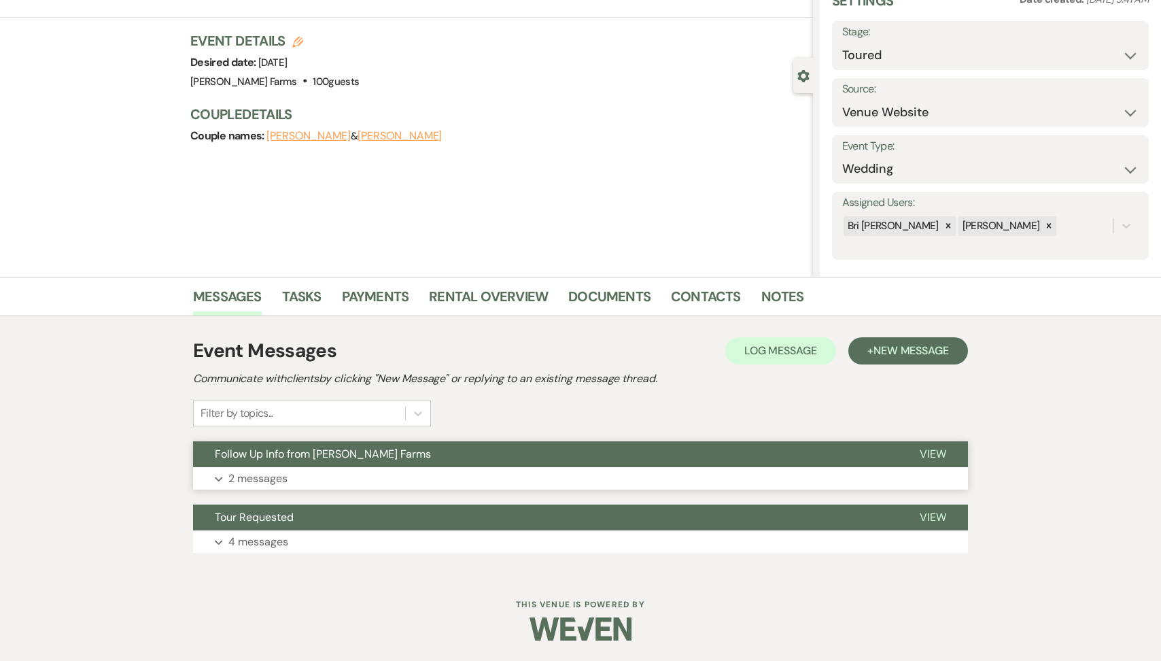
click at [282, 455] on span "Follow Up Info from [PERSON_NAME] Farms" at bounding box center [323, 453] width 216 height 14
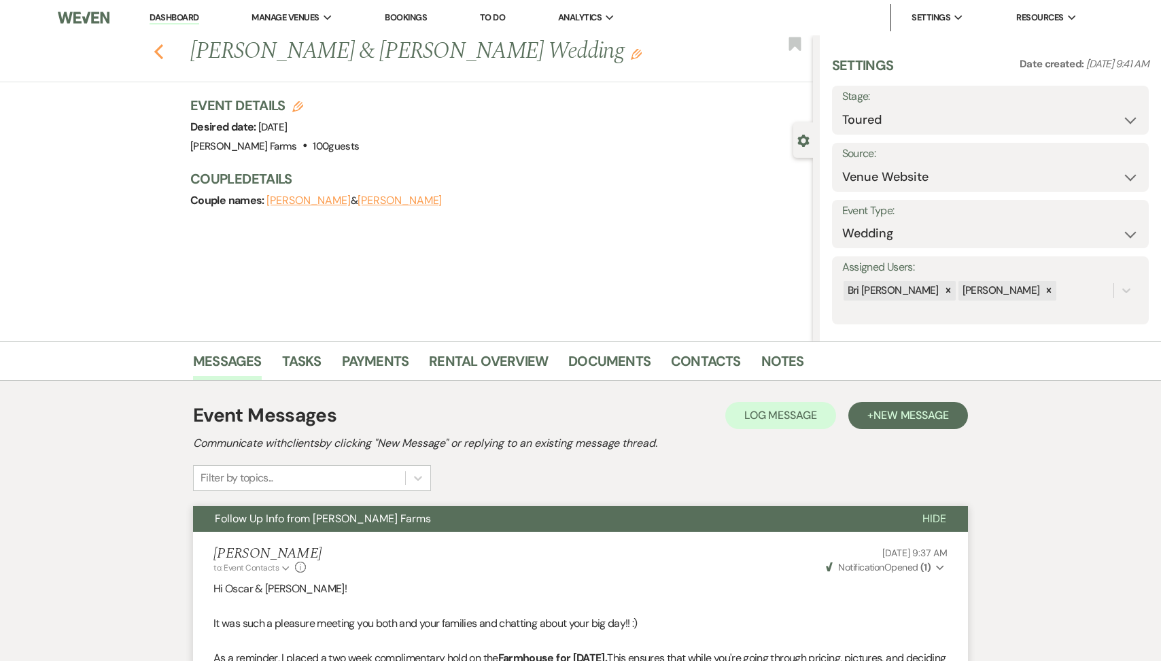
click at [160, 52] on icon "Previous" at bounding box center [159, 51] width 10 height 16
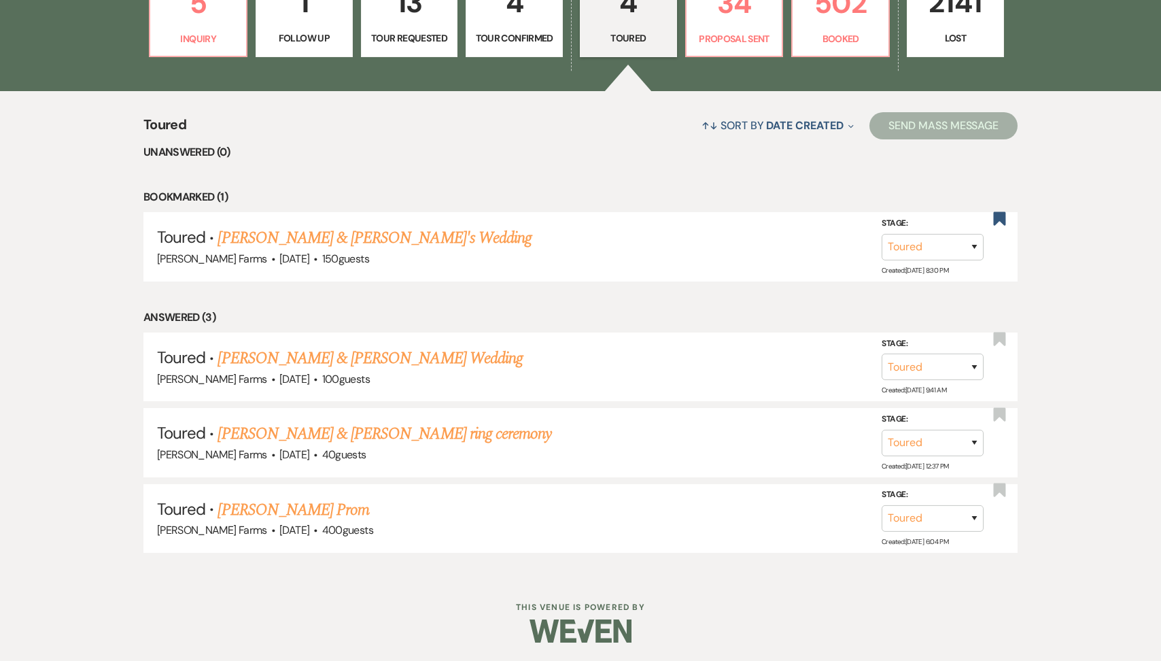
click at [525, 33] on p "Tour Confirmed" at bounding box center [514, 38] width 80 height 15
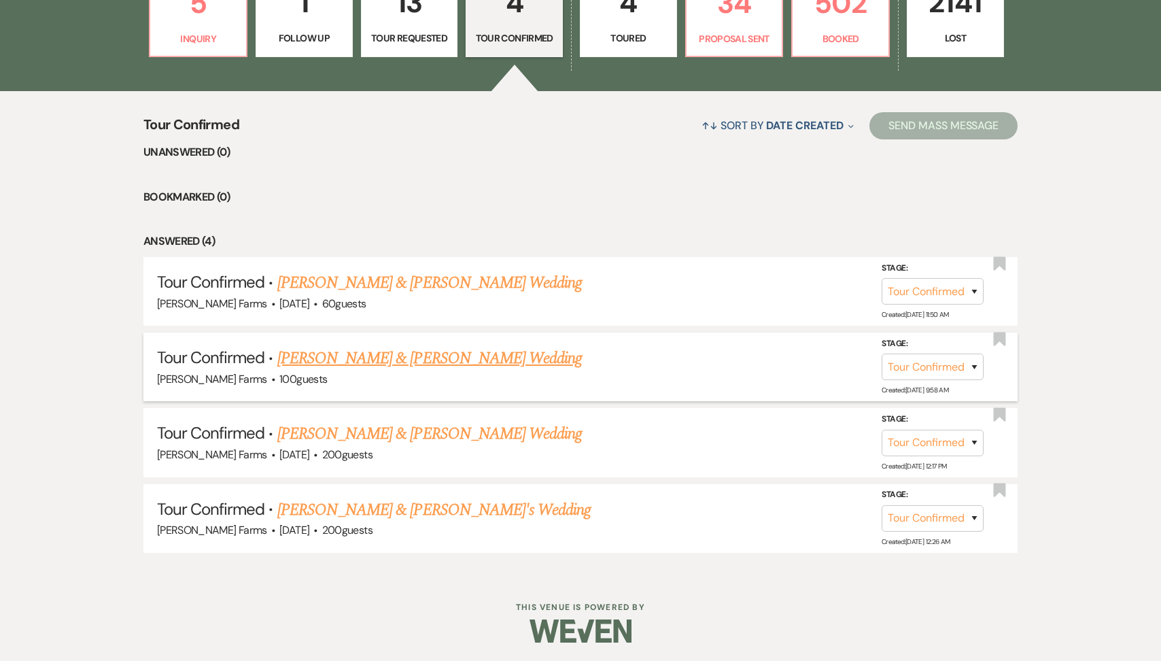
click at [419, 354] on link "[PERSON_NAME] & [PERSON_NAME] Wedding" at bounding box center [429, 358] width 304 height 24
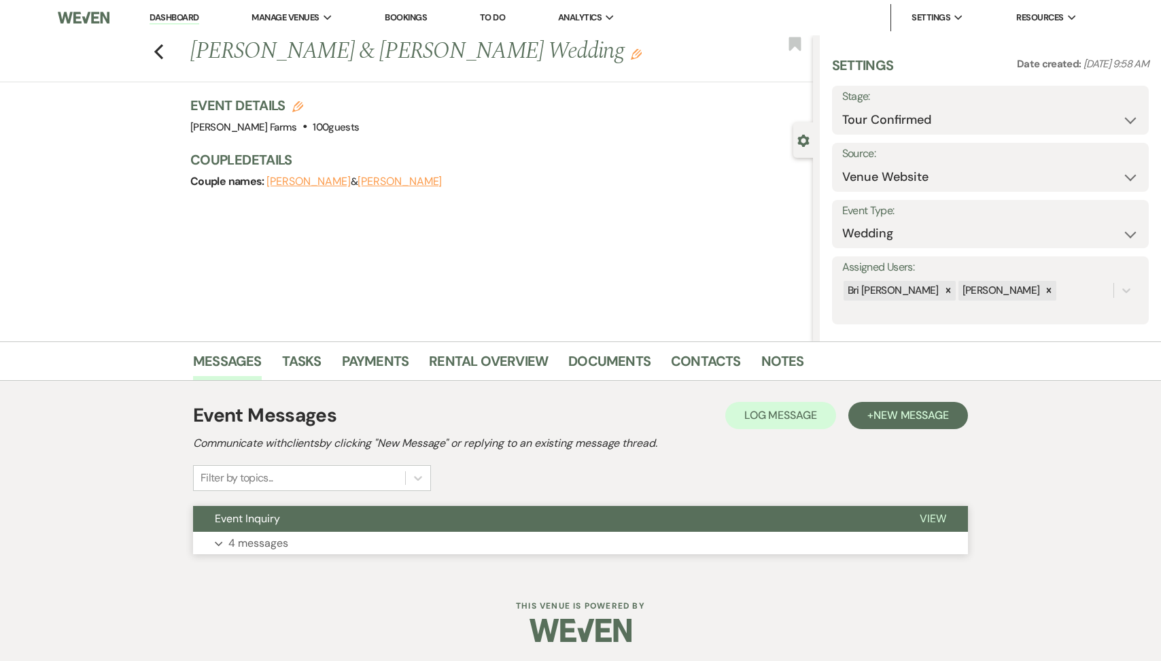
click at [306, 532] on button "Expand 4 messages" at bounding box center [580, 542] width 775 height 23
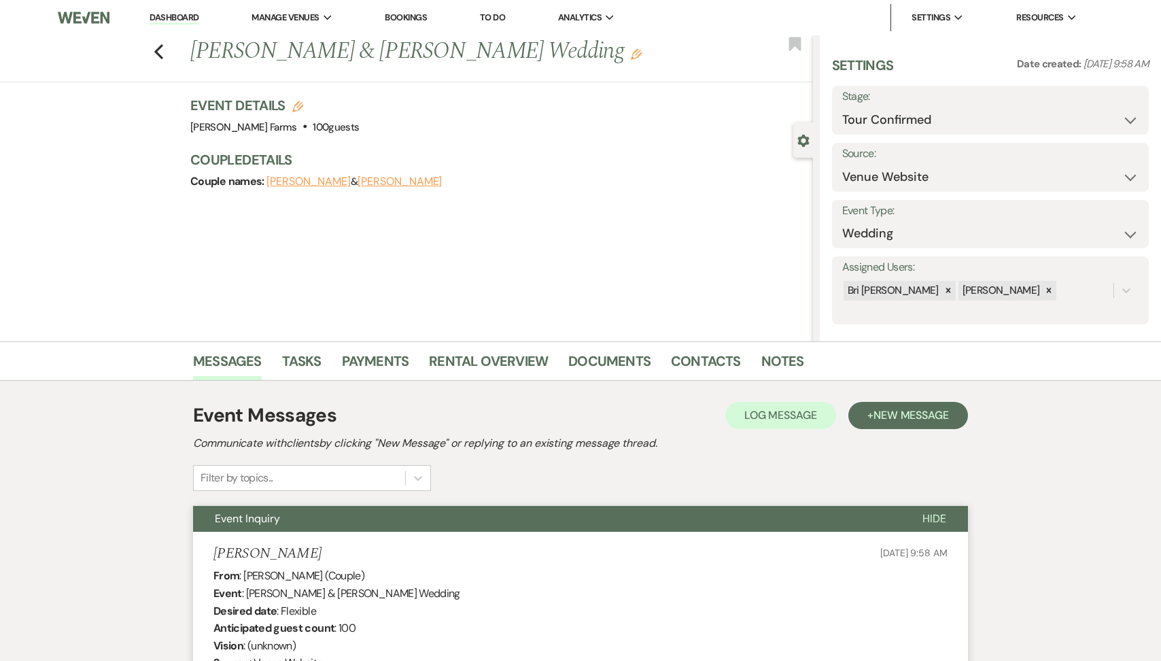
click at [162, 37] on div "Previous [PERSON_NAME] & [PERSON_NAME] Wedding Edit Bookmark" at bounding box center [403, 58] width 820 height 47
click at [160, 47] on use "button" at bounding box center [158, 51] width 9 height 15
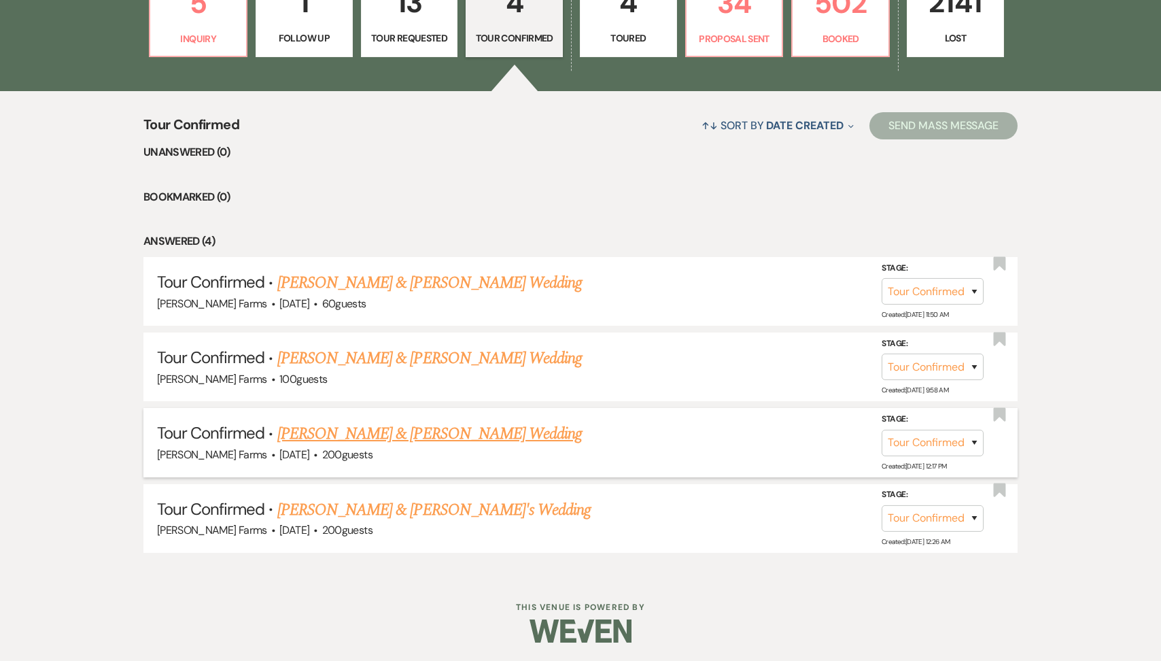
click at [402, 435] on link "[PERSON_NAME] & [PERSON_NAME] Wedding" at bounding box center [429, 433] width 304 height 24
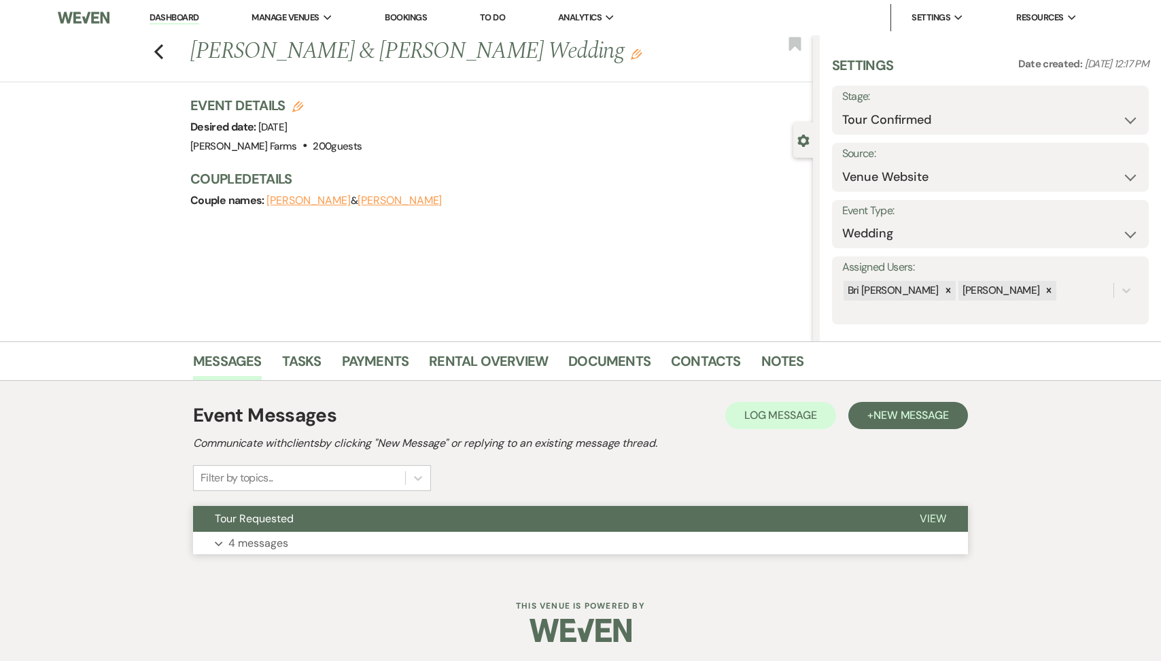
click at [324, 515] on button "Tour Requested" at bounding box center [545, 519] width 705 height 26
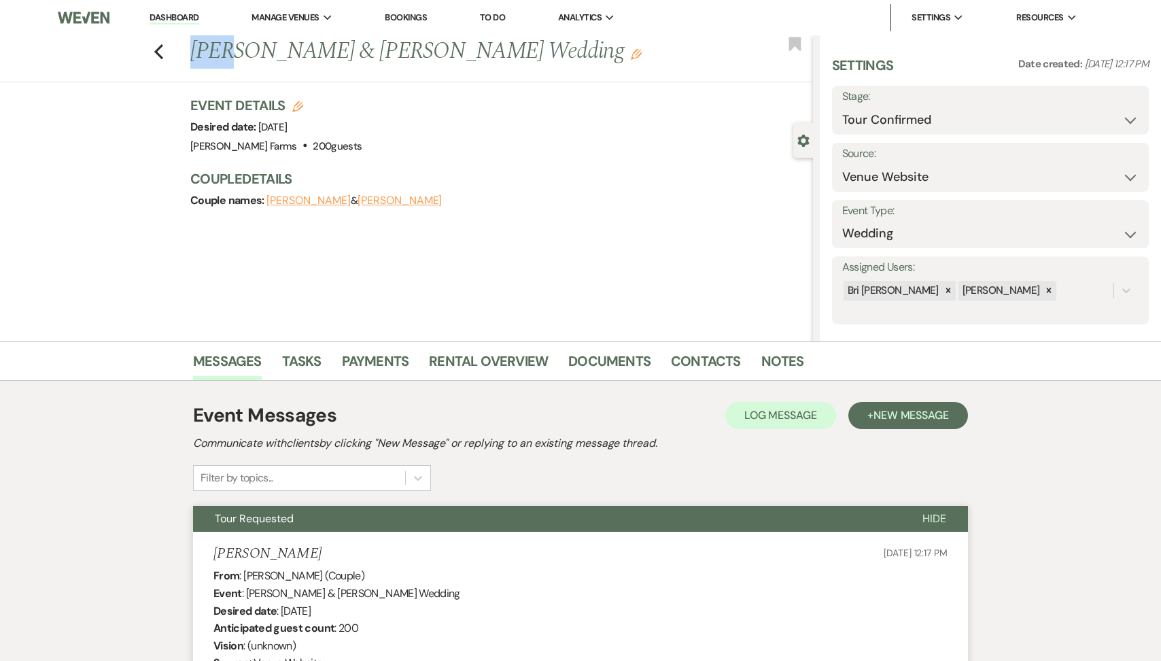
click at [163, 49] on div "Previous [PERSON_NAME] & [PERSON_NAME] Wedding Edit Bookmark" at bounding box center [403, 58] width 820 height 47
click at [160, 49] on icon "Previous" at bounding box center [159, 51] width 10 height 16
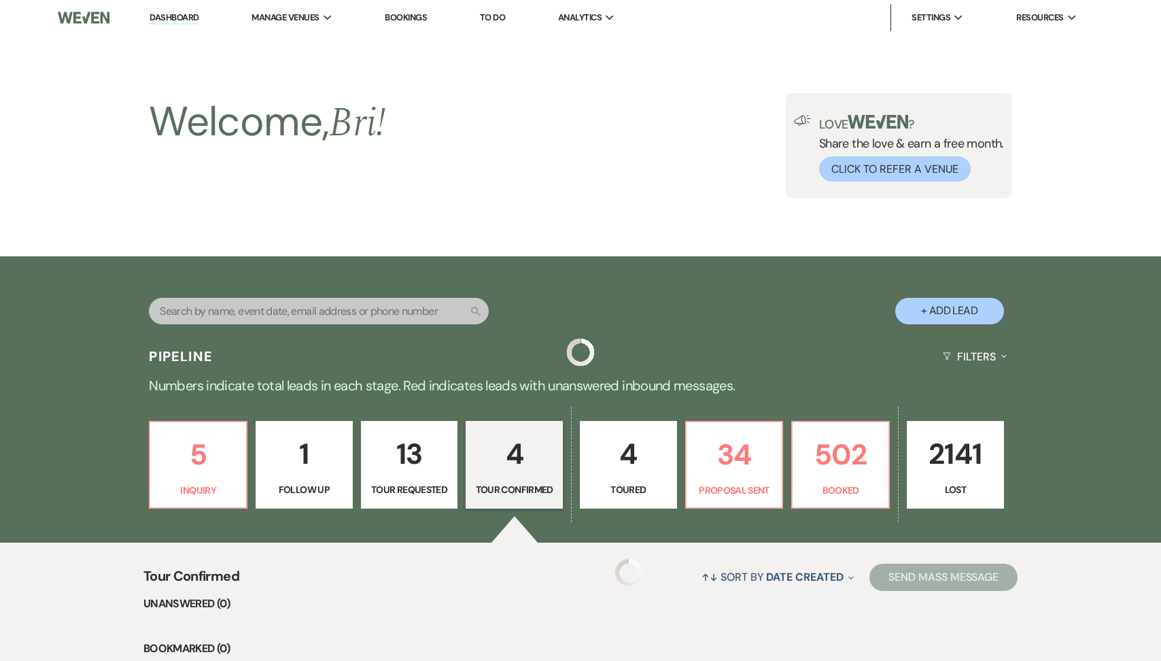
scroll to position [451, 0]
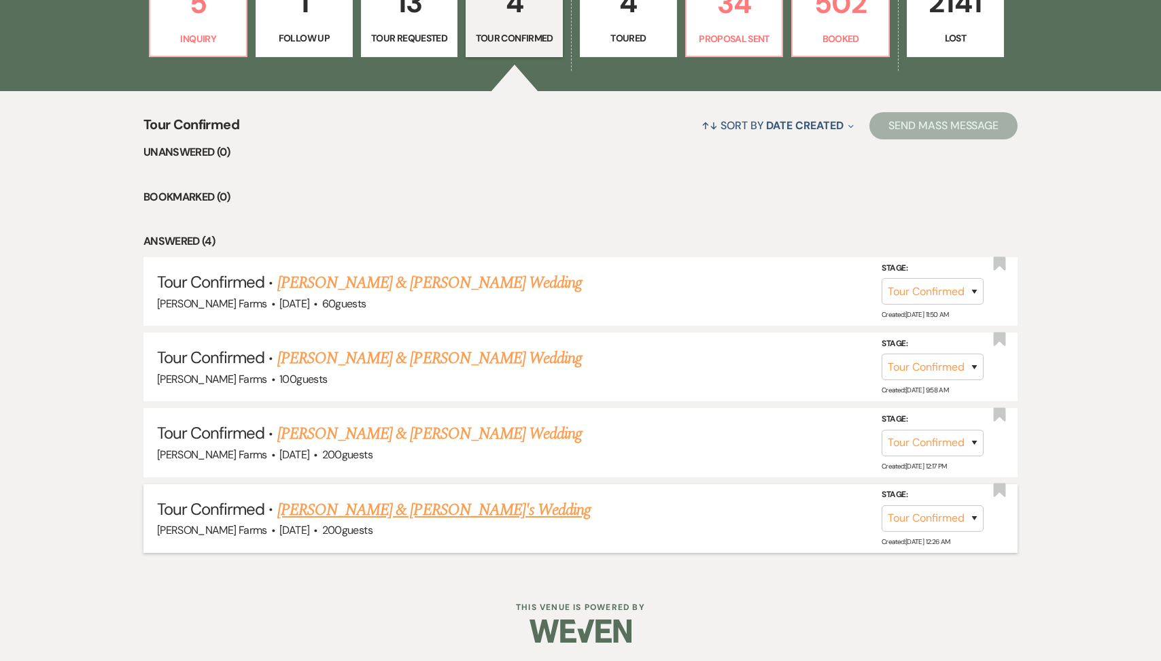
click at [381, 506] on link "[PERSON_NAME] & [PERSON_NAME]'s Wedding" at bounding box center [434, 509] width 314 height 24
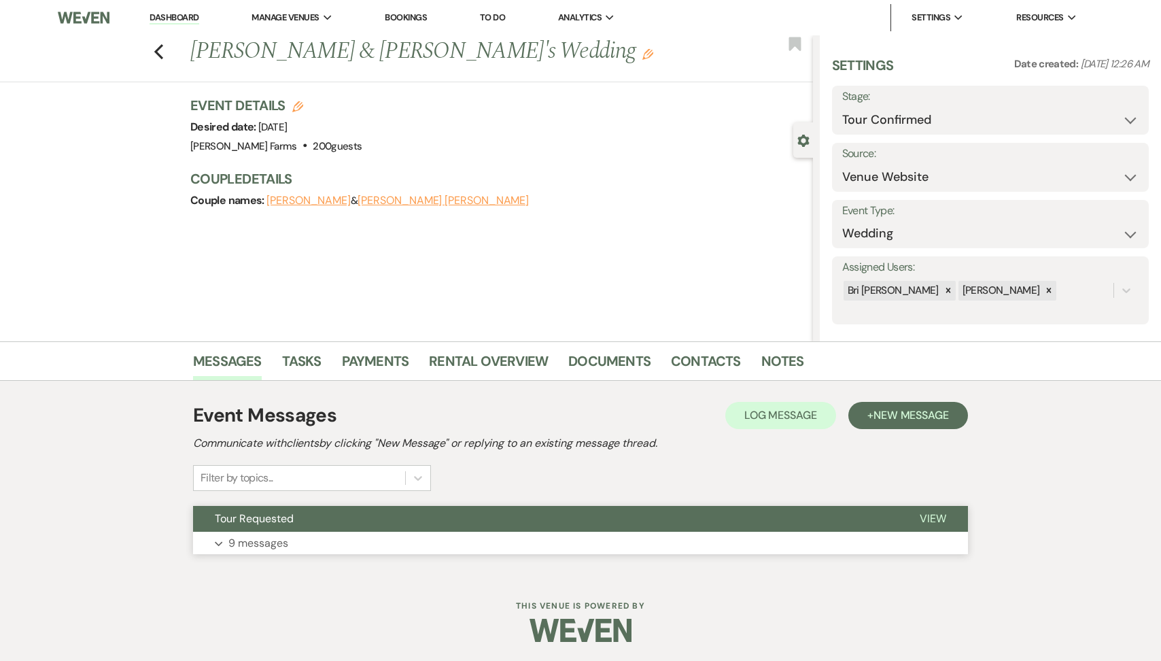
click at [264, 521] on span "Tour Requested" at bounding box center [254, 518] width 79 height 14
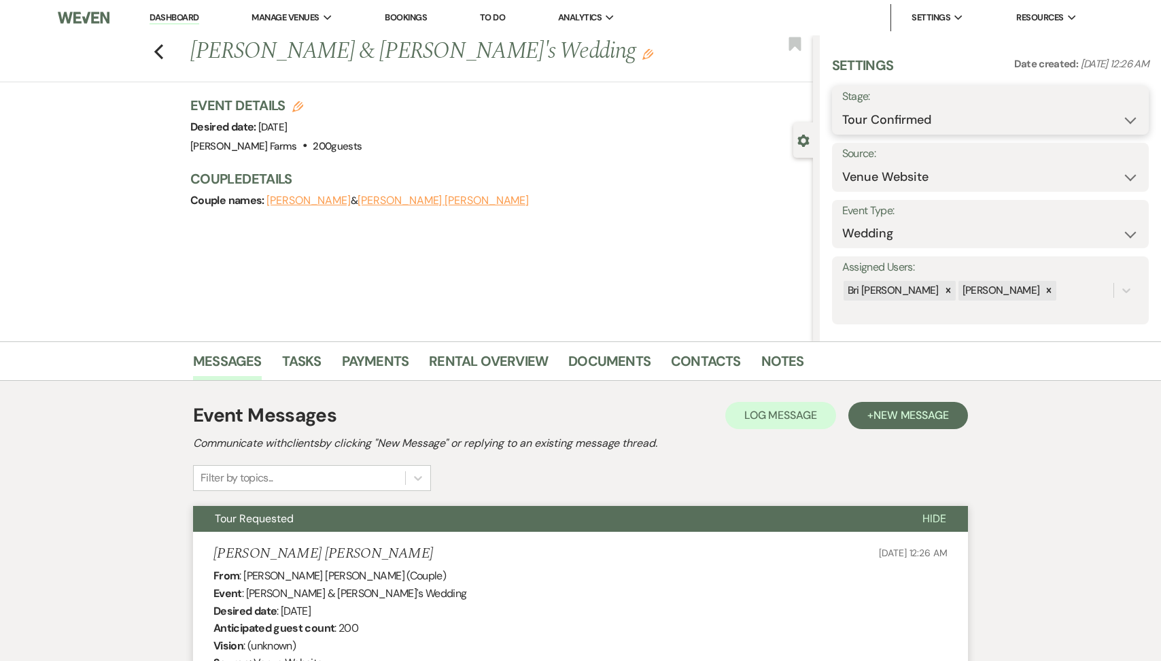
click at [953, 127] on select "Inquiry Follow Up Tour Requested Tour Confirmed Toured Proposal Sent Booked Lost" at bounding box center [990, 120] width 296 height 27
click at [883, 116] on select "Inquiry Follow Up Tour Requested Tour Confirmed Toured Proposal Sent Booked Lost" at bounding box center [990, 120] width 296 height 27
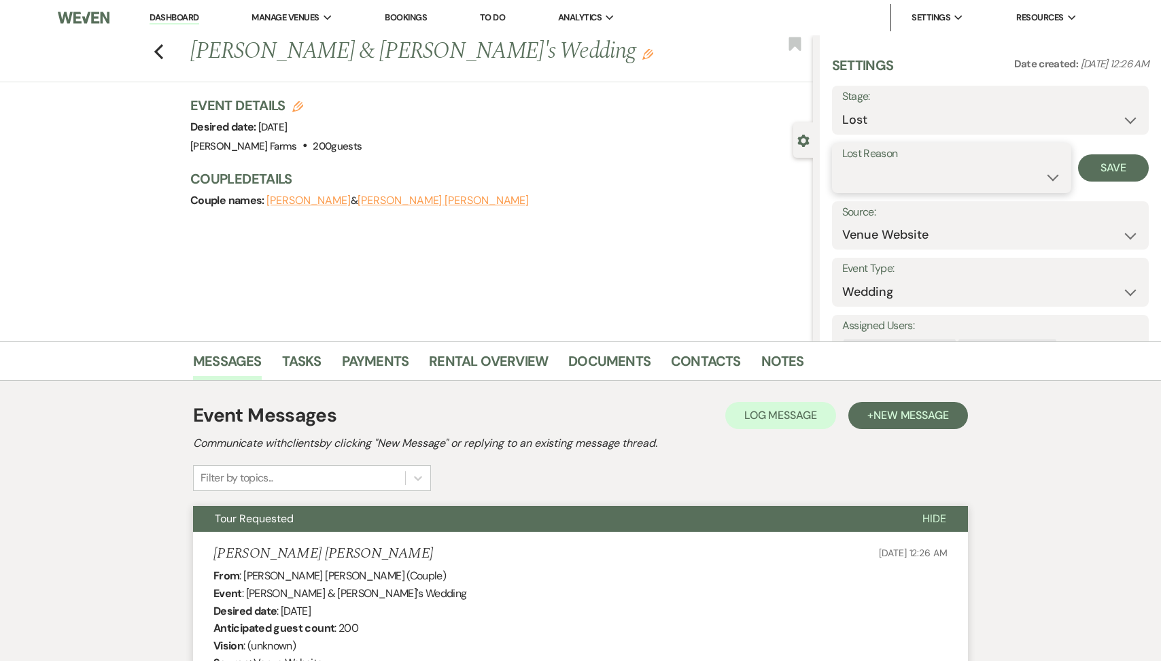
click at [881, 176] on select "Booked Elsewhere Budget Date Unavailable No Response Not a Good Match Capacity …" at bounding box center [951, 177] width 219 height 27
click at [1032, 176] on input "Other" at bounding box center [1038, 177] width 79 height 27
click at [1119, 164] on button "Save" at bounding box center [1122, 167] width 54 height 27
click at [161, 49] on icon "Previous" at bounding box center [159, 51] width 10 height 16
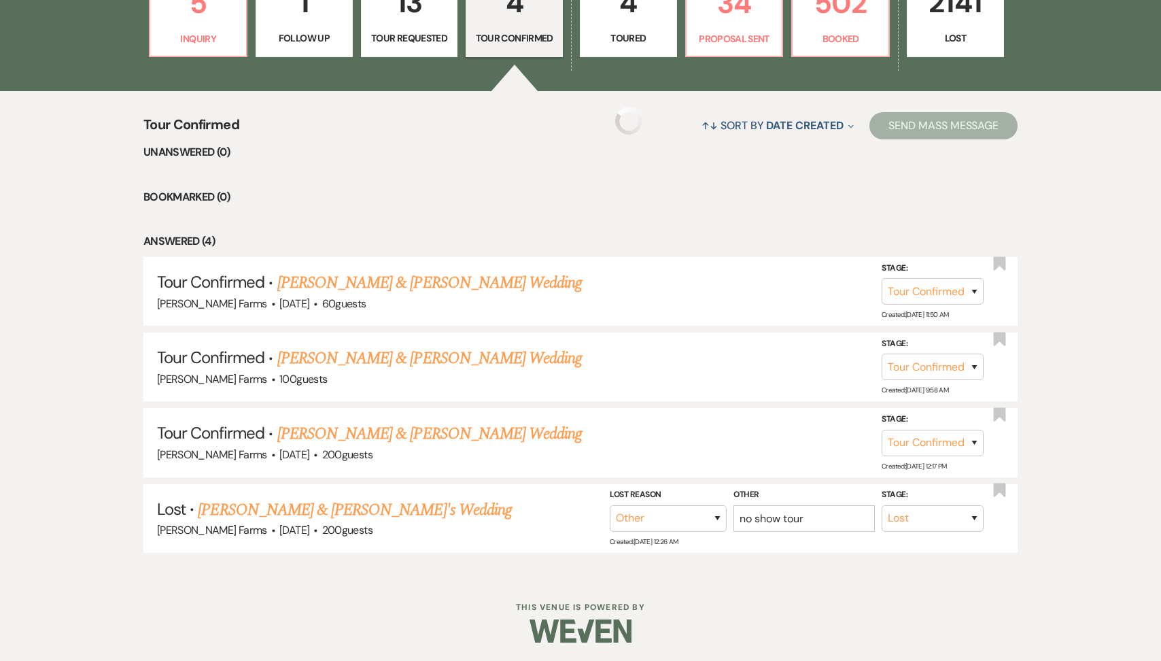
scroll to position [376, 0]
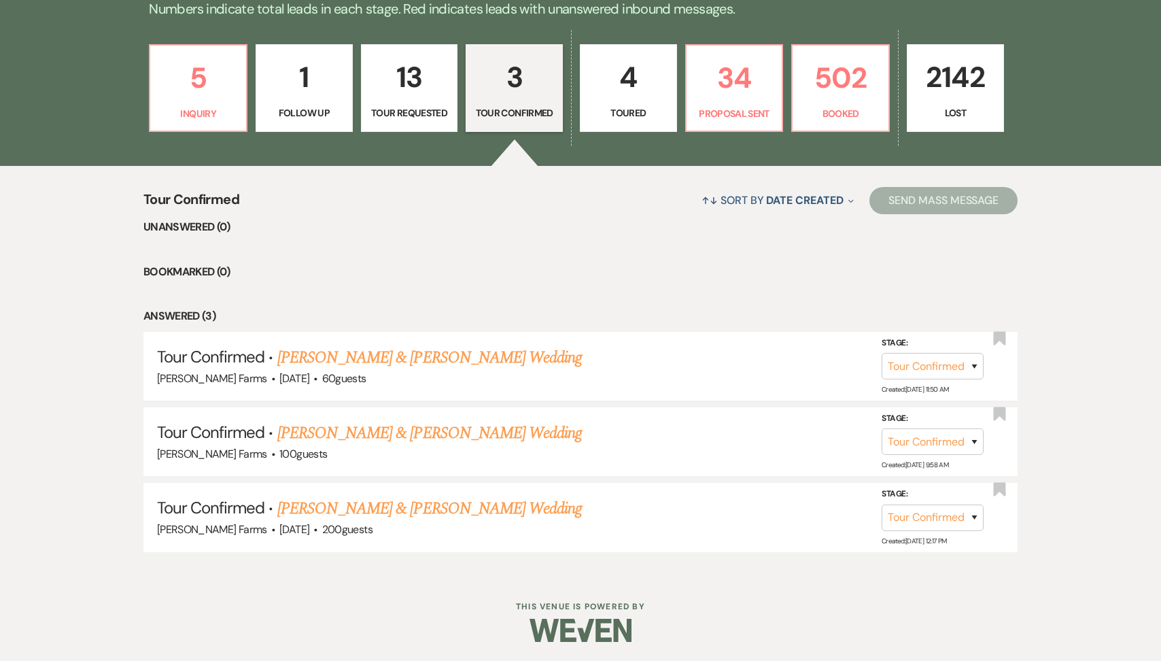
click at [617, 122] on link "4 Toured" at bounding box center [628, 88] width 97 height 88
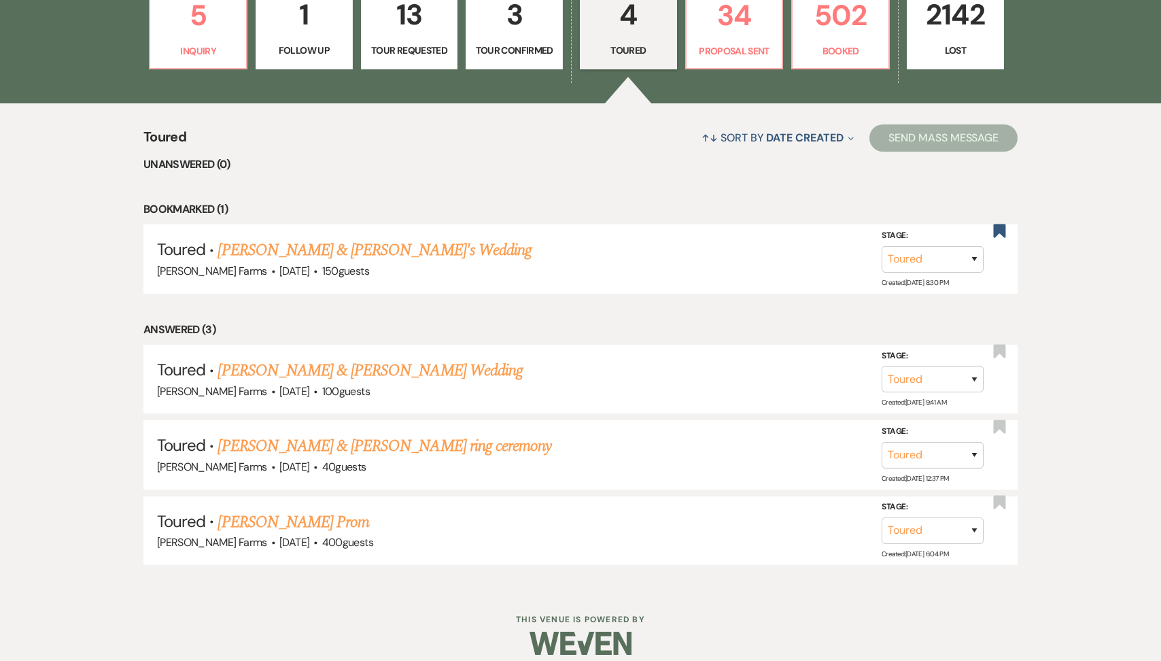
scroll to position [451, 0]
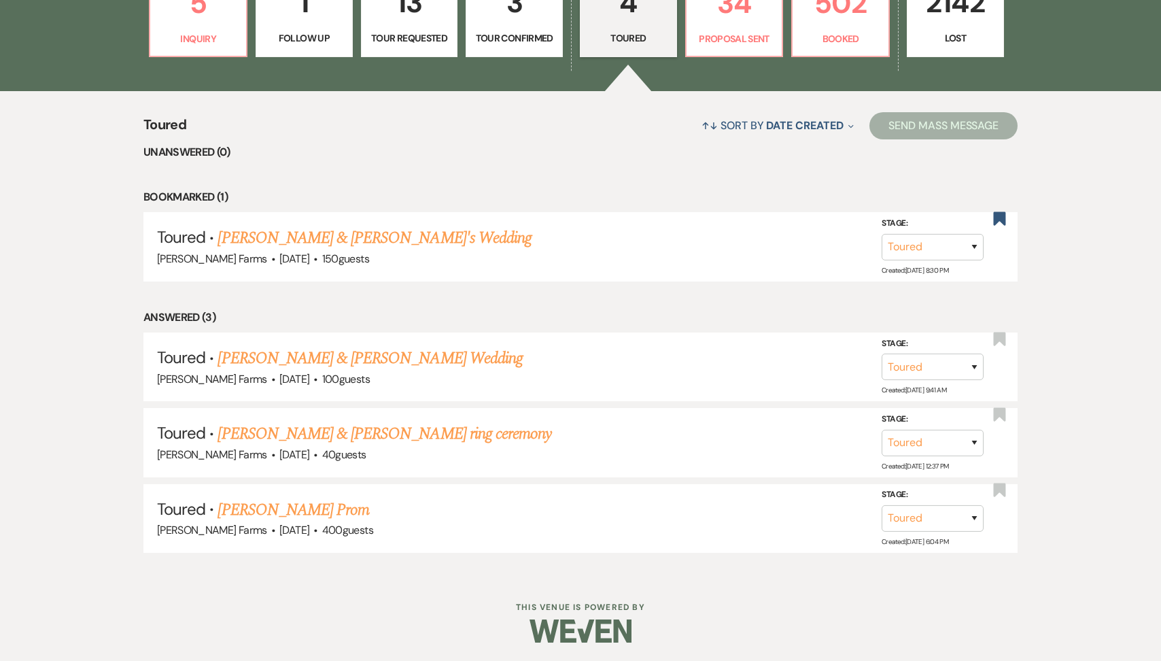
click at [509, 37] on p "Tour Confirmed" at bounding box center [514, 38] width 80 height 15
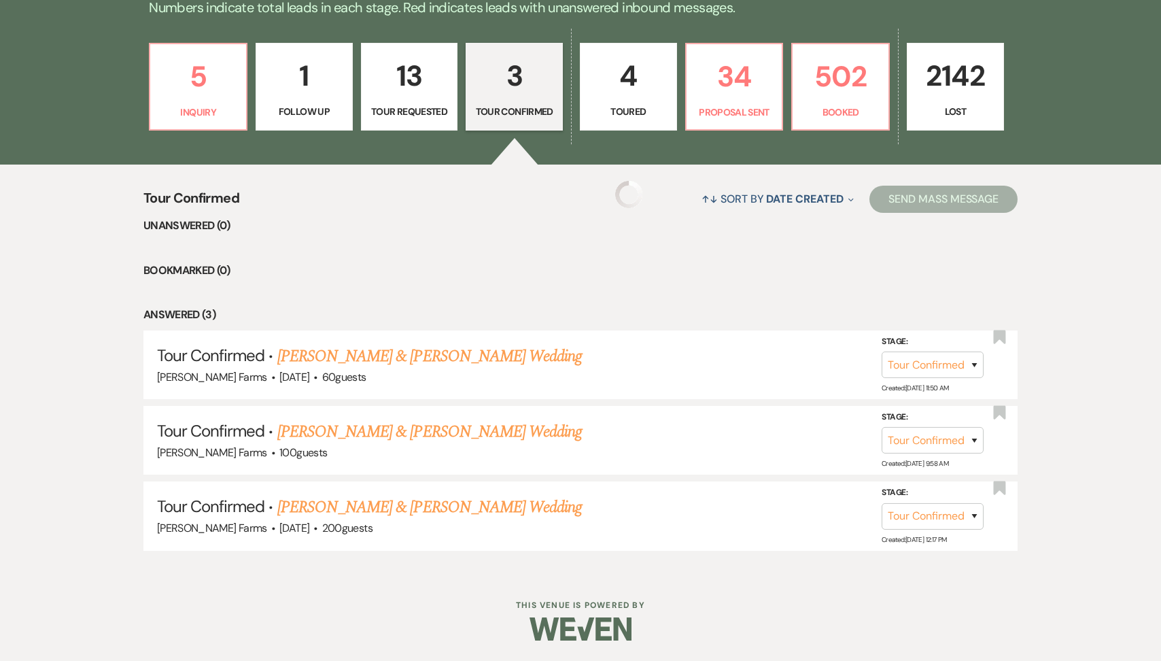
scroll to position [376, 0]
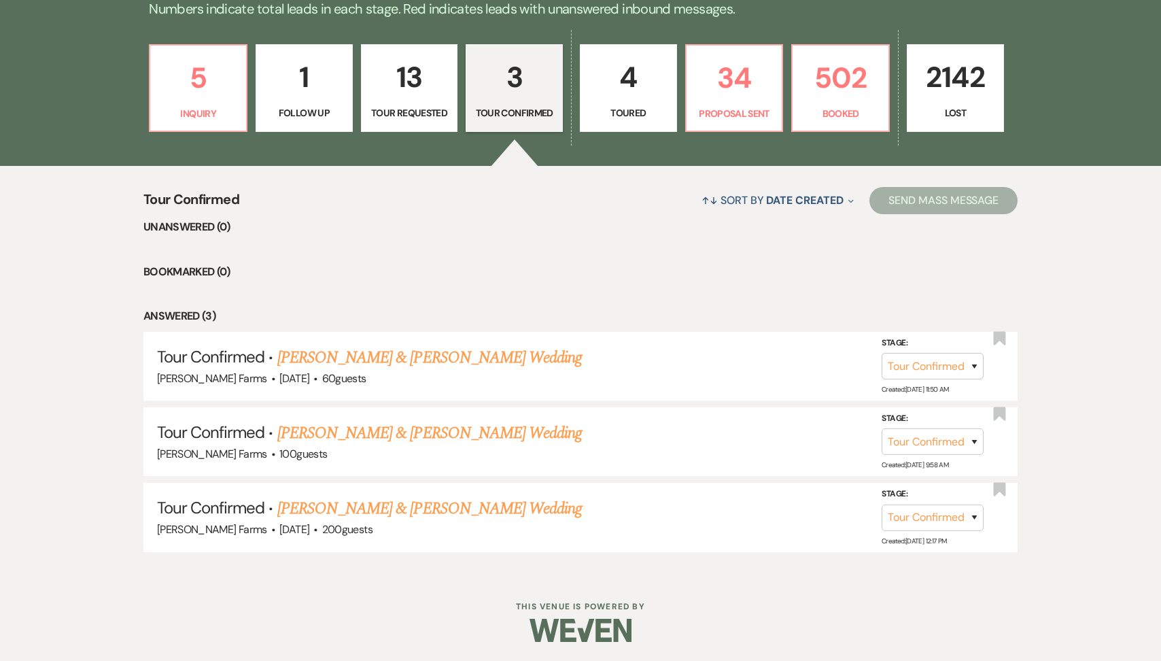
click at [626, 62] on p "4" at bounding box center [629, 77] width 80 height 46
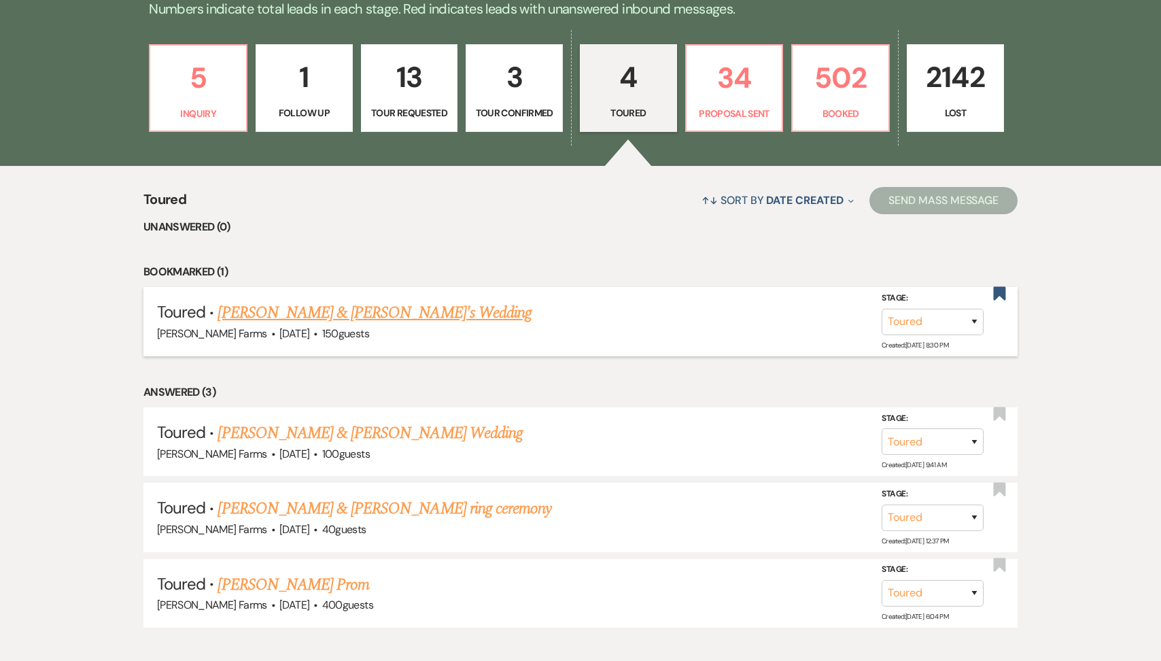
click at [332, 308] on link "[PERSON_NAME] & [PERSON_NAME]'s Wedding" at bounding box center [374, 312] width 314 height 24
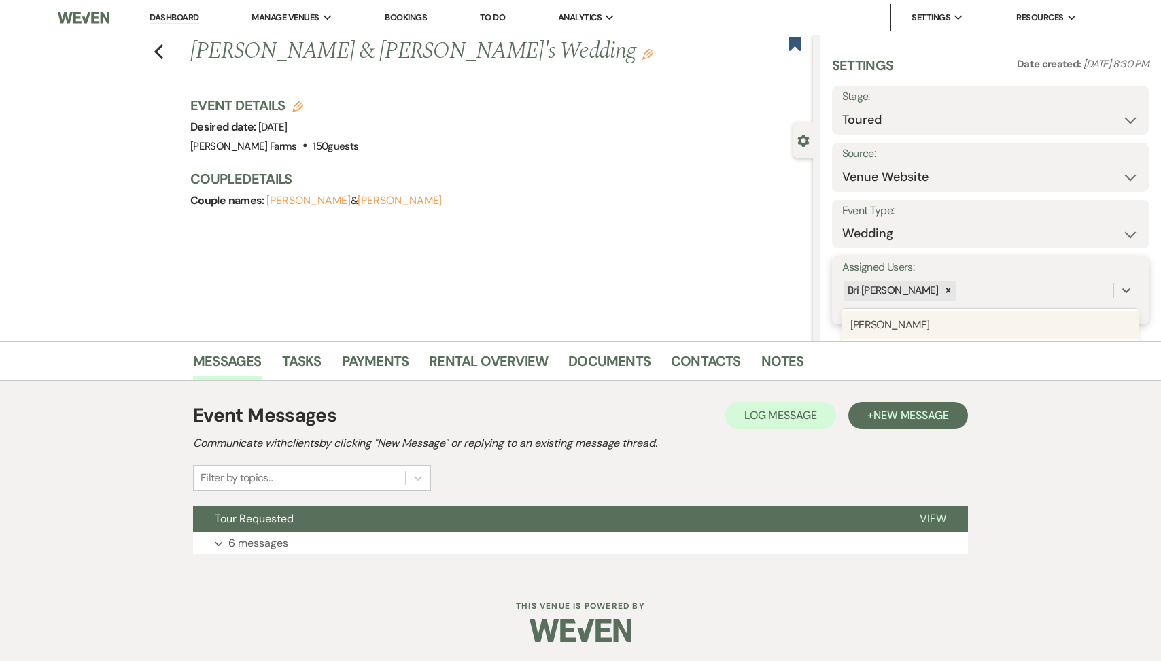
click at [936, 285] on div "Bri [PERSON_NAME]" at bounding box center [977, 291] width 271 height 24
click at [941, 335] on div "[PERSON_NAME]" at bounding box center [990, 324] width 296 height 27
click at [1135, 290] on button "Save" at bounding box center [1115, 290] width 67 height 27
click at [794, 42] on use "button" at bounding box center [794, 44] width 12 height 14
click at [152, 49] on div "Previous [PERSON_NAME] & [PERSON_NAME]'s Wedding Edit Bookmark" at bounding box center [403, 58] width 820 height 47
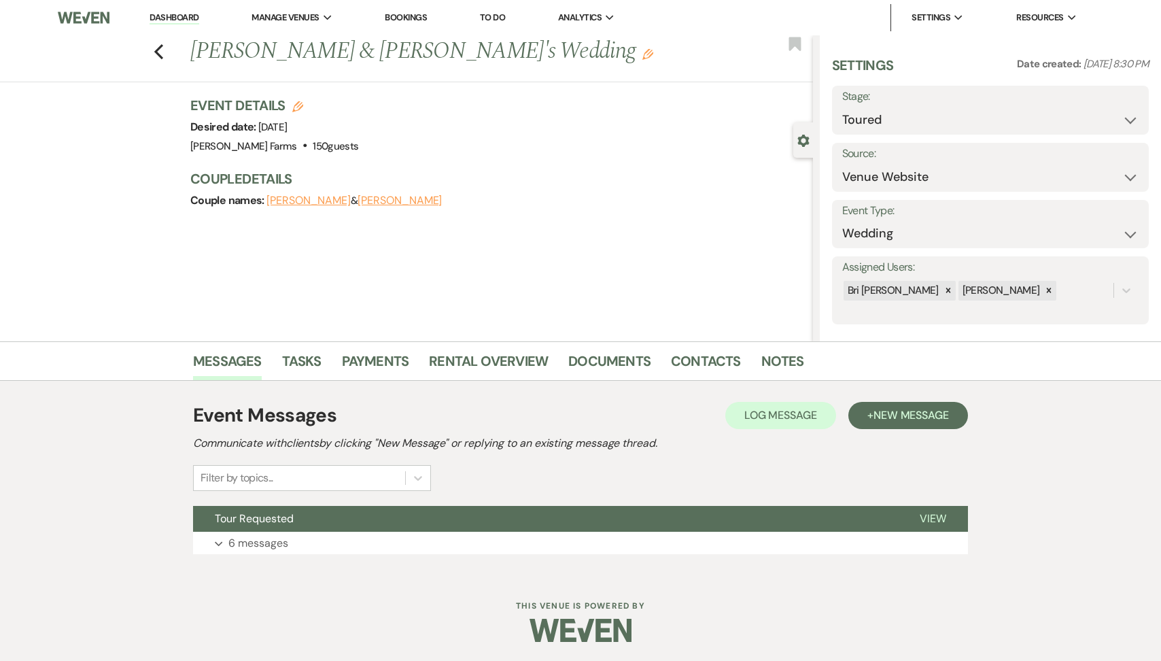
click at [167, 58] on div "Previous [PERSON_NAME] & [PERSON_NAME]'s Wedding Edit Bookmark" at bounding box center [403, 58] width 820 height 47
click at [160, 52] on icon "Previous" at bounding box center [159, 51] width 10 height 16
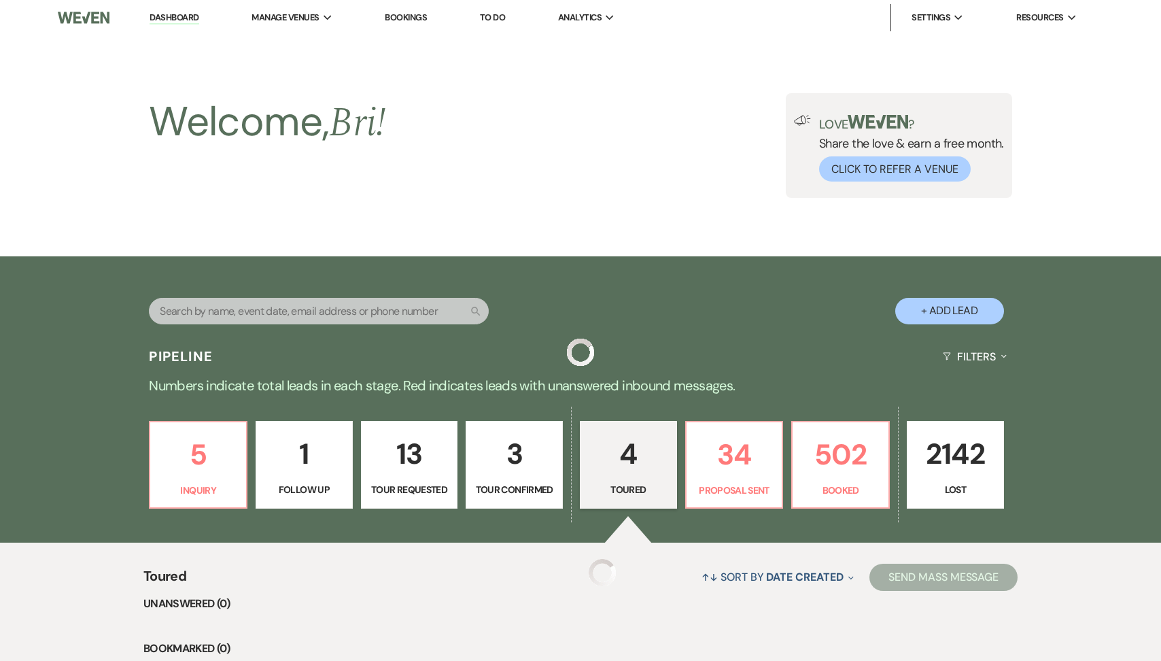
scroll to position [376, 0]
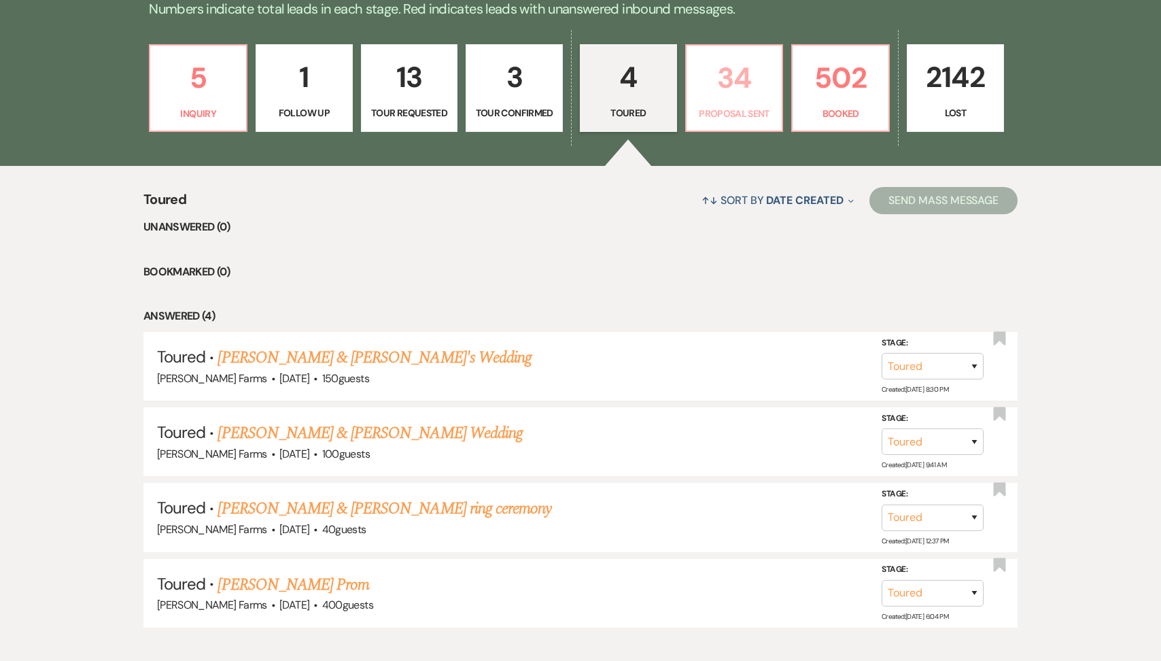
click at [729, 82] on p "34" at bounding box center [735, 78] width 80 height 46
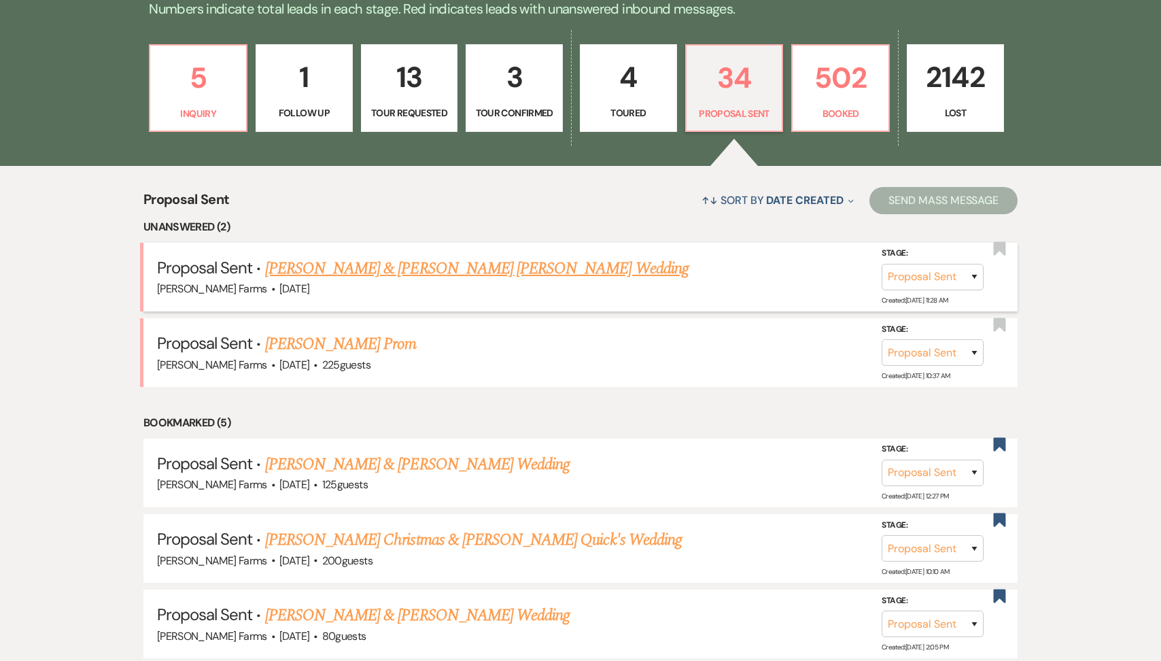
click at [319, 268] on link "[PERSON_NAME] & [PERSON_NAME] [PERSON_NAME] Wedding" at bounding box center [476, 268] width 423 height 24
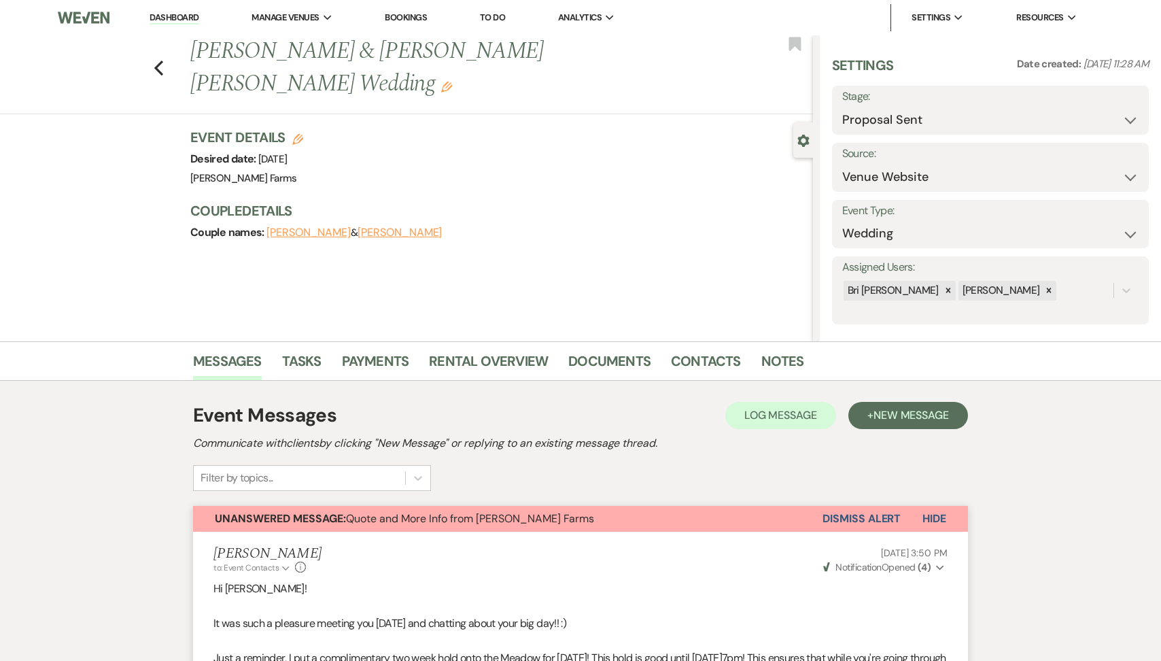
click at [850, 519] on button "Dismiss Alert" at bounding box center [861, 519] width 78 height 26
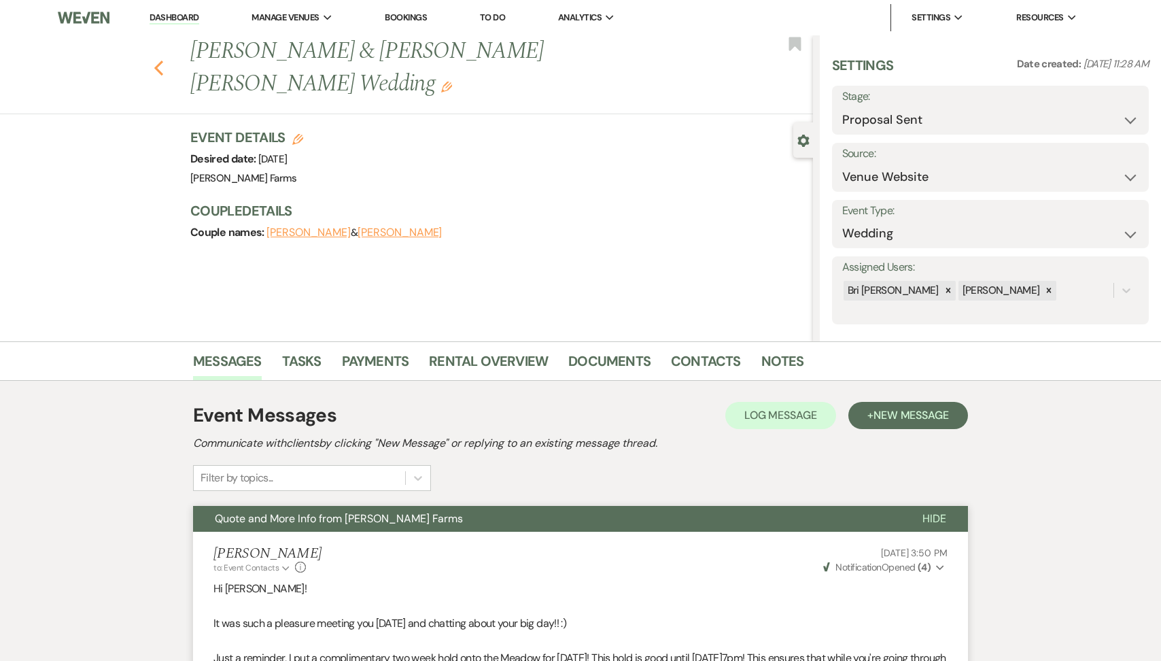
click at [155, 60] on use "button" at bounding box center [158, 67] width 9 height 15
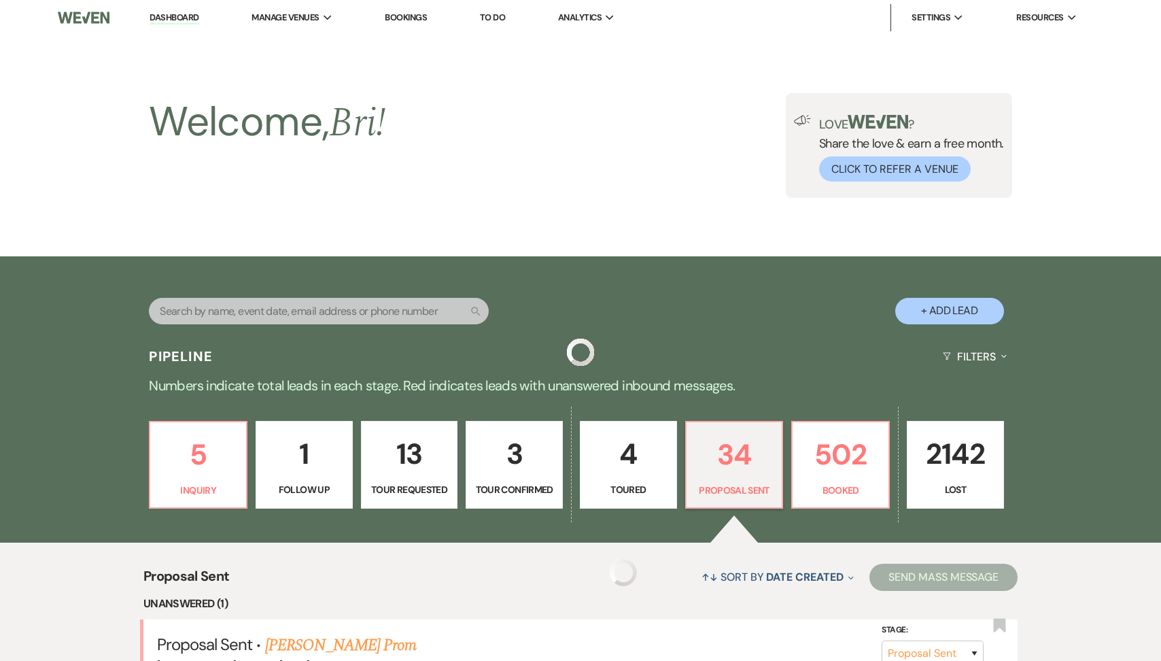
scroll to position [376, 0]
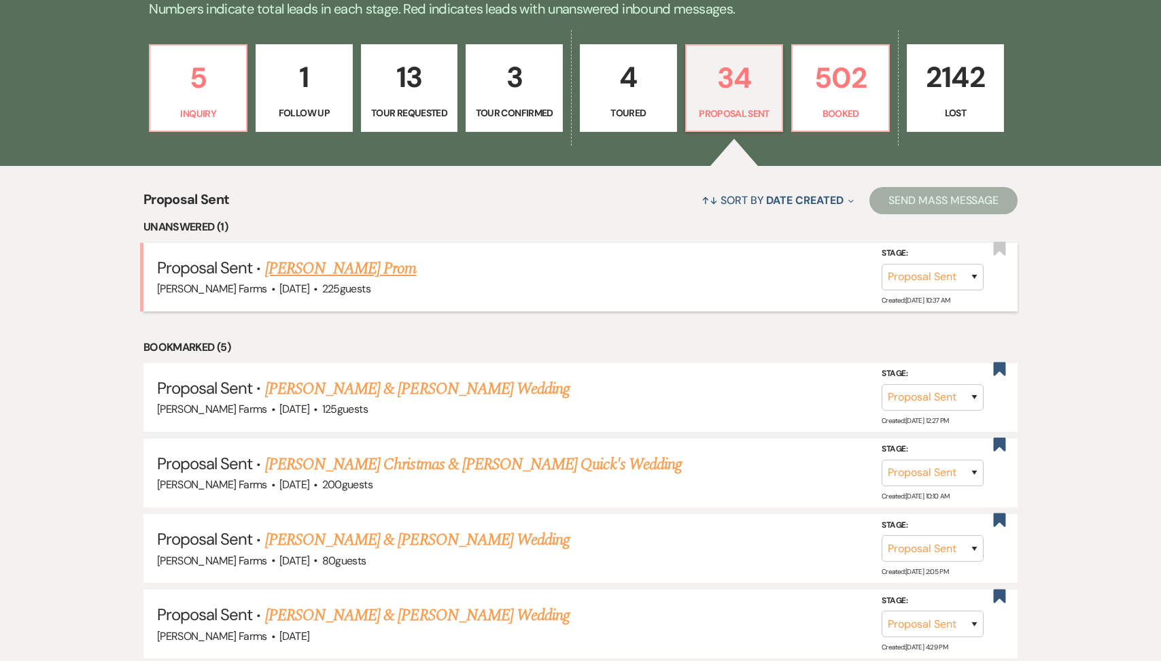
click at [371, 270] on link "[PERSON_NAME] Prom" at bounding box center [341, 268] width 152 height 24
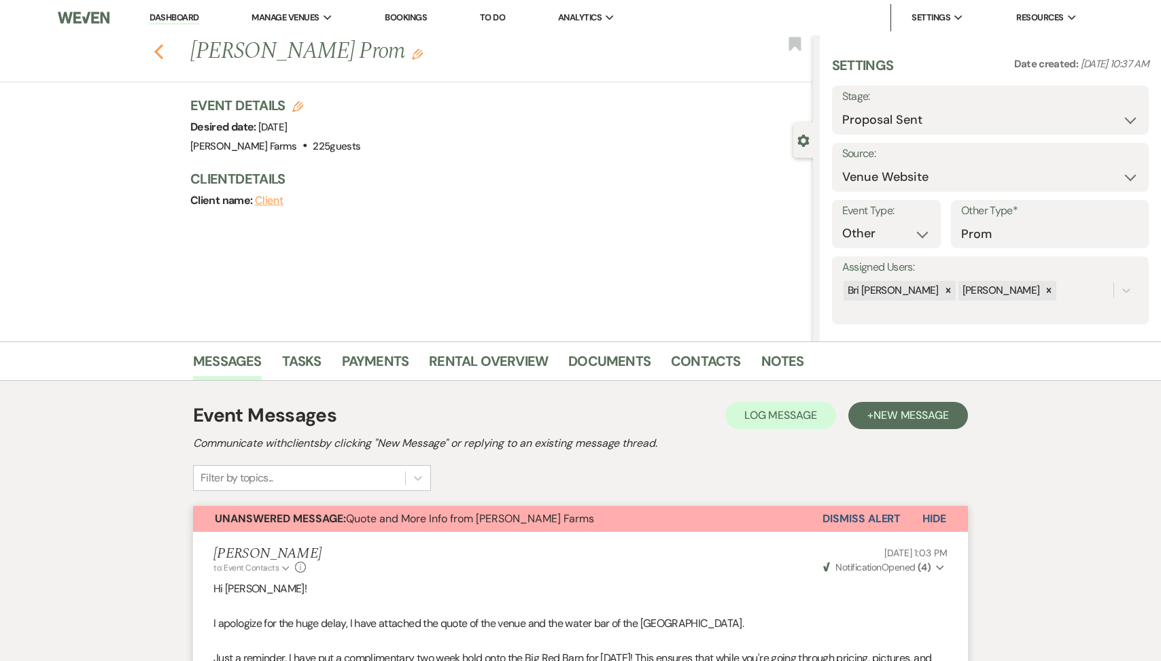
click at [156, 57] on icon "Previous" at bounding box center [159, 51] width 10 height 16
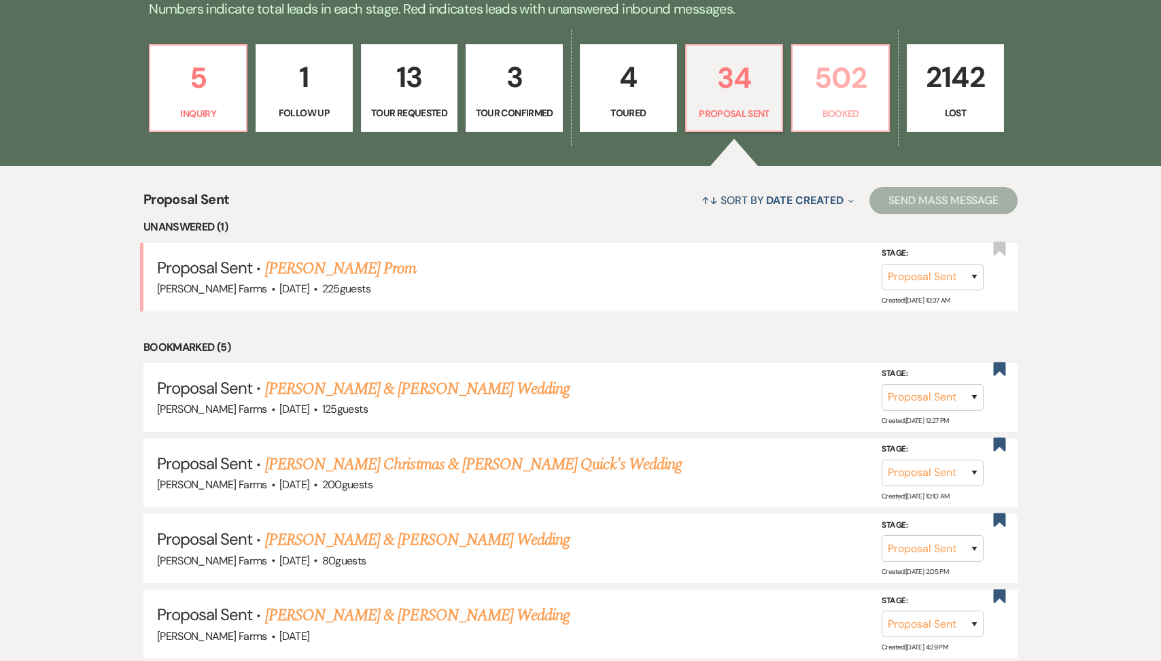
click at [807, 111] on p "Booked" at bounding box center [841, 113] width 80 height 15
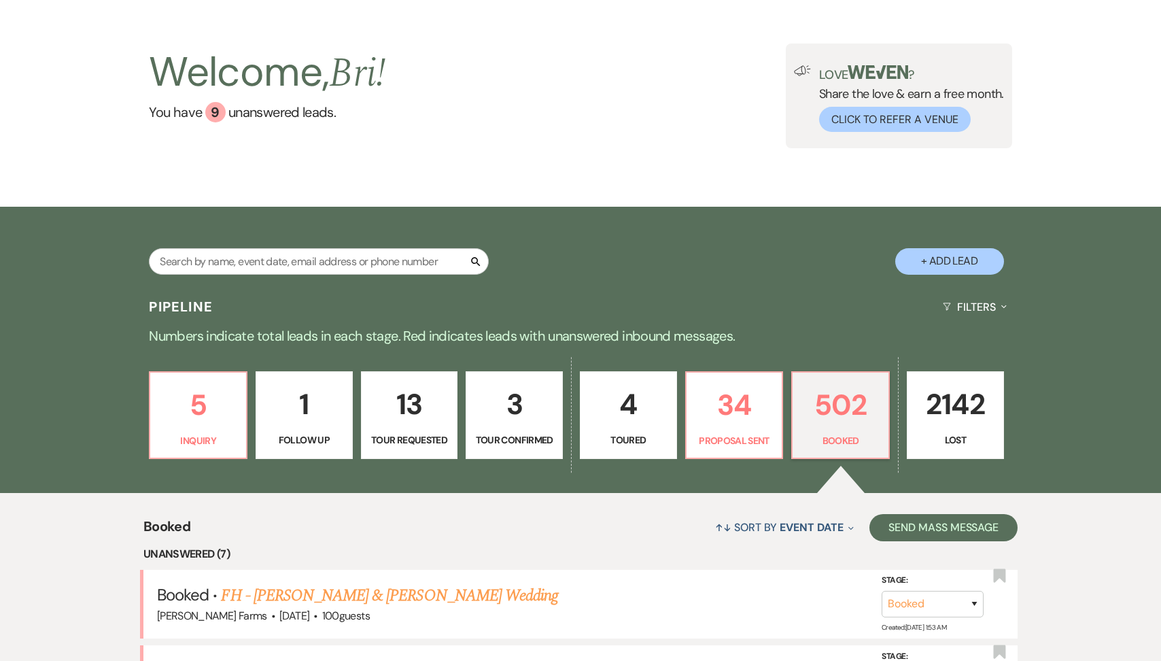
scroll to position [376, 0]
